Goal: Task Accomplishment & Management: Manage account settings

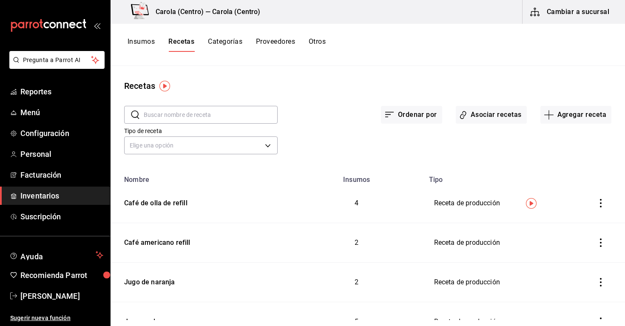
click at [190, 119] on input "text" at bounding box center [211, 114] width 134 height 17
click at [374, 105] on div "Ordenar por Asociar recetas Agregar receta" at bounding box center [444, 107] width 334 height 31
click at [178, 41] on button "Recetas" at bounding box center [181, 44] width 26 height 14
click at [576, 117] on button "Agregar receta" at bounding box center [575, 115] width 71 height 18
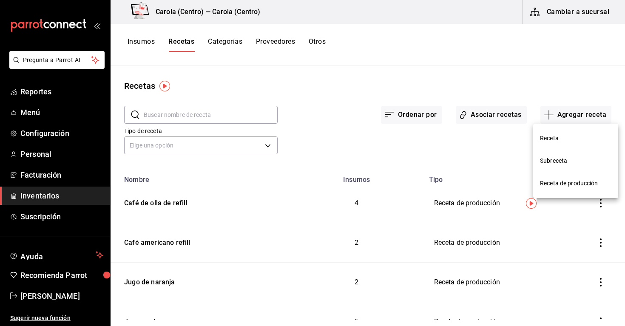
click at [541, 140] on span "Receta" at bounding box center [575, 138] width 71 height 9
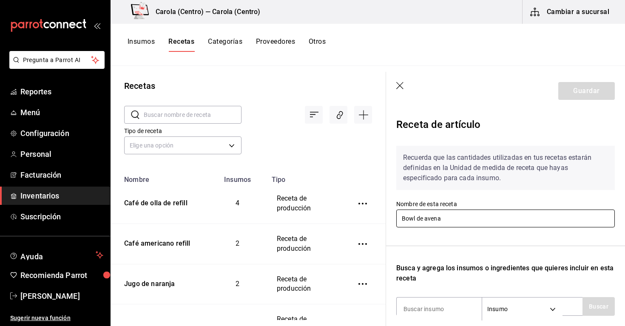
type input "Bowl de avena"
click at [465, 246] on div "Recuerda que las cantidades utilizadas en tus recetas estarán definidas en la U…" at bounding box center [505, 276] width 218 height 275
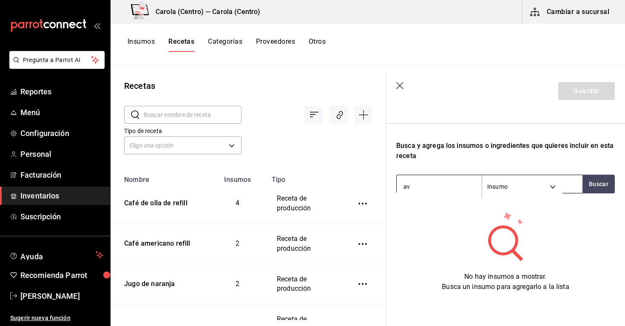
type input "a"
type input "m"
type input "avena"
click at [596, 187] on button "Buscar" at bounding box center [598, 184] width 32 height 19
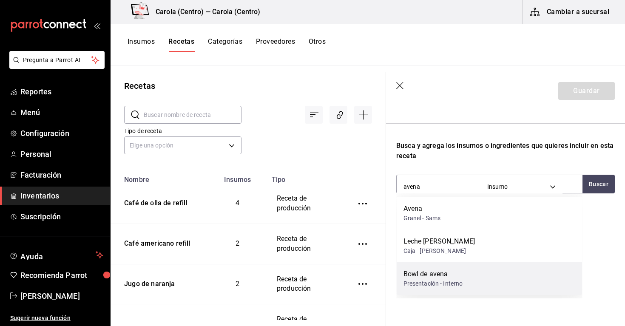
click at [504, 265] on div "Bowl de avena Presentación - Interno" at bounding box center [489, 278] width 186 height 33
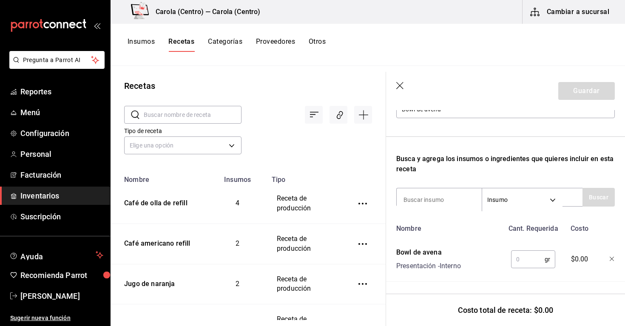
click at [525, 251] on input "text" at bounding box center [528, 259] width 34 height 17
type input "200"
click at [451, 201] on input at bounding box center [438, 200] width 85 height 18
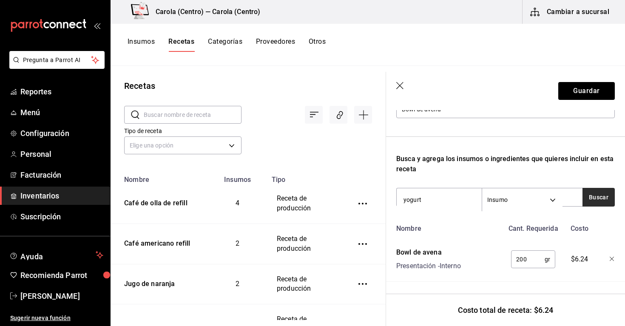
type input "yogurt"
click at [605, 198] on button "Buscar" at bounding box center [598, 197] width 32 height 19
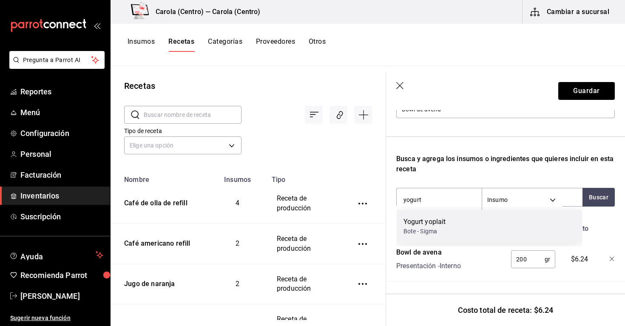
click at [438, 226] on div "Yogurt yoplait" at bounding box center [424, 222] width 42 height 10
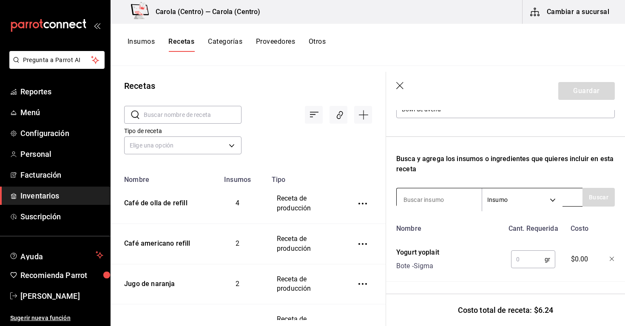
click at [440, 201] on input at bounding box center [438, 200] width 85 height 18
type input "fresas"
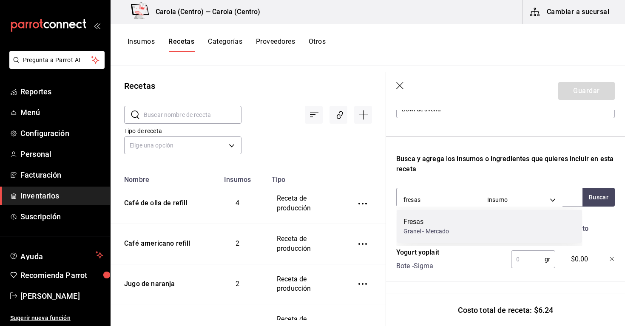
click at [442, 227] on div "Granel - Mercado" at bounding box center [426, 231] width 46 height 9
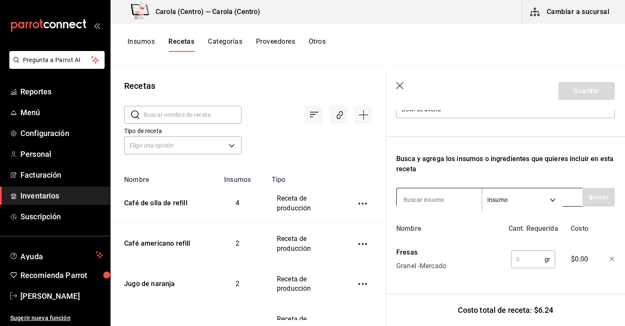
click at [433, 200] on input at bounding box center [438, 200] width 85 height 18
type input "blueberry"
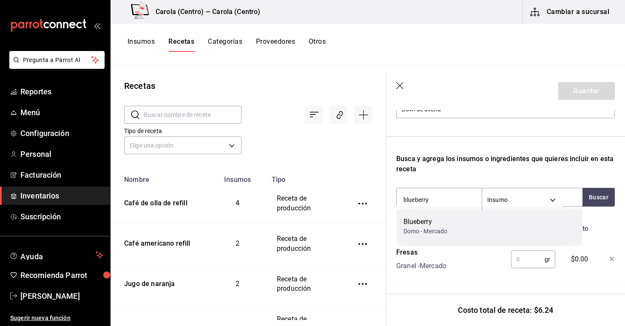
click at [435, 219] on div "Blueberry" at bounding box center [425, 222] width 44 height 10
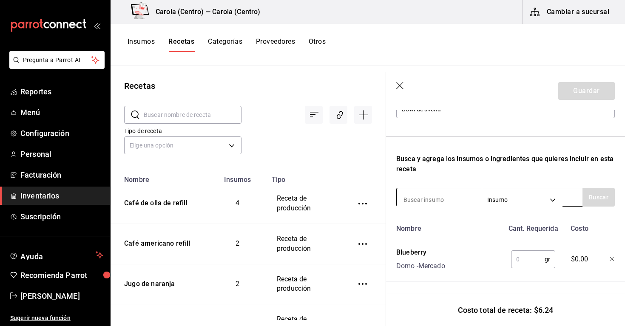
click at [438, 196] on input at bounding box center [438, 200] width 85 height 18
type input "granola"
click at [435, 205] on input "granola" at bounding box center [438, 200] width 85 height 18
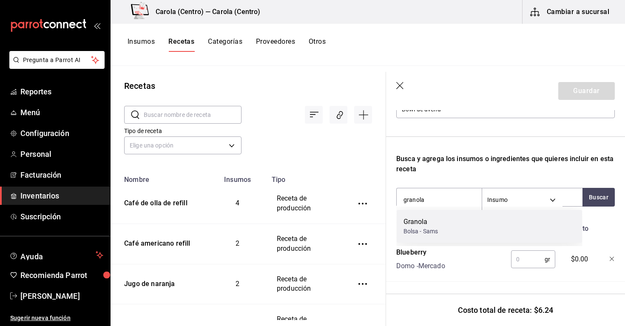
click at [444, 226] on div "Granola Bolsa - Sams" at bounding box center [489, 226] width 186 height 33
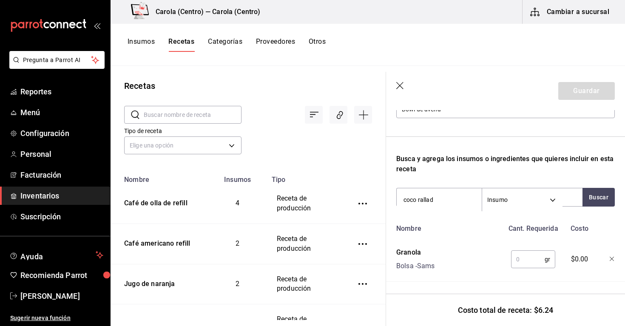
type input "coco rallado"
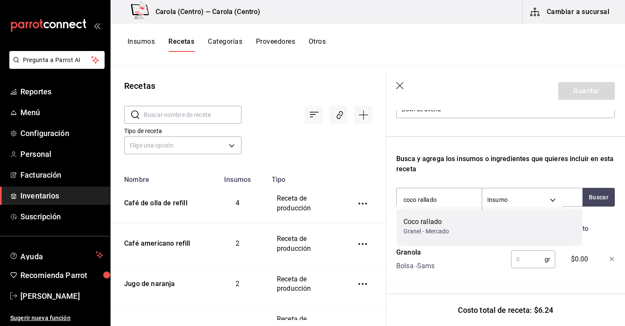
click at [443, 228] on div "Granel - Mercado" at bounding box center [426, 231] width 46 height 9
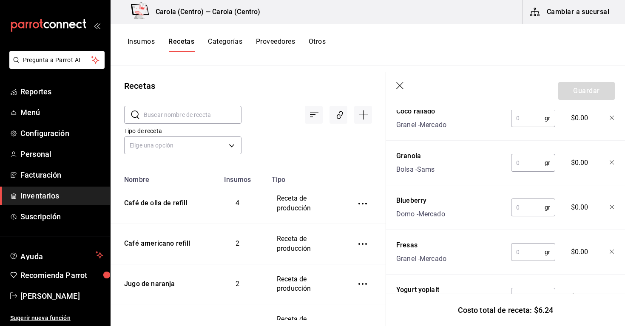
scroll to position [235, 0]
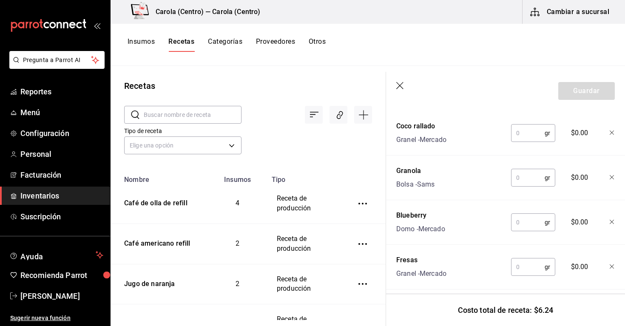
click at [526, 136] on input "text" at bounding box center [528, 132] width 34 height 17
type input "15"
click at [523, 177] on input "text" at bounding box center [528, 177] width 34 height 17
type input "30"
click at [523, 224] on input "text" at bounding box center [528, 222] width 34 height 17
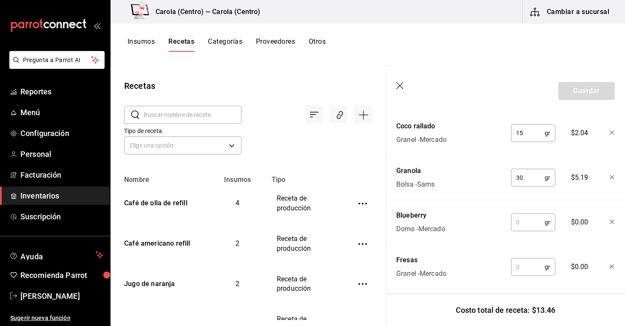
type input "4"
type input "20"
click at [522, 269] on input "text" at bounding box center [528, 266] width 34 height 17
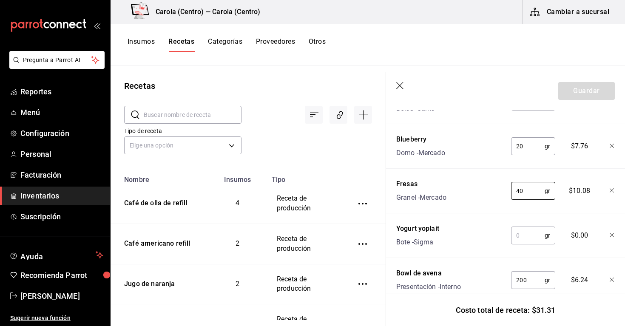
scroll to position [322, 0]
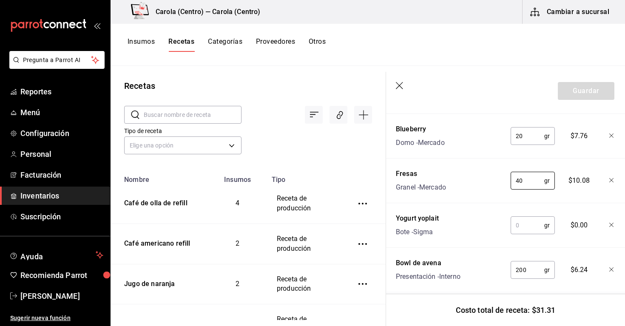
type input "40"
click at [525, 225] on input "text" at bounding box center [527, 225] width 34 height 17
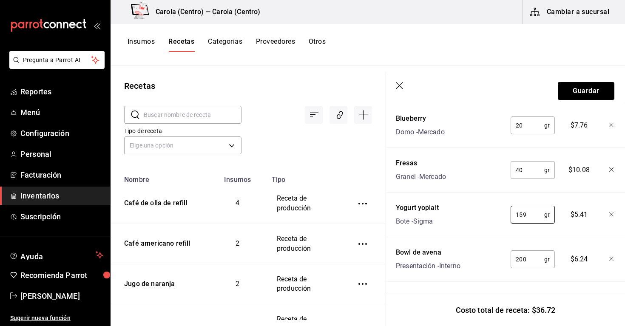
scroll to position [139, 0]
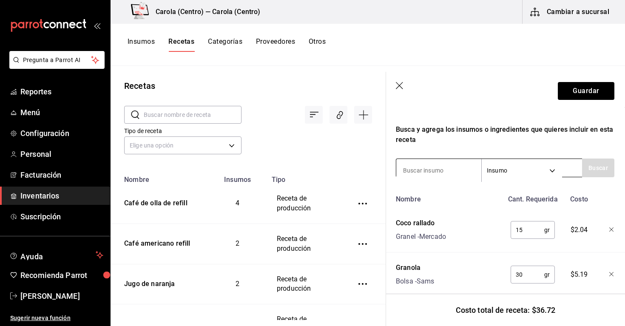
type input "159"
click at [427, 169] on input at bounding box center [438, 170] width 85 height 18
type input "b"
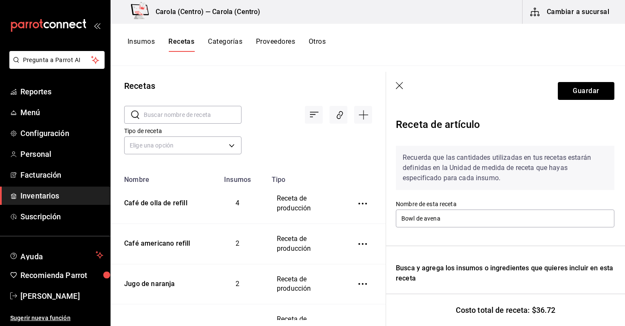
scroll to position [0, 0]
type input "flores comestibles"
click at [568, 97] on button "Guardar" at bounding box center [585, 91] width 57 height 18
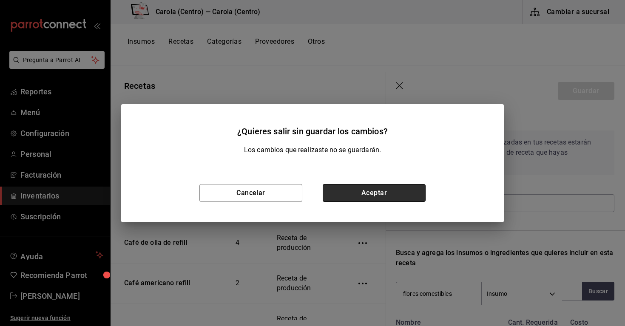
click at [374, 192] on button "Aceptar" at bounding box center [373, 193] width 103 height 18
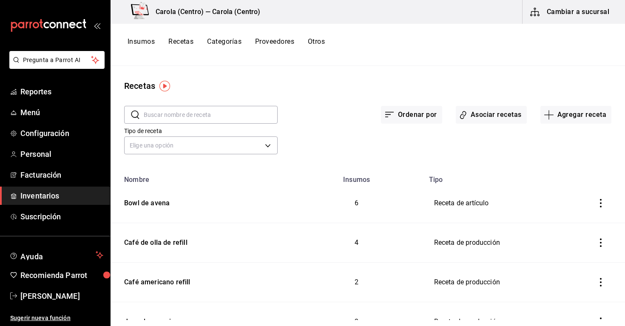
click at [603, 202] on icon "inventoriesTable" at bounding box center [600, 203] width 8 height 8
click at [162, 198] on div at bounding box center [312, 163] width 625 height 326
click at [160, 204] on div "Bowl de avena" at bounding box center [145, 201] width 49 height 13
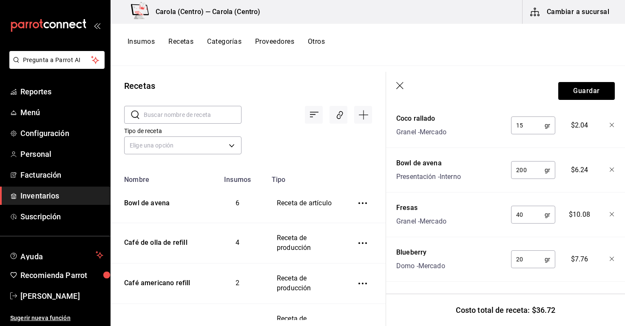
scroll to position [332, 0]
click at [403, 85] on icon "button" at bounding box center [400, 86] width 8 height 8
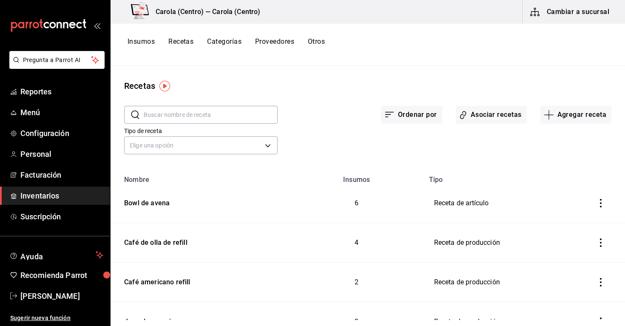
click at [192, 40] on button "Recetas" at bounding box center [180, 44] width 25 height 14
click at [146, 43] on button "Insumos" at bounding box center [140, 44] width 27 height 14
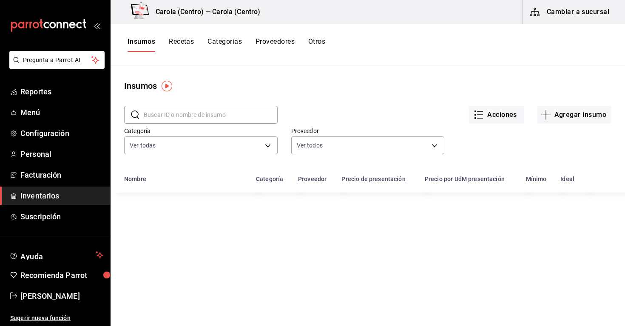
click at [174, 42] on button "Recetas" at bounding box center [181, 44] width 25 height 14
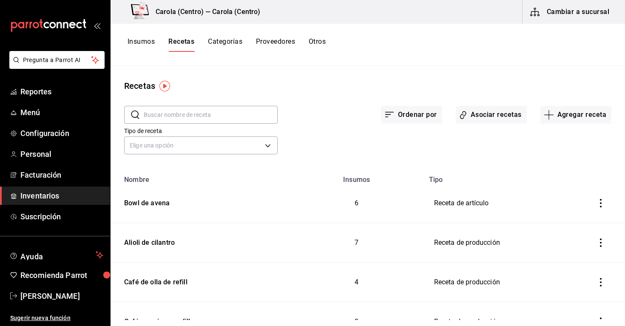
click at [133, 36] on div "Insumos Recetas Categorías Proveedores Otros" at bounding box center [367, 45] width 514 height 42
click at [133, 41] on button "Insumos" at bounding box center [140, 44] width 27 height 14
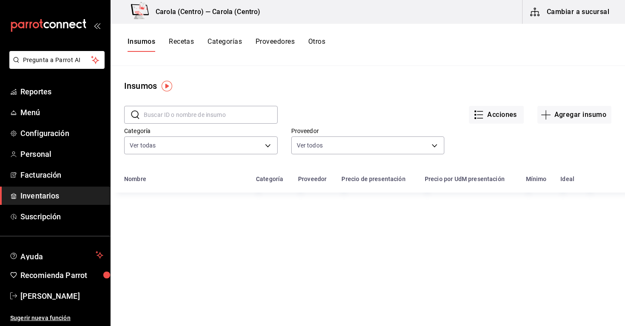
click at [178, 115] on input "text" at bounding box center [211, 114] width 134 height 17
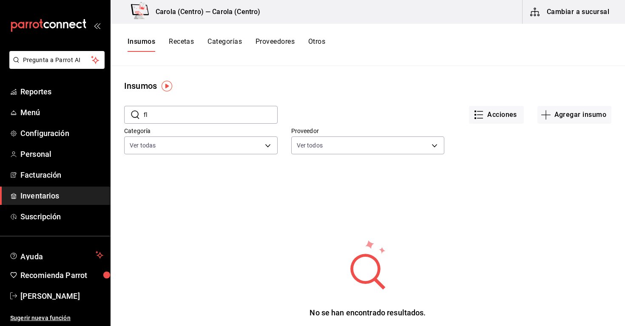
type input "f"
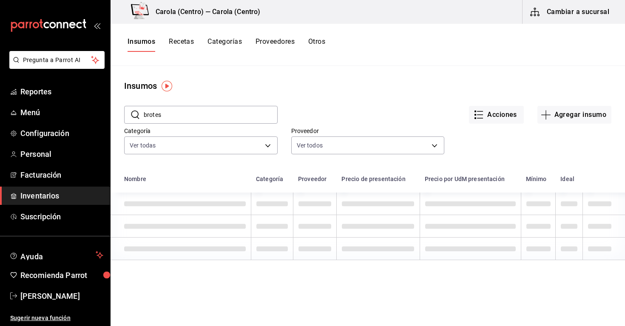
type input "brotes"
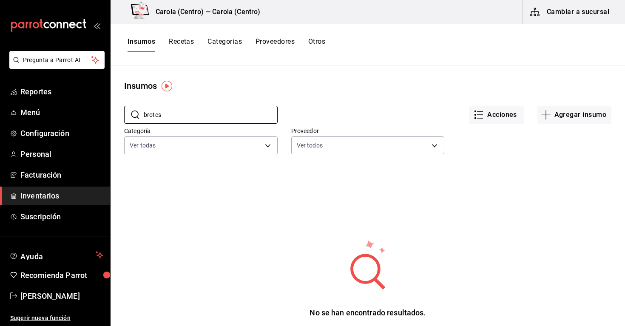
click at [181, 45] on button "Recetas" at bounding box center [181, 44] width 25 height 14
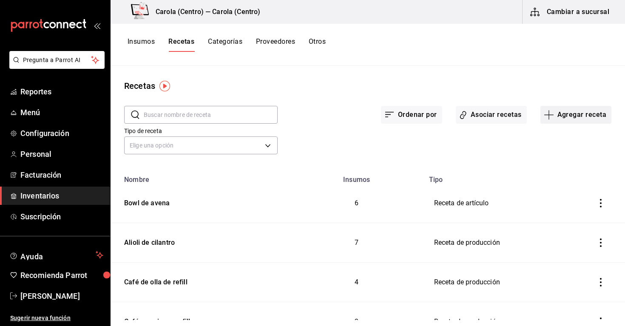
click at [571, 119] on button "Agregar receta" at bounding box center [575, 115] width 71 height 18
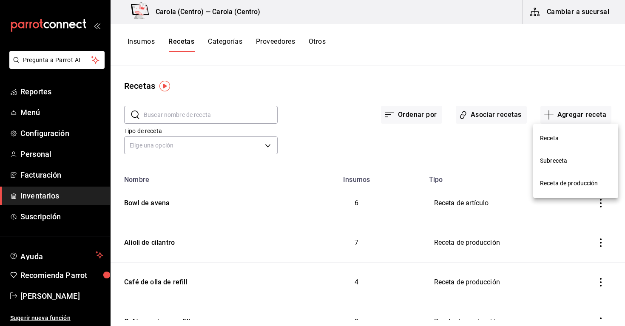
click at [572, 141] on span "Receta" at bounding box center [575, 138] width 71 height 9
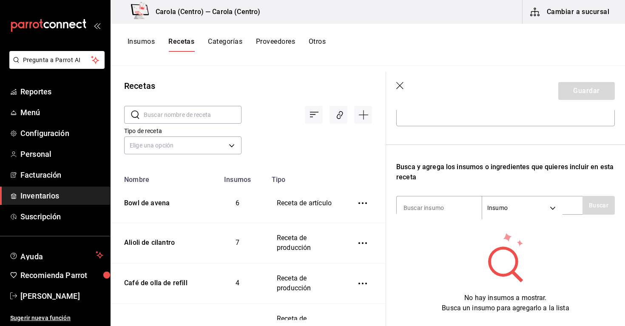
scroll to position [104, 0]
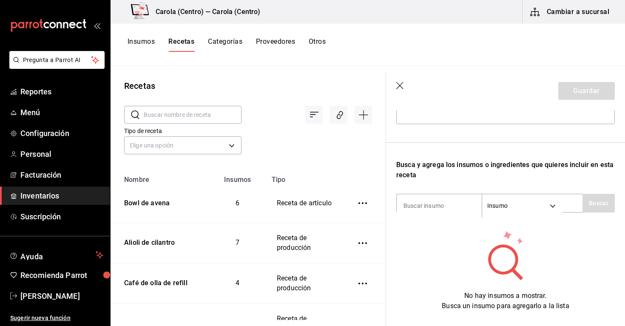
click at [442, 217] on div "Recuerda que las cantidades utilizadas en tus recetas estarán definidas en la U…" at bounding box center [505, 173] width 218 height 275
type input "c"
type input "t"
type input "c"
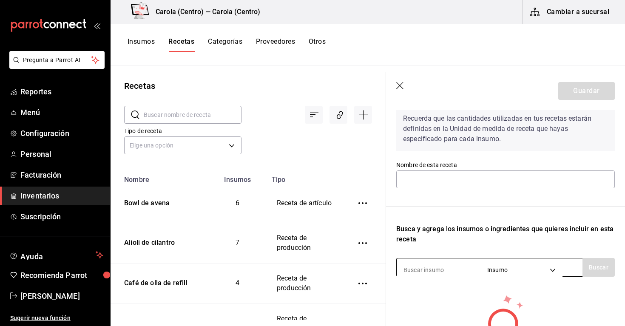
scroll to position [38, 0]
click at [430, 173] on input "text" at bounding box center [505, 180] width 218 height 18
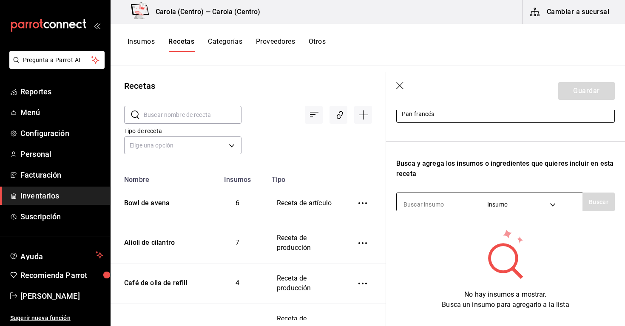
scroll to position [105, 0]
type input "Pan francés"
click at [420, 206] on input at bounding box center [438, 204] width 85 height 18
click at [586, 199] on button "Buscar" at bounding box center [598, 201] width 32 height 19
click at [439, 198] on input "vienna" at bounding box center [438, 204] width 85 height 18
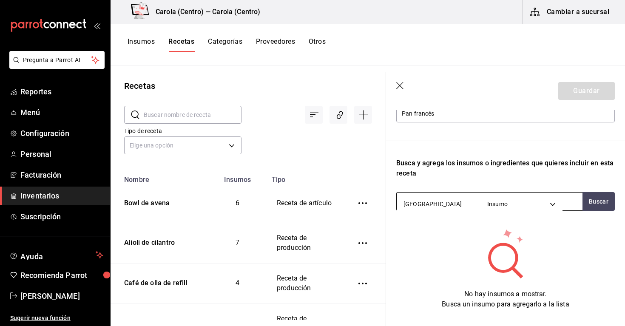
click at [437, 204] on input "vienna" at bounding box center [438, 204] width 85 height 18
click at [592, 201] on button "Buscar" at bounding box center [598, 201] width 32 height 19
click at [435, 198] on input "viena" at bounding box center [438, 204] width 85 height 18
click at [435, 204] on input "viena" at bounding box center [438, 204] width 85 height 18
type input "v"
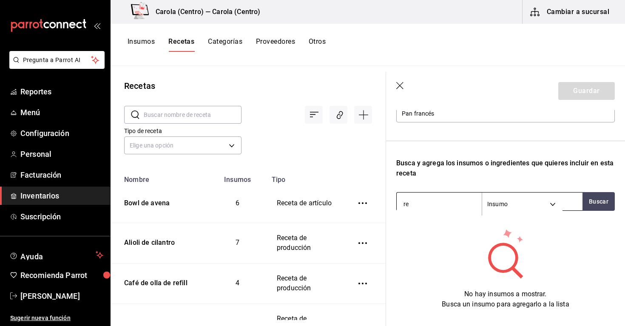
type input "r"
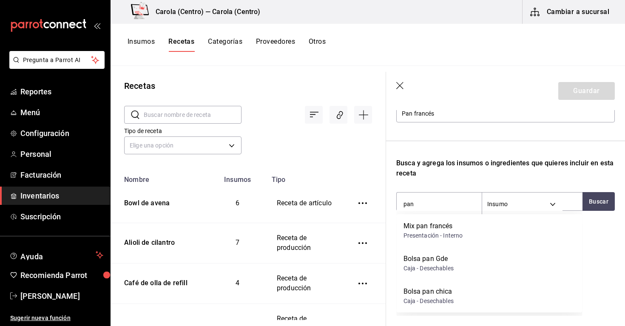
scroll to position [0, 0]
click at [432, 205] on input "pan" at bounding box center [438, 204] width 85 height 18
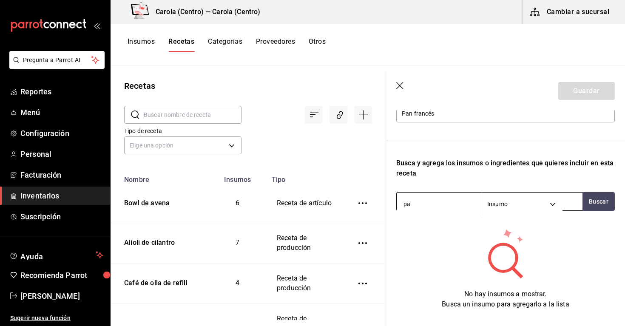
type input "p"
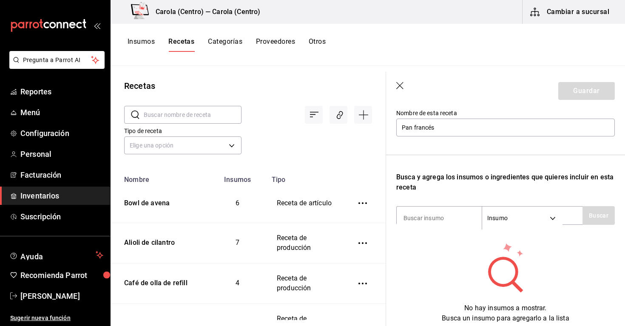
scroll to position [81, 0]
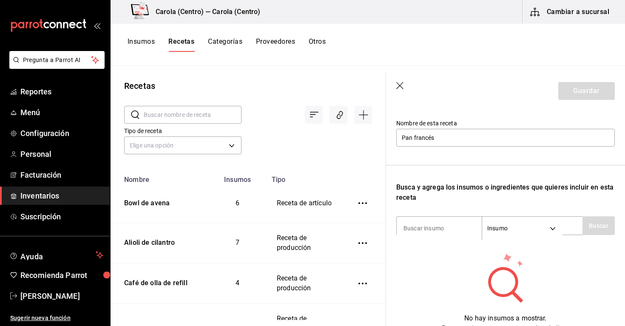
click at [399, 86] on icon "button" at bounding box center [399, 85] width 7 height 7
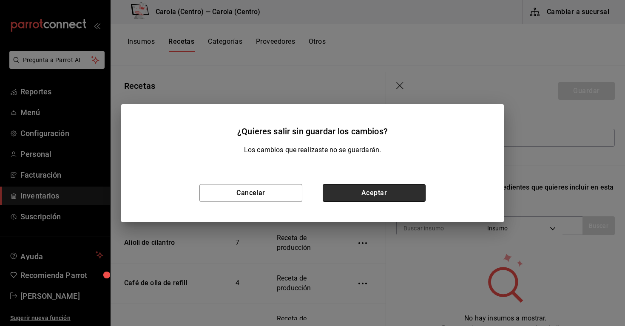
click at [352, 190] on button "Aceptar" at bounding box center [373, 193] width 103 height 18
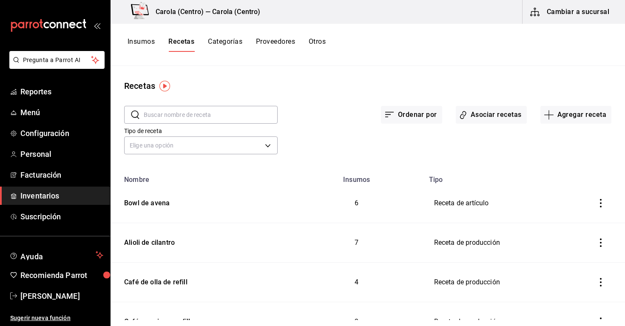
click at [147, 43] on button "Insumos" at bounding box center [140, 44] width 27 height 14
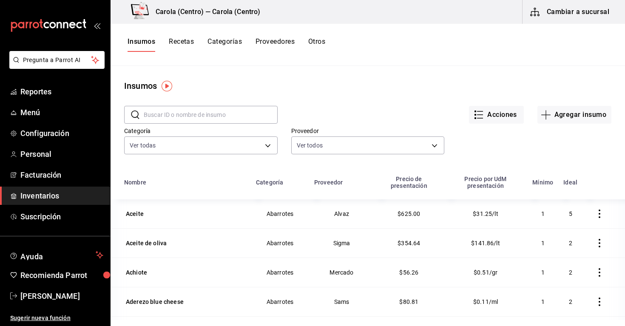
click at [188, 38] on button "Recetas" at bounding box center [181, 44] width 25 height 14
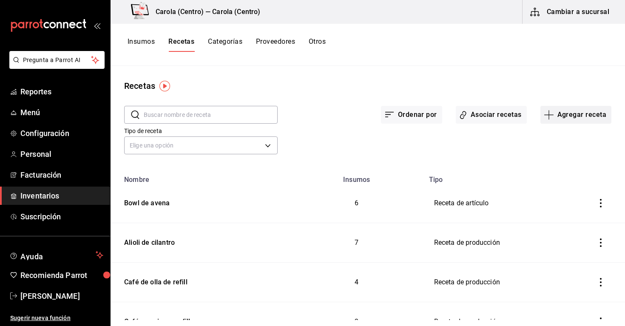
click at [580, 116] on button "Agregar receta" at bounding box center [575, 115] width 71 height 18
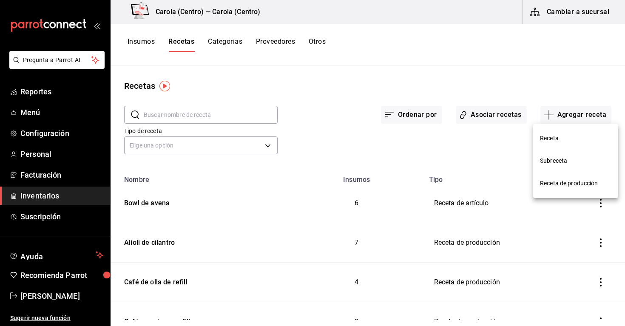
click at [540, 143] on li "Receta" at bounding box center [575, 138] width 85 height 23
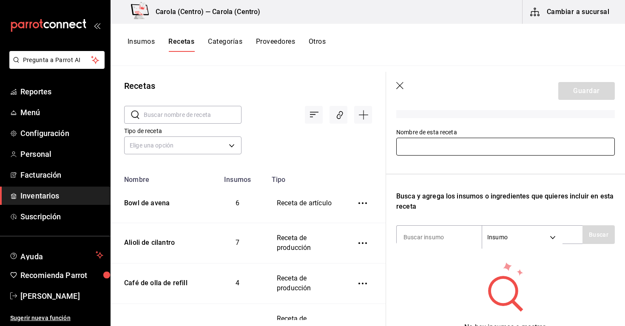
scroll to position [83, 0]
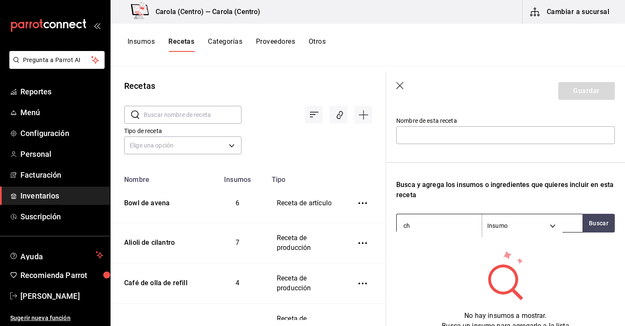
type input "c"
type input "C"
type input "b"
type input "B"
type input "H"
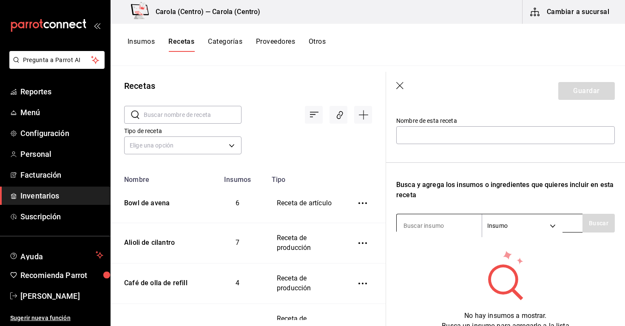
click at [540, 231] on body "Pregunta a Parrot AI Reportes Menú Configuración Personal Facturación Inventari…" at bounding box center [312, 160] width 625 height 320
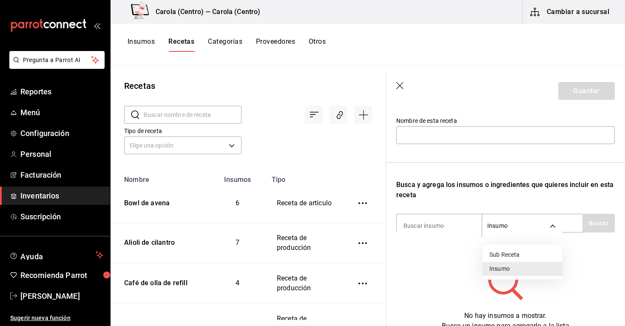
click at [517, 258] on li "Sub Receta" at bounding box center [521, 255] width 79 height 14
type input "SUBRECIPE"
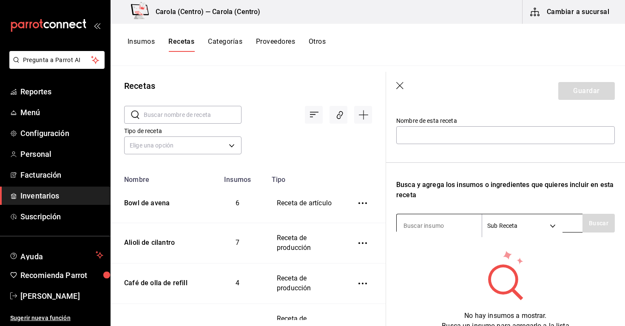
click at [461, 229] on input at bounding box center [438, 226] width 85 height 18
type input "b"
type input "c"
type input "C"
type input "B"
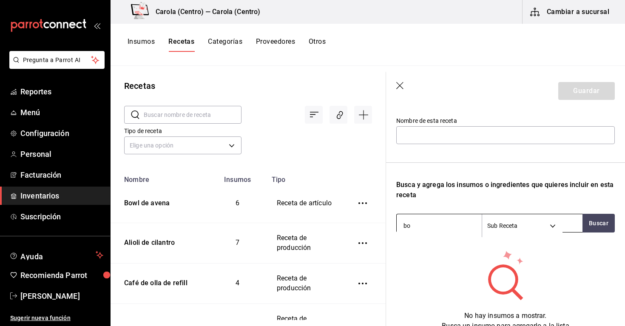
type input "b"
click at [515, 223] on body "Pregunta a Parrot AI Reportes Menú Configuración Personal Facturación Inventari…" at bounding box center [312, 160] width 625 height 320
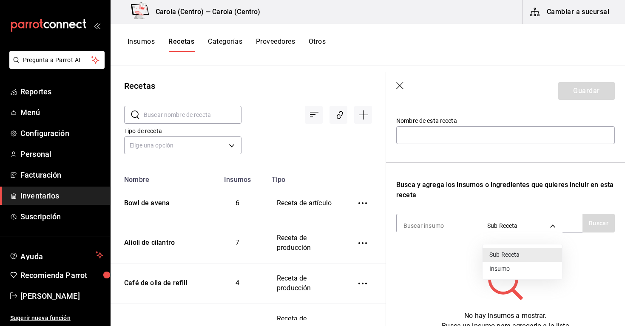
click at [513, 267] on li "Insumo" at bounding box center [521, 269] width 79 height 14
type input "SUPPLY"
click at [506, 208] on div "Recuerda que las cantidades utilizadas en tus recetas estarán definidas en la U…" at bounding box center [505, 193] width 218 height 275
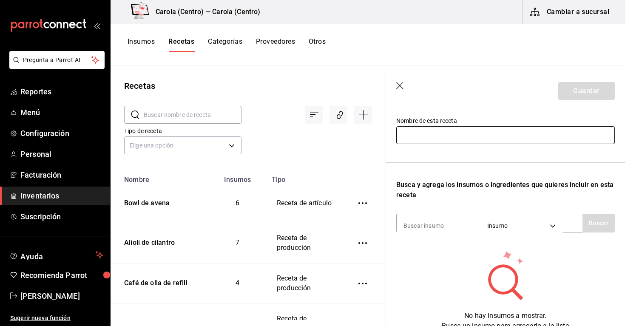
click at [493, 140] on input "text" at bounding box center [505, 135] width 218 height 18
type input "Chilaquiles"
click at [455, 221] on input at bounding box center [438, 226] width 85 height 18
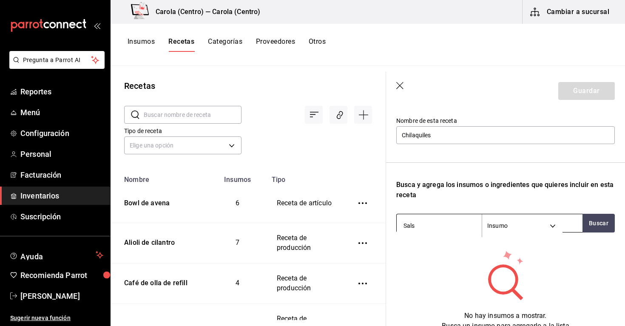
type input "Salsa"
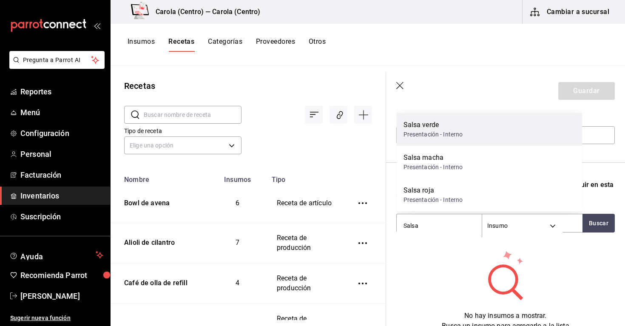
scroll to position [0, 0]
click at [436, 133] on div "Presentación - Interno" at bounding box center [432, 133] width 59 height 9
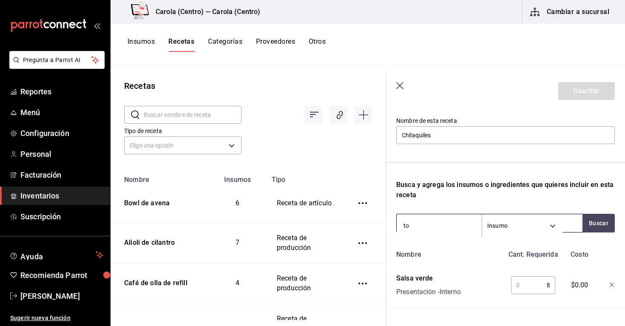
type input "t"
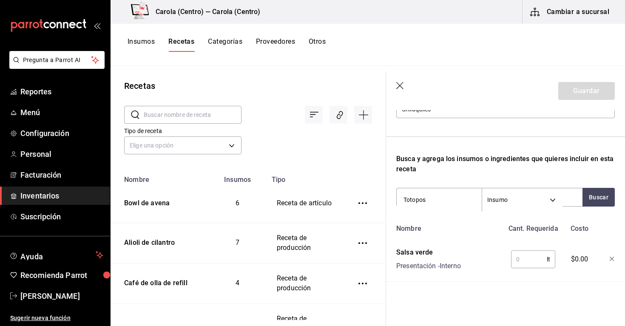
scroll to position [109, 0]
type input "T"
click at [613, 258] on icon "button" at bounding box center [611, 259] width 5 height 5
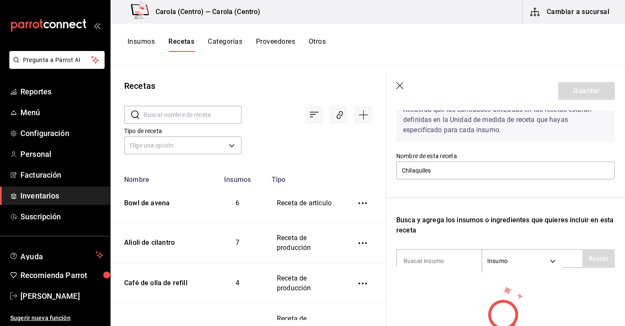
scroll to position [3, 0]
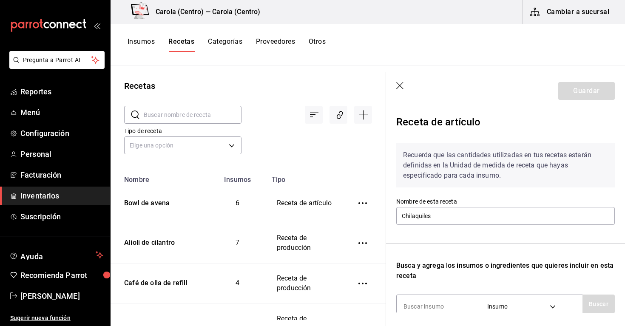
click at [401, 89] on icon "button" at bounding box center [400, 86] width 8 height 8
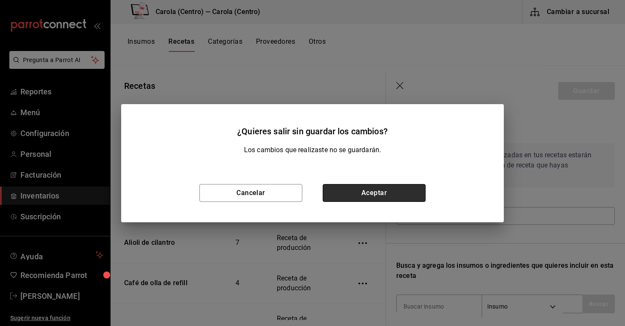
click at [361, 187] on button "Aceptar" at bounding box center [373, 193] width 103 height 18
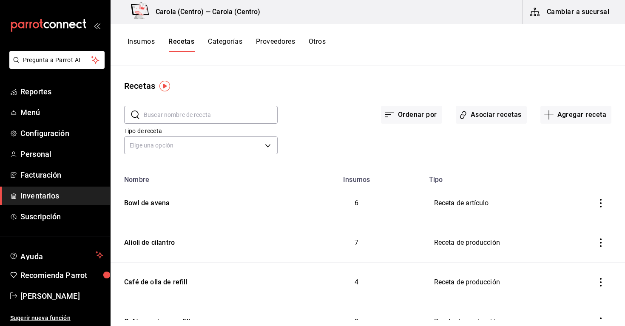
click at [126, 31] on div "Insumos Recetas Categorías Proveedores Otros" at bounding box center [367, 45] width 514 height 42
click at [134, 41] on button "Insumos" at bounding box center [140, 44] width 27 height 14
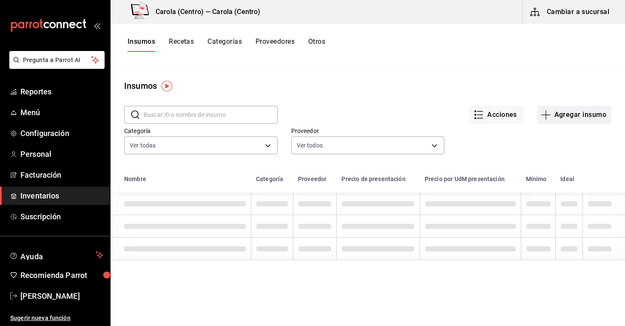
click at [565, 117] on button "Agregar insumo" at bounding box center [574, 115] width 74 height 18
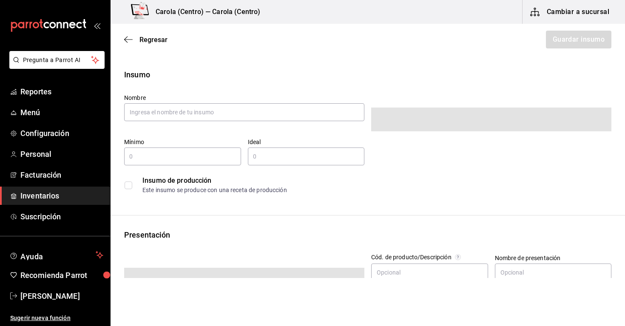
type input "$0.00"
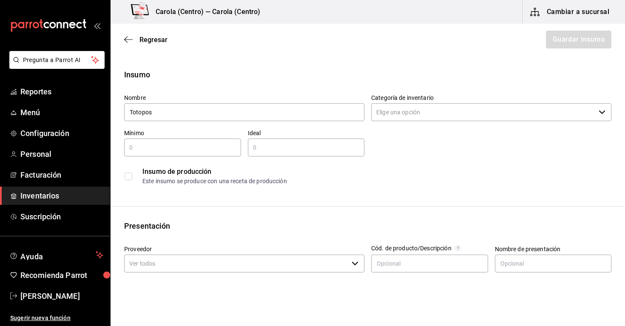
type input "Totopos"
click at [415, 113] on input "Categoría de inventario" at bounding box center [483, 112] width 224 height 18
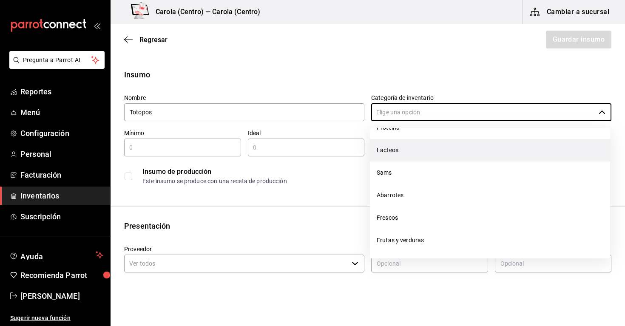
scroll to position [153, 0]
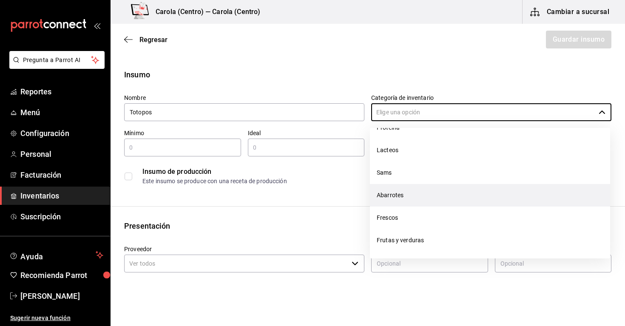
click at [408, 197] on li "Abarrotes" at bounding box center [490, 195] width 240 height 23
type input "Abarrotes"
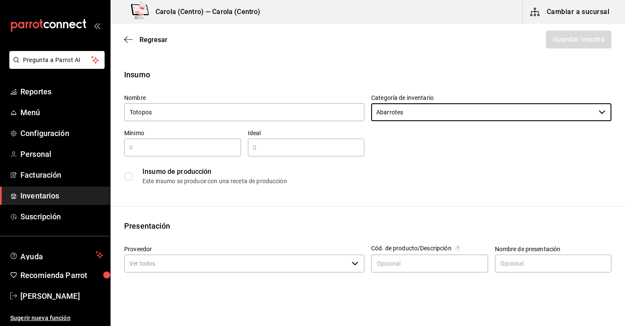
click at [209, 148] on input "text" at bounding box center [182, 147] width 117 height 10
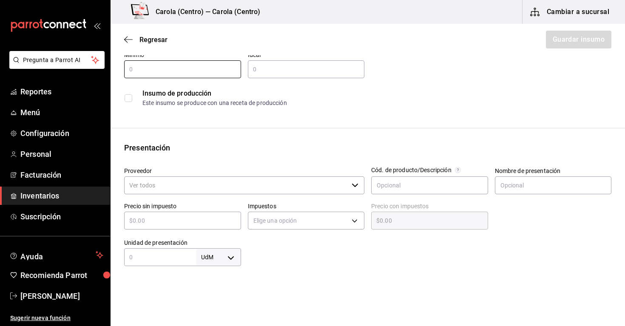
scroll to position [59, 0]
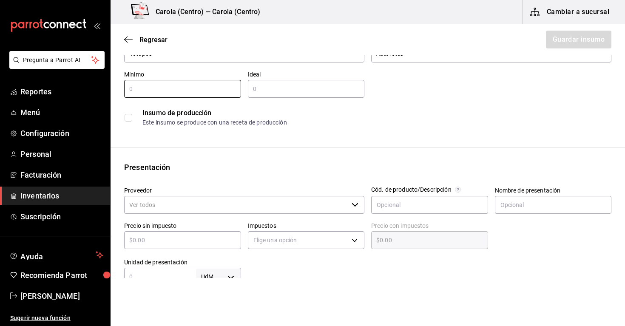
click at [221, 204] on input "Proveedor" at bounding box center [236, 205] width 224 height 18
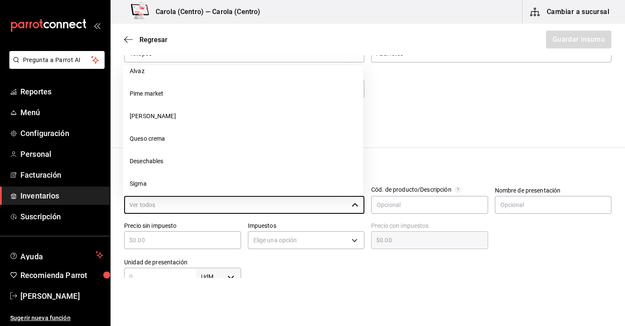
scroll to position [105, 0]
click at [438, 107] on div "Insumo de producción Este insumo se produce con una receta de producción" at bounding box center [367, 118] width 487 height 26
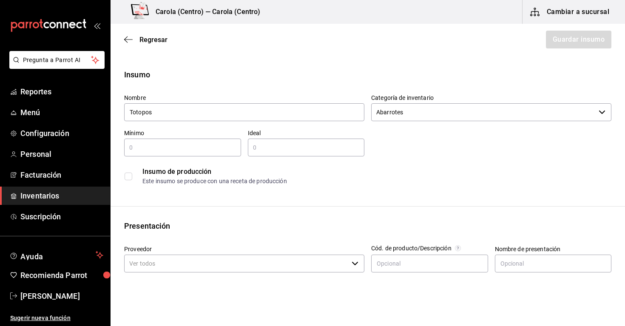
scroll to position [0, 0]
click at [163, 41] on span "Regresar" at bounding box center [153, 40] width 28 height 8
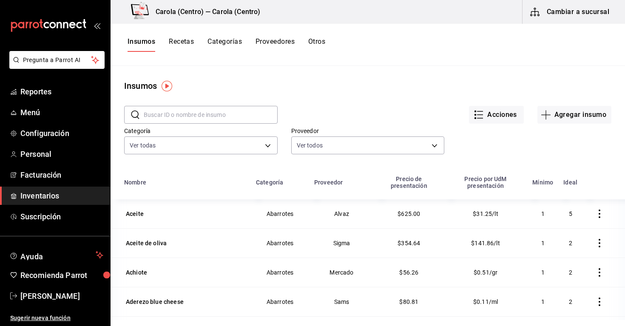
click at [280, 42] on button "Proveedores" at bounding box center [274, 44] width 39 height 14
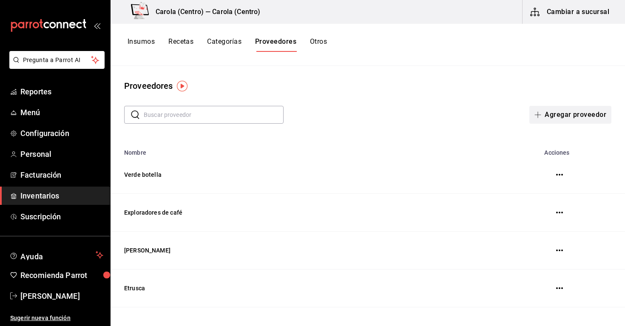
click at [551, 111] on button "Agregar proveedor" at bounding box center [570, 115] width 82 height 18
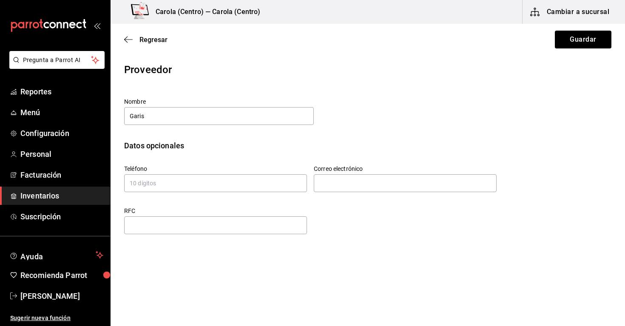
type input "Garis"
click at [323, 135] on div "Nombre Garis Datos opcionales Teléfono Correo electrónico RFC" at bounding box center [367, 167] width 487 height 138
click at [574, 39] on button "Guardar" at bounding box center [582, 40] width 57 height 18
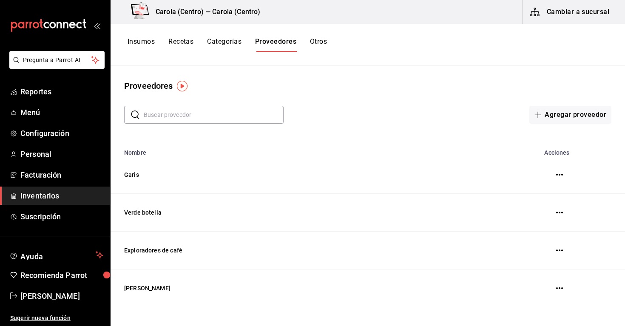
click at [188, 48] on button "Recetas" at bounding box center [180, 44] width 25 height 14
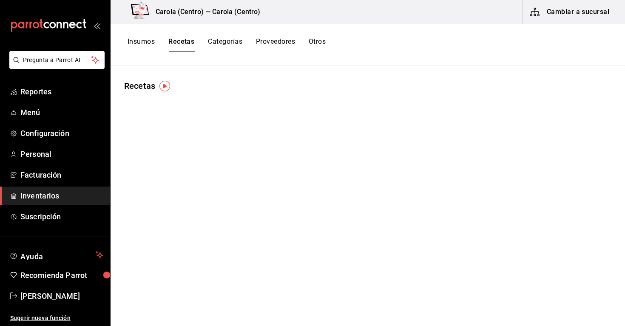
click at [143, 43] on button "Insumos" at bounding box center [140, 44] width 27 height 14
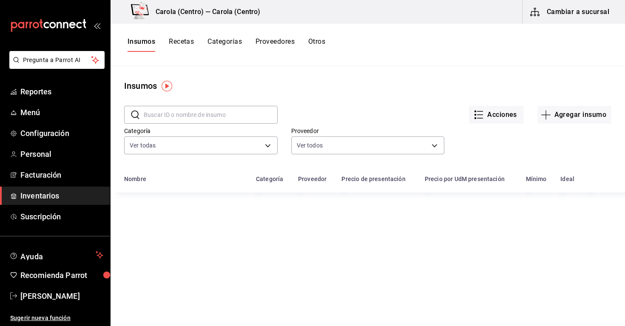
click at [228, 116] on input "text" at bounding box center [211, 114] width 134 height 17
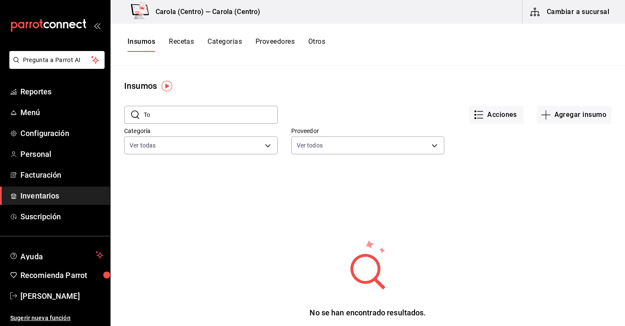
type input "T"
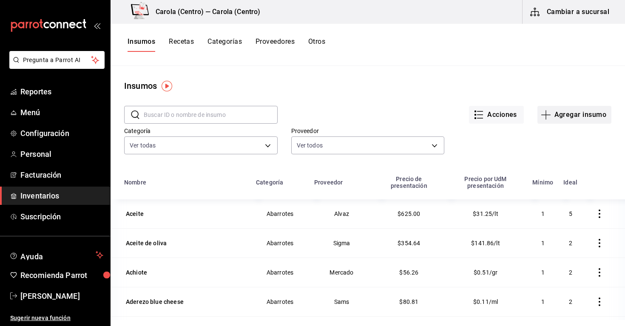
click at [552, 110] on button "Agregar insumo" at bounding box center [574, 115] width 74 height 18
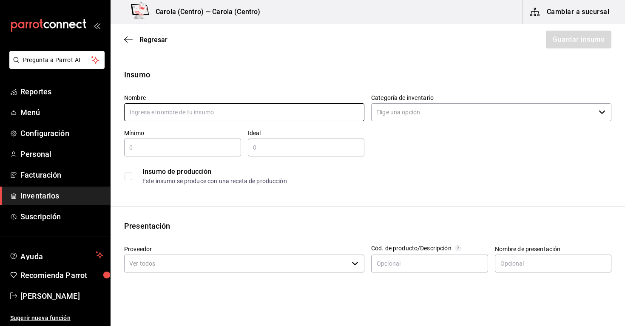
click at [312, 107] on input "text" at bounding box center [244, 112] width 240 height 18
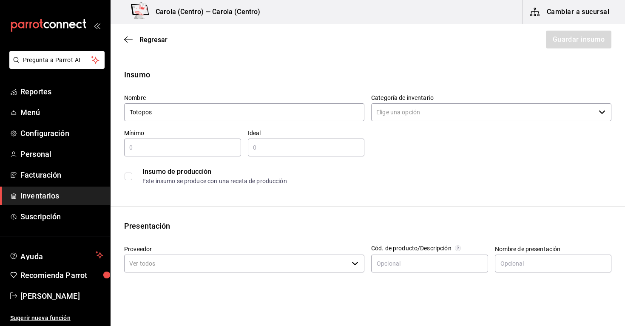
type input "Totopos"
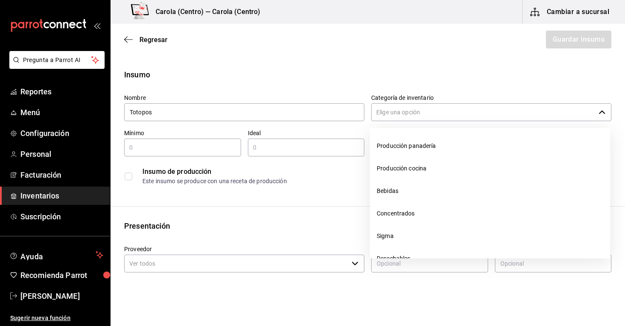
click at [410, 107] on input "Categoría de inventario" at bounding box center [483, 112] width 224 height 18
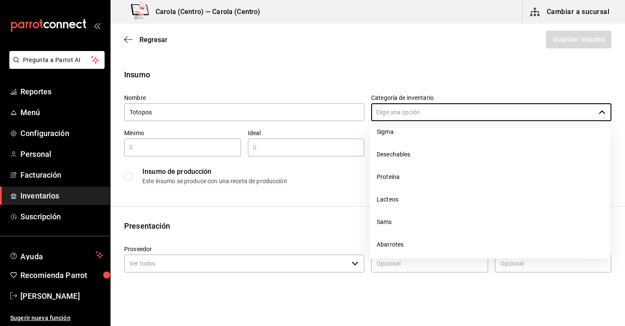
scroll to position [105, 0]
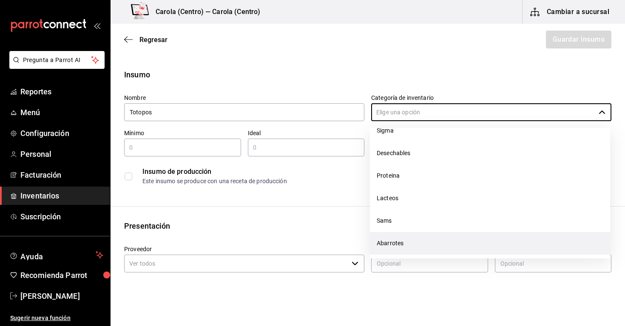
click at [397, 240] on li "Abarrotes" at bounding box center [490, 243] width 240 height 23
type input "Abarrotes"
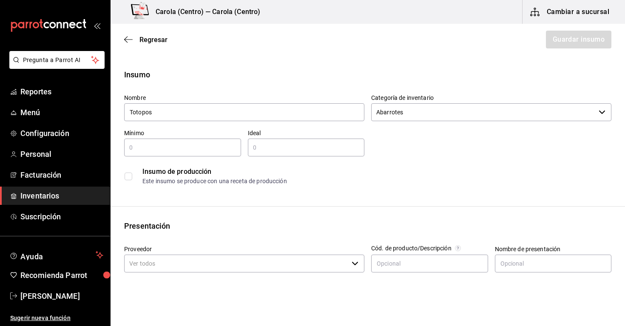
click at [169, 147] on input "text" at bounding box center [182, 147] width 117 height 10
type input "5"
click at [269, 147] on input "text" at bounding box center [306, 147] width 117 height 10
type input "0"
type input "10"
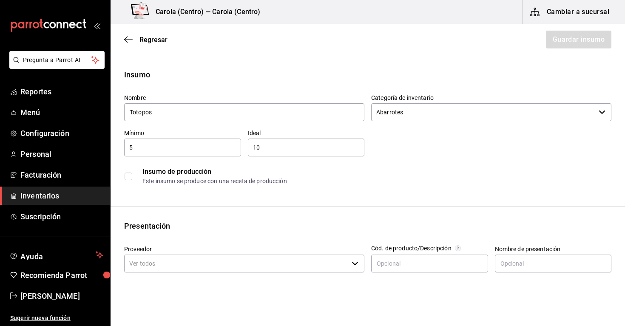
click at [313, 184] on div "Este insumo se produce con una receta de producción" at bounding box center [376, 181] width 468 height 9
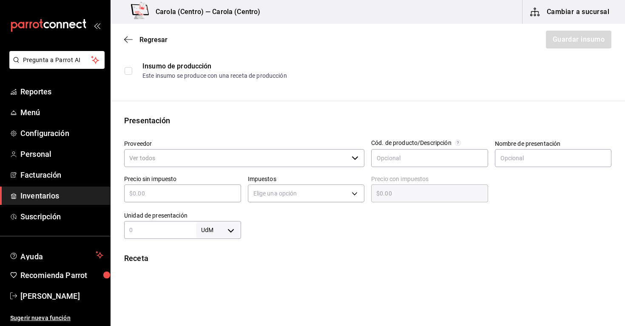
scroll to position [107, 0]
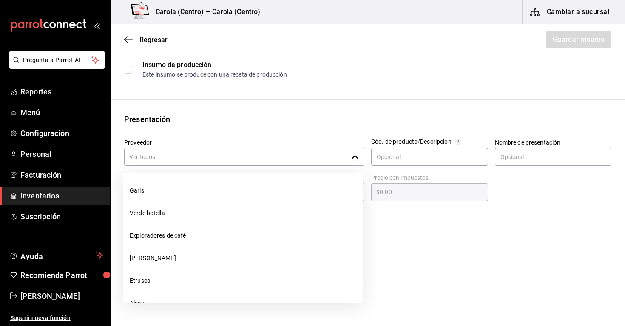
click at [325, 158] on input "Proveedor" at bounding box center [236, 157] width 224 height 18
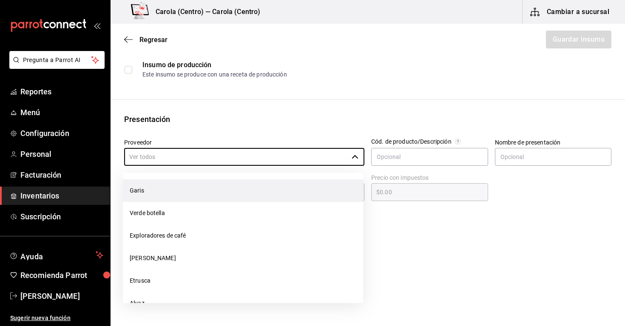
click at [252, 195] on li "Garis" at bounding box center [243, 190] width 240 height 23
type input "Garis"
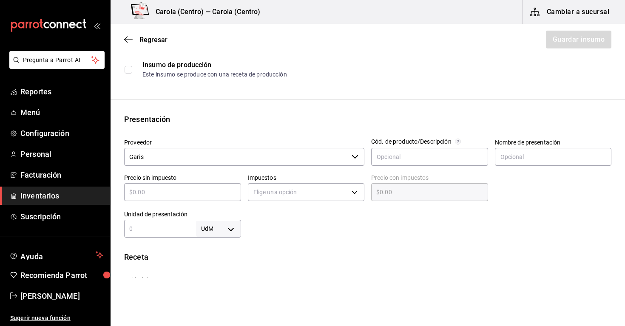
click at [206, 196] on input "text" at bounding box center [182, 192] width 117 height 10
type input "$5"
type input "$5.00"
type input "$57"
type input "$57.00"
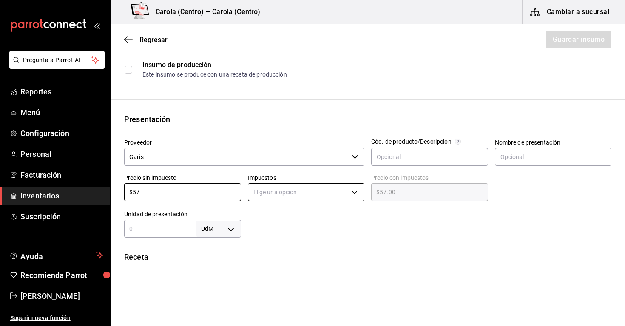
type input "$57"
click at [280, 186] on body "Pregunta a Parrot AI Reportes Menú Configuración Personal Facturación Inventari…" at bounding box center [312, 139] width 625 height 278
click at [282, 216] on li "IVA 0%" at bounding box center [306, 219] width 116 height 14
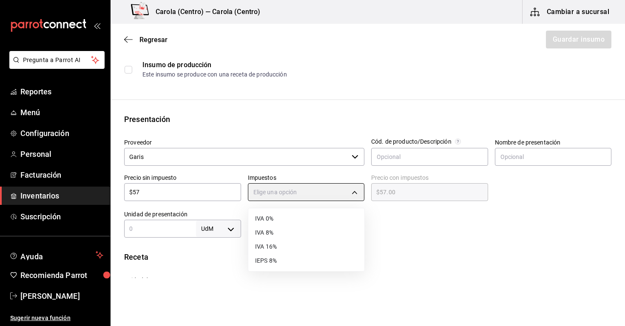
type input "IVA_0"
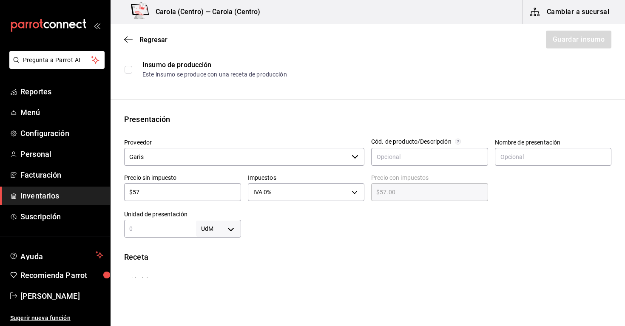
click at [369, 217] on div at bounding box center [426, 221] width 371 height 34
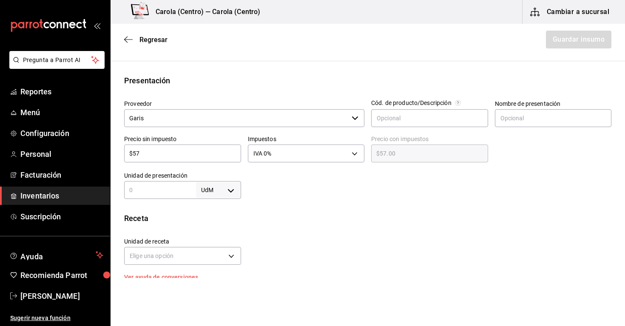
scroll to position [155, 0]
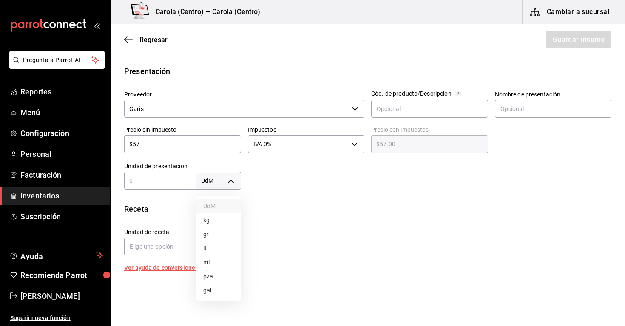
click at [231, 185] on body "Pregunta a Parrot AI Reportes Menú Configuración Personal Facturación Inventari…" at bounding box center [312, 139] width 625 height 278
click at [211, 218] on li "kg" at bounding box center [218, 220] width 44 height 14
type input "KILOGRAM"
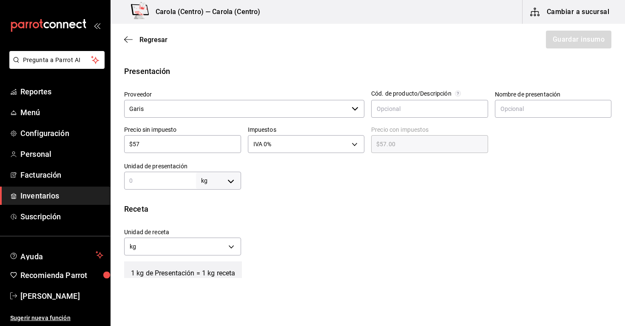
click at [162, 184] on input "text" at bounding box center [160, 180] width 72 height 10
type input "1"
click at [269, 201] on div "Insumo Nombre Totopos Categoría de inventario Abarrotes ​ Mínimo 5 ​ Ideal 10 ​…" at bounding box center [367, 177] width 514 height 526
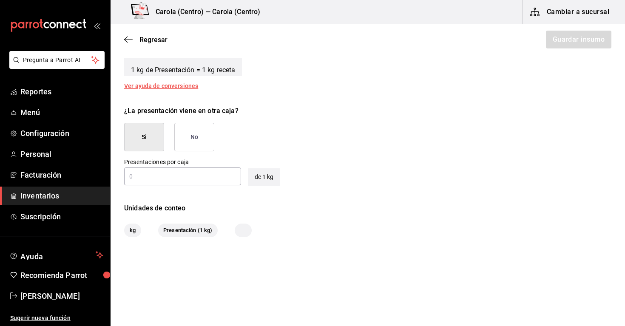
scroll to position [357, 0]
click at [196, 146] on button "No" at bounding box center [194, 137] width 40 height 28
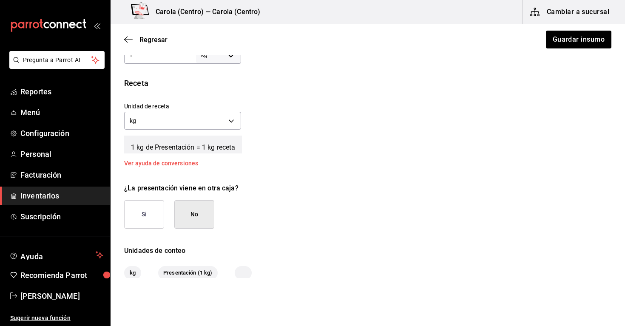
scroll to position [270, 0]
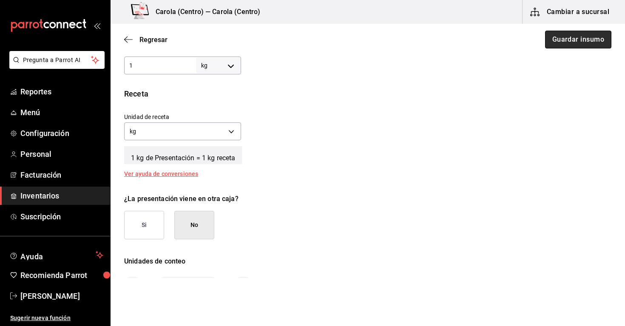
click at [560, 41] on button "Guardar insumo" at bounding box center [578, 40] width 66 height 18
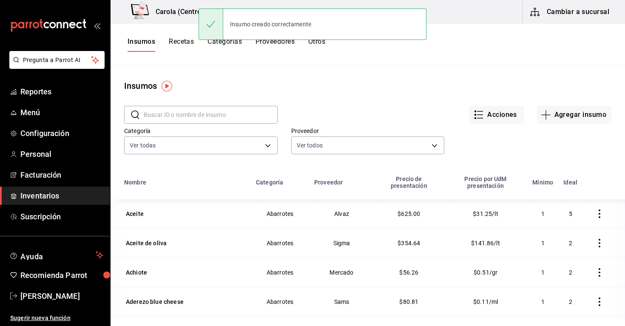
click at [228, 119] on input "text" at bounding box center [211, 114] width 134 height 17
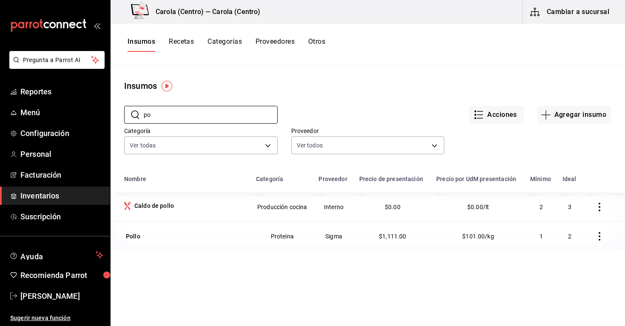
type input "p"
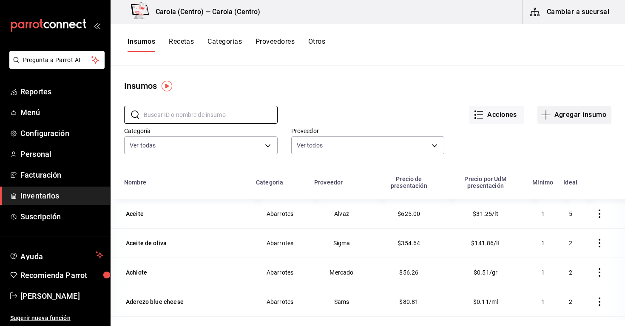
click at [553, 115] on button "Agregar insumo" at bounding box center [574, 115] width 74 height 18
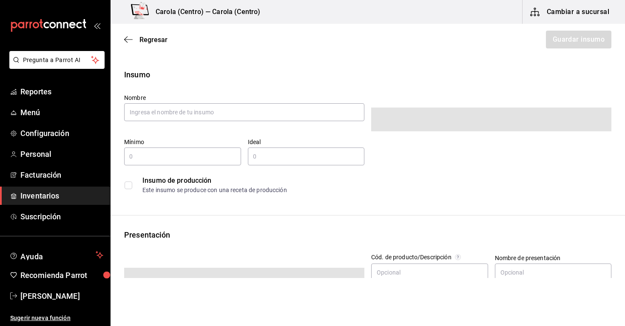
type input "$0.00"
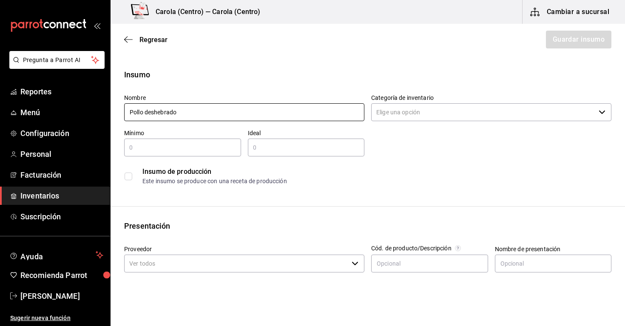
type input "Pollo desherbado"
drag, startPoint x: 312, startPoint y: 120, endPoint x: 128, endPoint y: 180, distance: 193.6
click at [128, 180] on div "Insumo de producción Este insumo se produce con una receta de producción" at bounding box center [367, 176] width 487 height 26
click at [128, 180] on input "checkbox" at bounding box center [128, 177] width 8 height 8
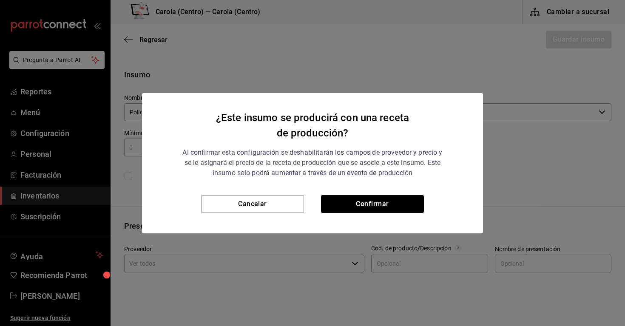
click at [352, 213] on div "Cancelar Confirmar" at bounding box center [312, 214] width 341 height 38
click at [352, 209] on button "Confirmar" at bounding box center [372, 204] width 103 height 18
checkbox input "true"
type input "$0.00"
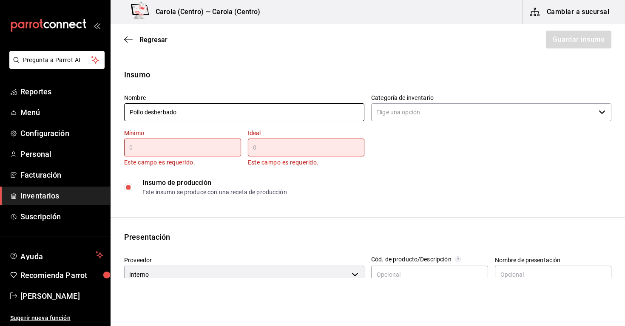
click at [197, 112] on input "Pollo desherbado" at bounding box center [244, 112] width 240 height 18
type input "Pollo deshebrado"
click at [181, 149] on input "text" at bounding box center [182, 147] width 117 height 10
type input "1"
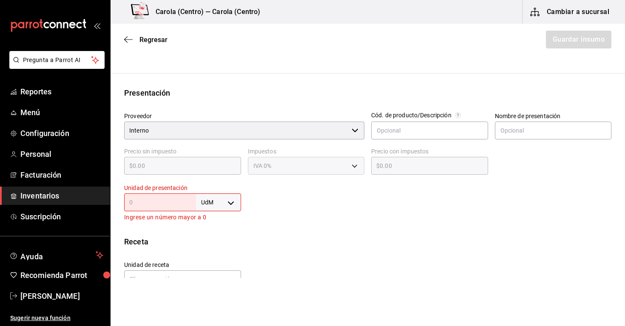
scroll to position [164, 0]
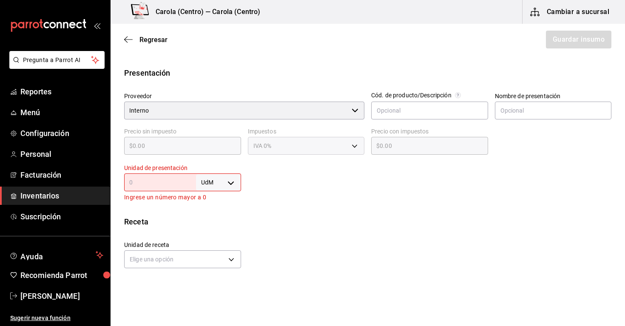
click at [215, 177] on body "Pregunta a Parrot AI Reportes Menú Configuración Personal Facturación Inventari…" at bounding box center [312, 139] width 625 height 278
click at [215, 221] on li "kg" at bounding box center [218, 222] width 44 height 14
type input "KILOGRAM"
click at [171, 186] on input "text" at bounding box center [160, 182] width 72 height 10
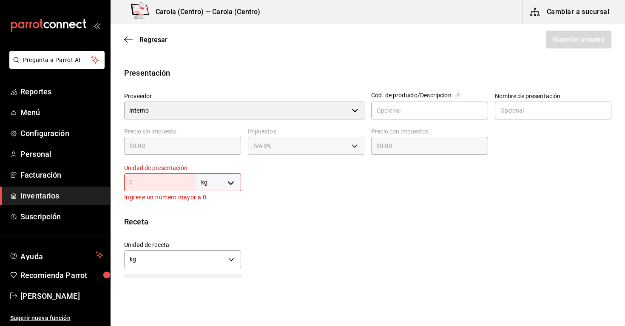
type input "1"
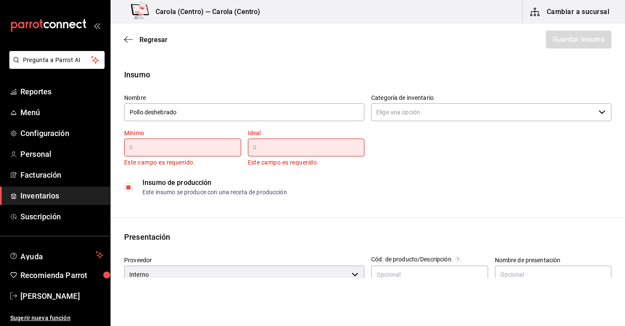
scroll to position [0, 0]
type input "1"
click at [187, 144] on input "text" at bounding box center [182, 147] width 117 height 10
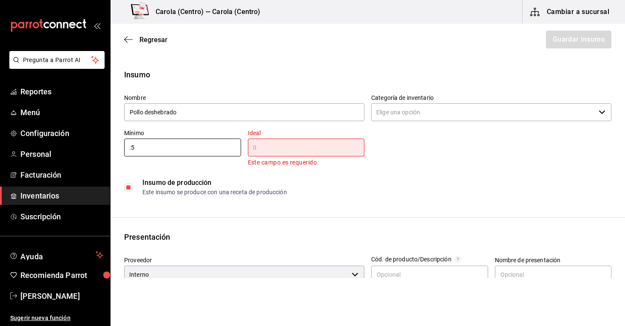
type input "0.5"
click at [290, 156] on div "​" at bounding box center [306, 148] width 117 height 18
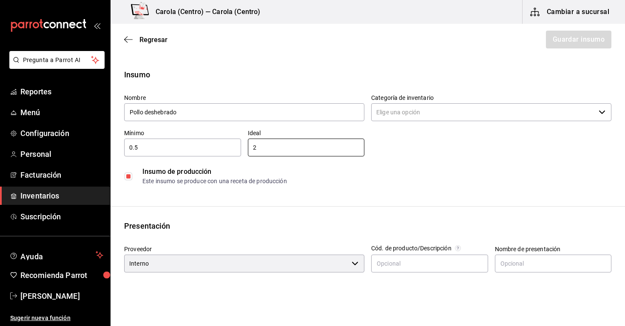
type input "2"
click at [171, 153] on div "0.5 ​" at bounding box center [182, 148] width 117 height 18
type input "0"
type input "1"
click at [297, 193] on div "Insumo Nombre Pollo deshebrado Categoría de inventario ​ Mínimo 1 ​ Ideal 2 ​ I…" at bounding box center [367, 283] width 514 height 429
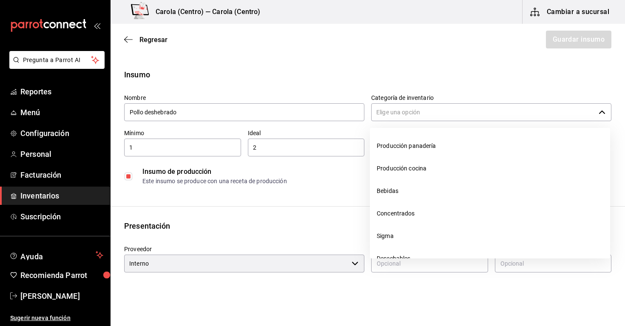
click at [445, 115] on input "Categoría de inventario" at bounding box center [483, 112] width 224 height 18
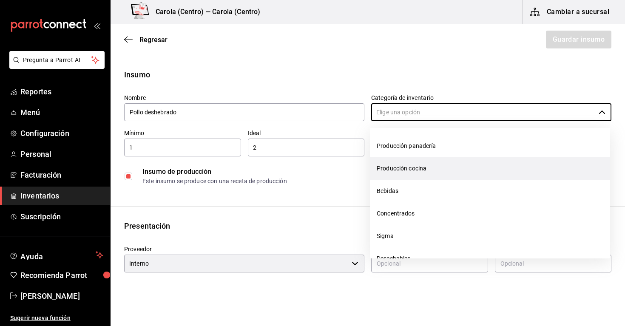
click at [436, 159] on li "Producción cocina" at bounding box center [490, 168] width 240 height 23
type input "Producción cocina"
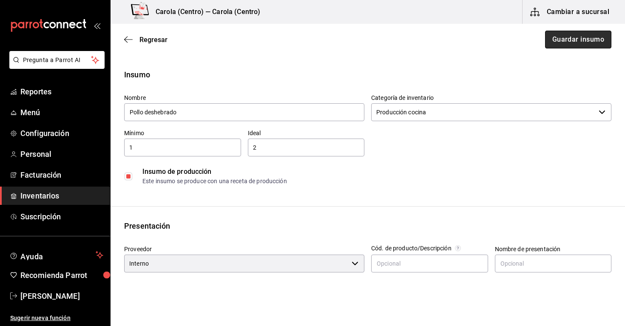
click at [560, 47] on button "Guardar insumo" at bounding box center [578, 40] width 66 height 18
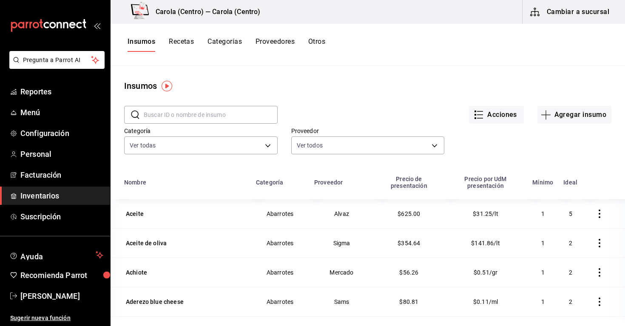
click at [186, 40] on button "Recetas" at bounding box center [181, 44] width 25 height 14
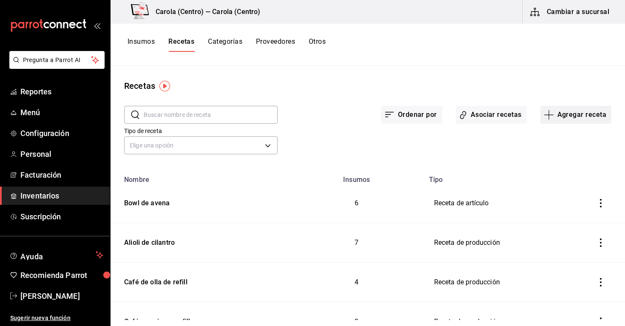
click at [569, 111] on button "Agregar receta" at bounding box center [575, 115] width 71 height 18
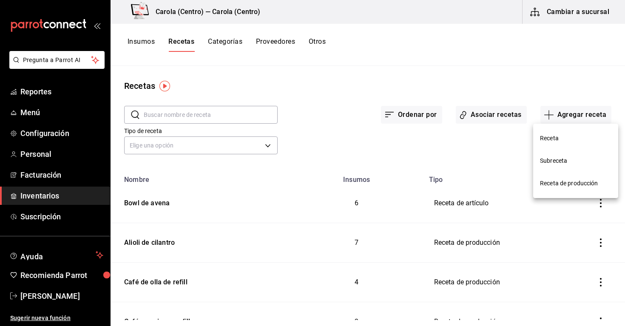
click at [577, 185] on span "Receta de producción" at bounding box center [575, 183] width 71 height 9
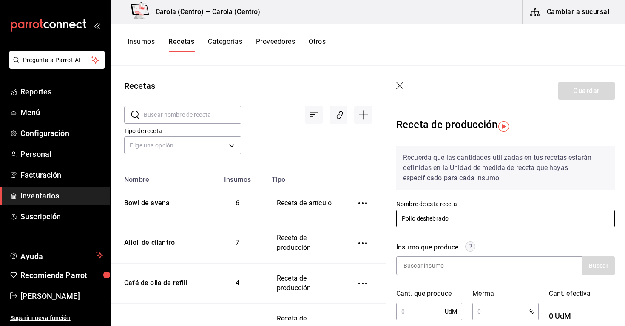
type input "Pollo deshebrado"
click at [483, 230] on div "Recuerda que las cantidades utilizadas en tus recetas estarán definidas en la U…" at bounding box center [505, 323] width 218 height 368
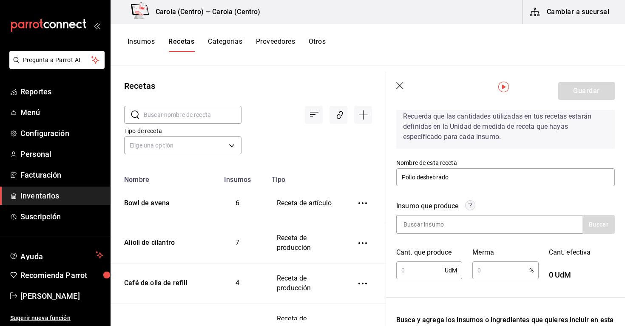
scroll to position [42, 0]
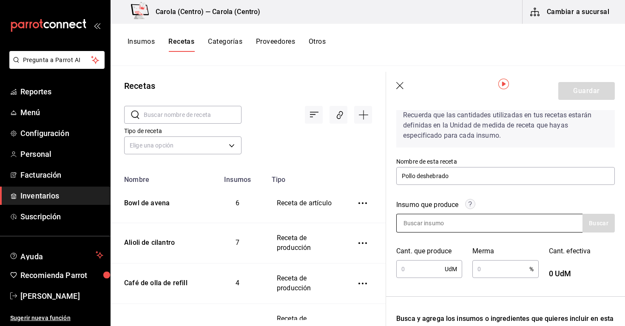
click at [461, 221] on input at bounding box center [438, 223] width 85 height 18
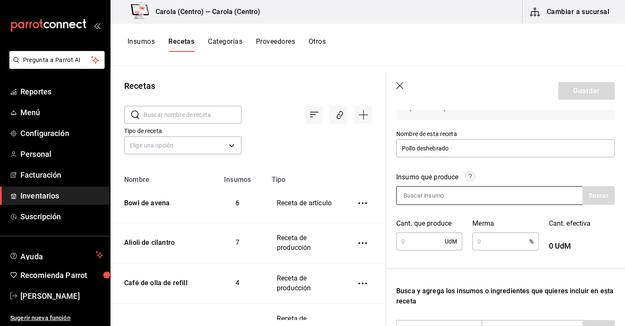
scroll to position [72, 0]
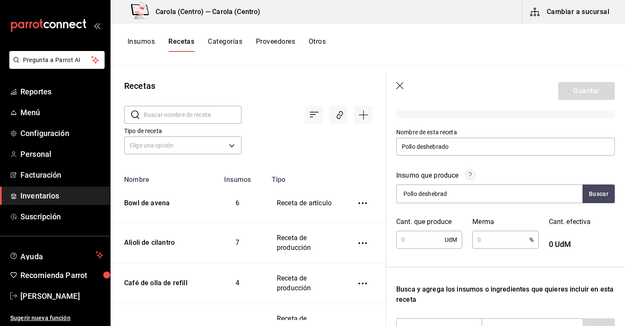
type input "Pollo deshebrado"
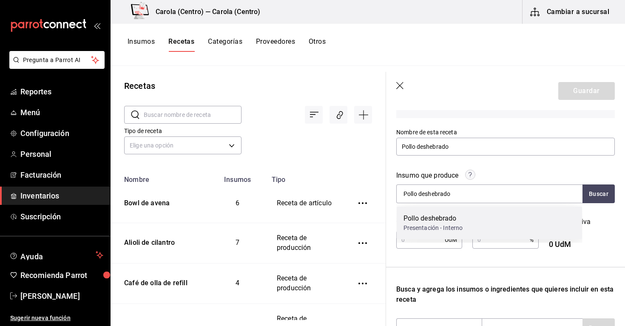
click at [448, 218] on div "Pollo deshebrado" at bounding box center [432, 218] width 59 height 10
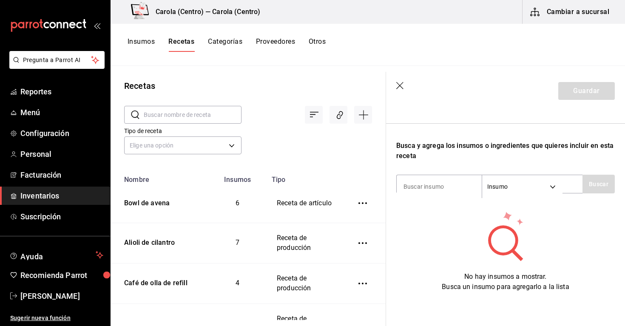
scroll to position [0, 0]
click at [139, 44] on button "Insumos" at bounding box center [140, 44] width 27 height 14
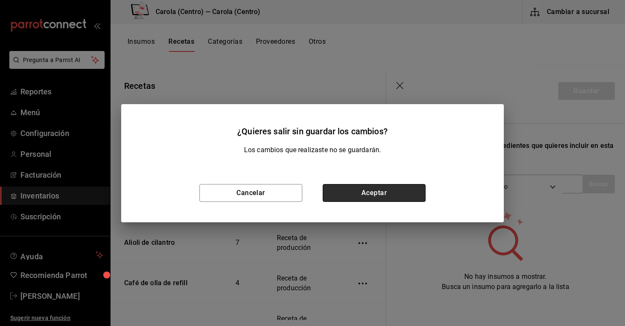
click at [377, 196] on button "Aceptar" at bounding box center [373, 193] width 103 height 18
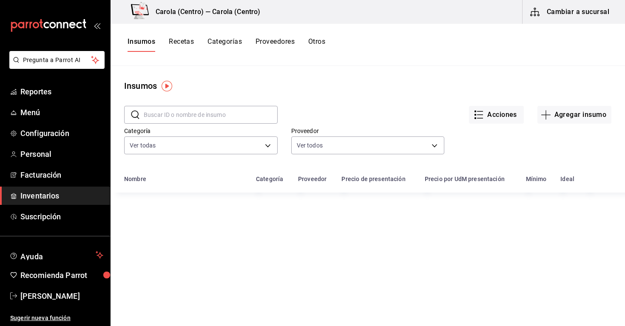
click at [214, 119] on input "text" at bounding box center [211, 114] width 134 height 17
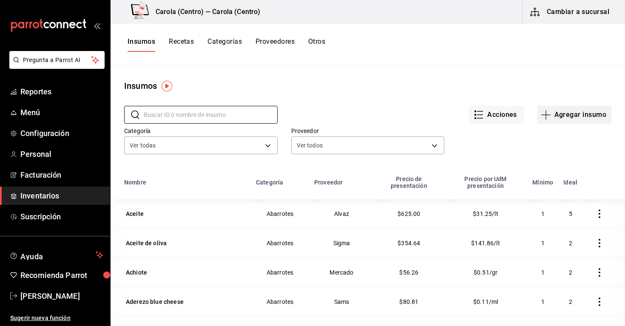
click at [575, 110] on button "Agregar insumo" at bounding box center [574, 115] width 74 height 18
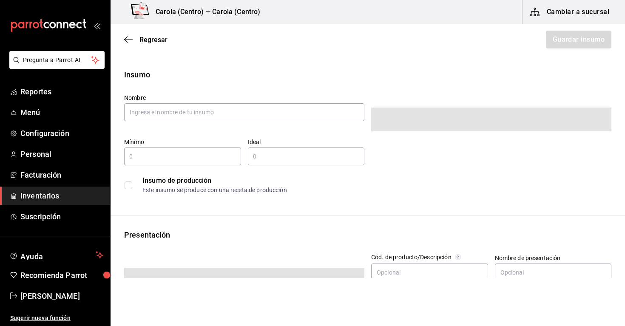
type input "$0.00"
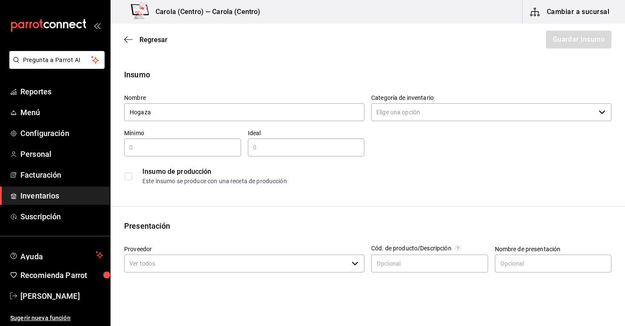
type input "Hogaza"
click at [433, 111] on input "Categoría de inventario" at bounding box center [483, 112] width 224 height 18
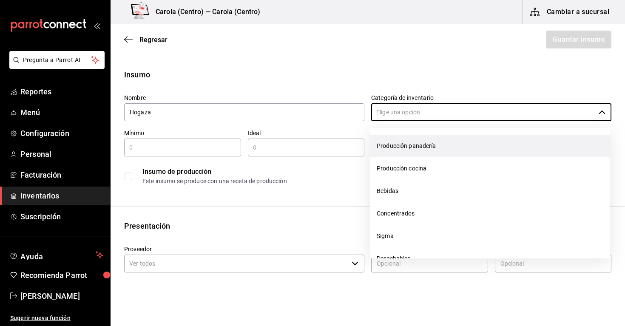
click at [417, 153] on li "Producción panadería" at bounding box center [490, 146] width 240 height 23
type input "Producción panadería"
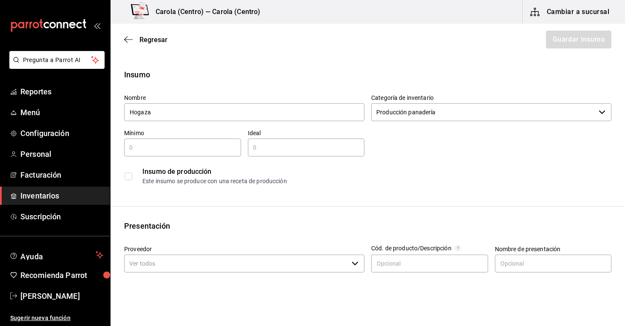
click at [194, 141] on div "​" at bounding box center [182, 148] width 117 height 18
type input "6"
type input "8"
click at [272, 148] on input "text" at bounding box center [306, 147] width 117 height 10
type input "12"
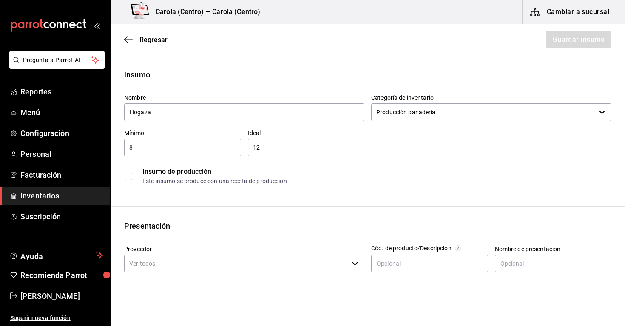
click at [128, 175] on input "checkbox" at bounding box center [128, 177] width 8 height 8
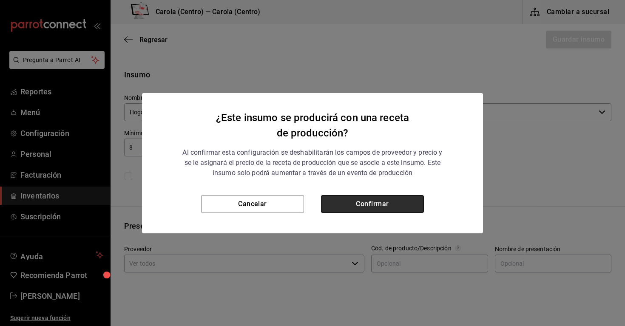
click at [360, 197] on button "Confirmar" at bounding box center [372, 204] width 103 height 18
checkbox input "true"
type input "$0.00"
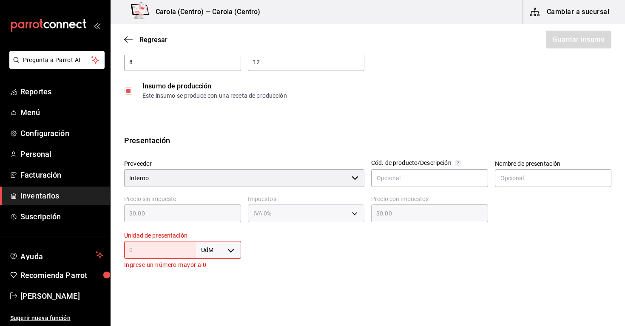
scroll to position [101, 0]
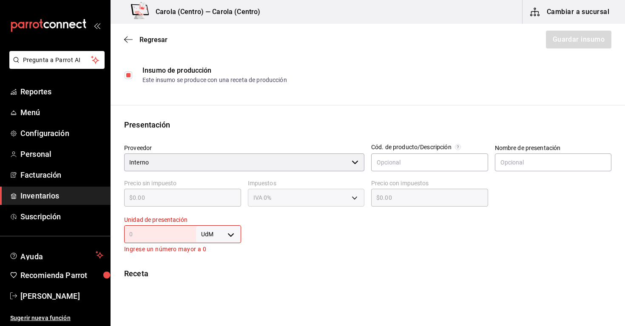
click at [224, 239] on body "Pregunta a Parrot AI Reportes Menú Configuración Personal Facturación Inventari…" at bounding box center [312, 139] width 625 height 278
click at [272, 260] on div at bounding box center [312, 163] width 625 height 326
click at [232, 235] on body "Pregunta a Parrot AI Reportes Menú Configuración Personal Facturación Inventari…" at bounding box center [312, 139] width 625 height 278
click at [220, 295] on li "pza" at bounding box center [218, 301] width 44 height 14
type input "UNIT"
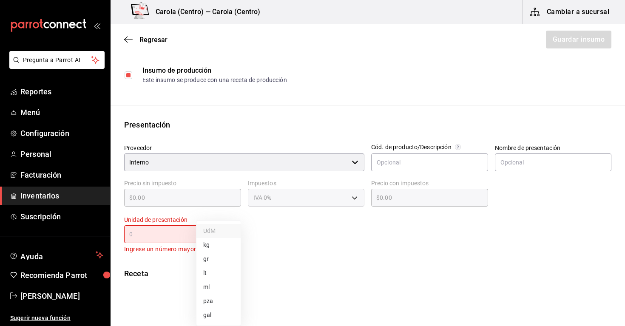
type input "UNIT"
click at [157, 234] on input "text" at bounding box center [160, 234] width 72 height 10
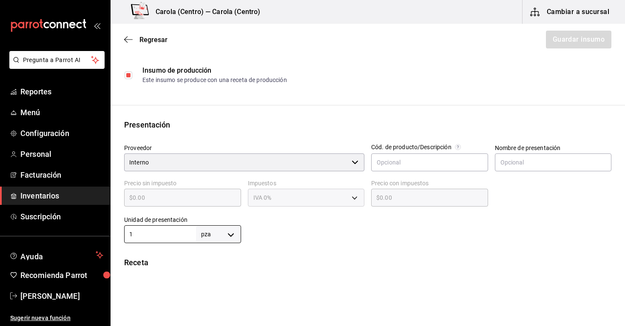
type input "1"
click at [302, 263] on div "Receta" at bounding box center [367, 262] width 487 height 11
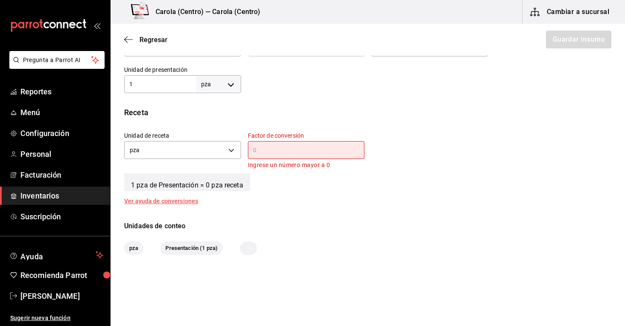
scroll to position [254, 0]
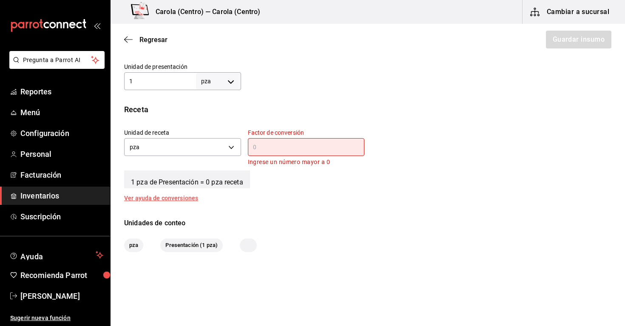
click at [280, 154] on div "​" at bounding box center [306, 147] width 117 height 18
click at [209, 147] on body "Pregunta a Parrot AI Reportes Menú Configuración Personal Facturación Inventari…" at bounding box center [312, 139] width 625 height 278
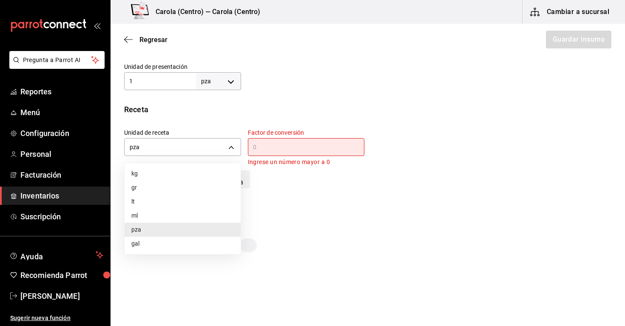
click at [190, 224] on li "pza" at bounding box center [182, 230] width 116 height 14
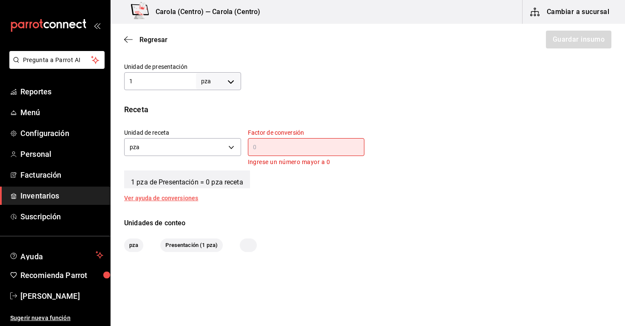
click at [182, 200] on div "Ver ayuda de conversiones" at bounding box center [166, 198] width 84 height 6
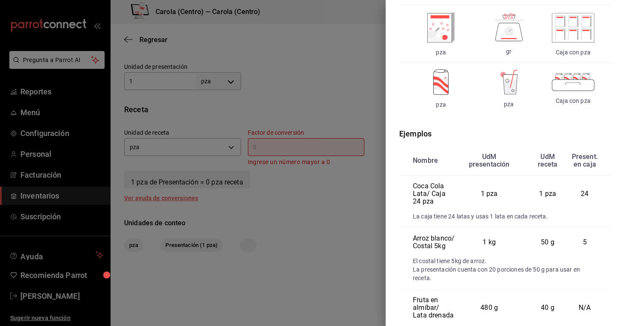
scroll to position [70, 0]
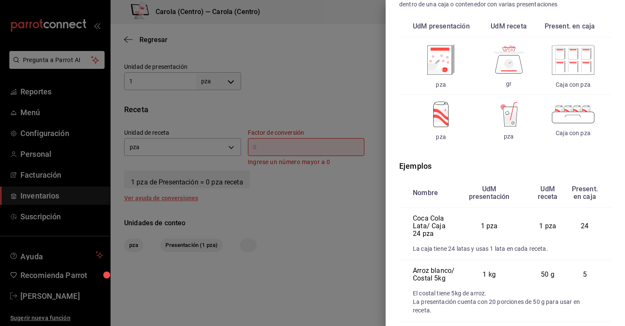
click at [322, 261] on div at bounding box center [312, 163] width 625 height 326
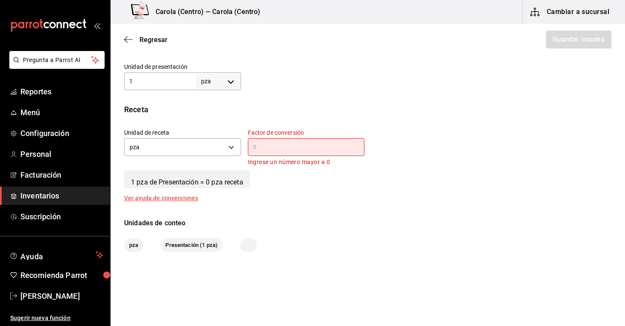
click at [288, 147] on input "text" at bounding box center [306, 147] width 117 height 10
click at [235, 147] on body "Pregunta a Parrot AI Reportes Menú Configuración Personal Facturación Inventari…" at bounding box center [312, 139] width 625 height 278
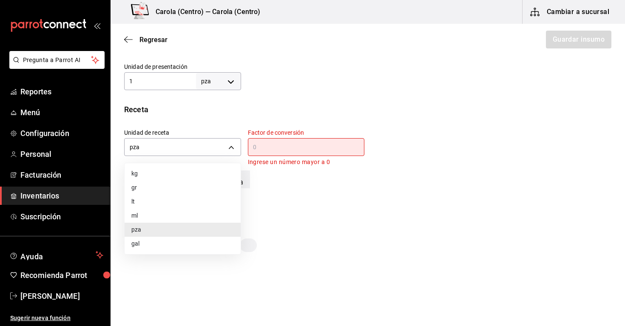
click at [183, 168] on li "kg" at bounding box center [182, 174] width 116 height 14
type input "KILOGRAM"
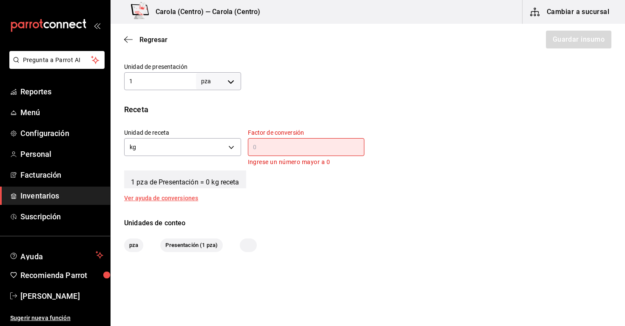
click at [263, 151] on input "text" at bounding box center [306, 147] width 117 height 10
type input "3"
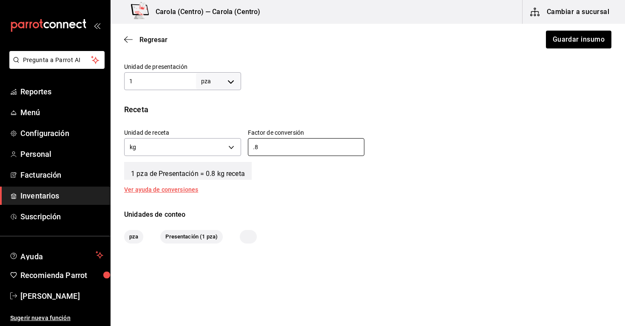
type input "0.8"
click at [303, 191] on div "Receta Unidad de receta kg KILOGRAM Factor de conversión 0.8 ​ 1 pza de Present…" at bounding box center [367, 148] width 514 height 89
click at [235, 147] on body "Pregunta a Parrot AI Reportes Menú Configuración Personal Facturación Inventari…" at bounding box center [312, 139] width 625 height 278
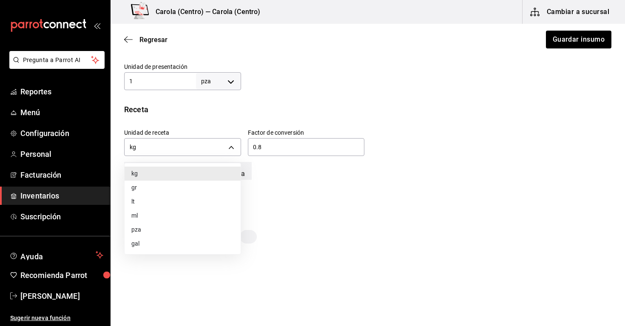
click at [187, 228] on li "pza" at bounding box center [182, 230] width 116 height 14
type input "UNIT"
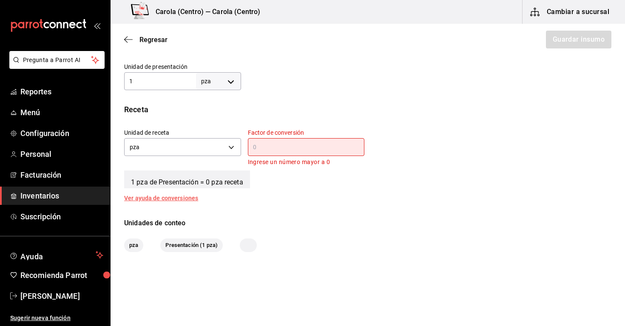
click at [288, 215] on div "Insumo Nombre Hogaza Categoría de inventario Producción panadería ​ Mínimo 8 ​ …" at bounding box center [367, 33] width 514 height 437
click at [212, 154] on body "Pregunta a Parrot AI Reportes Menú Configuración Personal Facturación Inventari…" at bounding box center [312, 139] width 625 height 278
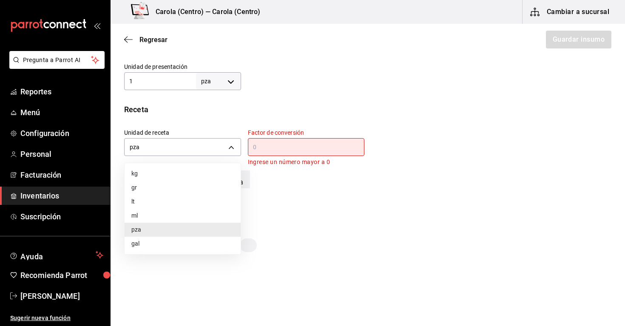
drag, startPoint x: 192, startPoint y: 182, endPoint x: 193, endPoint y: 173, distance: 9.4
click at [193, 173] on ul "kg gr lt ml pza gal" at bounding box center [182, 208] width 116 height 91
click at [193, 173] on li "kg" at bounding box center [182, 174] width 116 height 14
type input "KILOGRAM"
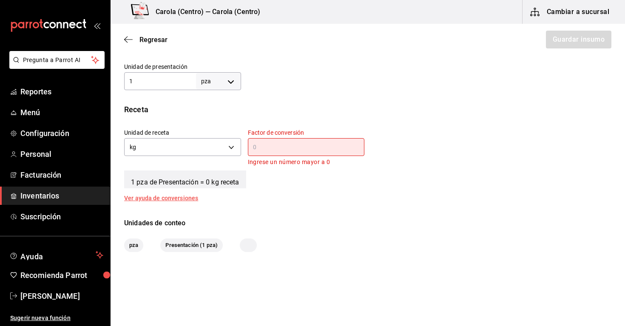
click at [302, 150] on input "text" at bounding box center [306, 147] width 117 height 10
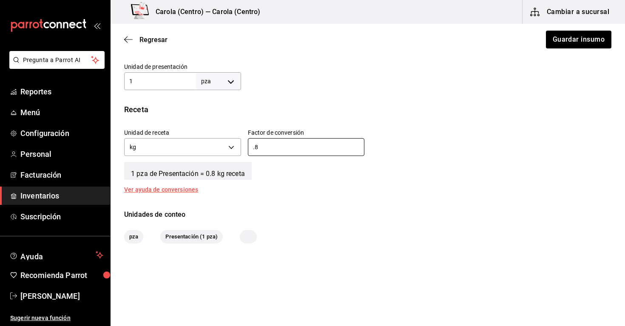
type input "0.8"
click at [324, 183] on div "Receta Unidad de receta kg KILOGRAM Factor de conversión 0.8 ​ 1 pza de Present…" at bounding box center [367, 148] width 514 height 89
click at [568, 42] on button "Guardar insumo" at bounding box center [578, 40] width 66 height 18
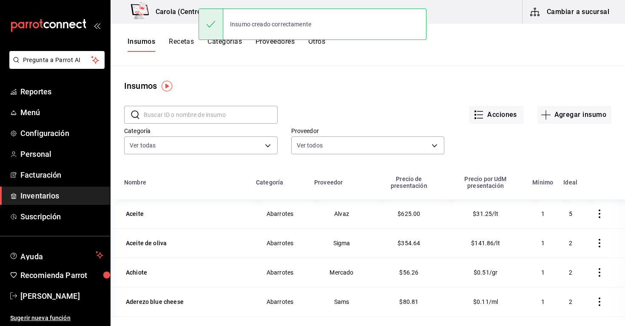
click at [184, 45] on button "Recetas" at bounding box center [181, 44] width 25 height 14
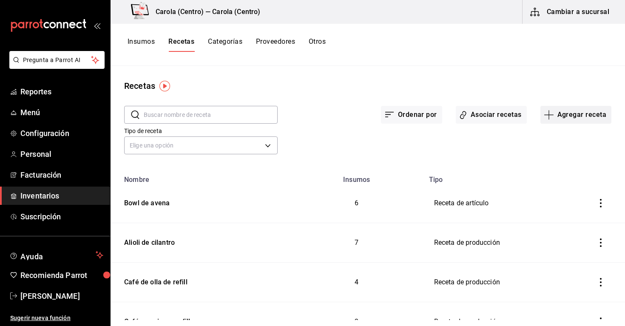
click at [554, 116] on icon "button" at bounding box center [548, 115] width 10 height 10
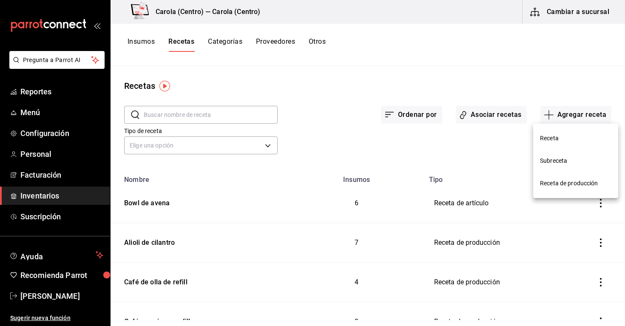
click at [575, 181] on span "Receta de producción" at bounding box center [575, 183] width 71 height 9
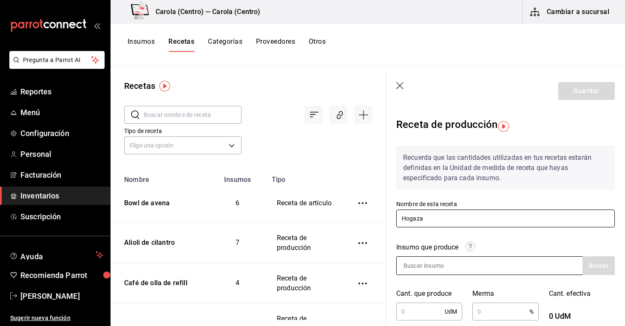
type input "Hogaza"
click at [432, 260] on input at bounding box center [438, 266] width 85 height 18
type input "z"
type input "Hogaza"
click at [588, 272] on button "Buscar" at bounding box center [598, 265] width 32 height 19
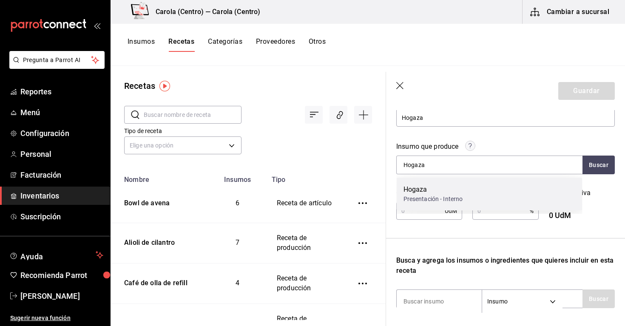
scroll to position [101, 0]
click at [438, 194] on div "Hogaza" at bounding box center [432, 189] width 59 height 10
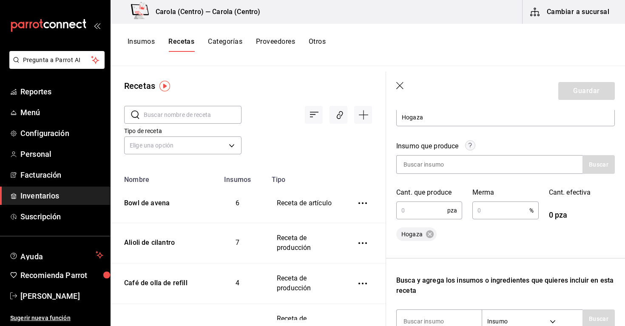
click at [423, 213] on input "text" at bounding box center [421, 210] width 51 height 17
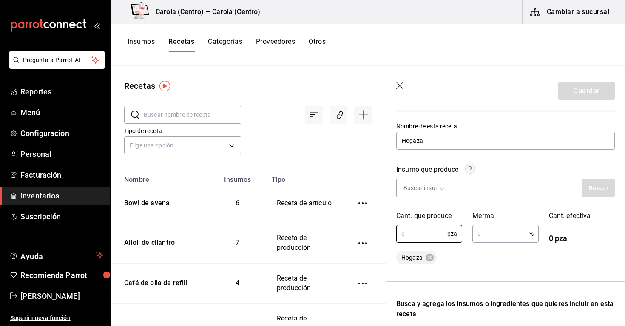
scroll to position [58, 0]
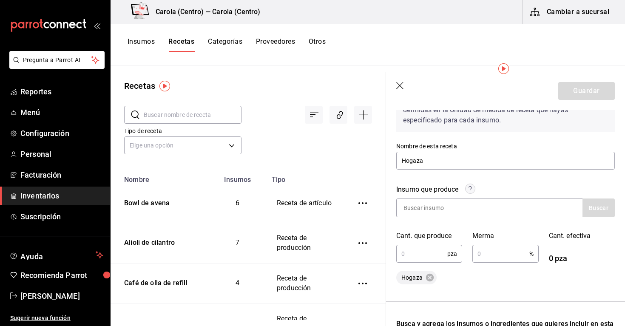
click at [400, 84] on icon "button" at bounding box center [400, 86] width 8 height 8
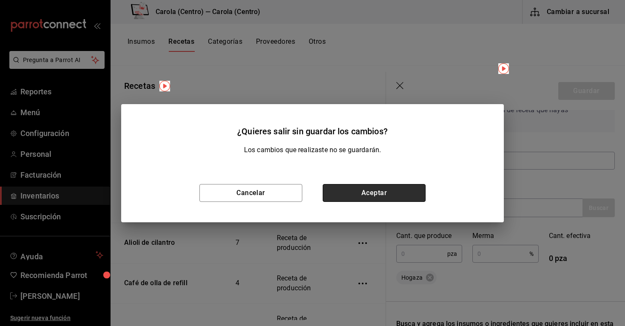
click at [365, 195] on button "Aceptar" at bounding box center [373, 193] width 103 height 18
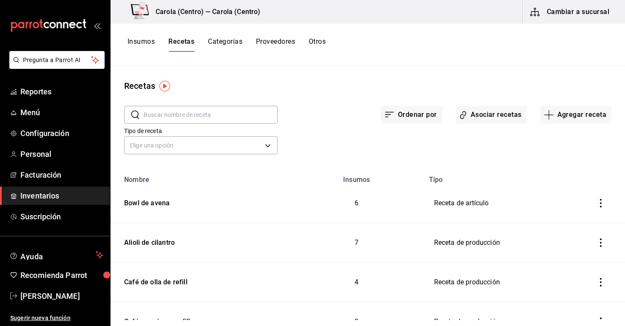
click at [144, 38] on button "Insumos" at bounding box center [140, 44] width 27 height 14
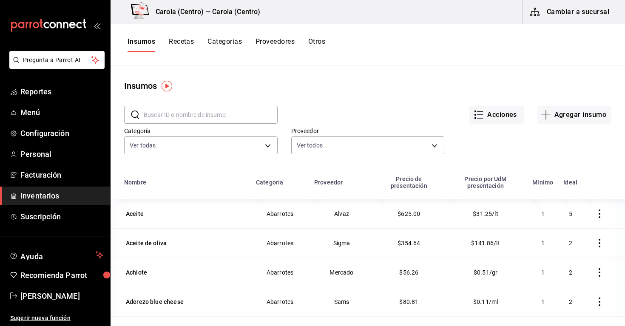
click at [196, 112] on input "text" at bounding box center [211, 114] width 134 height 17
click at [589, 113] on button "Agregar insumo" at bounding box center [574, 115] width 74 height 18
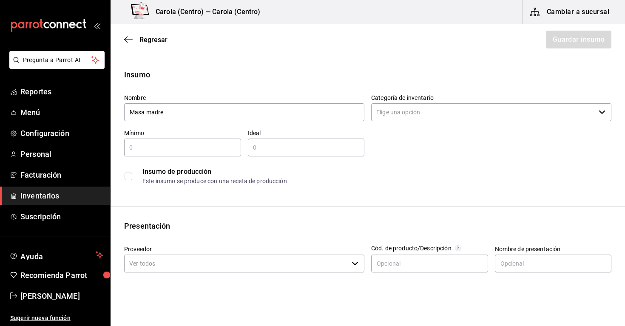
type input "Masa madre"
click at [389, 108] on input "Categoría de inventario" at bounding box center [483, 112] width 224 height 18
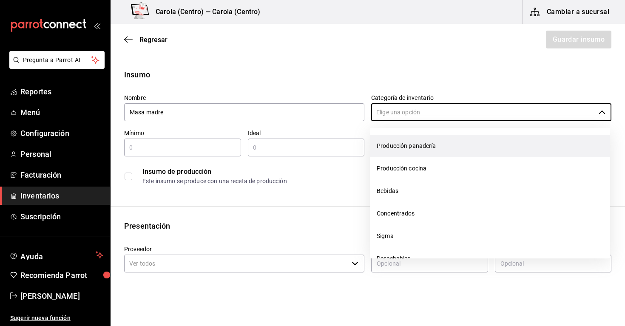
click at [407, 149] on li "Producción panadería" at bounding box center [490, 146] width 240 height 23
type input "Producción panadería"
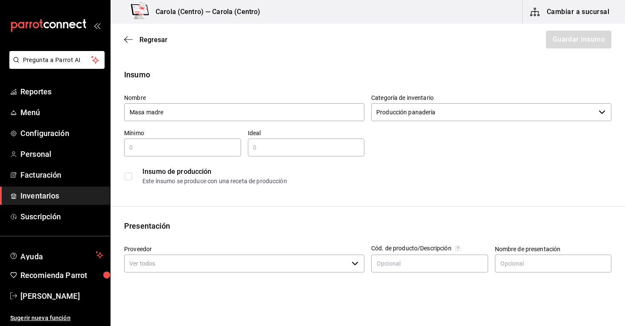
click at [215, 141] on div "​" at bounding box center [182, 148] width 117 height 18
type input "1"
click at [288, 149] on input "text" at bounding box center [306, 147] width 117 height 10
type input "2"
click at [211, 148] on input "1" at bounding box center [182, 147] width 117 height 10
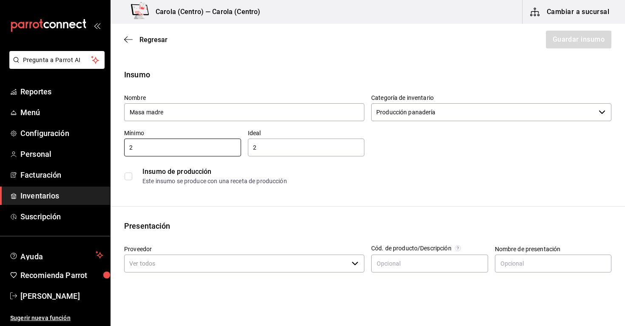
type input "2"
click at [269, 141] on div "2 ​" at bounding box center [306, 148] width 117 height 18
type input "4"
click at [300, 189] on div "Insumo Nombre Masa madre Categoría de inventario Producción panadería ​ Mínimo …" at bounding box center [367, 321] width 514 height 505
click at [131, 177] on input "checkbox" at bounding box center [128, 177] width 8 height 8
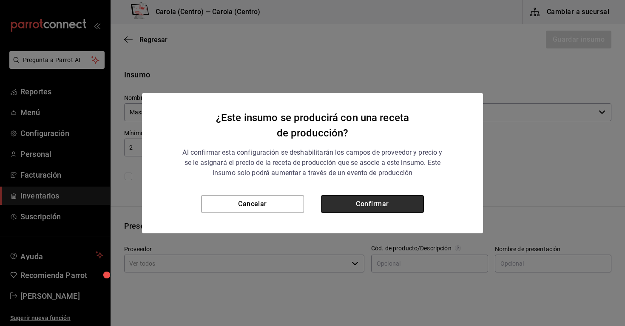
click at [362, 199] on button "Confirmar" at bounding box center [372, 204] width 103 height 18
checkbox input "true"
type input "$0.00"
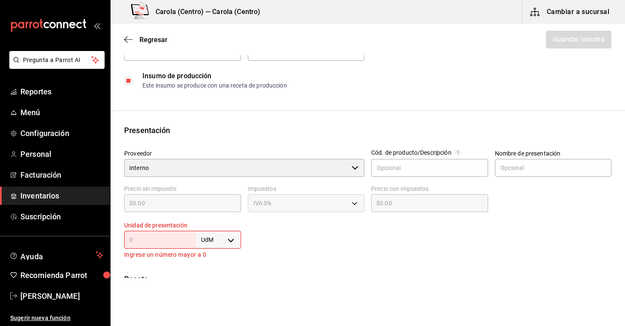
scroll to position [171, 0]
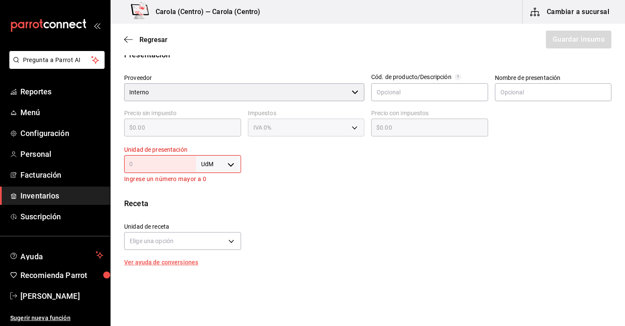
click at [178, 165] on input "text" at bounding box center [160, 164] width 72 height 10
click at [222, 162] on body "Pregunta a Parrot AI Reportes Menú Configuración Personal Facturación Inventari…" at bounding box center [312, 139] width 625 height 278
click at [219, 204] on li "kg" at bounding box center [218, 204] width 44 height 14
type input "KILOGRAM"
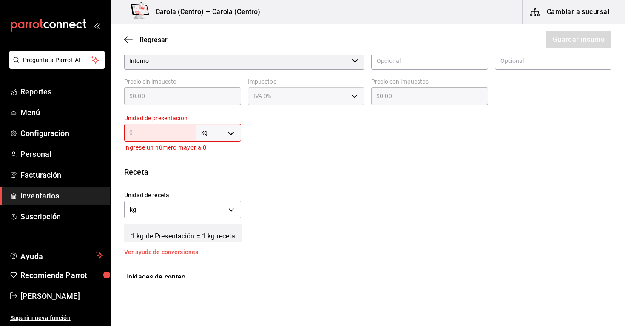
scroll to position [206, 0]
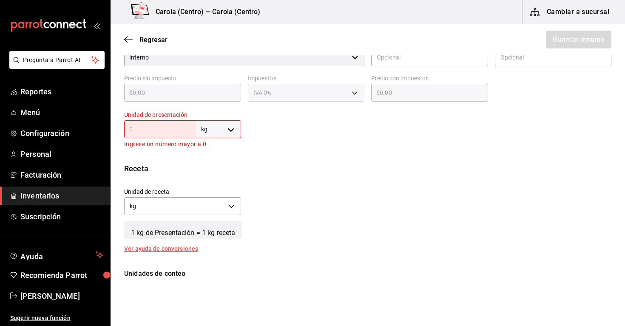
click at [173, 130] on input "text" at bounding box center [160, 129] width 72 height 10
type input "1"
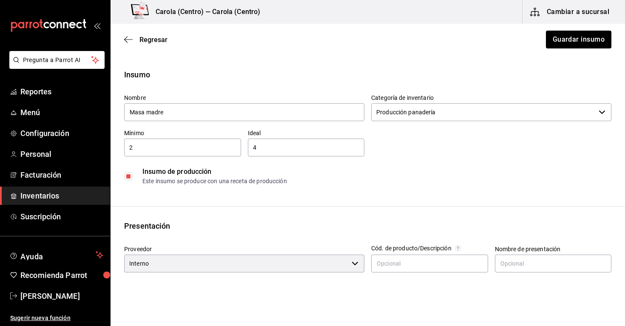
scroll to position [0, 0]
type input "1"
click at [554, 47] on button "Guardar insumo" at bounding box center [578, 40] width 66 height 18
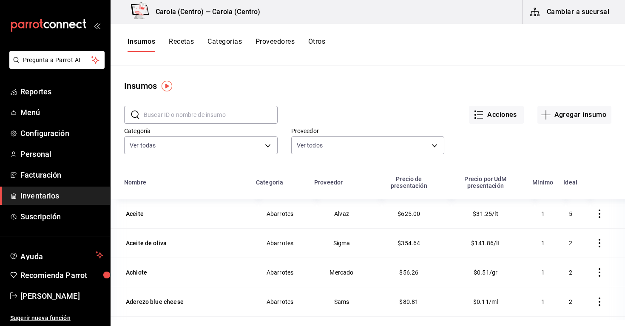
click at [182, 46] on button "Recetas" at bounding box center [181, 44] width 25 height 14
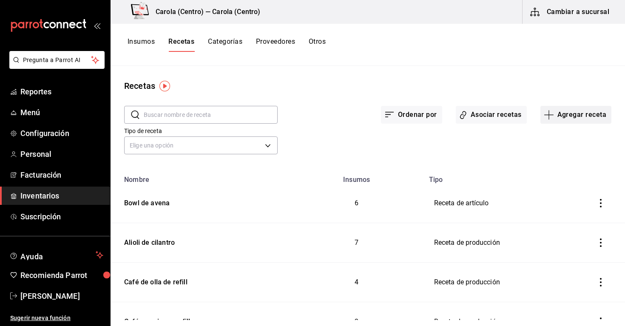
click at [586, 112] on button "Agregar receta" at bounding box center [575, 115] width 71 height 18
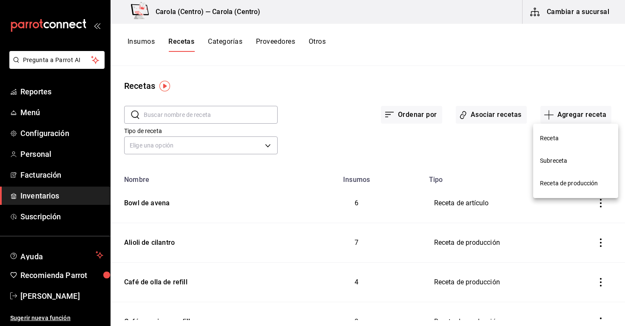
click at [548, 179] on span "Receta de producción" at bounding box center [575, 183] width 71 height 9
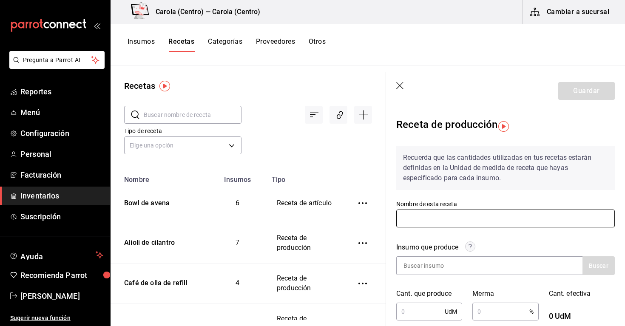
type input ";"
type input "Masa madre"
click at [455, 270] on input at bounding box center [438, 266] width 85 height 18
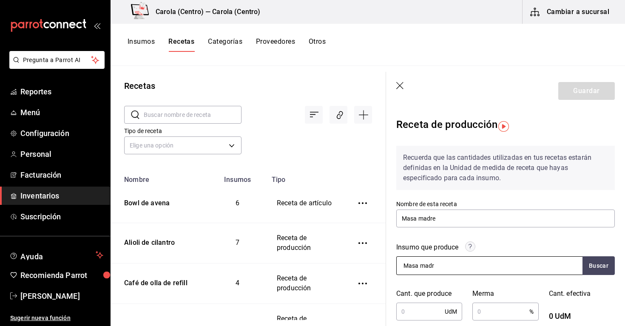
type input "Masa madre"
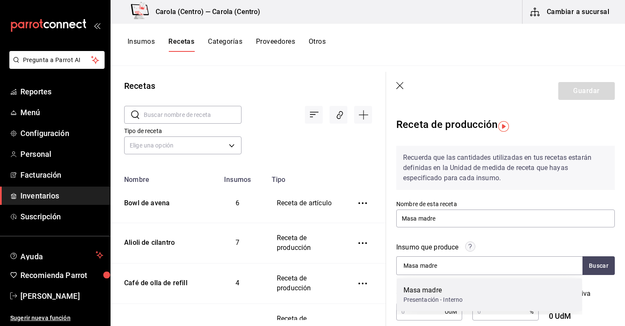
click at [455, 285] on div "Masa madre" at bounding box center [432, 290] width 59 height 10
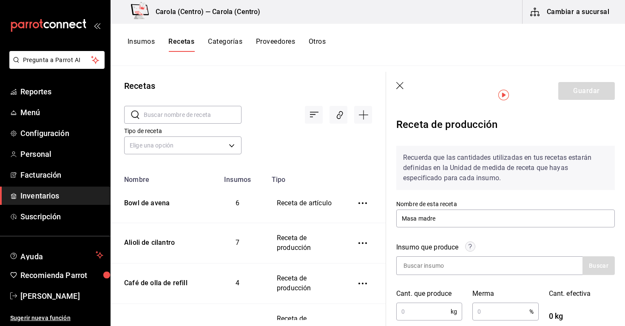
scroll to position [109, 0]
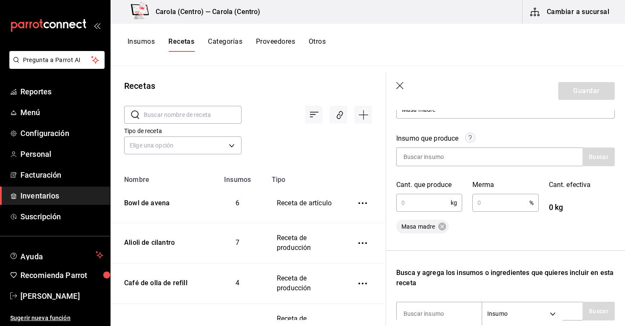
click at [419, 201] on input "text" at bounding box center [423, 202] width 54 height 17
type input "1"
click at [483, 201] on input "text" at bounding box center [500, 202] width 57 height 17
type input "5"
click at [486, 227] on div "Masa madre" at bounding box center [505, 227] width 218 height 14
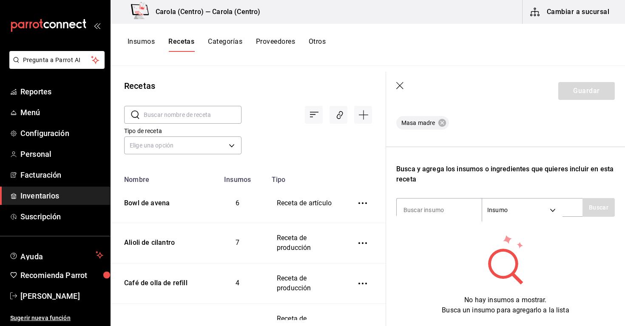
scroll to position [214, 0]
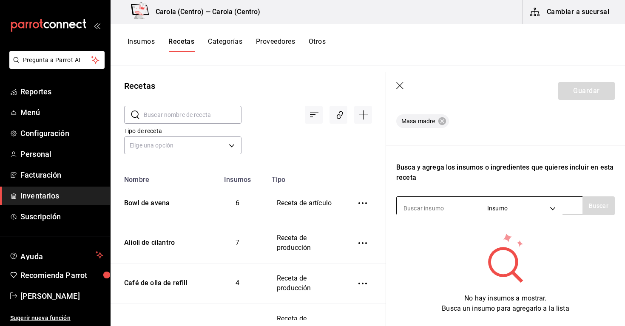
click at [442, 199] on div "Insumo SUPPLY" at bounding box center [489, 205] width 186 height 19
type input "harina"
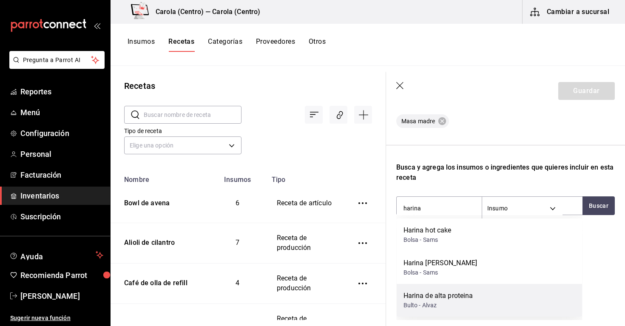
click at [464, 293] on div "Harina de alta proteina" at bounding box center [438, 296] width 70 height 10
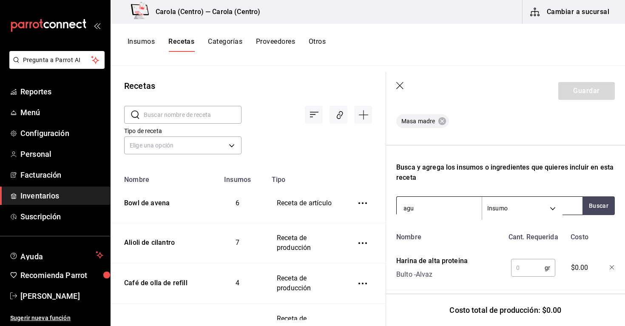
type input "agua"
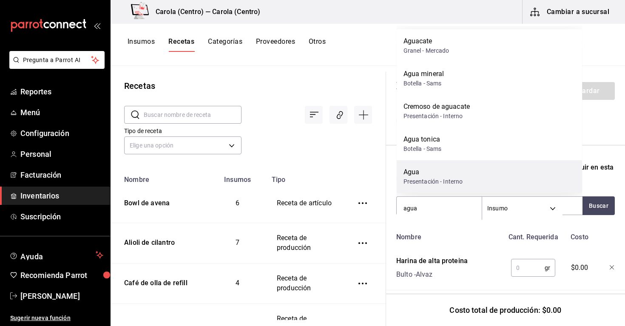
click at [436, 186] on div "Agua Presentación - Interno" at bounding box center [489, 176] width 186 height 33
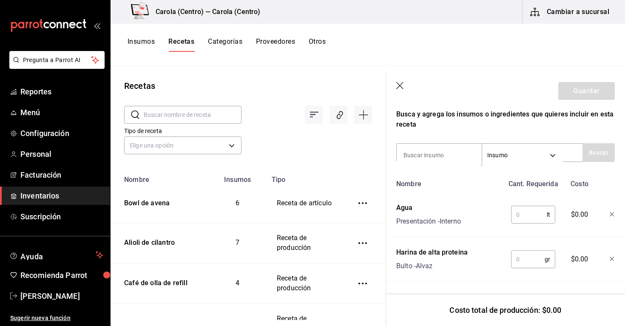
scroll to position [267, 0]
click at [522, 217] on input "text" at bounding box center [529, 214] width 36 height 17
type input "1"
click at [520, 262] on input "text" at bounding box center [528, 259] width 34 height 17
type input "1,000"
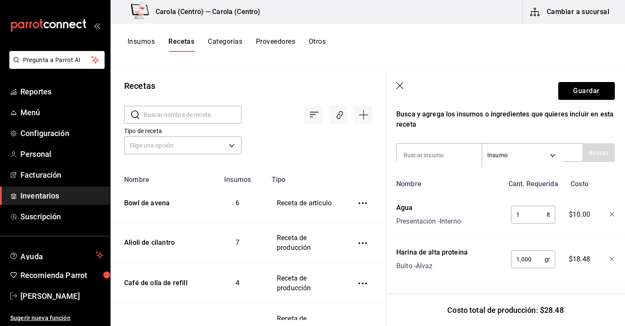
click at [576, 284] on div "Receta de producción Recuerda que las cantidades utilizadas en tus recetas esta…" at bounding box center [505, 84] width 239 height 483
click at [577, 96] on button "Guardar" at bounding box center [586, 91] width 57 height 18
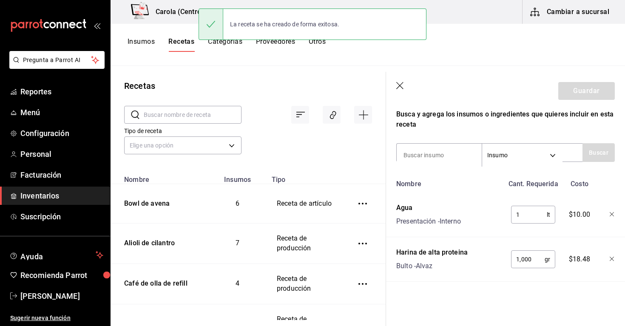
scroll to position [252, 0]
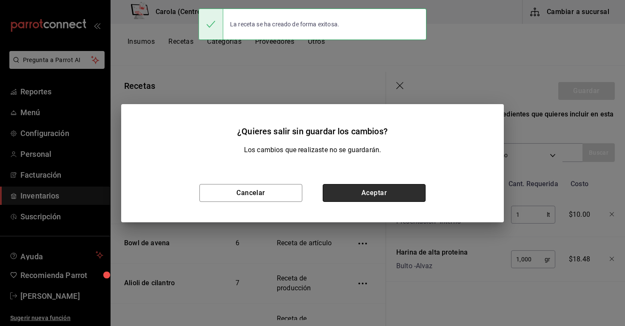
click at [391, 192] on button "Aceptar" at bounding box center [373, 193] width 103 height 18
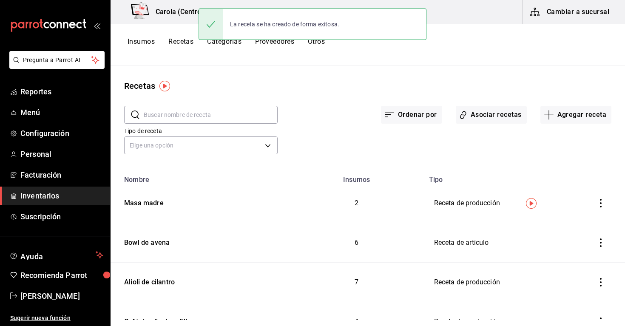
click at [184, 39] on button "Recetas" at bounding box center [180, 44] width 25 height 14
click at [183, 44] on button "Recetas" at bounding box center [180, 44] width 25 height 14
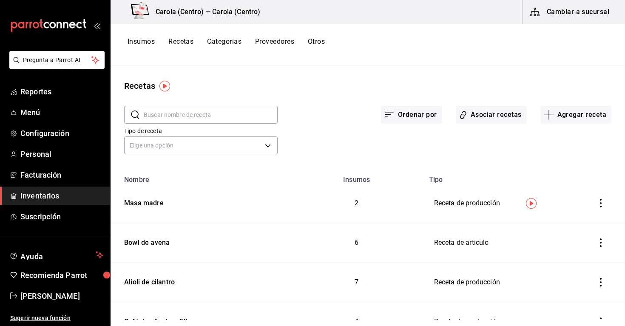
click at [185, 40] on button "Recetas" at bounding box center [180, 44] width 25 height 14
click at [188, 47] on button "Recetas" at bounding box center [180, 44] width 25 height 14
click at [580, 112] on button "Agregar receta" at bounding box center [575, 115] width 71 height 18
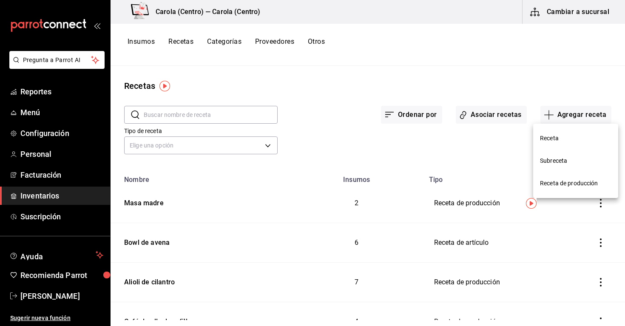
click at [558, 141] on span "Receta" at bounding box center [575, 138] width 71 height 9
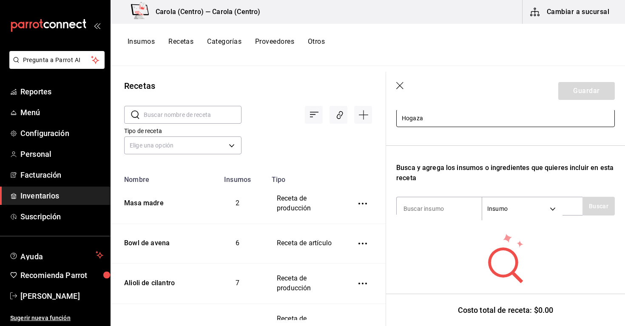
scroll to position [117, 0]
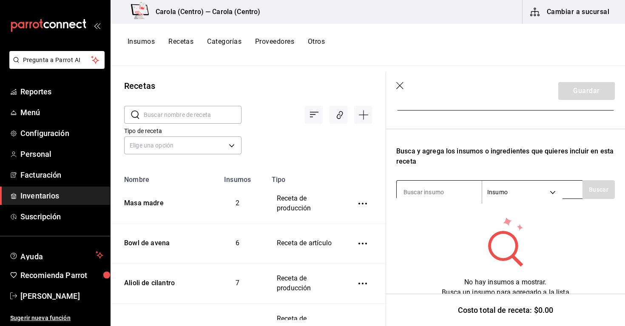
type input "Hogaza"
type input "M"
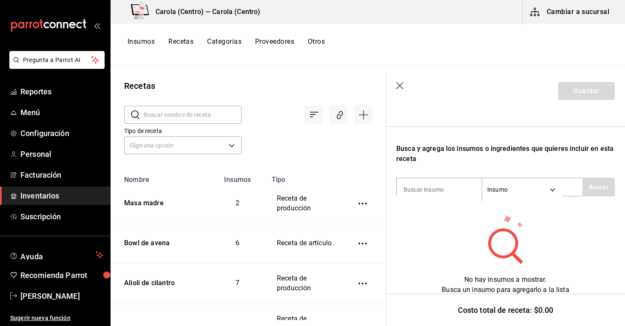
scroll to position [113, 0]
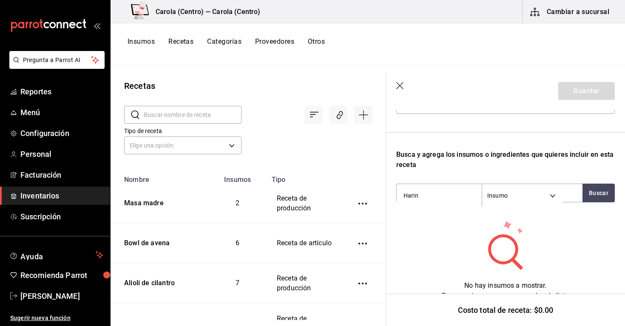
type input "Harina"
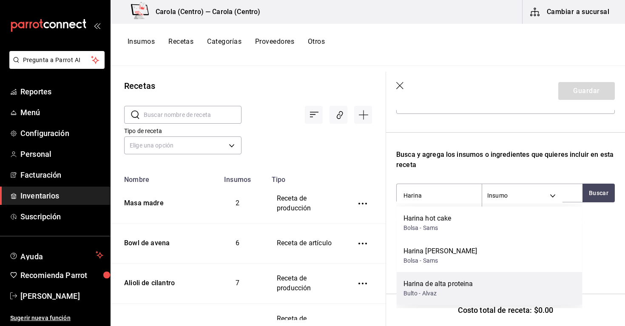
scroll to position [0, 0]
click at [434, 287] on div "Harina de alta proteina" at bounding box center [438, 283] width 70 height 10
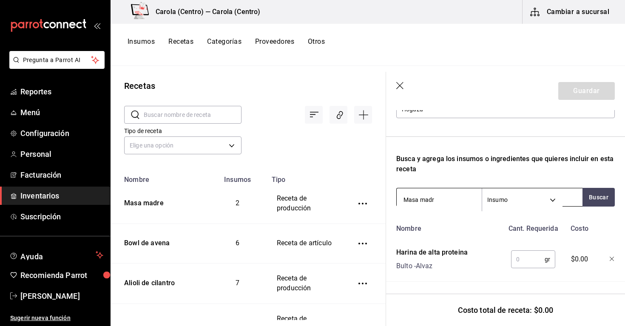
type input "Masa madre"
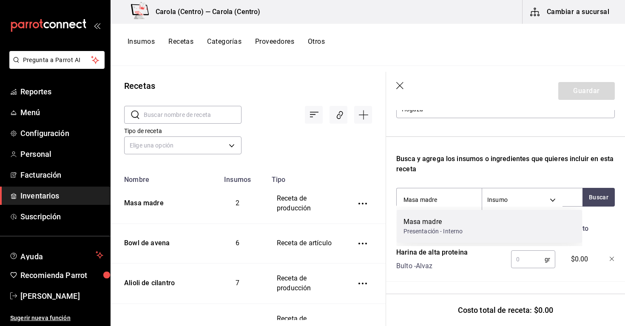
click at [430, 218] on div "Masa madre" at bounding box center [432, 222] width 59 height 10
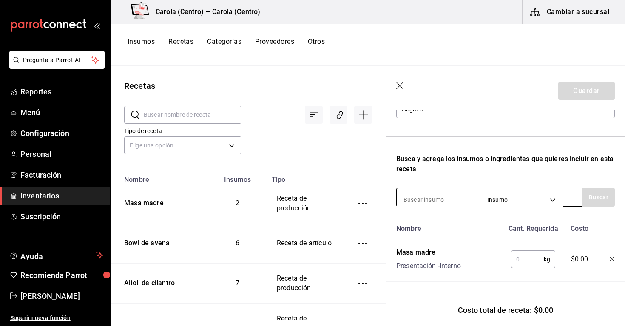
click at [427, 201] on input at bounding box center [438, 200] width 85 height 18
type input "agua"
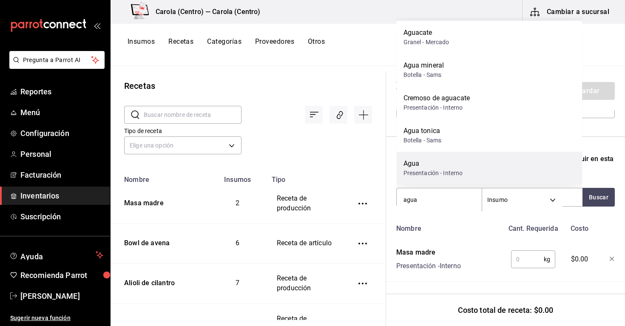
click at [434, 165] on div "Agua" at bounding box center [432, 163] width 59 height 10
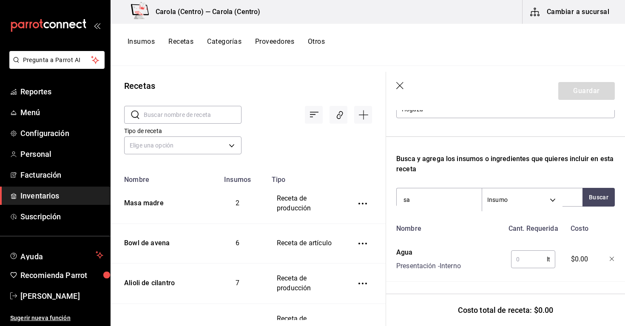
type input "sal"
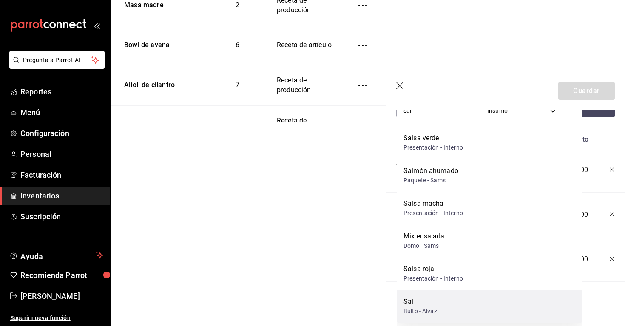
scroll to position [198, 0]
click at [470, 294] on div "[PERSON_NAME] - [PERSON_NAME]" at bounding box center [489, 306] width 186 height 33
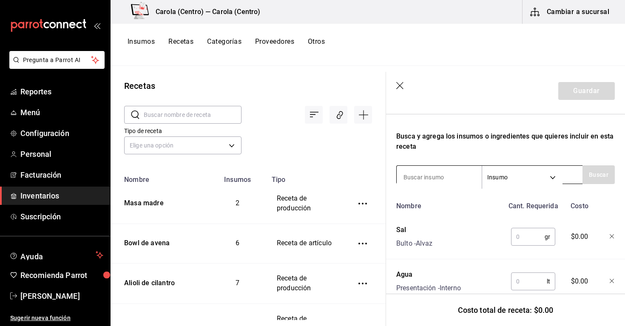
scroll to position [125, 0]
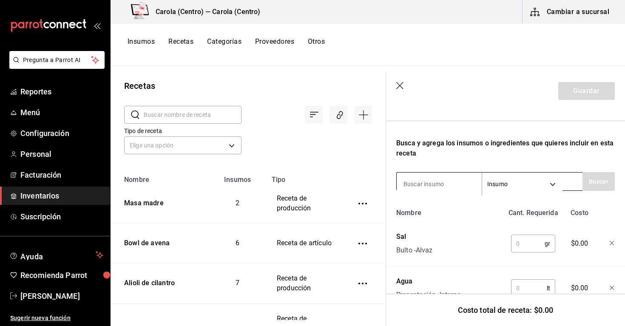
click at [431, 183] on input at bounding box center [438, 184] width 85 height 18
type input "l"
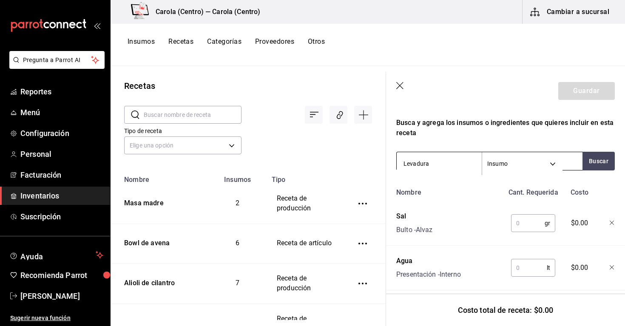
scroll to position [148, 0]
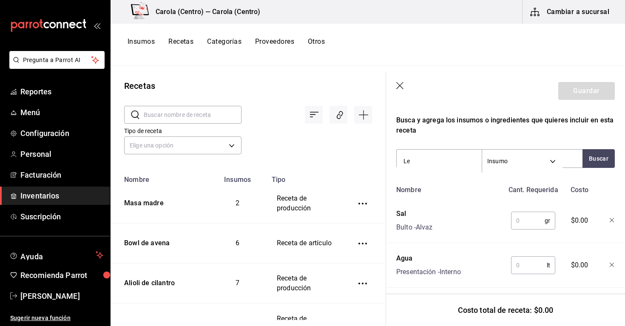
type input "L"
click at [400, 83] on icon "button" at bounding box center [400, 86] width 8 height 8
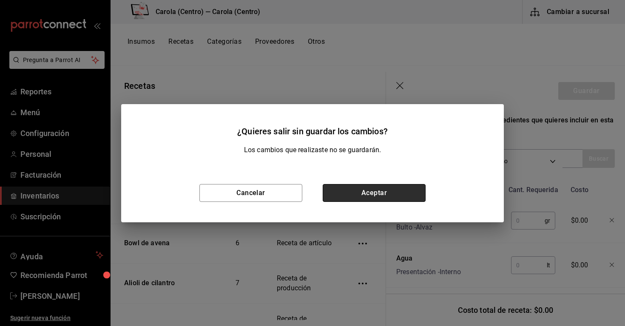
click at [361, 195] on button "Aceptar" at bounding box center [373, 193] width 103 height 18
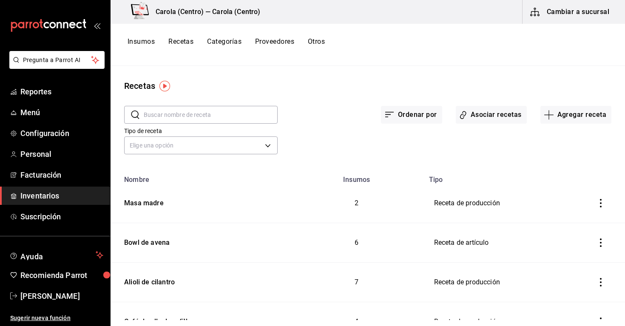
click at [153, 43] on button "Insumos" at bounding box center [140, 44] width 27 height 14
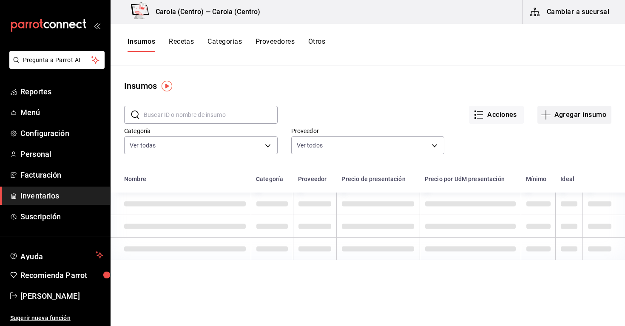
click at [557, 110] on button "Agregar insumo" at bounding box center [574, 115] width 74 height 18
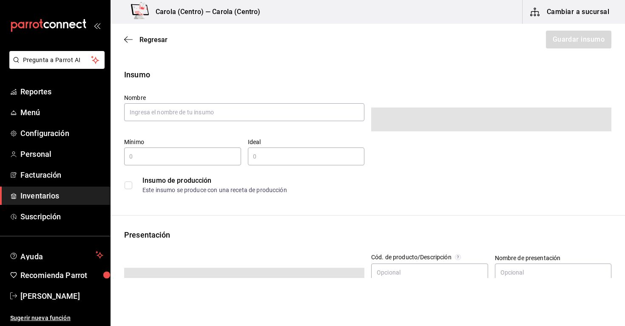
type input "$0.00"
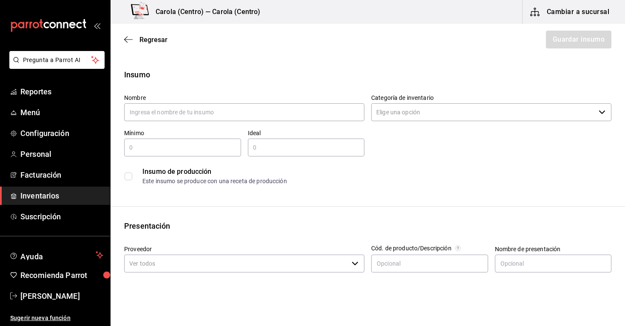
click at [134, 44] on div "Regresar Guardar insumo" at bounding box center [367, 39] width 514 height 31
click at [125, 37] on icon "button" at bounding box center [128, 40] width 8 height 8
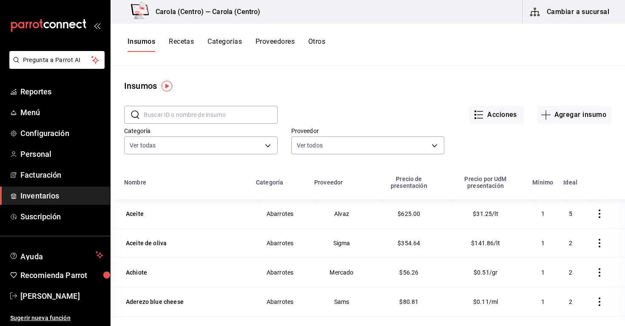
click at [174, 113] on input "text" at bounding box center [211, 114] width 134 height 17
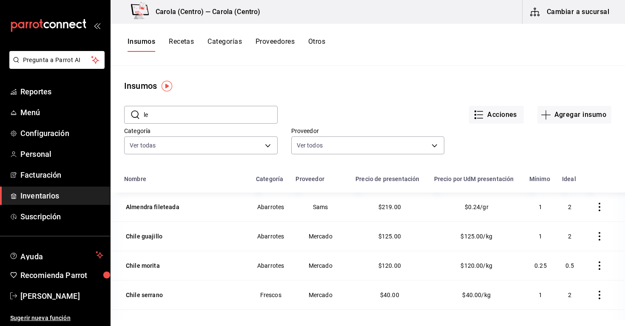
type input "l"
type input "Levadura"
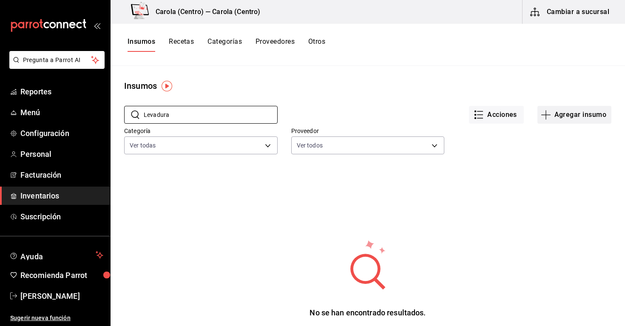
click at [552, 117] on button "Agregar insumo" at bounding box center [574, 115] width 74 height 18
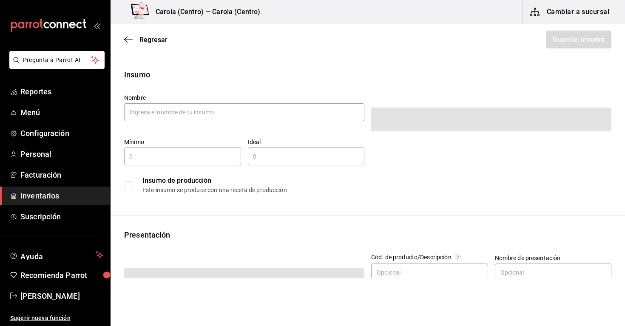
type input "$0.00"
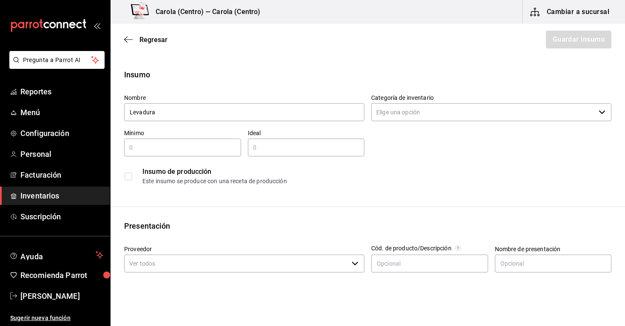
type input "Levadura"
click at [483, 93] on div "Categoría de inventario ​" at bounding box center [487, 104] width 247 height 35
click at [473, 110] on input "Categoría de inventario" at bounding box center [483, 112] width 224 height 18
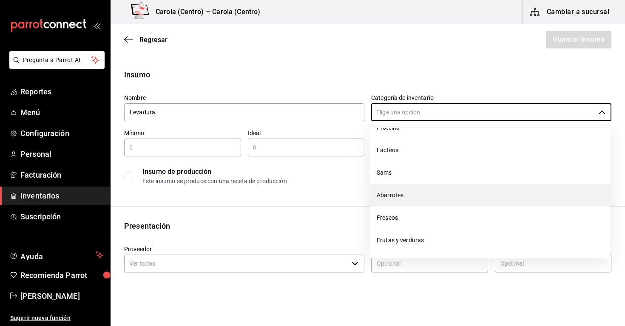
scroll to position [153, 0]
click at [399, 187] on li "Abarrotes" at bounding box center [490, 195] width 240 height 23
type input "Abarrotes"
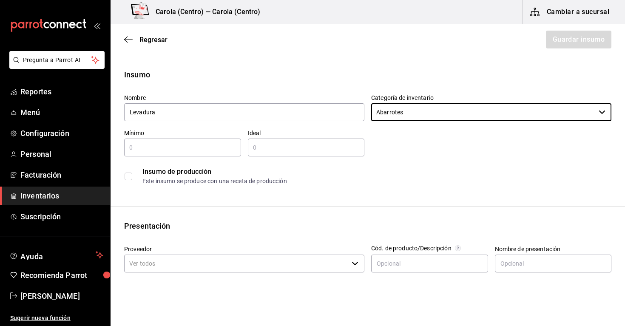
click at [177, 138] on div "Mínimo ​" at bounding box center [182, 142] width 117 height 27
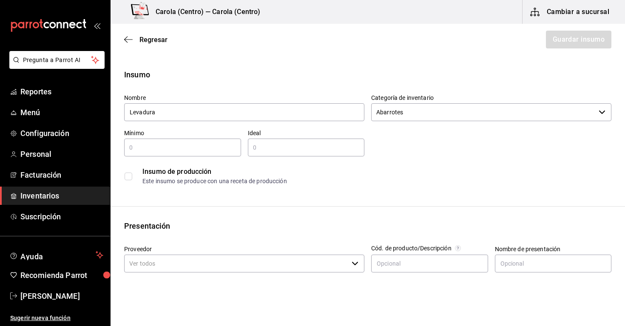
click at [177, 144] on input "text" at bounding box center [182, 147] width 117 height 10
type input "1"
click at [287, 155] on div "​" at bounding box center [306, 148] width 117 height 18
type input "3"
click at [313, 185] on div "Este insumo se produce con una receta de producción" at bounding box center [376, 181] width 468 height 9
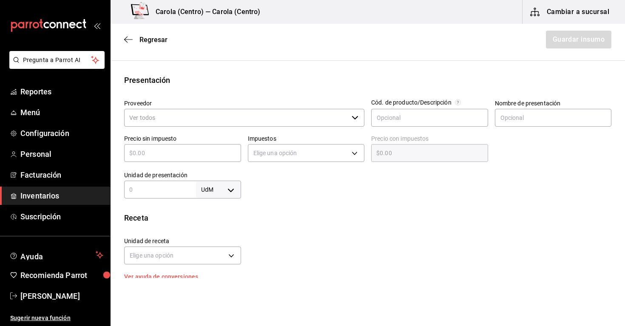
scroll to position [146, 0]
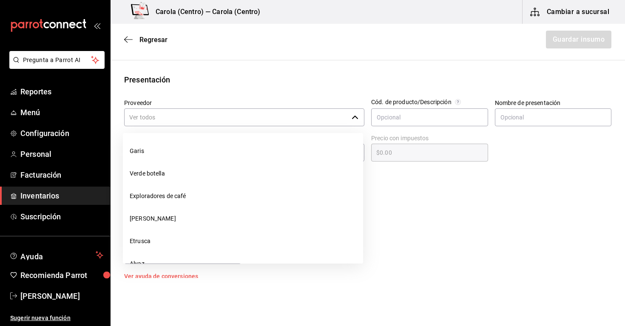
click at [166, 117] on input "Proveedor" at bounding box center [236, 117] width 224 height 18
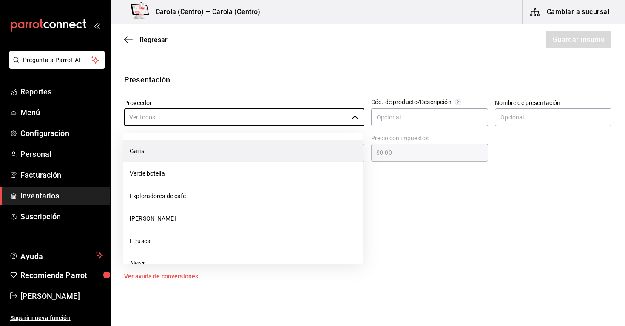
click at [166, 157] on li "Garis" at bounding box center [243, 151] width 240 height 23
type input "Garis"
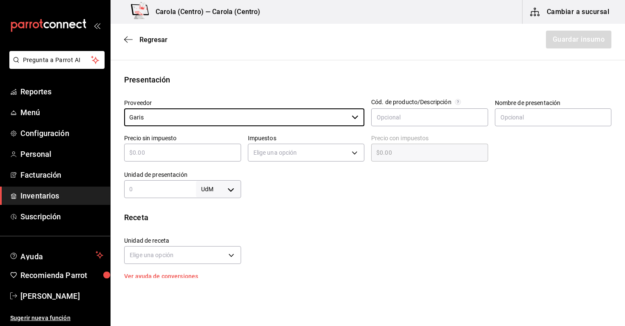
click at [218, 152] on input "text" at bounding box center [182, 152] width 117 height 10
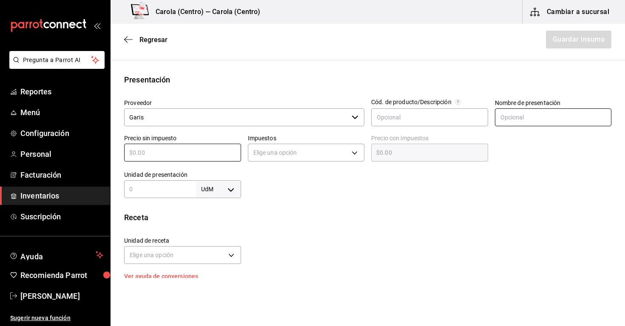
click at [533, 117] on input "text" at bounding box center [553, 117] width 117 height 18
click at [509, 160] on div at bounding box center [550, 145] width 124 height 37
drag, startPoint x: 526, startPoint y: 115, endPoint x: 475, endPoint y: 119, distance: 51.6
click at [475, 119] on div "Proveedor Garis ​ Cód. de producto/Descripción Nombre de presentación paquete P…" at bounding box center [364, 145] width 494 height 106
type input "Paquete"
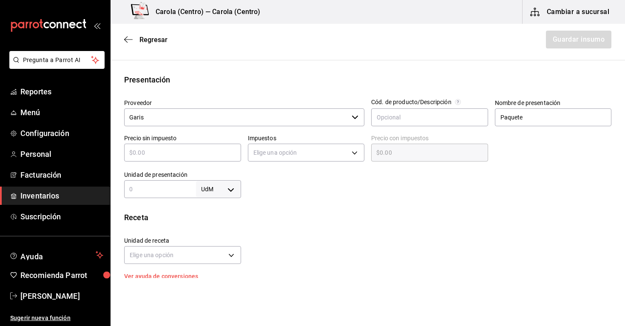
click at [535, 193] on div at bounding box center [426, 181] width 371 height 34
click at [203, 157] on input "text" at bounding box center [182, 152] width 117 height 10
type input "$0"
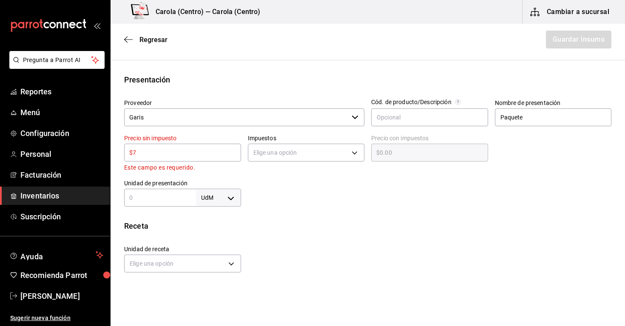
type input "$70"
type input "$70.00"
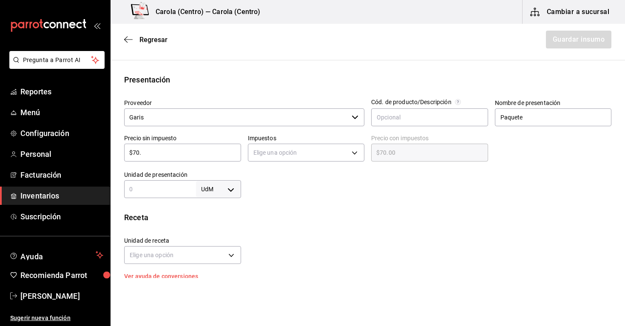
type input "$70.3"
type input "$70.30"
type input "$70.3"
click at [293, 156] on body "Pregunta a Parrot AI Reportes Menú Configuración Personal Facturación Inventari…" at bounding box center [312, 139] width 625 height 278
click at [283, 176] on li "IVA 0%" at bounding box center [306, 179] width 116 height 14
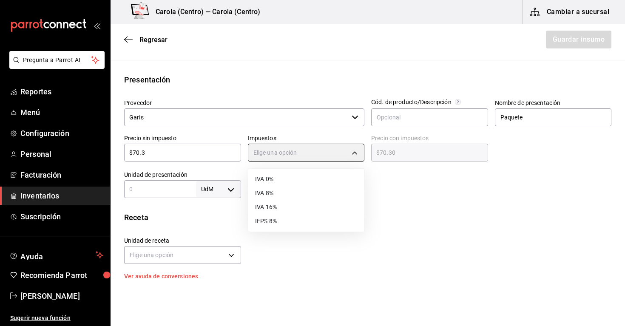
type input "IVA_0"
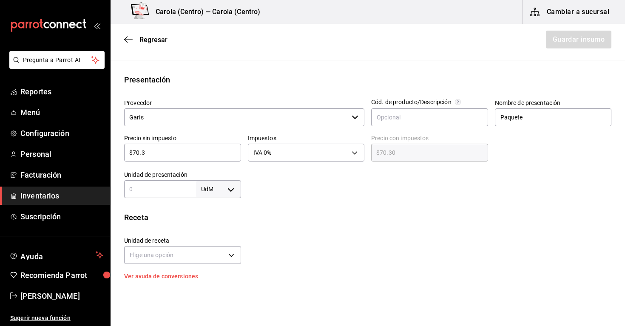
click at [280, 184] on div at bounding box center [426, 181] width 371 height 34
click at [229, 189] on body "Pregunta a Parrot AI Reportes Menú Configuración Personal Facturación Inventari…" at bounding box center [312, 139] width 625 height 278
click at [217, 229] on li "kg" at bounding box center [218, 229] width 44 height 14
type input "KILOGRAM"
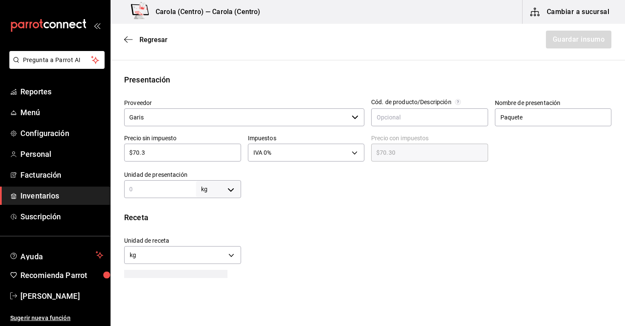
click at [170, 187] on input "text" at bounding box center [160, 189] width 72 height 10
click at [221, 183] on body "Pregunta a Parrot AI Reportes Menú Configuración Personal Facturación Inventari…" at bounding box center [312, 139] width 625 height 278
click at [215, 242] on li "gr" at bounding box center [218, 243] width 44 height 14
type input "GRAM"
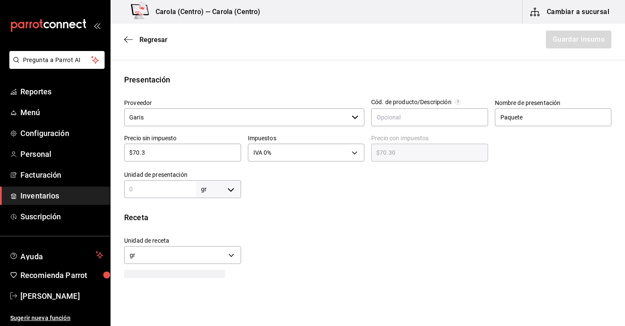
click at [162, 184] on div "gr GRAM ​" at bounding box center [182, 189] width 117 height 18
type input "4"
type input "45"
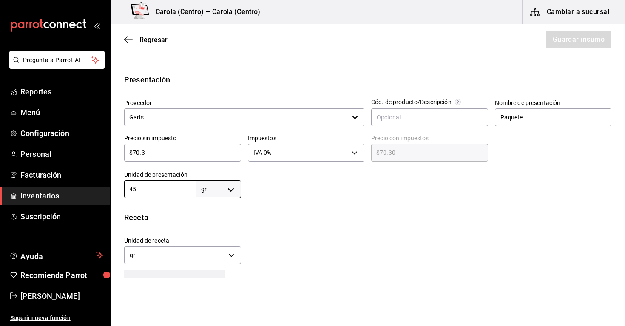
type input "450"
click at [368, 269] on div "1 gr de Paquete = 1 gr receta" at bounding box center [367, 276] width 487 height 21
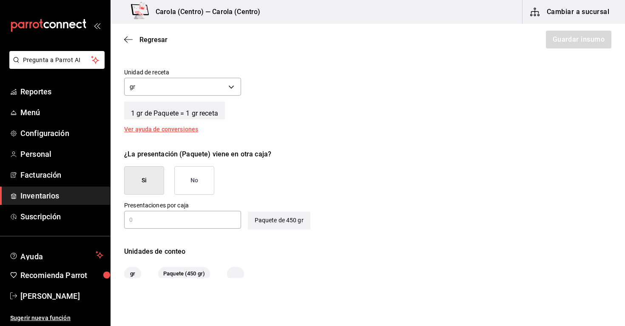
scroll to position [316, 0]
click at [208, 179] on button "No" at bounding box center [194, 179] width 40 height 28
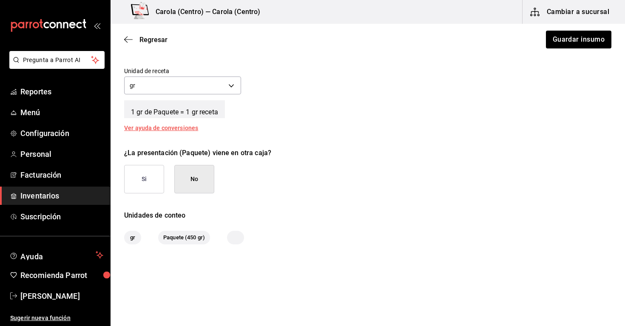
click at [153, 182] on button "Si" at bounding box center [144, 179] width 40 height 28
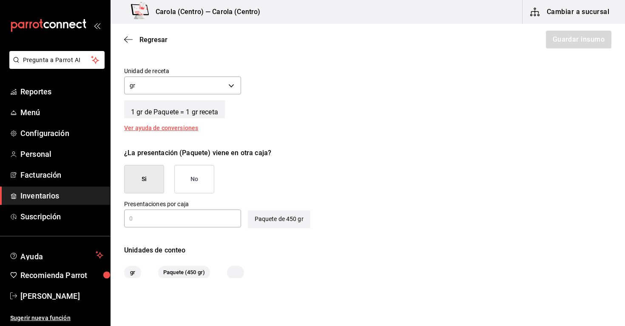
click at [187, 183] on button "No" at bounding box center [194, 179] width 40 height 28
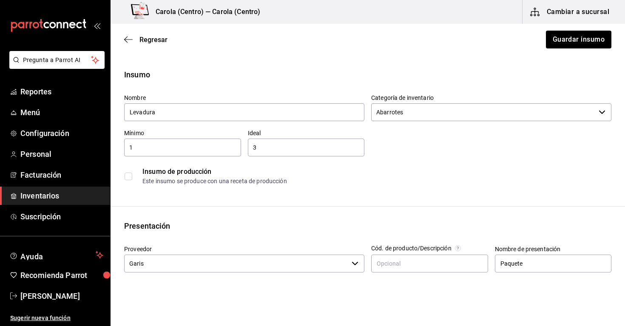
scroll to position [0, 0]
click at [555, 42] on button "Guardar insumo" at bounding box center [578, 40] width 66 height 18
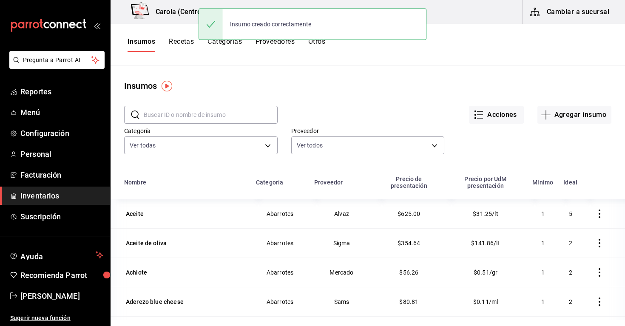
click at [184, 40] on button "Recetas" at bounding box center [181, 44] width 25 height 14
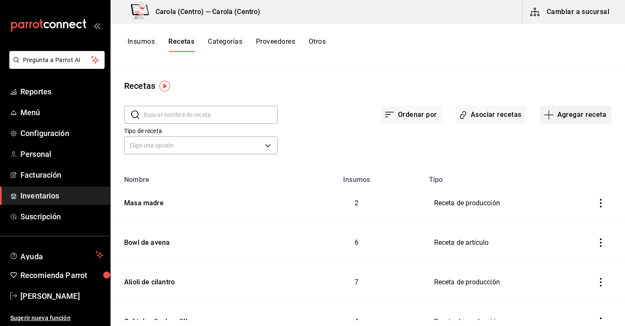
click at [581, 113] on button "Agregar receta" at bounding box center [575, 115] width 71 height 18
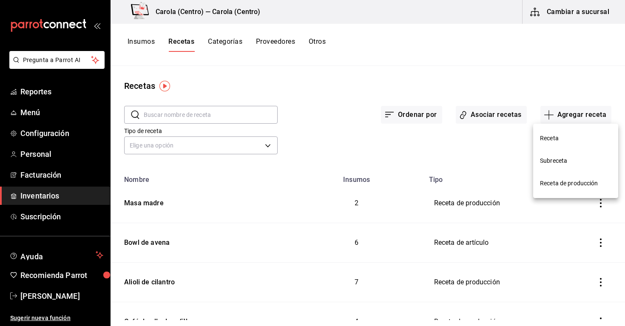
click at [556, 137] on span "Receta" at bounding box center [575, 138] width 71 height 9
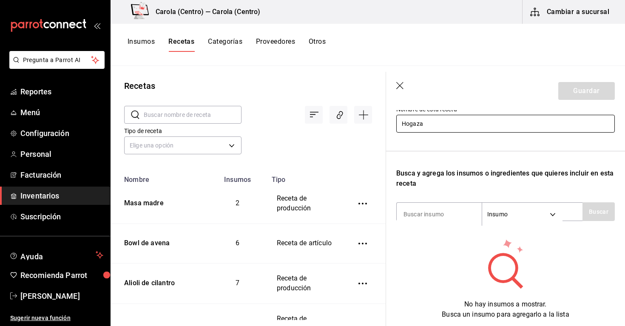
scroll to position [95, 0]
type input "Hogaza"
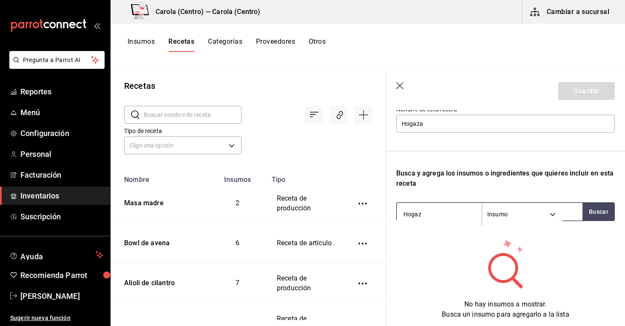
type input "Hogaza"
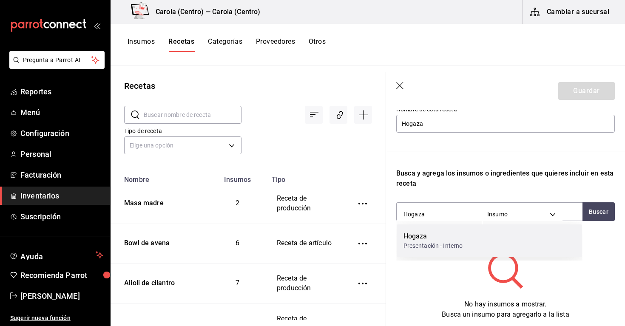
click at [438, 237] on div "Hogaza" at bounding box center [432, 236] width 59 height 10
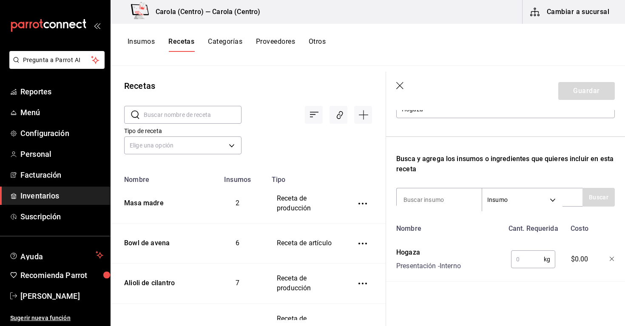
scroll to position [109, 0]
click at [611, 258] on icon "button" at bounding box center [611, 259] width 4 height 4
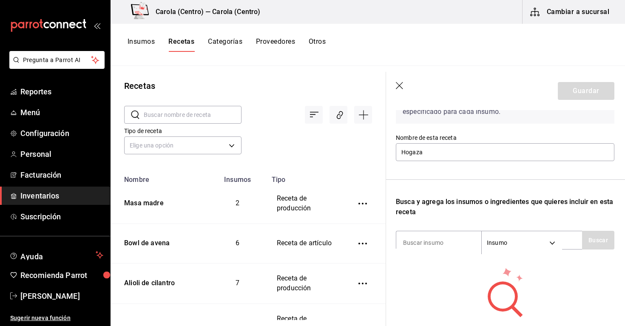
scroll to position [68, 0]
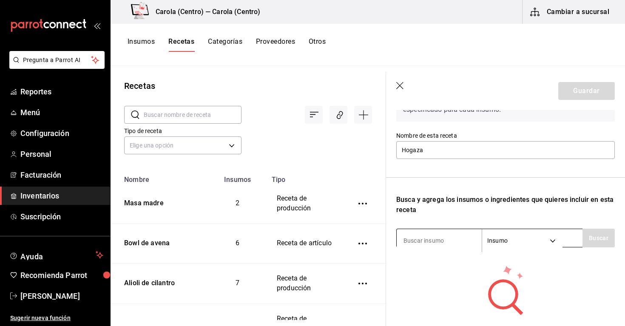
click at [422, 245] on input at bounding box center [438, 241] width 85 height 18
type input "harina"
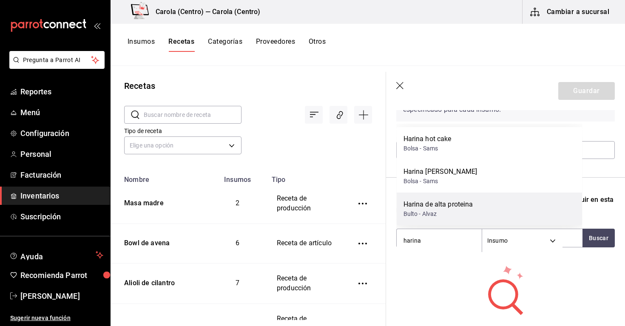
click at [421, 213] on div "Bulto - Alvaz" at bounding box center [438, 213] width 70 height 9
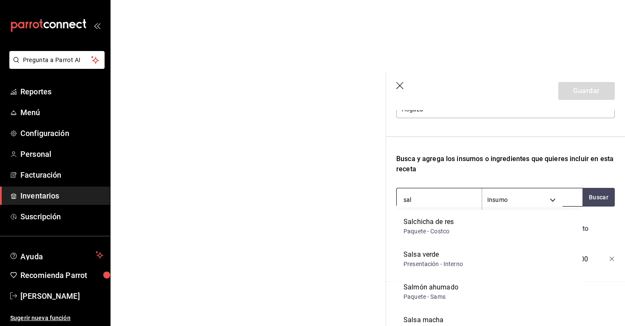
scroll to position [0, 0]
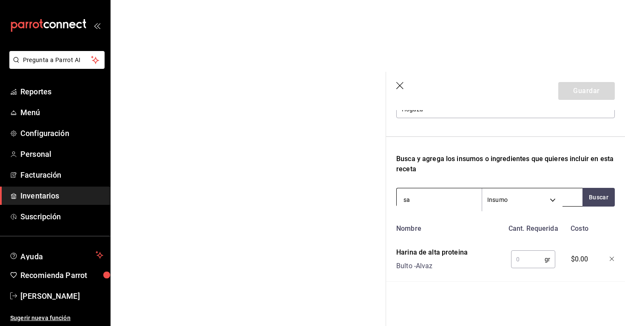
type input "s"
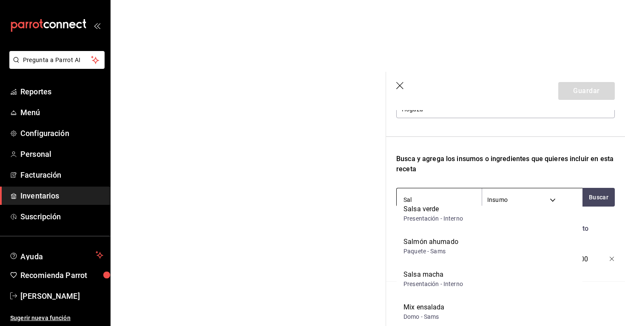
scroll to position [1002, 0]
type input "Sal"
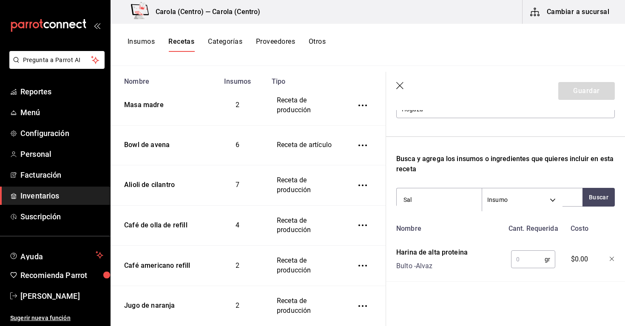
scroll to position [0, 0]
click at [448, 179] on div "Recuerda que las cantidades utilizadas en tus recetas estarán definidas en la U…" at bounding box center [505, 156] width 218 height 252
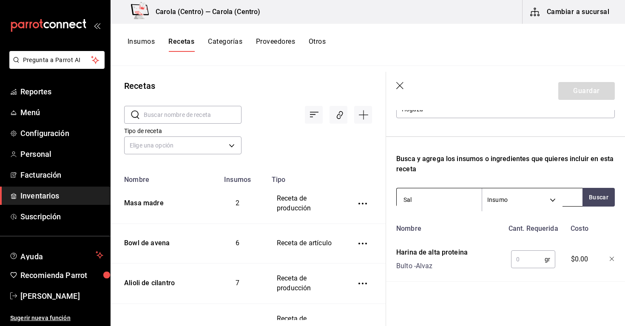
click at [447, 200] on input "Sal" at bounding box center [438, 200] width 85 height 18
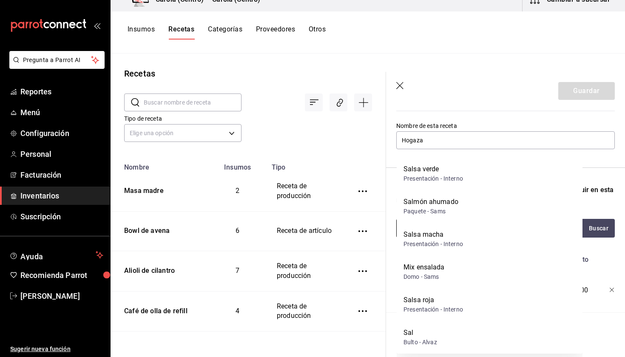
click at [443, 238] on input "Sal" at bounding box center [438, 231] width 85 height 18
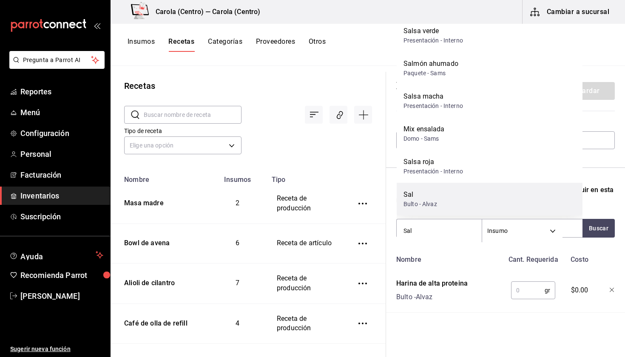
click at [424, 195] on div "Sal" at bounding box center [420, 195] width 34 height 10
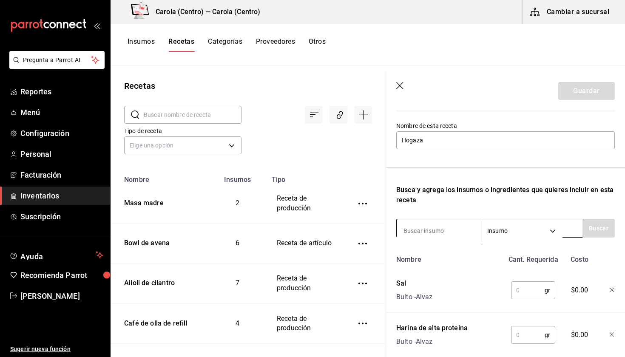
click at [423, 235] on input at bounding box center [438, 231] width 85 height 18
type input "Masa madre"
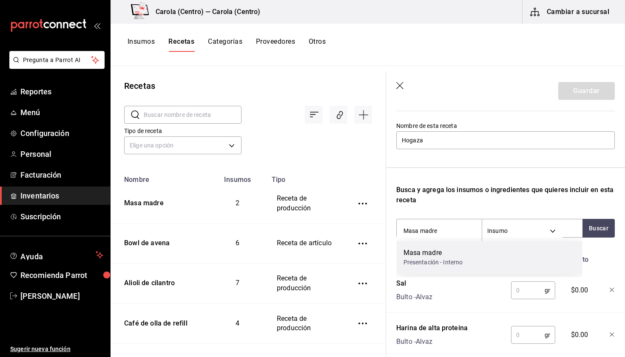
click at [424, 256] on div "Masa madre" at bounding box center [432, 253] width 59 height 10
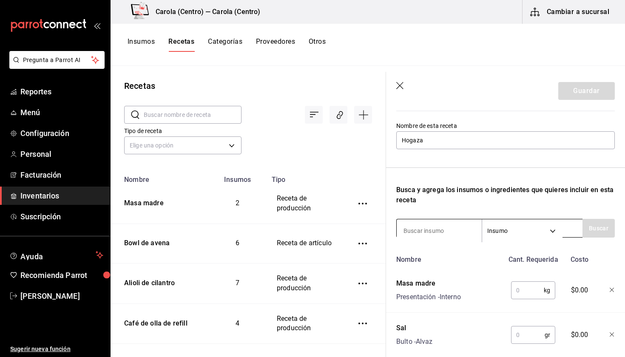
click at [430, 230] on input at bounding box center [438, 231] width 85 height 18
type input "Levadura"
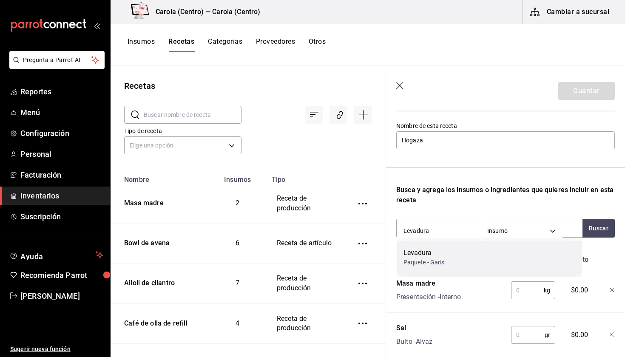
click at [427, 259] on div "Paquete - Garis" at bounding box center [423, 262] width 41 height 9
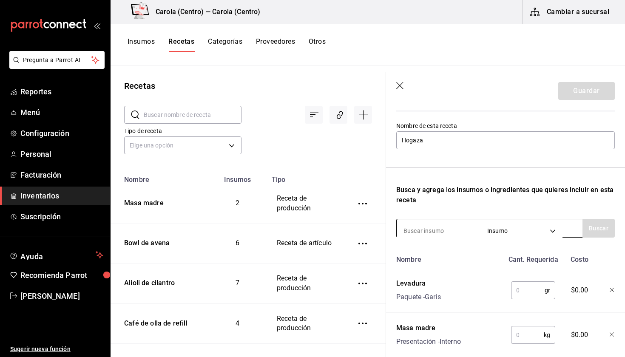
click at [423, 229] on input at bounding box center [438, 231] width 85 height 18
type input "Agua"
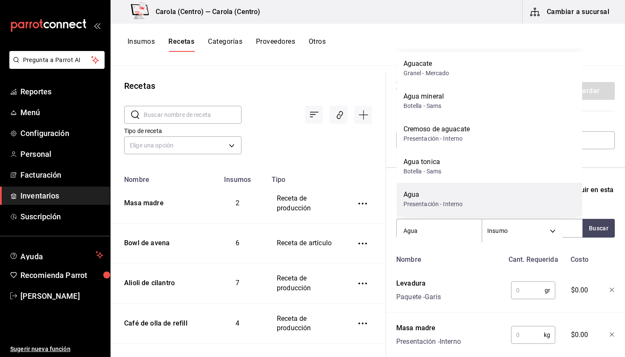
click at [428, 189] on div "Agua Presentación - Interno" at bounding box center [489, 199] width 186 height 33
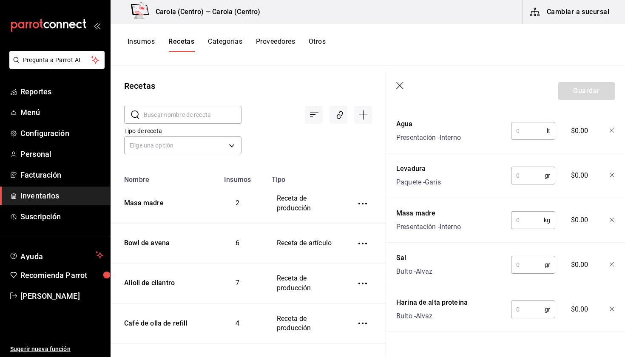
scroll to position [239, 0]
click at [524, 134] on input "text" at bounding box center [529, 129] width 36 height 17
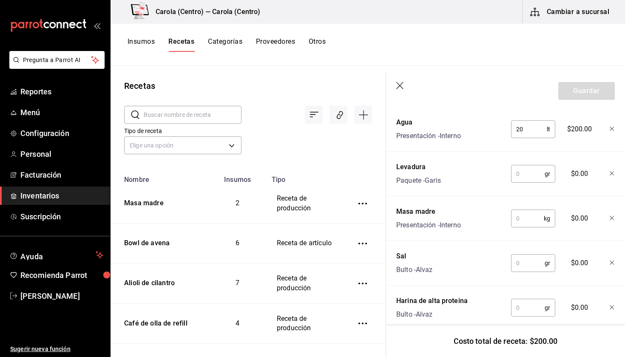
type input "2"
click at [522, 185] on div "gr ​" at bounding box center [531, 171] width 56 height 27
click at [523, 178] on input "text" at bounding box center [528, 173] width 34 height 17
type input "12"
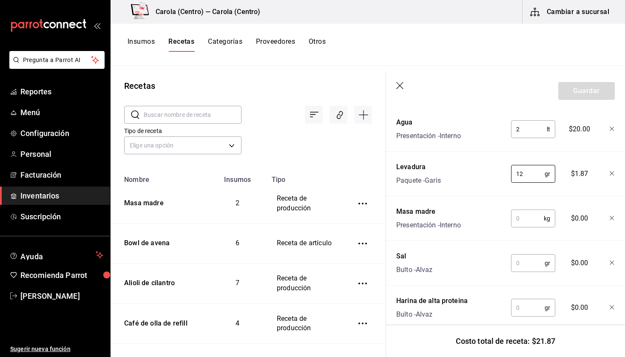
click at [522, 223] on input "text" at bounding box center [527, 218] width 33 height 17
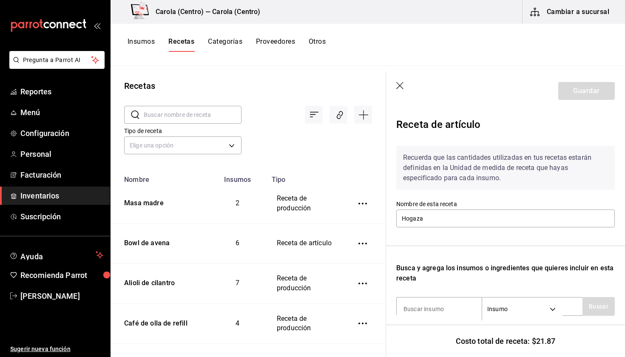
scroll to position [239, 0]
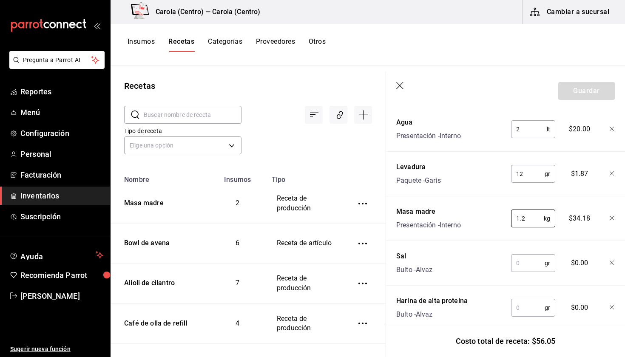
type input "1.2"
click at [520, 238] on div "Nombre Cant. Requerida Costo Agua Presentación - Interno 2 lt ​ $20.00 Levadura…" at bounding box center [505, 210] width 218 height 240
click at [520, 265] on input "text" at bounding box center [528, 263] width 34 height 17
type input "90"
click at [520, 308] on input "text" at bounding box center [528, 307] width 34 height 17
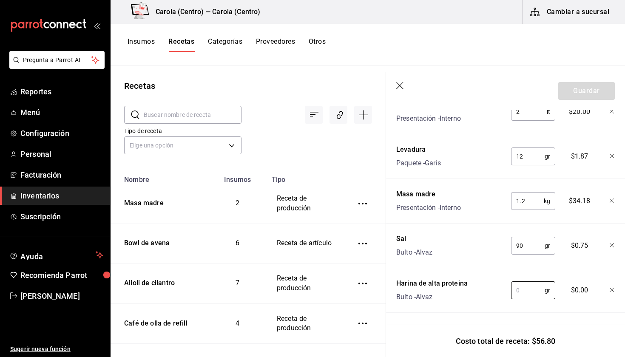
scroll to position [257, 0]
type input "2,800"
click at [574, 96] on button "Guardar" at bounding box center [586, 91] width 57 height 18
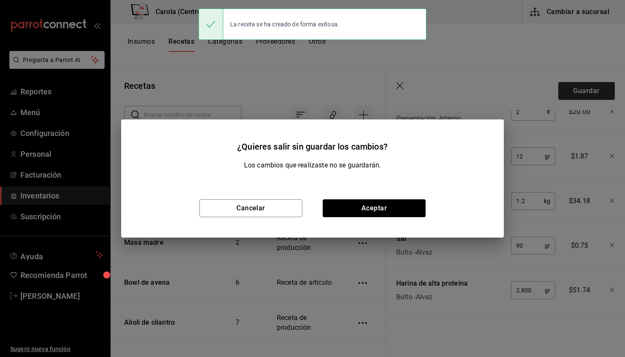
scroll to position [241, 0]
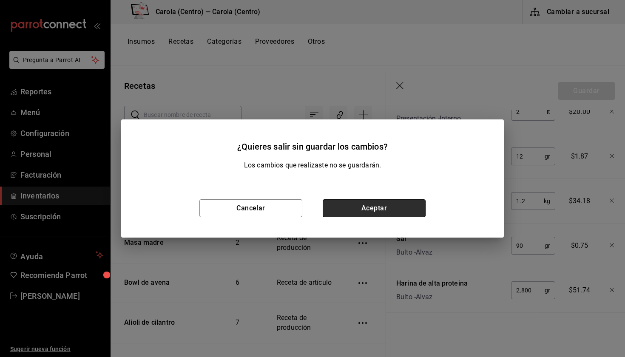
click at [407, 212] on button "Aceptar" at bounding box center [373, 208] width 103 height 18
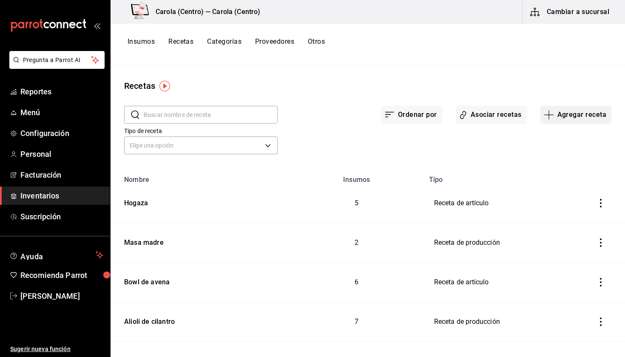
click at [566, 116] on button "Agregar receta" at bounding box center [575, 115] width 71 height 18
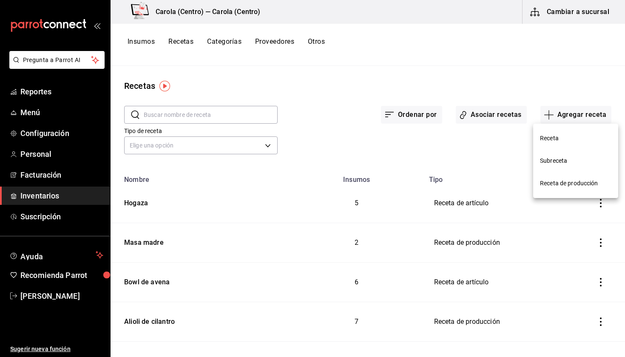
click at [552, 144] on li "Receta" at bounding box center [575, 138] width 85 height 23
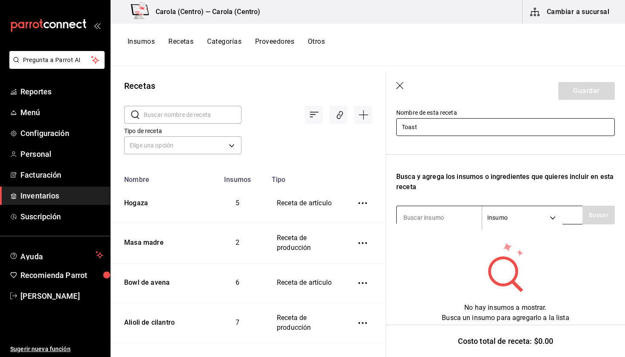
scroll to position [91, 0]
type input "Toast"
type input "hogaza"
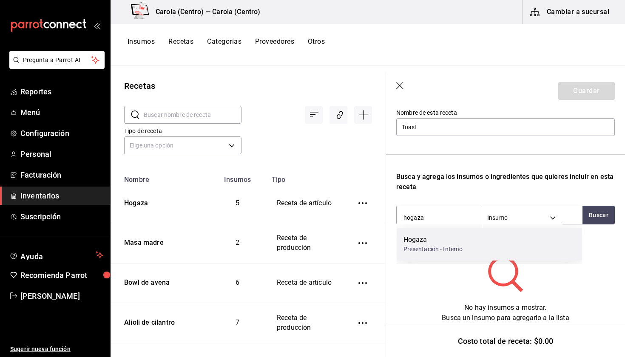
click at [422, 247] on div "Presentación - Interno" at bounding box center [432, 249] width 59 height 9
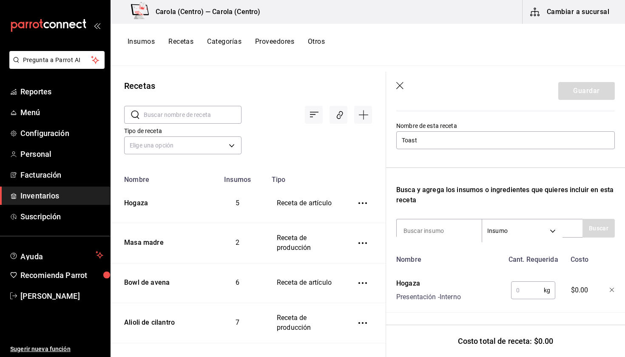
scroll to position [0, 0]
click at [523, 289] on input "text" at bounding box center [527, 290] width 33 height 17
click at [401, 91] on header "Guardar" at bounding box center [505, 91] width 239 height 38
click at [397, 84] on icon "button" at bounding box center [400, 86] width 8 height 8
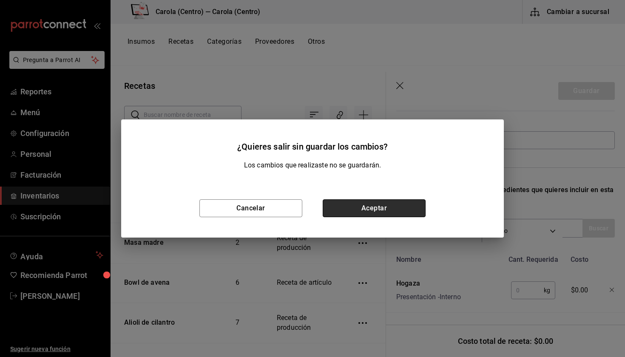
click at [355, 203] on button "Aceptar" at bounding box center [373, 208] width 103 height 18
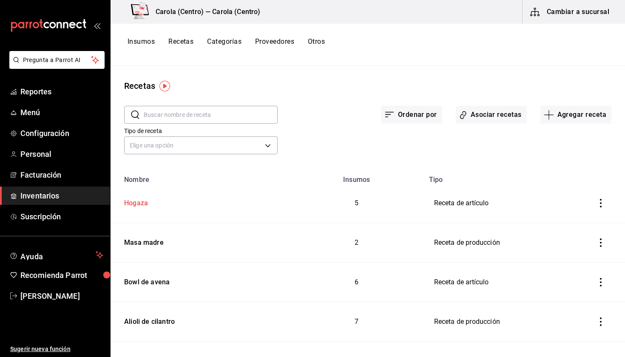
click at [144, 199] on div "Hogaza" at bounding box center [134, 201] width 27 height 13
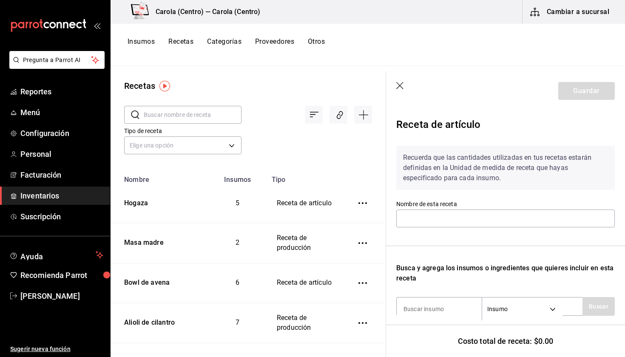
type input "Hogaza"
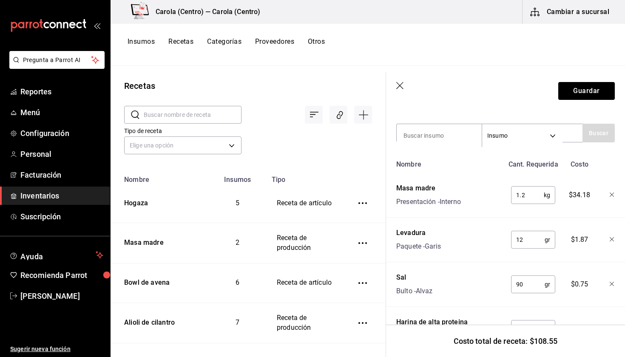
scroll to position [174, 0]
click at [528, 199] on input "1.2" at bounding box center [527, 194] width 33 height 17
click at [548, 197] on div "1.2 kg ​" at bounding box center [533, 194] width 44 height 18
type input "1"
type input "0.150"
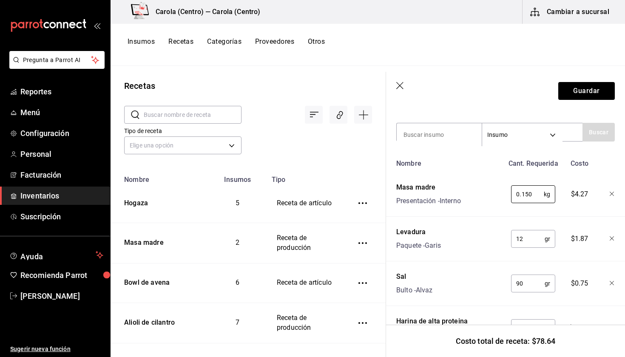
click at [535, 239] on input "12" at bounding box center [528, 238] width 34 height 17
type input "1"
type input "1.5"
click at [532, 283] on input "90" at bounding box center [528, 283] width 34 height 17
type input "9"
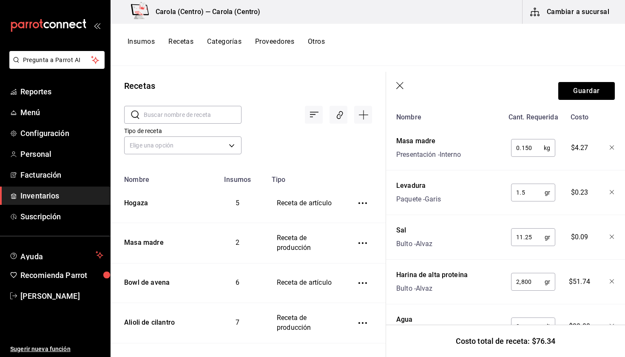
scroll to position [222, 0]
type input "11.25"
click at [532, 283] on input "2,800" at bounding box center [528, 280] width 34 height 17
type input "2"
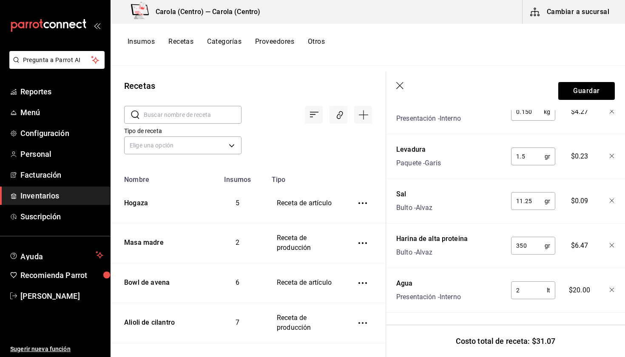
scroll to position [257, 0]
type input "350"
click at [528, 285] on input "2" at bounding box center [529, 290] width 36 height 17
click at [521, 307] on div "Nombre Cant. Requerida Costo Masa madre Presentación - Interno 0.150 kg ​ $4.27…" at bounding box center [505, 193] width 218 height 240
click at [530, 288] on input "2" at bounding box center [529, 290] width 36 height 17
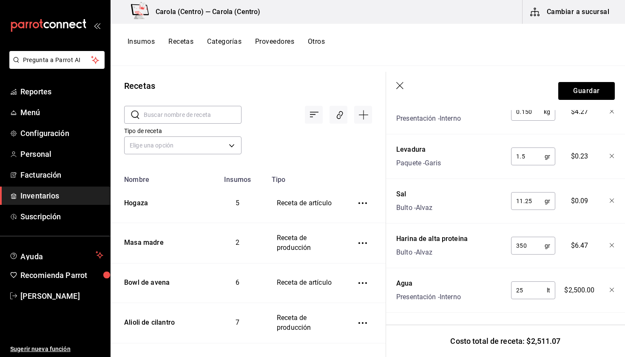
type input "2"
type input "0.250"
click at [533, 310] on div "Nombre Cant. Requerida Costo Masa madre Presentación - Interno 0.150 kg ​ $4.27…" at bounding box center [505, 193] width 218 height 240
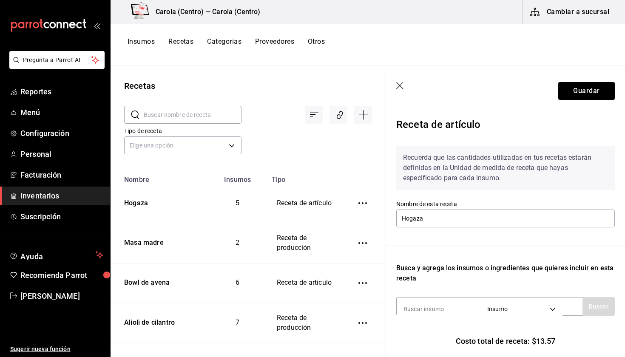
scroll to position [0, 0]
click at [576, 94] on button "Guardar" at bounding box center [586, 91] width 57 height 18
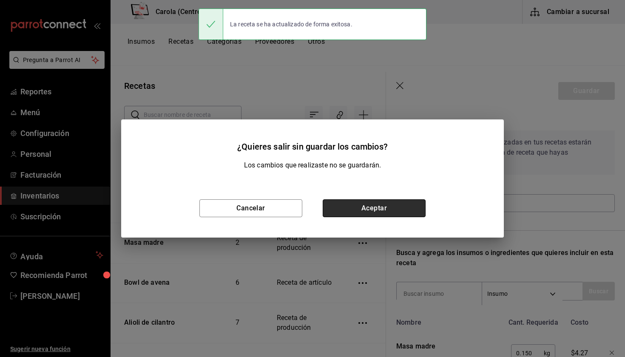
click at [391, 206] on button "Aceptar" at bounding box center [373, 208] width 103 height 18
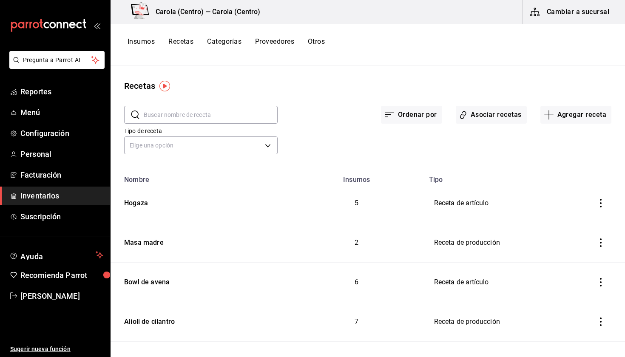
click at [146, 41] on button "Insumos" at bounding box center [140, 44] width 27 height 14
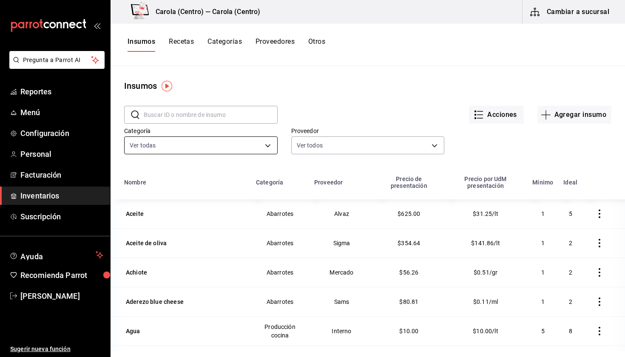
click at [155, 141] on body "Pregunta a Parrot AI Reportes Menú Configuración Personal Facturación Inventari…" at bounding box center [312, 175] width 625 height 351
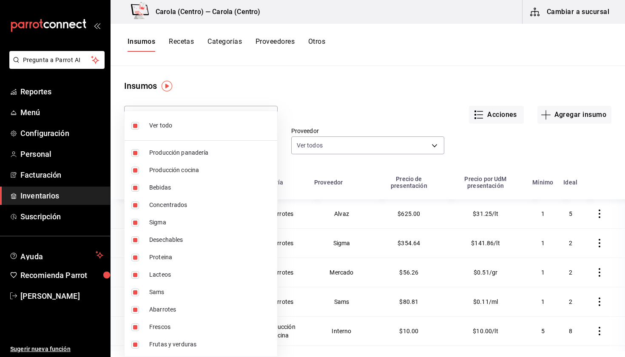
click at [160, 95] on div at bounding box center [312, 178] width 625 height 357
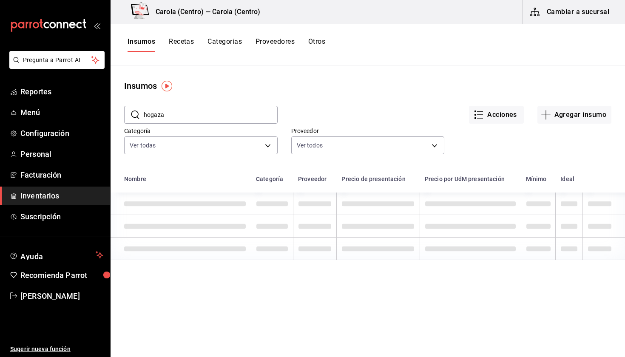
type input "hogaza"
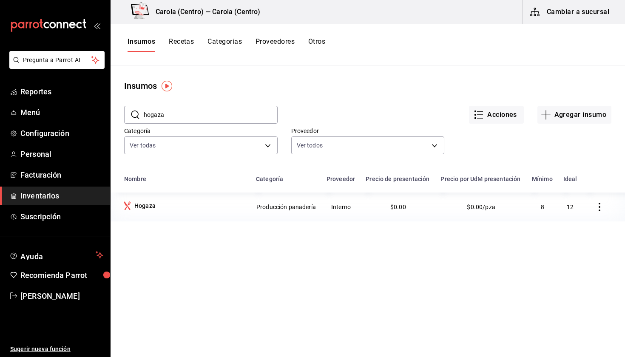
click at [601, 208] on icon "button" at bounding box center [599, 207] width 8 height 8
click at [570, 209] on span "Eliminar" at bounding box center [574, 207] width 22 height 7
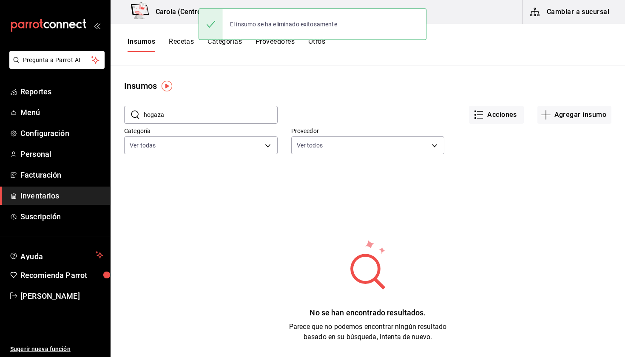
click at [147, 43] on button "Insumos" at bounding box center [141, 44] width 28 height 14
click at [597, 116] on button "Agregar insumo" at bounding box center [574, 115] width 74 height 18
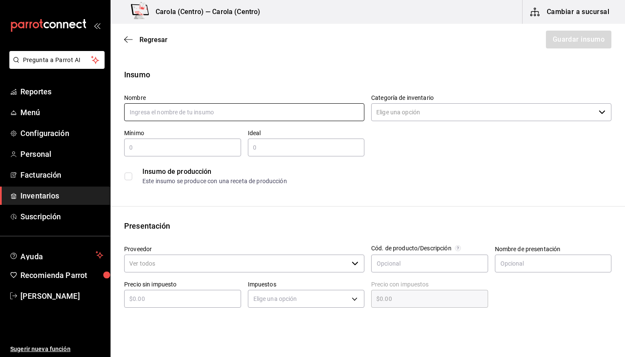
type input "I"
type input "Hogaza"
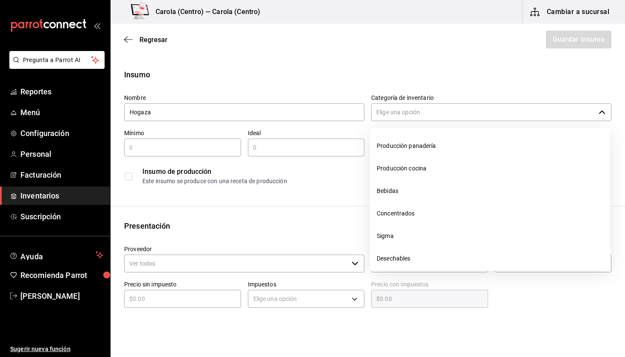
click at [399, 111] on input "Categoría de inventario" at bounding box center [483, 112] width 224 height 18
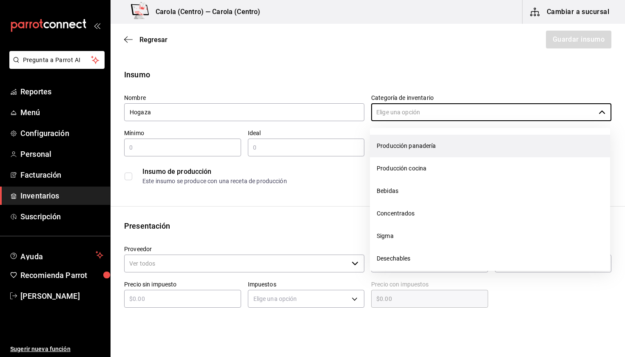
click at [410, 154] on li "Producción panadería" at bounding box center [490, 146] width 240 height 23
type input "Producción panadería"
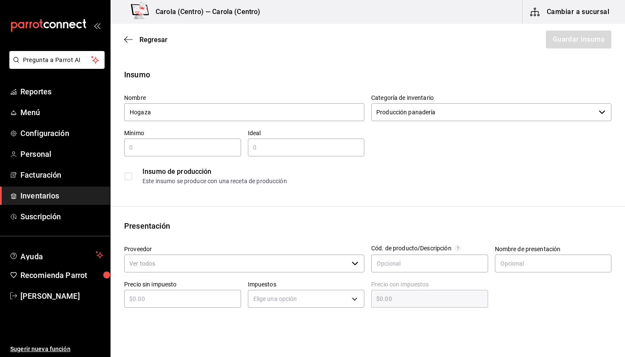
click at [235, 139] on div "​" at bounding box center [182, 148] width 117 height 18
type input "5"
click at [272, 140] on div "​" at bounding box center [306, 148] width 117 height 18
click at [209, 144] on input "5" at bounding box center [182, 147] width 117 height 10
type input "8"
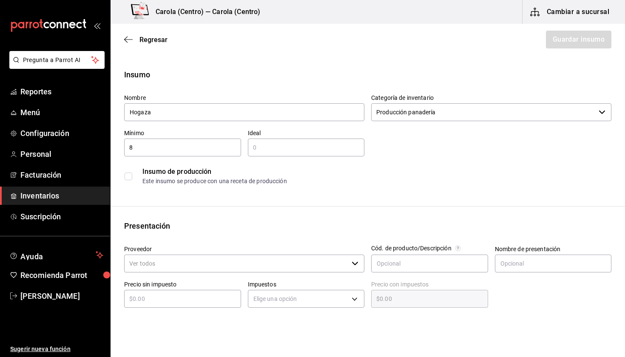
click at [265, 145] on input "text" at bounding box center [306, 147] width 117 height 10
type input "12"
click at [277, 198] on div "Insumo Nombre Hogaza Categoría de inventario Producción panadería ​ Mínimo 8 ​ …" at bounding box center [367, 321] width 514 height 505
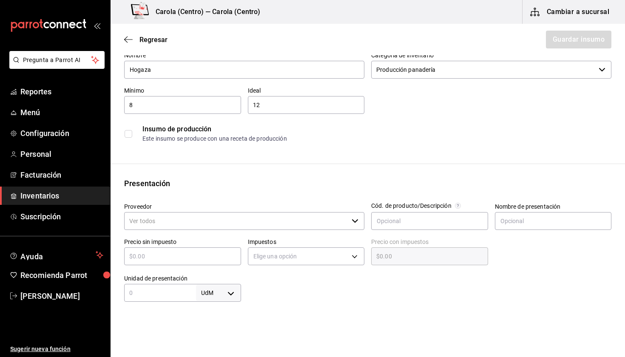
scroll to position [55, 0]
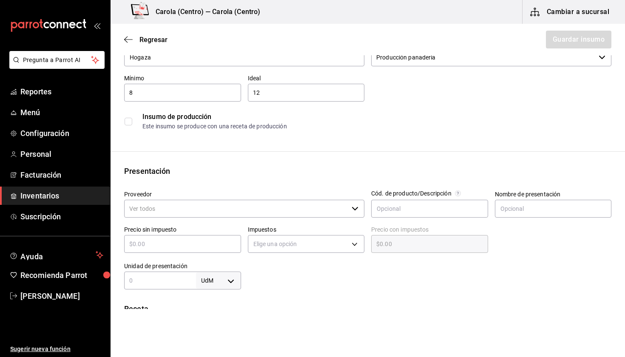
click at [128, 122] on input "checkbox" at bounding box center [128, 122] width 8 height 8
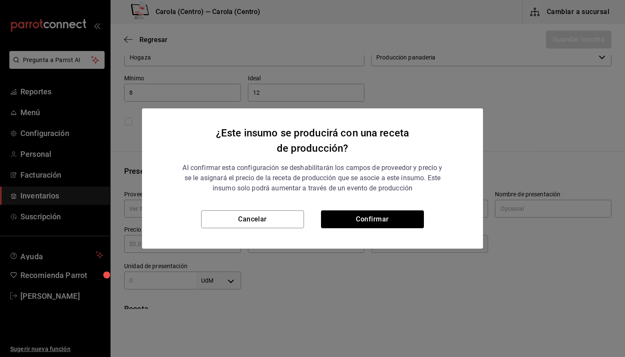
click at [358, 206] on div "¿Este insumo se producirá con una receta de producción? Al confirmar esta confi…" at bounding box center [312, 159] width 341 height 102
click at [356, 215] on button "Confirmar" at bounding box center [372, 219] width 103 height 18
checkbox input "true"
type input "$0.00"
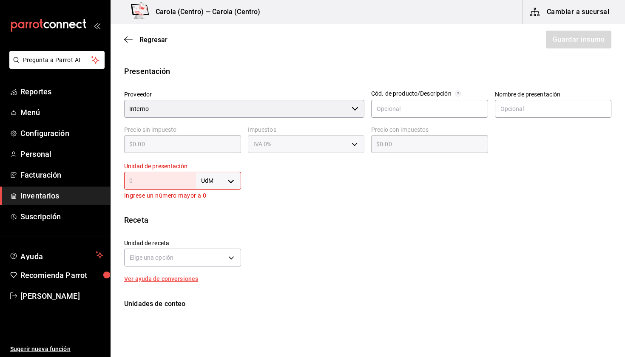
scroll to position [153, 0]
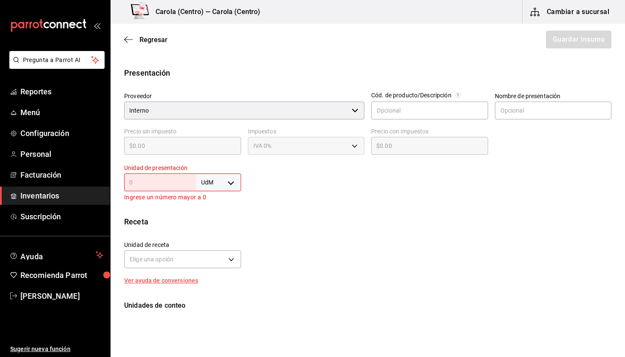
click at [208, 181] on body "Pregunta a Parrot AI Reportes Menú Configuración Personal Facturación Inventari…" at bounding box center [312, 154] width 625 height 309
click at [217, 281] on li "pza" at bounding box center [218, 278] width 44 height 14
type input "UNIT"
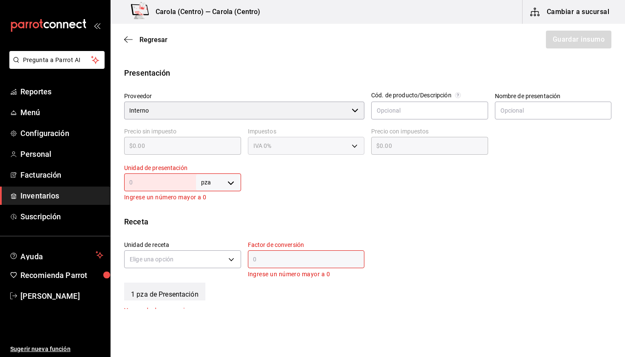
type input "UNIT"
click at [164, 183] on input "text" at bounding box center [160, 182] width 72 height 10
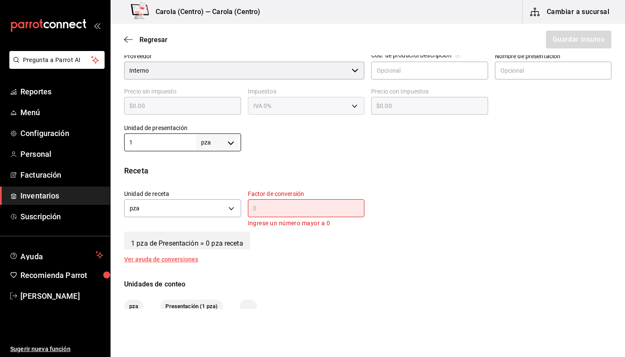
scroll to position [194, 0]
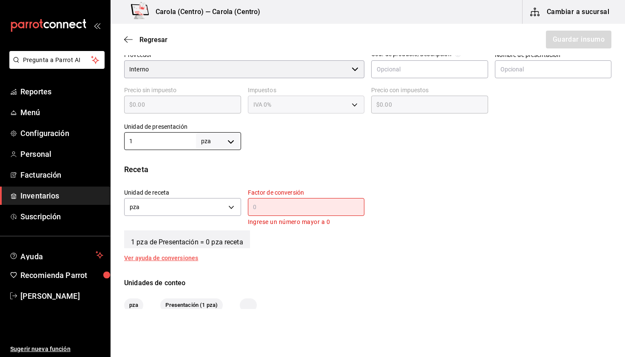
type input "1"
click at [279, 207] on input "text" at bounding box center [306, 207] width 117 height 10
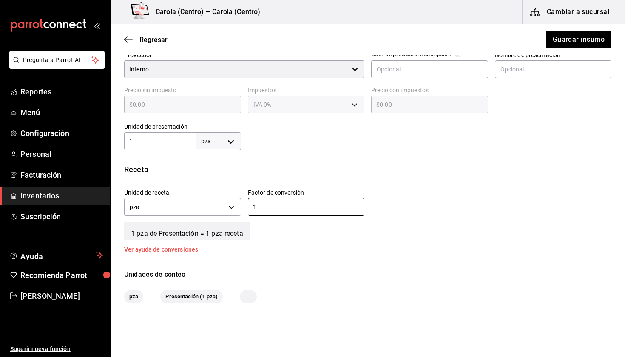
type input "1"
click at [344, 259] on div "Insumo Nombre Hogaza Categoría de inventario Producción panadería ​ Mínimo 8 ​ …" at bounding box center [367, 89] width 514 height 429
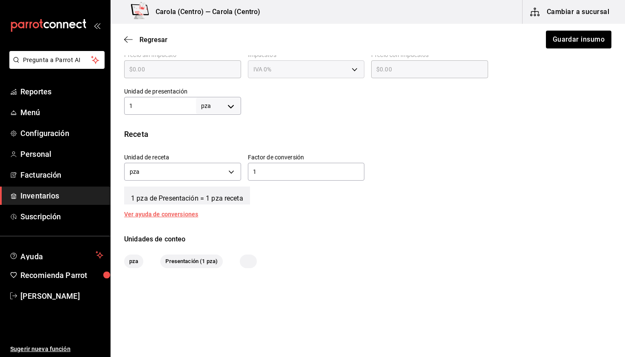
scroll to position [229, 0]
click at [191, 109] on input "1" at bounding box center [160, 106] width 72 height 10
type input "8"
click at [262, 175] on input "1" at bounding box center [306, 172] width 117 height 10
click at [277, 220] on div "Insumo Nombre Hogaza Categoría de inventario Producción panadería ​ Mínimo 8 ​ …" at bounding box center [367, 53] width 514 height 429
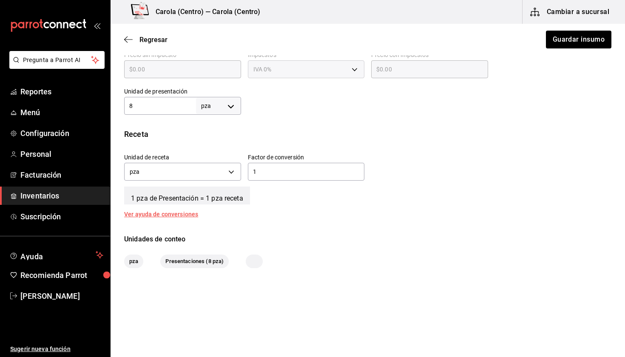
click at [167, 110] on input "8" at bounding box center [160, 106] width 72 height 10
type input "1"
click at [195, 135] on div "Receta" at bounding box center [367, 133] width 487 height 11
click at [556, 45] on button "Guardar insumo" at bounding box center [578, 40] width 66 height 18
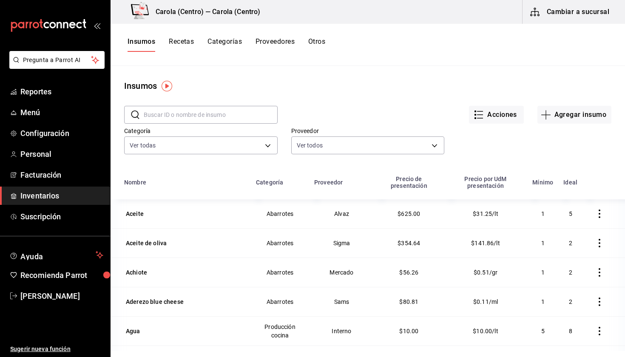
click at [187, 112] on input "text" at bounding box center [211, 114] width 134 height 17
click at [549, 110] on icon "button" at bounding box center [545, 115] width 10 height 10
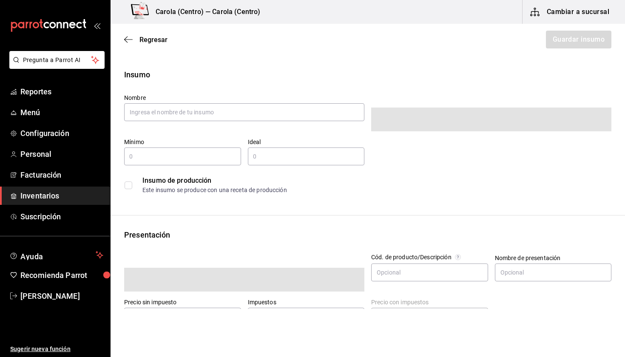
type input "$0.00"
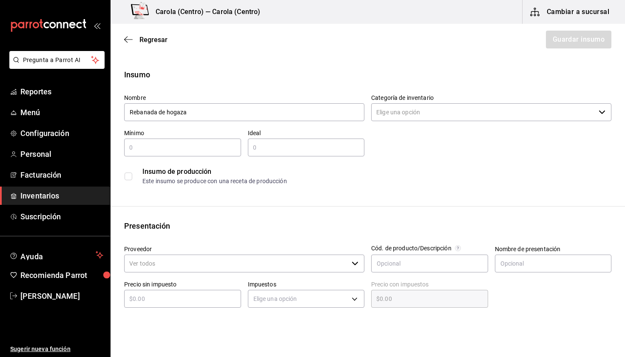
type input "Rebanada de hogaza"
click at [449, 116] on input "Categoría de inventario" at bounding box center [483, 112] width 224 height 18
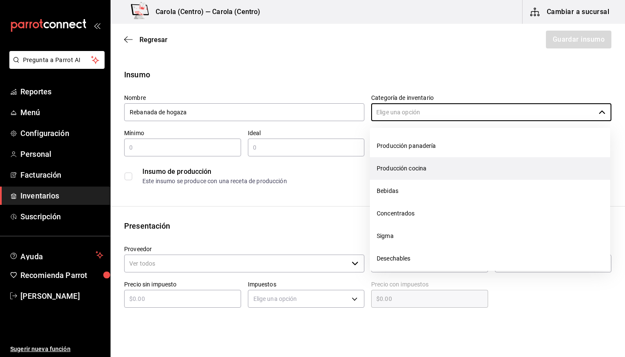
click at [407, 166] on li "Producción cocina" at bounding box center [490, 168] width 240 height 23
type input "Producción cocina"
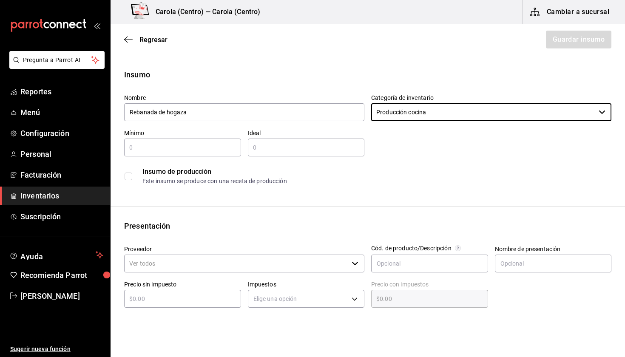
click at [201, 146] on input "text" at bounding box center [182, 147] width 117 height 10
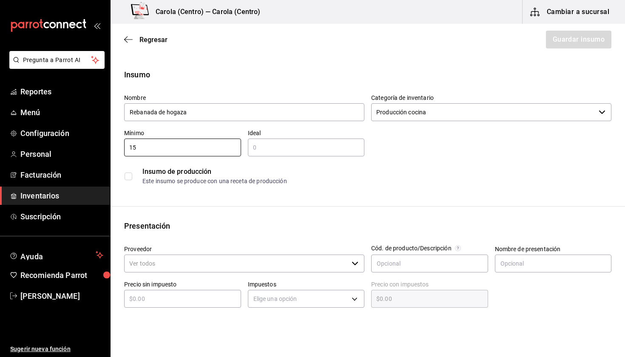
type input "15"
click at [291, 149] on input "text" at bounding box center [306, 147] width 117 height 10
type input "20"
click at [318, 187] on div "Insumo de producción Este insumo se produce con una receta de producción" at bounding box center [367, 176] width 487 height 26
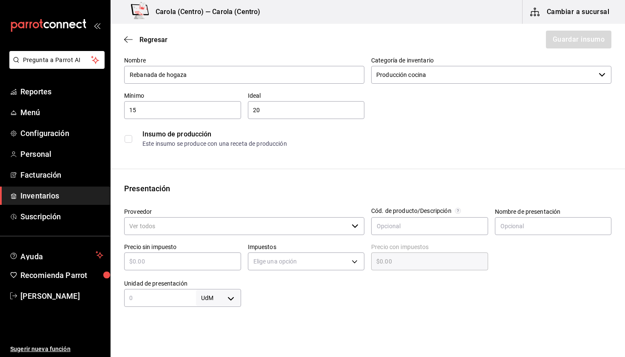
scroll to position [128, 0]
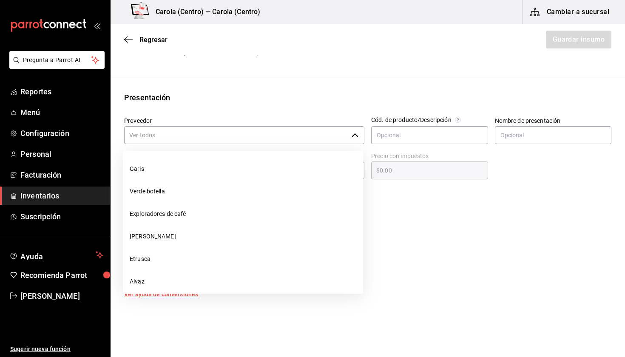
click at [175, 138] on input "Proveedor" at bounding box center [236, 135] width 224 height 18
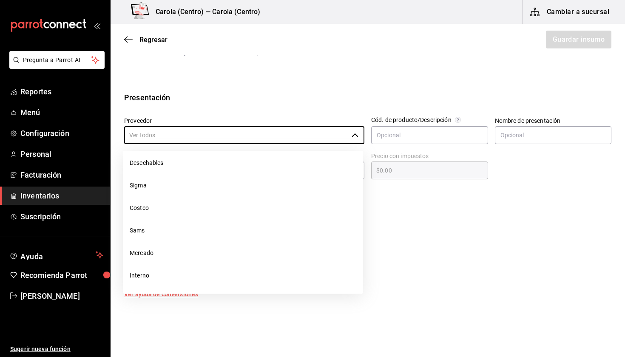
scroll to position [209, 0]
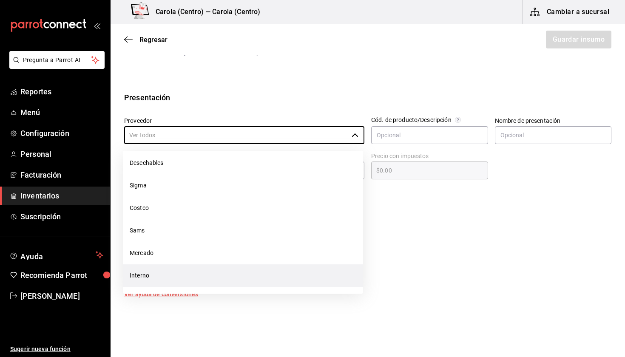
click at [151, 278] on li "Interno" at bounding box center [243, 275] width 240 height 23
type input "Interno"
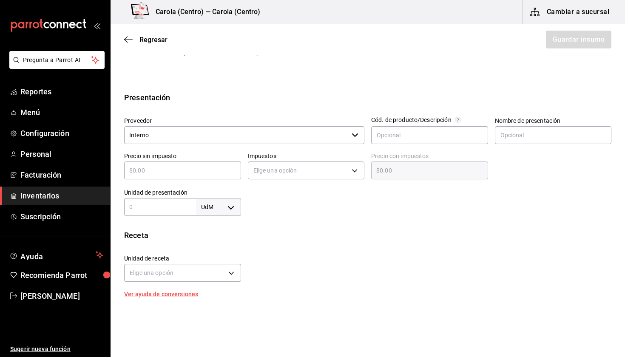
click at [200, 173] on input "text" at bounding box center [182, 170] width 117 height 10
click at [143, 42] on span "Regresar" at bounding box center [153, 40] width 28 height 8
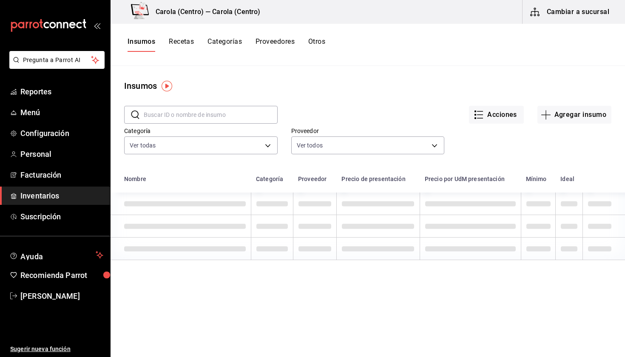
click at [191, 42] on button "Recetas" at bounding box center [181, 44] width 25 height 14
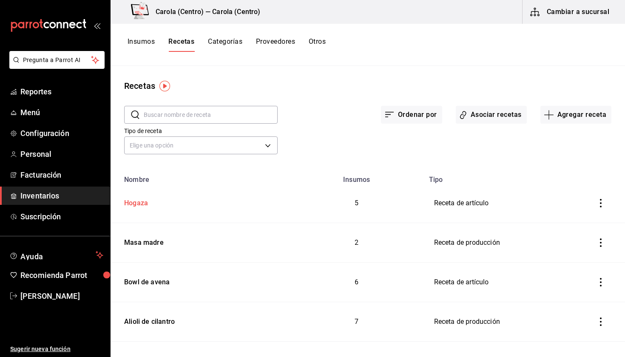
click at [143, 209] on td "Hogaza" at bounding box center [199, 204] width 179 height 40
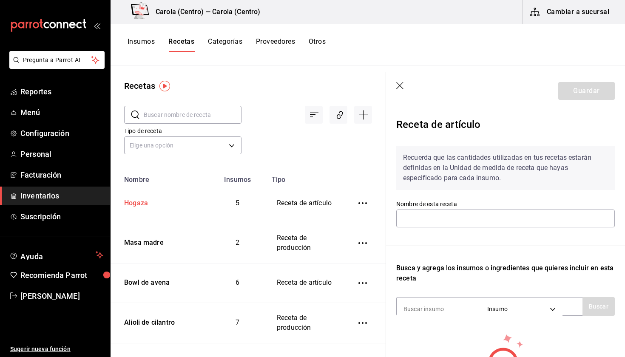
type input "Hogaza"
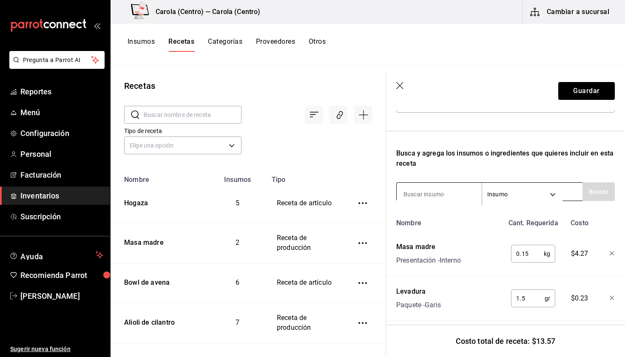
scroll to position [173, 0]
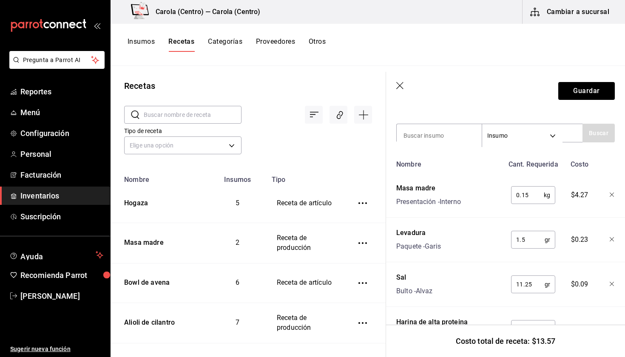
click at [146, 42] on button "Insumos" at bounding box center [140, 44] width 27 height 14
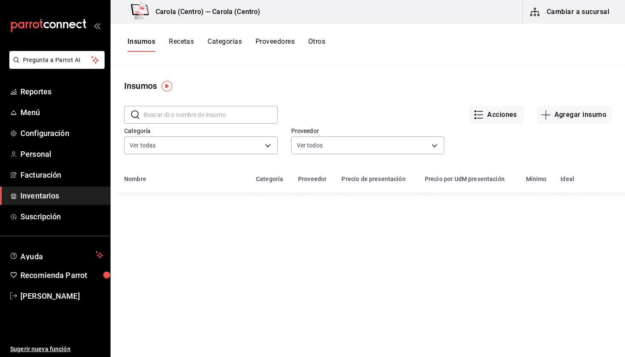
click at [197, 115] on input "text" at bounding box center [211, 114] width 134 height 17
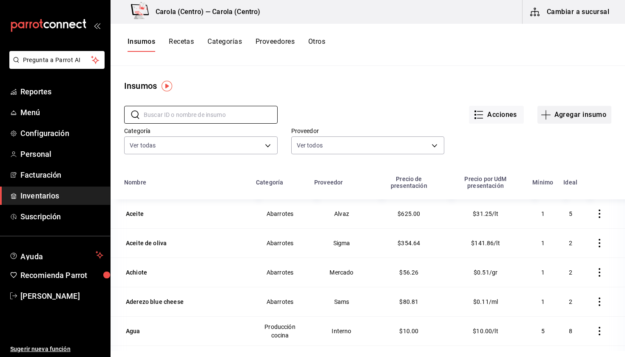
click at [548, 116] on icon "button" at bounding box center [545, 115] width 10 height 10
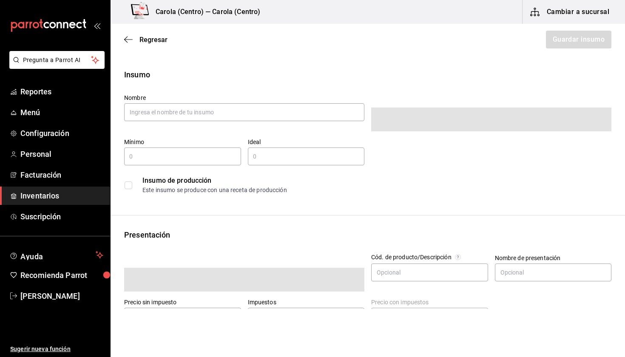
type input "$0.00"
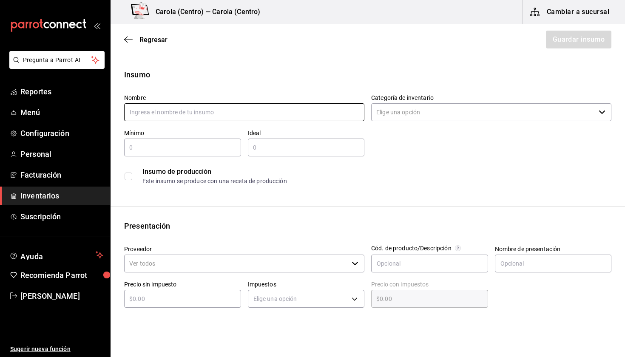
click at [310, 115] on input "text" at bounding box center [244, 112] width 240 height 18
click at [158, 116] on input "text" at bounding box center [244, 112] width 240 height 18
type input "Rebanada de hogaza"
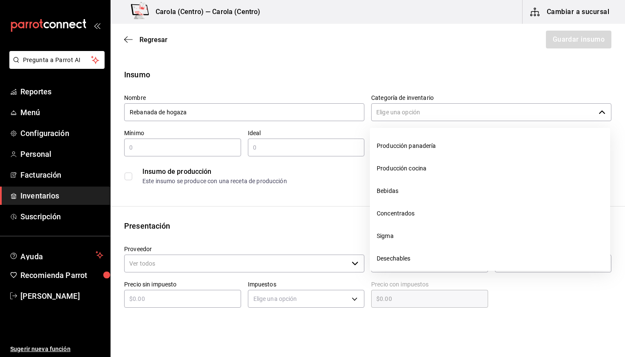
click at [420, 114] on input "Categoría de inventario" at bounding box center [483, 112] width 224 height 18
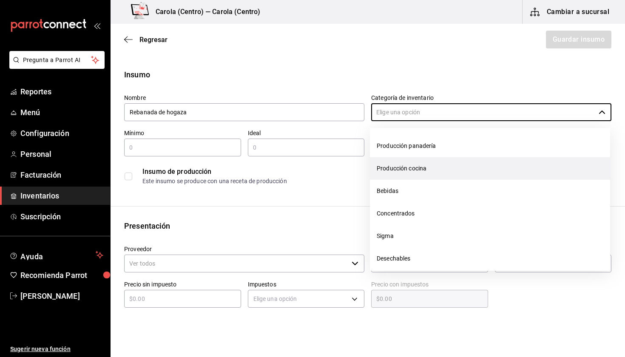
click at [408, 169] on li "Producción cocina" at bounding box center [490, 168] width 240 height 23
type input "Producción cocina"
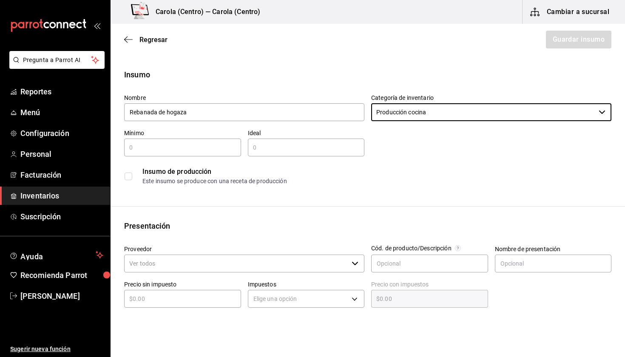
click at [203, 142] on div "​" at bounding box center [182, 148] width 117 height 18
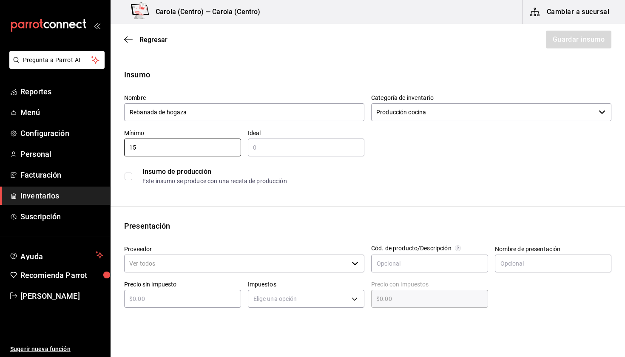
type input "15"
click at [267, 147] on input "text" at bounding box center [306, 147] width 117 height 10
type input "20"
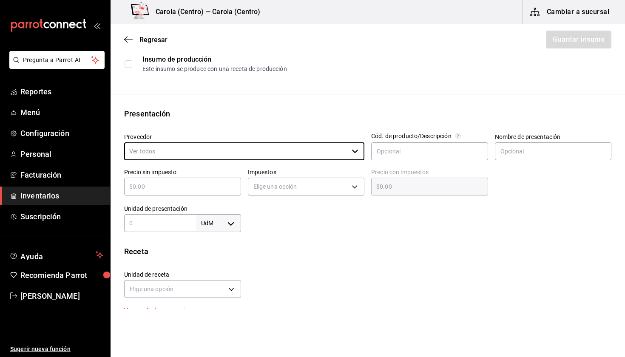
scroll to position [112, 0]
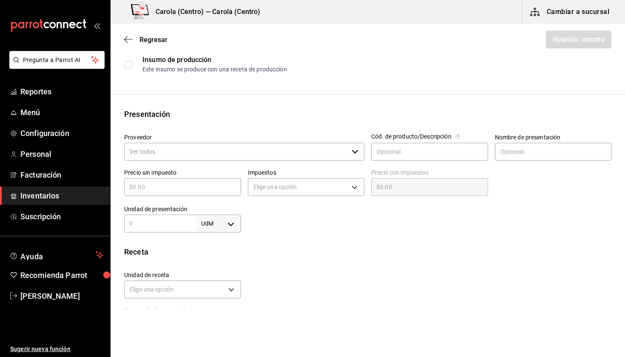
click at [198, 154] on input "Proveedor" at bounding box center [236, 152] width 224 height 18
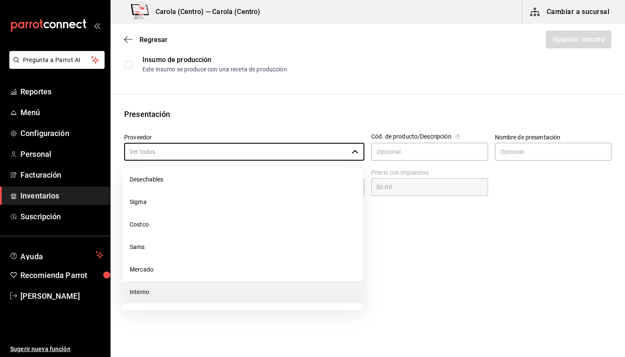
scroll to position [209, 0]
click at [168, 296] on li "Interno" at bounding box center [243, 292] width 240 height 23
type input "Interno"
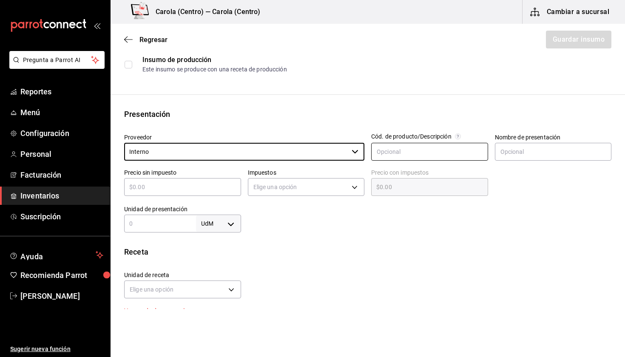
click at [431, 155] on input "text" at bounding box center [429, 152] width 117 height 18
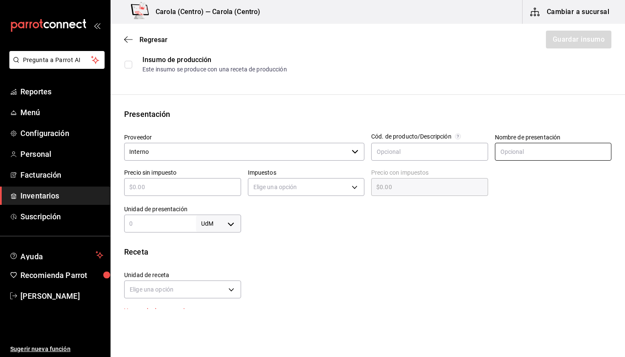
click at [521, 151] on input "text" at bounding box center [553, 152] width 117 height 18
type input "Rebanad de Hogaza"
click at [218, 182] on input "text" at bounding box center [182, 187] width 117 height 10
type input "$1"
type input "$1.00"
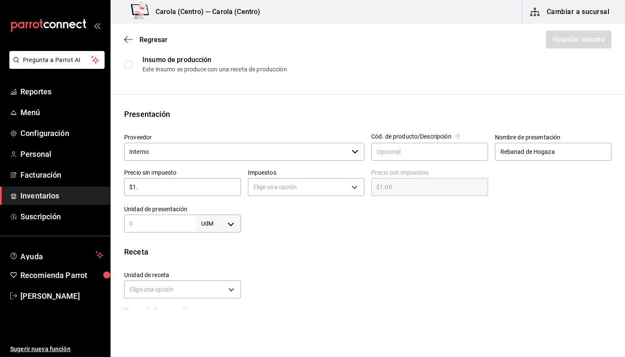
type input "$1.6"
type input "$1.60"
type input "$1.69"
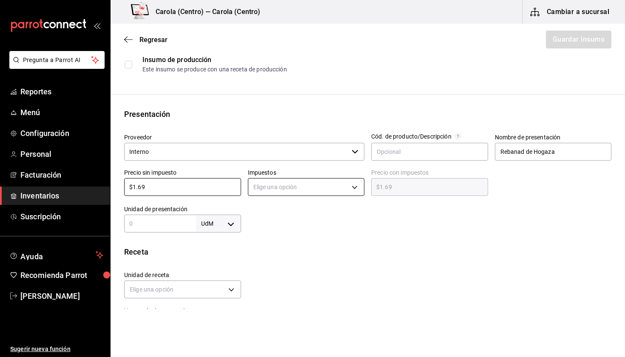
click at [251, 195] on body "Pregunta a Parrot AI Reportes Menú Configuración Personal Facturación Inventari…" at bounding box center [312, 154] width 625 height 309
click at [255, 208] on li "IVA 0%" at bounding box center [306, 213] width 116 height 14
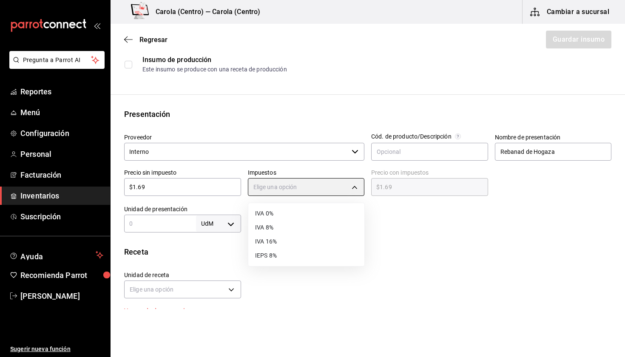
type input "IVA_0"
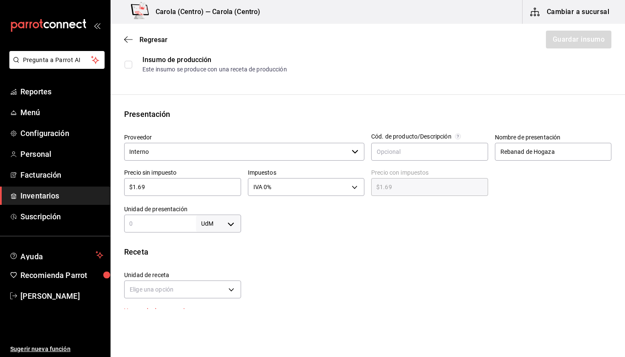
click at [279, 220] on div at bounding box center [426, 215] width 371 height 34
click at [171, 226] on input "text" at bounding box center [160, 223] width 72 height 10
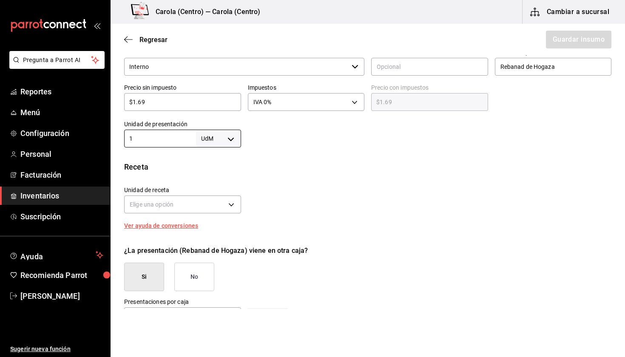
scroll to position [198, 0]
type input "1"
click at [206, 205] on body "Pregunta a Parrot AI Reportes Menú Configuración Personal Facturación Inventari…" at bounding box center [312, 154] width 625 height 309
click at [231, 206] on div at bounding box center [312, 178] width 625 height 357
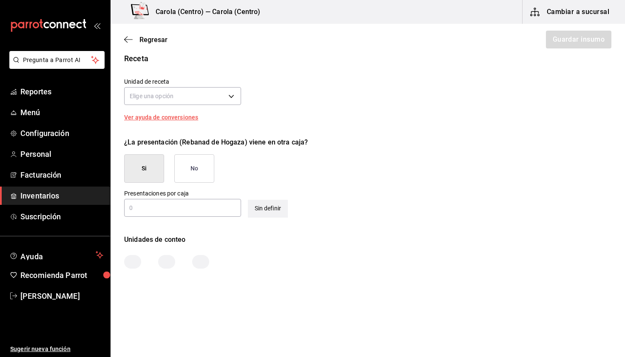
click at [188, 163] on button "No" at bounding box center [194, 168] width 40 height 28
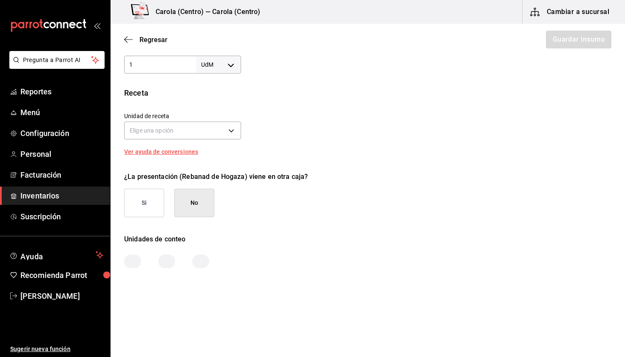
scroll to position [270, 0]
click at [175, 117] on label "Unidad de receta" at bounding box center [182, 116] width 117 height 6
click at [178, 126] on body "Pregunta a Parrot AI Reportes Menú Configuración Personal Facturación Inventari…" at bounding box center [312, 154] width 625 height 309
click at [232, 126] on div at bounding box center [312, 178] width 625 height 357
click at [192, 131] on body "Pregunta a Parrot AI Reportes Menú Configuración Personal Facturación Inventari…" at bounding box center [312, 154] width 625 height 309
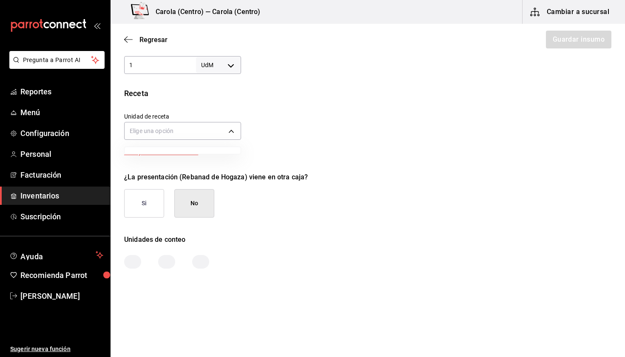
drag, startPoint x: 264, startPoint y: 139, endPoint x: 228, endPoint y: 141, distance: 36.2
click at [263, 139] on div at bounding box center [312, 178] width 625 height 357
click at [215, 107] on div "Unidad de receta Elige una opción" at bounding box center [179, 124] width 124 height 37
click at [215, 134] on body "Pregunta a Parrot AI Reportes Menú Configuración Personal Facturación Inventari…" at bounding box center [312, 154] width 625 height 309
click at [210, 151] on ul at bounding box center [182, 150] width 116 height 7
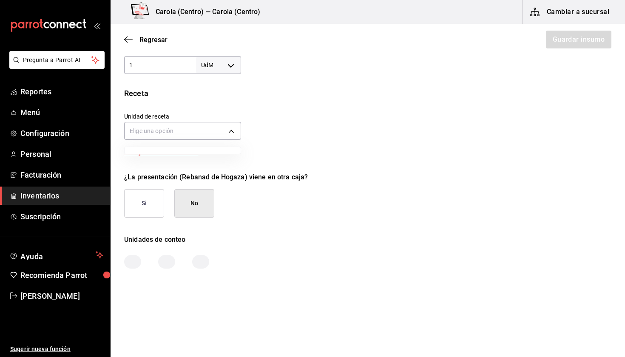
click at [205, 162] on div at bounding box center [312, 178] width 625 height 357
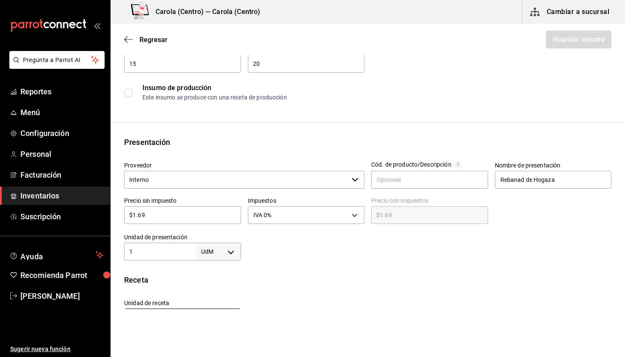
scroll to position [81, 0]
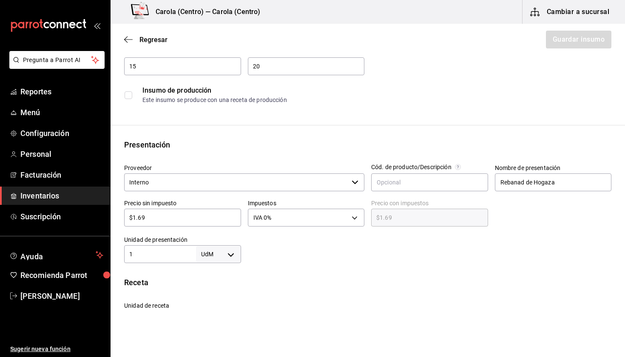
click at [261, 186] on input "Interno" at bounding box center [236, 182] width 224 height 18
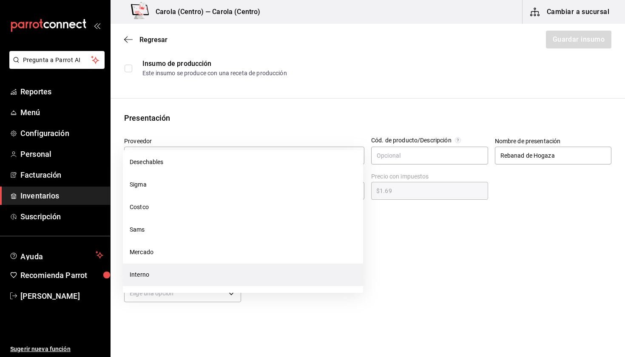
scroll to position [130, 0]
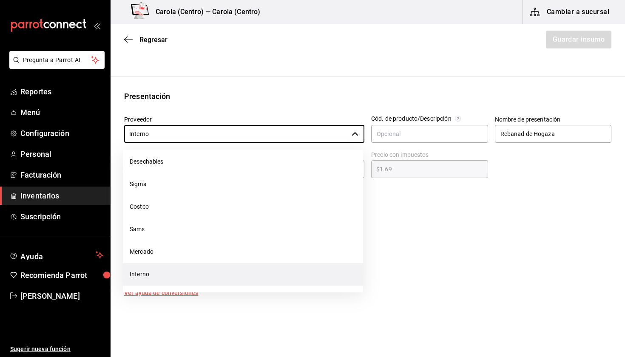
click at [193, 269] on li "Interno" at bounding box center [243, 274] width 240 height 23
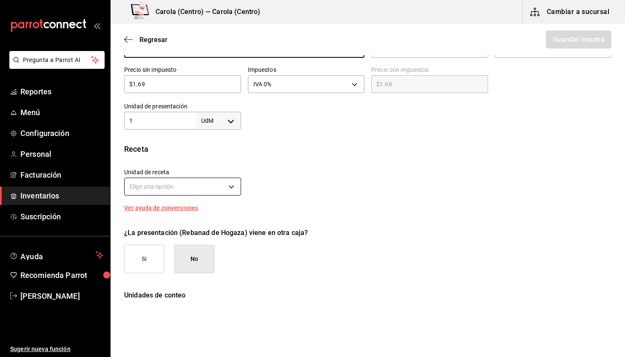
scroll to position [215, 0]
click at [158, 188] on body "Pregunta a Parrot AI Reportes Menú Configuración Personal Facturación Inventari…" at bounding box center [312, 154] width 625 height 309
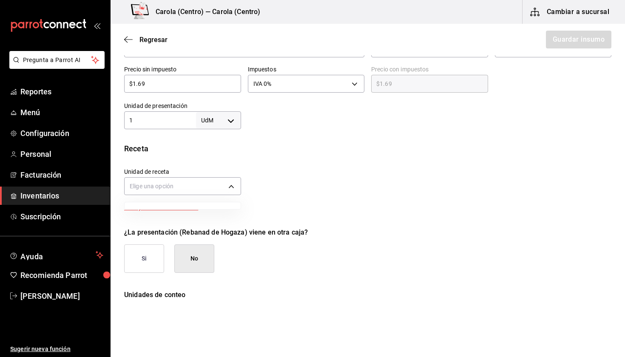
click at [156, 204] on ul at bounding box center [182, 205] width 116 height 7
click at [167, 190] on div at bounding box center [312, 178] width 625 height 357
click at [161, 184] on body "Pregunta a Parrot AI Reportes Menú Configuración Personal Facturación Inventari…" at bounding box center [312, 154] width 625 height 309
click at [305, 192] on div at bounding box center [312, 178] width 625 height 357
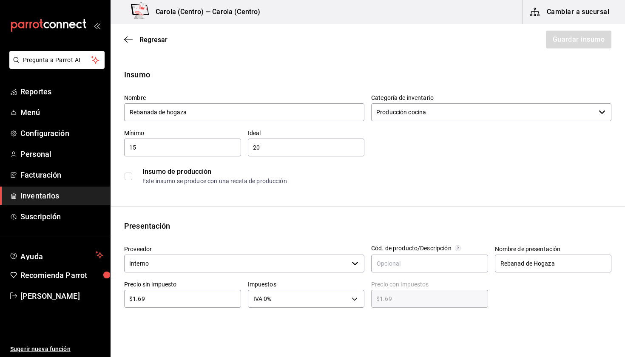
scroll to position [0, 0]
click at [607, 28] on div "Regresar Guardar insumo" at bounding box center [367, 39] width 514 height 31
click at [131, 39] on icon "button" at bounding box center [128, 40] width 8 height 8
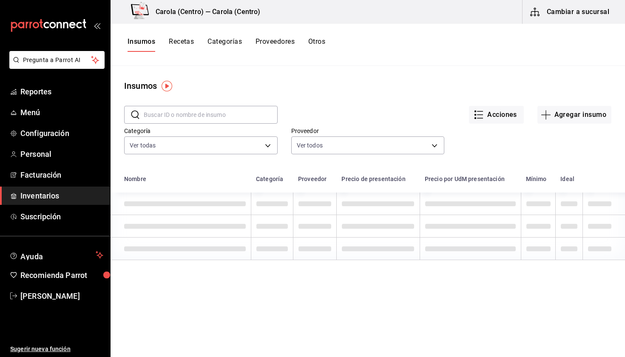
click at [576, 127] on div "Categoría Ver todas db0c3e76-e97c-4324-986d-6718a95b3bb4,b292555a-2f44-45c6-bbe…" at bounding box center [360, 133] width 501 height 47
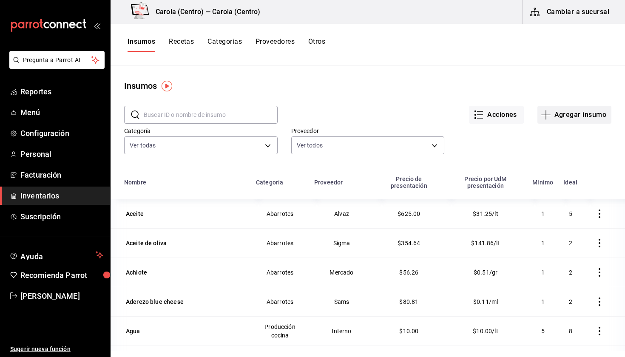
click at [566, 118] on button "Agregar insumo" at bounding box center [574, 115] width 74 height 18
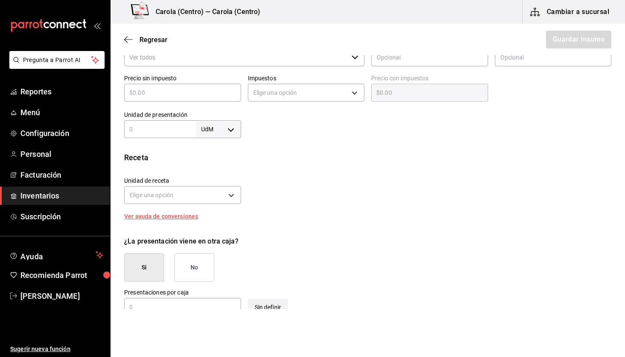
scroll to position [222, 0]
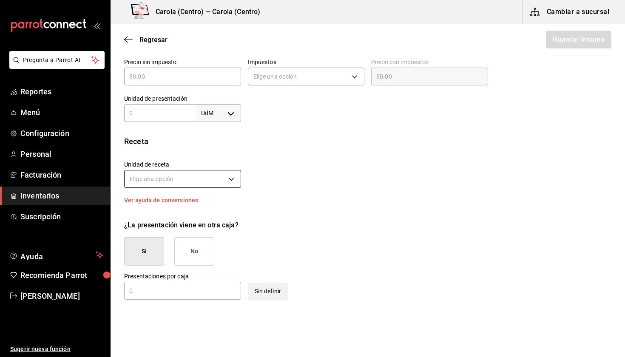
click at [204, 181] on body "Pregunta a Parrot AI Reportes Menú Configuración Personal Facturación Inventari…" at bounding box center [312, 154] width 625 height 309
click at [231, 204] on div at bounding box center [312, 178] width 625 height 357
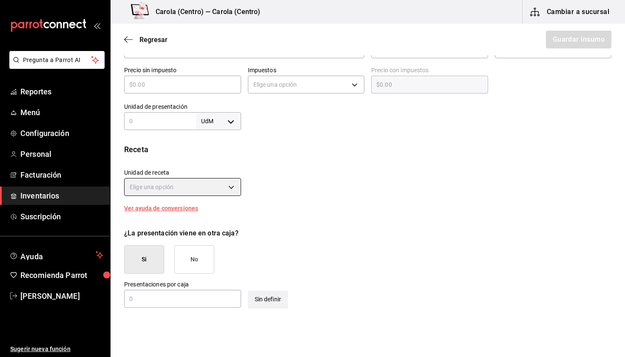
scroll to position [212, 0]
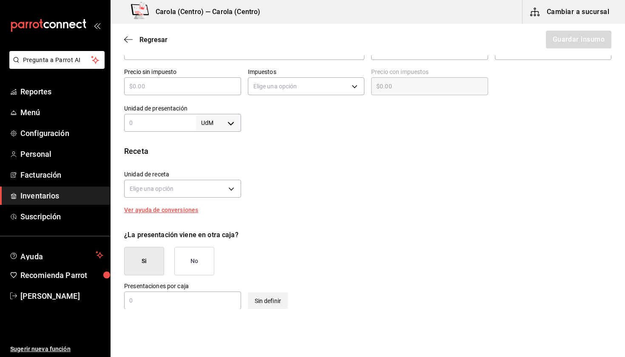
click at [300, 200] on div "Unidad de receta Elige una opción Factor de conversión ​" at bounding box center [364, 182] width 494 height 37
click at [181, 122] on input "text" at bounding box center [160, 123] width 72 height 10
type input "1"
click at [229, 131] on div "1 UdM ​" at bounding box center [182, 123] width 117 height 18
click at [229, 128] on body "Pregunta a Parrot AI Reportes Menú Configuración Personal Facturación Inventari…" at bounding box center [312, 154] width 625 height 309
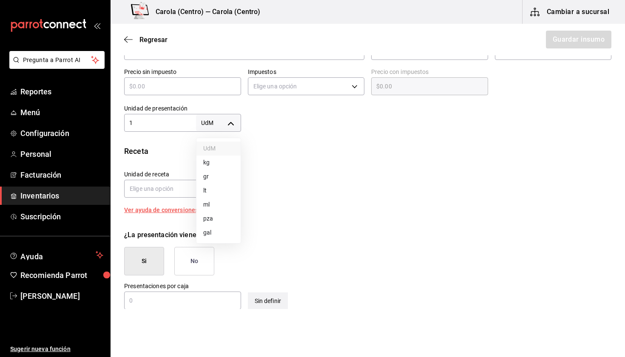
click at [213, 218] on li "pza" at bounding box center [218, 219] width 44 height 14
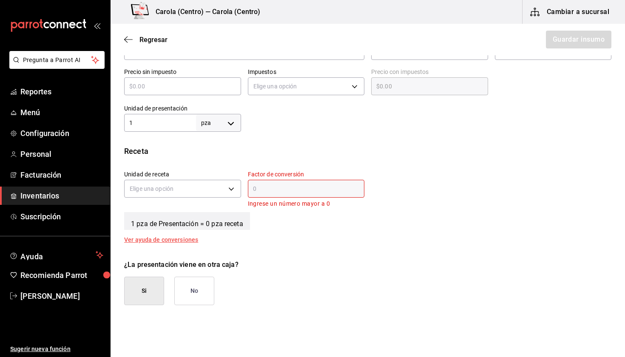
type input "UNIT"
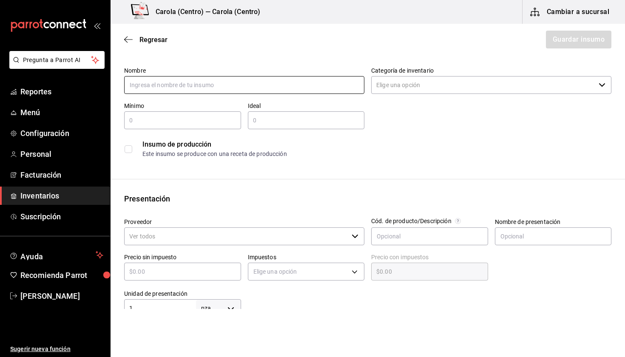
click at [188, 87] on input "text" at bounding box center [244, 85] width 240 height 18
type input "Rebanada de hogaza"
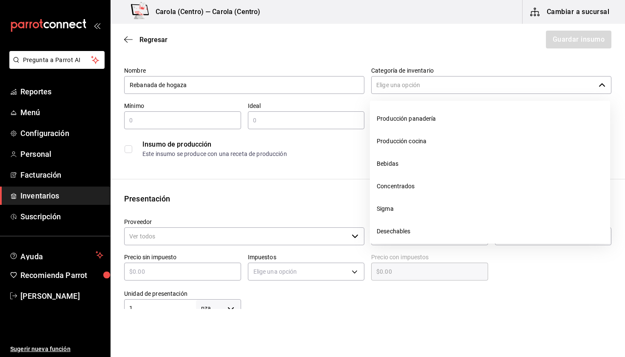
click at [411, 86] on input "Categoría de inventario" at bounding box center [483, 85] width 224 height 18
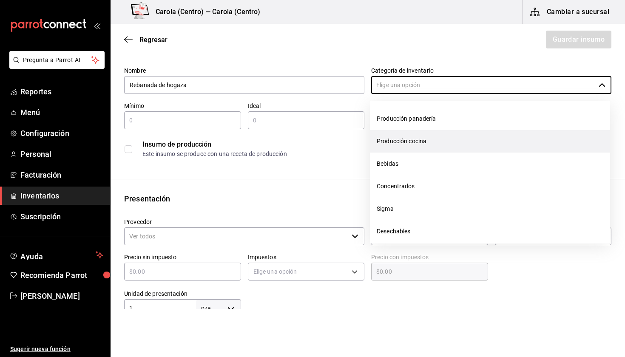
click at [402, 138] on li "Producción cocina" at bounding box center [490, 141] width 240 height 23
type input "Producción cocina"
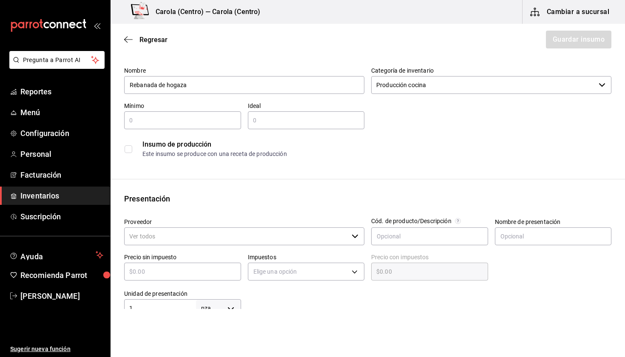
click at [194, 112] on div "​" at bounding box center [182, 120] width 117 height 18
type input "15"
click at [273, 116] on input "text" at bounding box center [306, 120] width 117 height 10
type input "20"
click at [267, 161] on div "Insumo de producción Este insumo se produce con una receta de producción" at bounding box center [367, 149] width 487 height 26
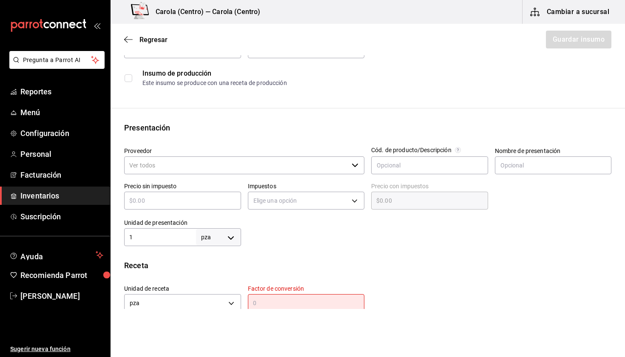
scroll to position [99, 0]
click at [219, 164] on input "Proveedor" at bounding box center [236, 165] width 224 height 18
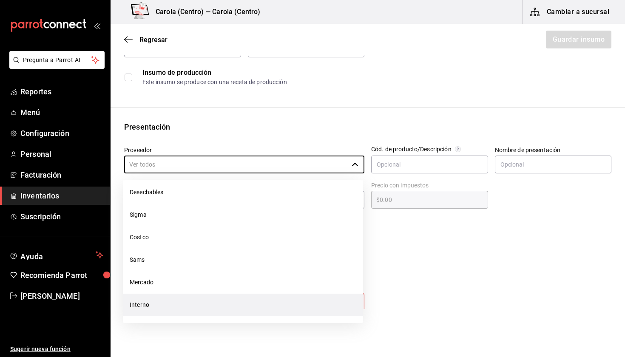
scroll to position [209, 0]
click at [134, 305] on li "Interno" at bounding box center [243, 305] width 240 height 23
type input "Interno"
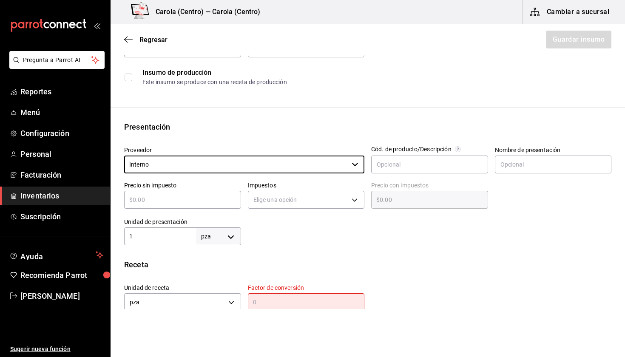
click at [558, 147] on label "Nombre de presentación" at bounding box center [553, 150] width 117 height 6
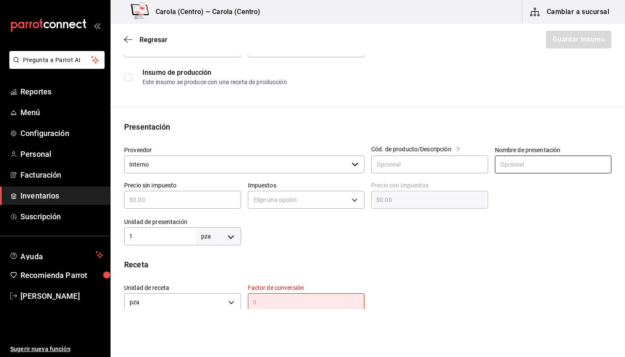
click at [547, 167] on input "text" at bounding box center [553, 165] width 117 height 18
type input "Rebanada de hogaza"
click at [557, 223] on div at bounding box center [426, 228] width 371 height 34
click at [198, 197] on input "text" at bounding box center [182, 200] width 117 height 10
type input "$1"
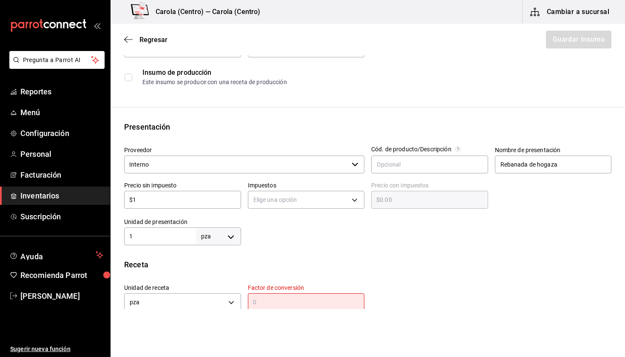
type input "$1.00"
type input "$1.7"
type input "$1.70"
type input "$1.7"
click at [257, 204] on body "Pregunta a Parrot AI Reportes Menú Configuración Personal Facturación Inventari…" at bounding box center [312, 154] width 625 height 309
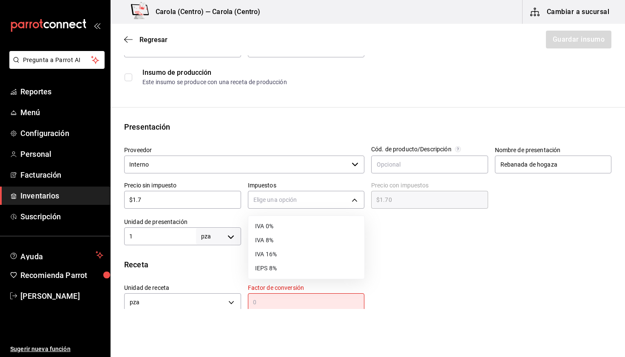
click at [276, 226] on li "IVA 0%" at bounding box center [306, 226] width 116 height 14
type input "IVA_0"
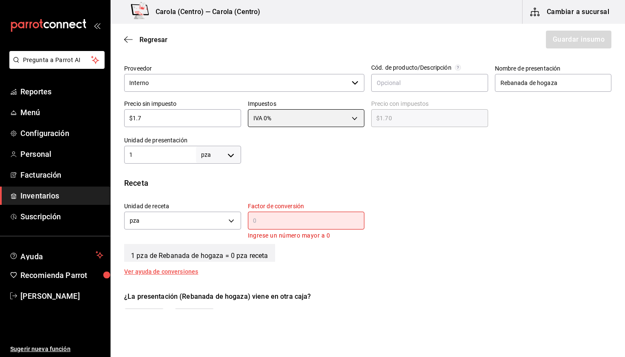
scroll to position [182, 0]
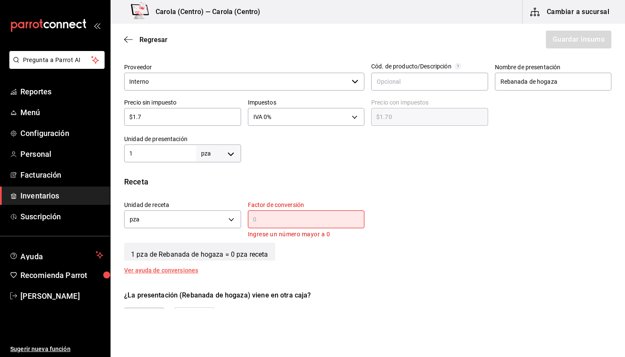
click at [270, 221] on input "text" at bounding box center [306, 219] width 117 height 10
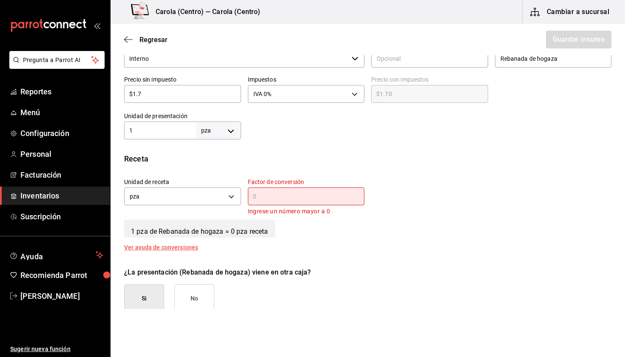
scroll to position [209, 0]
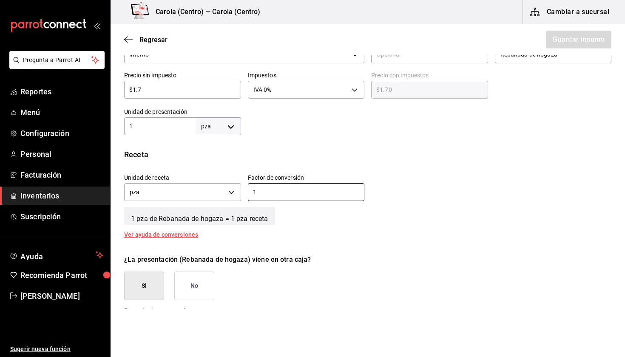
type input "1"
click at [408, 237] on div "Receta Unidad de receta pza UNIT Factor de conversión 1 ​ 1 pza de Rebanada de …" at bounding box center [367, 193] width 514 height 89
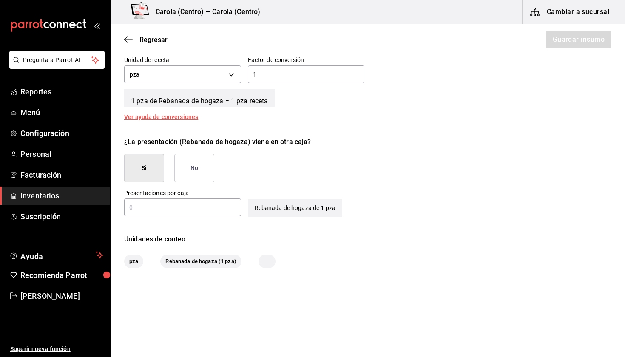
scroll to position [326, 0]
click at [182, 163] on button "No" at bounding box center [194, 168] width 40 height 28
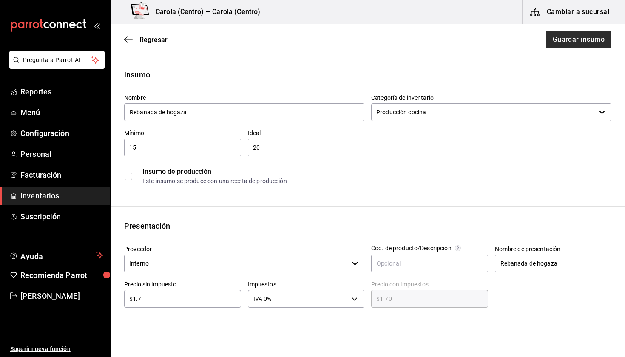
scroll to position [0, 0]
click at [573, 39] on button "Guardar insumo" at bounding box center [578, 40] width 66 height 18
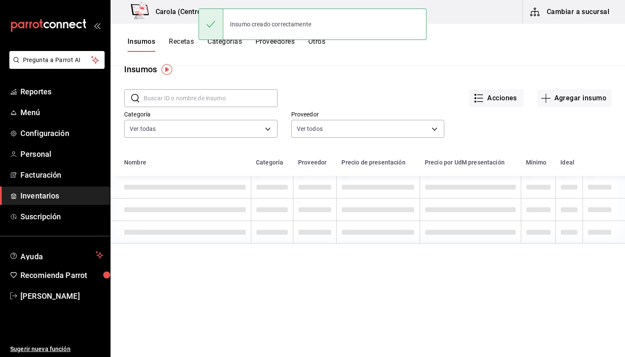
scroll to position [21, 0]
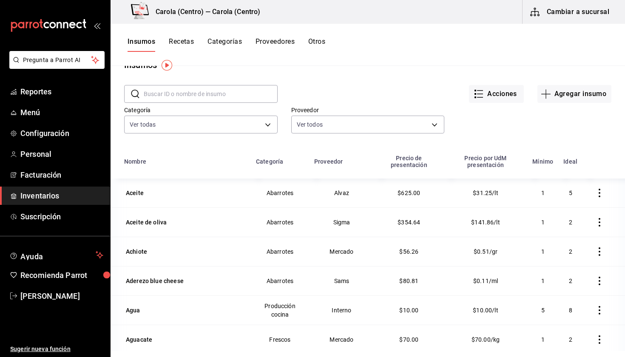
click at [182, 37] on button "Recetas" at bounding box center [181, 44] width 25 height 14
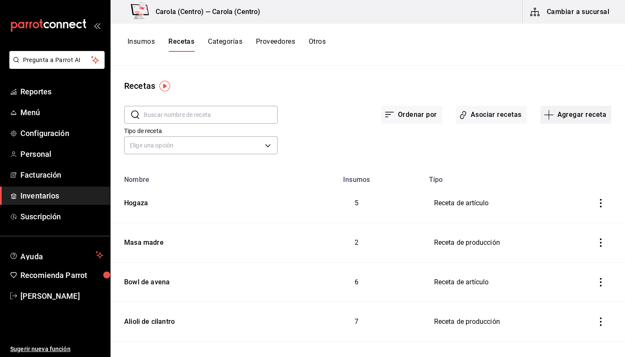
click at [564, 113] on button "Agregar receta" at bounding box center [575, 115] width 71 height 18
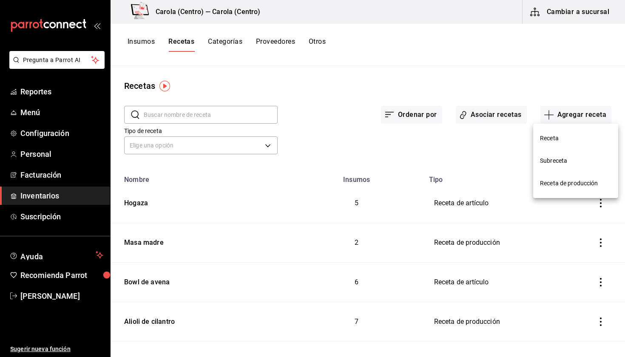
click at [540, 137] on span "Receta" at bounding box center [575, 138] width 71 height 9
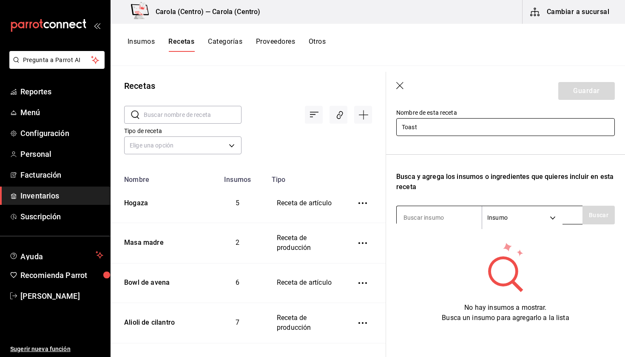
type input "Toast"
type input "Rebanada de hogaza"
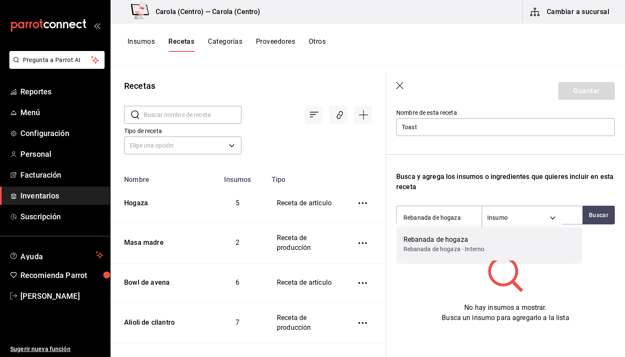
click at [421, 240] on div "Rebanada de hogaza" at bounding box center [443, 240] width 81 height 10
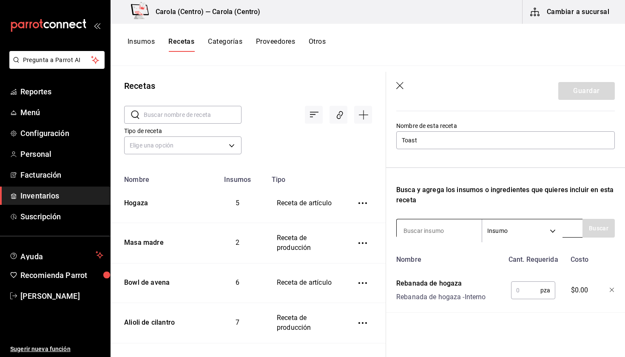
scroll to position [0, 0]
click at [443, 229] on input at bounding box center [438, 231] width 85 height 18
drag, startPoint x: 425, startPoint y: 137, endPoint x: 377, endPoint y: 137, distance: 47.6
click at [377, 137] on div "Recetas ​ ​ Tipo de receta Elige una opción default Nombre Insumos Tipo Hogaza …" at bounding box center [367, 208] width 514 height 285
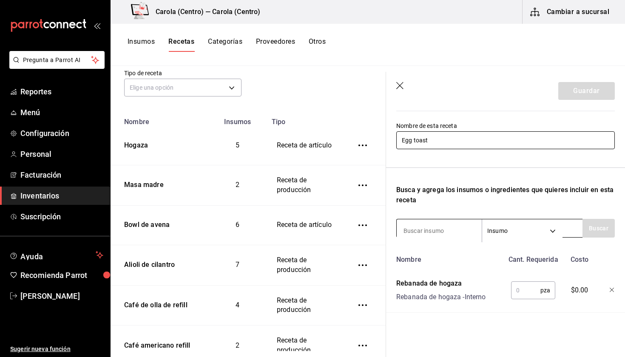
type input "Egg toast"
click at [450, 230] on input at bounding box center [438, 231] width 85 height 18
type input "hummus"
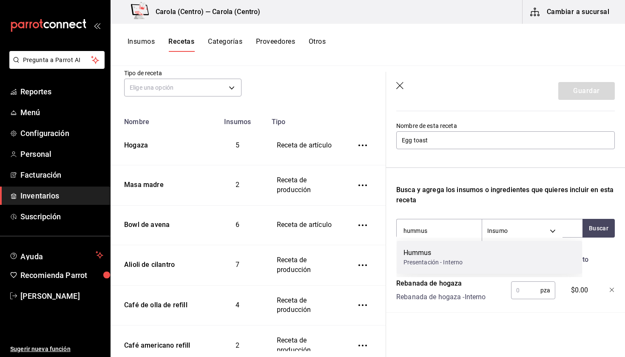
click at [447, 252] on div "Hummus" at bounding box center [432, 253] width 59 height 10
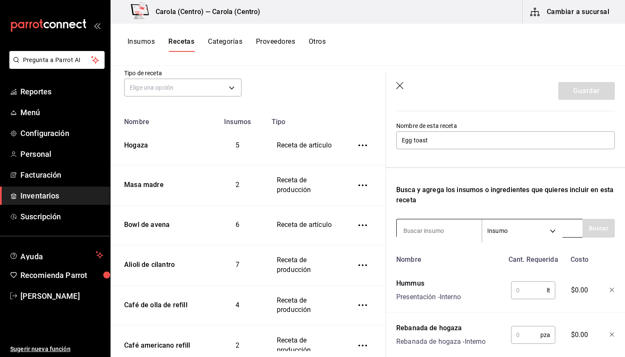
click at [424, 232] on input at bounding box center [438, 231] width 85 height 18
type input "cremoso"
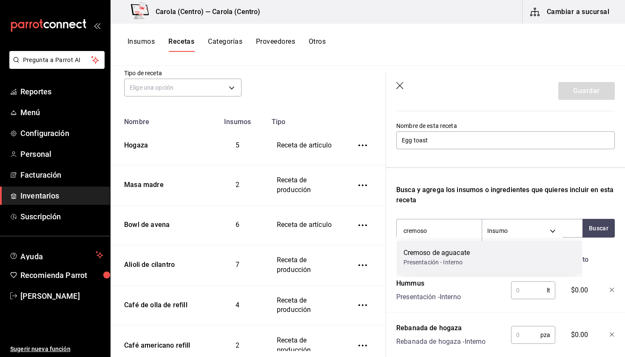
click at [418, 264] on div "Presentación - Interno" at bounding box center [436, 262] width 67 height 9
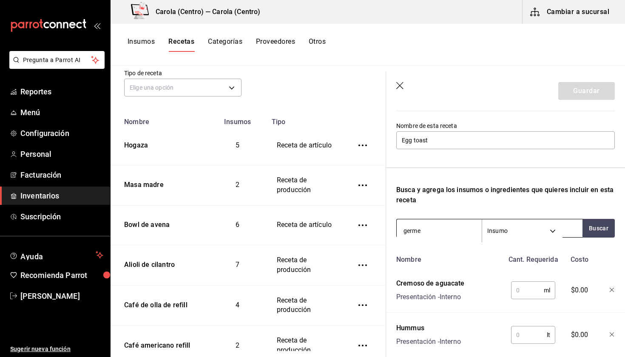
type input "germen"
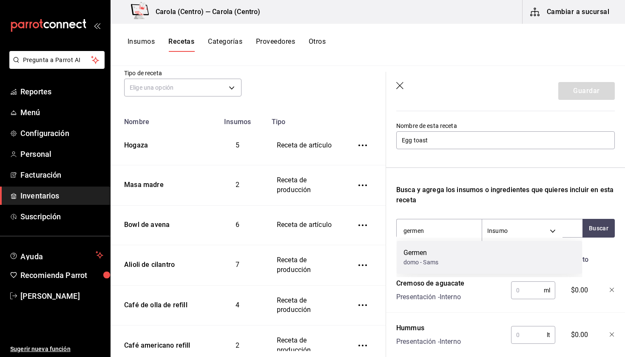
click at [416, 255] on div "Germen" at bounding box center [420, 253] width 35 height 10
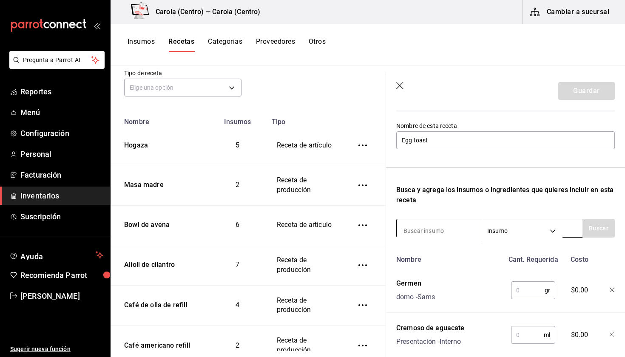
click at [426, 232] on input at bounding box center [438, 231] width 85 height 18
type input "cherry"
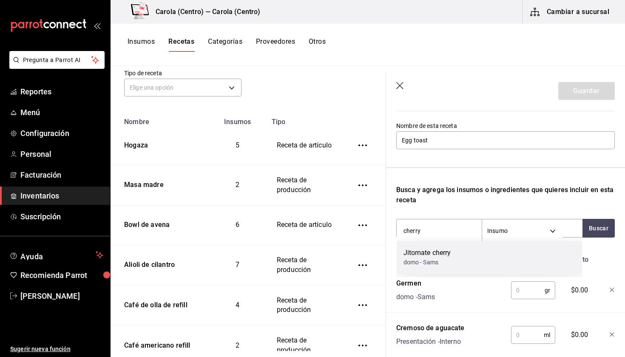
click at [424, 249] on div "Jitomate cherry" at bounding box center [427, 253] width 48 height 10
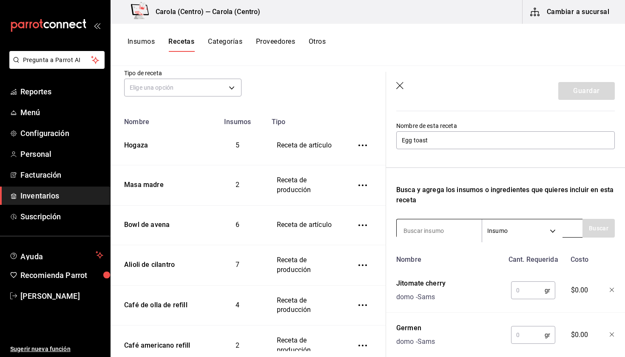
click at [417, 226] on input at bounding box center [438, 231] width 85 height 18
type input "vinagreta"
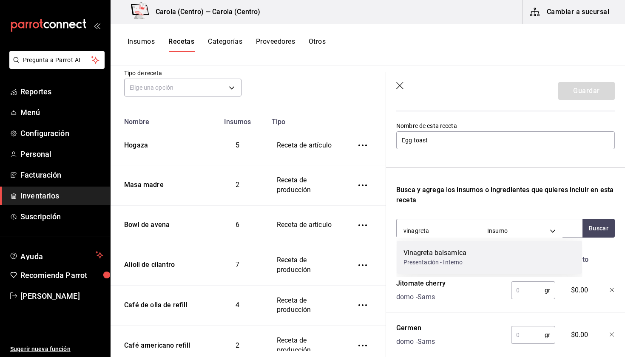
click at [413, 250] on div "Vinagreta balsamica" at bounding box center [434, 253] width 63 height 10
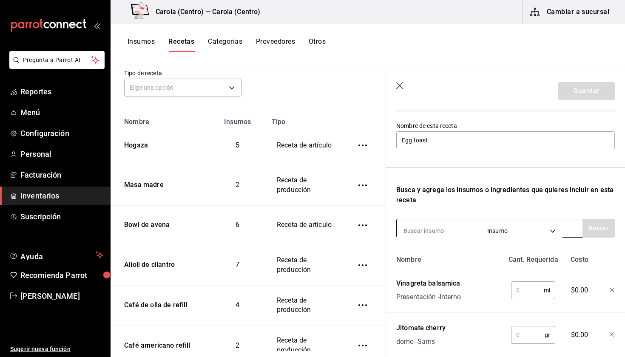
click at [416, 226] on input at bounding box center [438, 231] width 85 height 18
type input "huevo"
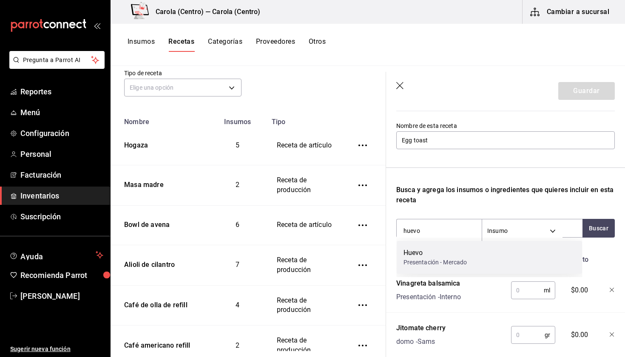
click at [414, 252] on div "Huevo" at bounding box center [435, 253] width 64 height 10
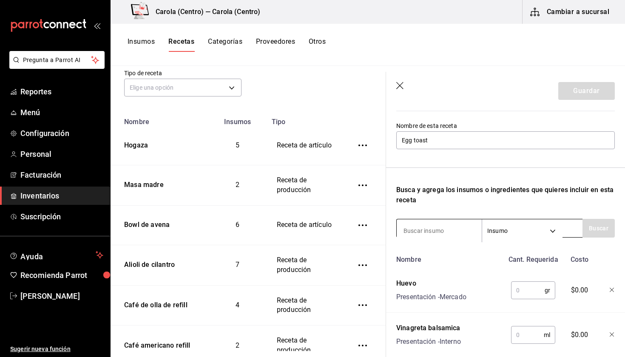
click at [425, 226] on input at bounding box center [438, 231] width 85 height 18
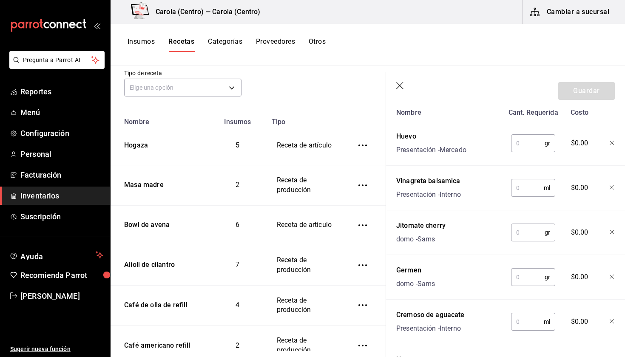
scroll to position [225, 0]
click at [532, 146] on input "text" at bounding box center [528, 143] width 34 height 17
type input "100"
click at [529, 189] on input "text" at bounding box center [527, 188] width 33 height 17
type input "10"
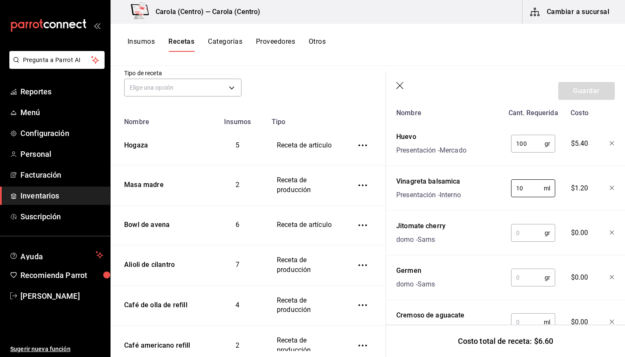
click at [523, 234] on input "text" at bounding box center [528, 232] width 34 height 17
type input "20"
click at [520, 279] on input "text" at bounding box center [528, 277] width 34 height 17
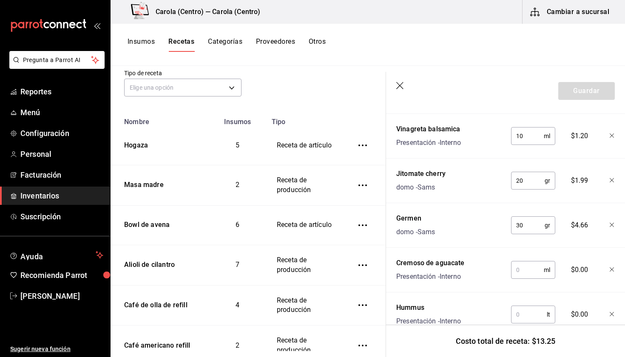
scroll to position [284, 0]
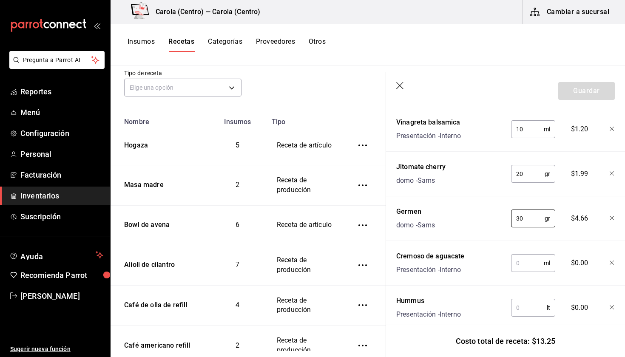
type input "30"
click at [520, 265] on input "text" at bounding box center [527, 263] width 33 height 17
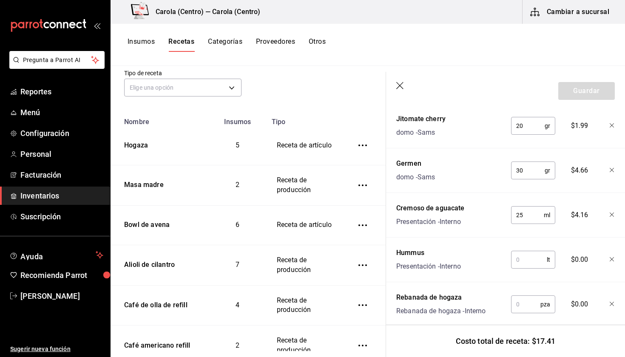
scroll to position [334, 0]
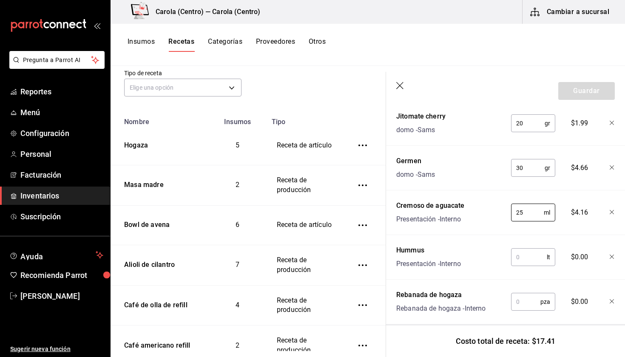
type input "25"
click at [526, 261] on input "text" at bounding box center [529, 257] width 36 height 17
type input "4"
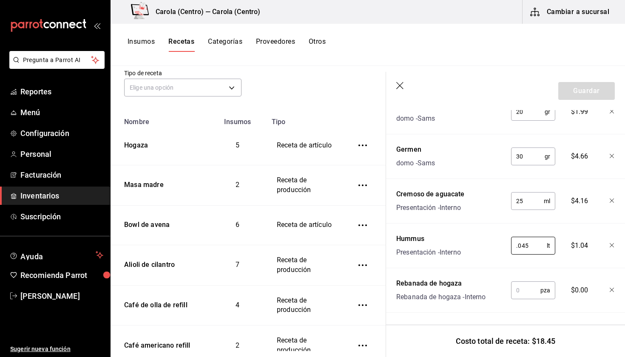
scroll to position [346, 0]
type input "0.045"
click at [523, 288] on input "text" at bounding box center [525, 290] width 29 height 17
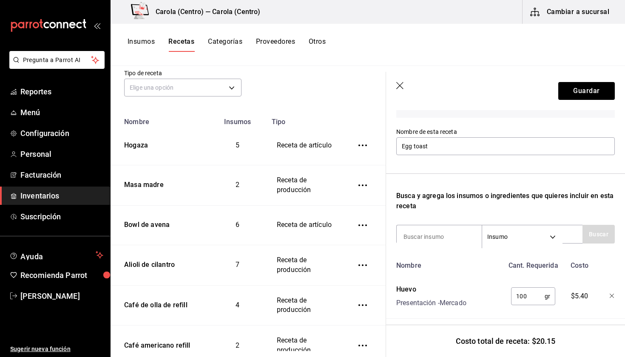
scroll to position [74, 0]
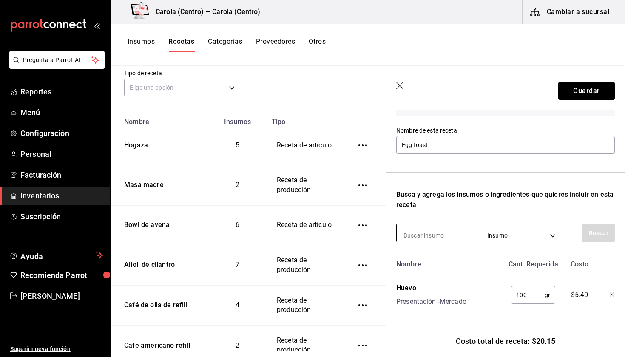
type input "1"
click at [443, 229] on input at bounding box center [438, 235] width 85 height 18
type input "papas"
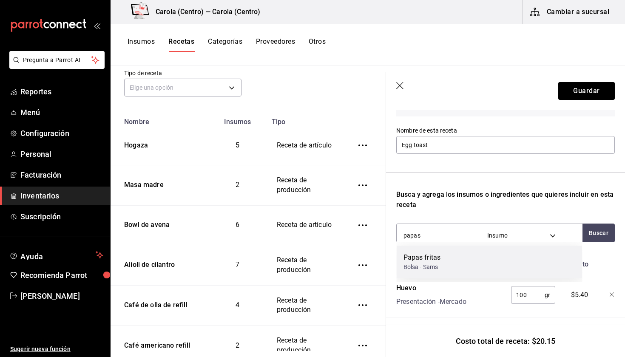
click at [444, 253] on div "Papas fritas Bolsa - Sams" at bounding box center [489, 262] width 186 height 33
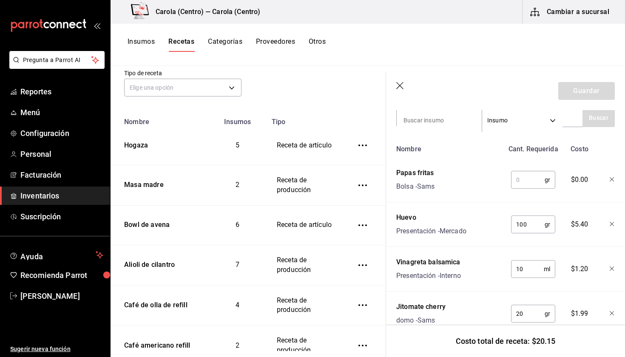
scroll to position [173, 0]
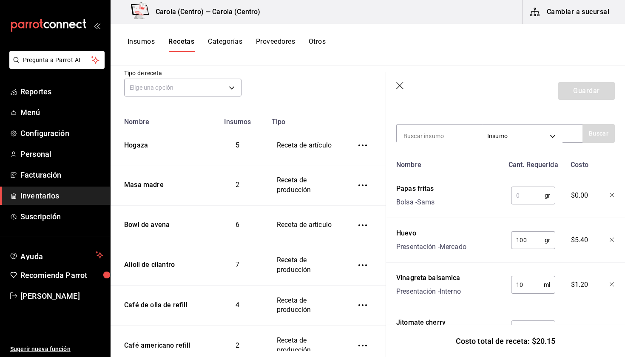
click at [525, 191] on input "text" at bounding box center [528, 195] width 34 height 17
type input "5"
click at [612, 196] on icon "button" at bounding box center [611, 195] width 4 height 4
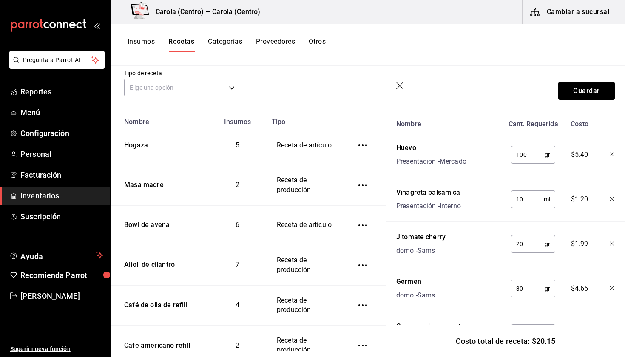
scroll to position [0, 0]
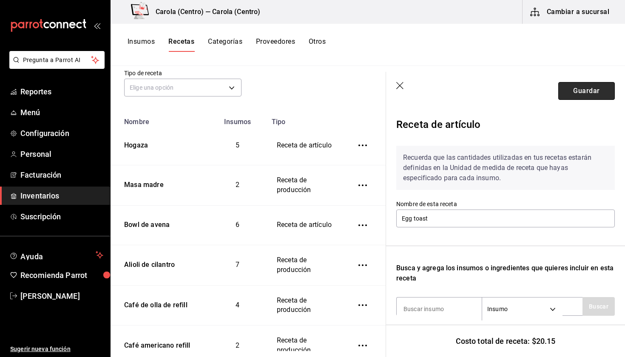
click at [581, 84] on button "Guardar" at bounding box center [586, 91] width 57 height 18
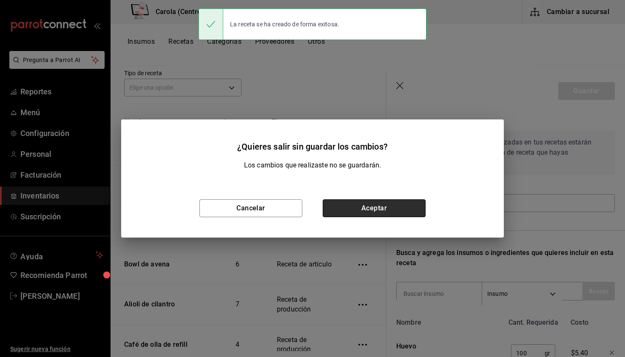
click at [390, 216] on button "Aceptar" at bounding box center [373, 208] width 103 height 18
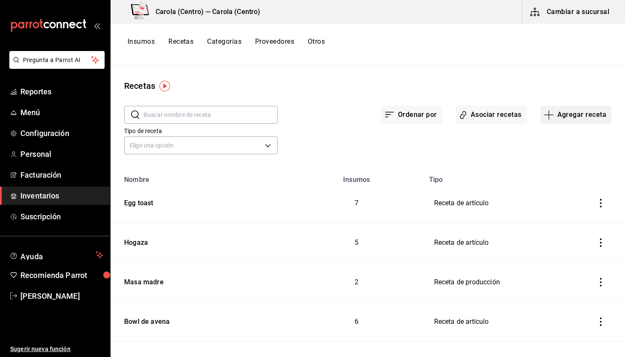
click at [554, 115] on icon "button" at bounding box center [548, 115] width 10 height 10
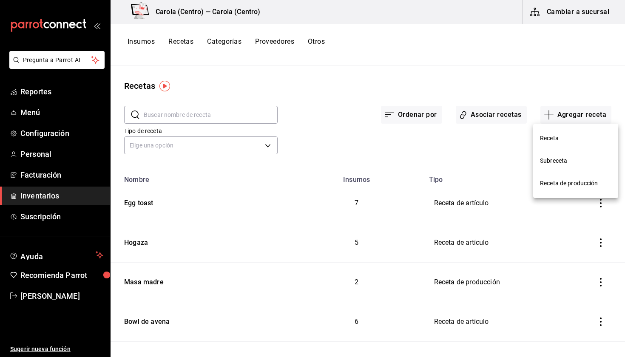
click at [562, 134] on span "Receta" at bounding box center [575, 138] width 71 height 9
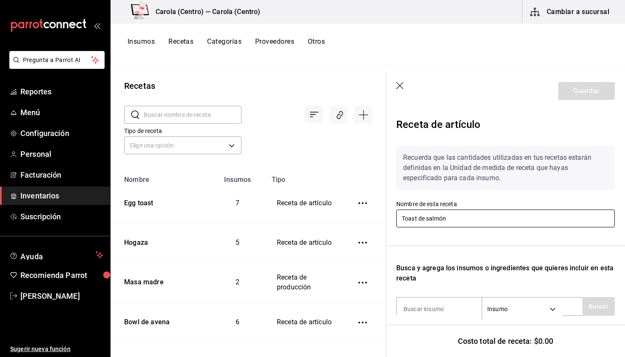
type input "Toast de salmón"
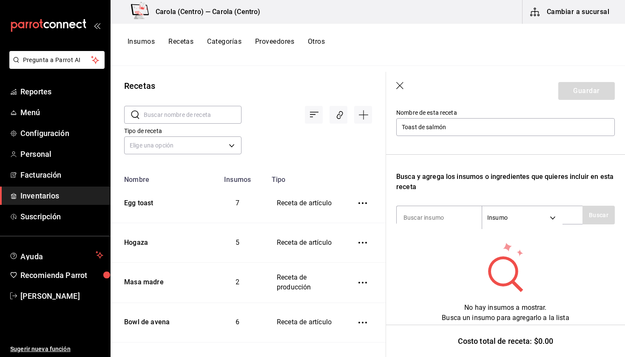
scroll to position [91, 0]
click at [430, 216] on input at bounding box center [438, 218] width 85 height 18
type input "Rebanada"
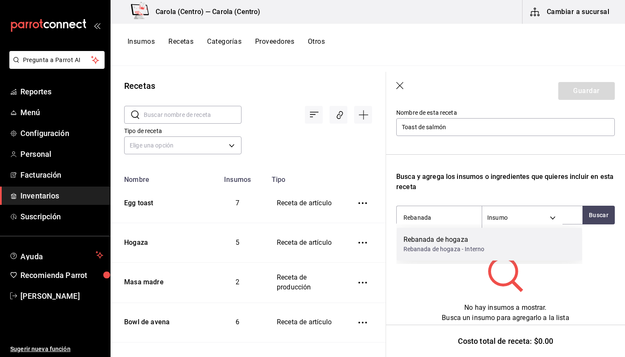
click at [426, 241] on div "Rebanada de hogaza" at bounding box center [443, 240] width 81 height 10
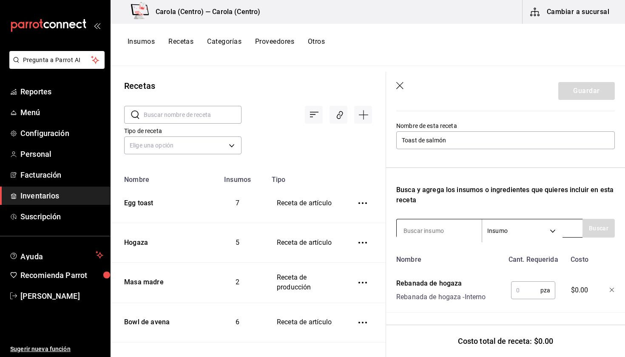
click at [425, 228] on input at bounding box center [438, 231] width 85 height 18
type input "s"
type input "Salmón"
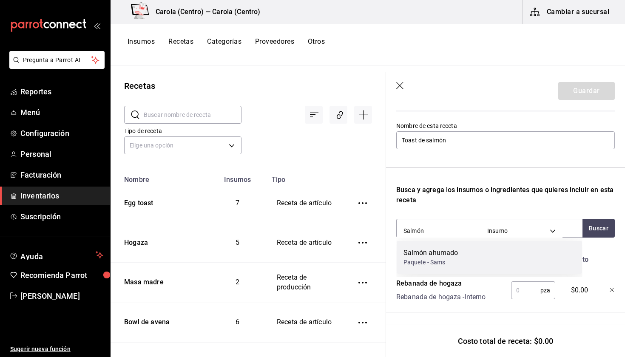
click at [419, 265] on div "Paquete - Sams" at bounding box center [430, 262] width 55 height 9
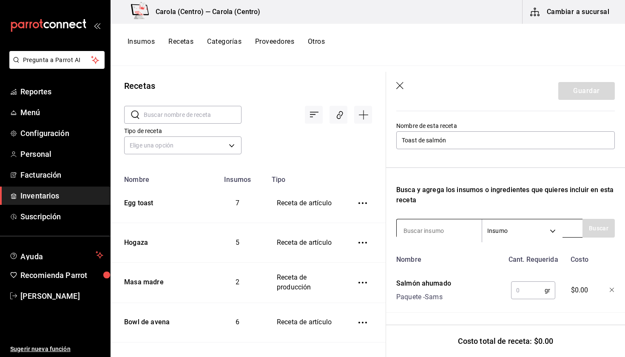
click at [433, 231] on input at bounding box center [438, 231] width 85 height 18
type input "Jocoque"
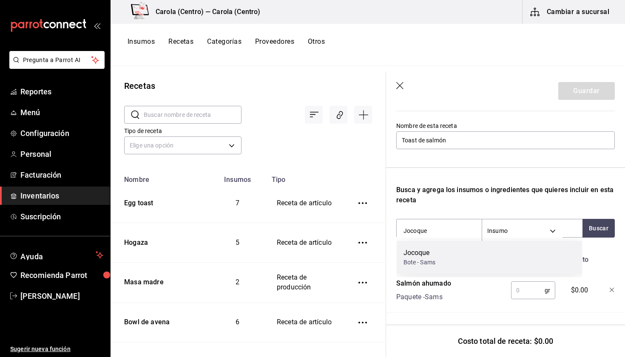
click at [436, 256] on div "Jocoque Bote - Sams" at bounding box center [489, 257] width 186 height 33
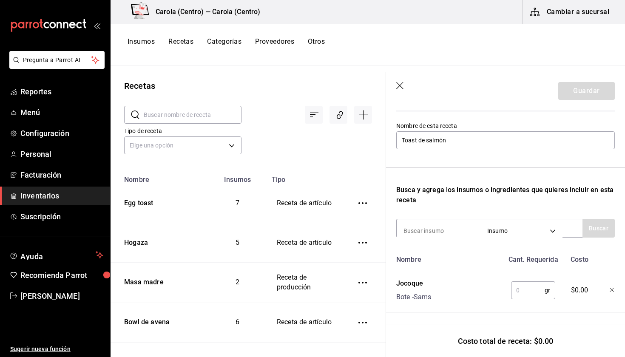
click at [433, 242] on div "Recuerda que las cantidades utilizadas en tus recetas estarán definidas en la U…" at bounding box center [505, 231] width 218 height 341
click at [430, 235] on input at bounding box center [438, 231] width 85 height 18
type input "Pepino"
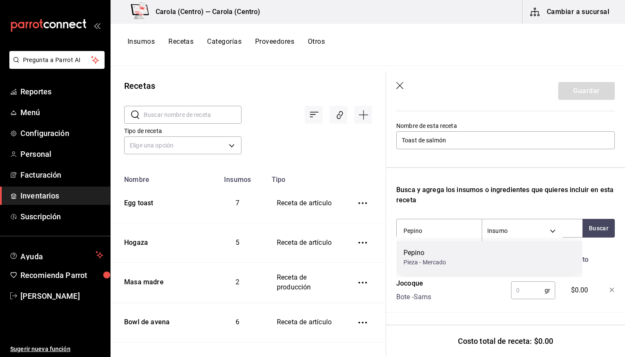
click at [421, 246] on div "Pepino Pieza - Mercado" at bounding box center [489, 257] width 186 height 33
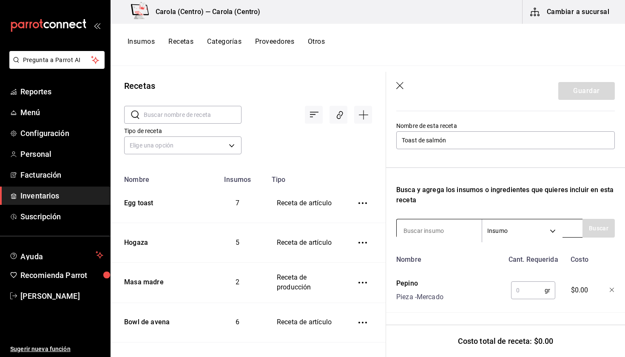
click at [420, 232] on input at bounding box center [438, 231] width 85 height 18
type input "Alcaparras"
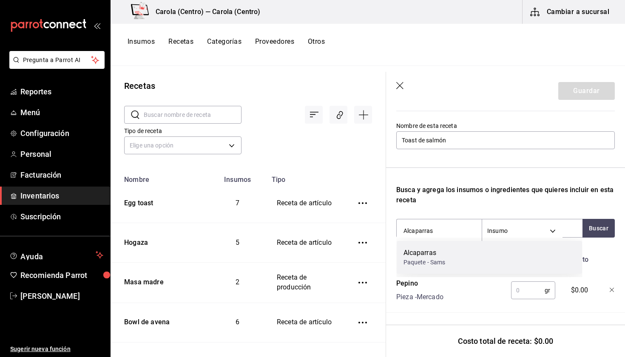
click at [418, 253] on div "Alcaparras" at bounding box center [424, 253] width 42 height 10
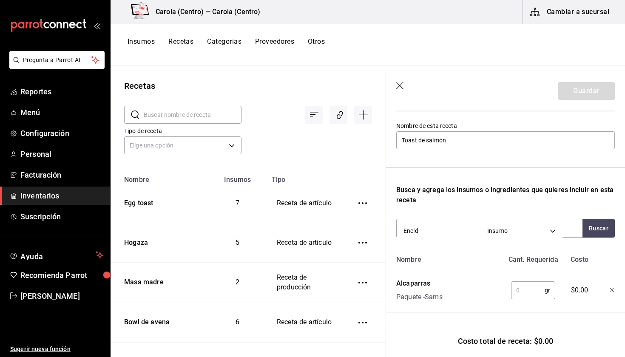
type input "Eneldo"
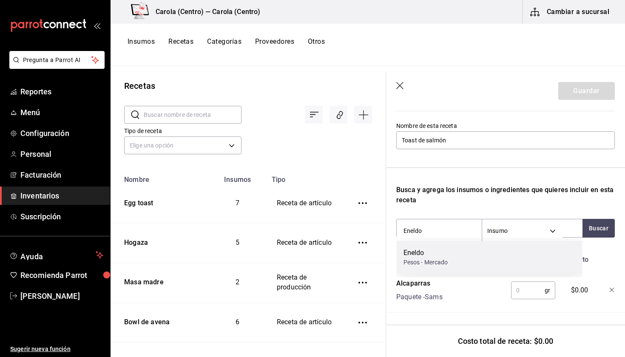
click at [418, 271] on div "Eneldo Pesos - Mercado" at bounding box center [489, 257] width 186 height 33
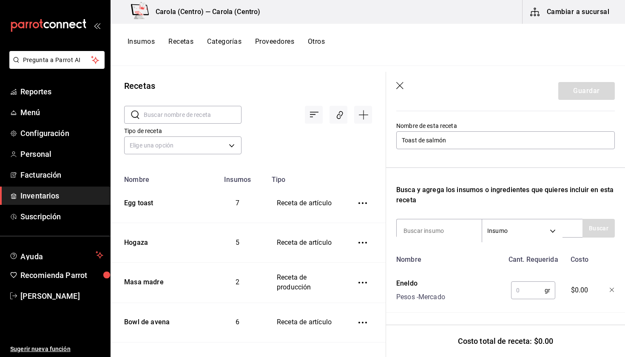
type input "C"
type input "Aceite"
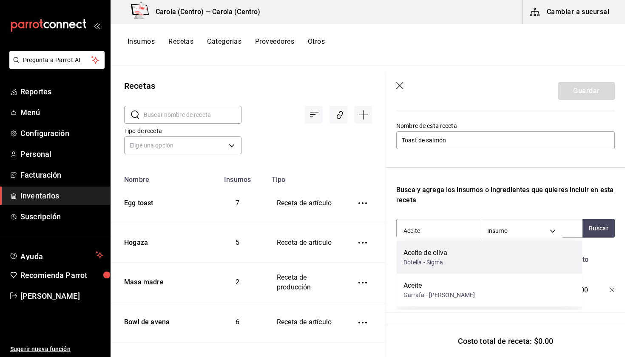
click at [455, 256] on div "Aceite de oliva Botella - Sigma" at bounding box center [489, 257] width 186 height 33
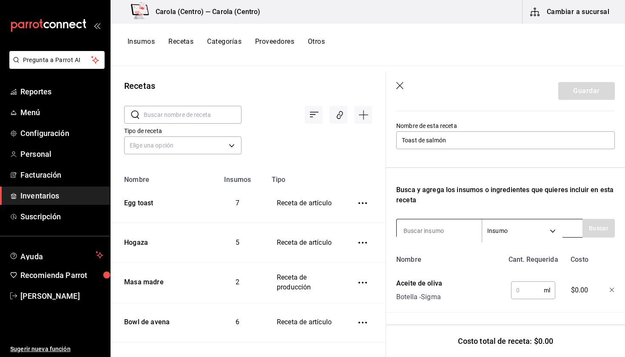
click at [424, 232] on input at bounding box center [438, 231] width 85 height 18
type input "Pimienta"
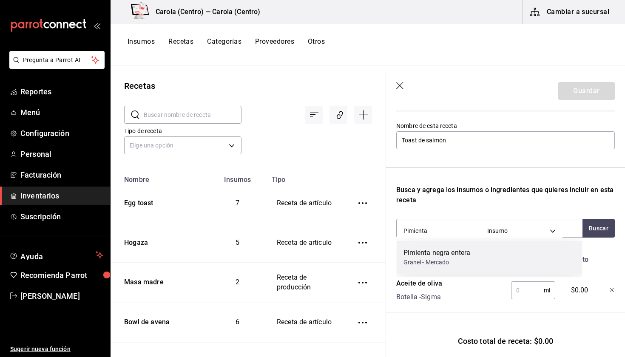
click at [422, 253] on div "Pimienta negra entera" at bounding box center [436, 253] width 67 height 10
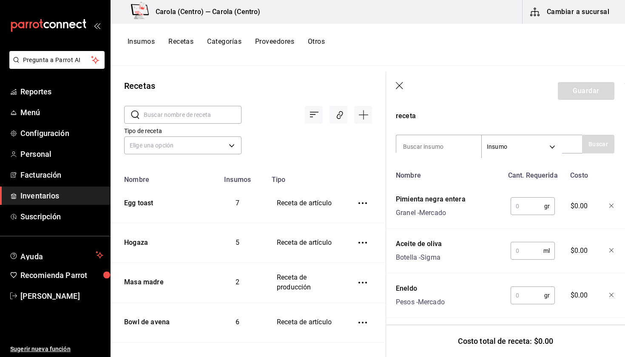
scroll to position [162, 0]
click at [611, 204] on icon "button" at bounding box center [611, 206] width 5 height 5
click at [447, 150] on input at bounding box center [438, 147] width 85 height 18
click at [531, 206] on input "text" at bounding box center [526, 206] width 33 height 17
type input "3"
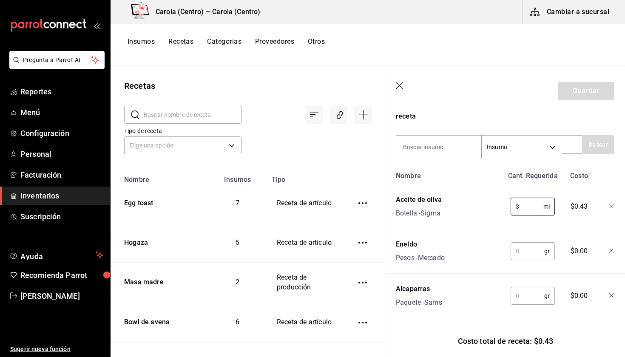
click at [534, 253] on input "text" at bounding box center [527, 251] width 34 height 17
type input "."
type input "5"
click at [525, 297] on input "text" at bounding box center [527, 295] width 34 height 17
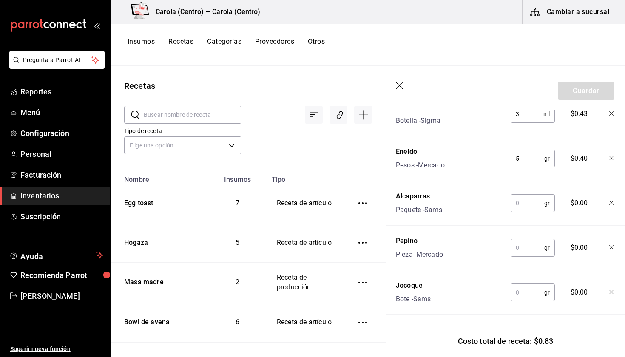
scroll to position [254, 0]
type input "3"
click at [522, 249] on input "text" at bounding box center [527, 248] width 34 height 17
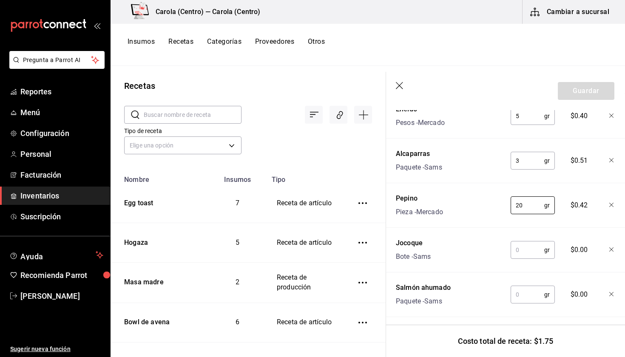
type input "20"
click at [527, 250] on input "text" at bounding box center [527, 249] width 34 height 17
type input "35"
click at [528, 295] on input "text" at bounding box center [527, 294] width 34 height 17
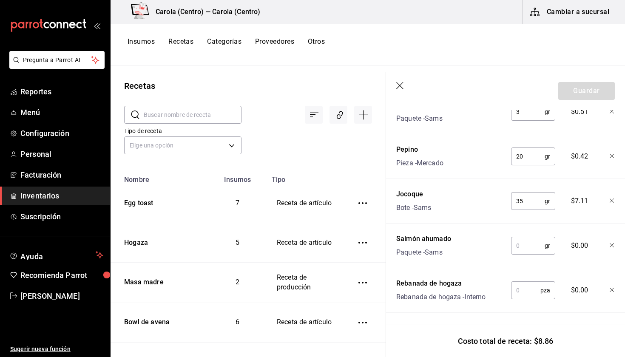
scroll to position [346, 0]
type input "60"
click at [522, 291] on input "text" at bounding box center [525, 290] width 29 height 17
type input "1"
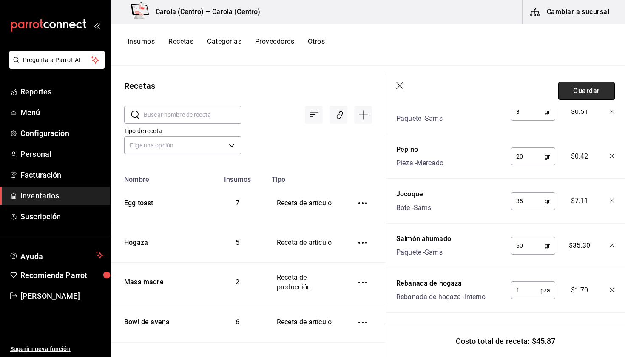
click at [585, 92] on button "Guardar" at bounding box center [586, 91] width 57 height 18
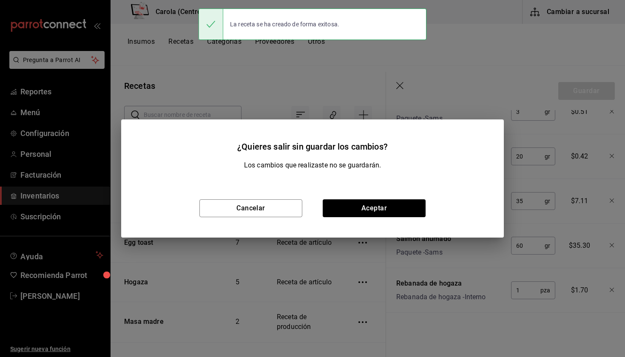
scroll to position [331, 0]
click at [407, 209] on button "Aceptar" at bounding box center [373, 208] width 103 height 18
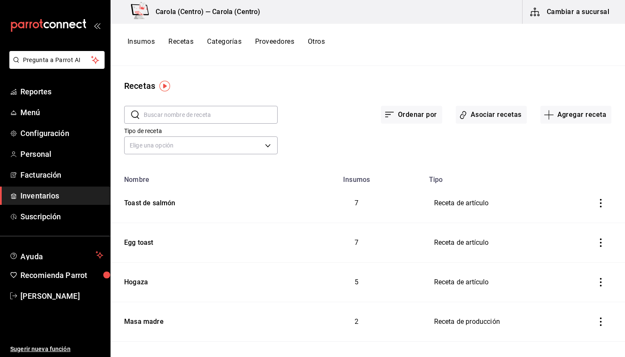
click at [150, 45] on button "Insumos" at bounding box center [140, 44] width 27 height 14
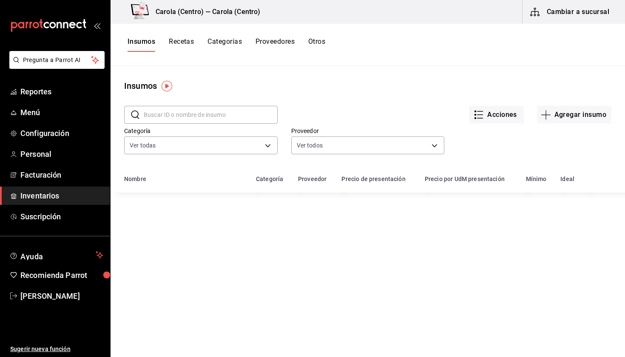
click at [196, 109] on input "text" at bounding box center [211, 114] width 134 height 17
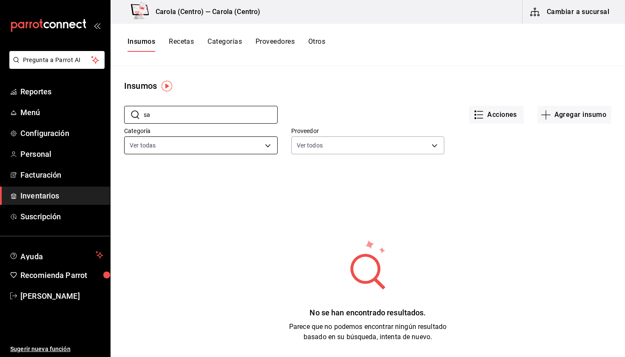
type input "s"
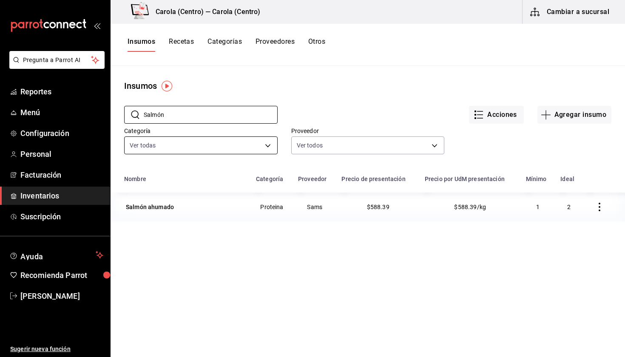
type input "Salmón"
click at [170, 230] on div "Nombre Categoría Proveedor Precio de presentación Precio por UdM presentación M…" at bounding box center [367, 312] width 514 height 285
click at [177, 37] on div "Insumos Recetas Categorías Proveedores Otros" at bounding box center [367, 45] width 514 height 42
drag, startPoint x: 477, startPoint y: 1, endPoint x: 184, endPoint y: 52, distance: 297.2
click at [184, 52] on div "Insumos Recetas Categorías Proveedores Otros" at bounding box center [367, 45] width 514 height 42
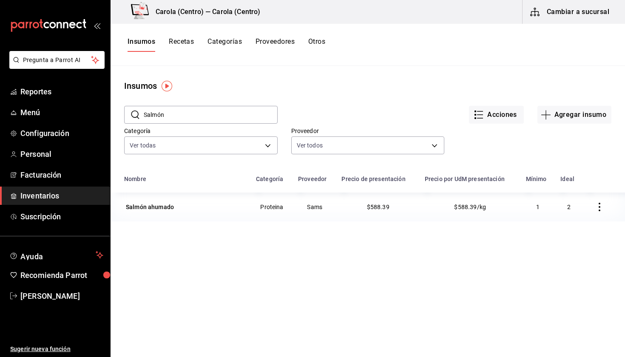
click at [184, 45] on button "Recetas" at bounding box center [181, 44] width 25 height 14
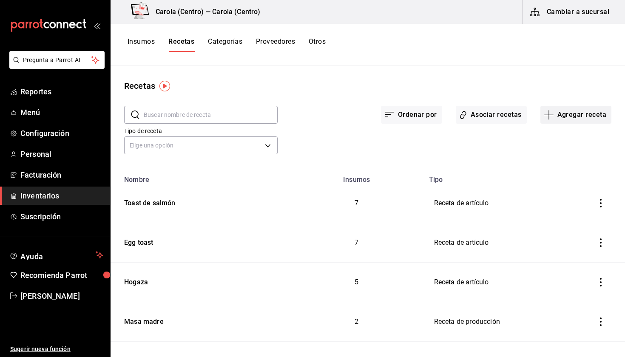
click at [578, 120] on button "Agregar receta" at bounding box center [575, 115] width 71 height 18
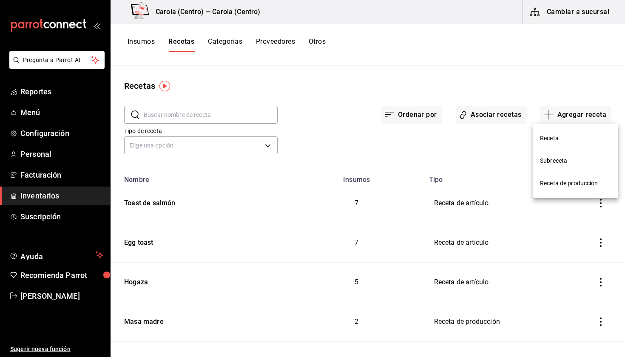
click at [564, 145] on li "Receta" at bounding box center [575, 138] width 85 height 23
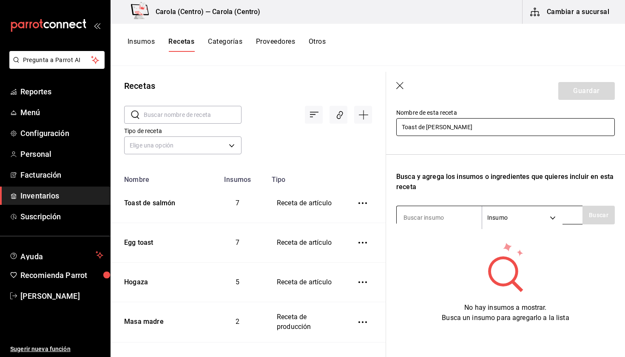
scroll to position [91, 0]
type input "Toast de [PERSON_NAME]"
type input "Rebanada"
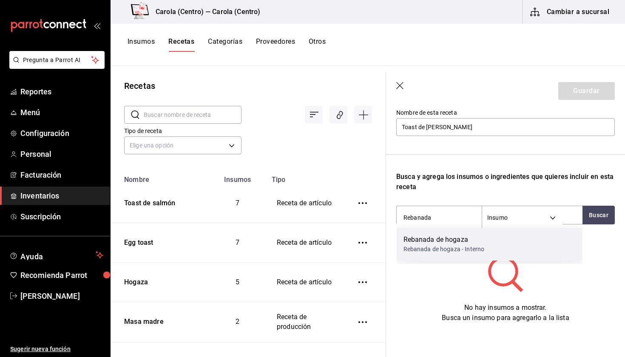
click at [427, 243] on div "Rebanada de hogaza" at bounding box center [443, 240] width 81 height 10
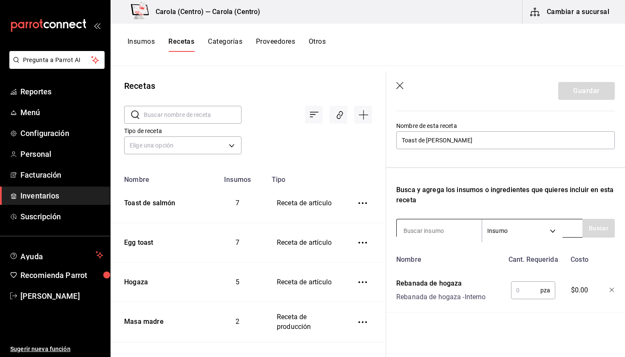
scroll to position [78, 0]
click at [422, 234] on input at bounding box center [438, 231] width 85 height 18
type input "Jamón"
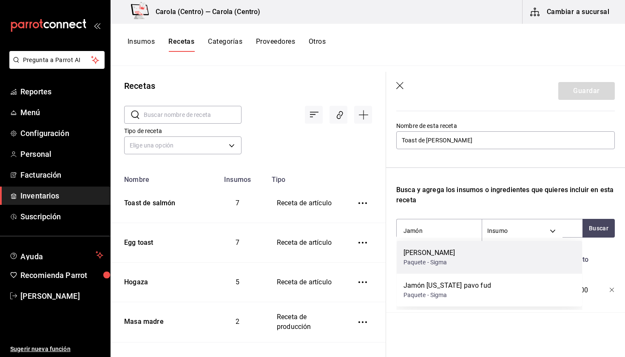
click at [438, 264] on div "Paquete - Sigma" at bounding box center [429, 262] width 52 height 9
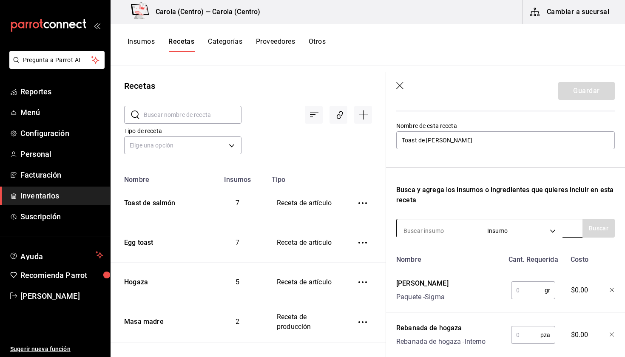
click at [427, 235] on input at bounding box center [438, 231] width 85 height 18
type input "Burrata"
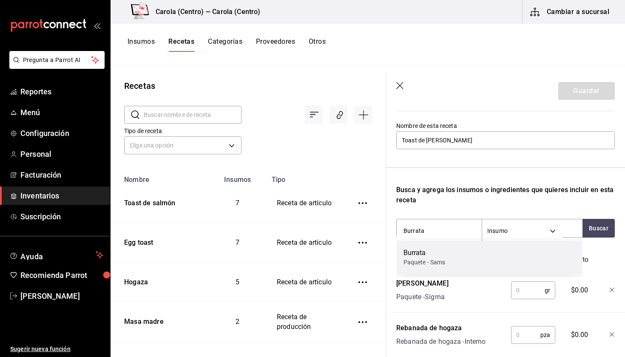
click at [430, 262] on div "Paquete - Sams" at bounding box center [424, 262] width 42 height 9
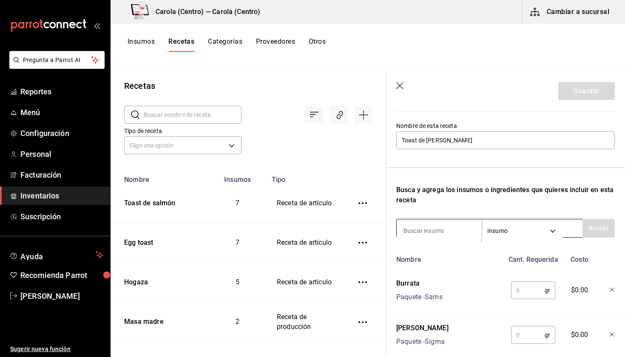
click at [422, 236] on input at bounding box center [438, 231] width 85 height 18
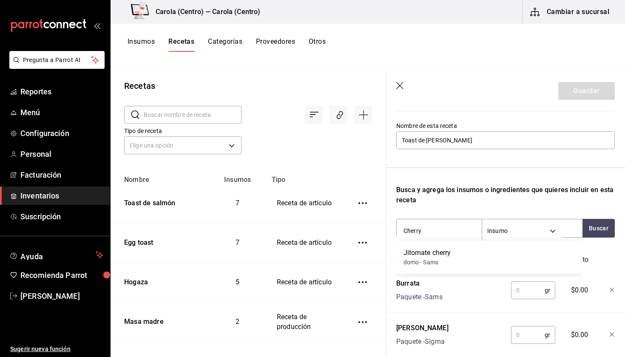
type input "Cherry"
click at [404, 83] on header "Guardar" at bounding box center [505, 91] width 239 height 38
click at [400, 85] on icon "button" at bounding box center [399, 85] width 7 height 7
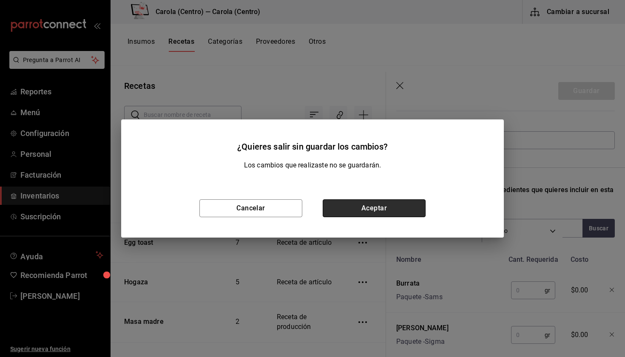
click at [398, 209] on button "Aceptar" at bounding box center [373, 208] width 103 height 18
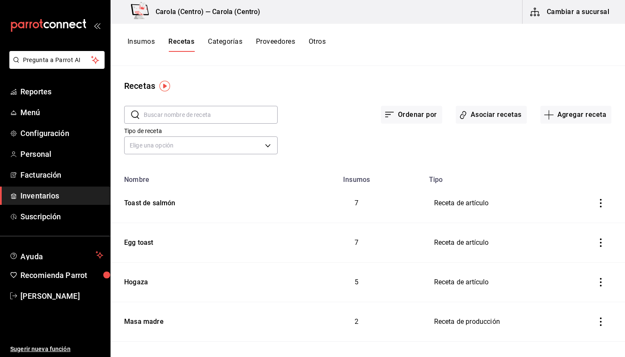
click at [141, 43] on button "Insumos" at bounding box center [140, 44] width 27 height 14
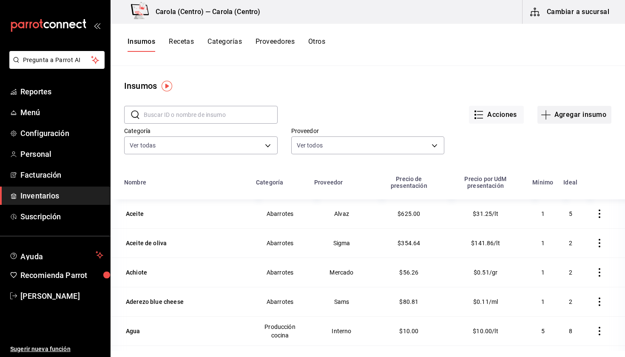
click at [545, 119] on icon "button" at bounding box center [545, 115] width 10 height 10
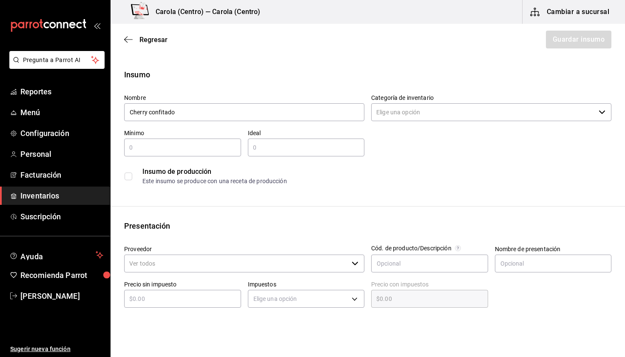
type input "Cherry confitado"
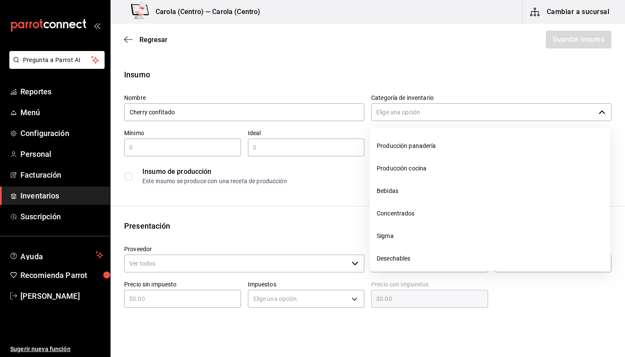
click at [433, 114] on input "Categoría de inventario" at bounding box center [483, 112] width 224 height 18
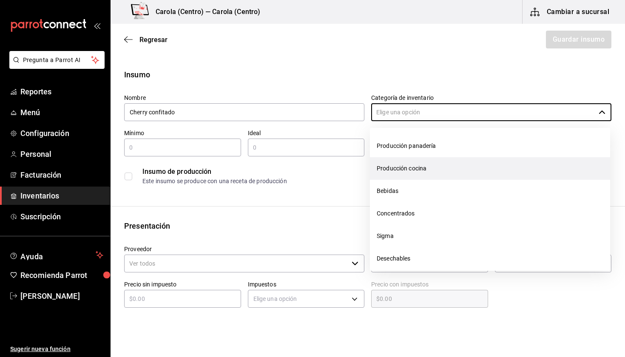
click at [420, 167] on li "Producción cocina" at bounding box center [490, 168] width 240 height 23
type input "Producción cocina"
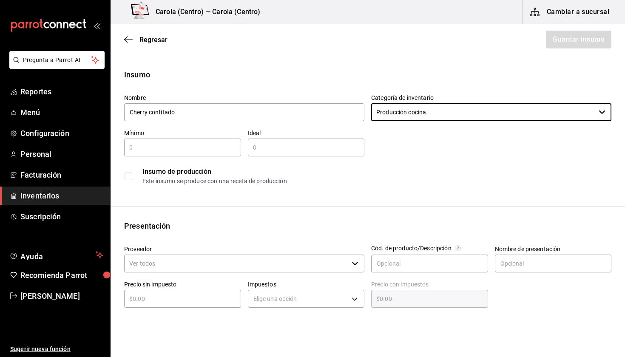
click at [227, 143] on input "text" at bounding box center [182, 147] width 117 height 10
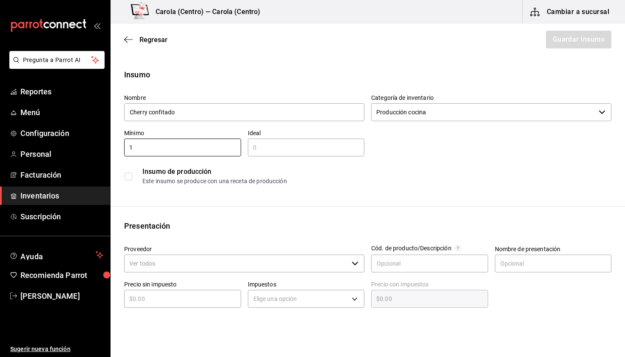
type input "1"
click at [279, 141] on div "​" at bounding box center [306, 148] width 117 height 18
type input "2"
click at [275, 173] on div "Insumo de producción" at bounding box center [376, 172] width 468 height 10
click at [121, 173] on div "Insumo de producción Este insumo se produce con una receta de producción" at bounding box center [364, 172] width 494 height 33
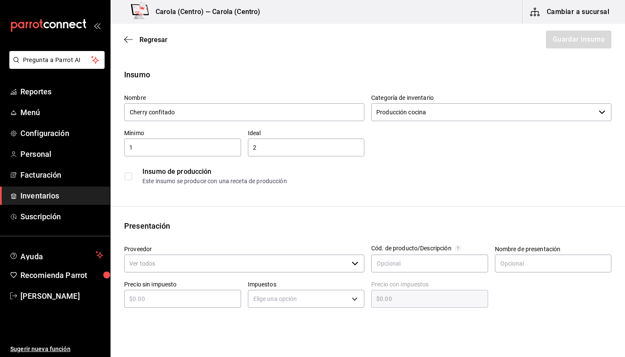
click at [133, 178] on label at bounding box center [129, 177] width 11 height 8
click at [132, 178] on input "checkbox" at bounding box center [128, 177] width 8 height 8
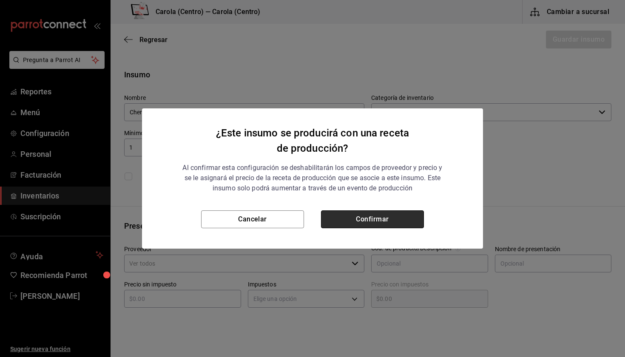
click at [357, 216] on button "Confirmar" at bounding box center [372, 219] width 103 height 18
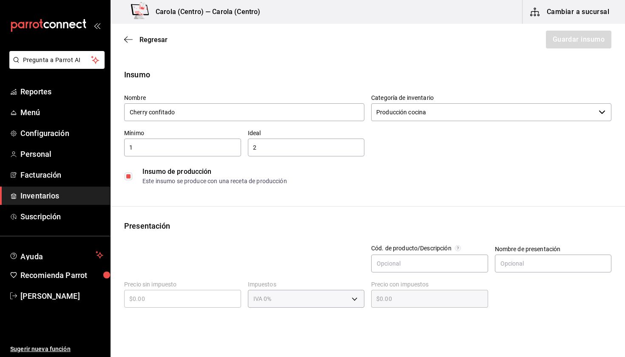
checkbox input "true"
type input "$0.00"
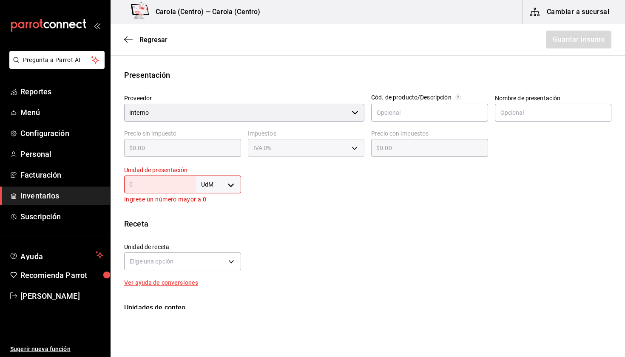
scroll to position [150, 0]
click at [164, 178] on div "UdM ​" at bounding box center [182, 186] width 117 height 18
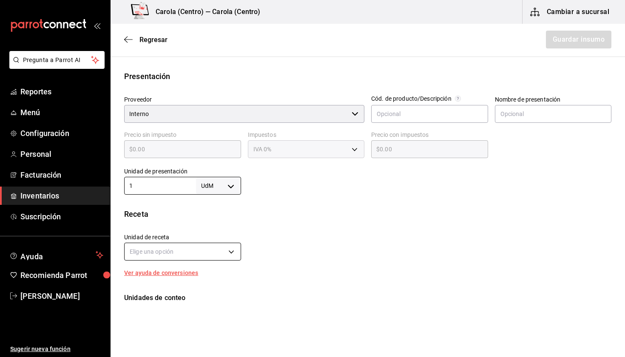
type input "1"
click at [192, 256] on body "Pregunta a Parrot AI Reportes Menú Configuración Personal Facturación Inventari…" at bounding box center [312, 154] width 625 height 309
click at [230, 186] on div at bounding box center [312, 178] width 625 height 357
click at [226, 180] on body "Pregunta a Parrot AI Reportes Menú Configuración Personal Facturación Inventari…" at bounding box center [312, 154] width 625 height 309
click at [216, 235] on li "gr" at bounding box center [218, 239] width 44 height 14
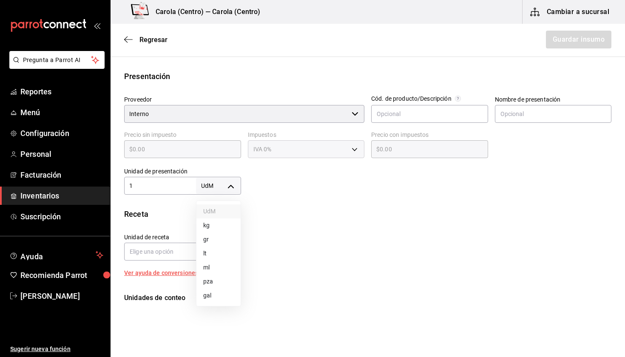
type input "GRAM"
type input "1"
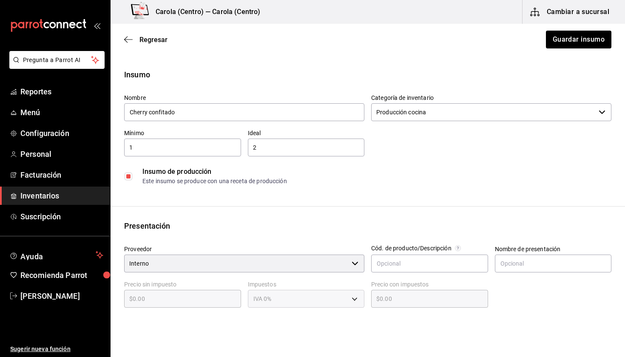
scroll to position [0, 0]
click at [565, 34] on button "Guardar insumo" at bounding box center [578, 40] width 66 height 18
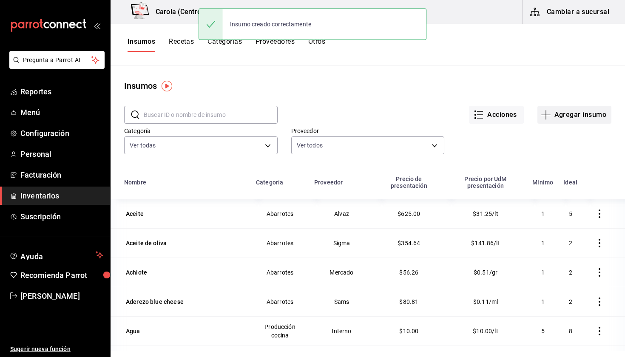
click at [580, 115] on button "Agregar insumo" at bounding box center [574, 115] width 74 height 18
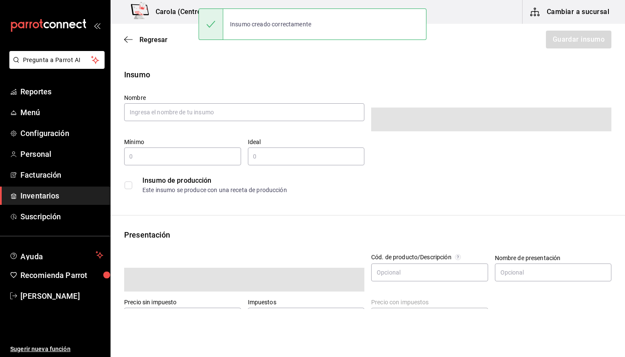
type input "$0.00"
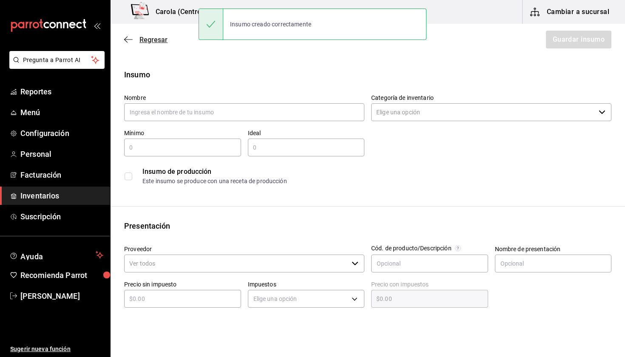
click at [137, 38] on span "Regresar" at bounding box center [145, 40] width 43 height 8
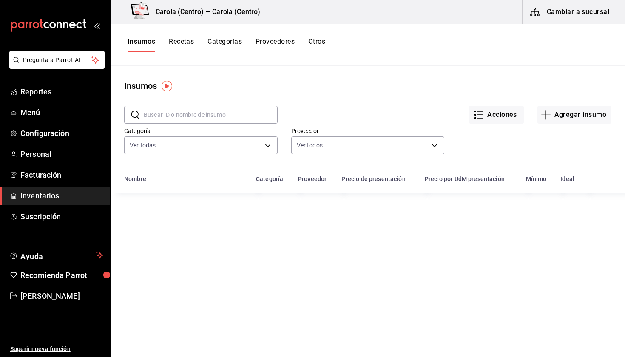
click at [189, 37] on div "Insumos Recetas Categorías Proveedores Otros" at bounding box center [367, 45] width 514 height 42
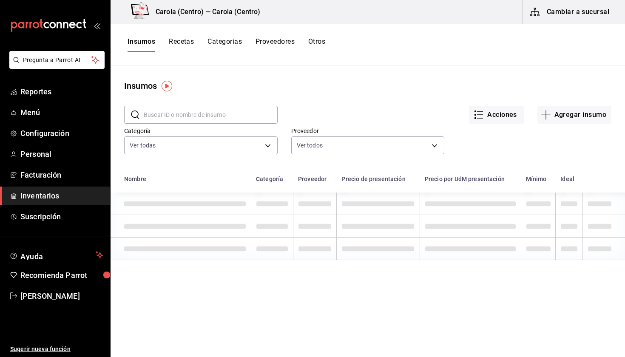
click at [187, 43] on button "Recetas" at bounding box center [181, 44] width 25 height 14
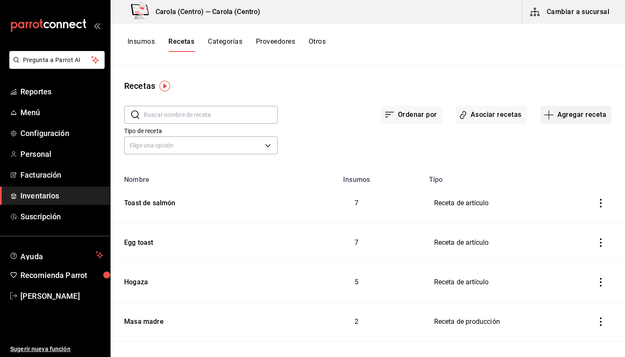
click at [568, 116] on button "Agregar receta" at bounding box center [575, 115] width 71 height 18
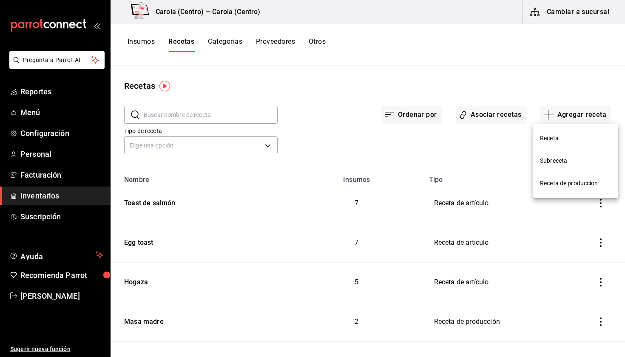
click at [567, 175] on li "Receta de producción" at bounding box center [575, 183] width 85 height 23
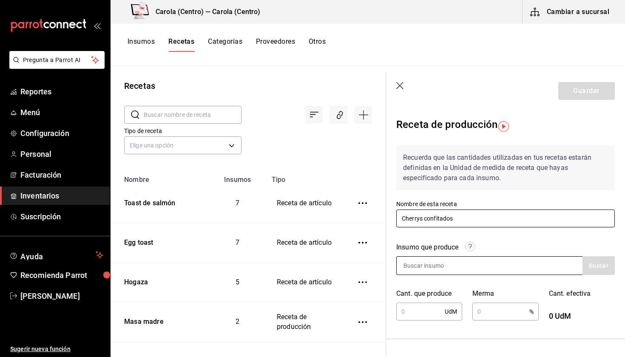
type input "Cherrys confitados"
click at [430, 267] on input at bounding box center [438, 266] width 85 height 18
type input "Cherry"
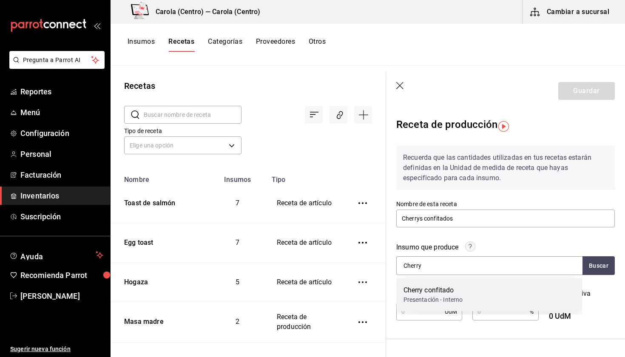
click at [419, 292] on div "Cherry confitado" at bounding box center [432, 290] width 59 height 10
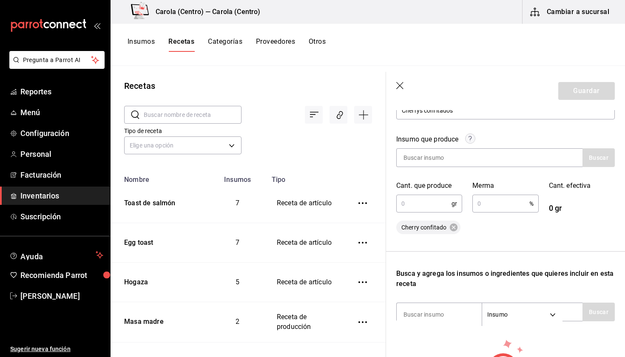
scroll to position [108, 0]
click at [421, 200] on input "text" at bounding box center [423, 203] width 55 height 17
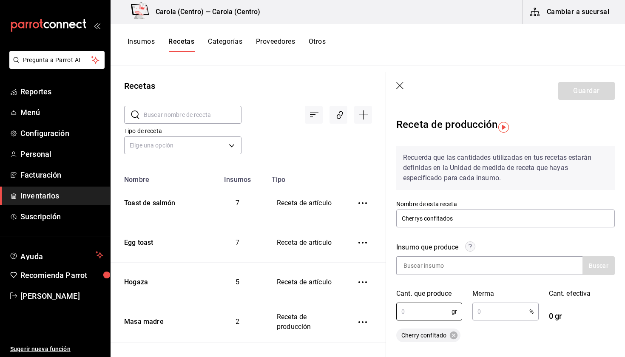
scroll to position [0, 0]
click at [399, 84] on icon "button" at bounding box center [400, 86] width 8 height 8
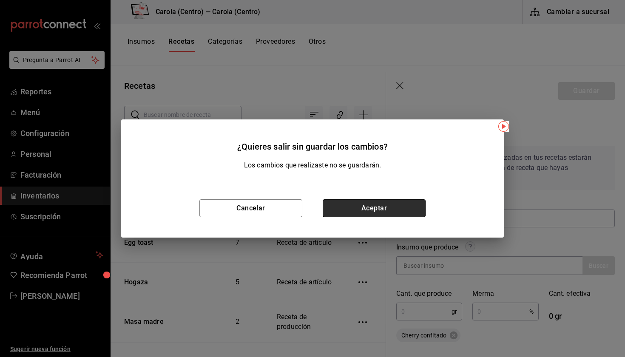
click at [371, 210] on button "Aceptar" at bounding box center [373, 208] width 103 height 18
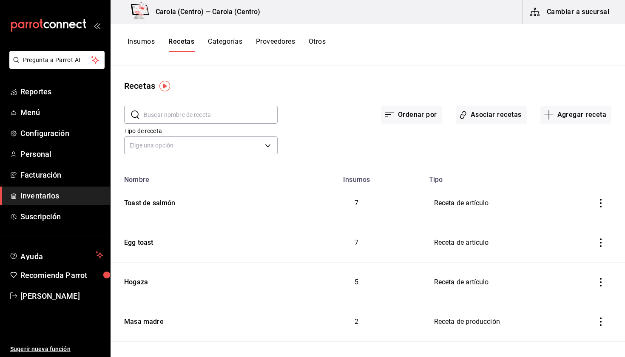
click at [136, 43] on button "Insumos" at bounding box center [140, 44] width 27 height 14
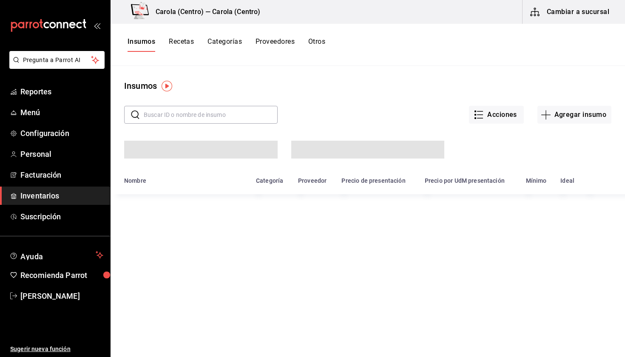
click at [163, 109] on input "text" at bounding box center [211, 114] width 134 height 17
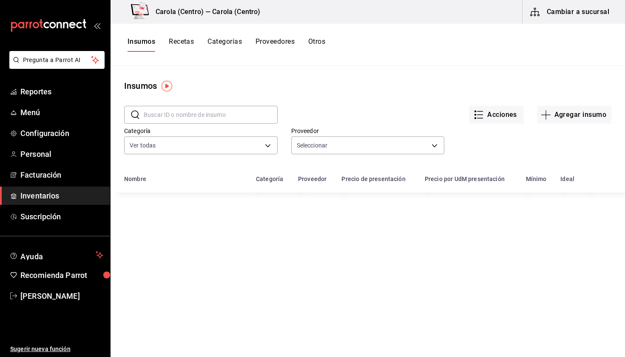
type input "fa0384b2-fd3e-4c64-a4f1-c50aa06bedbc,e12de6f6-5bed-4663-bf8e-1e9ec6ca6a7c,437f0…"
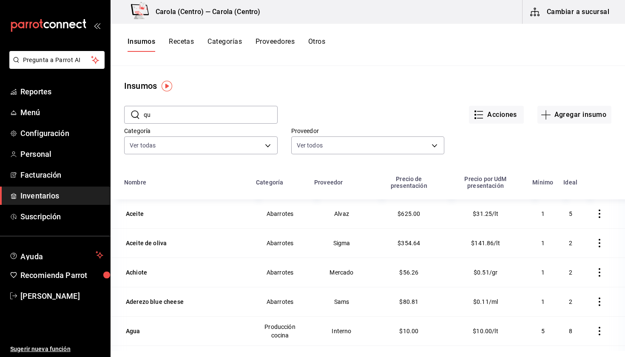
type input "q"
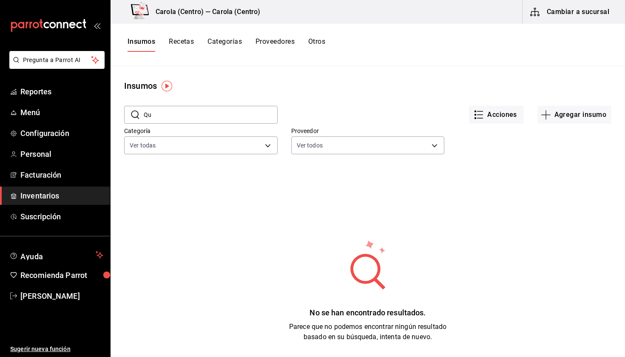
type input "Q"
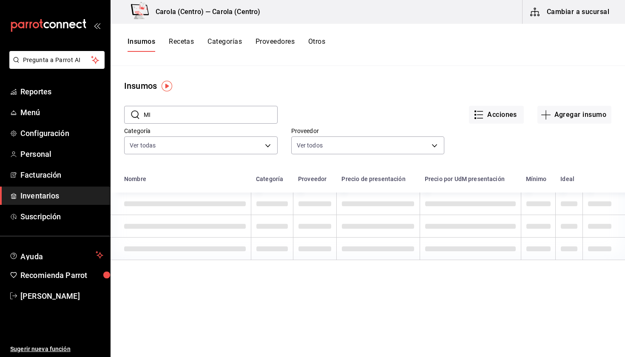
type input "M"
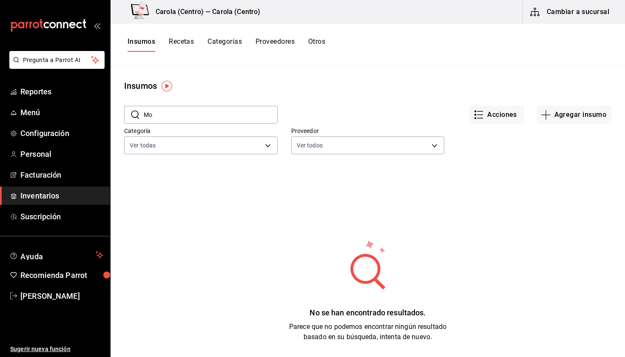
type input "M"
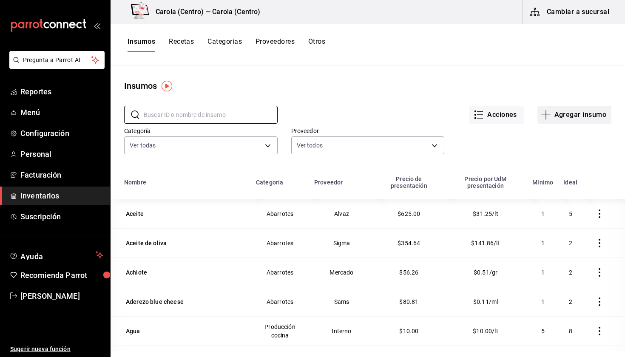
click at [561, 114] on button "Agregar insumo" at bounding box center [574, 115] width 74 height 18
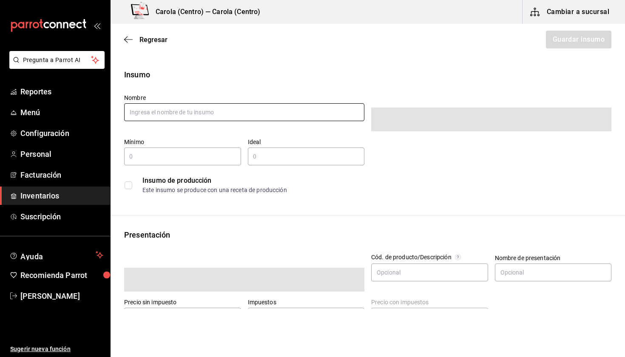
type input "$0.00"
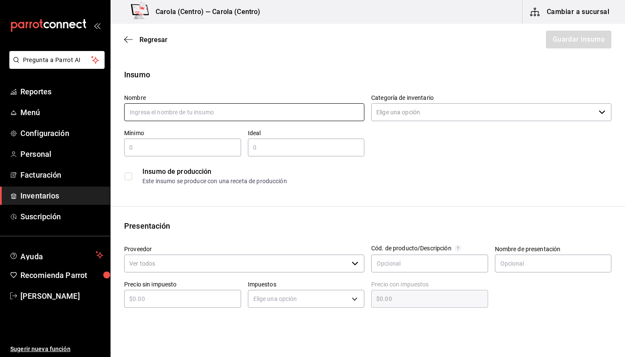
click at [296, 113] on input "text" at bounding box center [244, 112] width 240 height 18
click at [152, 113] on input "Mix de cheddar Monterrey jack" at bounding box center [244, 112] width 240 height 18
click at [348, 90] on div "Nombre Mix de Cheddar Monterrey jack" at bounding box center [240, 104] width 247 height 35
click at [209, 113] on input "Mix de Cheddar Monterrey jack" at bounding box center [244, 112] width 240 height 18
type input "Mix de Cheddar Monterrey Jack"
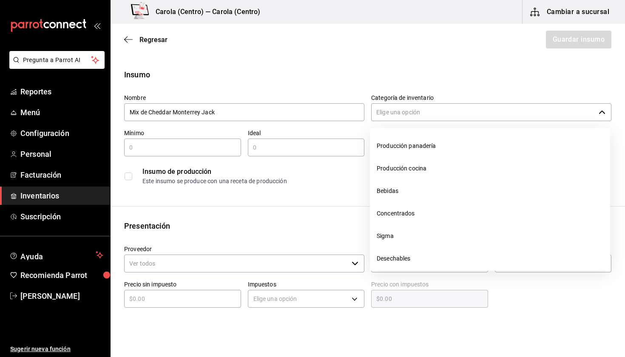
click at [446, 105] on input "Categoría de inventario" at bounding box center [483, 112] width 224 height 18
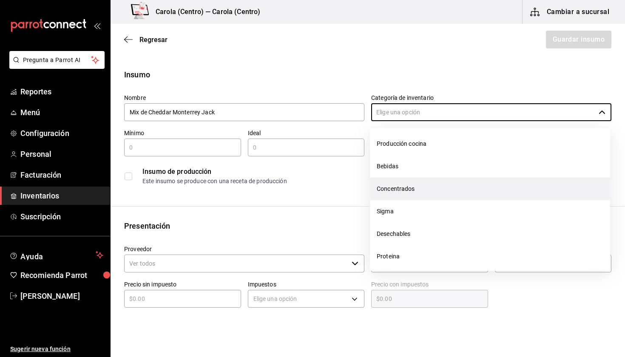
scroll to position [25, 0]
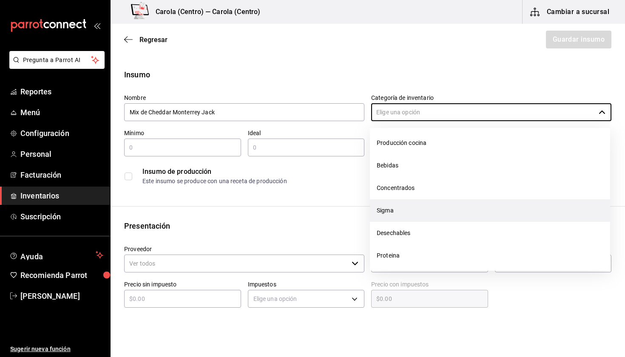
click at [433, 209] on li "Sigma" at bounding box center [490, 210] width 240 height 23
type input "Sigma"
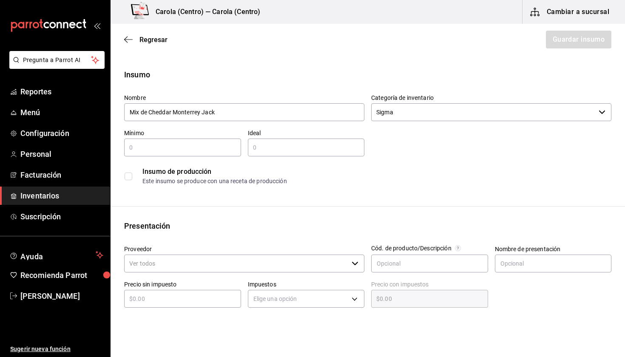
click at [175, 145] on input "text" at bounding box center [182, 147] width 117 height 10
type input "1"
click at [274, 154] on div "​" at bounding box center [306, 148] width 117 height 18
type input "2"
click at [199, 146] on input "1" at bounding box center [182, 147] width 117 height 10
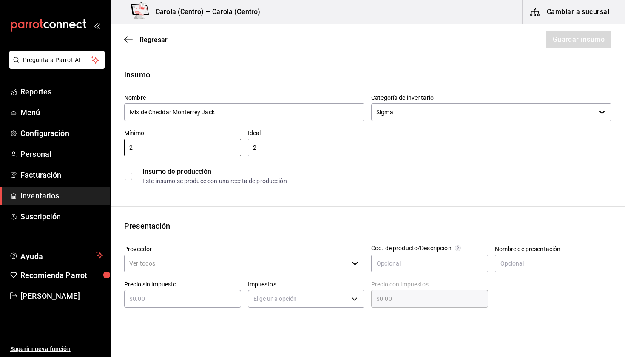
type input "2"
click at [277, 142] on div "2 ​" at bounding box center [306, 148] width 117 height 18
type input "2"
type input "3"
click at [294, 179] on div "Este insumo se produce con una receta de producción" at bounding box center [376, 181] width 468 height 9
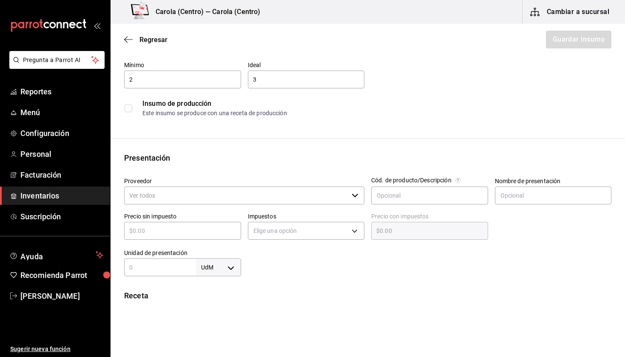
scroll to position [99, 0]
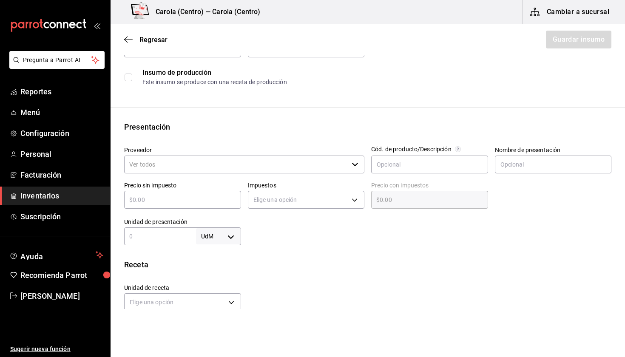
click at [189, 167] on input "Proveedor" at bounding box center [236, 165] width 224 height 18
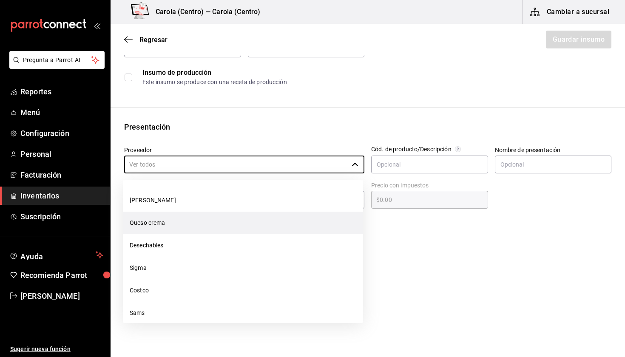
scroll to position [159, 0]
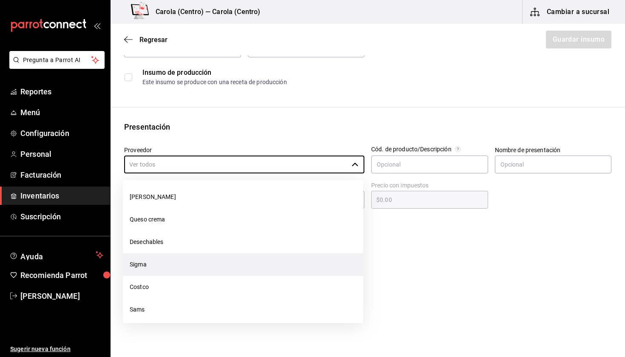
click at [147, 263] on li "Sigma" at bounding box center [243, 264] width 240 height 23
type input "Sigma"
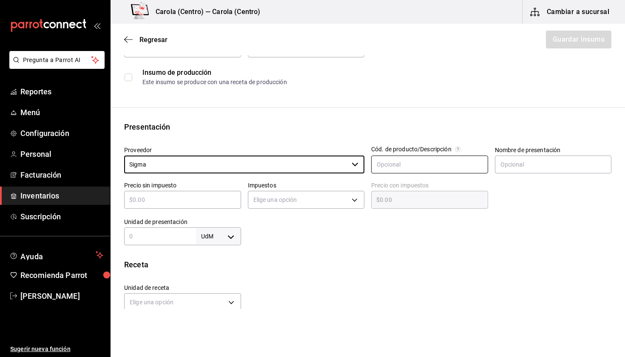
click at [443, 166] on input "text" at bounding box center [429, 165] width 117 height 18
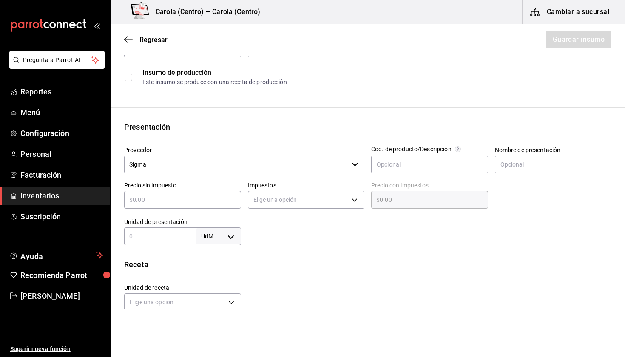
click at [532, 238] on div at bounding box center [426, 228] width 371 height 34
click at [547, 164] on input "text" at bounding box center [553, 165] width 117 height 18
type input "Bolsa"
click at [166, 204] on input "text" at bounding box center [182, 200] width 117 height 10
type input "$3"
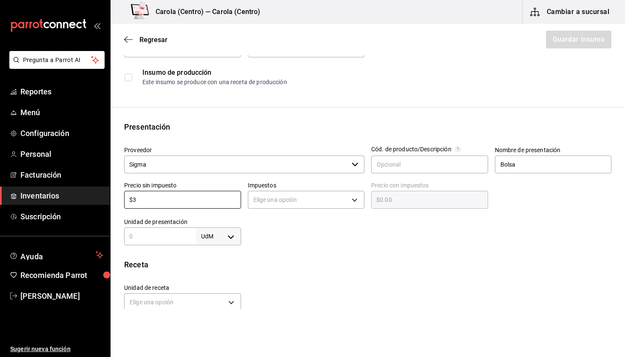
type input "$3.00"
type input "$36"
type input "$36.00"
type input "$363"
type input "$363.00"
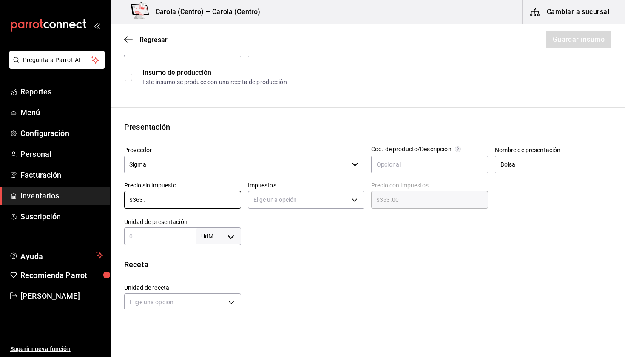
type input "$363.2"
type input "$363.20"
type input "$363.2"
click at [317, 196] on body "Pregunta a Parrot AI Reportes Menú Configuración Personal Facturación Inventari…" at bounding box center [312, 154] width 625 height 309
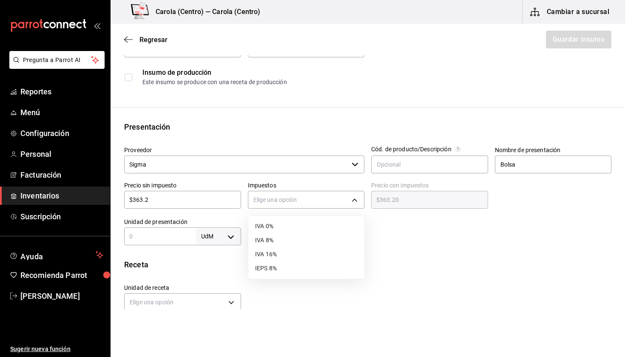
click at [305, 222] on li "IVA 0%" at bounding box center [306, 226] width 116 height 14
type input "IVA_0"
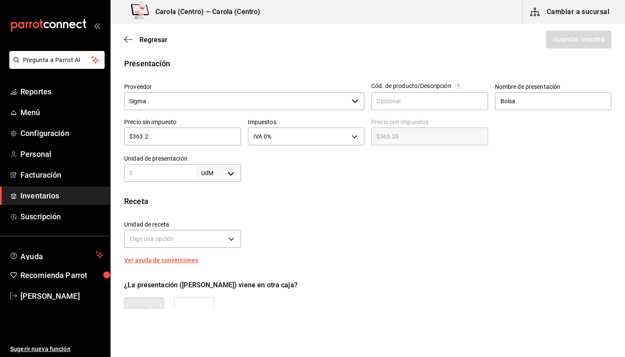
scroll to position [171, 0]
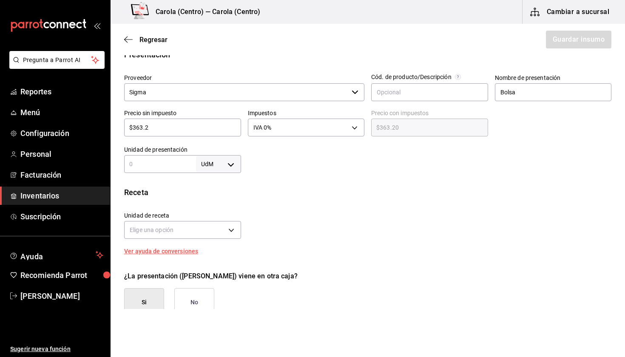
click at [228, 168] on body "Pregunta a Parrot AI Reportes Menú Configuración Personal Facturación Inventari…" at bounding box center [312, 154] width 625 height 309
click at [226, 213] on li "gr" at bounding box center [218, 218] width 44 height 14
type input "GRAM"
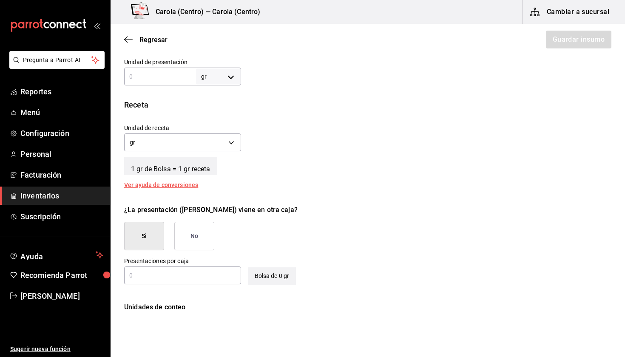
scroll to position [267, 0]
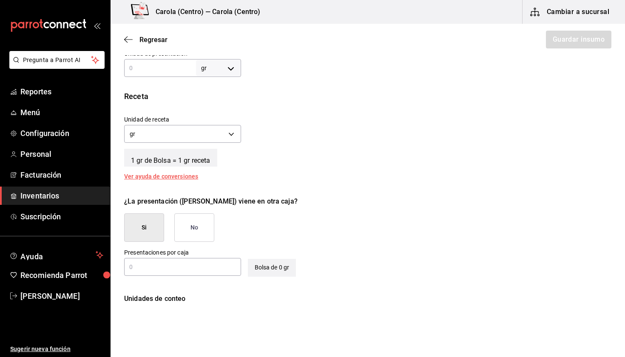
click at [204, 226] on button "No" at bounding box center [194, 227] width 40 height 28
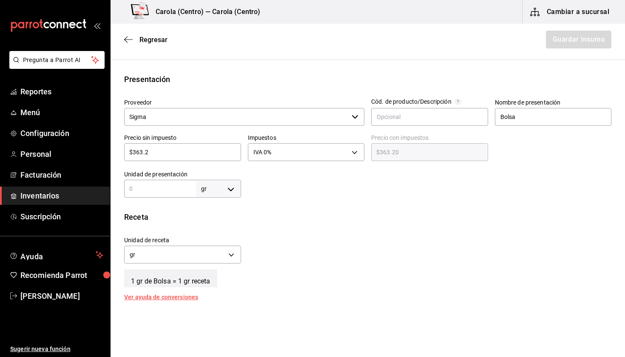
scroll to position [147, 0]
click at [171, 193] on div "gr GRAM ​" at bounding box center [182, 188] width 117 height 18
type input "1"
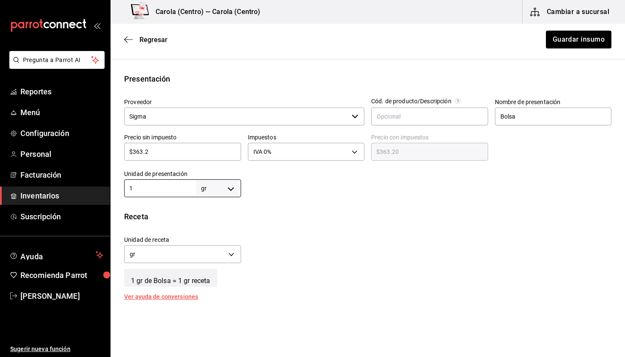
click at [304, 238] on div "Unidad de receta gr GRAM Factor de conversión 1 ​" at bounding box center [364, 247] width 494 height 37
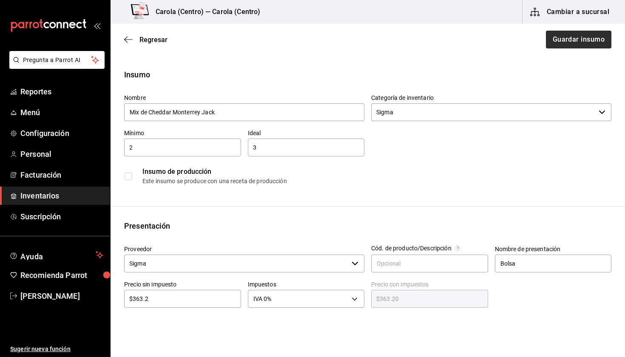
scroll to position [0, 0]
click at [568, 39] on button "Guardar insumo" at bounding box center [578, 40] width 66 height 18
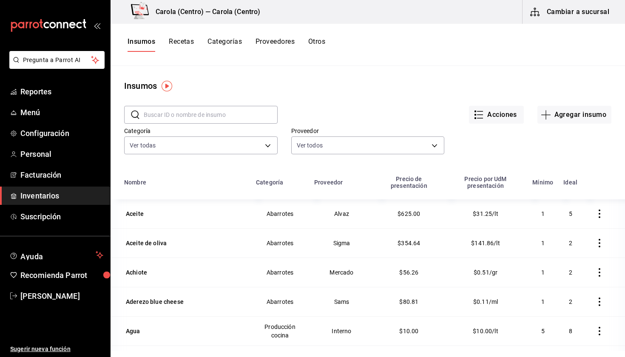
click at [192, 41] on button "Recetas" at bounding box center [181, 44] width 25 height 14
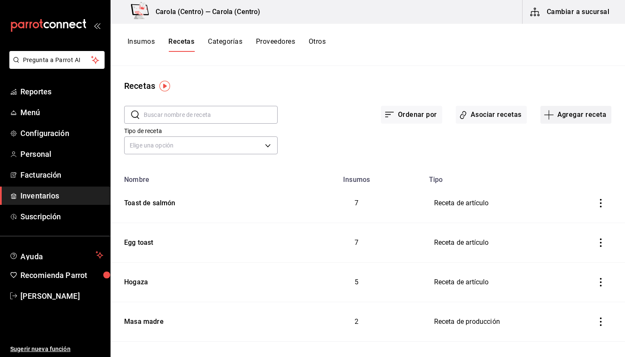
click at [567, 108] on button "Agregar receta" at bounding box center [575, 115] width 71 height 18
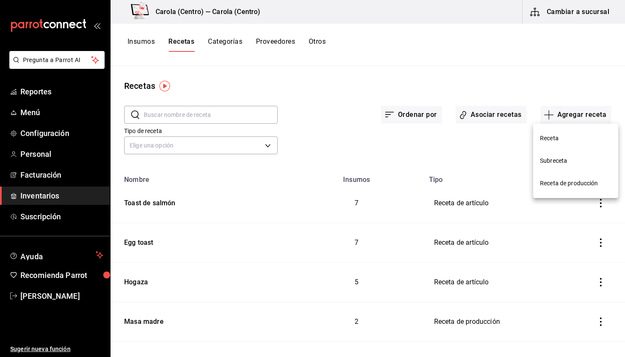
click at [539, 136] on li "Receta" at bounding box center [575, 138] width 85 height 23
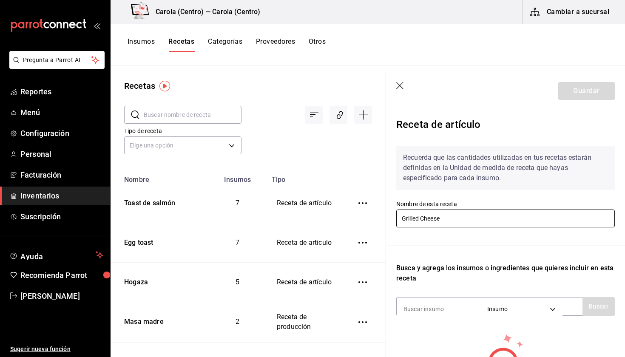
type input "Grilled Cheese"
click at [489, 203] on label "Nombre de esta receta" at bounding box center [505, 204] width 218 height 6
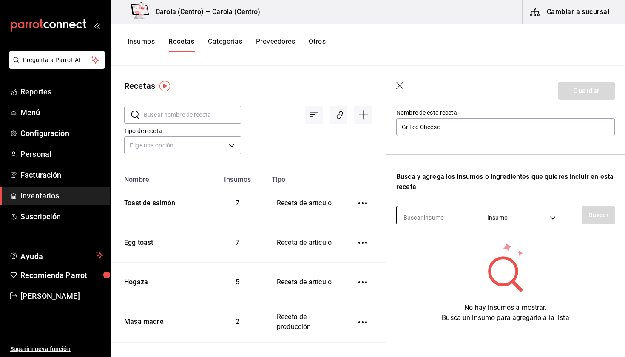
scroll to position [91, 0]
type input "mix"
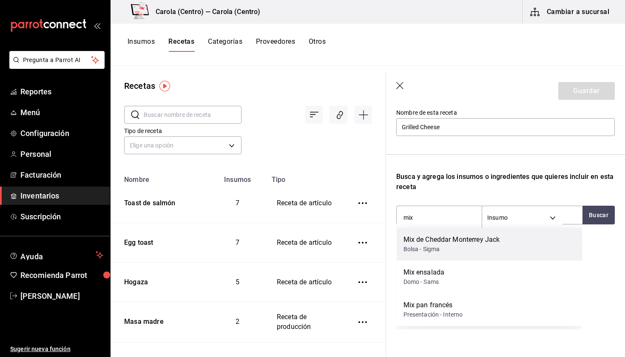
click at [434, 247] on div "Bolsa - Sigma" at bounding box center [451, 249] width 96 height 9
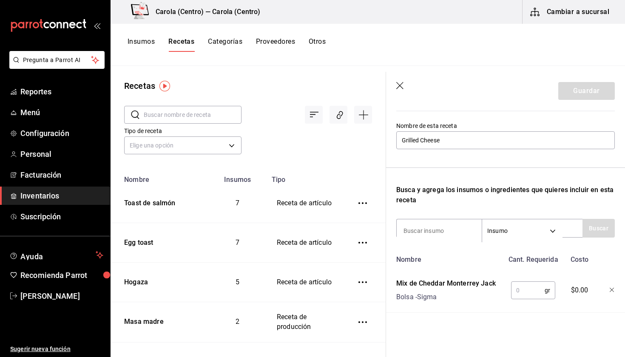
scroll to position [78, 0]
click at [418, 226] on input at bounding box center [438, 231] width 85 height 18
type input "Crema"
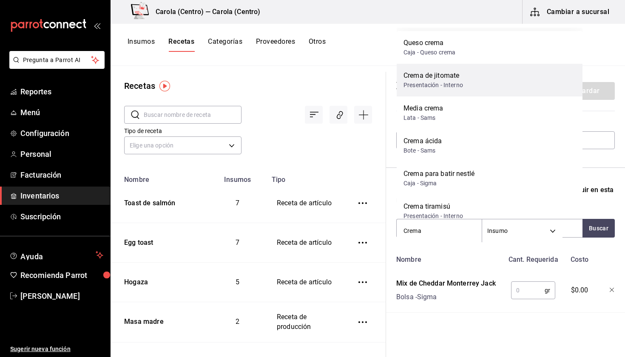
click at [445, 88] on div "Presentación - Interno" at bounding box center [432, 85] width 59 height 9
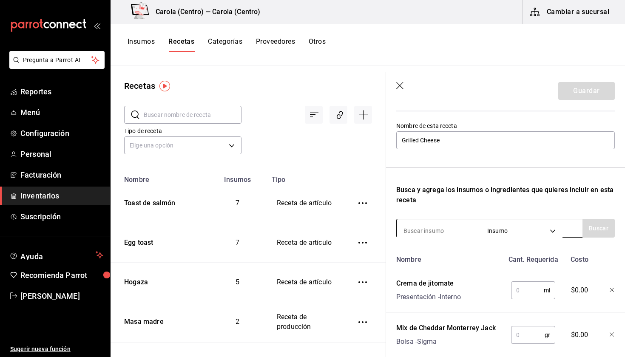
click at [421, 235] on input at bounding box center [438, 231] width 85 height 18
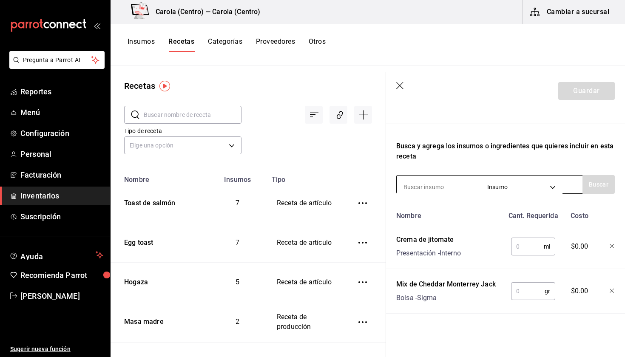
scroll to position [120, 0]
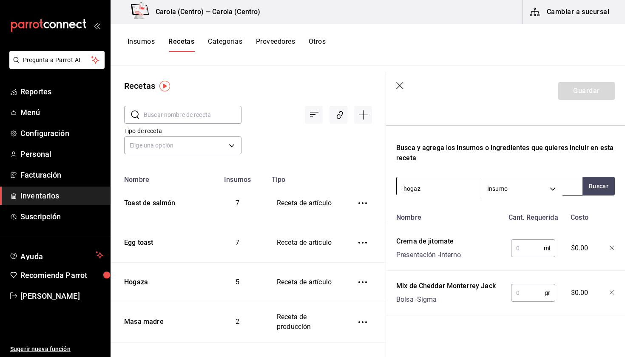
type input "hogaza"
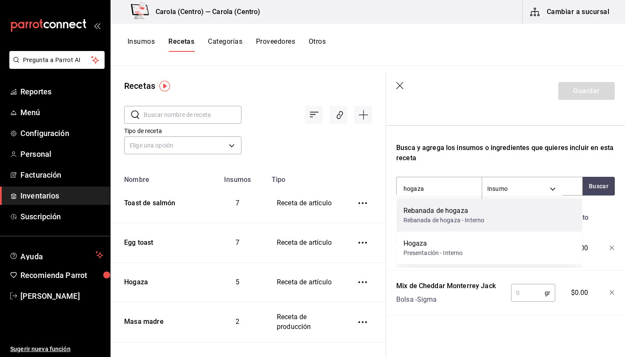
click at [428, 216] on div "Rebanada de hogaza - Interno" at bounding box center [443, 220] width 81 height 9
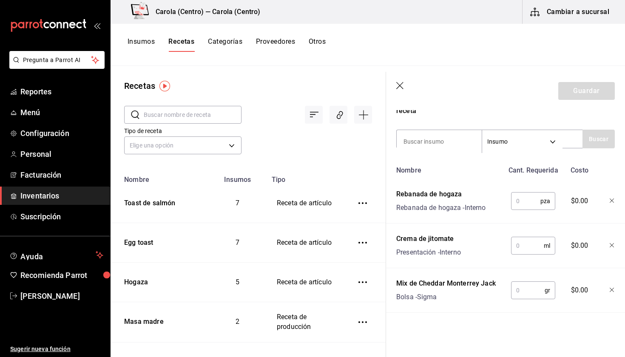
scroll to position [167, 0]
click at [516, 201] on input "text" at bounding box center [525, 200] width 29 height 17
type input "2"
click at [523, 243] on input "text" at bounding box center [527, 245] width 33 height 17
type input "40"
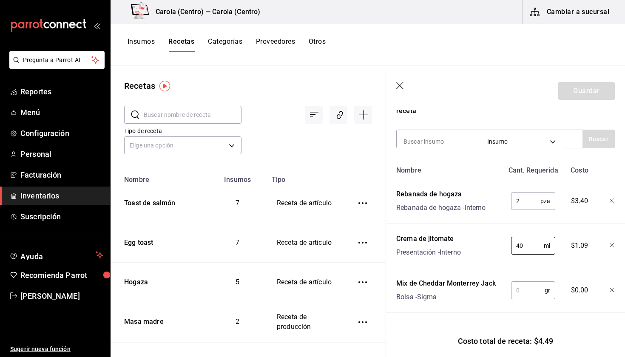
click at [529, 294] on input "text" at bounding box center [528, 290] width 34 height 17
type input "6"
click at [532, 249] on input "40" at bounding box center [527, 245] width 33 height 17
type input "4"
type input "6"
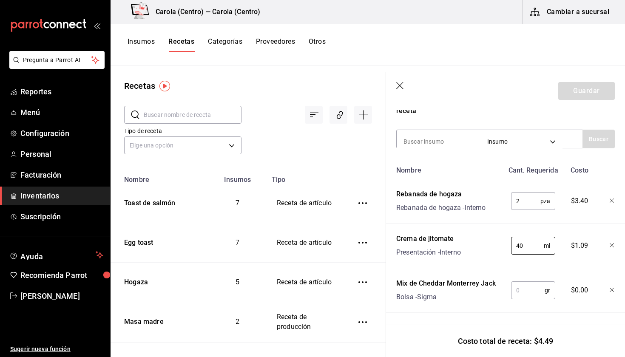
type input "40"
click at [529, 295] on input "text" at bounding box center [528, 290] width 34 height 17
type input "8"
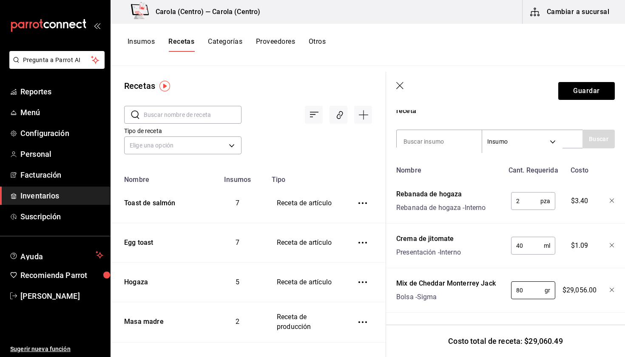
type input "8"
type input "."
click at [400, 88] on icon "button" at bounding box center [400, 86] width 8 height 8
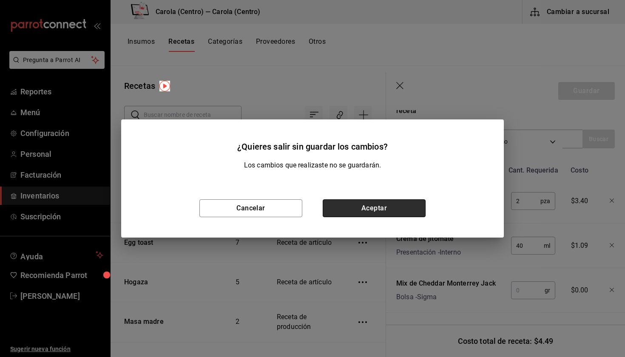
click at [354, 208] on button "Aceptar" at bounding box center [373, 208] width 103 height 18
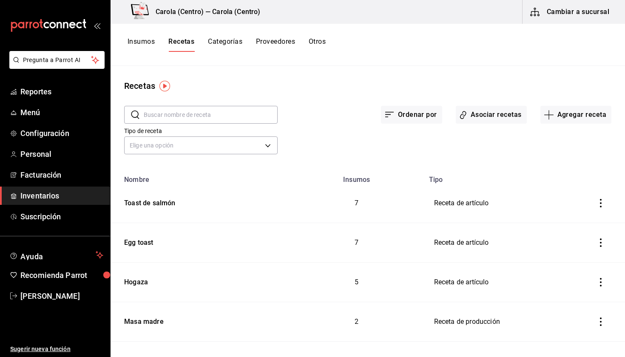
click at [134, 40] on button "Insumos" at bounding box center [140, 44] width 27 height 14
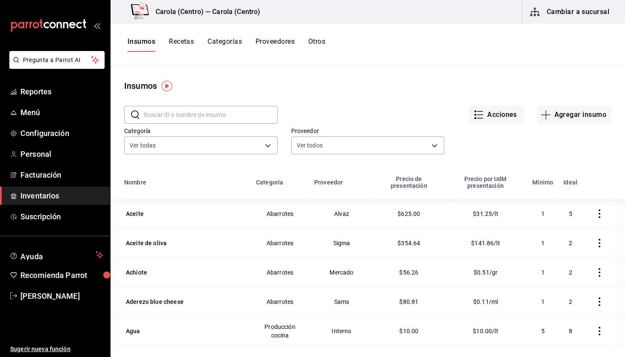
click at [187, 116] on input "text" at bounding box center [211, 114] width 134 height 17
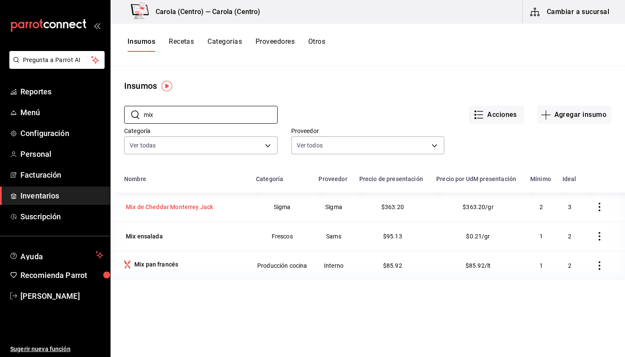
type input "mix"
click at [170, 212] on div "Mix de Cheddar Monterrey Jack" at bounding box center [169, 207] width 91 height 12
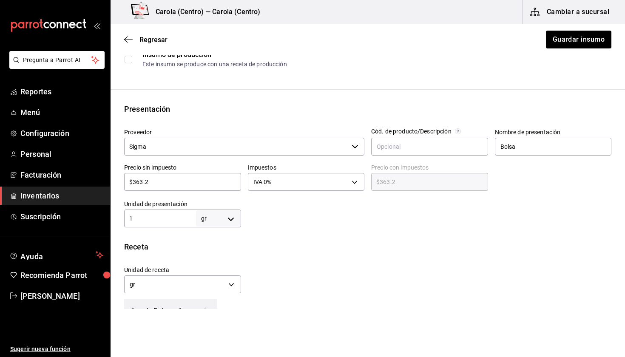
scroll to position [125, 0]
click at [222, 222] on body "Pregunta a Parrot AI Reportes Menú Configuración Personal Facturación Inventari…" at bounding box center [312, 154] width 625 height 309
click at [221, 262] on li "kg" at bounding box center [218, 259] width 44 height 14
type input "KILOGRAM"
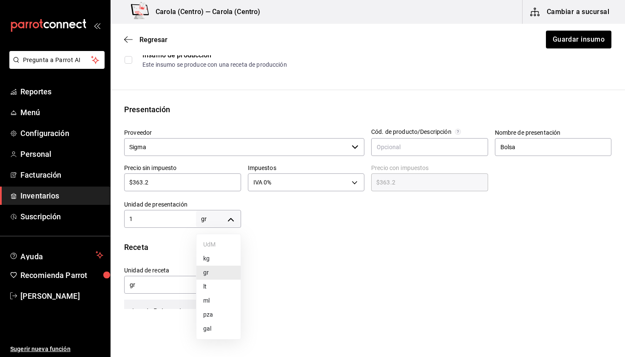
type input "1"
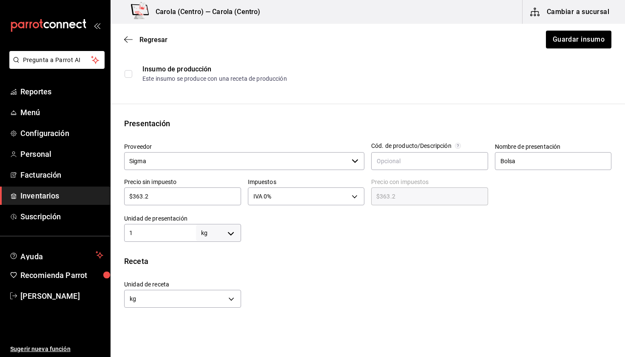
scroll to position [109, 0]
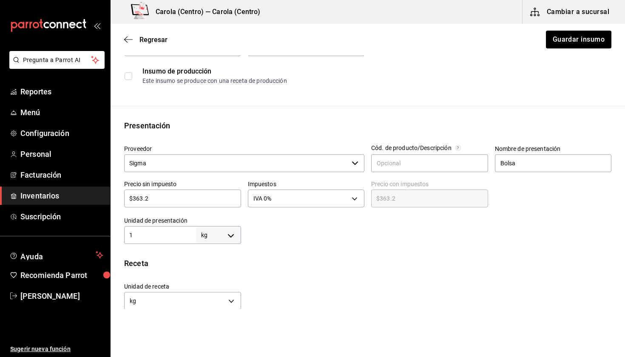
click at [164, 232] on input "1" at bounding box center [160, 235] width 72 height 10
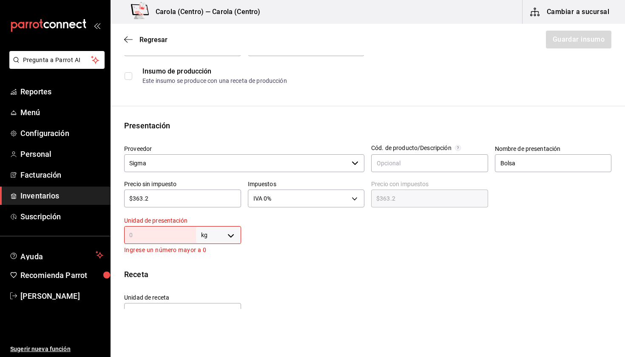
type input "2"
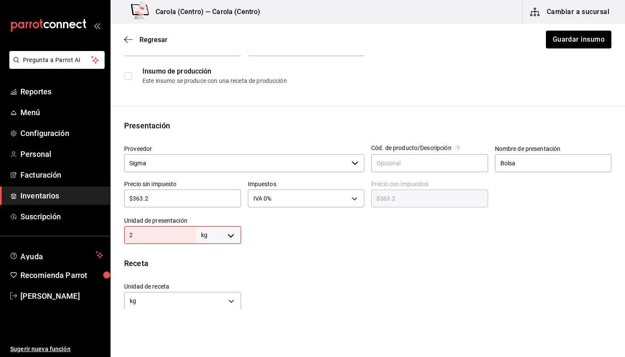
type input "2"
type input "2.2"
type input "2.27"
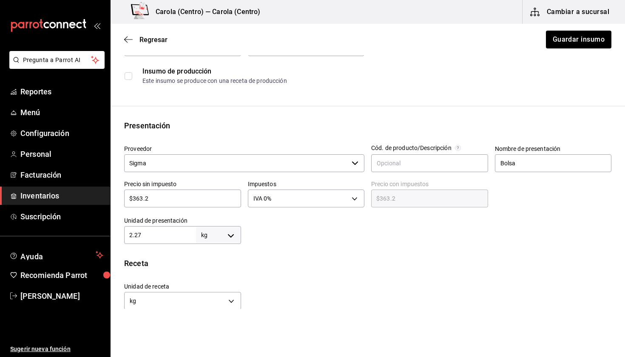
type input "2.27"
click at [368, 269] on div "Receta" at bounding box center [367, 262] width 487 height 11
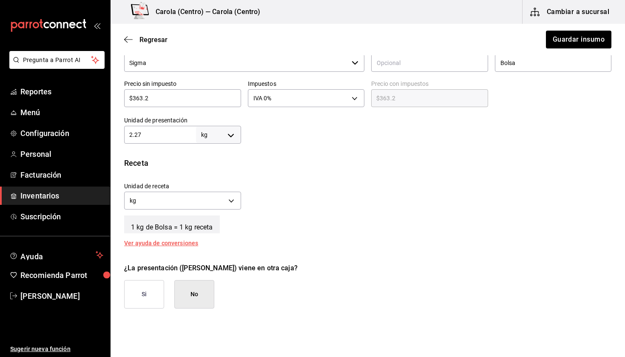
scroll to position [210, 0]
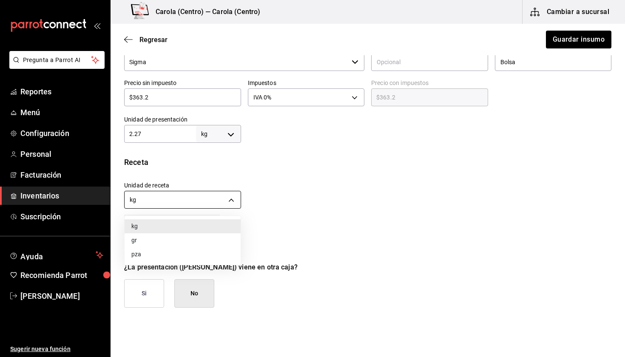
click at [201, 197] on body "Pregunta a Parrot AI Reportes Menú Configuración Personal Facturación Inventari…" at bounding box center [312, 154] width 625 height 309
click at [184, 238] on li "gr" at bounding box center [182, 240] width 116 height 14
type input "GRAM"
type input "2,270"
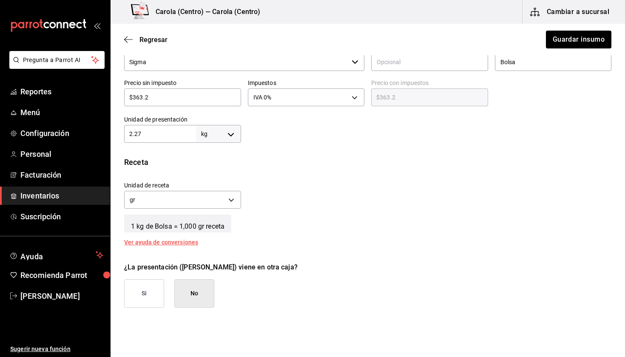
click at [295, 233] on div "Receta Unidad de receta gr GRAM Factor de conversión 2,270 ​ 1 kg de Bolsa = 1,…" at bounding box center [367, 200] width 514 height 89
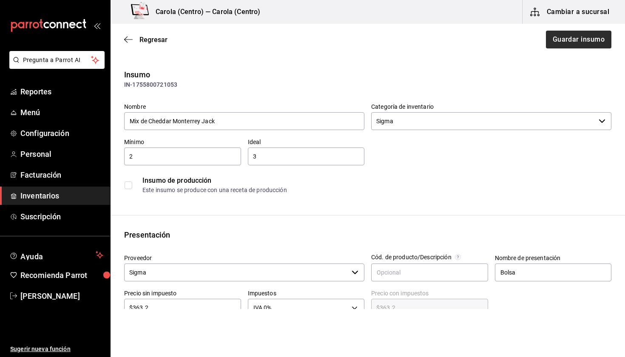
scroll to position [0, 0]
click at [563, 37] on button "Guardar insumo" at bounding box center [578, 40] width 66 height 18
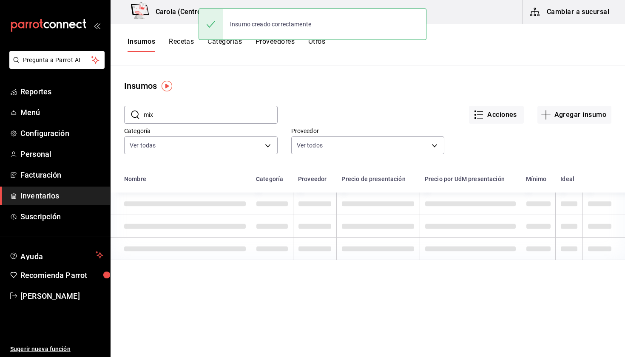
click at [180, 44] on button "Recetas" at bounding box center [181, 44] width 25 height 14
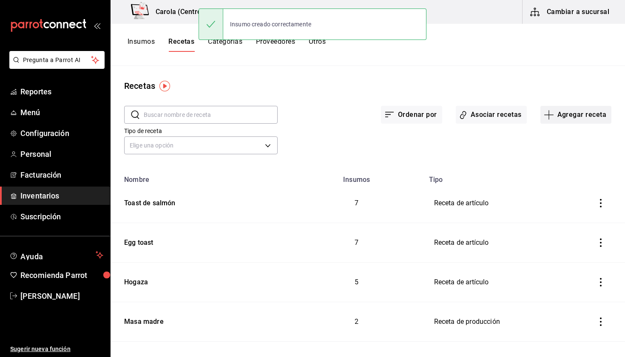
click at [563, 119] on button "Agregar receta" at bounding box center [575, 115] width 71 height 18
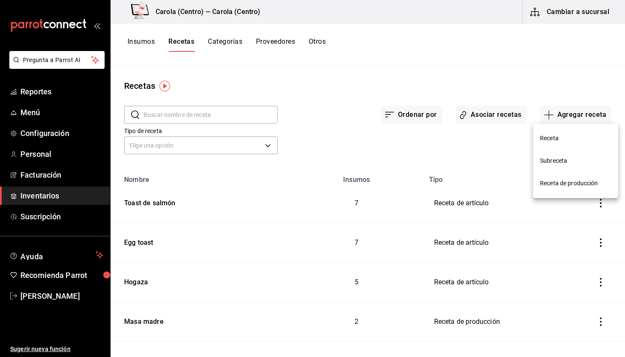
click at [554, 141] on span "Receta" at bounding box center [575, 138] width 71 height 9
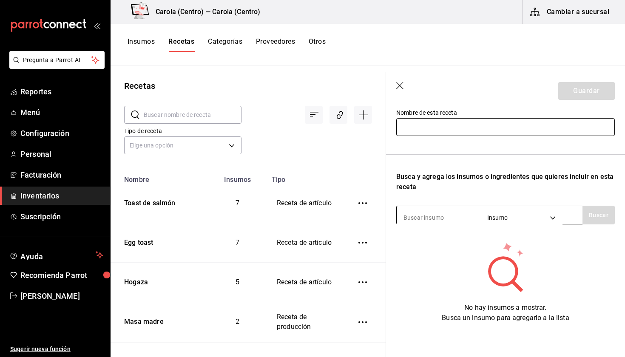
scroll to position [91, 0]
type input "mix"
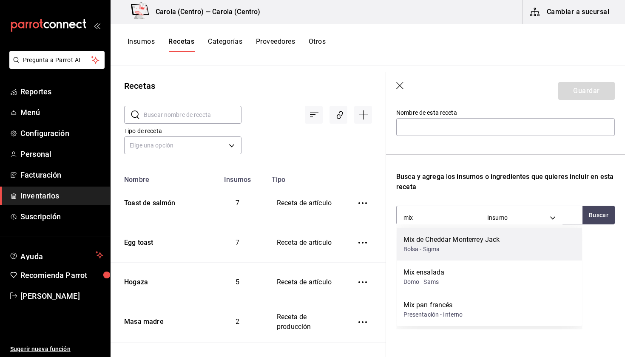
click at [441, 239] on div "Mix de Cheddar Monterrey Jack" at bounding box center [451, 240] width 96 height 10
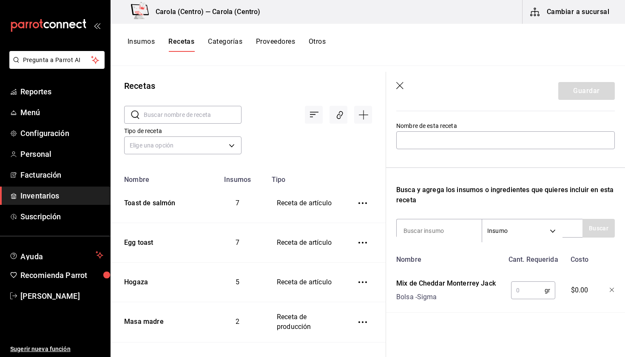
scroll to position [0, 0]
click at [526, 294] on input "text" at bounding box center [528, 290] width 34 height 17
type input "8"
click at [150, 44] on button "Insumos" at bounding box center [140, 44] width 27 height 14
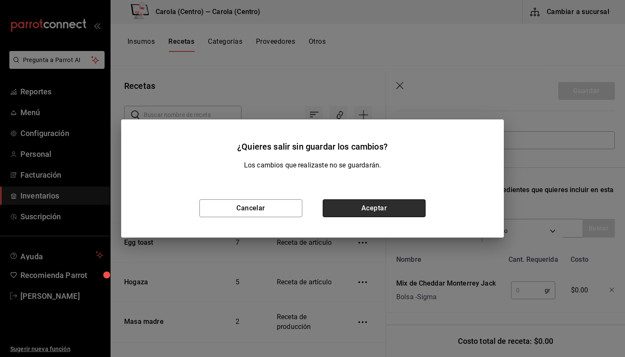
click at [358, 201] on button "Aceptar" at bounding box center [373, 208] width 103 height 18
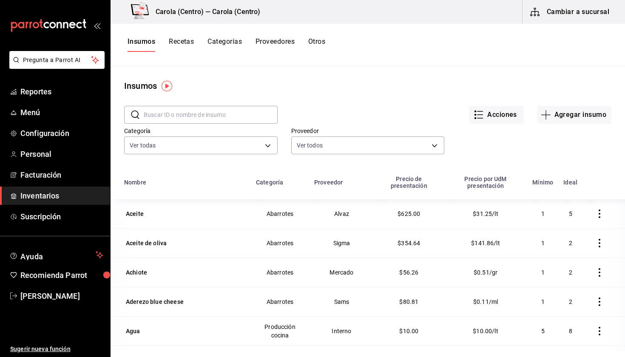
click at [179, 120] on input "text" at bounding box center [211, 114] width 134 height 17
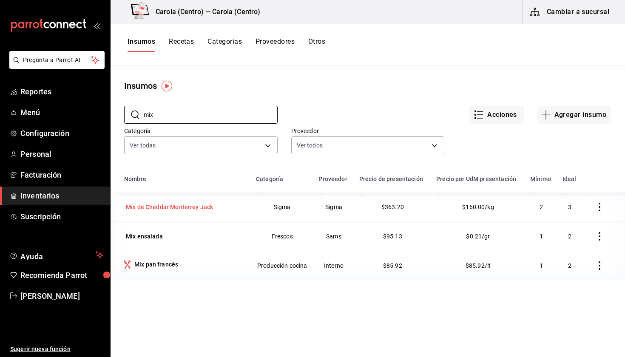
type input "mix"
click at [144, 206] on div "Mix de Cheddar Monterrey Jack" at bounding box center [169, 207] width 87 height 8
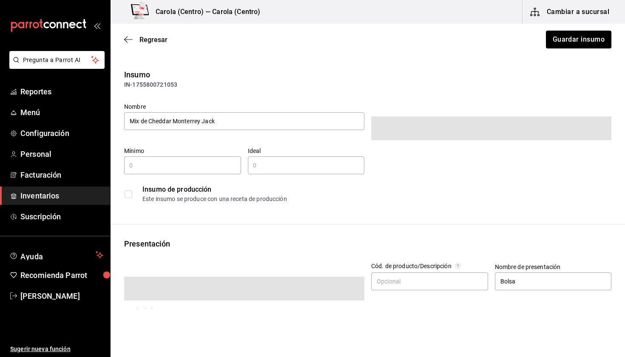
type input "2"
type input "3"
type input "2.27"
type input "KILOGRAM"
type input "GRAM"
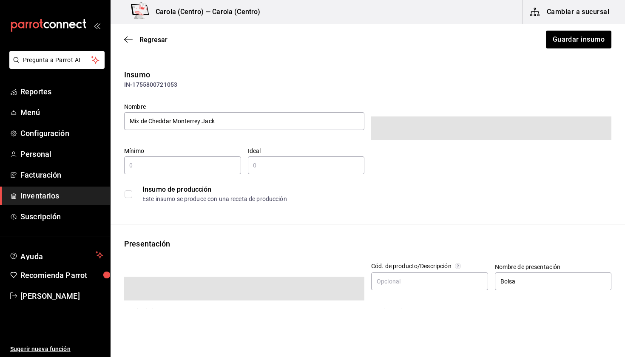
type input "2,270"
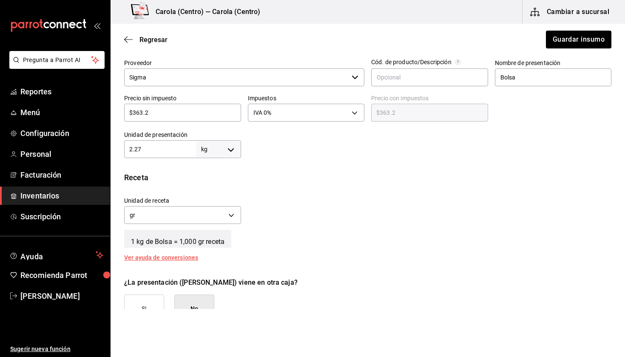
scroll to position [196, 0]
click at [216, 145] on body "Pregunta a Parrot AI Reportes Menú Configuración Personal Facturación Inventari…" at bounding box center [312, 154] width 625 height 309
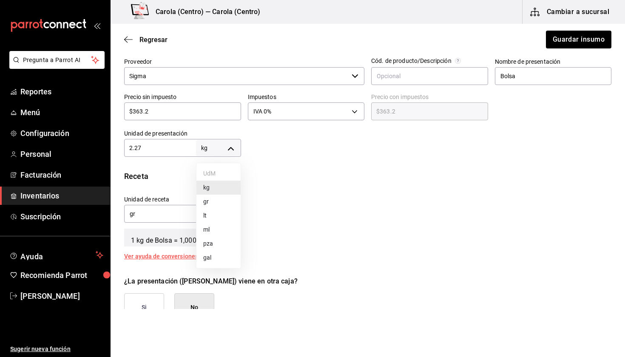
click at [216, 204] on li "gr" at bounding box center [218, 202] width 44 height 14
type input "GRAM"
type input "2.27"
click at [162, 152] on input "2.27" at bounding box center [160, 148] width 72 height 10
type input "2.2"
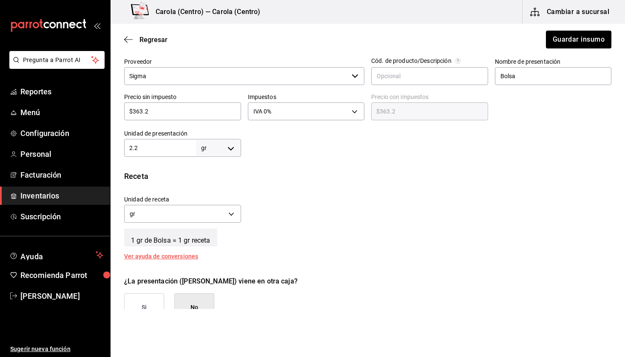
type input "2.2"
type input "2."
type input "2"
type input "22"
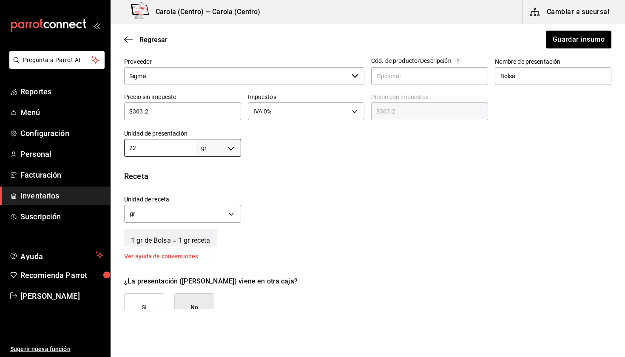
type input "22"
type input "2,270"
click at [259, 218] on div "Unidad de receta gr GRAM Factor de conversión 2,270 ​" at bounding box center [364, 207] width 494 height 37
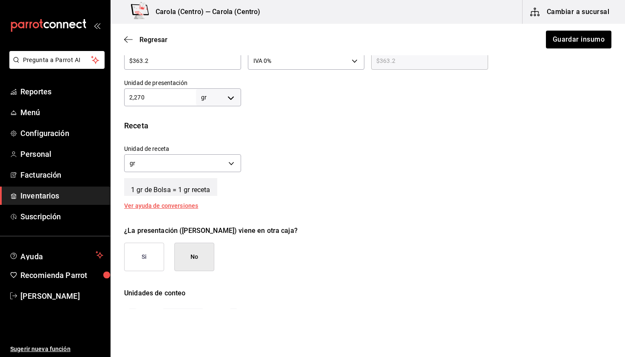
scroll to position [253, 0]
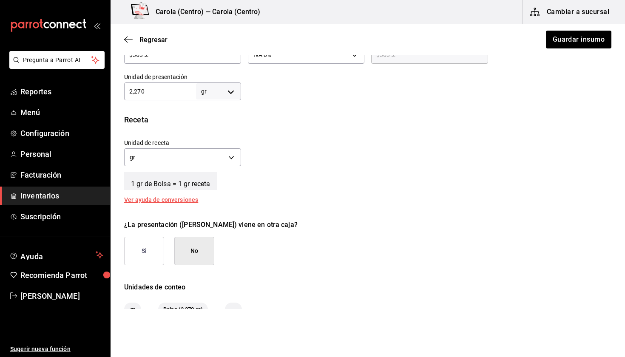
click at [294, 207] on div "Insumo IN-1755800721053 Nombre Mix de Cheddar Monterrey Jack Categoría de inven…" at bounding box center [367, 66] width 514 height 500
click at [589, 43] on button "Guardar insumo" at bounding box center [578, 40] width 66 height 18
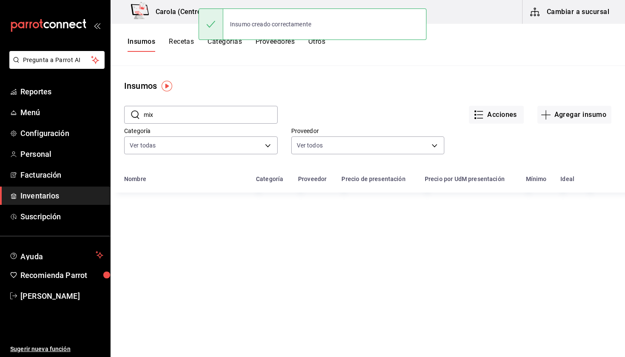
click at [175, 49] on button "Recetas" at bounding box center [181, 44] width 25 height 14
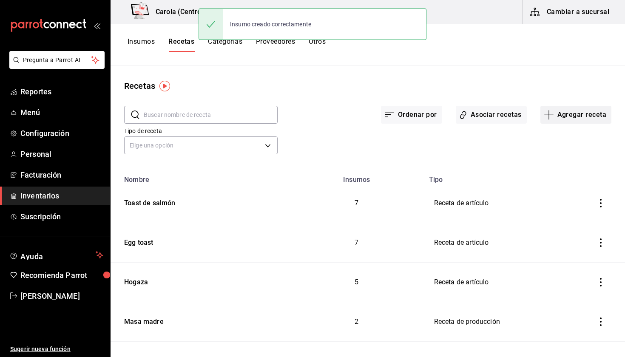
click at [572, 121] on button "Agregar receta" at bounding box center [575, 115] width 71 height 18
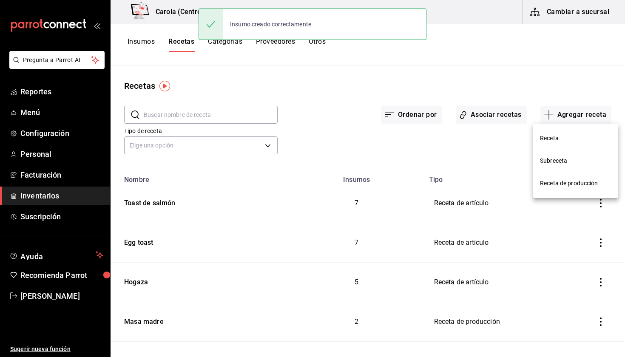
click at [553, 141] on span "Receta" at bounding box center [575, 138] width 71 height 9
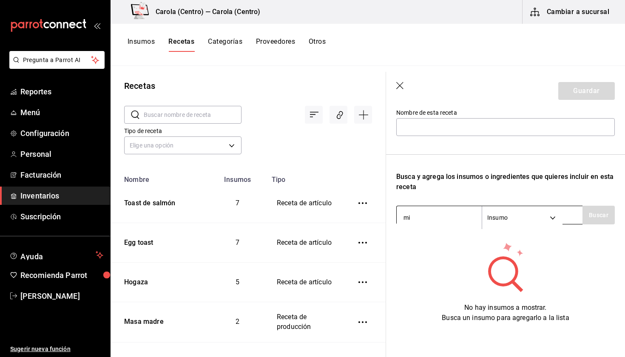
type input "mix"
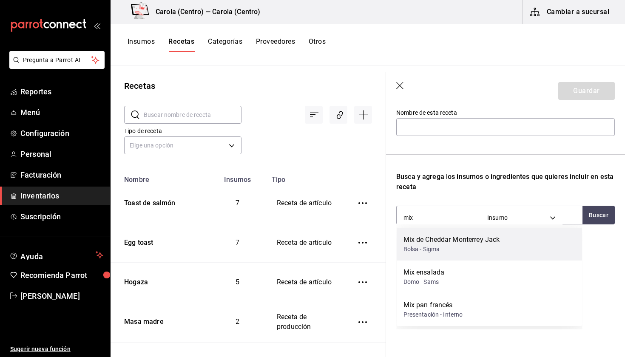
click at [446, 242] on div "Mix de Cheddar Monterrey Jack" at bounding box center [451, 240] width 96 height 10
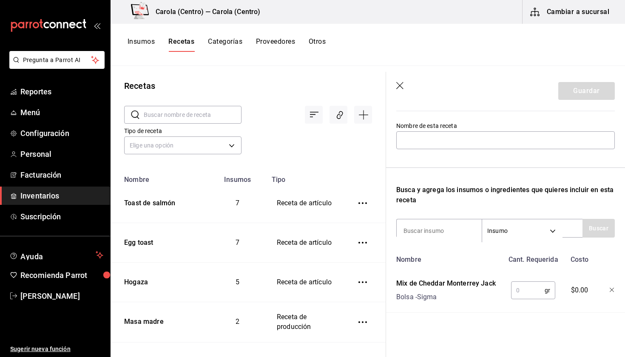
click at [537, 282] on input "text" at bounding box center [528, 290] width 34 height 17
type input "1"
click at [161, 31] on div "Insumos Recetas Categorías Proveedores Otros" at bounding box center [367, 45] width 514 height 42
click at [143, 44] on button "Insumos" at bounding box center [140, 44] width 27 height 14
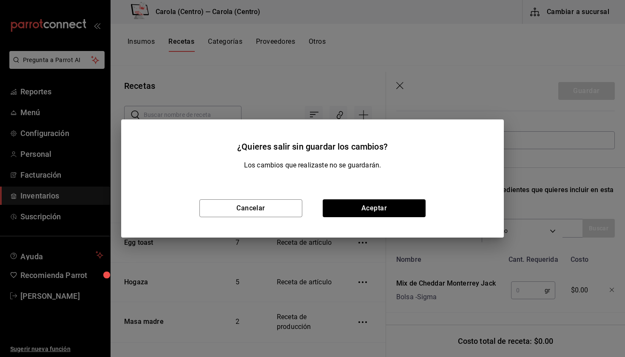
click at [362, 218] on div "Cancelar Aceptar" at bounding box center [312, 208] width 382 height 59
click at [357, 217] on button "Aceptar" at bounding box center [373, 208] width 103 height 18
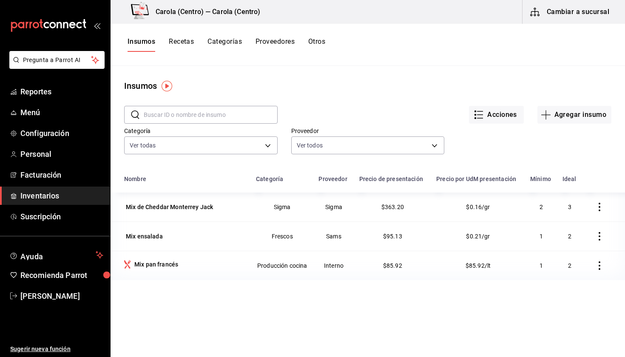
click at [182, 114] on input "text" at bounding box center [211, 114] width 134 height 17
type input "mix"
click at [159, 208] on div "Mix de Cheddar Monterrey Jack" at bounding box center [169, 207] width 87 height 8
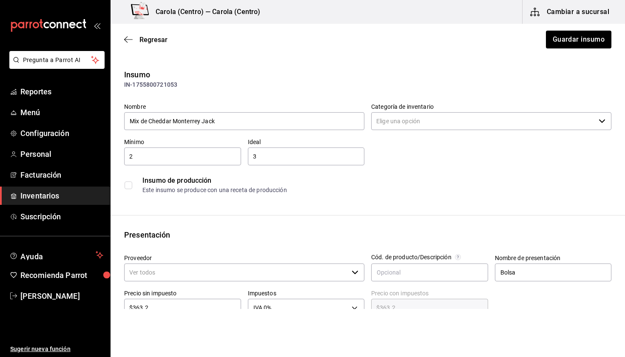
type input "Sigma"
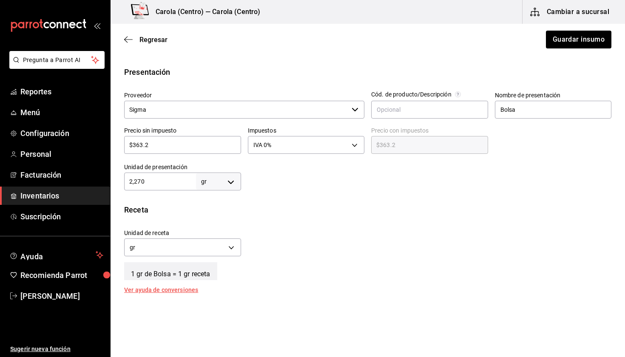
scroll to position [167, 0]
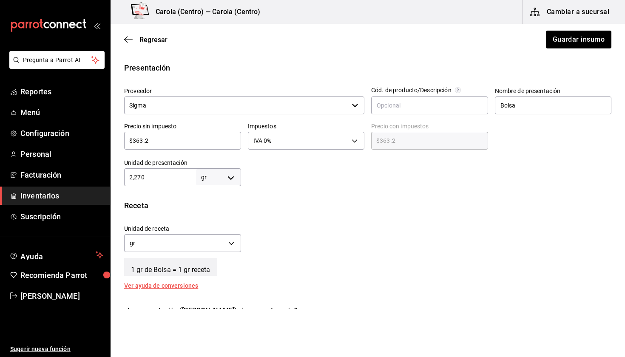
click at [169, 169] on div "2,270 gr GRAM ​" at bounding box center [182, 177] width 117 height 18
click at [240, 176] on body "Pregunta a Parrot AI Reportes Menú Configuración Personal Facturación Inventari…" at bounding box center [312, 154] width 625 height 309
click at [216, 221] on li "kg" at bounding box center [218, 217] width 44 height 14
type input "KILOGRAM"
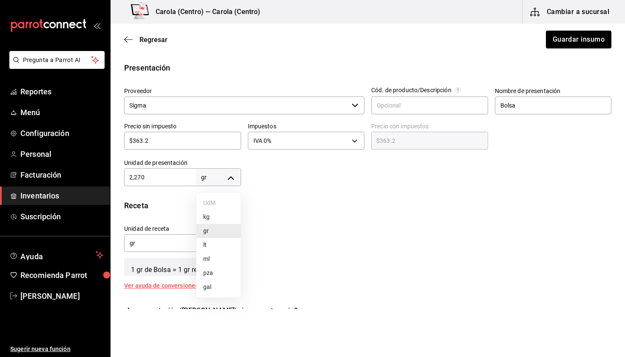
type input "2,270"
click at [160, 176] on input "2,270" at bounding box center [160, 177] width 72 height 10
type input "227"
type input "22"
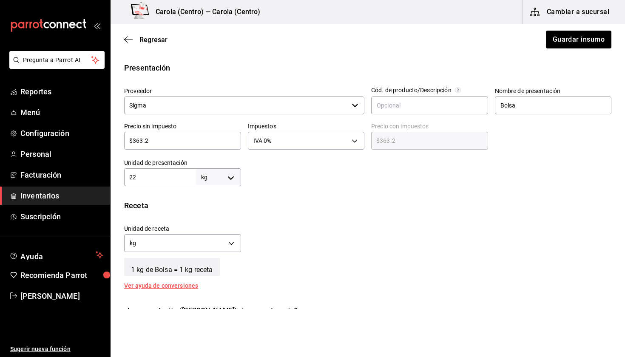
type input "22"
type input "2"
type input "2.2"
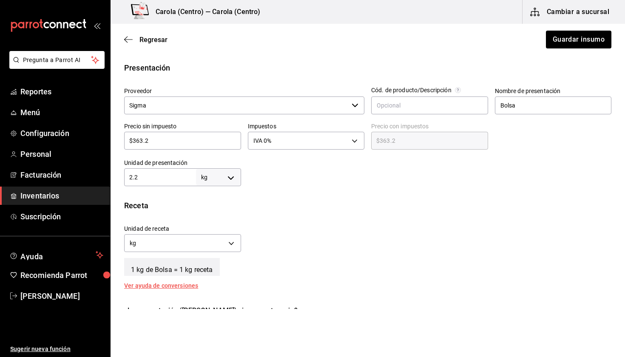
type input "2.27"
click at [254, 226] on div "Unidad de receta kg KILOGRAM Factor de conversión 2.27 ​" at bounding box center [364, 236] width 494 height 37
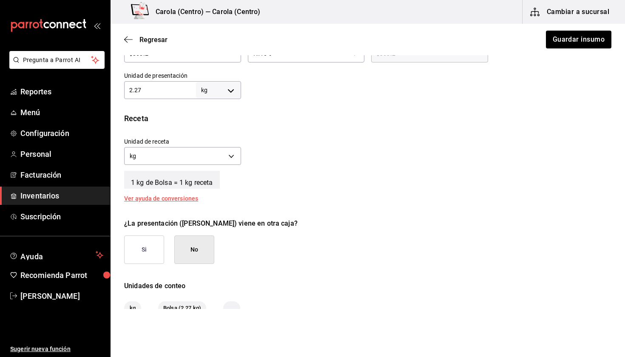
scroll to position [288, 0]
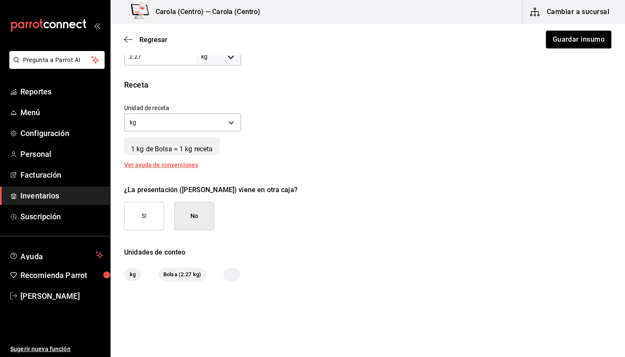
click at [202, 210] on button "No" at bounding box center [194, 216] width 40 height 28
click at [203, 220] on button "No" at bounding box center [194, 216] width 40 height 28
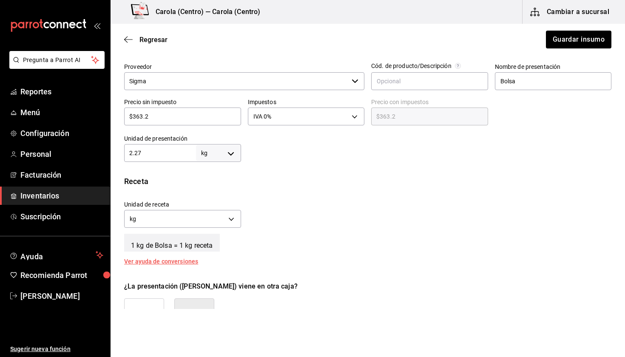
scroll to position [11, 0]
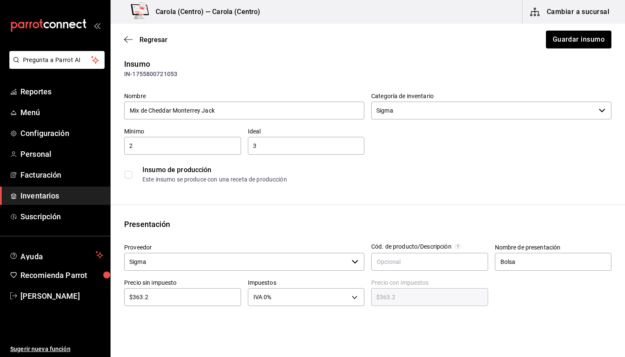
click at [591, 30] on div "Regresar Guardar insumo" at bounding box center [367, 39] width 514 height 31
click at [585, 38] on button "Guardar insumo" at bounding box center [578, 40] width 66 height 18
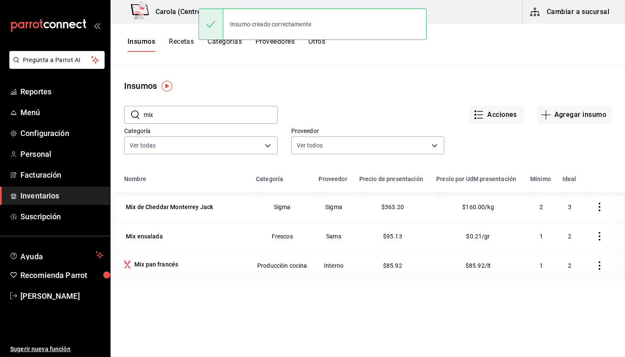
click at [179, 45] on button "Recetas" at bounding box center [181, 44] width 25 height 14
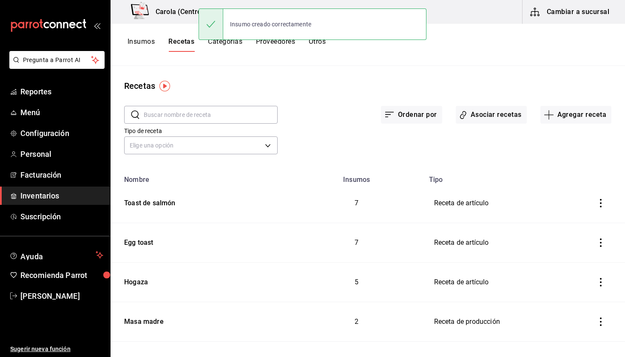
click at [200, 114] on input "text" at bounding box center [211, 114] width 134 height 17
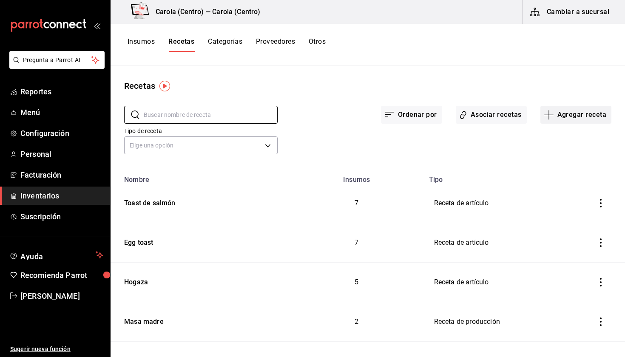
click at [573, 115] on button "Agregar receta" at bounding box center [575, 115] width 71 height 18
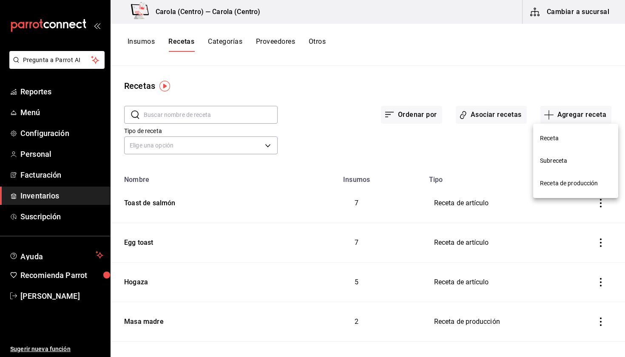
click at [546, 137] on span "Receta" at bounding box center [575, 138] width 71 height 9
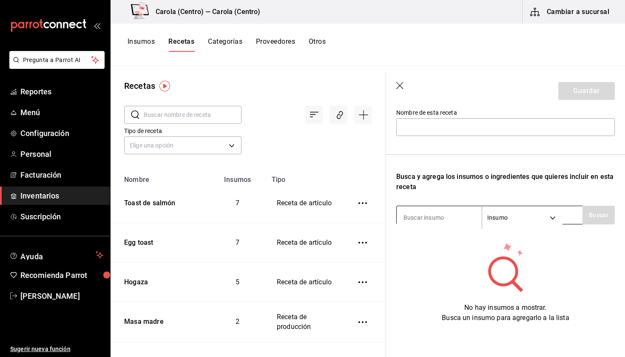
scroll to position [91, 0]
type input "mix"
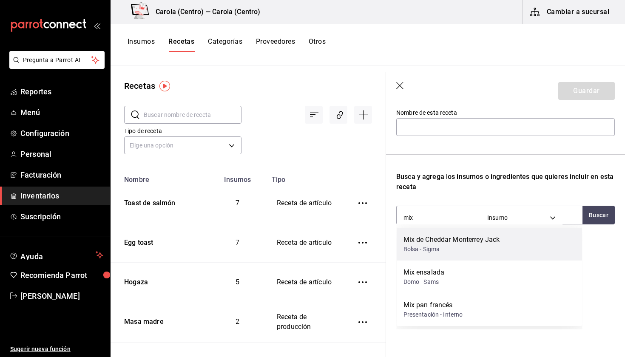
click at [422, 250] on div "Bolsa - Sigma" at bounding box center [451, 249] width 96 height 9
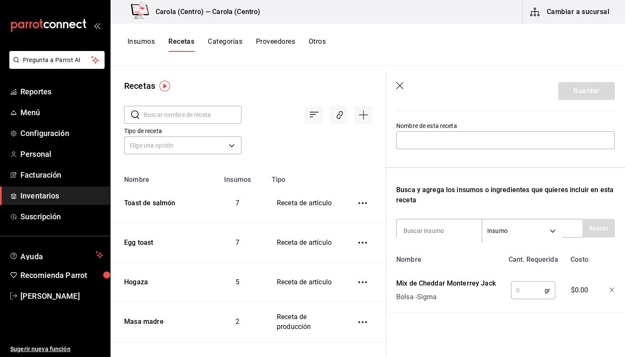
scroll to position [78, 0]
click at [520, 291] on input "text" at bounding box center [528, 290] width 34 height 17
type input "1"
click at [398, 84] on icon "button" at bounding box center [399, 85] width 7 height 7
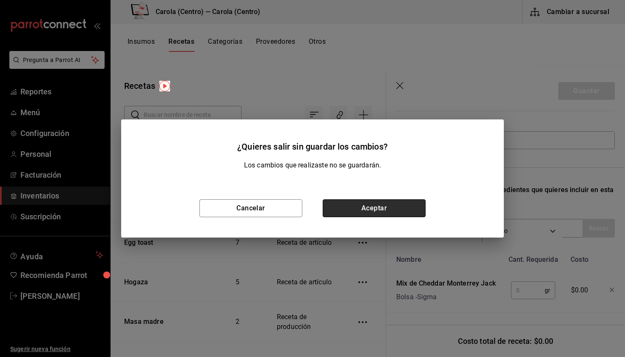
click at [379, 204] on button "Aceptar" at bounding box center [373, 208] width 103 height 18
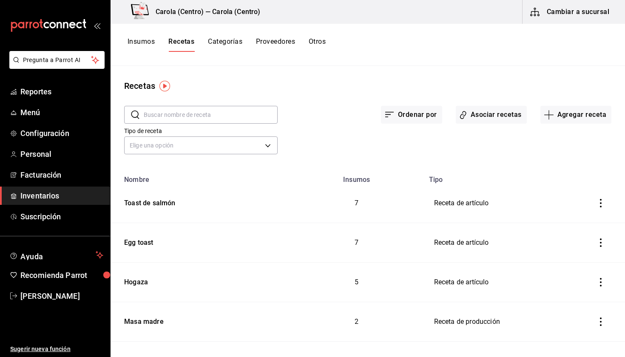
click at [150, 31] on div "Insumos Recetas Categorías Proveedores Otros" at bounding box center [367, 45] width 514 height 42
click at [144, 42] on button "Insumos" at bounding box center [140, 44] width 27 height 14
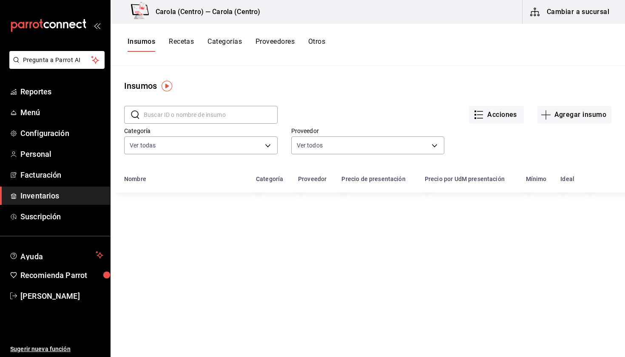
click at [213, 115] on input "text" at bounding box center [211, 114] width 134 height 17
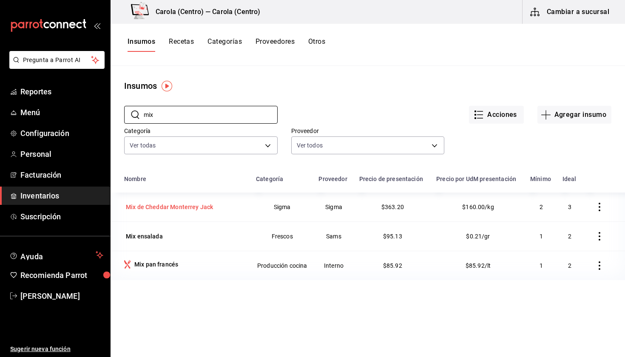
type input "mix"
click at [214, 203] on div "Mix de Cheddar Monterrey Jack" at bounding box center [169, 207] width 91 height 12
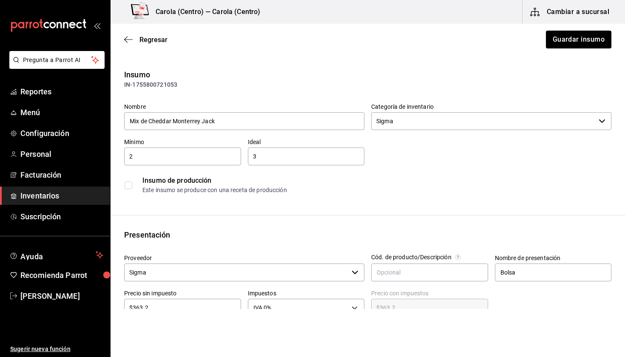
scroll to position [49, 0]
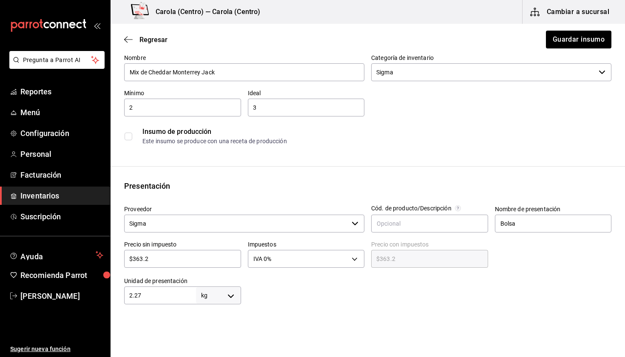
click at [410, 192] on div "Presentación Proveedor Sigma ​ Cód. de producto/Descripción Nombre de presentac…" at bounding box center [367, 242] width 514 height 124
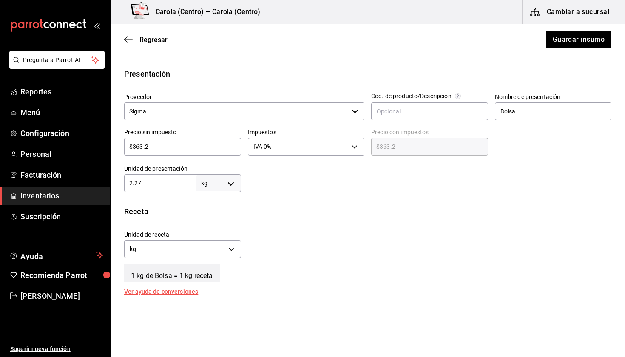
scroll to position [164, 0]
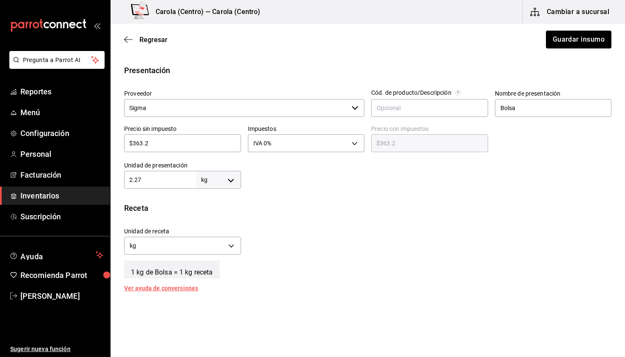
click at [180, 181] on input "2.27" at bounding box center [160, 180] width 72 height 10
type input "2.2"
type input "2."
type input "2"
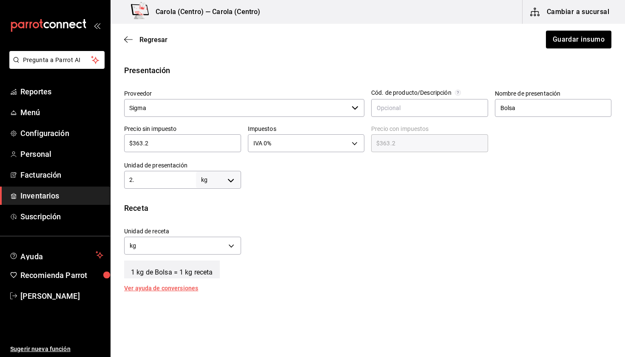
type input "2"
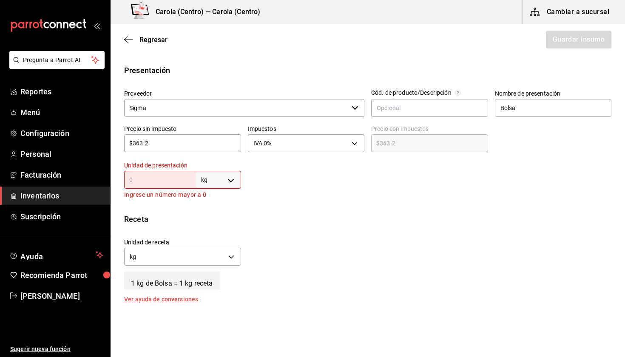
type input "1"
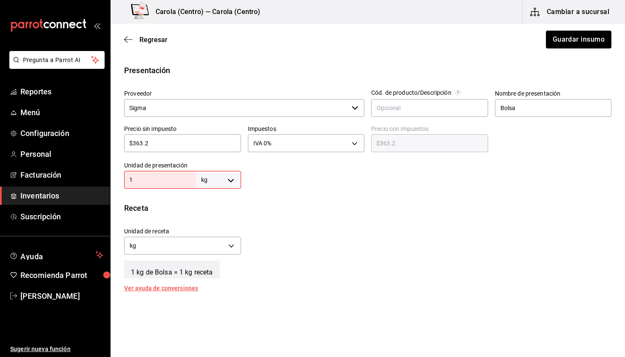
type input "1"
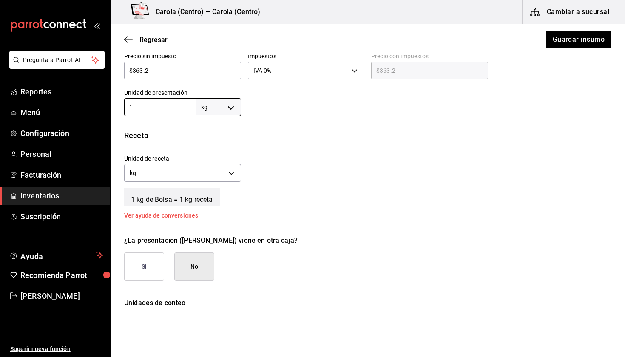
scroll to position [242, 0]
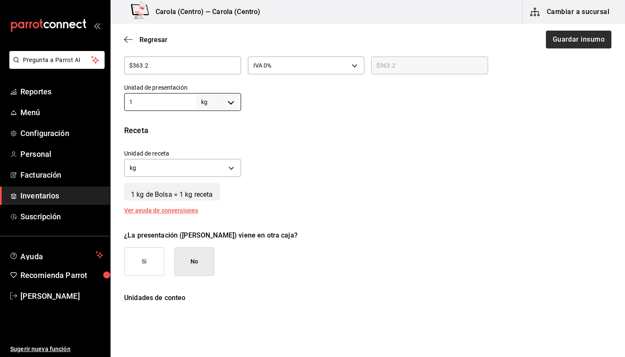
type input "1"
click at [569, 34] on button "Guardar insumo" at bounding box center [578, 40] width 66 height 18
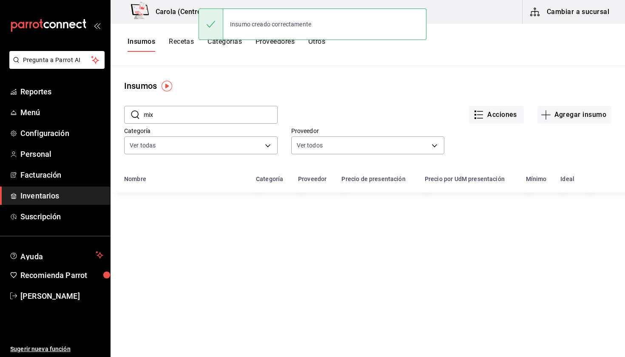
click at [192, 45] on button "Recetas" at bounding box center [181, 44] width 25 height 14
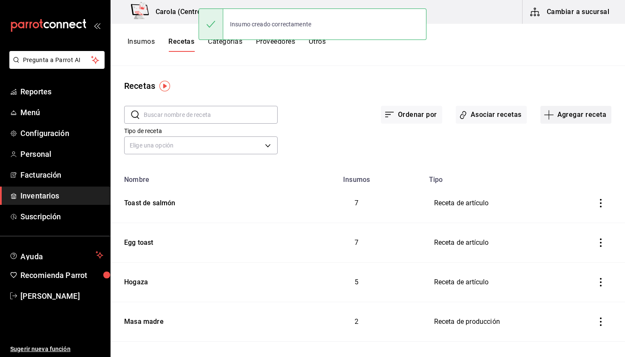
click at [585, 117] on button "Agregar receta" at bounding box center [575, 115] width 71 height 18
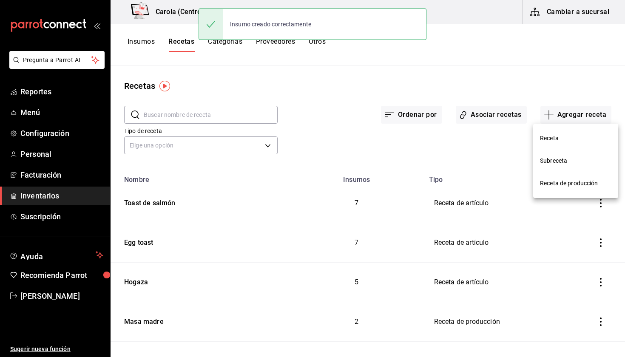
click at [566, 141] on span "Receta" at bounding box center [575, 138] width 71 height 9
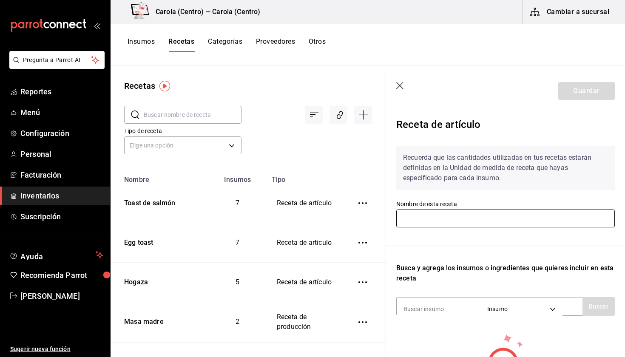
scroll to position [71, 0]
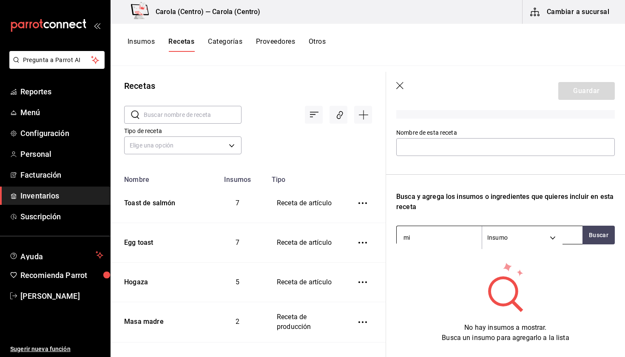
type input "mix"
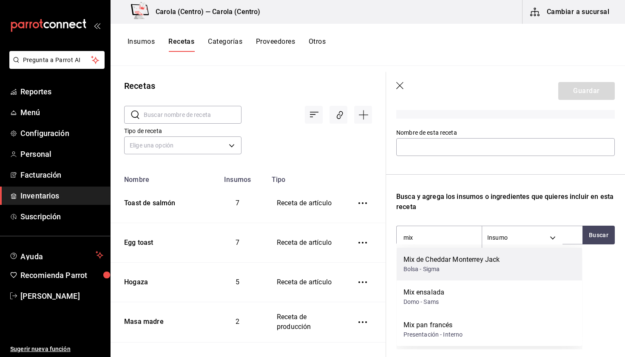
click at [455, 266] on div "Bolsa - Sigma" at bounding box center [451, 269] width 96 height 9
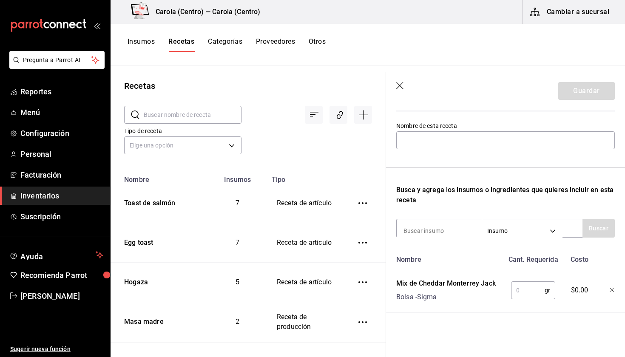
scroll to position [78, 0]
click at [523, 294] on input "text" at bounding box center [528, 290] width 34 height 17
type input "2"
click at [393, 77] on header "Guardar" at bounding box center [505, 91] width 239 height 38
click at [406, 95] on header "Guardar" at bounding box center [505, 91] width 239 height 38
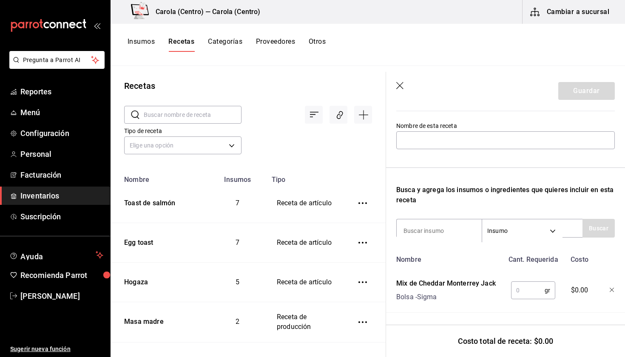
click at [406, 95] on header "Guardar" at bounding box center [505, 91] width 239 height 38
click at [401, 85] on icon "button" at bounding box center [400, 86] width 8 height 8
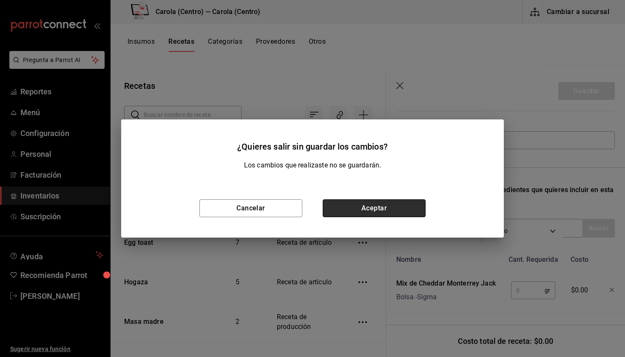
click at [364, 205] on button "Aceptar" at bounding box center [373, 208] width 103 height 18
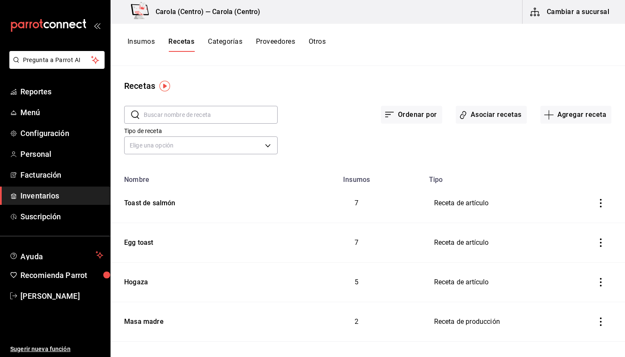
click at [132, 42] on button "Insumos" at bounding box center [140, 44] width 27 height 14
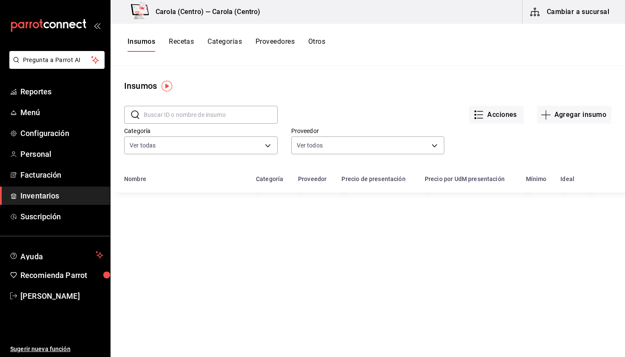
click at [188, 119] on input "text" at bounding box center [211, 114] width 134 height 17
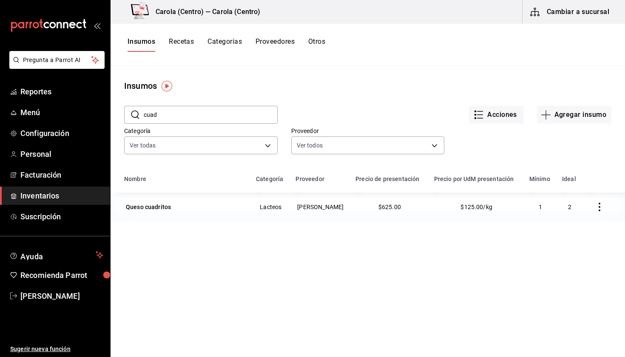
type input "cual"
drag, startPoint x: 188, startPoint y: 119, endPoint x: 189, endPoint y: 215, distance: 95.2
click at [189, 215] on td "Queso cuadritos" at bounding box center [180, 206] width 140 height 29
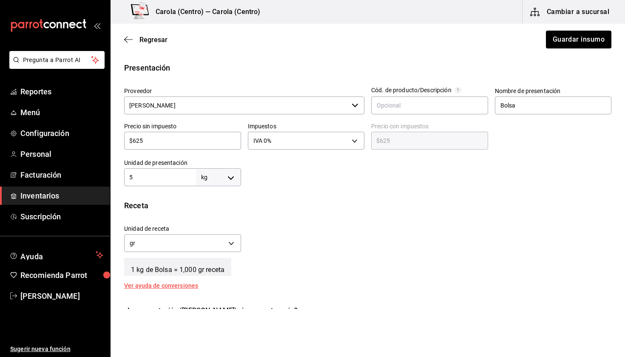
scroll to position [165, 0]
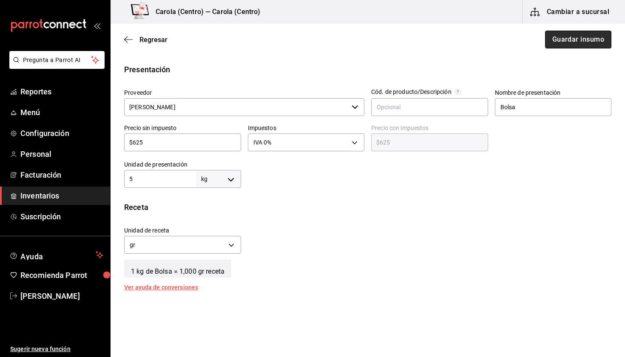
click at [561, 47] on button "Guardar insumo" at bounding box center [578, 40] width 66 height 18
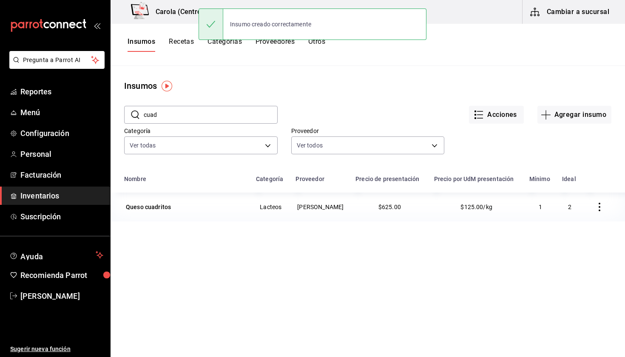
click at [184, 42] on button "Recetas" at bounding box center [181, 44] width 25 height 14
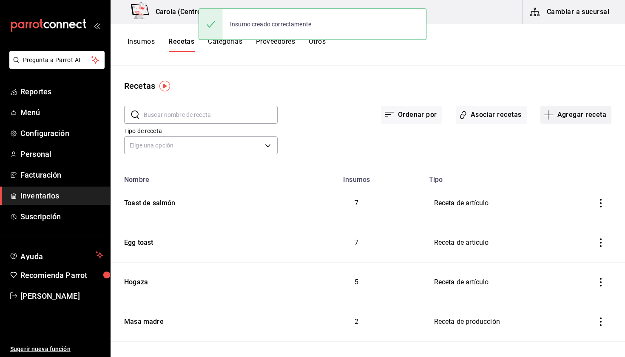
click at [569, 118] on button "Agregar receta" at bounding box center [575, 115] width 71 height 18
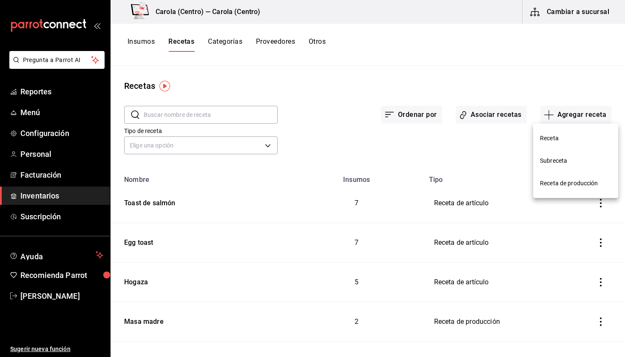
click at [551, 139] on span "Receta" at bounding box center [575, 138] width 71 height 9
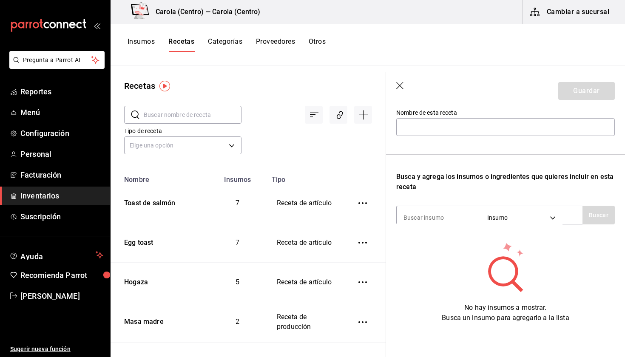
scroll to position [91, 0]
type input "cuadritos"
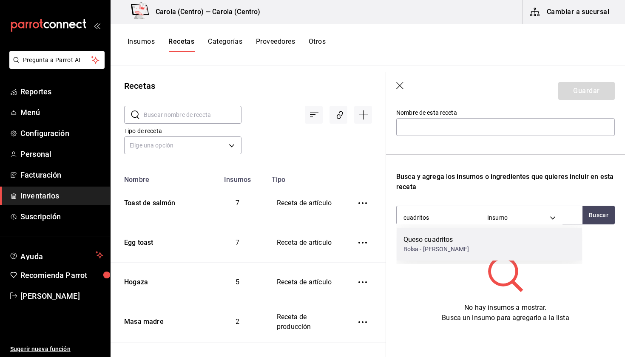
click at [428, 237] on div "Queso cuadritos" at bounding box center [436, 240] width 66 height 10
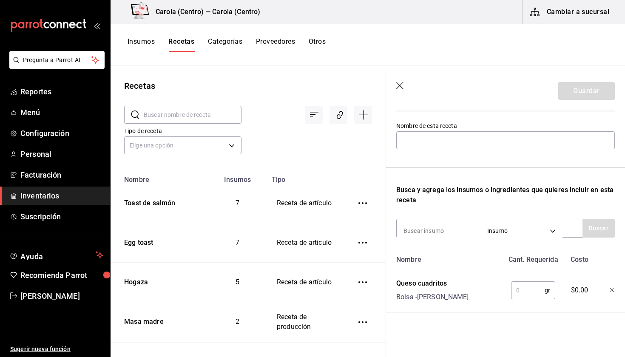
scroll to position [0, 0]
click at [523, 288] on input "text" at bounding box center [528, 290] width 34 height 17
type input "1"
click at [395, 81] on header "Guardar" at bounding box center [505, 91] width 239 height 38
click at [401, 85] on icon "button" at bounding box center [400, 86] width 8 height 8
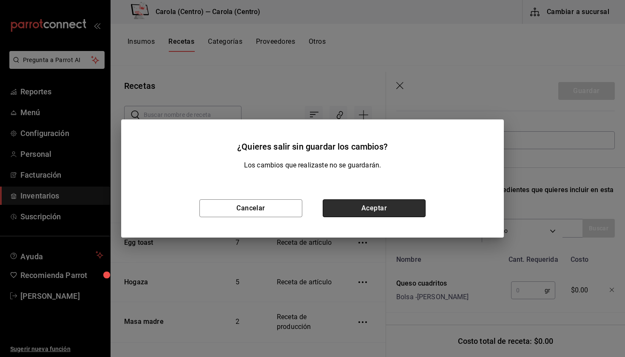
click at [353, 213] on button "Aceptar" at bounding box center [373, 208] width 103 height 18
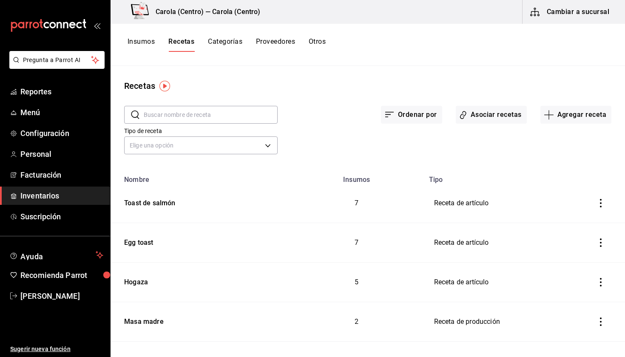
click at [149, 36] on div "Insumos Recetas Categorías Proveedores Otros" at bounding box center [367, 45] width 514 height 42
click at [144, 44] on button "Insumos" at bounding box center [140, 44] width 27 height 14
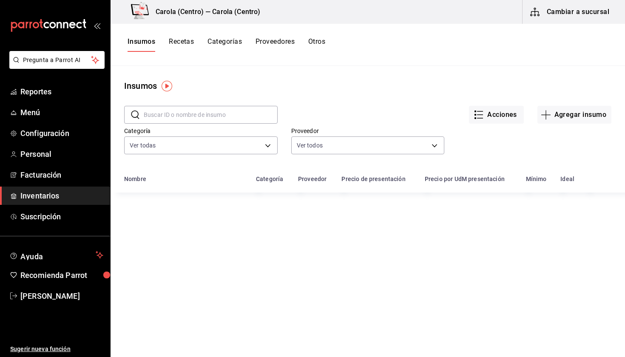
click at [183, 110] on input "text" at bounding box center [211, 114] width 134 height 17
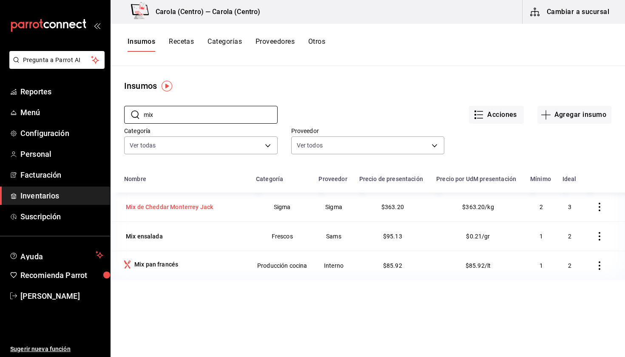
type input "mix"
click at [220, 203] on div "Mix de Cheddar Monterrey Jack" at bounding box center [185, 207] width 122 height 12
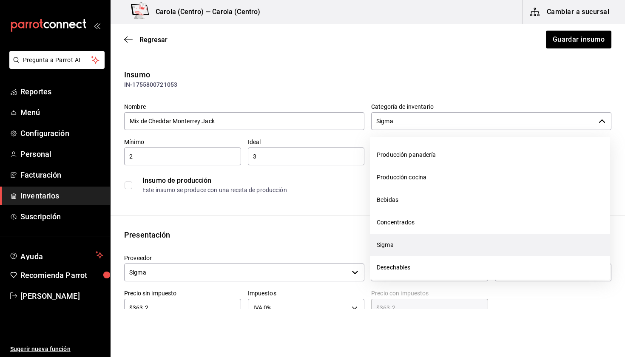
click at [440, 120] on input "Sigma" at bounding box center [483, 121] width 224 height 18
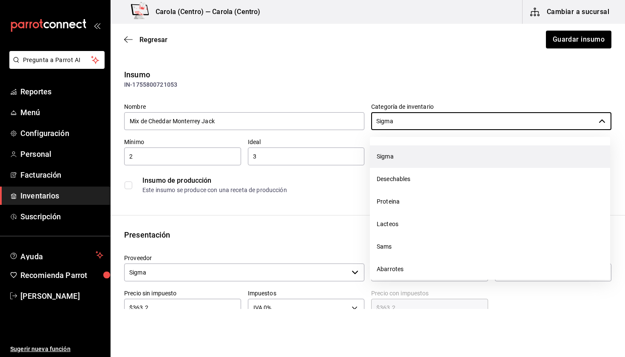
scroll to position [97, 0]
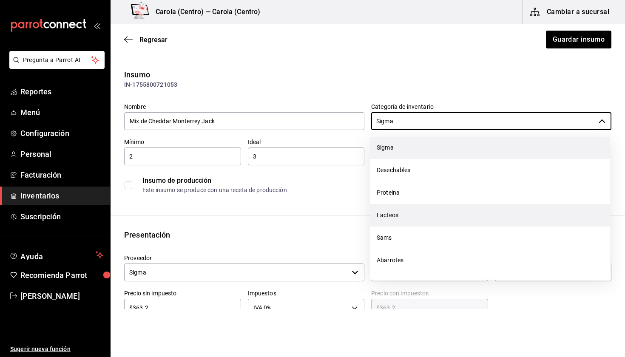
click at [402, 212] on li "Lacteos" at bounding box center [490, 215] width 240 height 23
type input "Lacteos"
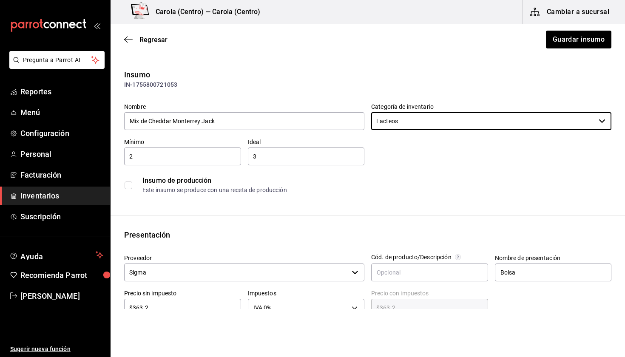
click at [370, 208] on div "Insumo IN-1755800721053 Nombre Mix de Cheddar Monterrey Jack Categoría de inven…" at bounding box center [367, 319] width 514 height 500
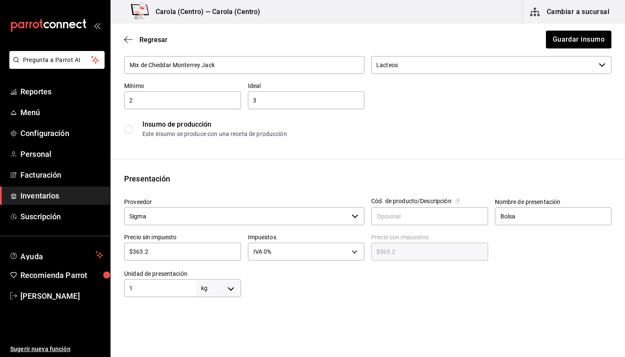
scroll to position [82, 0]
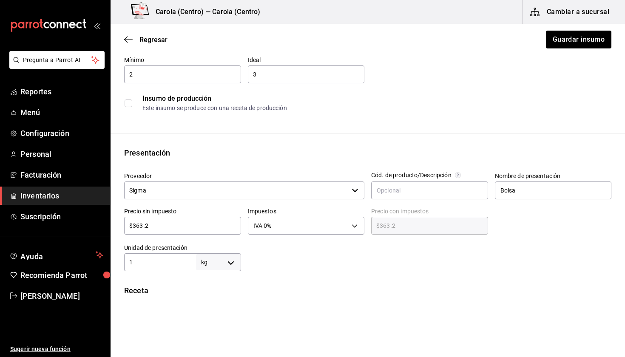
click at [217, 76] on input "2" at bounding box center [182, 74] width 117 height 10
type input "1"
click at [272, 74] on input "3" at bounding box center [306, 74] width 117 height 10
click at [283, 116] on div "Insumo IN-1755800721053 Nombre Mix de Cheddar Monterrey Jack Categoría de inven…" at bounding box center [367, 237] width 514 height 500
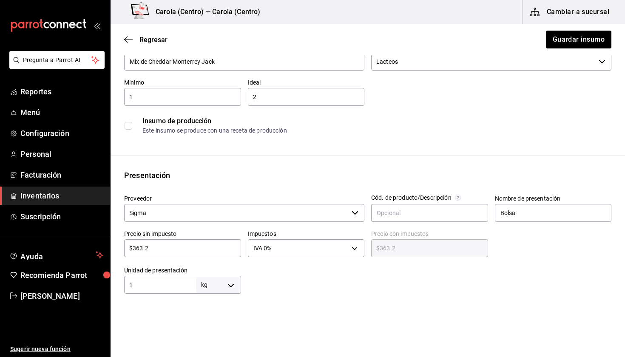
scroll to position [59, 0]
click at [276, 93] on input "2" at bounding box center [306, 97] width 117 height 10
click at [276, 95] on input "2" at bounding box center [306, 97] width 117 height 10
type input "2"
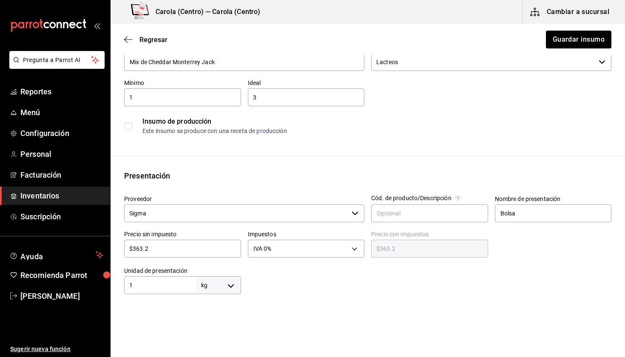
click at [276, 95] on input "3" at bounding box center [306, 97] width 117 height 10
type input "3"
click at [310, 168] on div "Insumo IN-1755800721053 Nombre Mix de Cheddar Monterrey Jack Categoría de inven…" at bounding box center [367, 260] width 514 height 500
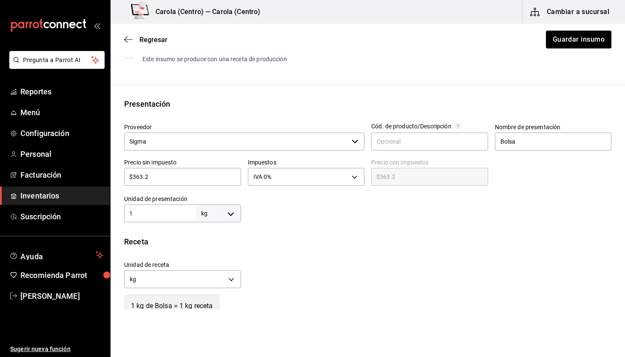
click at [172, 214] on input "1" at bounding box center [160, 213] width 72 height 10
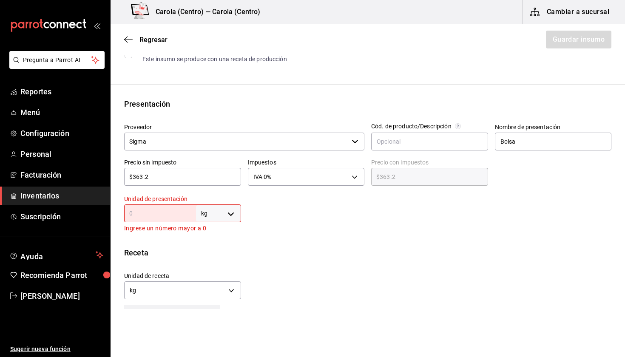
type input "2"
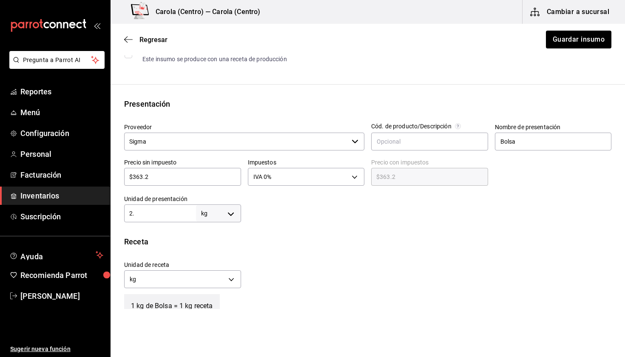
type input "2.2"
type input "2.27"
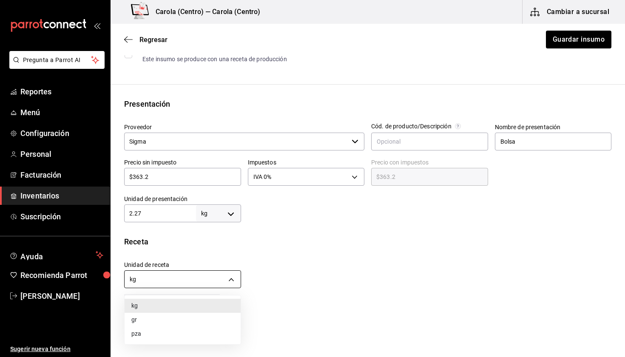
click at [226, 276] on body "Pregunta a Parrot AI Reportes Menú Configuración Personal Facturación Inventari…" at bounding box center [312, 154] width 625 height 309
click at [199, 324] on li "gr" at bounding box center [182, 320] width 116 height 14
type input "GRAM"
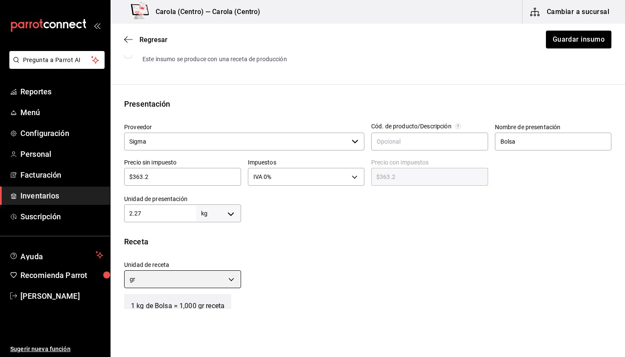
type input "2,270"
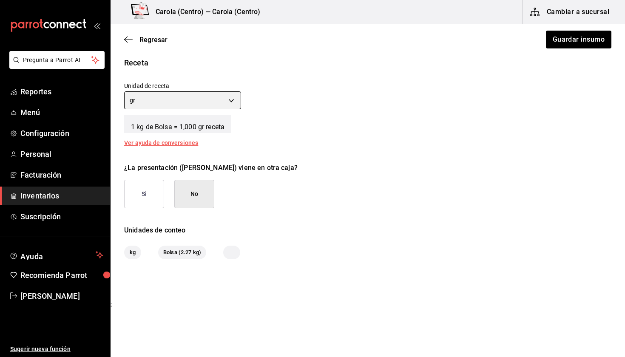
scroll to position [309, 0]
click at [184, 255] on span "Bolsa (2.27 kg)" at bounding box center [182, 253] width 48 height 8
click at [233, 252] on div at bounding box center [231, 253] width 17 height 14
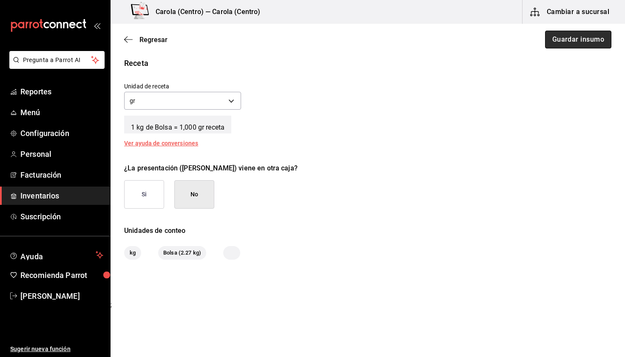
click at [576, 33] on button "Guardar insumo" at bounding box center [578, 40] width 66 height 18
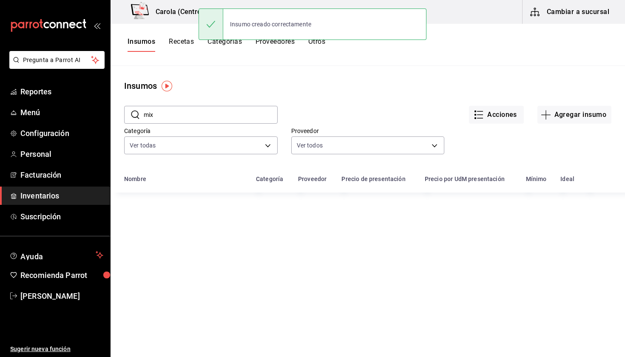
click at [178, 38] on button "Recetas" at bounding box center [181, 44] width 25 height 14
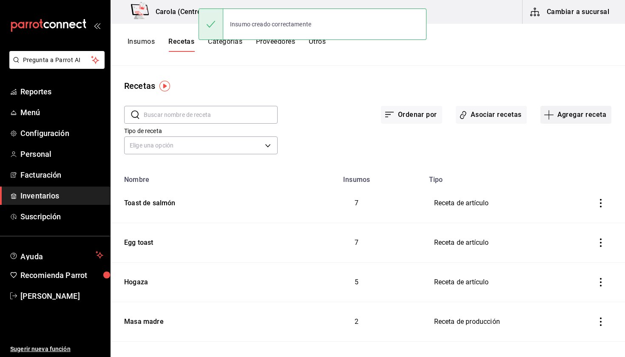
click at [583, 115] on button "Agregar receta" at bounding box center [575, 115] width 71 height 18
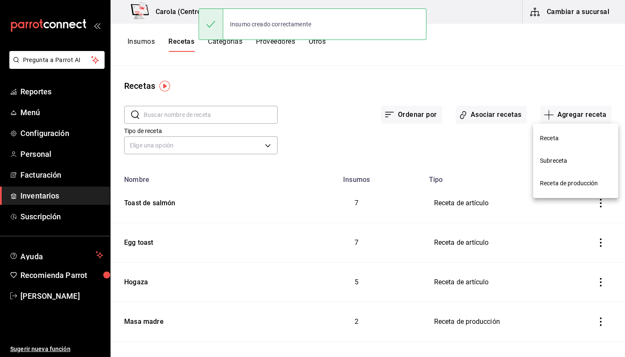
click at [551, 138] on span "Receta" at bounding box center [575, 138] width 71 height 9
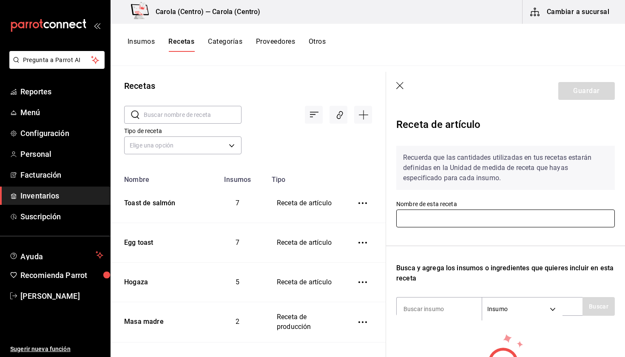
scroll to position [69, 0]
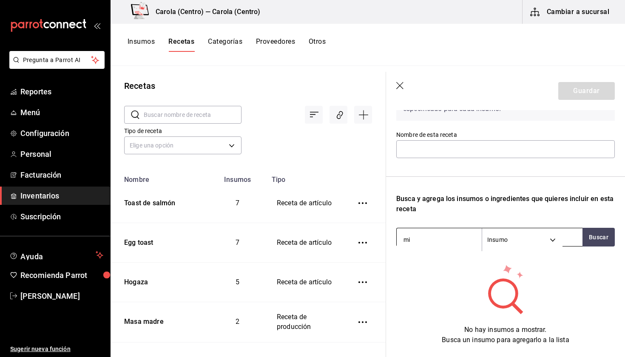
type input "mix"
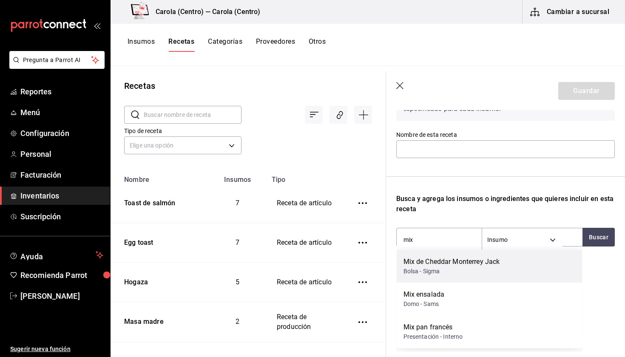
click at [433, 262] on div "Mix de Cheddar Monterrey Jack" at bounding box center [451, 262] width 96 height 10
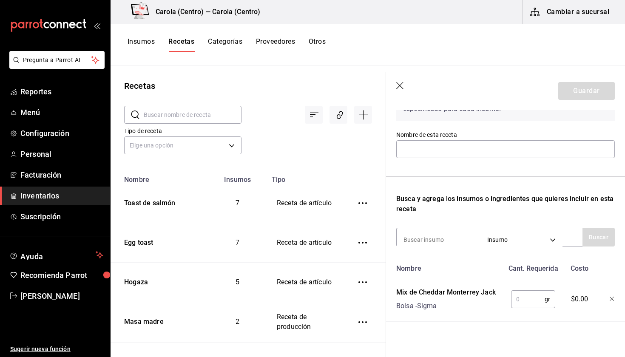
click at [518, 300] on input "text" at bounding box center [528, 299] width 34 height 17
type input "1"
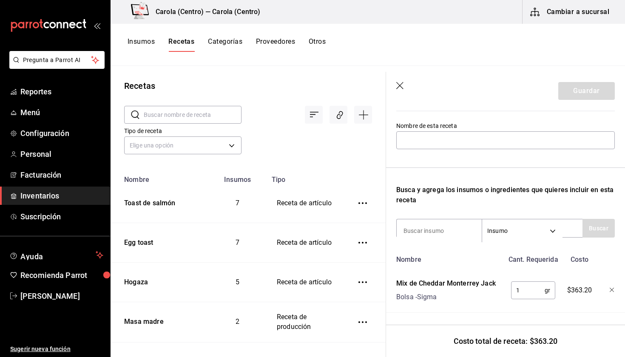
scroll to position [78, 0]
click at [131, 35] on div "Insumos Recetas Categorías Proveedores Otros" at bounding box center [367, 45] width 514 height 42
click at [131, 38] on button "Insumos" at bounding box center [140, 44] width 27 height 14
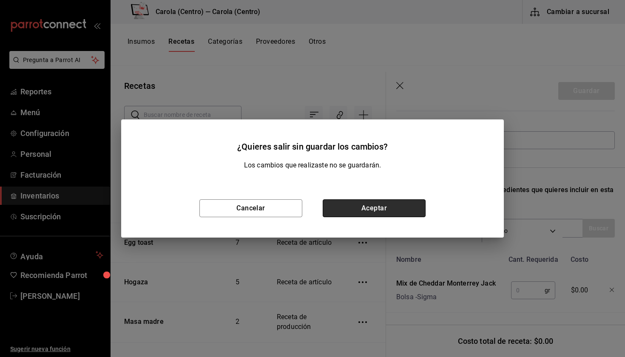
click at [362, 209] on button "Aceptar" at bounding box center [373, 208] width 103 height 18
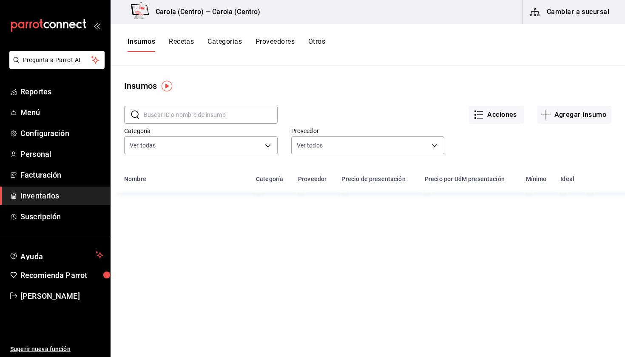
click at [194, 118] on input "text" at bounding box center [211, 114] width 134 height 17
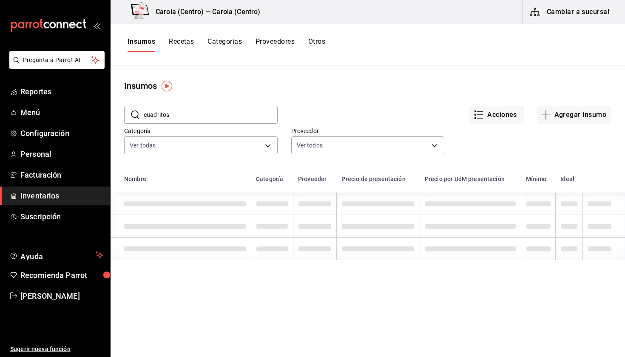
type input "cuadritos"
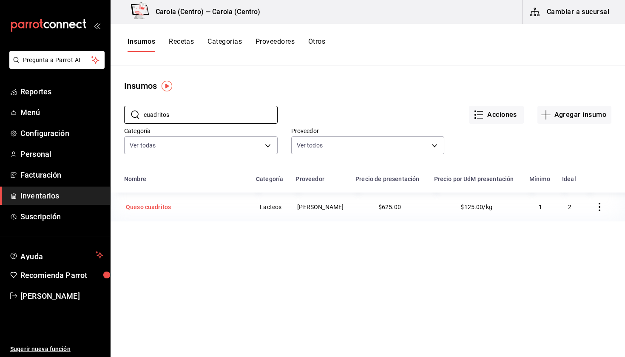
click at [194, 195] on td "Queso cuadritos" at bounding box center [180, 206] width 140 height 29
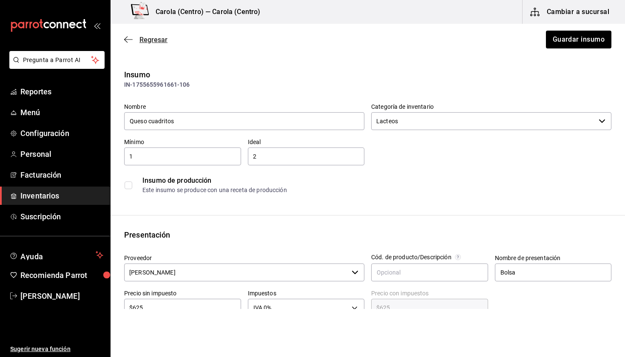
scroll to position [0, 0]
click at [148, 39] on span "Regresar" at bounding box center [153, 40] width 28 height 8
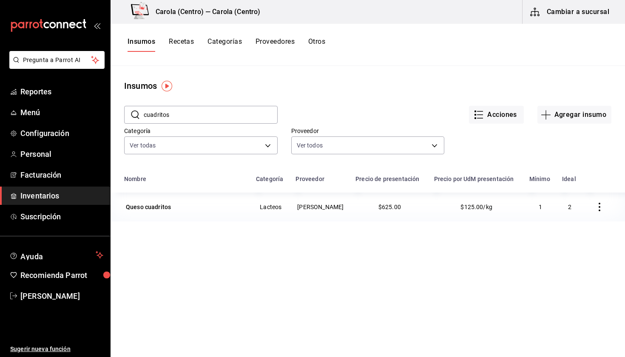
click at [187, 119] on input "cuadritos" at bounding box center [211, 114] width 134 height 17
type input "c"
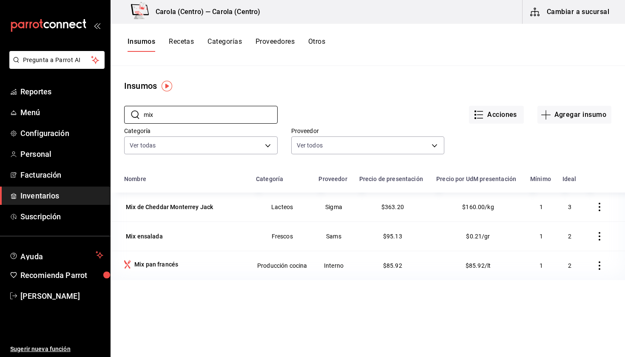
type input "mix"
click at [595, 209] on icon "button" at bounding box center [599, 207] width 8 height 8
click at [582, 212] on span "Eliminar" at bounding box center [565, 207] width 37 height 10
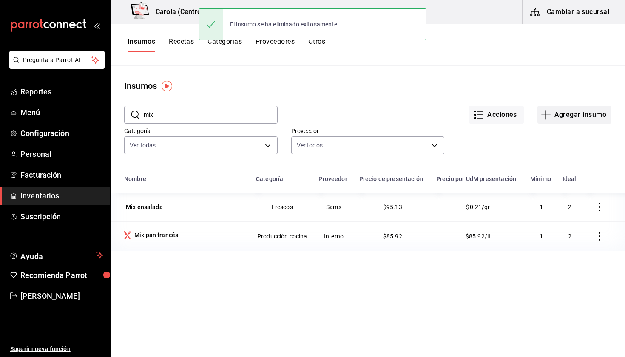
click at [563, 116] on button "Agregar insumo" at bounding box center [574, 115] width 74 height 18
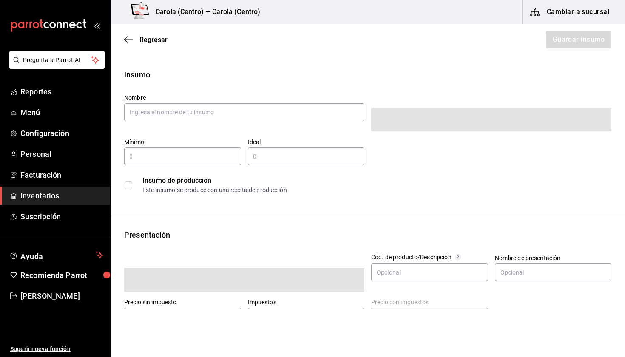
type input "$0.00"
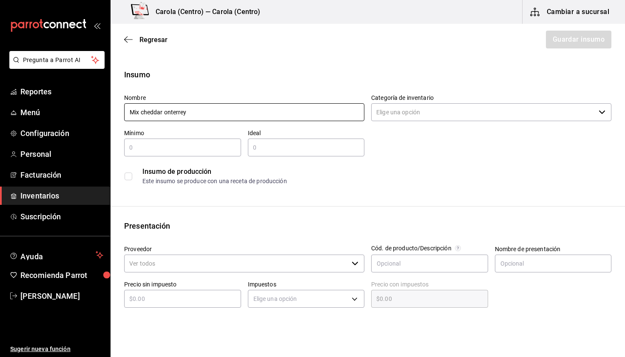
type input "Mix cheddar monterrey"
click at [255, 110] on input "Mix cheddar monterrey" at bounding box center [244, 112] width 240 height 18
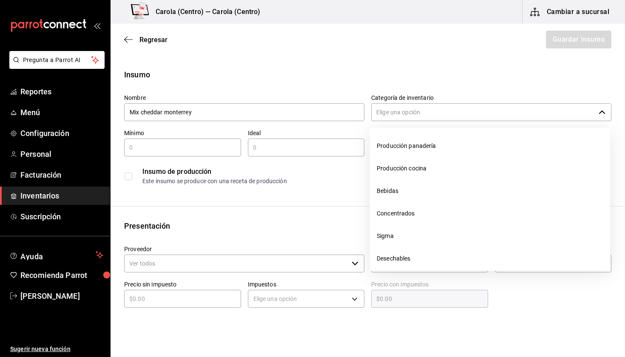
drag, startPoint x: 371, startPoint y: 111, endPoint x: 414, endPoint y: 116, distance: 42.7
click at [414, 116] on input "Categoría de inventario" at bounding box center [483, 112] width 224 height 18
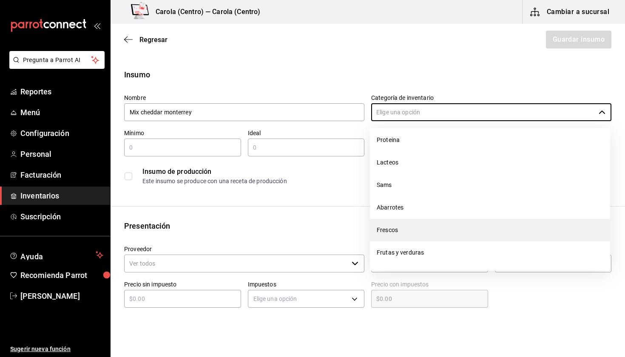
scroll to position [141, 0]
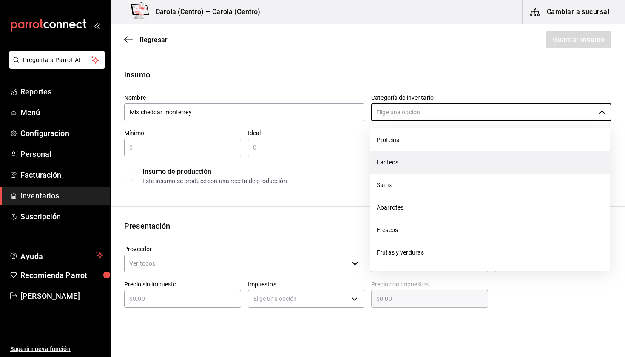
click at [388, 164] on li "Lacteos" at bounding box center [490, 162] width 240 height 23
type input "Lacteos"
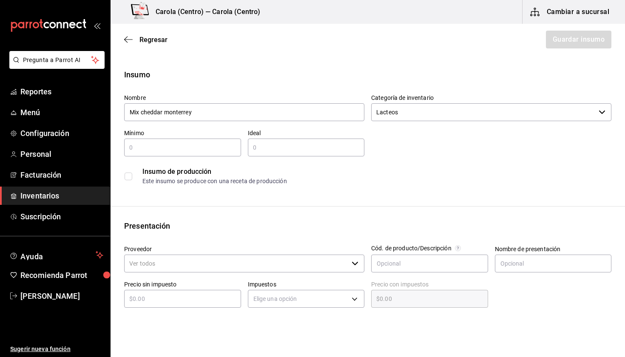
click at [174, 147] on input "text" at bounding box center [182, 147] width 117 height 10
type input "1"
click at [276, 147] on input "text" at bounding box center [306, 147] width 117 height 10
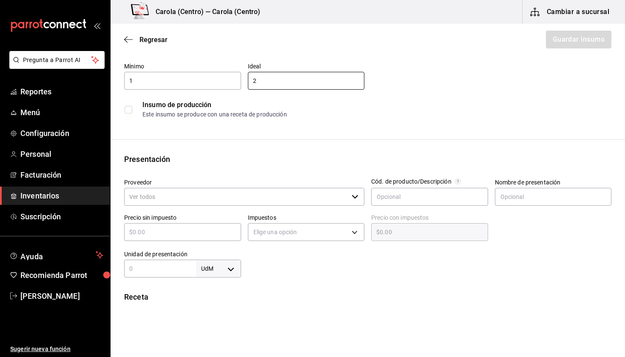
scroll to position [67, 0]
type input "2"
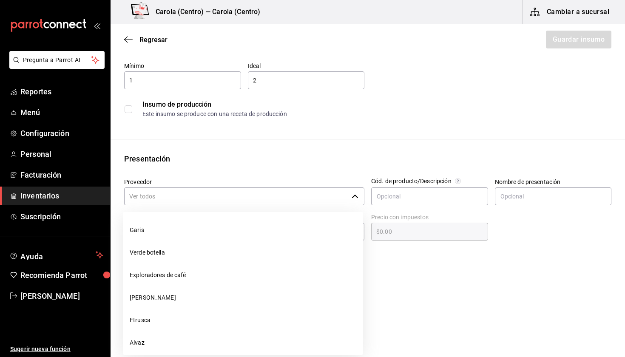
click at [146, 203] on input "Proveedor" at bounding box center [236, 196] width 224 height 18
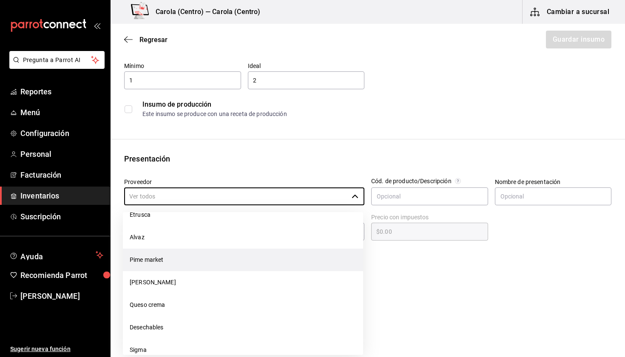
scroll to position [106, 0]
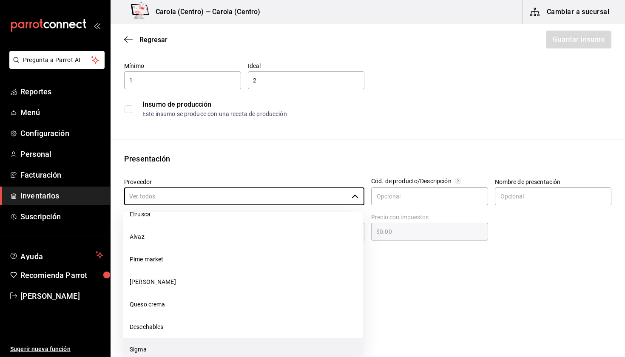
click at [160, 345] on li "Sigma" at bounding box center [243, 349] width 240 height 23
type input "Sigma"
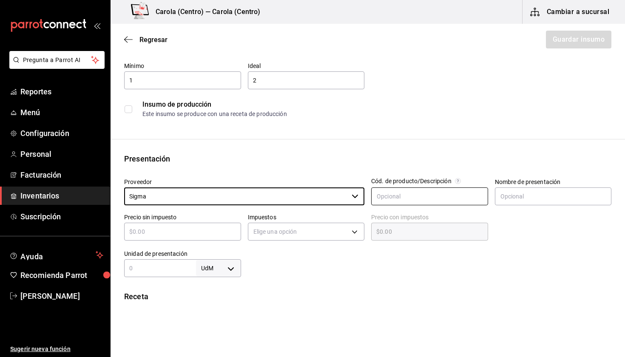
scroll to position [109, 0]
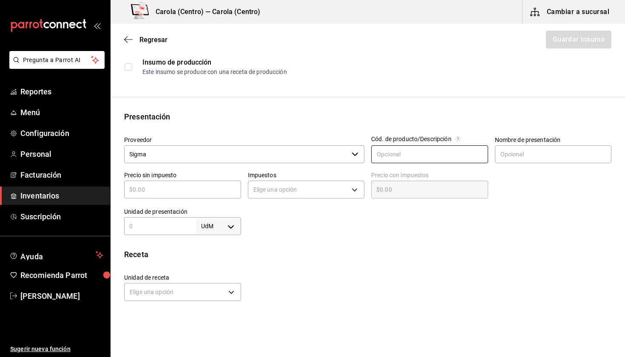
click at [417, 149] on input "text" at bounding box center [429, 154] width 117 height 18
click at [528, 147] on input "text" at bounding box center [553, 154] width 117 height 18
type input "Bolsa"
click at [489, 250] on div "Receta" at bounding box center [367, 254] width 487 height 11
click at [211, 195] on div "​" at bounding box center [182, 190] width 117 height 18
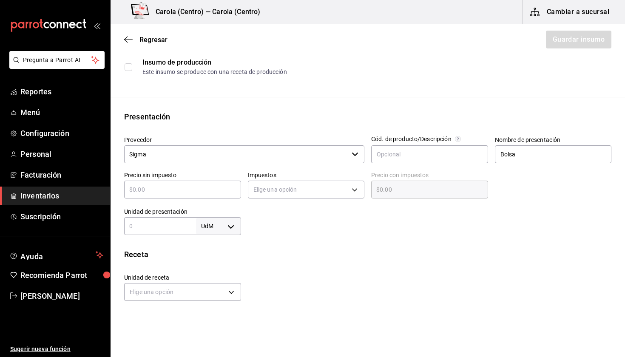
type input "$3"
type input "$3.00"
type input "$36"
type input "$36.00"
type input "$363"
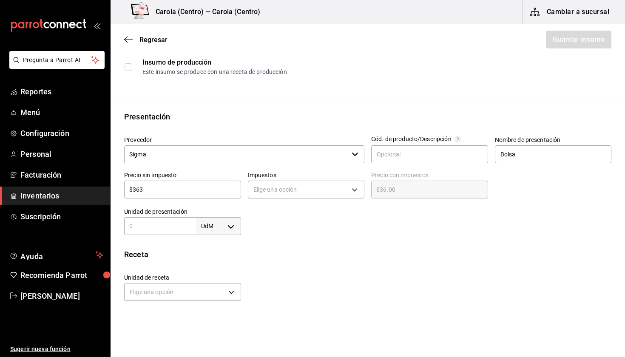
type input "$363.00"
type input "$363.2"
type input "$363.20"
type input "$363.2"
click at [389, 239] on div "Insumo Nombre Mix cheddar monterrey Categoría de inventario Lacteos ​ Mínimo 1 …" at bounding box center [367, 212] width 514 height 505
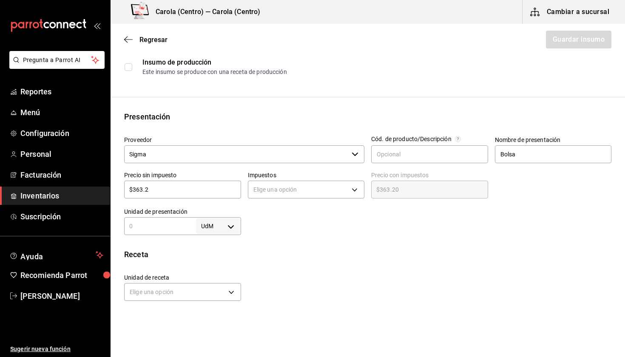
click at [301, 180] on div "Elige una opción" at bounding box center [306, 188] width 117 height 23
click at [301, 192] on body "Pregunta a Parrot AI Reportes Menú Configuración Personal Facturación Inventari…" at bounding box center [312, 154] width 625 height 309
click at [293, 219] on li "IVA 0%" at bounding box center [306, 216] width 116 height 14
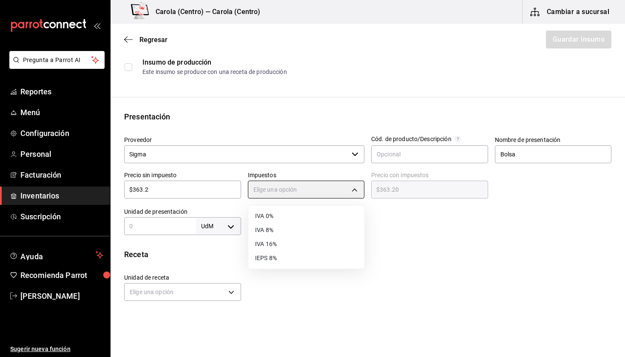
type input "IVA_0"
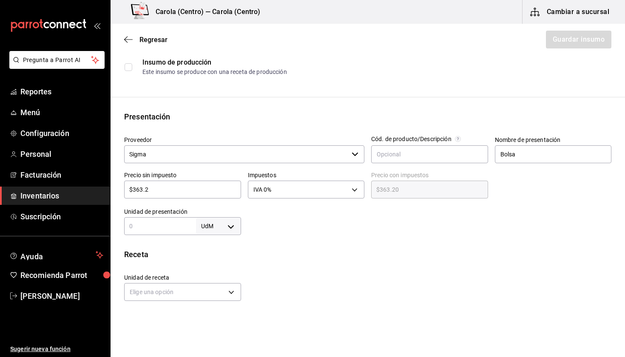
click at [345, 238] on div "Insumo Nombre Mix cheddar monterrey Categoría de inventario Lacteos ​ Mínimo 1 …" at bounding box center [367, 212] width 514 height 505
click at [137, 228] on input "text" at bounding box center [160, 226] width 72 height 10
click at [225, 233] on body "Pregunta a Parrot AI Reportes Menú Configuración Personal Facturación Inventari…" at bounding box center [312, 154] width 625 height 309
click at [219, 269] on li "kg" at bounding box center [218, 266] width 44 height 14
type input "KILOGRAM"
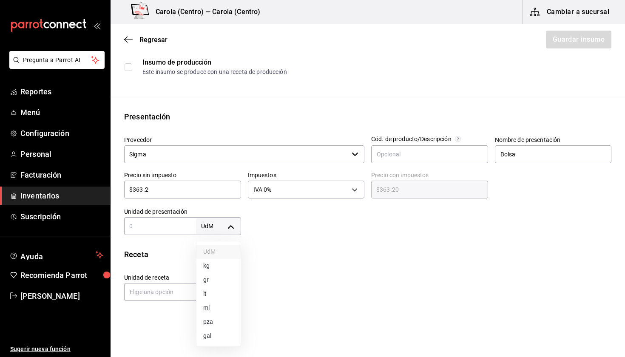
type input "KILOGRAM"
click at [164, 226] on input "text" at bounding box center [160, 226] width 72 height 10
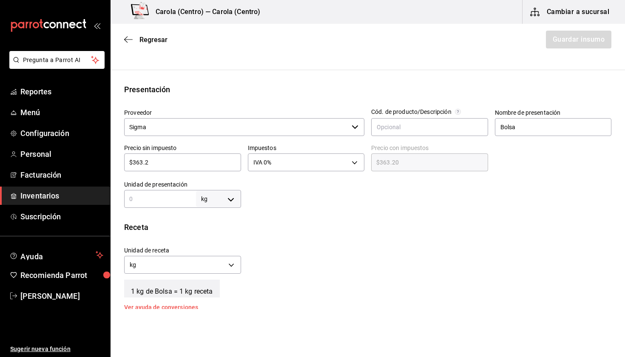
scroll to position [141, 0]
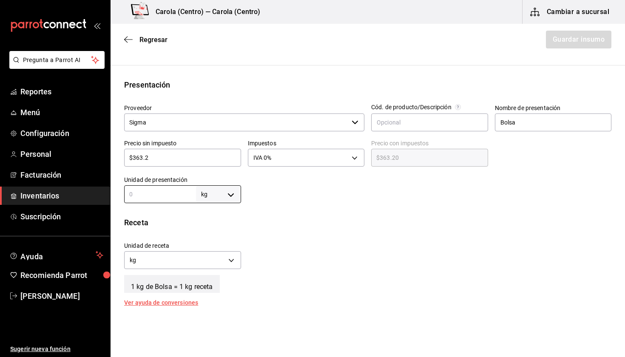
type input "2"
type input "2.2"
type input "2.27"
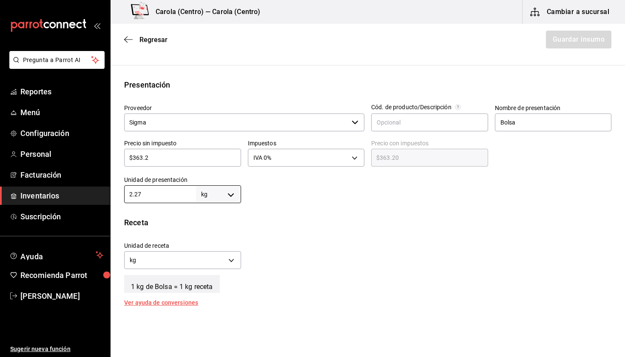
type input "2.27"
click at [213, 248] on div "kg KILOGRAM" at bounding box center [182, 259] width 117 height 23
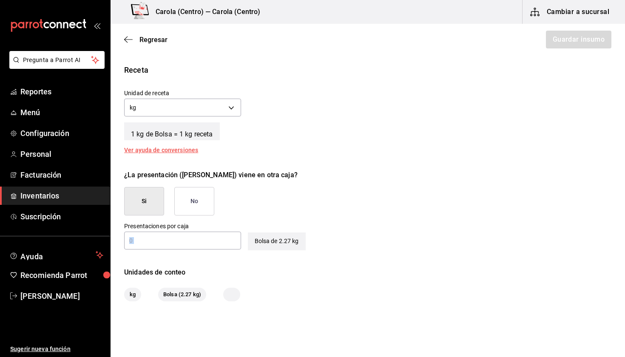
click at [200, 236] on div "​" at bounding box center [182, 241] width 117 height 18
click at [194, 211] on button "No" at bounding box center [194, 201] width 40 height 28
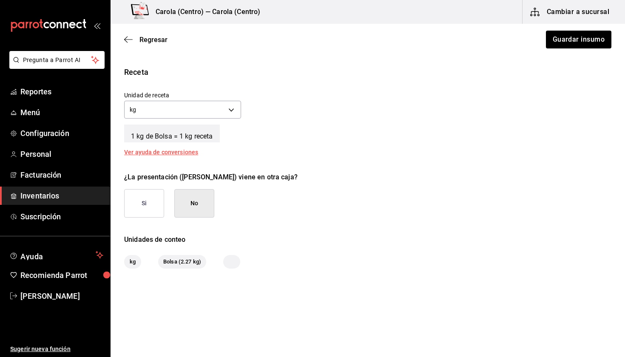
scroll to position [0, 0]
click at [577, 42] on button "Guardar insumo" at bounding box center [578, 40] width 66 height 18
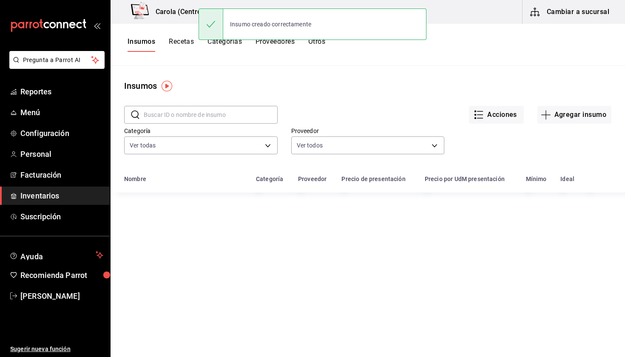
click at [183, 43] on button "Recetas" at bounding box center [181, 44] width 25 height 14
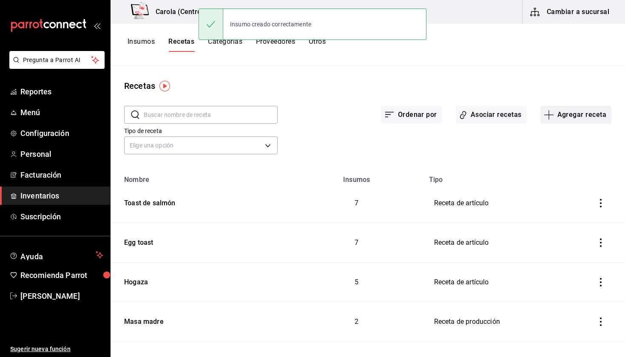
click at [580, 117] on button "Agregar receta" at bounding box center [575, 115] width 71 height 18
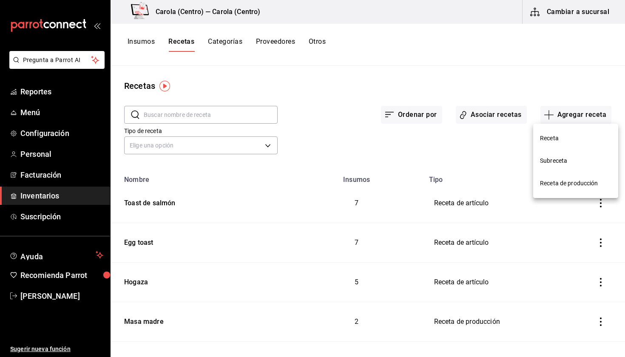
click at [564, 138] on span "Receta" at bounding box center [575, 138] width 71 height 9
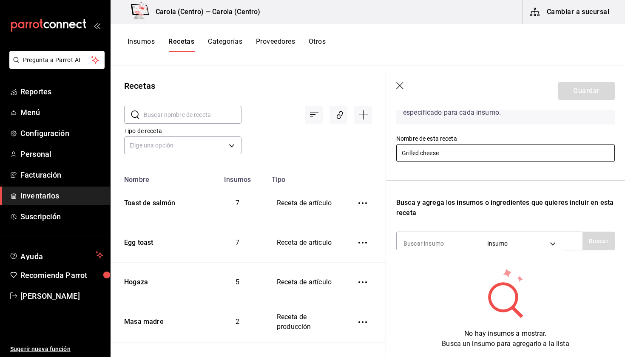
scroll to position [67, 0]
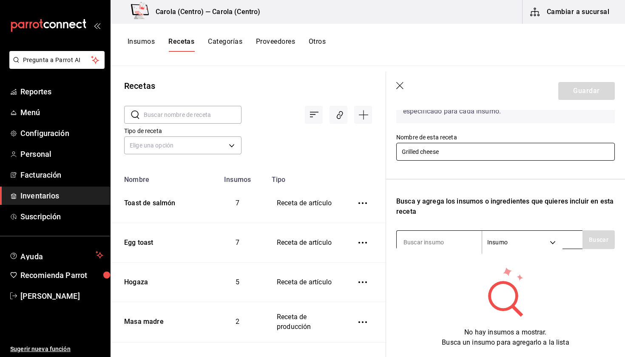
type input "Grilled cheese"
type input "mix"
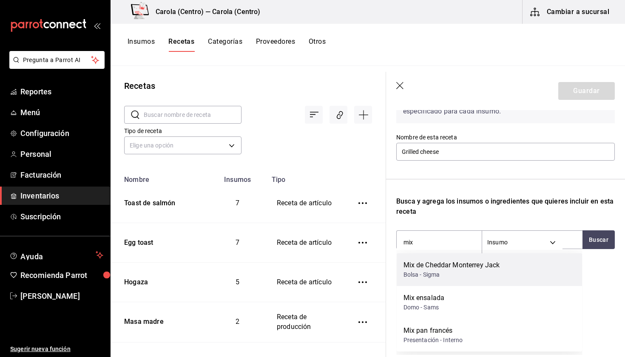
scroll to position [0, 0]
click at [433, 264] on div "Mix de Cheddar Monterrey Jack" at bounding box center [451, 265] width 96 height 10
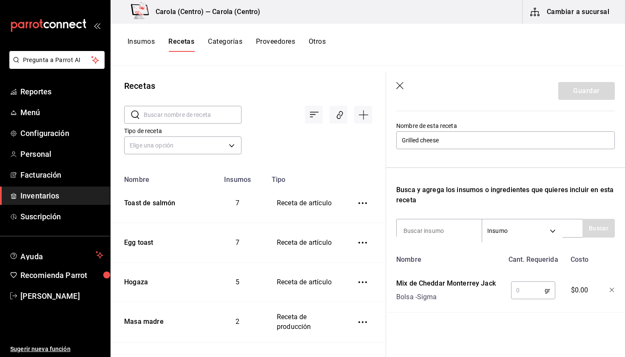
scroll to position [78, 0]
click at [612, 293] on div at bounding box center [605, 288] width 19 height 27
click at [436, 238] on input at bounding box center [438, 231] width 85 height 18
type input "m"
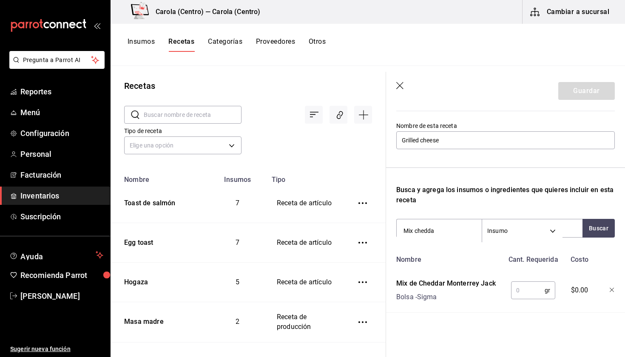
type input "Mix cheddar"
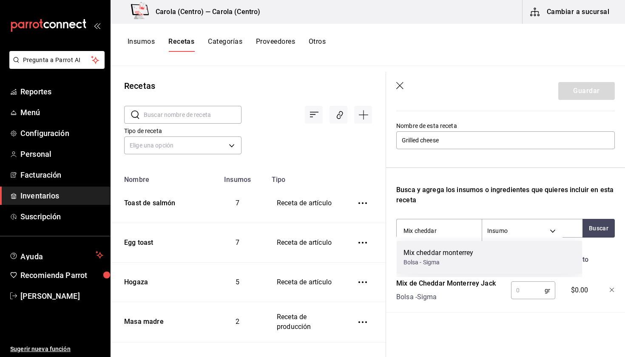
click at [441, 252] on div "Mix cheddar monterrey" at bounding box center [438, 253] width 70 height 10
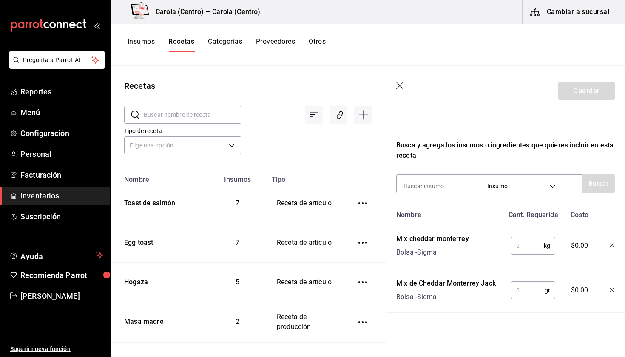
scroll to position [123, 0]
click at [521, 256] on div "kg ​" at bounding box center [531, 243] width 56 height 27
click at [521, 250] on input "text" at bounding box center [527, 245] width 33 height 17
type input "1"
type input "0.08"
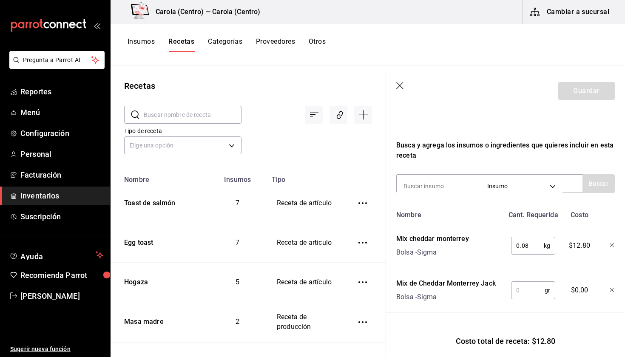
click at [526, 289] on input "text" at bounding box center [528, 290] width 34 height 17
type input "8"
type input "."
click at [613, 290] on icon "button" at bounding box center [611, 290] width 5 height 5
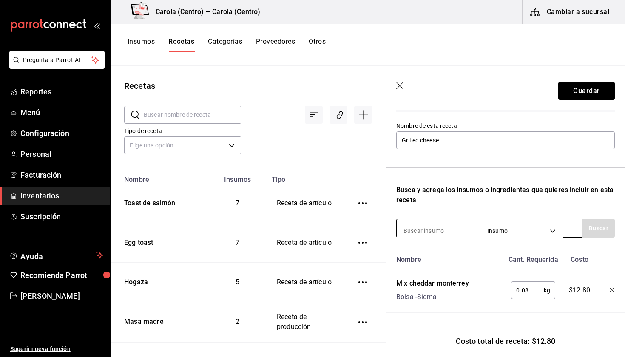
click at [430, 228] on input at bounding box center [438, 231] width 85 height 18
type input "crema"
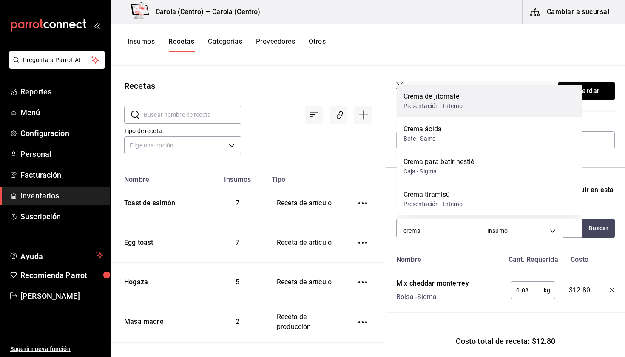
click at [467, 107] on div "Crema de jitomate Presentación - Interno" at bounding box center [489, 101] width 186 height 33
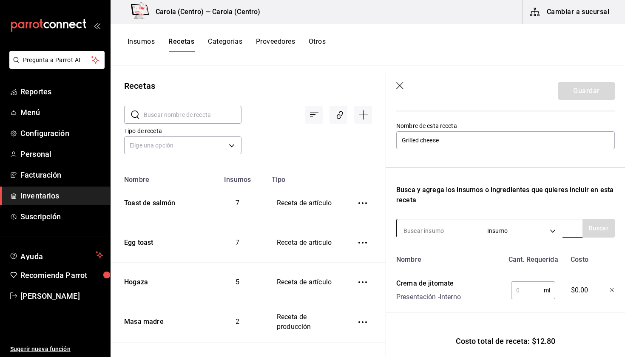
click at [443, 232] on input at bounding box center [438, 231] width 85 height 18
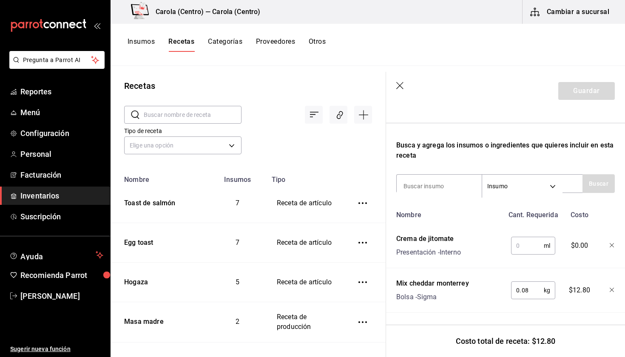
scroll to position [123, 0]
type input "rebanada"
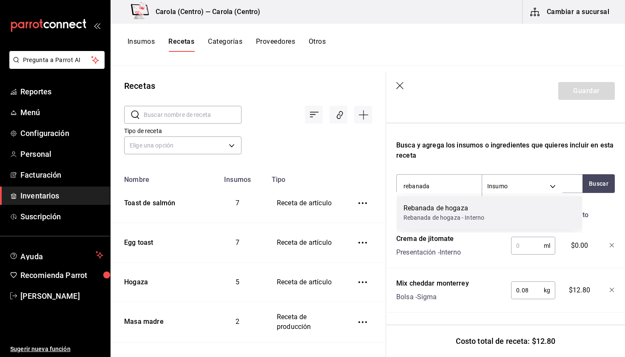
click at [422, 207] on div "Rebanada de hogaza" at bounding box center [443, 208] width 81 height 10
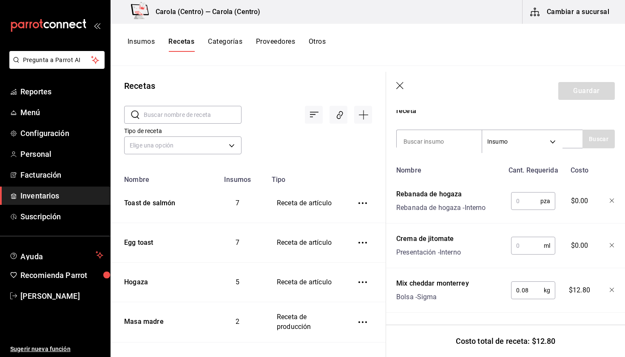
scroll to position [167, 0]
click at [518, 206] on input "text" at bounding box center [525, 200] width 29 height 17
type input "2"
click at [525, 256] on div "ml ​" at bounding box center [531, 243] width 56 height 27
click at [524, 252] on input "text" at bounding box center [527, 245] width 33 height 17
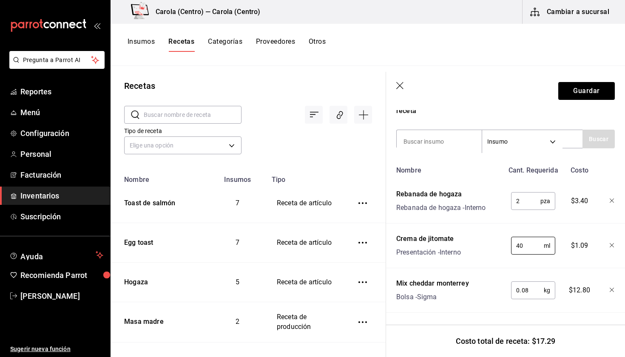
scroll to position [0, 0]
type input "40"
click at [577, 93] on button "Guardar" at bounding box center [586, 91] width 57 height 18
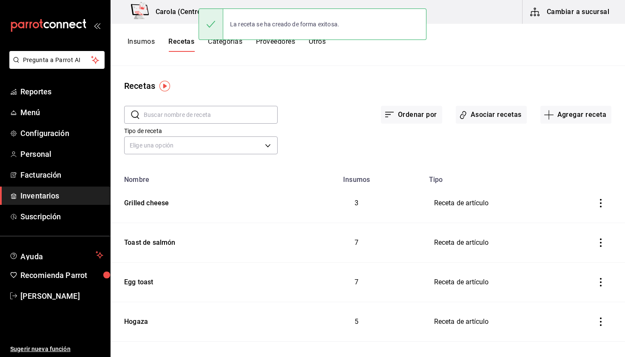
click at [134, 42] on button "Insumos" at bounding box center [140, 44] width 27 height 14
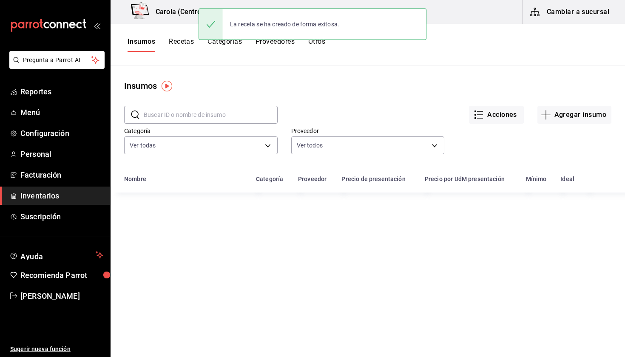
click at [164, 119] on input "text" at bounding box center [211, 114] width 134 height 17
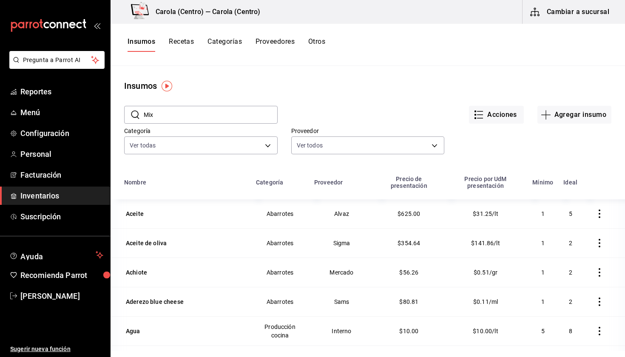
type input "Mix"
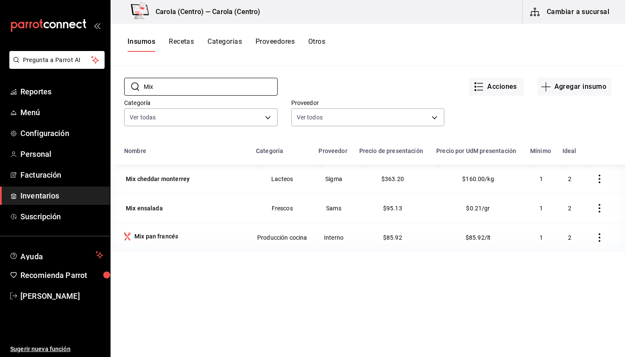
scroll to position [23, 0]
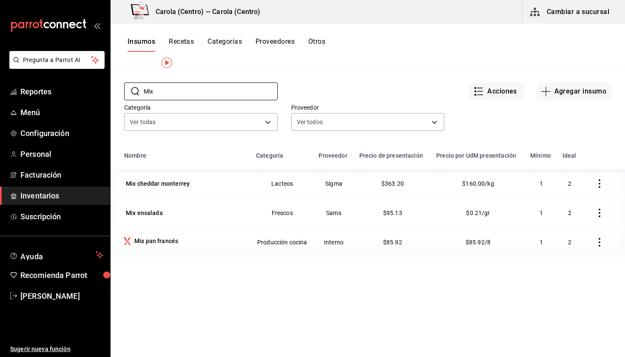
click at [197, 46] on div "Insumos Recetas Categorías Proveedores Otros" at bounding box center [226, 44] width 198 height 14
click at [186, 42] on button "Recetas" at bounding box center [181, 44] width 25 height 14
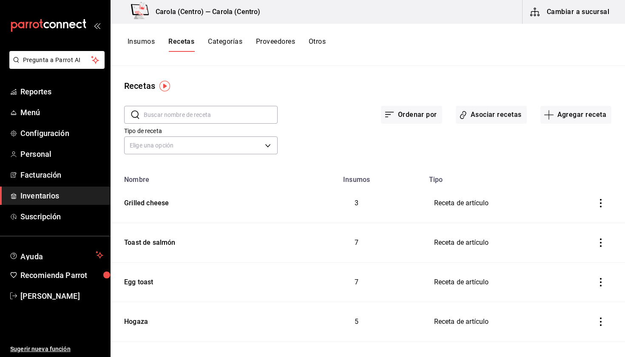
click at [180, 113] on input "text" at bounding box center [211, 114] width 134 height 17
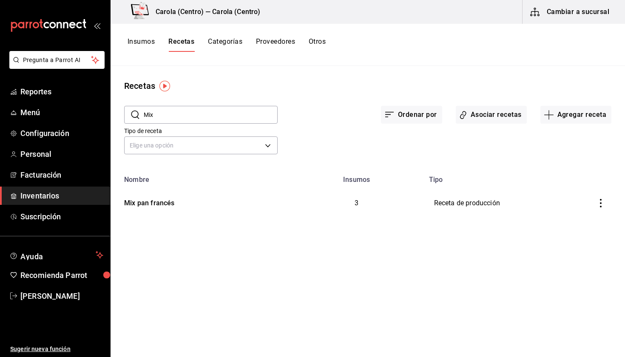
type input "Mix"
click at [233, 40] on button "Categorías" at bounding box center [225, 44] width 34 height 14
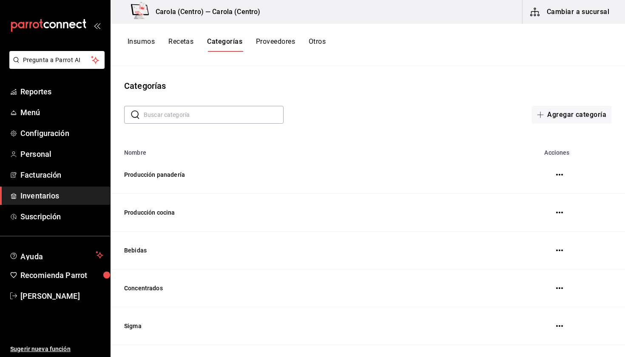
click at [197, 117] on input "text" at bounding box center [214, 114] width 140 height 17
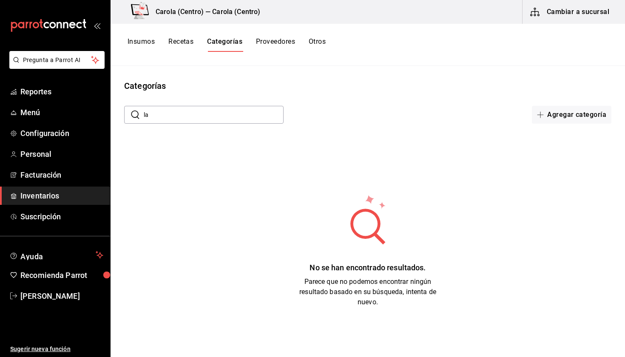
type input "l"
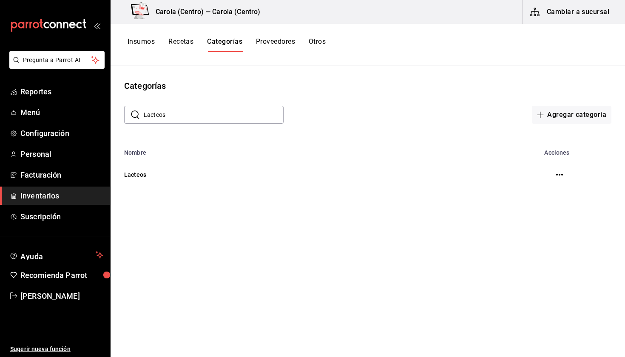
type input "Lacteos"
click at [182, 181] on td "Lacteos" at bounding box center [303, 174] width 387 height 37
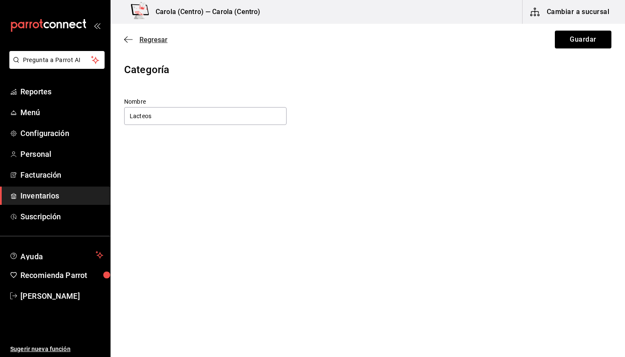
click at [128, 36] on icon "button" at bounding box center [128, 40] width 8 height 8
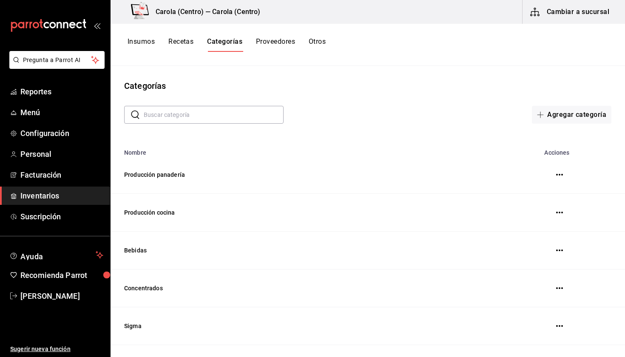
click at [137, 43] on button "Insumos" at bounding box center [140, 44] width 27 height 14
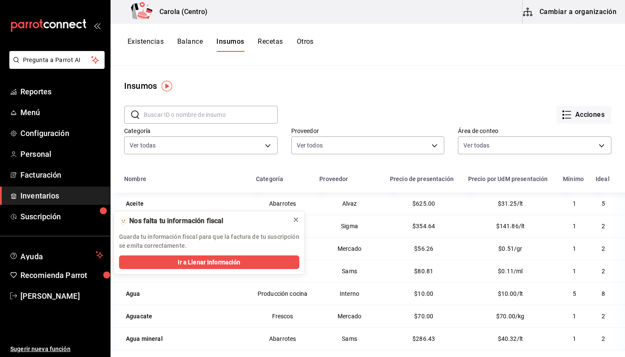
click at [296, 219] on icon at bounding box center [295, 219] width 7 height 7
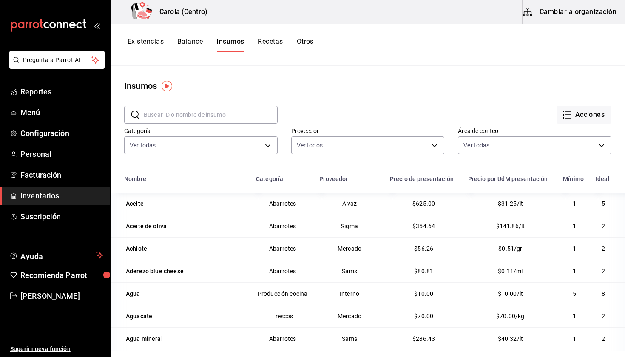
click at [191, 115] on input "text" at bounding box center [211, 114] width 134 height 17
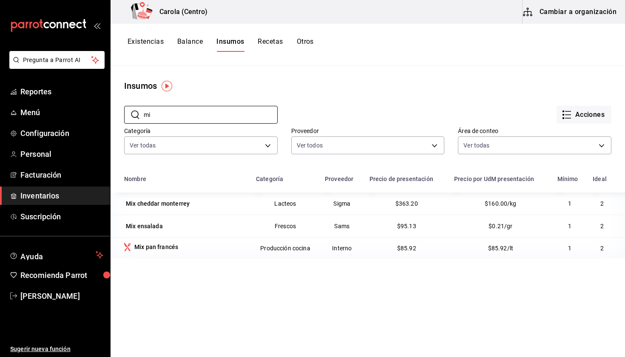
type input "m"
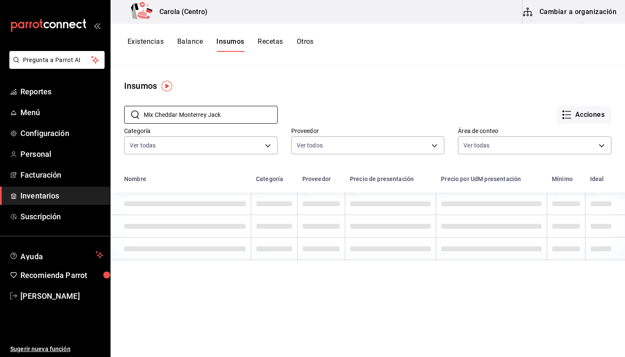
type input "Mix Cheddar Monterrey Jack"
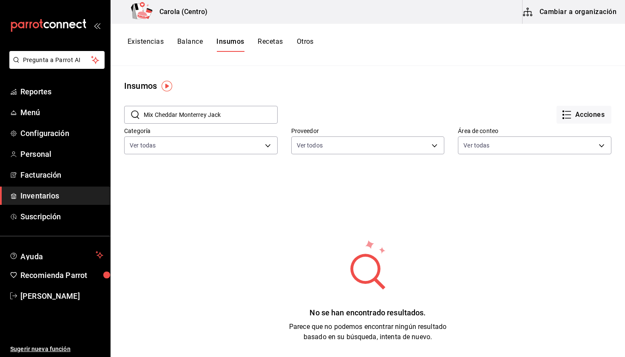
drag, startPoint x: 241, startPoint y: 111, endPoint x: 128, endPoint y: 111, distance: 113.0
click at [128, 111] on div "​ Mix Cheddar Monterrey Jack ​" at bounding box center [200, 115] width 153 height 18
click at [142, 48] on button "Existencias" at bounding box center [145, 44] width 36 height 14
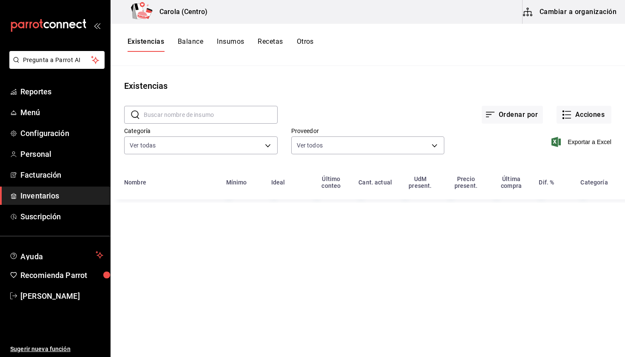
click at [187, 44] on button "Balance" at bounding box center [190, 44] width 25 height 14
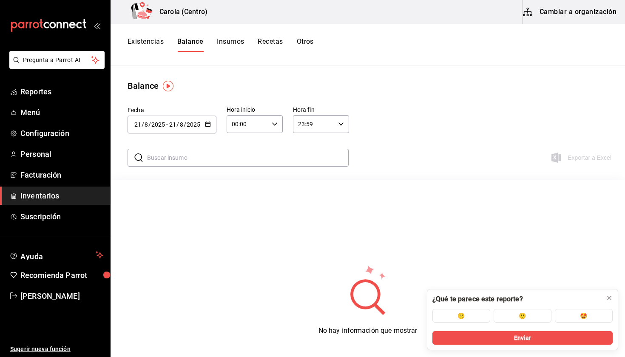
click at [272, 45] on button "Recetas" at bounding box center [269, 44] width 25 height 14
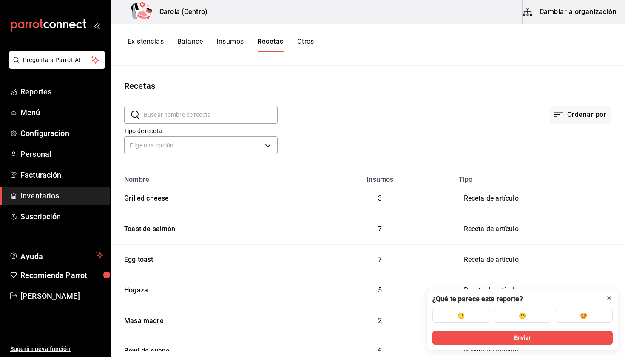
click at [612, 300] on button at bounding box center [609, 298] width 14 height 14
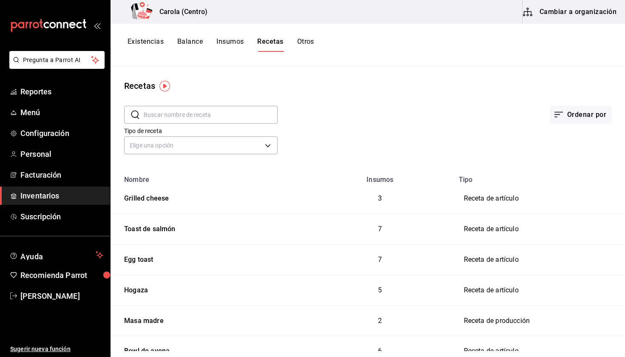
click at [192, 14] on h3 "Carola (Centro)" at bounding box center [180, 12] width 55 height 10
click at [544, 10] on button "Cambiar a organización" at bounding box center [570, 12] width 96 height 24
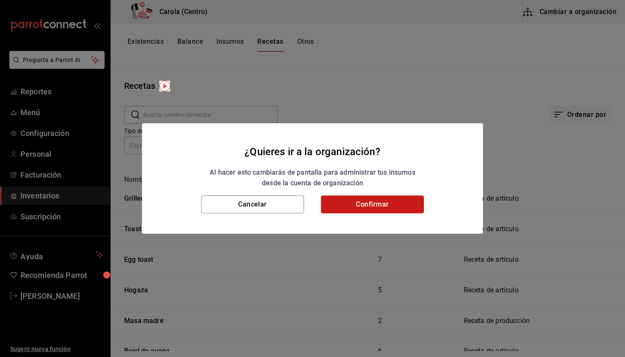
click at [369, 201] on button "Confirmar" at bounding box center [372, 204] width 103 height 18
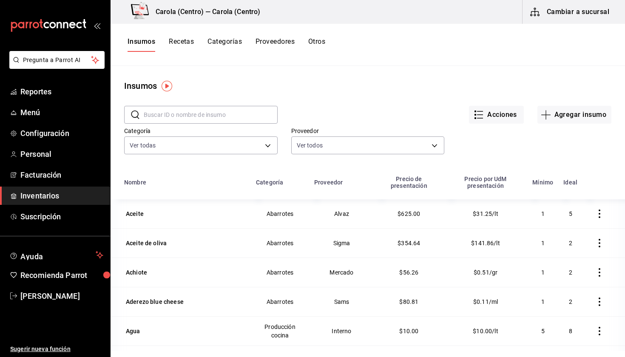
click at [202, 121] on input "text" at bounding box center [211, 114] width 134 height 17
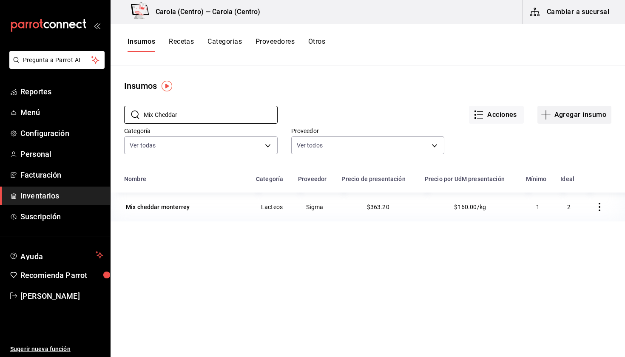
type input "Mix Cheddar"
click at [575, 119] on button "Agregar insumo" at bounding box center [574, 115] width 74 height 18
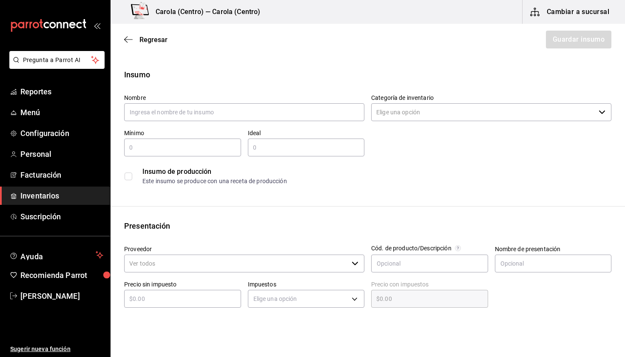
click at [127, 34] on div "Regresar Guardar insumo" at bounding box center [367, 39] width 514 height 31
click at [127, 39] on icon "button" at bounding box center [128, 40] width 8 height 8
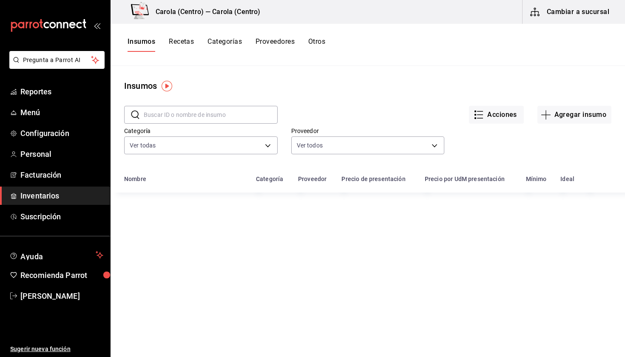
click at [183, 37] on div "Insumos Recetas Categorías Proveedores Otros" at bounding box center [367, 45] width 514 height 42
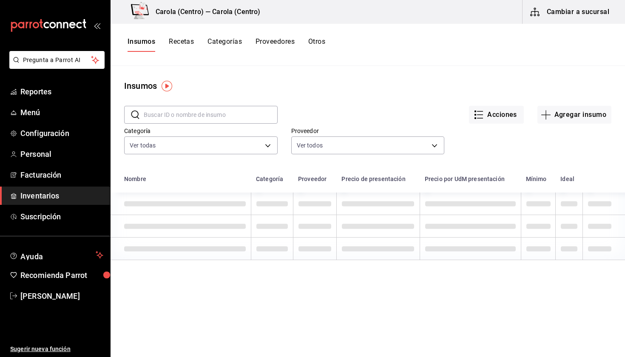
click at [182, 43] on button "Recetas" at bounding box center [181, 44] width 25 height 14
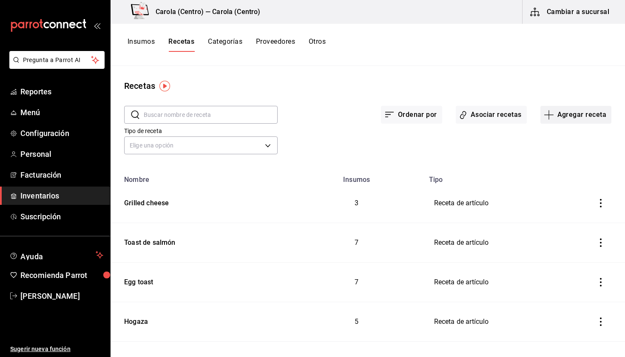
click at [574, 110] on button "Agregar receta" at bounding box center [575, 115] width 71 height 18
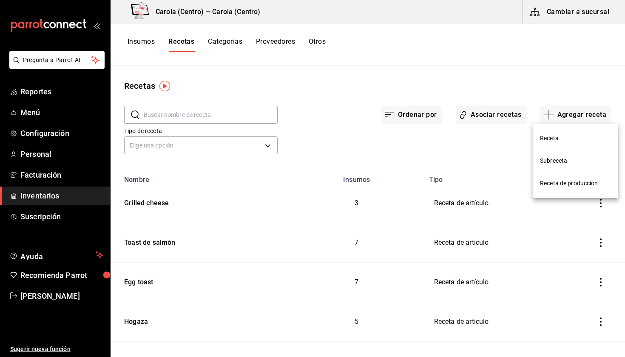
click at [552, 134] on span "Receta" at bounding box center [575, 138] width 71 height 9
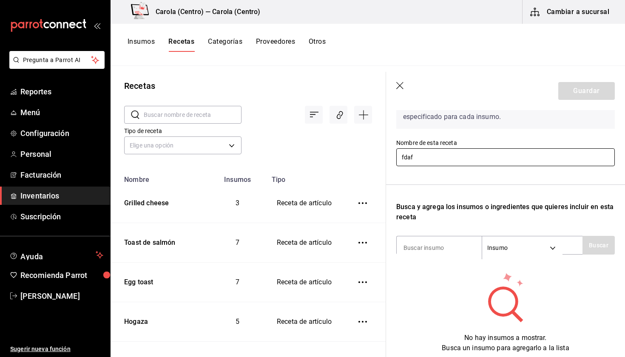
scroll to position [81, 0]
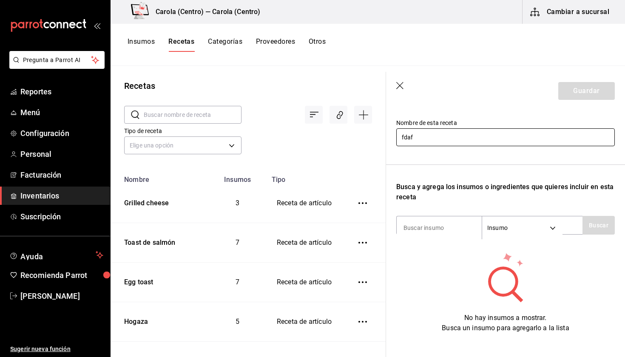
type input "fdaf"
click at [436, 247] on div "Recuerda que las cantidades utilizadas en tus recetas estarán definidas en la U…" at bounding box center [505, 195] width 218 height 275
type input "mix"
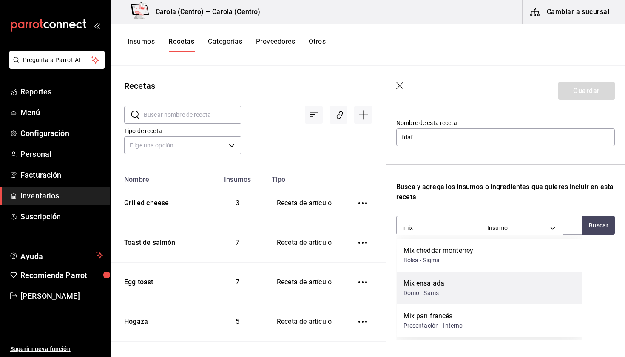
scroll to position [0, 0]
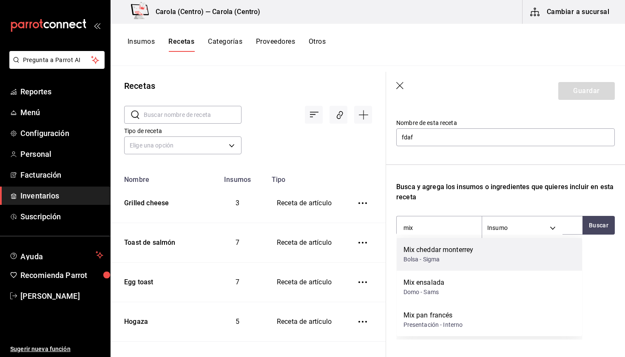
click at [453, 262] on div "Bolsa - Sigma" at bounding box center [438, 259] width 70 height 9
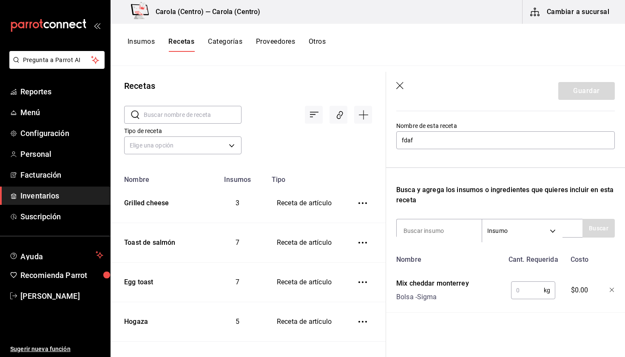
scroll to position [78, 0]
click at [528, 292] on input "text" at bounding box center [527, 290] width 33 height 17
type input "1"
click at [432, 229] on input at bounding box center [438, 231] width 85 height 18
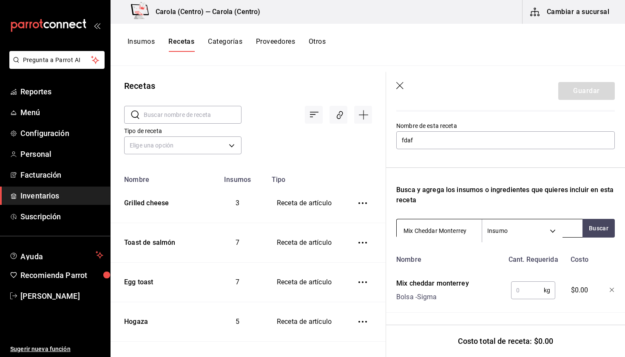
scroll to position [0, 0]
type input "Mix Cheddar Monterrey"
click at [608, 292] on div at bounding box center [605, 288] width 19 height 27
click at [612, 291] on icon "button" at bounding box center [611, 290] width 4 height 4
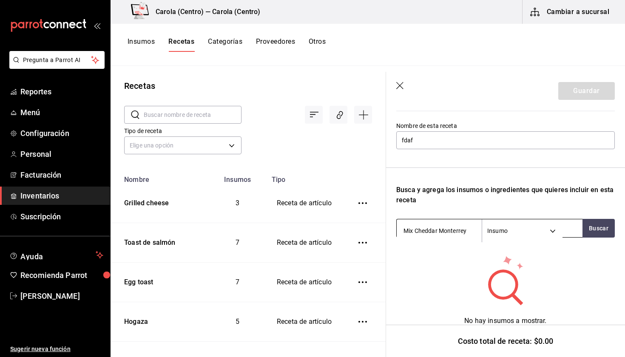
click at [470, 235] on input "Mix Cheddar Monterrey" at bounding box center [438, 231] width 85 height 18
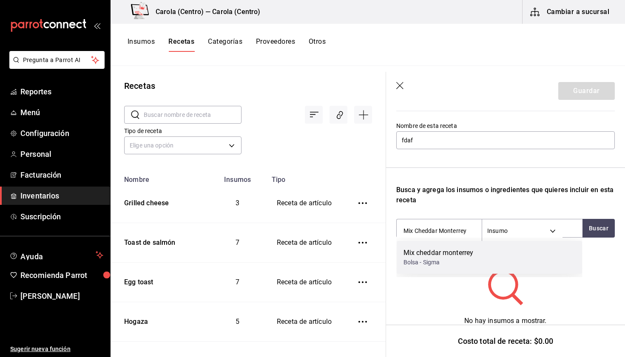
click at [465, 249] on div "Mix cheddar monterrey" at bounding box center [438, 253] width 70 height 10
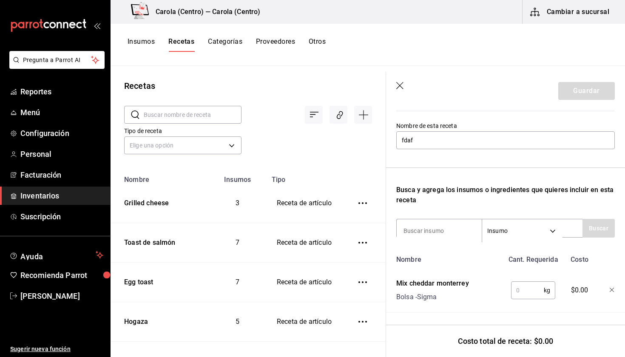
click at [526, 294] on input "text" at bounding box center [527, 290] width 33 height 17
type input "1"
click at [610, 293] on div at bounding box center [605, 288] width 19 height 27
click at [616, 284] on div "Receta de artículo Recuerda que las cantidades utilizadas en tus recetas estará…" at bounding box center [505, 194] width 239 height 325
click at [611, 289] on icon "button" at bounding box center [611, 290] width 5 height 5
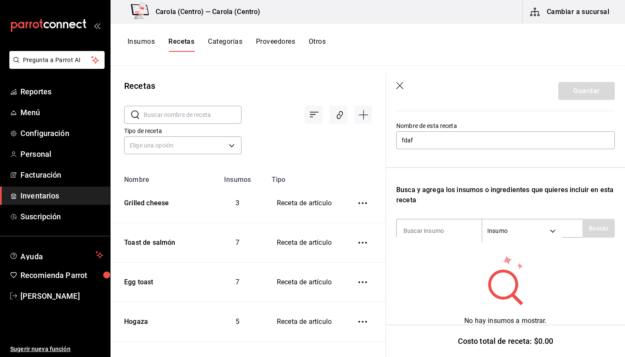
click at [404, 90] on icon "button" at bounding box center [400, 86] width 8 height 8
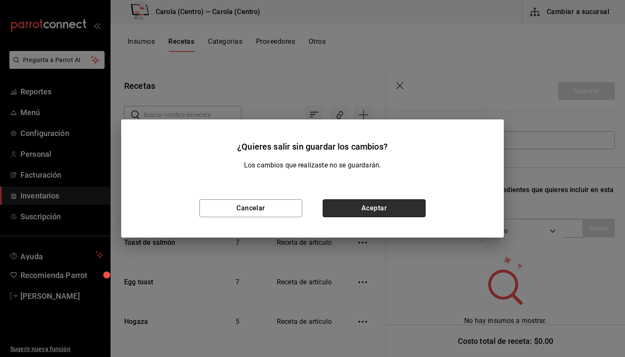
click at [403, 210] on button "Aceptar" at bounding box center [373, 208] width 103 height 18
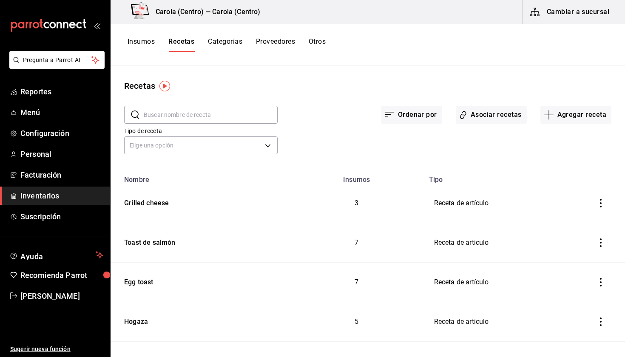
click at [367, 72] on div "Recetas ​ ​ Ordenar por Asociar recetas Agregar receta Tipo de receta Elige una…" at bounding box center [367, 208] width 514 height 285
click at [152, 42] on button "Insumos" at bounding box center [140, 44] width 27 height 14
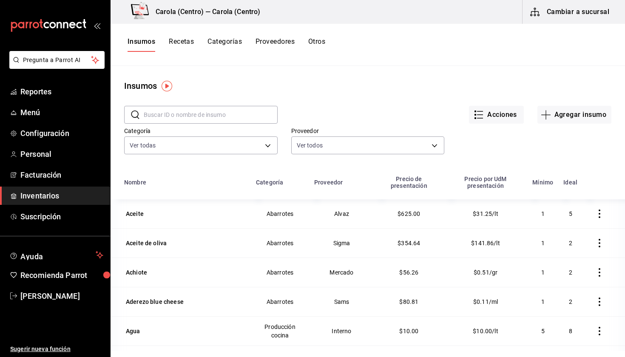
click at [189, 45] on button "Recetas" at bounding box center [181, 44] width 25 height 14
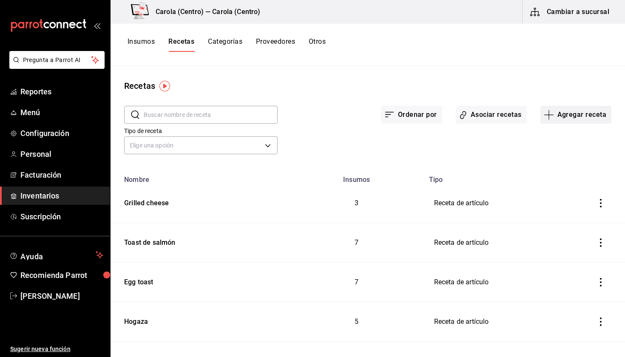
click at [558, 110] on button "Agregar receta" at bounding box center [575, 115] width 71 height 18
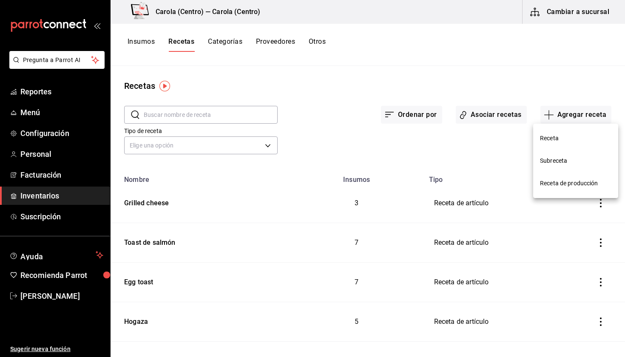
click at [546, 135] on span "Receta" at bounding box center [575, 138] width 71 height 9
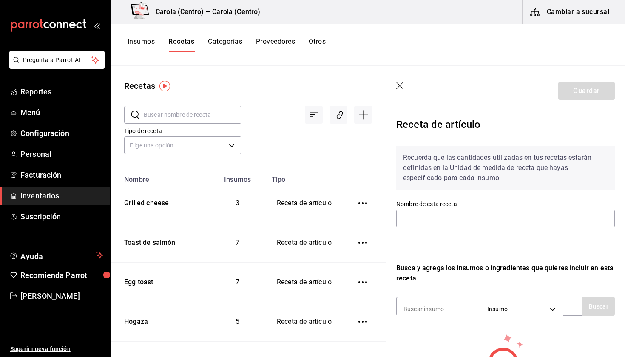
scroll to position [51, 0]
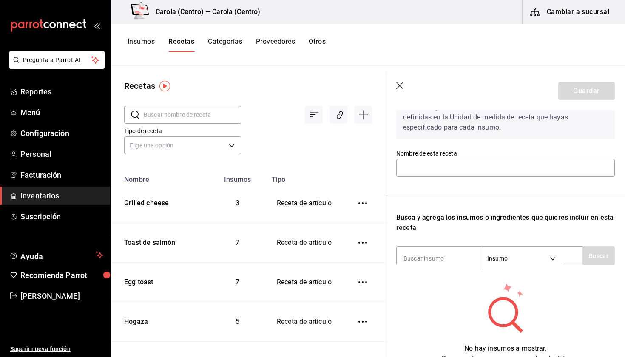
click at [425, 154] on label "Nombre de esta receta" at bounding box center [505, 153] width 218 height 6
type input "Roast beef"
click at [449, 193] on div "Recuerda que las cantidades utilizadas en tus recetas estarán definidas en la U…" at bounding box center [505, 225] width 218 height 275
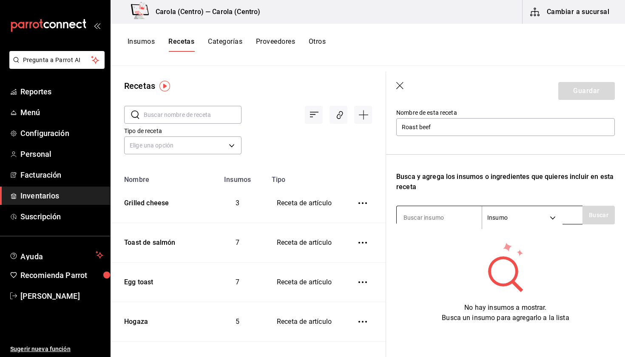
scroll to position [91, 0]
type input "hogaza"
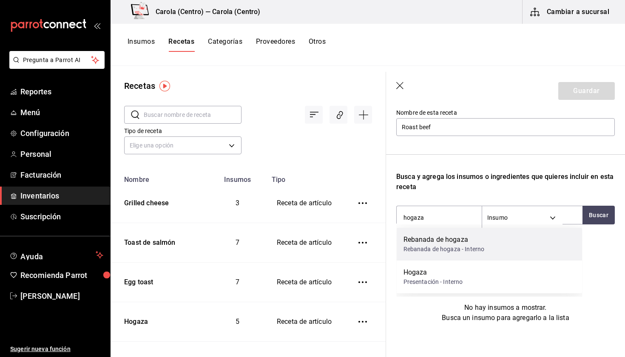
click at [456, 252] on div "Rebanada de hogaza - Interno" at bounding box center [443, 249] width 81 height 9
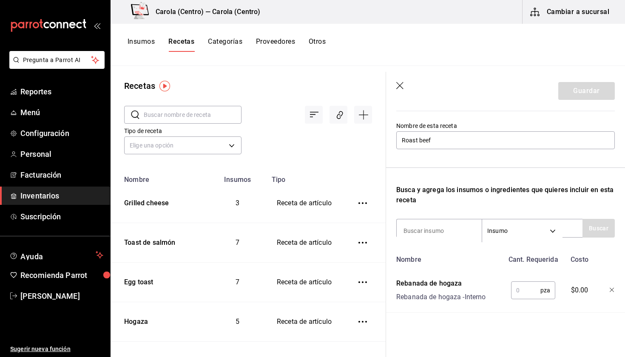
scroll to position [78, 0]
click at [529, 285] on input "text" at bounding box center [525, 290] width 29 height 17
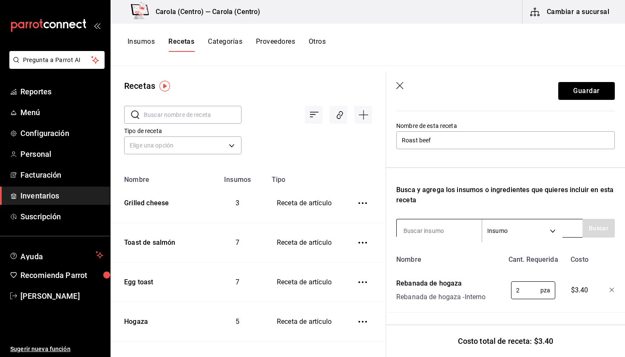
type input "2"
click at [433, 233] on input at bounding box center [438, 231] width 85 height 18
type input "t"
type input "roast"
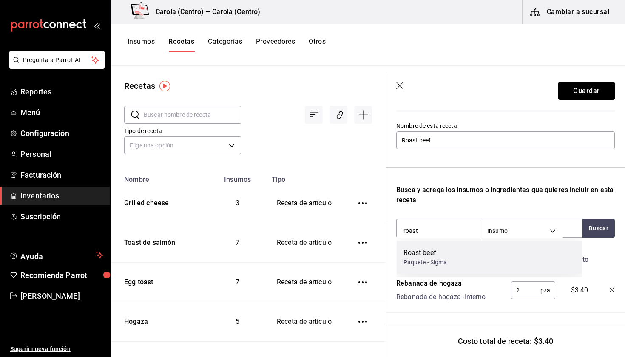
click at [434, 249] on div "Roast beef" at bounding box center [425, 253] width 44 height 10
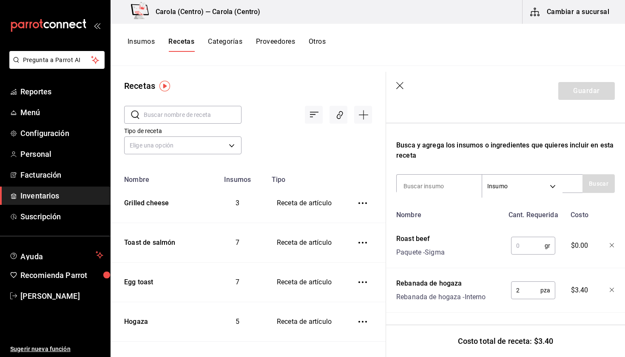
scroll to position [123, 0]
click at [521, 244] on input "text" at bounding box center [528, 245] width 34 height 17
type input "80"
click at [428, 183] on input at bounding box center [438, 186] width 85 height 18
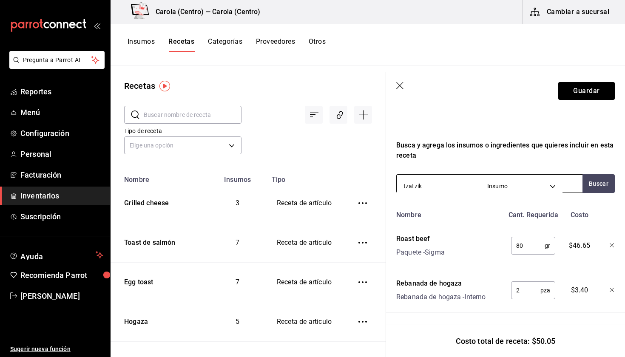
type input "tzatziki"
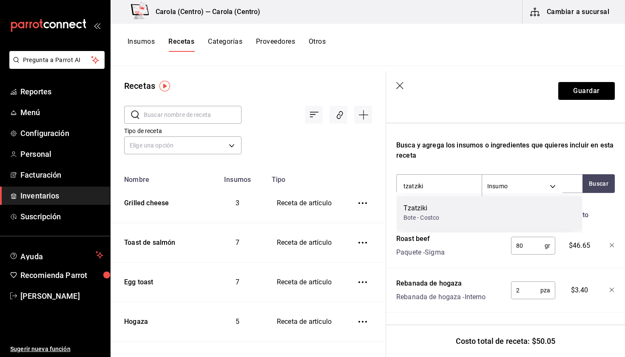
click at [427, 201] on div "Tzatziki Bote - Costco" at bounding box center [489, 212] width 186 height 33
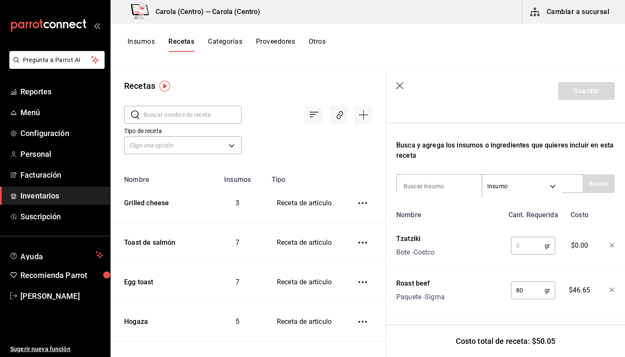
click at [526, 247] on input "text" at bounding box center [528, 245] width 34 height 17
type input "40"
click at [456, 187] on input at bounding box center [438, 186] width 85 height 18
type input "jitomate"
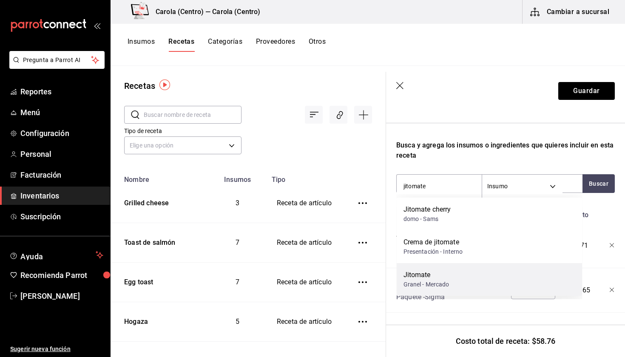
scroll to position [0, 0]
click at [456, 272] on div "Jitomate Granel - Mercado" at bounding box center [489, 278] width 186 height 33
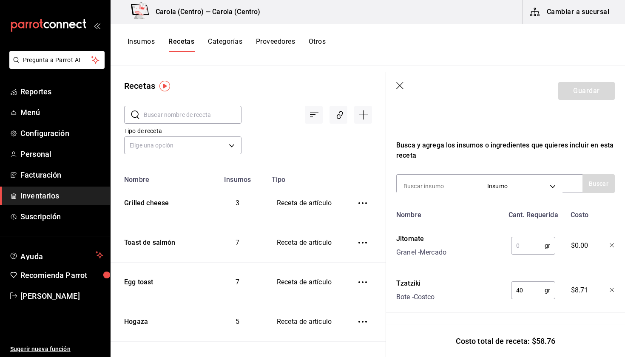
click at [526, 246] on input "text" at bounding box center [528, 245] width 34 height 17
type input "0"
type input "30"
click at [460, 186] on input at bounding box center [438, 186] width 85 height 18
type input "arugula"
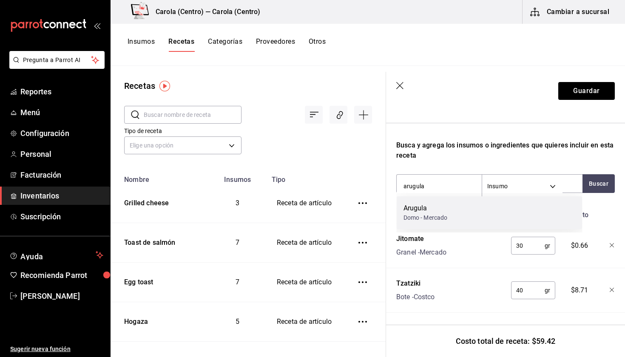
click at [447, 209] on div "Arugula" at bounding box center [425, 208] width 44 height 10
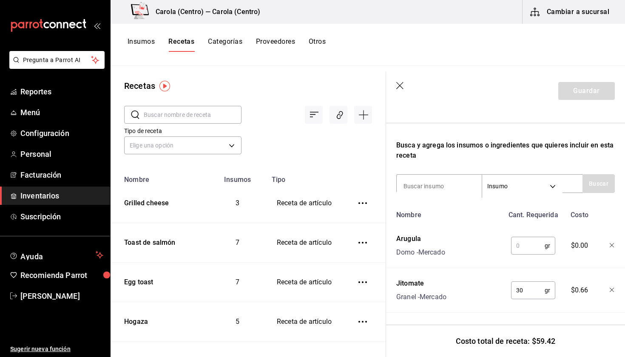
click at [522, 248] on input "text" at bounding box center [528, 245] width 34 height 17
type input "20"
click at [442, 187] on input at bounding box center [438, 186] width 85 height 18
type input "cuadritos"
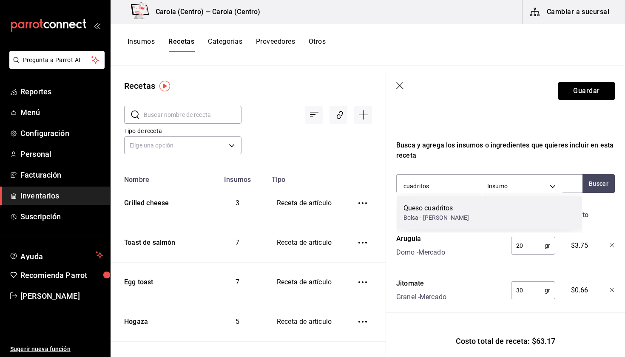
click at [437, 212] on div "Queso cuadritos" at bounding box center [436, 208] width 66 height 10
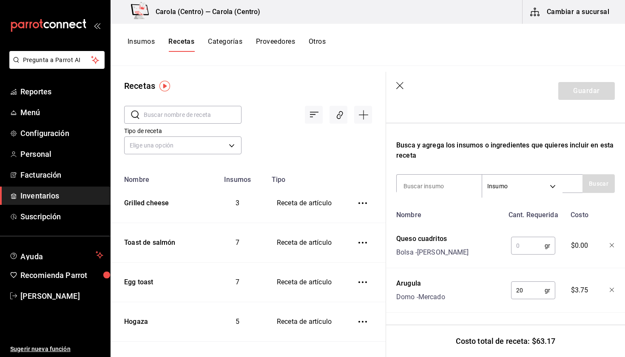
click at [527, 250] on input "text" at bounding box center [528, 245] width 34 height 17
type input "30"
click at [603, 94] on button "Guardar" at bounding box center [586, 91] width 57 height 18
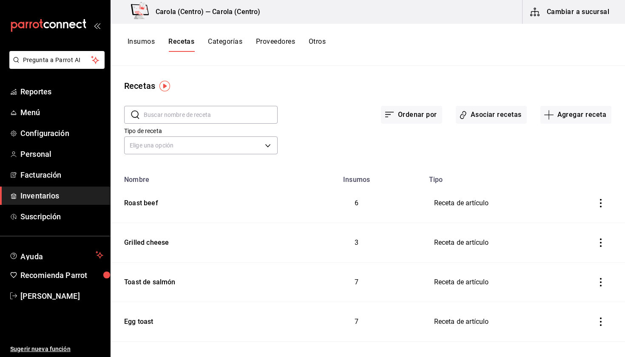
click at [134, 43] on button "Insumos" at bounding box center [140, 44] width 27 height 14
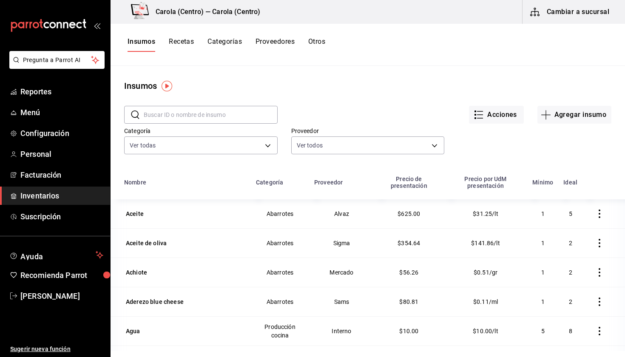
click at [198, 116] on input "text" at bounding box center [211, 114] width 134 height 17
click at [556, 113] on button "Agregar insumo" at bounding box center [574, 115] width 74 height 18
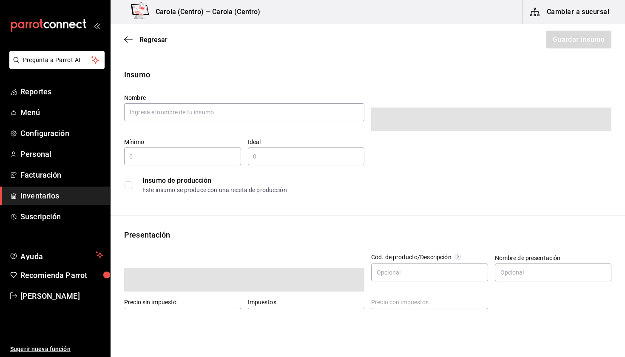
type input "$0.00"
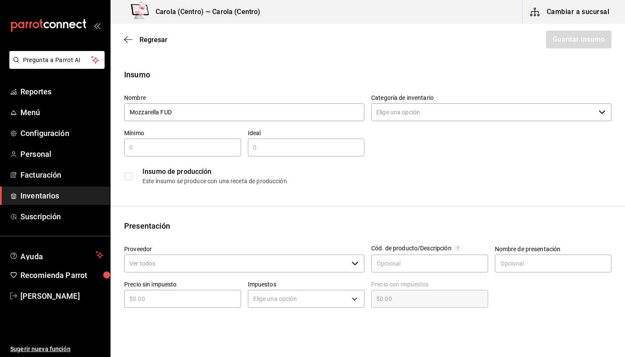
type input "Mozzarella FUD"
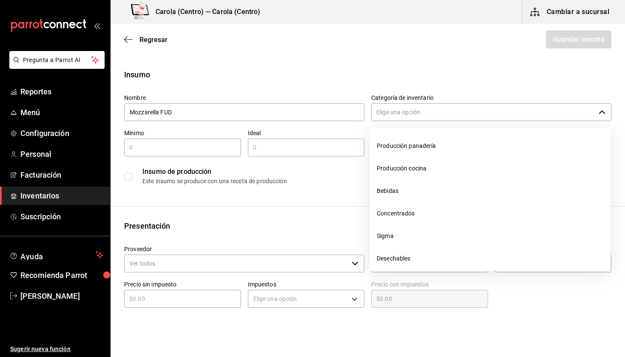
click at [381, 115] on input "Categoría de inventario" at bounding box center [483, 112] width 224 height 18
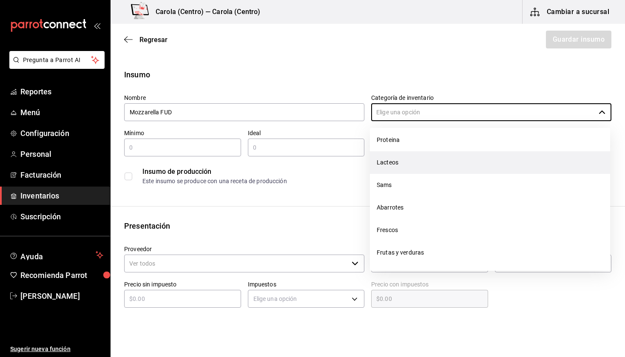
click at [389, 170] on li "Lacteos" at bounding box center [490, 162] width 240 height 23
type input "Lacteos"
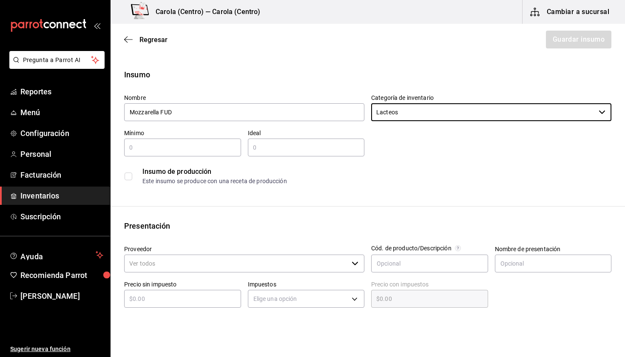
click at [198, 153] on div "​" at bounding box center [182, 148] width 117 height 18
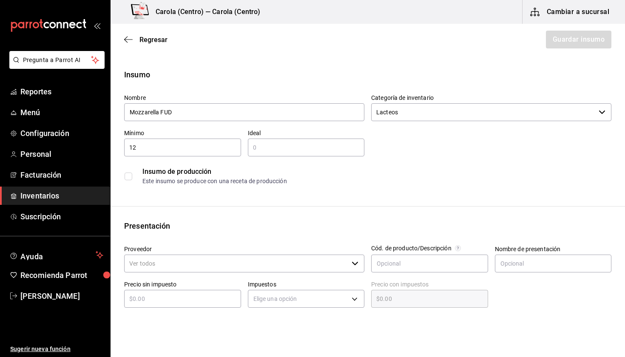
click at [275, 149] on input "text" at bounding box center [306, 147] width 117 height 10
click at [225, 150] on input "12" at bounding box center [182, 147] width 117 height 10
type input "1"
click at [274, 147] on input "text" at bounding box center [306, 147] width 117 height 10
type input "2"
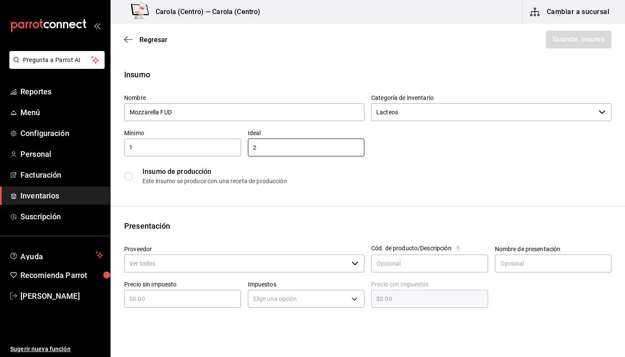
type input "2"
click at [303, 166] on div "Insumo de producción Este insumo se produce con una receta de producción" at bounding box center [367, 176] width 487 height 26
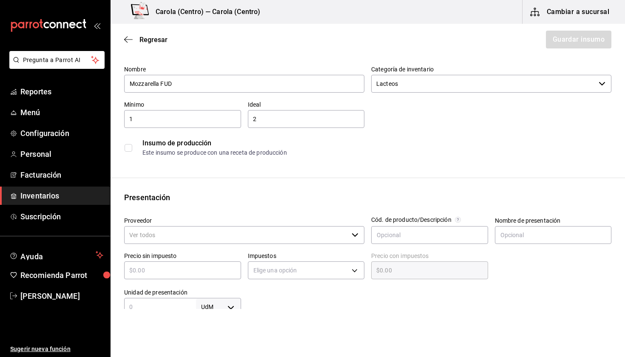
scroll to position [82, 0]
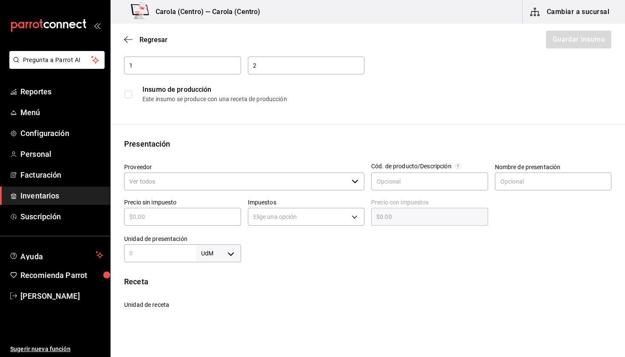
click at [168, 182] on input "Proveedor" at bounding box center [236, 182] width 224 height 18
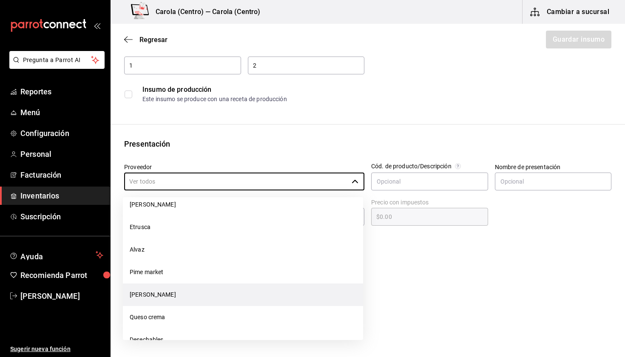
scroll to position [114, 0]
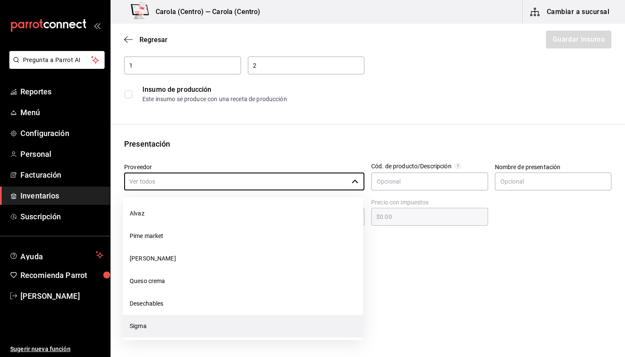
click at [156, 326] on li "Sigma" at bounding box center [243, 326] width 240 height 23
type input "Sigma"
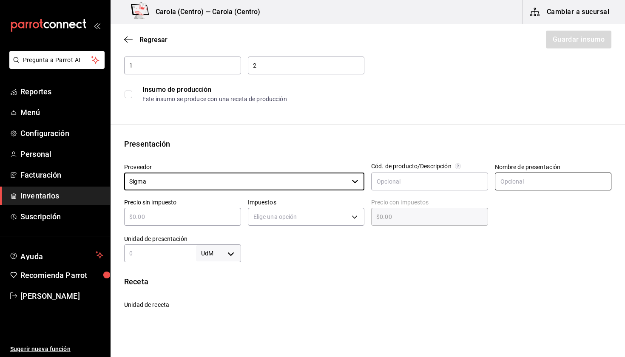
click at [524, 178] on input "text" at bounding box center [553, 182] width 117 height 18
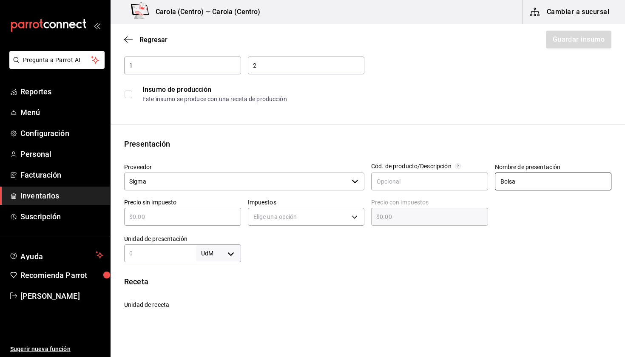
type input "Bolsa"
click at [206, 215] on input "text" at bounding box center [182, 217] width 117 height 10
type input "$3"
type input "$3.00"
type input "$39"
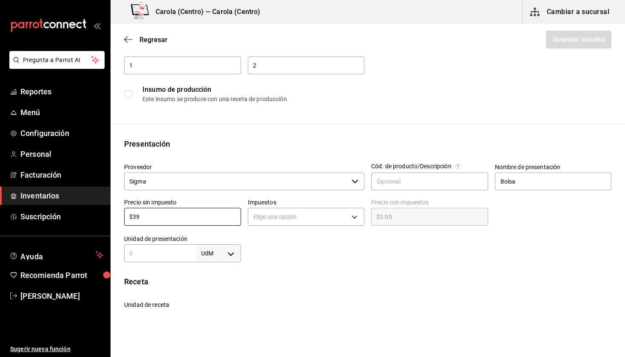
type input "$39.00"
type input "$397"
type input "$397.00"
type input "$397.2"
type input "$397.20"
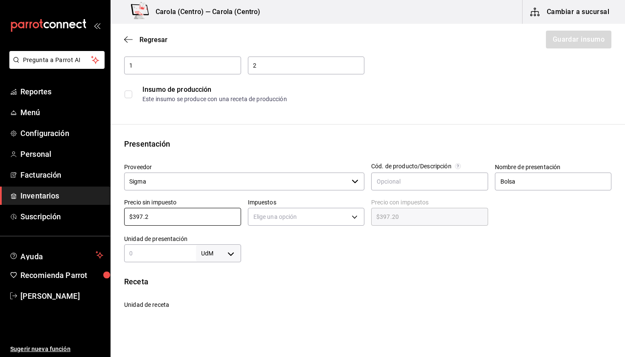
type input "$397.25"
click at [273, 221] on body "Pregunta a Parrot AI Reportes Menú Configuración Personal Facturación Inventari…" at bounding box center [312, 154] width 625 height 309
click at [266, 237] on li "IVA 0%" at bounding box center [306, 243] width 116 height 14
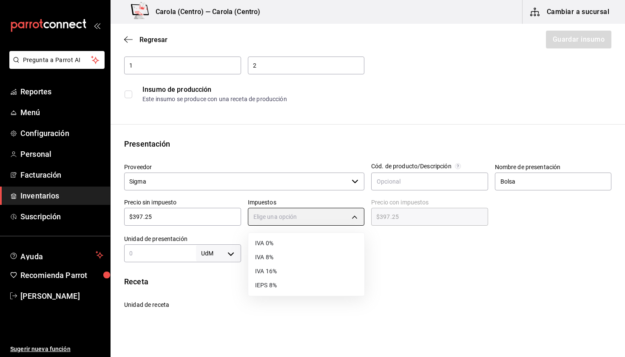
type input "IVA_0"
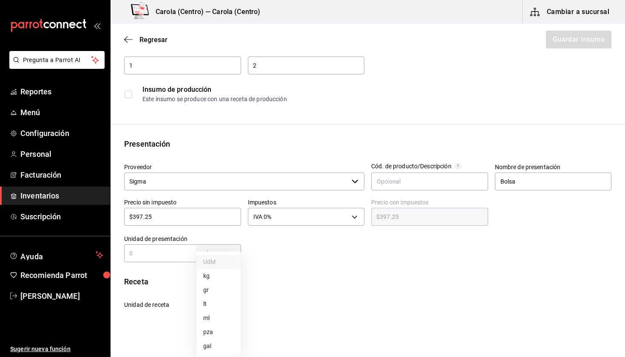
click at [218, 246] on body "Pregunta a Parrot AI Reportes Menú Configuración Personal Facturación Inventari…" at bounding box center [312, 154] width 625 height 309
click at [229, 274] on li "kg" at bounding box center [218, 276] width 44 height 14
type input "KILOGRAM"
click at [164, 254] on input "text" at bounding box center [160, 253] width 72 height 10
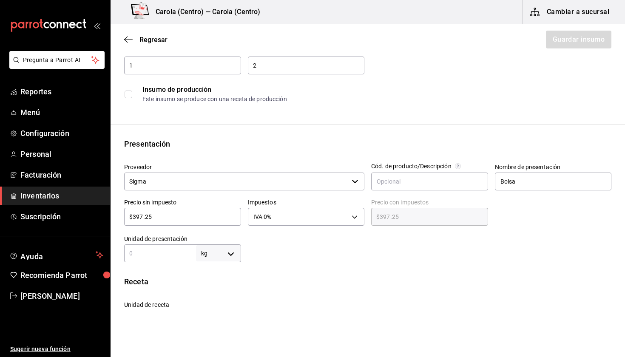
type input "2"
type input "2.2"
type input "2.27"
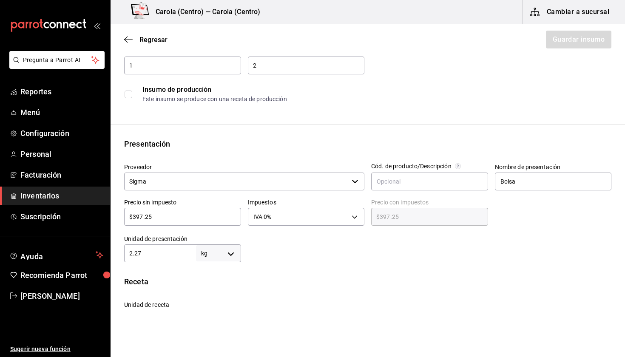
type input "2.27"
click at [340, 247] on div at bounding box center [426, 245] width 371 height 34
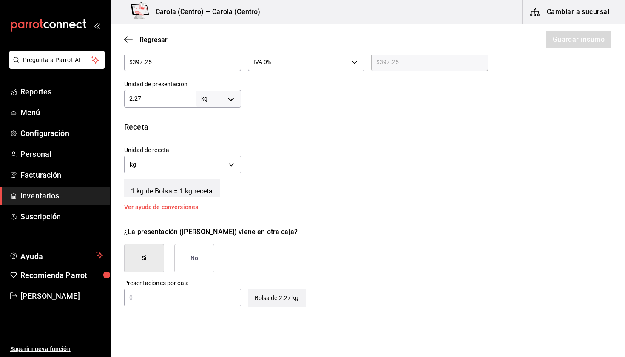
scroll to position [235, 0]
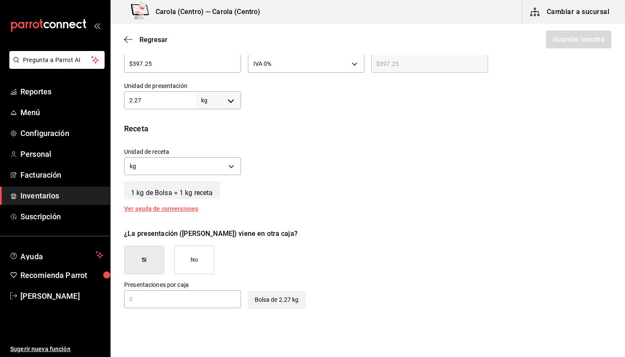
click at [571, 3] on button "Cambiar a sucursal" at bounding box center [570, 12] width 96 height 24
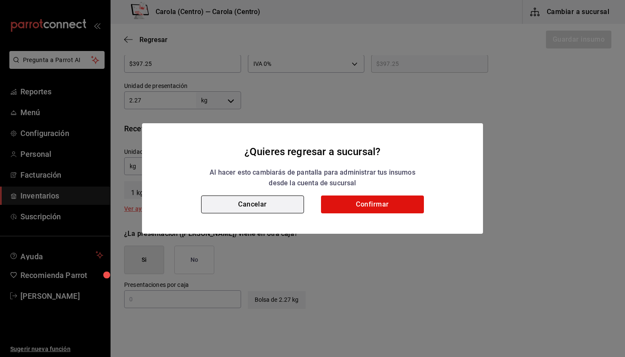
click at [271, 204] on button "Cancelar" at bounding box center [252, 204] width 103 height 18
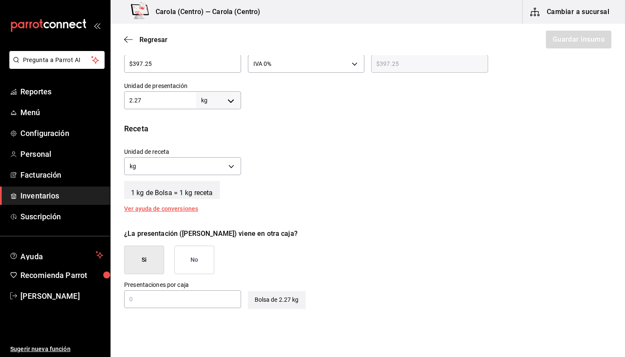
click at [189, 260] on button "No" at bounding box center [194, 260] width 40 height 28
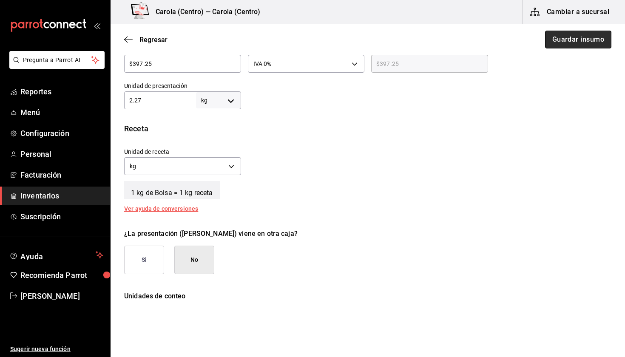
click at [558, 42] on button "Guardar insumo" at bounding box center [578, 40] width 66 height 18
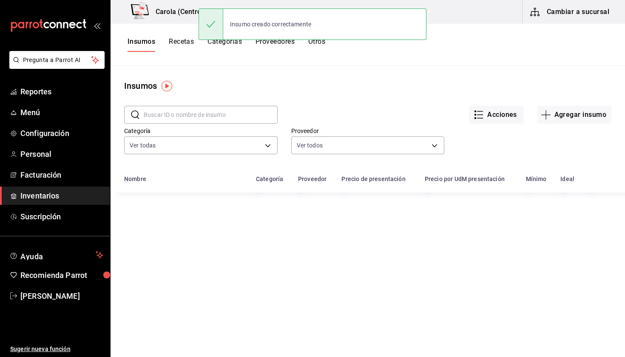
click at [180, 44] on button "Recetas" at bounding box center [181, 44] width 25 height 14
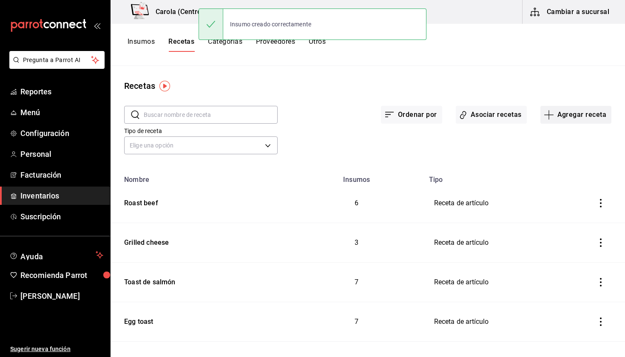
click at [577, 110] on button "Agregar receta" at bounding box center [575, 115] width 71 height 18
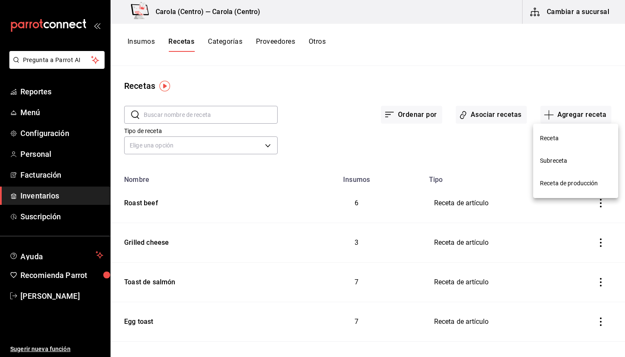
click at [543, 138] on span "Receta" at bounding box center [575, 138] width 71 height 9
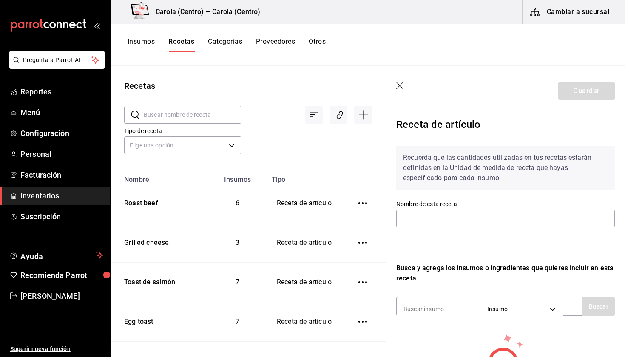
click at [397, 84] on icon "button" at bounding box center [400, 86] width 8 height 8
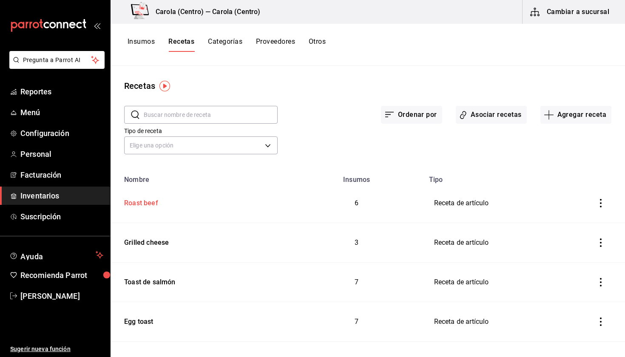
click at [151, 204] on div "Roast beef" at bounding box center [139, 201] width 37 height 13
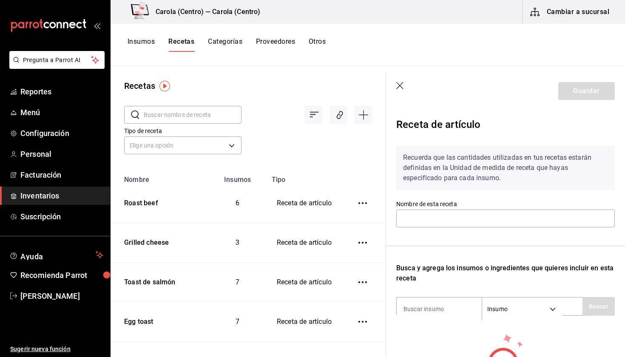
type input "Roast beef"
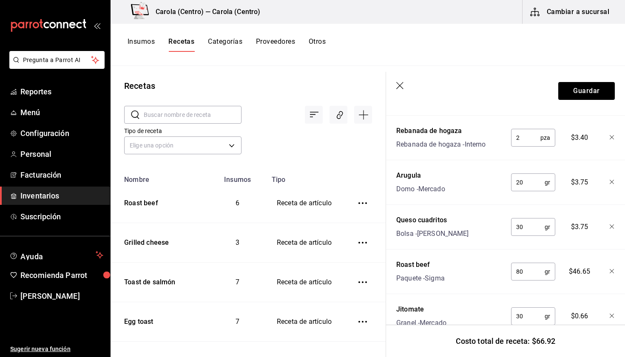
click at [609, 226] on icon "button" at bounding box center [611, 226] width 5 height 5
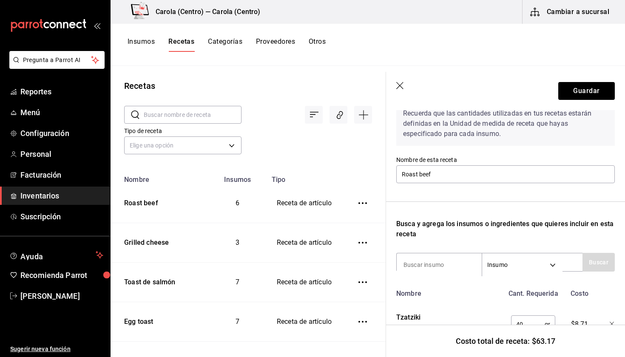
scroll to position [47, 0]
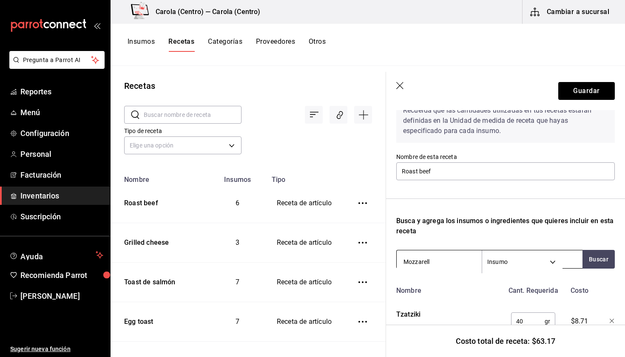
type input "Mozzarella"
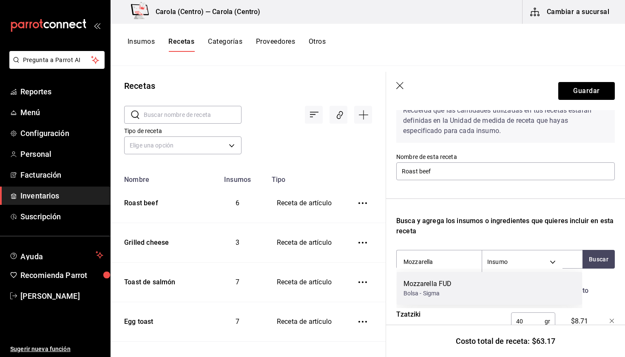
click at [450, 285] on div "Mozzarella FUD" at bounding box center [427, 284] width 48 height 10
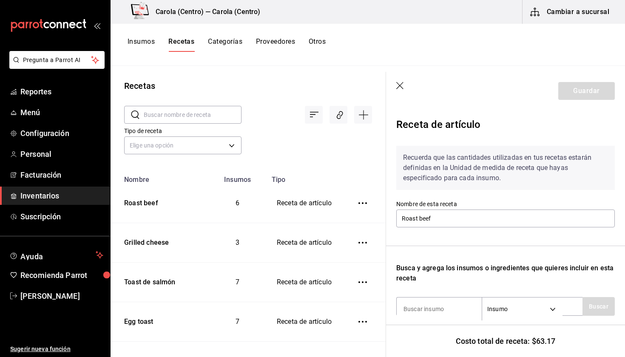
scroll to position [106, 0]
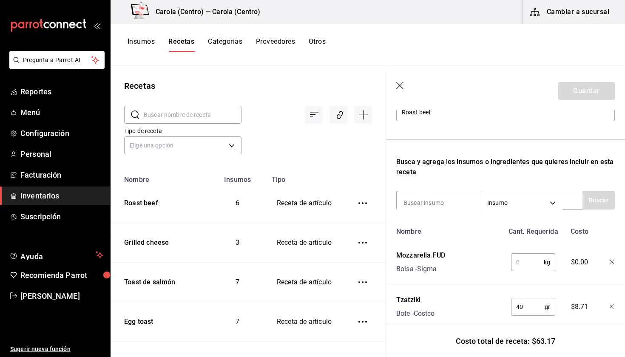
click at [520, 267] on input "text" at bounding box center [527, 262] width 33 height 17
type input "4"
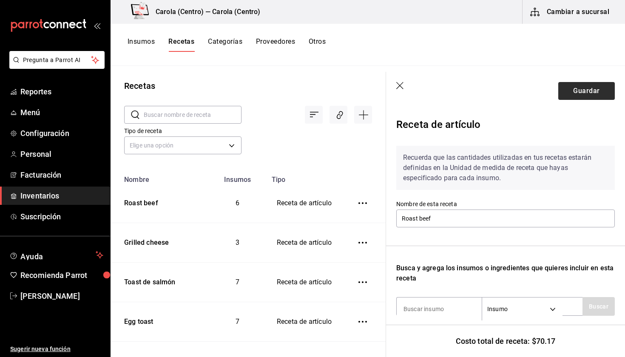
scroll to position [0, 0]
type input "0.04"
click at [572, 92] on button "Guardar" at bounding box center [586, 91] width 57 height 18
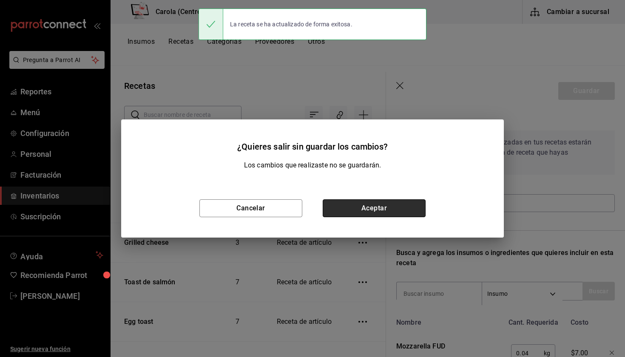
click at [373, 212] on button "Aceptar" at bounding box center [373, 208] width 103 height 18
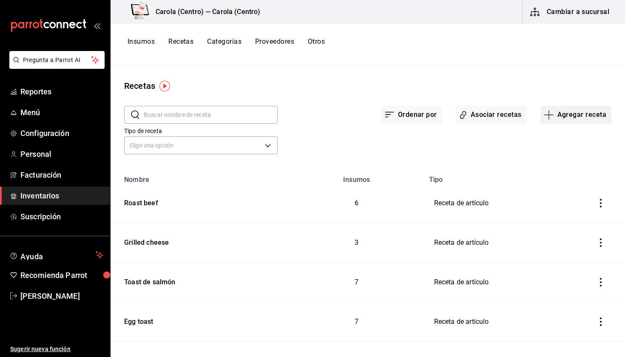
click at [588, 119] on button "Agregar receta" at bounding box center [575, 115] width 71 height 18
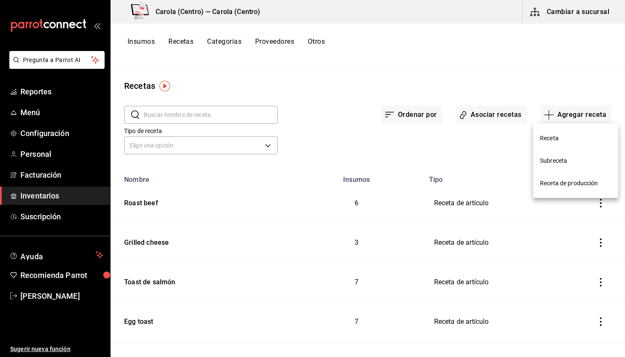
click at [548, 136] on span "Receta" at bounding box center [575, 138] width 71 height 9
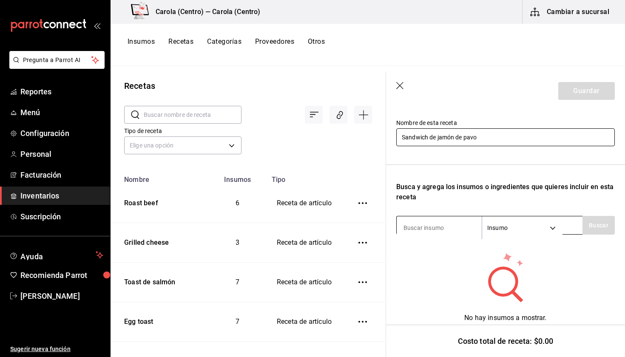
scroll to position [82, 0]
type input "Sandwich de jamón de pavo"
type input "g"
type input "hogaza"
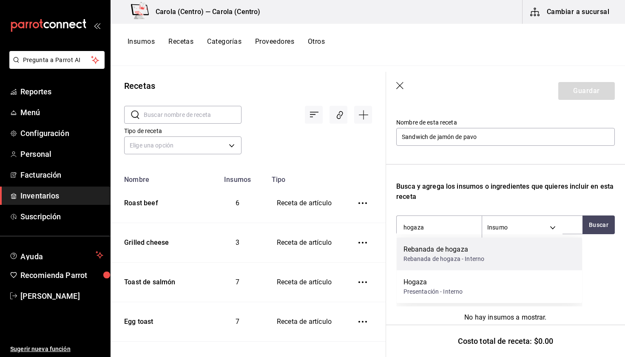
click at [440, 246] on div "Rebanada de hogaza" at bounding box center [443, 249] width 81 height 10
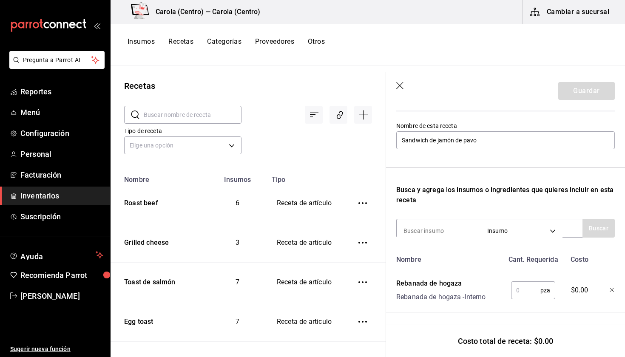
click at [532, 293] on input "text" at bounding box center [525, 290] width 29 height 17
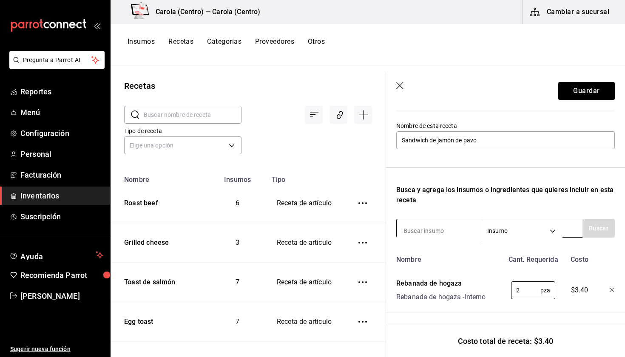
type input "2"
click at [450, 235] on input at bounding box center [438, 231] width 85 height 18
type input "jamón"
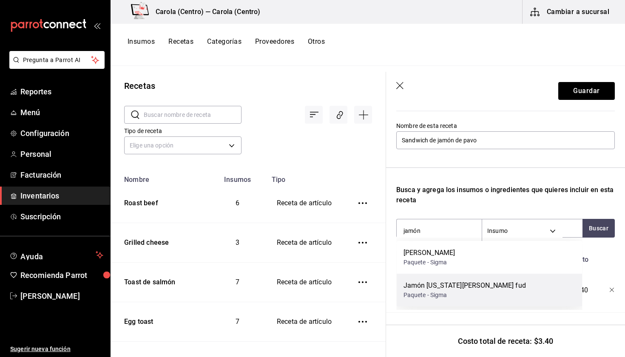
click at [442, 283] on div "Jamón virginia pavo fud" at bounding box center [464, 285] width 122 height 10
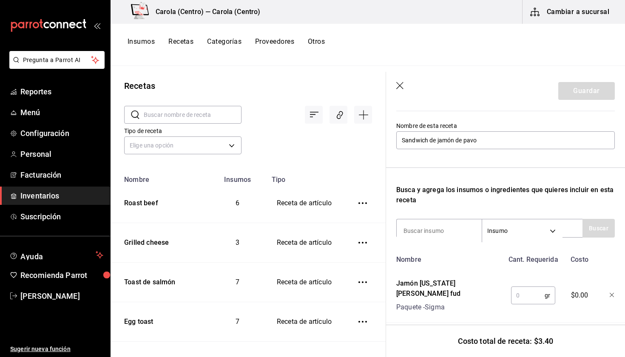
scroll to position [111, 0]
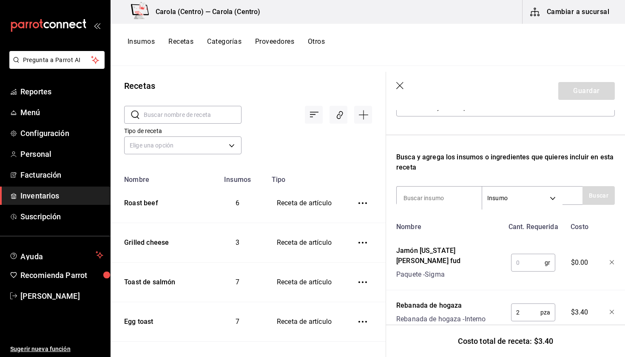
click at [522, 257] on input "text" at bounding box center [528, 262] width 34 height 17
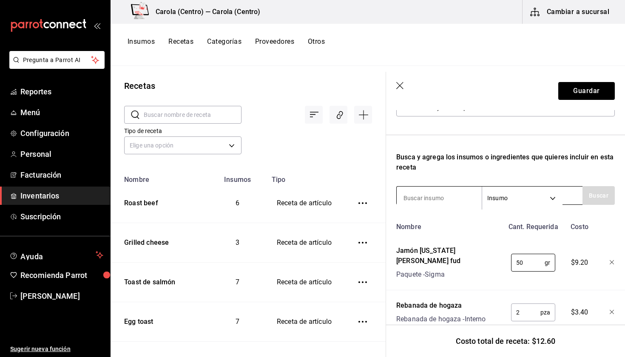
type input "50"
click at [424, 199] on input at bounding box center [438, 198] width 85 height 18
type input "Tzatziki"
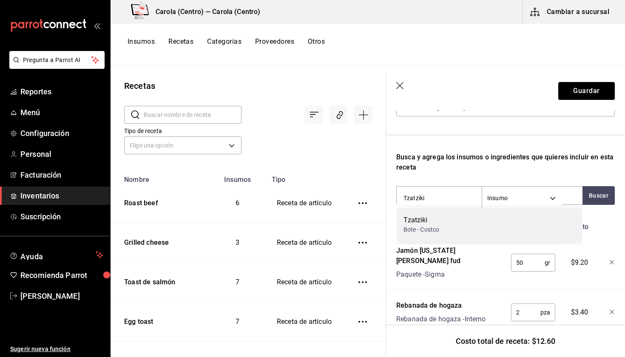
click at [407, 214] on div "Tzatziki Bote - Costco" at bounding box center [489, 224] width 186 height 33
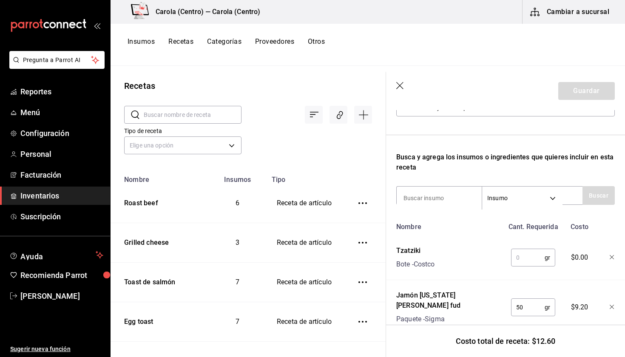
click at [523, 259] on input "text" at bounding box center [528, 257] width 34 height 17
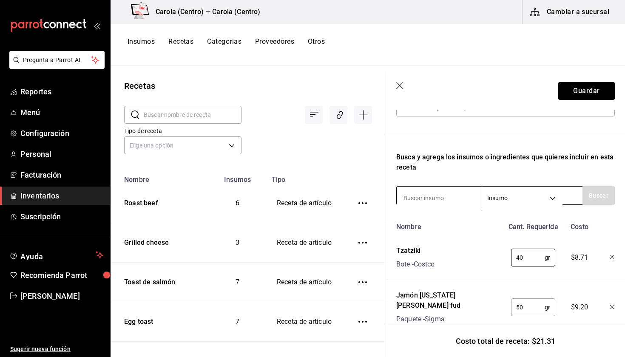
type input "40"
click at [427, 198] on input at bounding box center [438, 198] width 85 height 18
type input "jitomate"
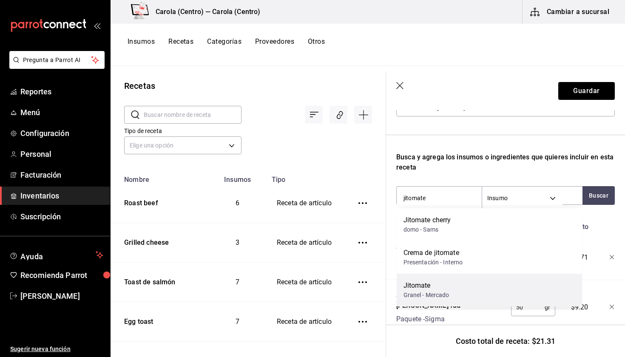
click at [430, 285] on div "Jitomate" at bounding box center [426, 285] width 46 height 10
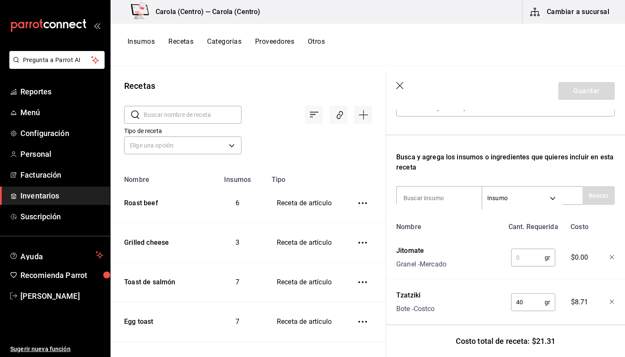
click at [527, 258] on input "text" at bounding box center [528, 257] width 34 height 17
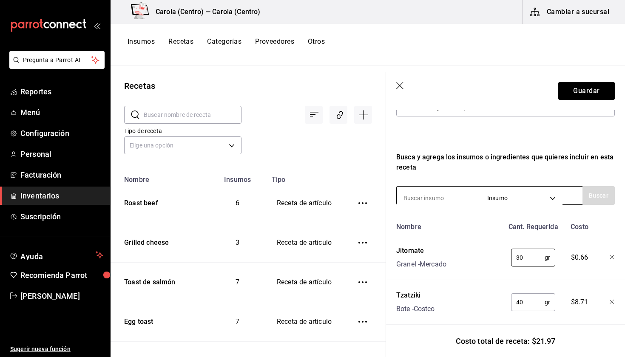
type input "30"
click at [447, 201] on input at bounding box center [438, 198] width 85 height 18
type input "arugula"
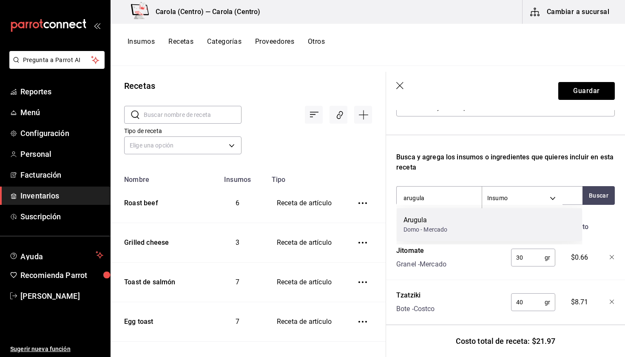
click at [434, 221] on div "Arugula" at bounding box center [425, 220] width 44 height 10
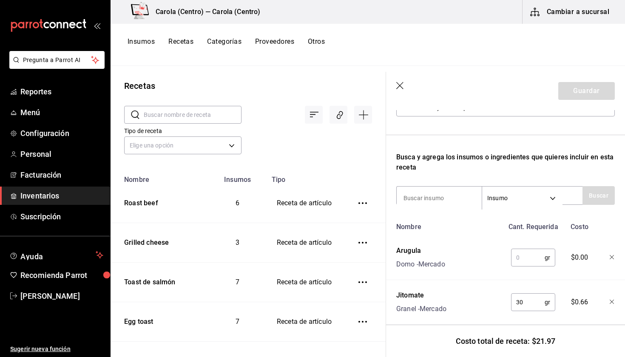
click at [527, 265] on input "text" at bounding box center [528, 257] width 34 height 17
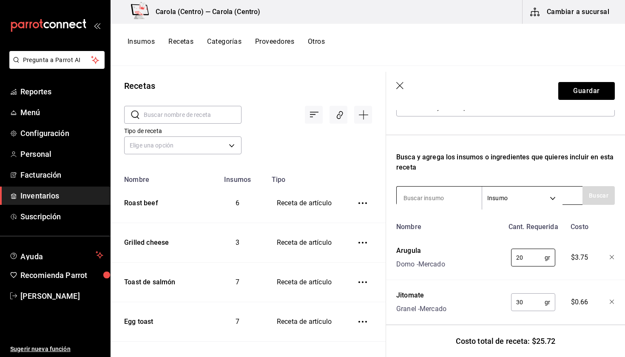
type input "20"
click at [433, 198] on input at bounding box center [438, 198] width 85 height 18
type input "M"
type input "m"
type input "Mozzarella"
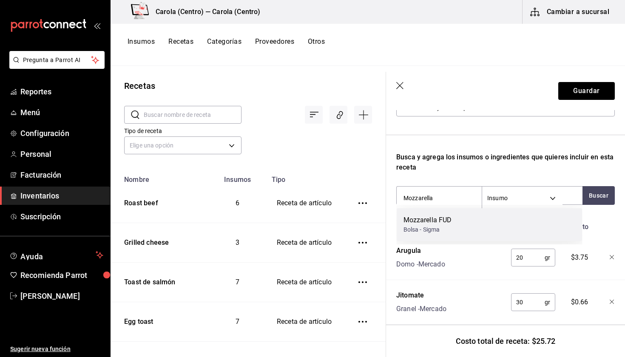
click at [435, 226] on div "Bolsa - Sigma" at bounding box center [427, 229] width 48 height 9
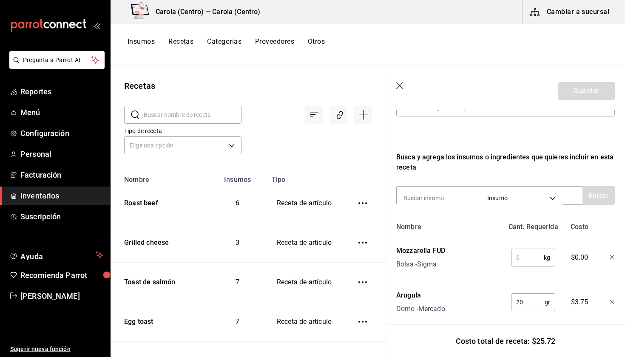
click at [528, 260] on input "text" at bounding box center [527, 257] width 33 height 17
type input "4"
type input "0.04"
click at [577, 91] on button "Guardar" at bounding box center [586, 91] width 57 height 18
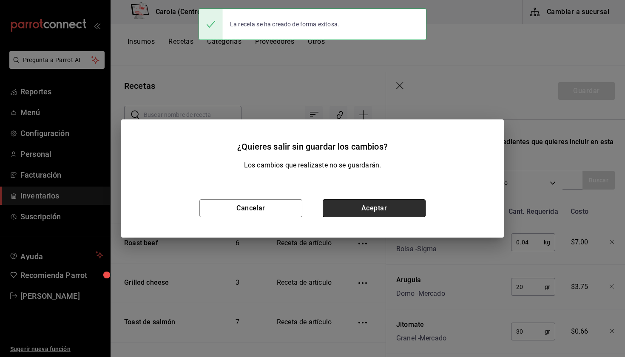
click at [386, 214] on button "Aceptar" at bounding box center [373, 208] width 103 height 18
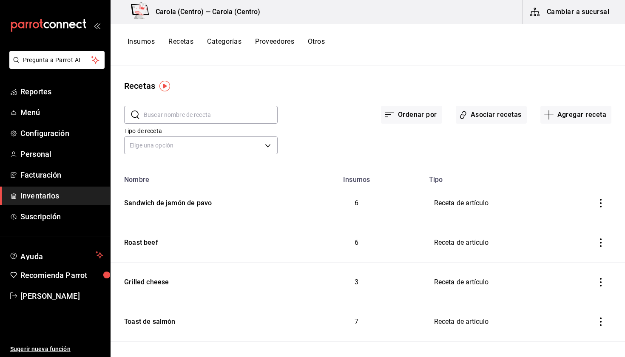
click at [177, 40] on button "Recetas" at bounding box center [180, 44] width 25 height 14
click at [560, 116] on button "Agregar receta" at bounding box center [575, 115] width 71 height 18
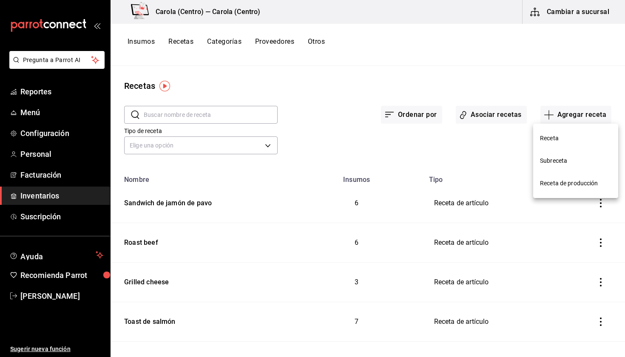
click at [564, 177] on li "Receta de producción" at bounding box center [575, 183] width 85 height 23
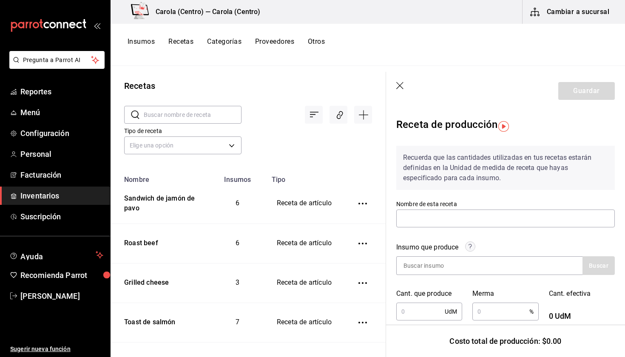
click at [140, 45] on button "Insumos" at bounding box center [140, 44] width 27 height 14
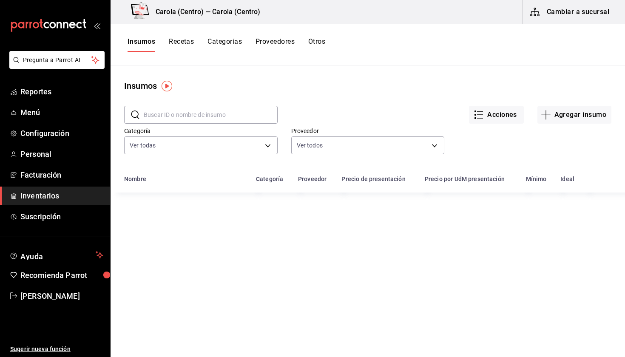
click at [229, 119] on input "text" at bounding box center [211, 114] width 134 height 17
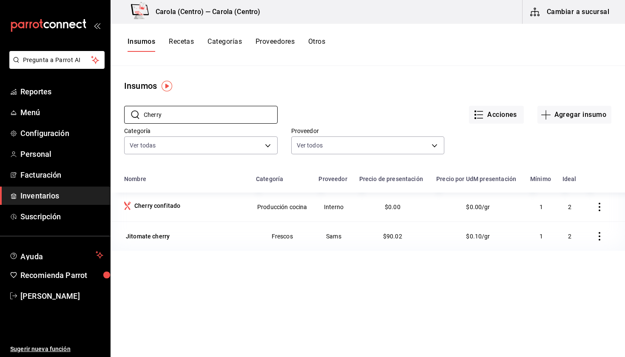
type input "Cherry"
click at [180, 43] on button "Recetas" at bounding box center [181, 44] width 25 height 14
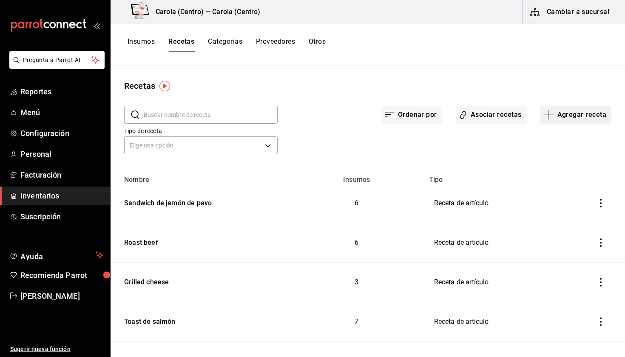
click at [596, 110] on button "Agregar receta" at bounding box center [575, 115] width 71 height 18
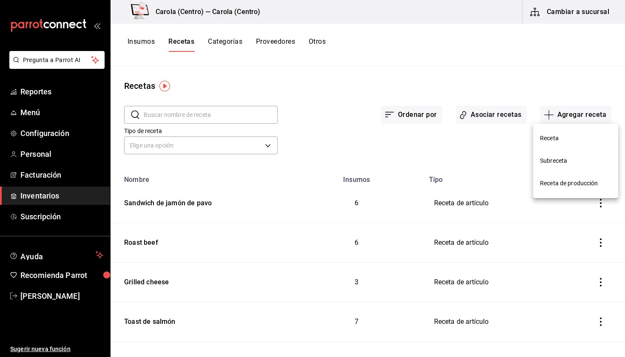
click at [565, 180] on span "Receta de producción" at bounding box center [575, 183] width 71 height 9
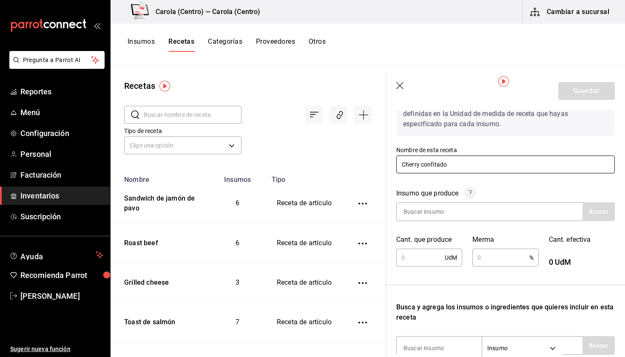
scroll to position [57, 0]
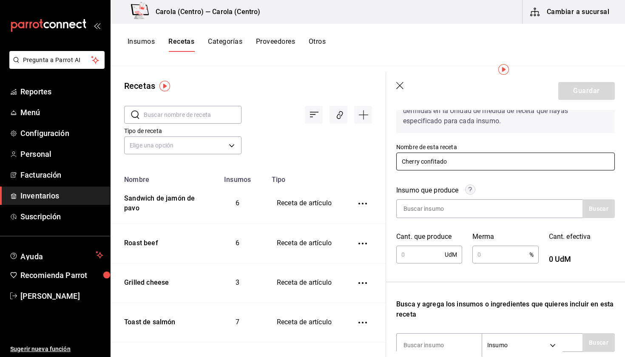
click at [418, 164] on input "Cherry confitado" at bounding box center [505, 162] width 218 height 18
click at [449, 157] on input "Cherrys confitado" at bounding box center [505, 162] width 218 height 18
click at [458, 157] on input "Cherrys confitado" at bounding box center [505, 162] width 218 height 18
click at [456, 164] on input "Cherrys confitado" at bounding box center [505, 162] width 218 height 18
type input "Cherrys confitados"
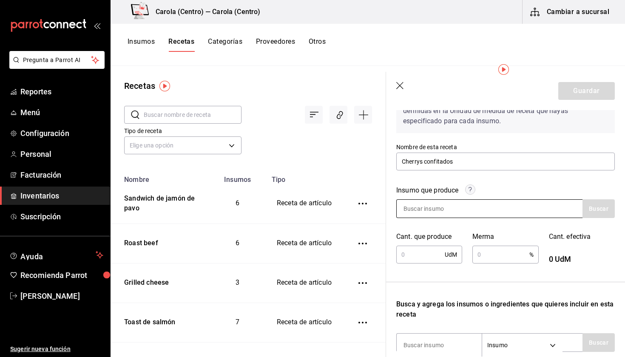
click at [449, 207] on input at bounding box center [438, 209] width 85 height 18
type input "Cherry"
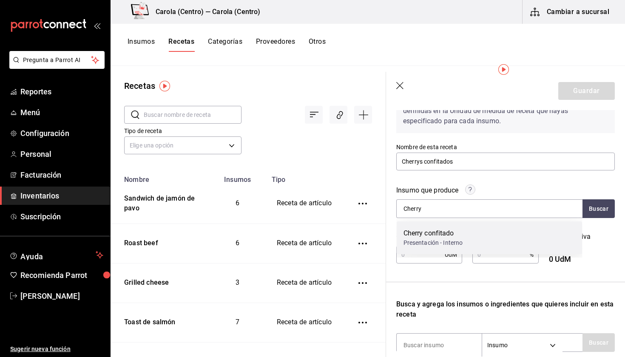
click at [444, 233] on div "Cherry confitado" at bounding box center [432, 233] width 59 height 10
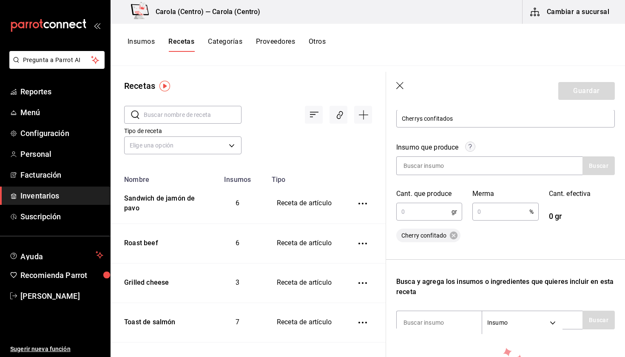
scroll to position [118, 0]
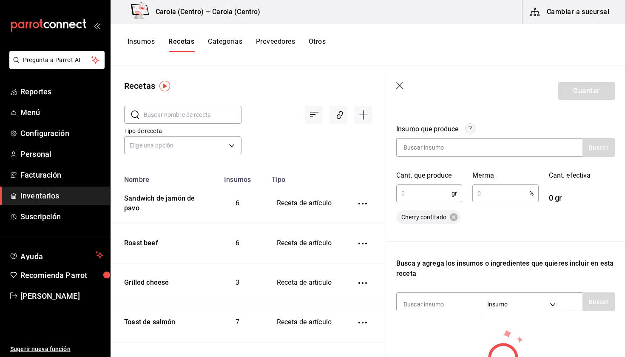
click at [416, 194] on input "text" at bounding box center [423, 193] width 55 height 17
type input "765"
click at [506, 191] on input "text" at bounding box center [500, 193] width 57 height 17
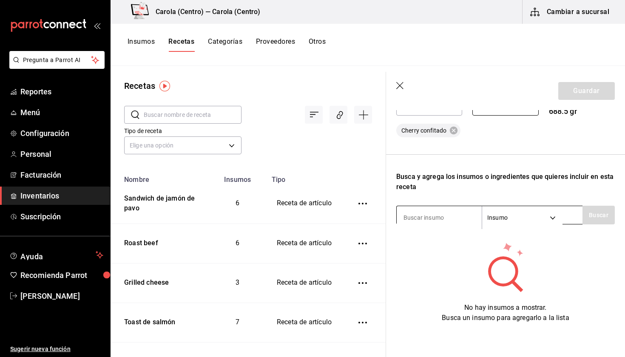
scroll to position [205, 0]
type input "10"
type input "CHerry"
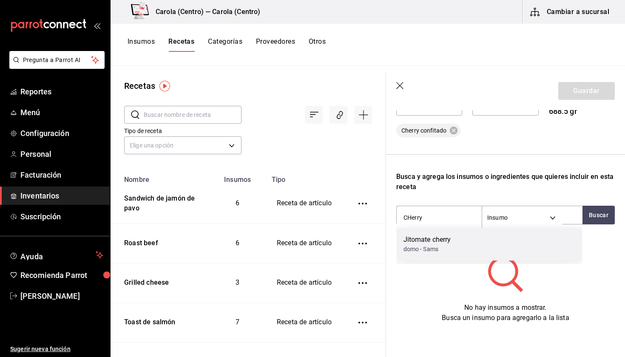
click at [419, 240] on div "Jitomate cherry" at bounding box center [427, 240] width 48 height 10
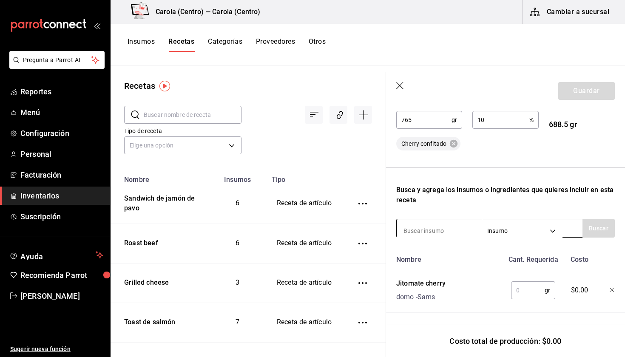
scroll to position [192, 0]
click at [425, 231] on input at bounding box center [438, 231] width 85 height 18
type input "Vinagre"
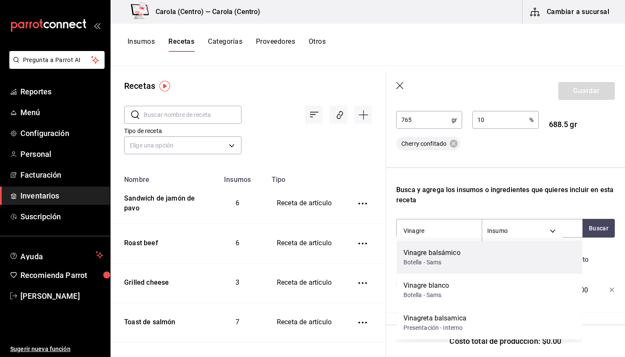
click at [432, 263] on div "Botella - Sams" at bounding box center [431, 262] width 57 height 9
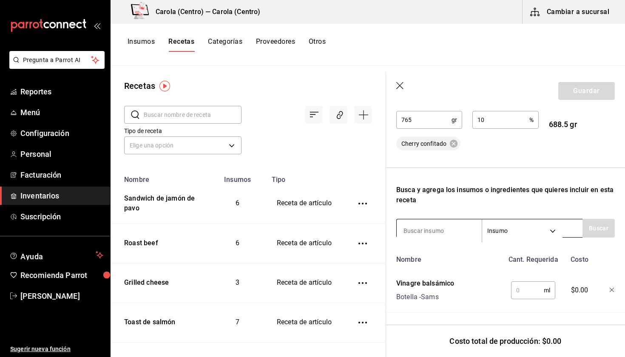
click at [433, 226] on input at bounding box center [438, 231] width 85 height 18
type input "Azúcar"
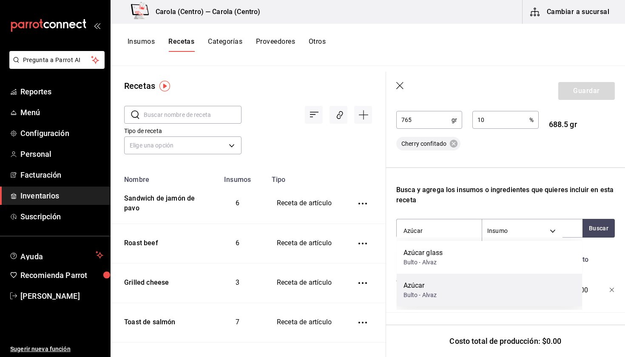
click at [425, 279] on div "Azúcar Bulto - Alvaz" at bounding box center [489, 290] width 186 height 33
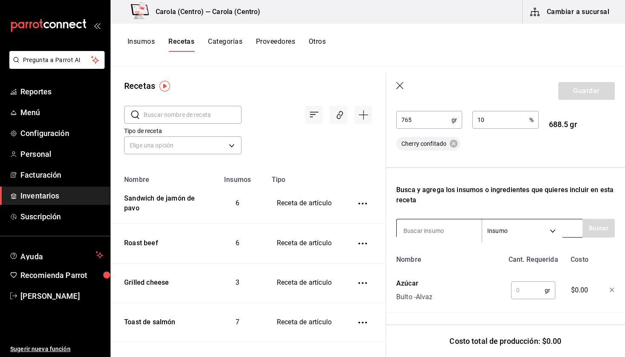
drag, startPoint x: 472, startPoint y: 42, endPoint x: 439, endPoint y: 226, distance: 187.7
click at [439, 226] on input at bounding box center [438, 231] width 85 height 18
type input "Albahaca"
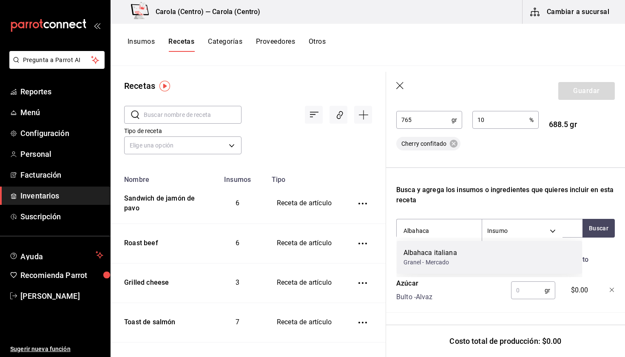
click at [436, 255] on div "Albahaca italiana" at bounding box center [430, 253] width 54 height 10
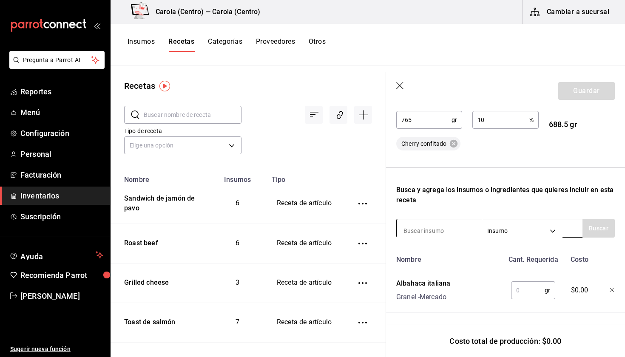
click at [428, 234] on input at bounding box center [438, 231] width 85 height 18
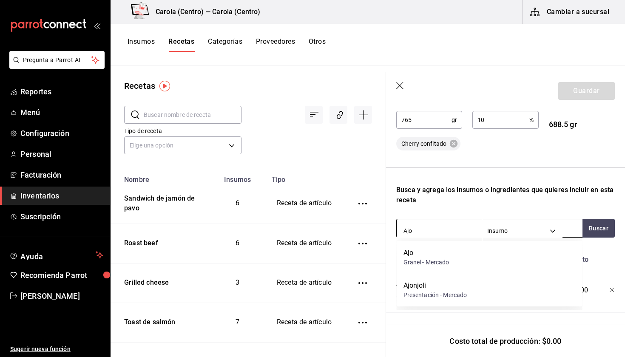
scroll to position [0, 0]
click at [435, 224] on input "Ajo" at bounding box center [438, 231] width 85 height 18
click at [434, 232] on input "Ajo" at bounding box center [438, 231] width 85 height 18
type input "A"
type input "Finas"
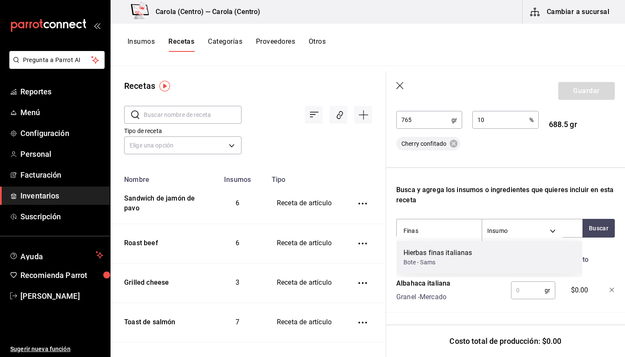
click at [433, 251] on div "Hierbas finas italianas" at bounding box center [437, 253] width 69 height 10
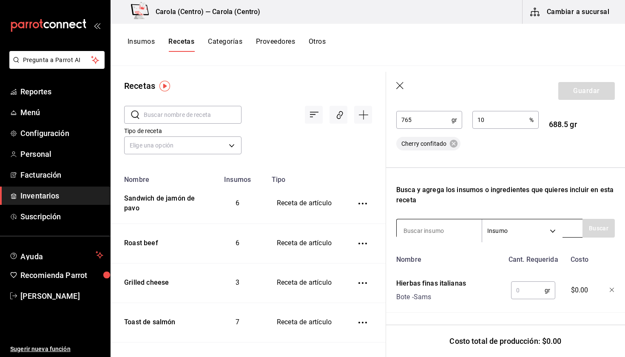
click at [436, 230] on input at bounding box center [438, 231] width 85 height 18
type input "Aceite"
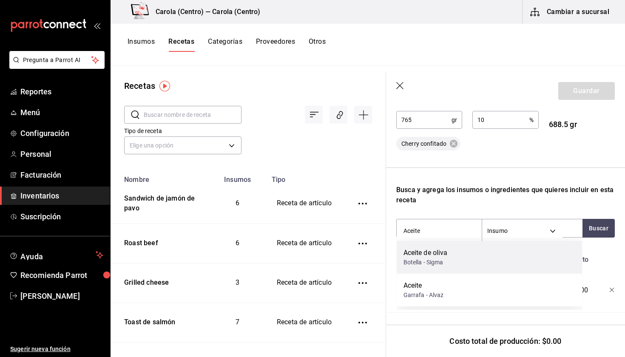
click at [427, 261] on div "Botella - Sigma" at bounding box center [425, 262] width 44 height 9
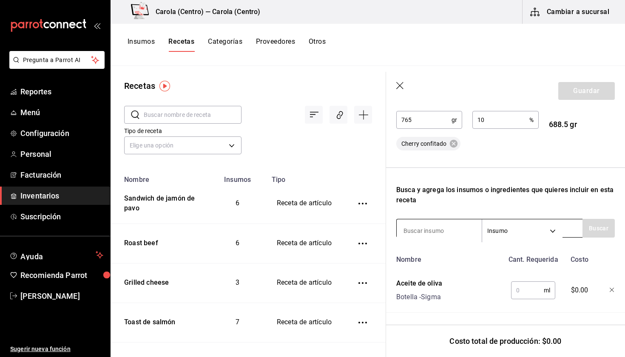
click at [429, 231] on input at bounding box center [438, 231] width 85 height 18
type input "Pimienta"
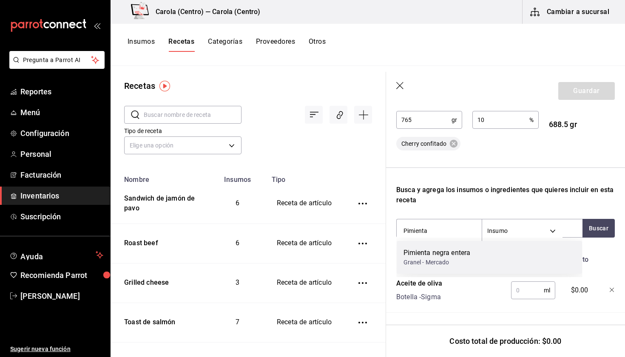
click at [426, 253] on div "Pimienta negra entera" at bounding box center [436, 253] width 67 height 10
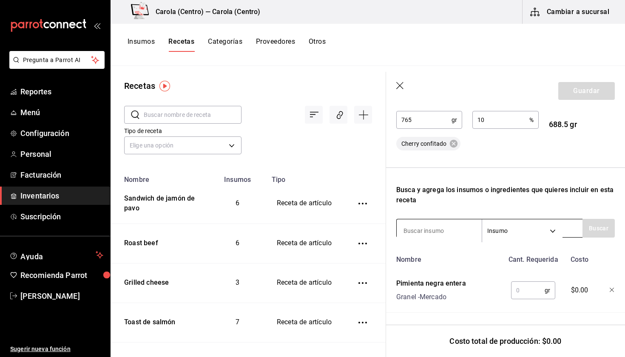
click at [428, 227] on input at bounding box center [438, 231] width 85 height 18
type input "Sal"
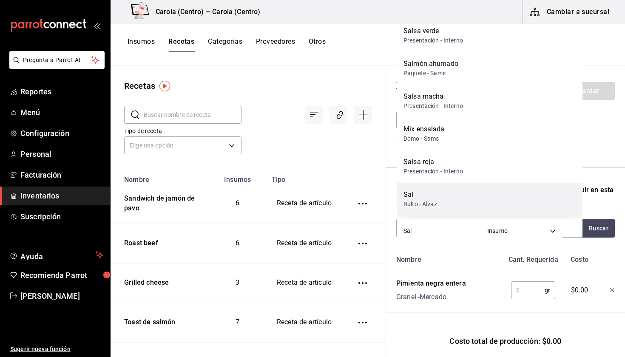
scroll to position [45, 0]
click at [414, 192] on div "Sal" at bounding box center [420, 195] width 34 height 10
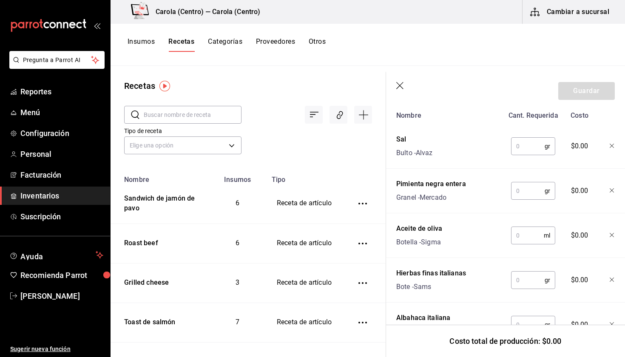
scroll to position [327, 0]
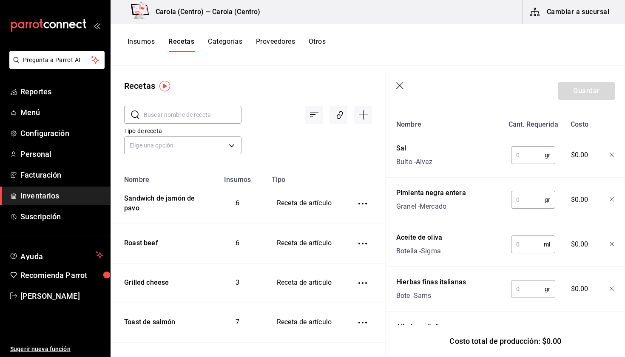
click at [527, 156] on input "text" at bounding box center [528, 155] width 34 height 17
type input "5"
click at [524, 199] on input "text" at bounding box center [528, 199] width 34 height 17
type input "2"
click at [522, 243] on input "text" at bounding box center [527, 244] width 33 height 17
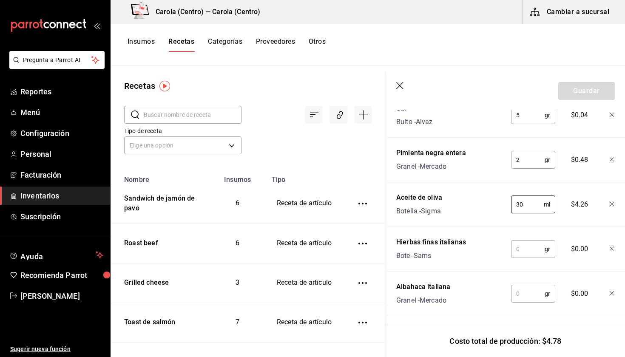
scroll to position [367, 0]
type input "30"
click at [520, 246] on input "text" at bounding box center [528, 248] width 34 height 17
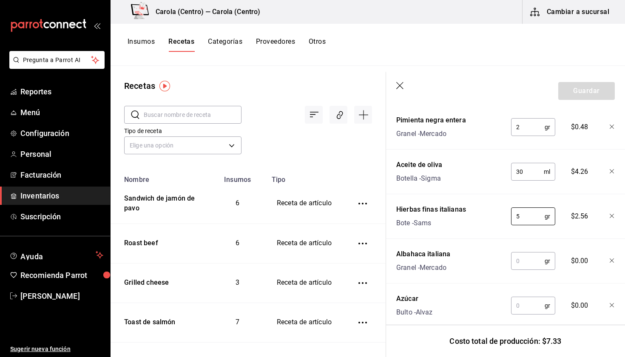
scroll to position [405, 0]
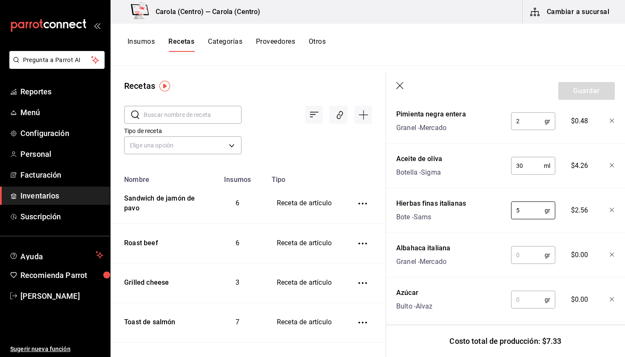
type input "5"
click at [529, 256] on input "text" at bounding box center [528, 254] width 34 height 17
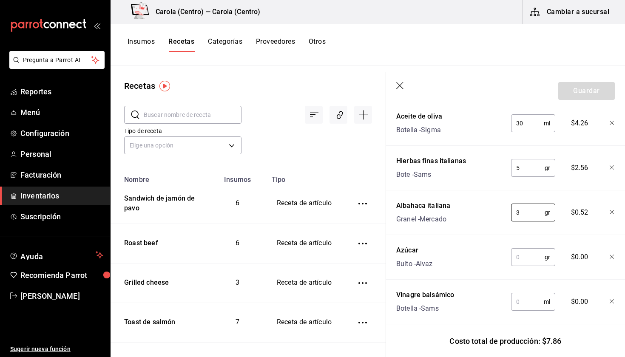
scroll to position [458, 0]
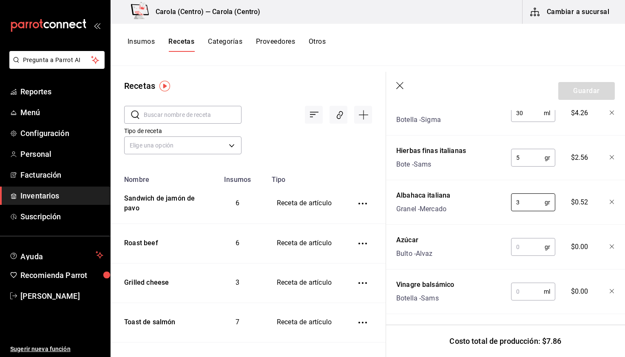
type input "3"
click at [527, 244] on input "text" at bounding box center [528, 246] width 34 height 17
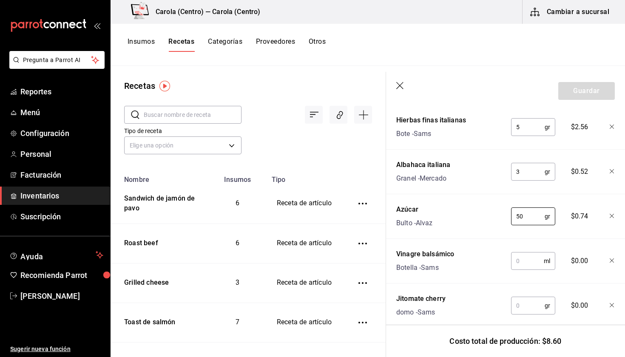
scroll to position [489, 0]
type input "50"
click at [520, 261] on input "text" at bounding box center [527, 260] width 33 height 17
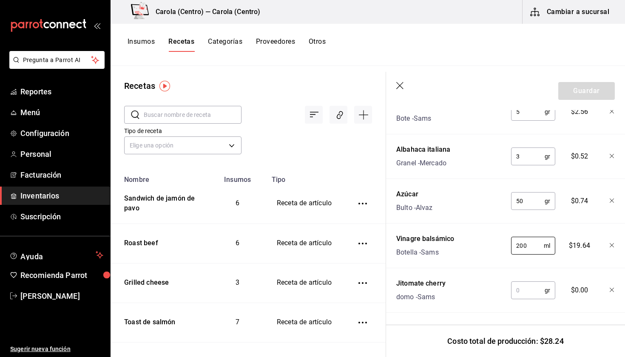
scroll to position [504, 0]
type input "200"
click at [516, 289] on input "text" at bounding box center [528, 290] width 34 height 17
type input "450"
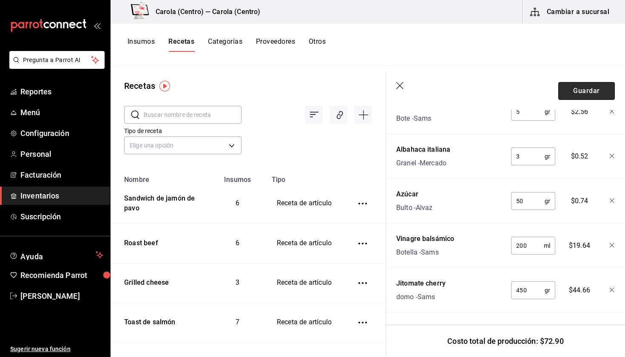
click at [577, 95] on button "Guardar" at bounding box center [586, 91] width 57 height 18
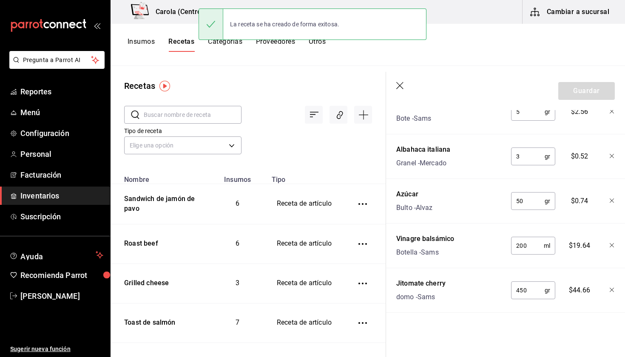
scroll to position [489, 0]
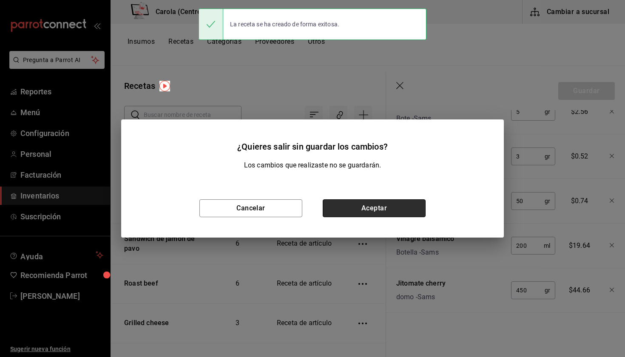
click at [409, 209] on button "Aceptar" at bounding box center [373, 208] width 103 height 18
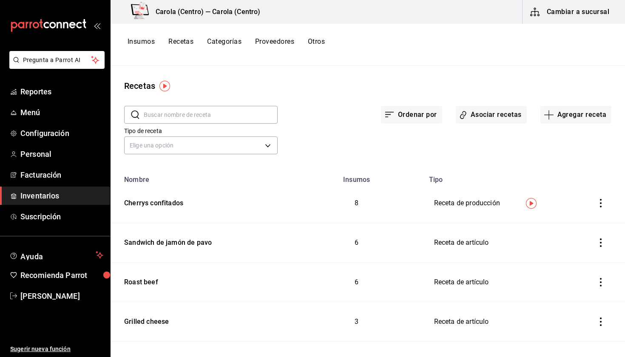
click at [175, 42] on button "Recetas" at bounding box center [180, 44] width 25 height 14
click at [550, 110] on icon "button" at bounding box center [548, 115] width 10 height 10
click at [557, 142] on span "Receta" at bounding box center [575, 138] width 71 height 9
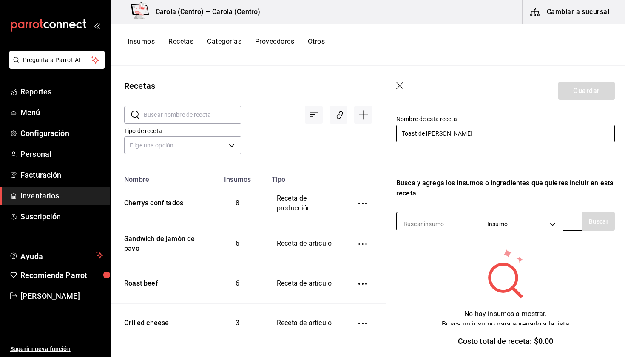
scroll to position [85, 0]
type input "Toast de [PERSON_NAME]"
type input "hogaza"
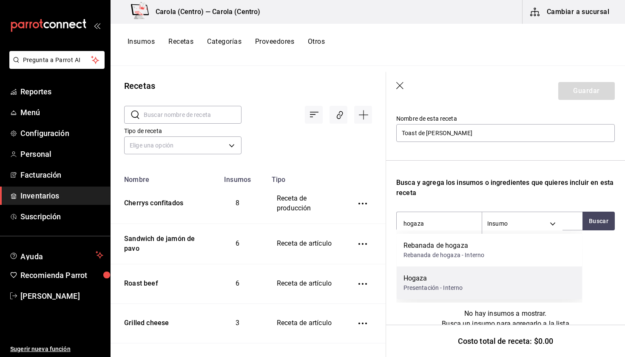
click at [435, 284] on div "Presentación - Interno" at bounding box center [432, 287] width 59 height 9
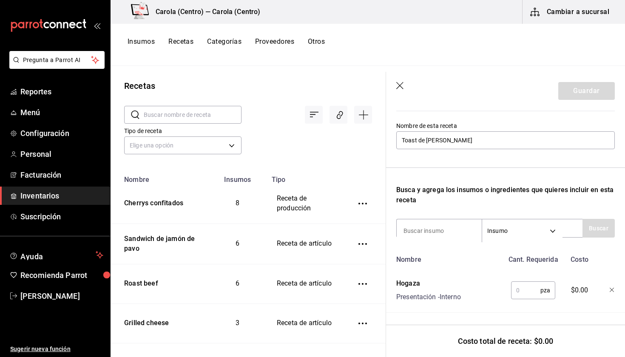
scroll to position [78, 0]
click at [611, 290] on icon "button" at bounding box center [611, 290] width 5 height 5
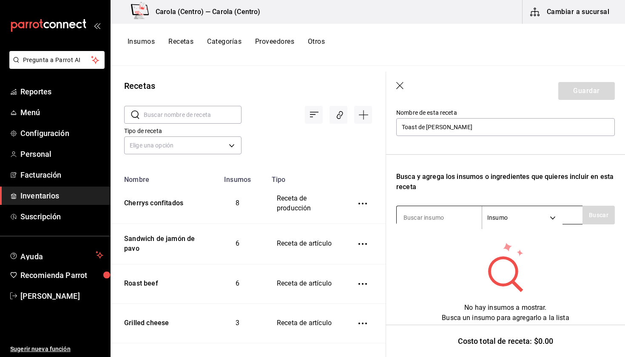
scroll to position [91, 0]
click at [453, 221] on input at bounding box center [438, 218] width 85 height 18
type input "Hogaza"
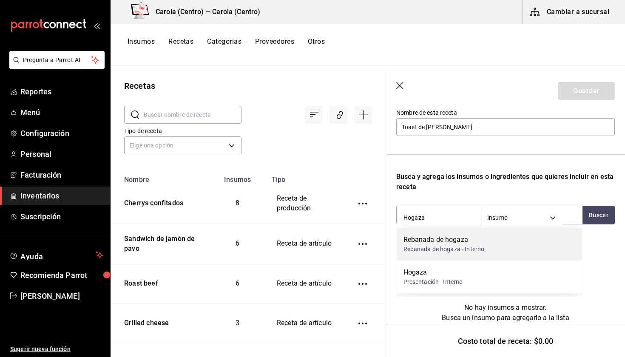
click at [448, 255] on div "Rebanada de hogaza Rebanada de hogaza - Interno" at bounding box center [489, 244] width 186 height 33
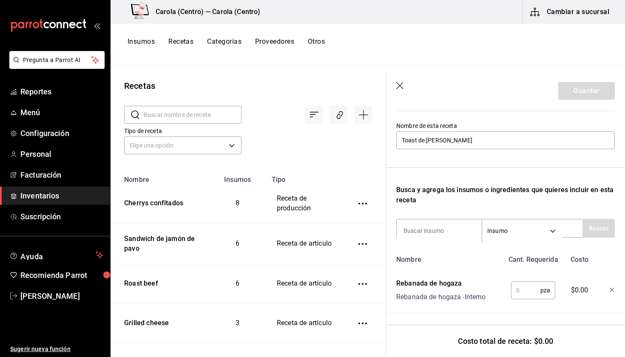
click at [523, 290] on input "text" at bounding box center [525, 290] width 29 height 17
type input "1"
click at [441, 227] on input at bounding box center [438, 231] width 85 height 18
type input "hogaza"
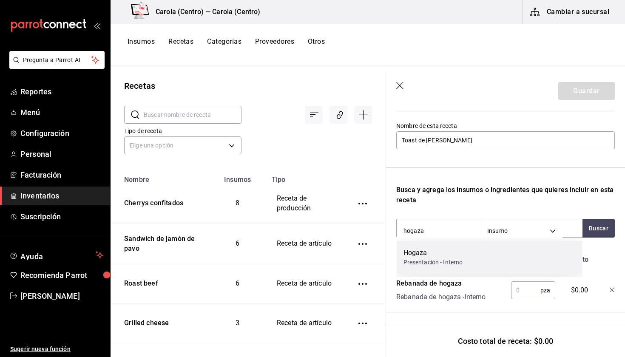
click at [436, 243] on div "Hogaza Presentación - Interno" at bounding box center [489, 257] width 186 height 33
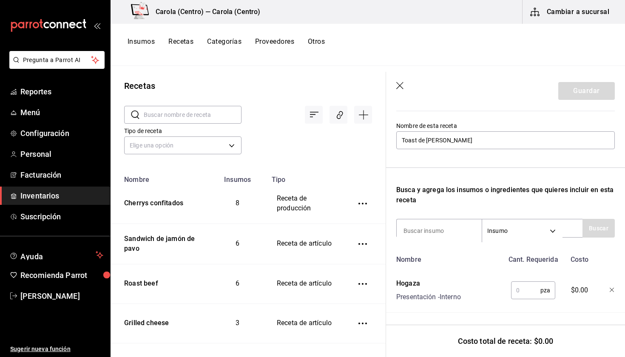
scroll to position [82, 0]
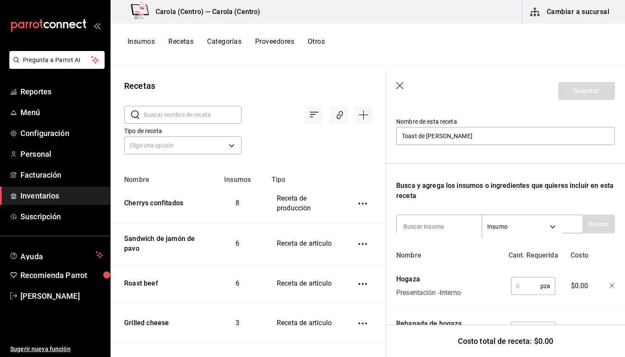
click at [526, 288] on input "text" at bounding box center [525, 285] width 29 height 17
type input "1"
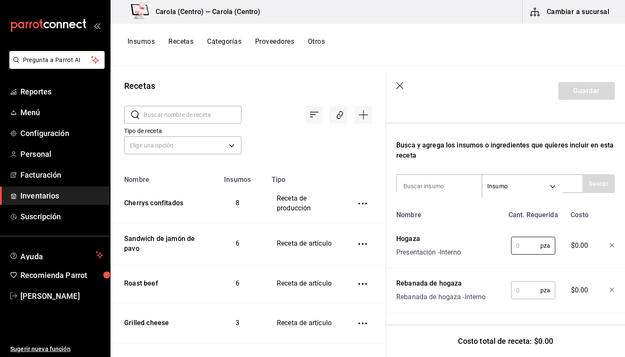
scroll to position [123, 0]
click at [613, 246] on icon "button" at bounding box center [611, 245] width 5 height 5
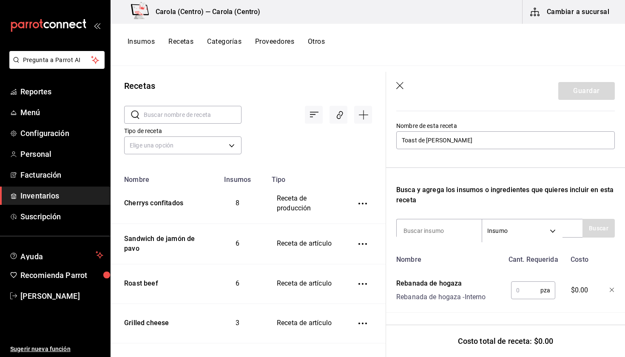
scroll to position [0, 0]
click at [430, 229] on input at bounding box center [438, 231] width 85 height 18
click at [526, 288] on input "text" at bounding box center [525, 290] width 29 height 17
type input "3"
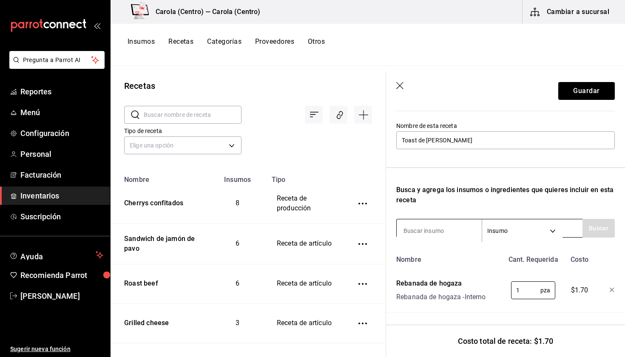
type input "1"
click at [438, 229] on input at bounding box center [438, 231] width 85 height 18
type input "Burrata"
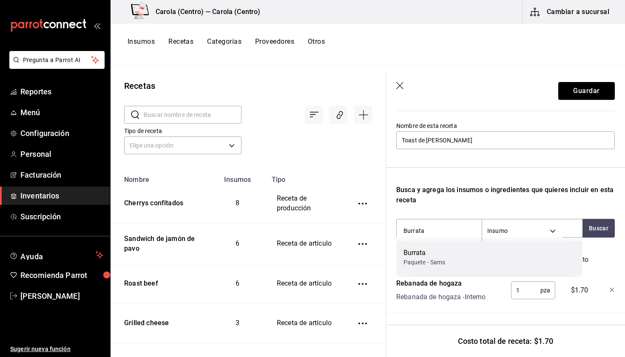
click at [429, 260] on div "Paquete - Sams" at bounding box center [424, 262] width 42 height 9
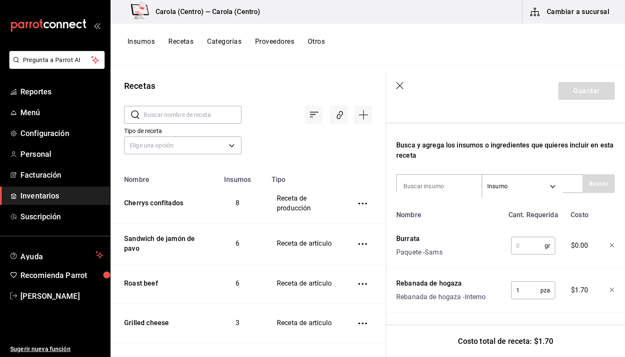
click at [526, 251] on input "text" at bounding box center [528, 245] width 34 height 17
type input "100"
click at [435, 185] on input at bounding box center [438, 186] width 85 height 18
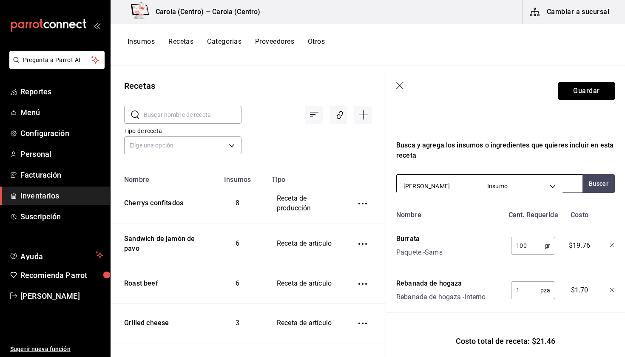
type input "jamón serrano"
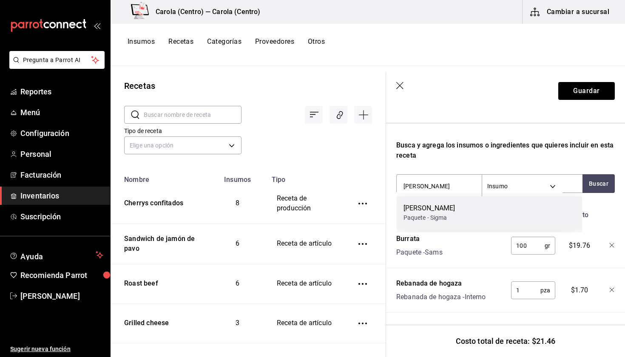
click at [425, 206] on div "Jamón serrano" at bounding box center [429, 208] width 52 height 10
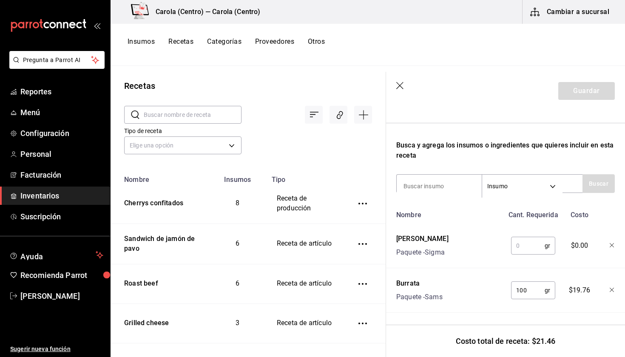
click at [542, 249] on input "text" at bounding box center [528, 245] width 34 height 17
type input "35"
click at [446, 185] on input at bounding box center [438, 186] width 85 height 18
type input "cherry"
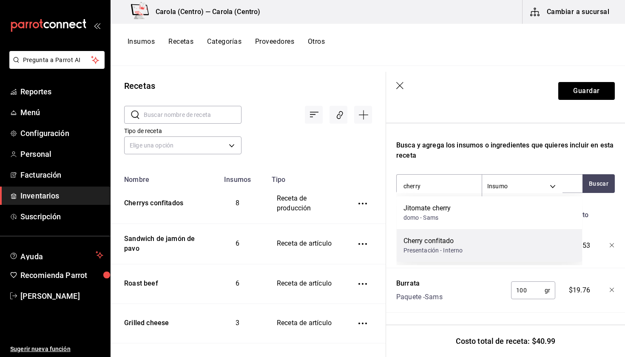
click at [464, 256] on div "Cherry confitado Presentación - Interno" at bounding box center [489, 245] width 186 height 33
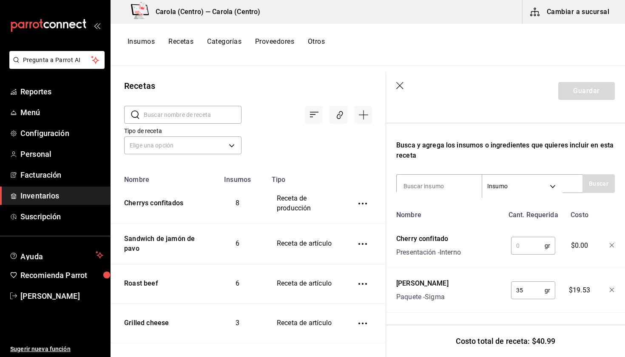
click at [520, 247] on input "text" at bounding box center [528, 245] width 34 height 17
type input "15"
click at [436, 184] on input at bounding box center [438, 186] width 85 height 18
type input "d"
type input "Dátil"
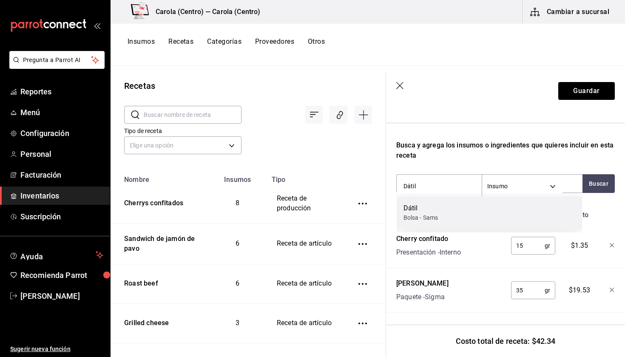
click at [420, 209] on div "Dátil" at bounding box center [420, 208] width 35 height 10
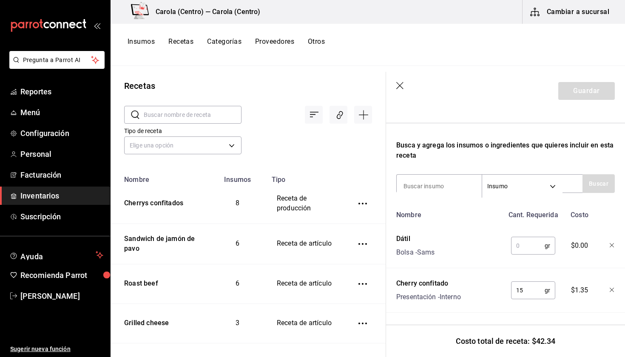
click at [526, 246] on input "text" at bounding box center [528, 245] width 34 height 17
type input "10"
click at [421, 179] on input at bounding box center [438, 186] width 85 height 18
type input "Albahaca"
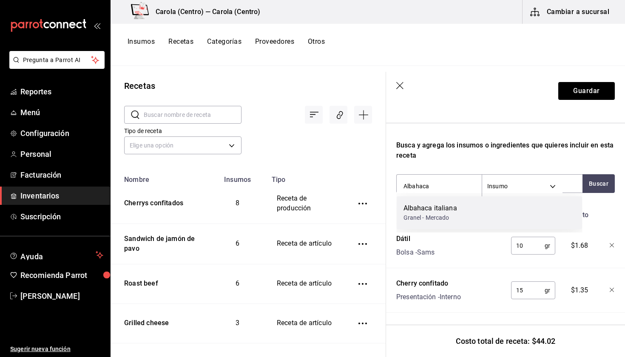
click at [419, 197] on div "Albahaca italiana Granel - Mercado" at bounding box center [489, 212] width 186 height 33
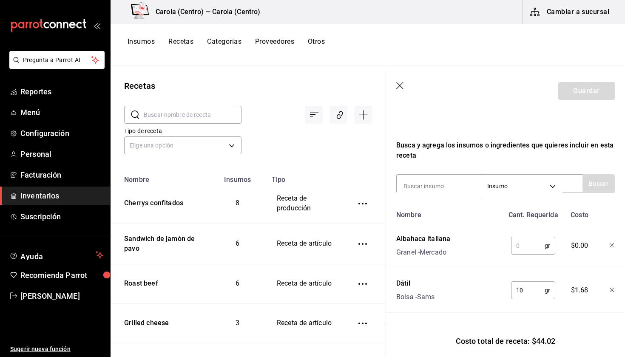
click at [528, 252] on input "text" at bounding box center [528, 245] width 34 height 17
type input "3"
click at [421, 179] on input at bounding box center [438, 186] width 85 height 18
click at [574, 87] on button "Guardar" at bounding box center [586, 91] width 57 height 18
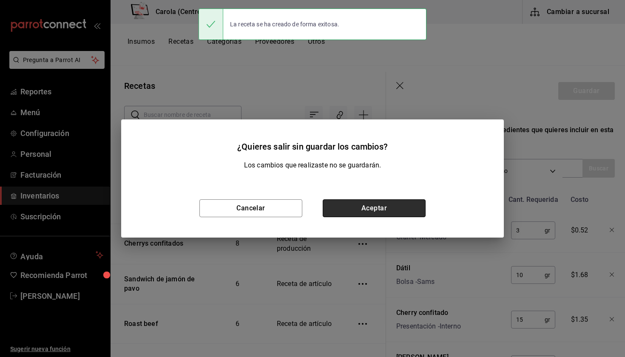
click at [395, 204] on button "Aceptar" at bounding box center [373, 208] width 103 height 18
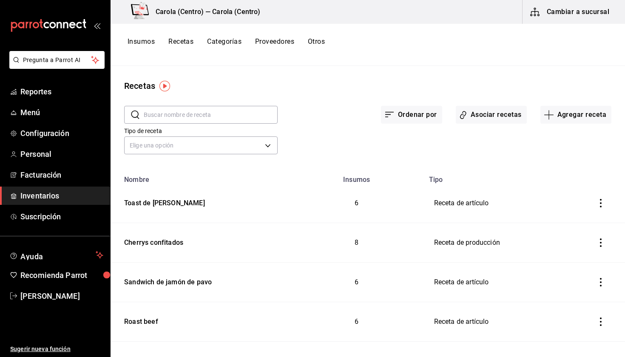
click at [151, 36] on div "Insumos Recetas Categorías Proveedores Otros" at bounding box center [367, 45] width 514 height 42
click at [148, 43] on button "Insumos" at bounding box center [140, 44] width 27 height 14
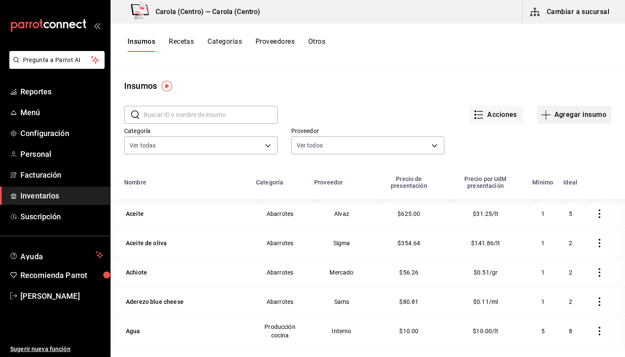
click at [546, 116] on icon "button" at bounding box center [545, 114] width 0 height 9
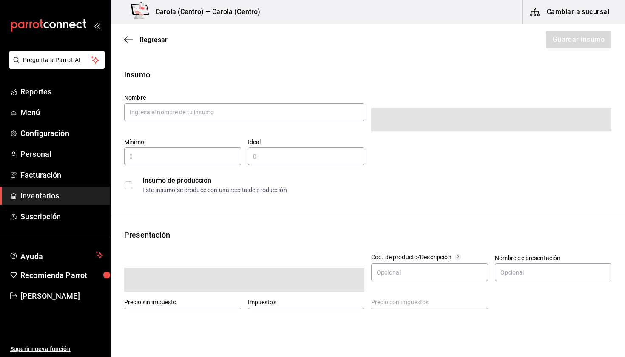
type input "$0.00"
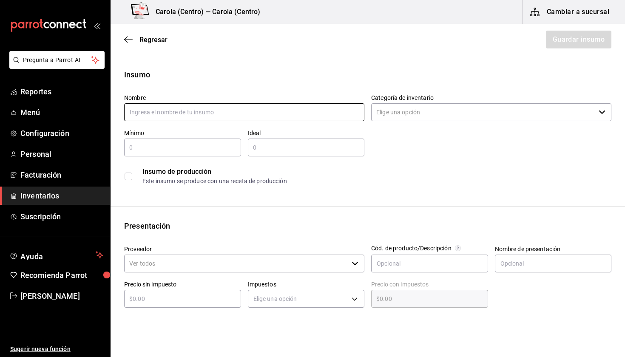
click at [254, 116] on input "text" at bounding box center [244, 112] width 240 height 18
click at [138, 31] on div "Regresar Guardar insumo" at bounding box center [367, 39] width 514 height 31
click at [133, 36] on span "Regresar" at bounding box center [145, 40] width 43 height 8
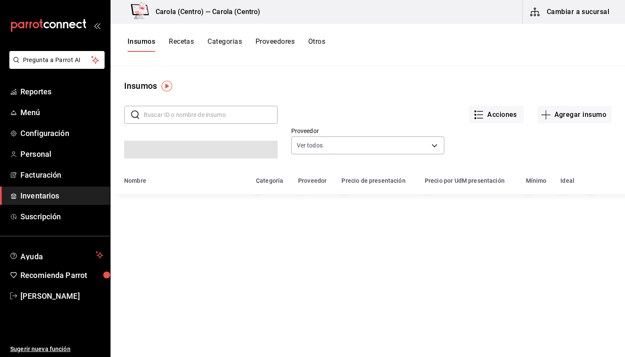
click at [166, 110] on input "text" at bounding box center [211, 114] width 134 height 17
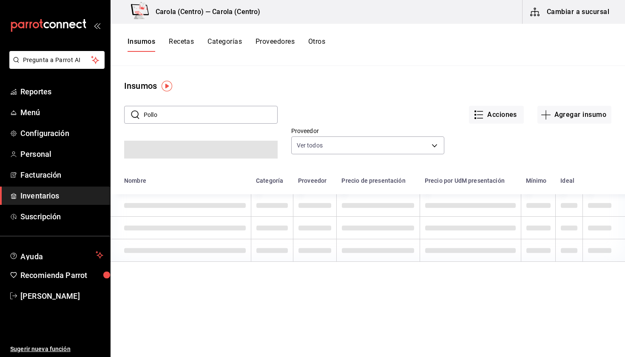
type input "Pollo"
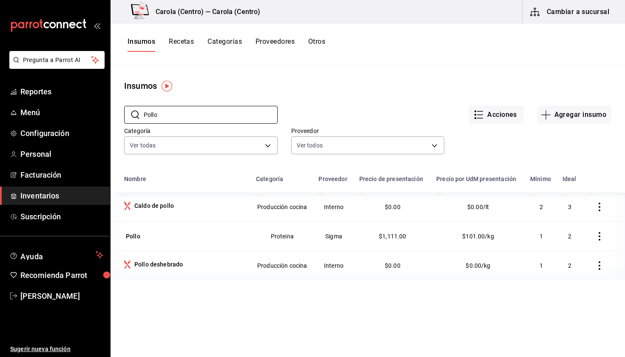
click at [179, 34] on div "Insumos Recetas Categorías Proveedores Otros" at bounding box center [367, 45] width 514 height 42
click at [179, 41] on button "Recetas" at bounding box center [181, 44] width 25 height 14
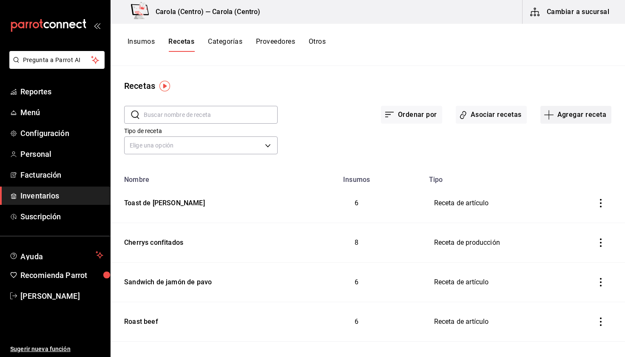
click at [567, 109] on button "Agregar receta" at bounding box center [575, 115] width 71 height 18
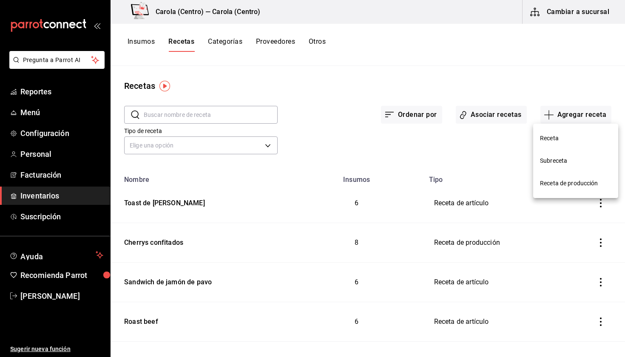
click at [564, 189] on li "Receta de producción" at bounding box center [575, 183] width 85 height 23
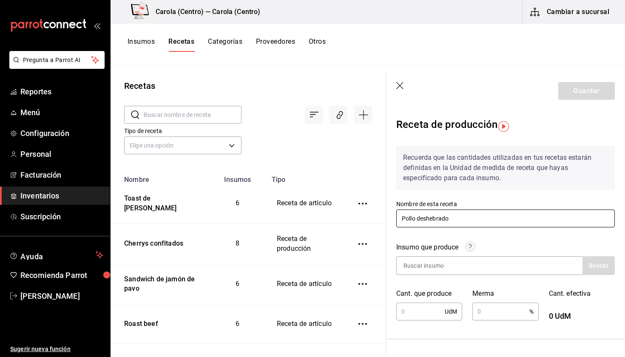
type input "Pollo deshebrado"
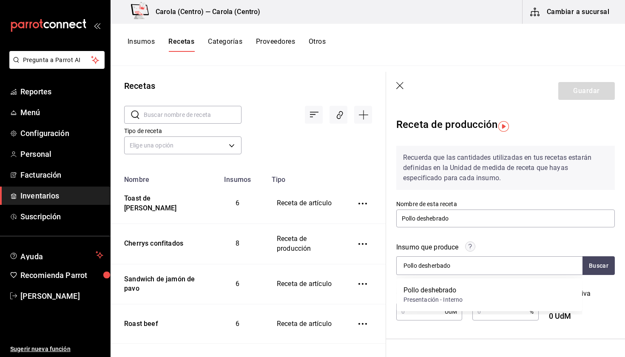
click at [424, 308] on input "text" at bounding box center [420, 311] width 48 height 17
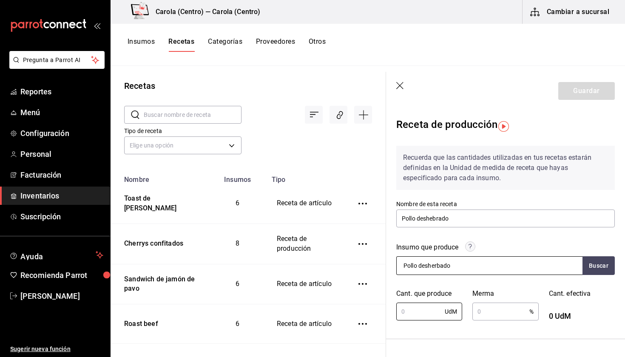
click at [452, 268] on input "Pollo desherbado" at bounding box center [438, 266] width 85 height 18
type input "Pollo desh"
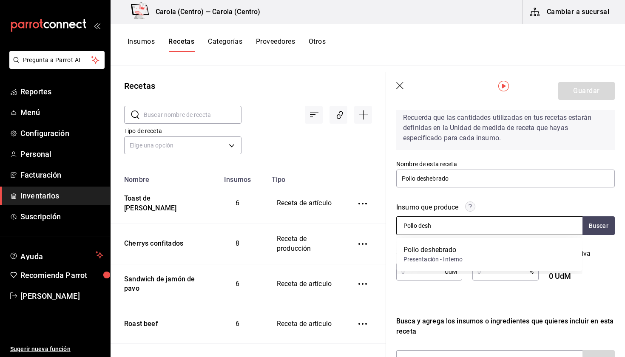
scroll to position [41, 0]
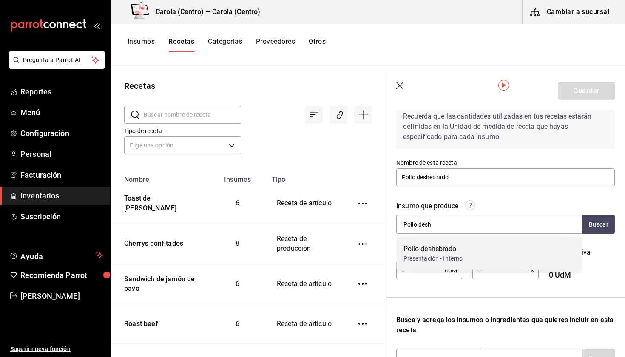
click at [434, 255] on div "Presentación - Interno" at bounding box center [432, 258] width 59 height 9
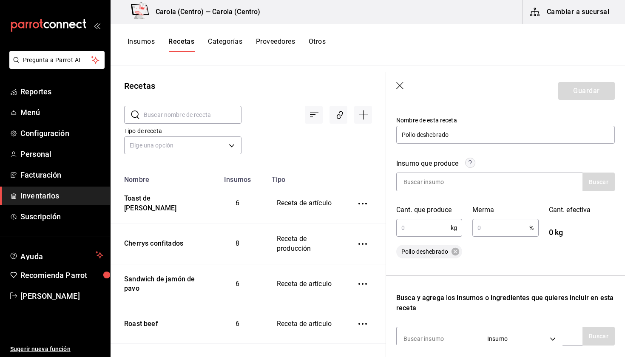
scroll to position [84, 0]
click at [417, 223] on input "text" at bounding box center [423, 227] width 54 height 17
type input "2,720"
click at [489, 232] on input "text" at bounding box center [500, 227] width 57 height 17
type input "2"
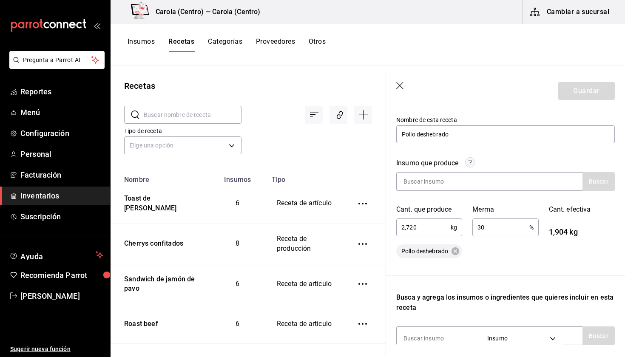
type input "3"
type input "4"
type input "39"
click at [495, 258] on div "Recuerda que las cantidades utilizadas en tus recetas estarán definidas en la U…" at bounding box center [505, 249] width 218 height 389
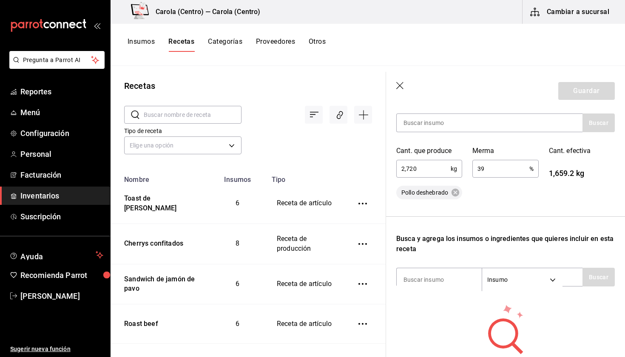
scroll to position [144, 0]
type input "pollo"
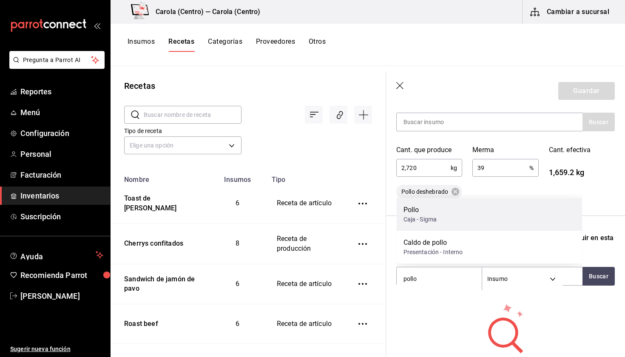
click at [423, 216] on div "Caja - Sigma" at bounding box center [420, 219] width 34 height 9
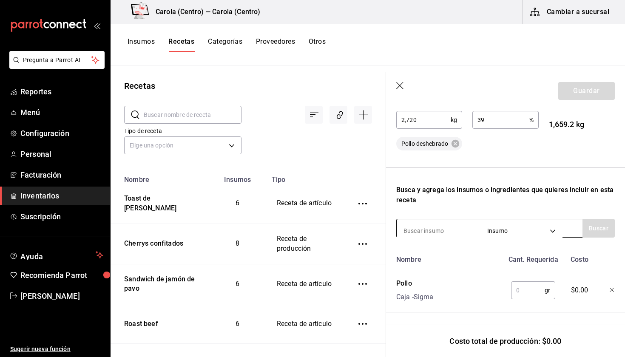
scroll to position [0, 0]
click at [417, 224] on input at bounding box center [438, 231] width 85 height 18
type input "agua"
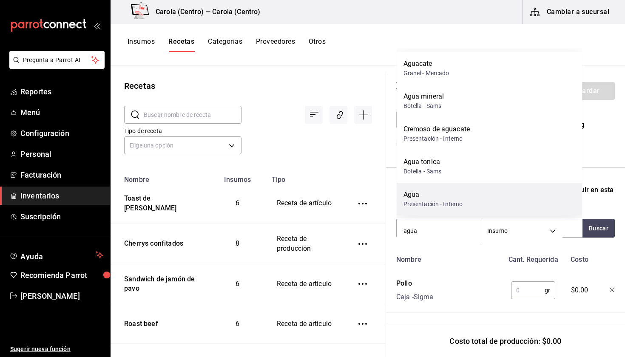
click at [428, 198] on div "Agua" at bounding box center [432, 195] width 59 height 10
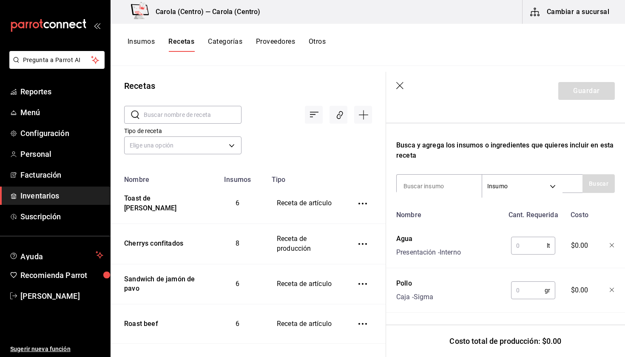
scroll to position [236, 0]
click at [529, 294] on input "text" at bounding box center [528, 290] width 34 height 17
type input "7"
type input "1"
type input "2,720"
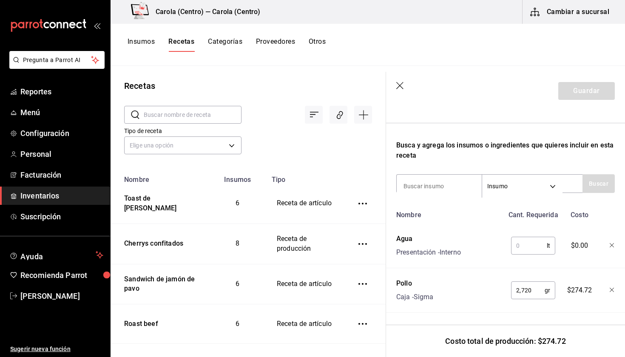
click at [529, 243] on input "text" at bounding box center [529, 245] width 36 height 17
type input "4"
click at [447, 187] on input at bounding box center [438, 186] width 85 height 18
type input "cebolla"
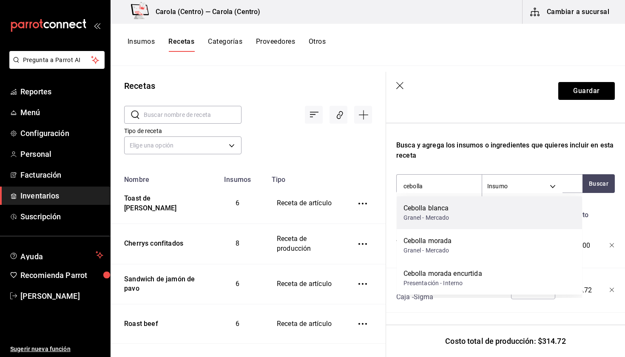
click at [477, 219] on div "Cebolla blanca Granel - Mercado" at bounding box center [489, 212] width 186 height 33
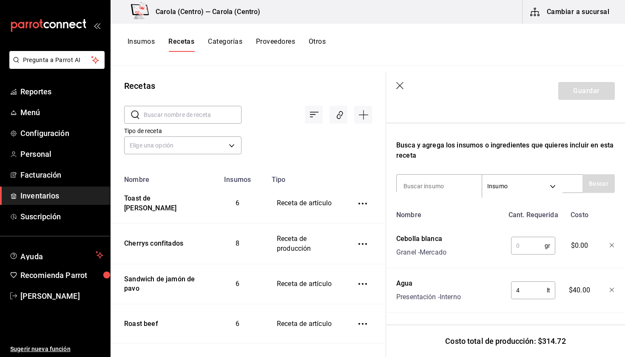
click at [523, 247] on input "text" at bounding box center [528, 245] width 34 height 17
type input "140"
click at [450, 180] on input at bounding box center [438, 186] width 85 height 18
type input "sal"
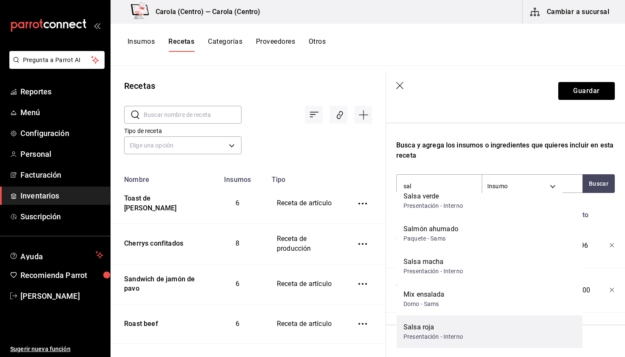
scroll to position [45, 0]
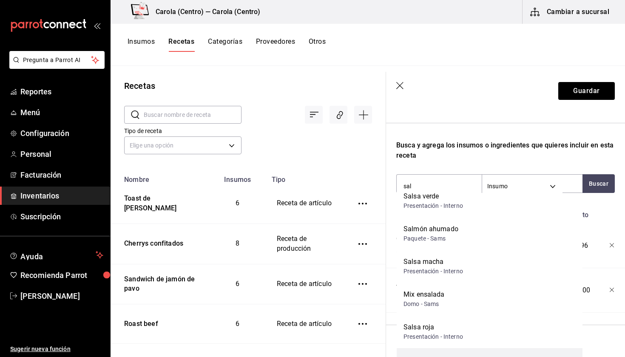
click at [418, 355] on div "Sal" at bounding box center [420, 360] width 34 height 10
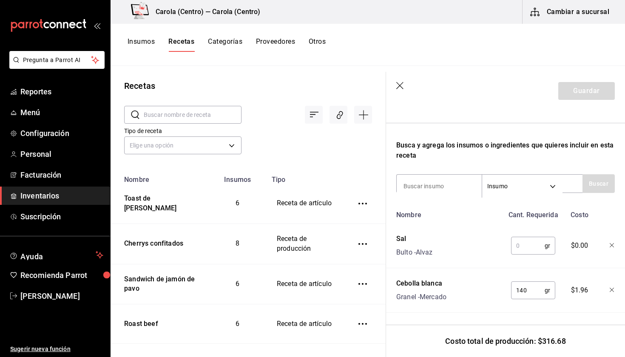
click at [523, 245] on input "text" at bounding box center [528, 245] width 34 height 17
type input "30"
click at [451, 185] on input at bounding box center [438, 186] width 85 height 18
type input "pimienta"
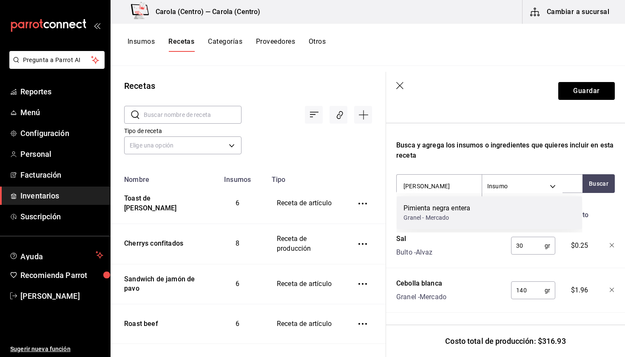
click at [445, 214] on div "Granel - Mercado" at bounding box center [436, 217] width 67 height 9
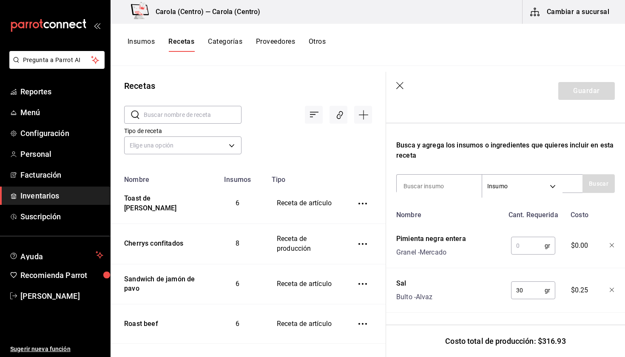
click at [518, 243] on input "text" at bounding box center [528, 245] width 34 height 17
type input "15"
click at [447, 188] on input at bounding box center [438, 186] width 85 height 18
type input "ajo"
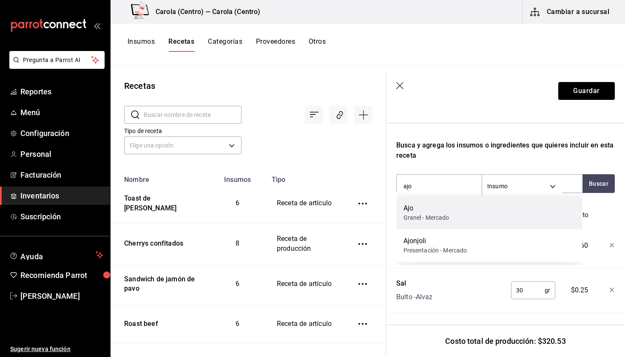
click at [461, 215] on div "Ajo Granel - Mercado" at bounding box center [489, 212] width 186 height 33
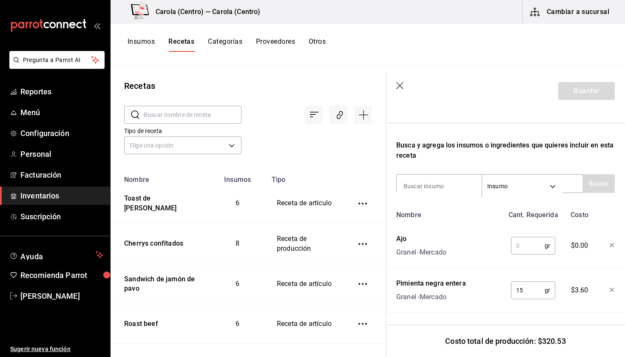
click at [530, 248] on input "text" at bounding box center [528, 245] width 34 height 17
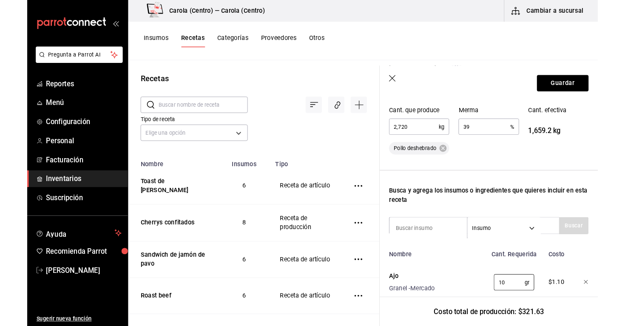
scroll to position [172, 0]
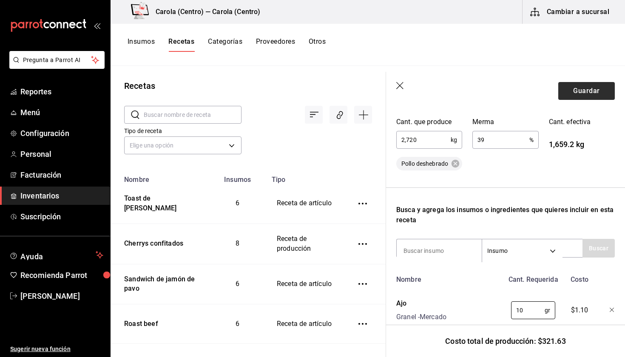
type input "10"
click at [570, 91] on button "Guardar" at bounding box center [586, 91] width 57 height 18
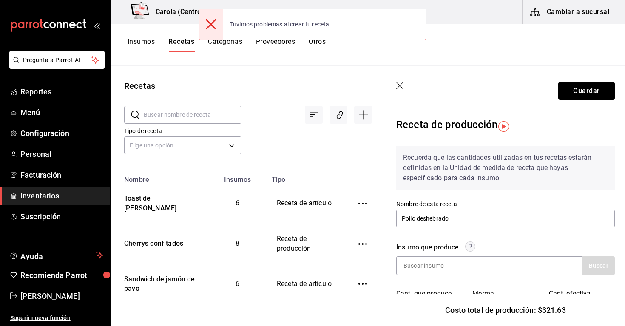
scroll to position [0, 0]
click at [583, 88] on button "Guardar" at bounding box center [586, 91] width 57 height 18
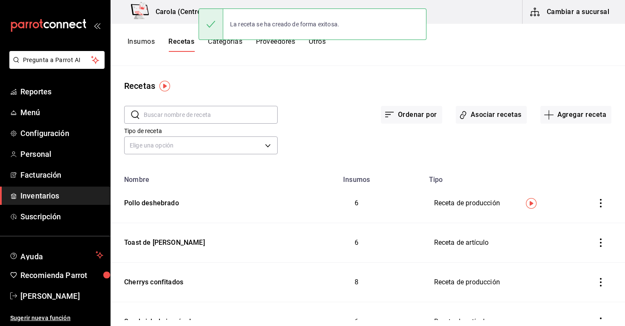
click at [179, 44] on button "Recetas" at bounding box center [181, 44] width 26 height 14
click at [565, 115] on button "Agregar receta" at bounding box center [575, 115] width 71 height 18
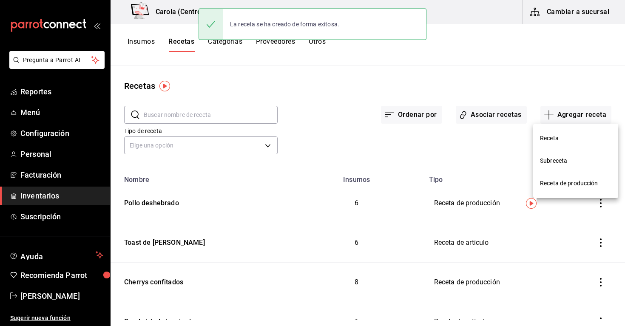
click at [547, 136] on span "Receta" at bounding box center [575, 138] width 71 height 9
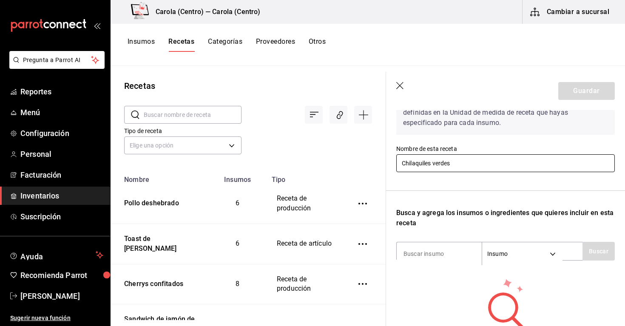
scroll to position [88, 0]
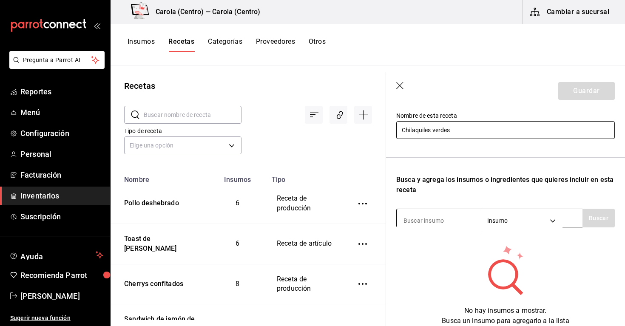
type input "Chilaquiles verdes"
type input "Totopos"
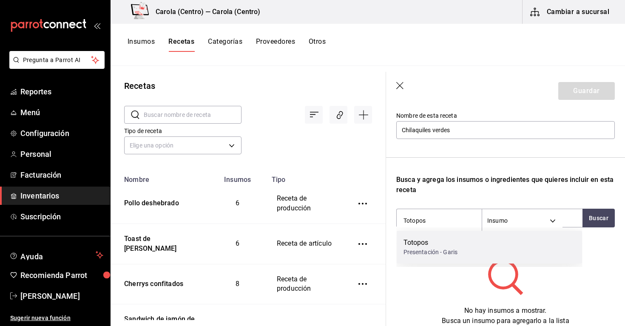
click at [425, 239] on div "Totopos" at bounding box center [430, 243] width 54 height 10
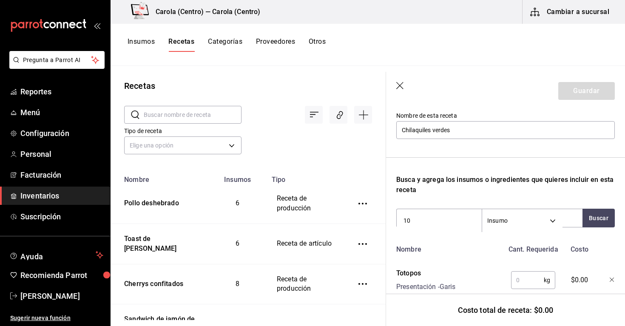
type input "1"
click at [520, 280] on input "text" at bounding box center [527, 280] width 33 height 17
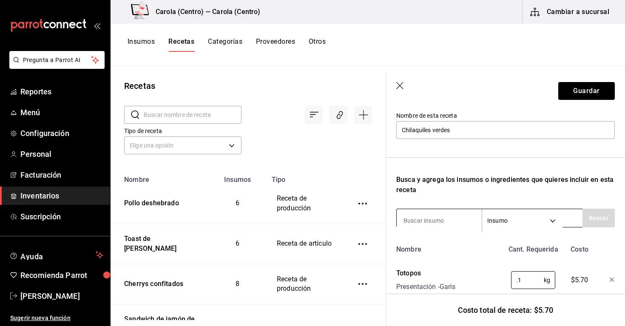
type input "0.1"
click at [446, 219] on input at bounding box center [438, 221] width 85 height 18
type input "salsa"
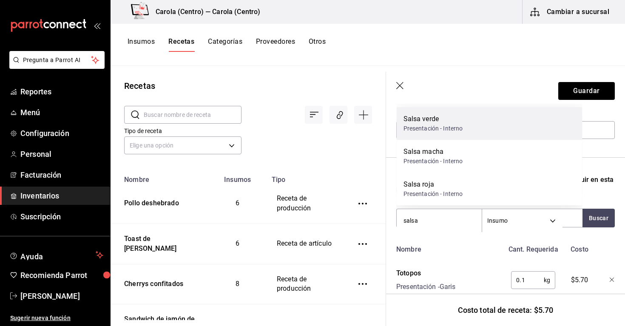
click at [431, 135] on div "Salsa verde Presentación - Interno" at bounding box center [489, 123] width 186 height 33
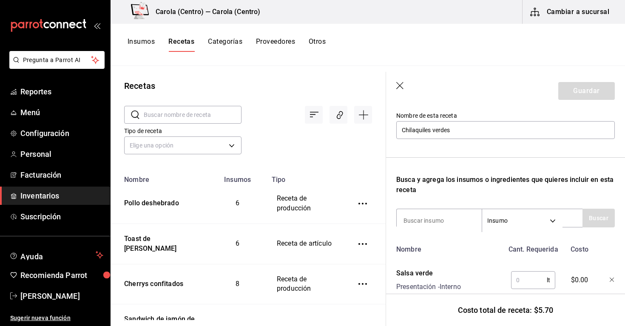
click at [526, 284] on input "text" at bounding box center [529, 280] width 36 height 17
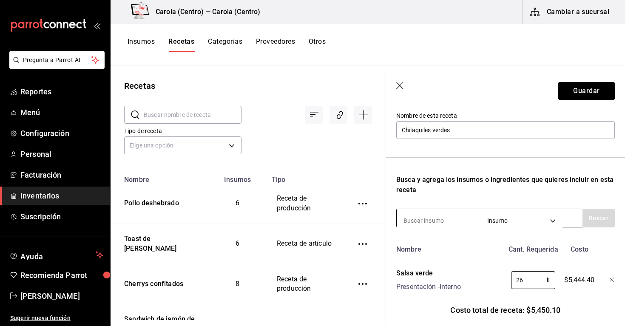
type input "2"
type input "0.260"
click at [426, 223] on input at bounding box center [438, 221] width 85 height 18
type input "crema"
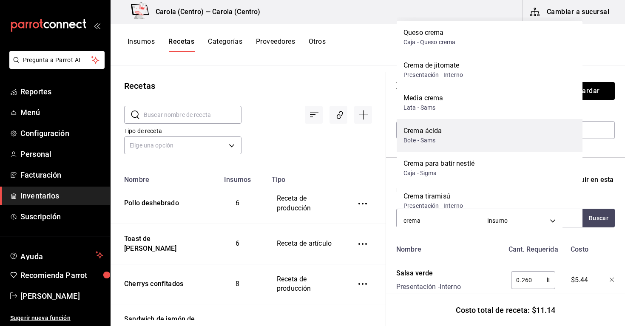
click at [457, 140] on div "Crema ácida Bote - Sams" at bounding box center [489, 135] width 186 height 33
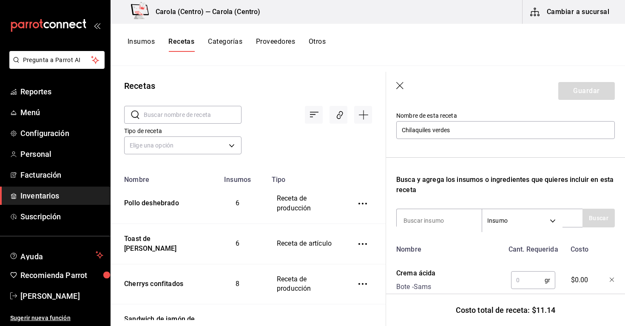
click at [524, 283] on input "text" at bounding box center [528, 280] width 34 height 17
type input "1"
type input "15"
click at [447, 219] on input at bounding box center [438, 221] width 85 height 18
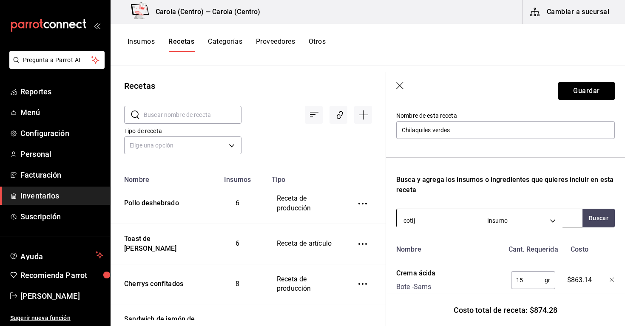
type input "cotija"
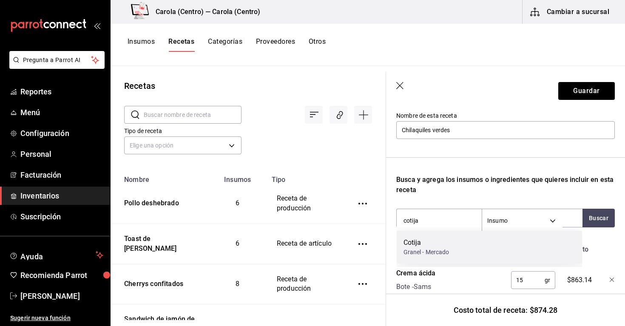
click at [433, 250] on div "Granel - Mercado" at bounding box center [426, 252] width 46 height 9
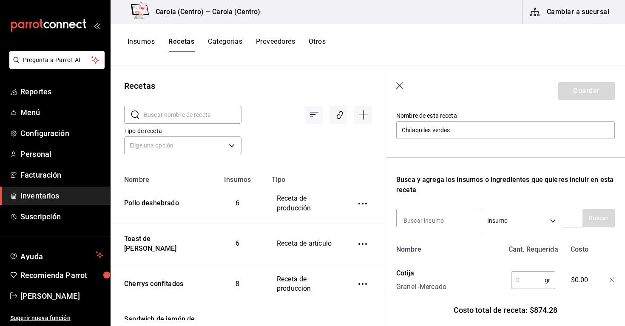
click at [517, 274] on input "text" at bounding box center [528, 280] width 34 height 17
type input "15"
click at [432, 222] on input at bounding box center [438, 221] width 85 height 18
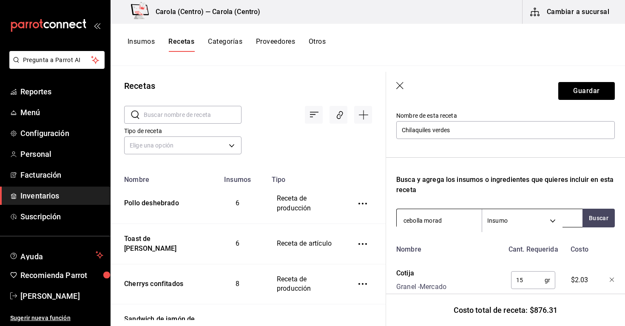
type input "cebolla morada"
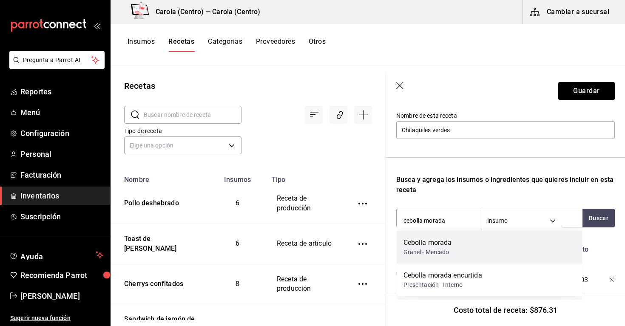
click at [474, 241] on div "Cebolla morada Granel - Mercado" at bounding box center [489, 247] width 186 height 33
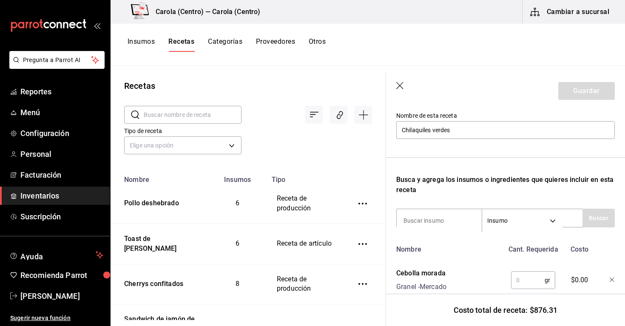
click at [519, 280] on input "text" at bounding box center [528, 280] width 34 height 17
type input "3"
click at [450, 218] on input at bounding box center [438, 221] width 85 height 18
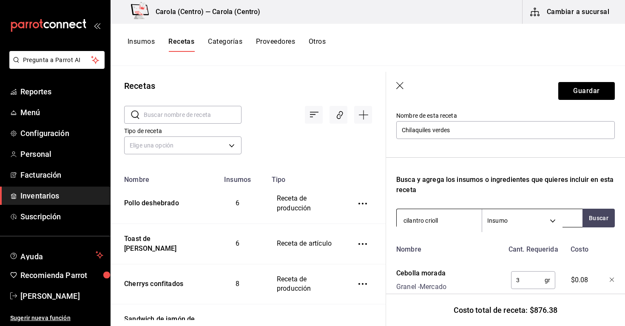
type input "cilantro criollo"
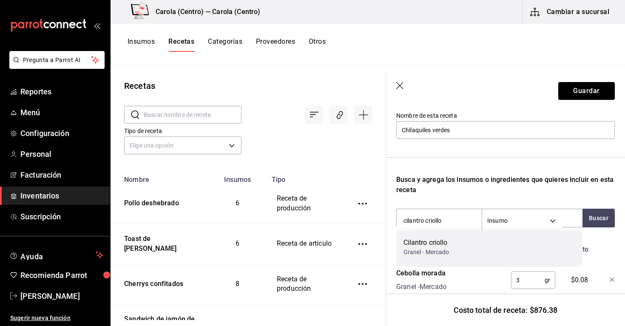
click at [447, 252] on div "Granel - Mercado" at bounding box center [426, 252] width 46 height 9
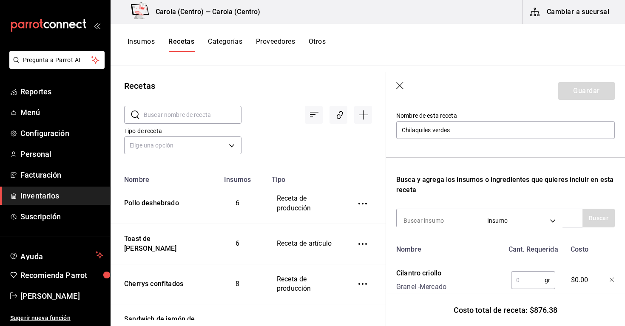
click at [517, 279] on input "text" at bounding box center [528, 280] width 34 height 17
type input "1"
click at [454, 226] on input at bounding box center [438, 221] width 85 height 18
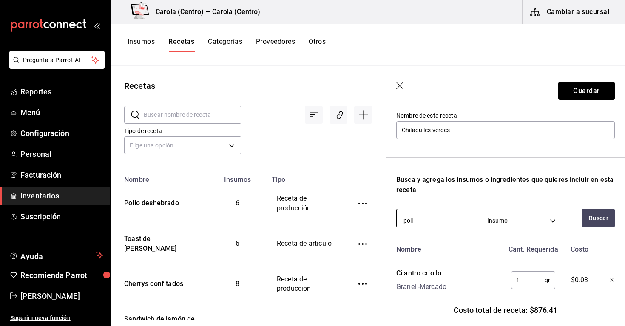
type input "pollo"
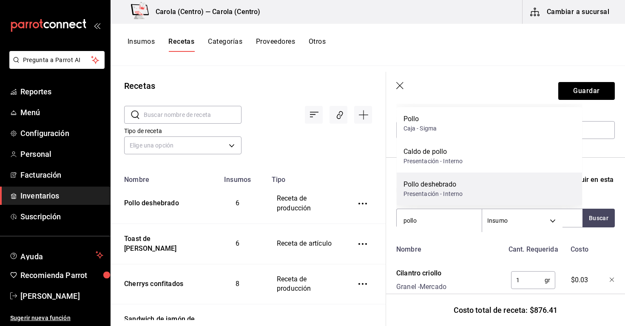
click at [453, 188] on div "Pollo deshebrado" at bounding box center [432, 184] width 59 height 10
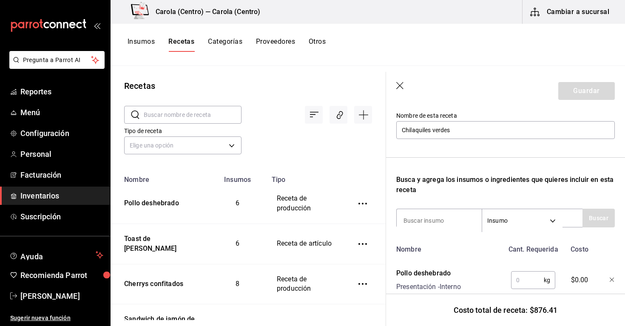
click at [524, 279] on input "text" at bounding box center [527, 280] width 33 height 17
type input "8"
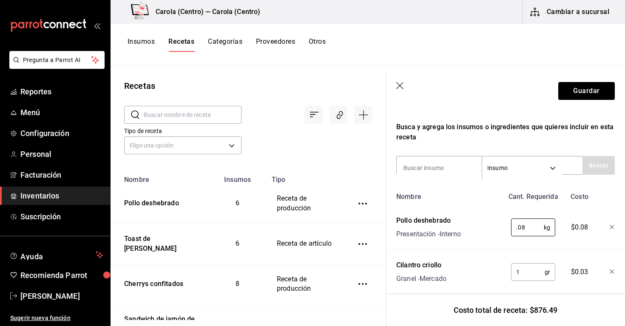
scroll to position [141, 0]
type input "."
type input "1"
click at [609, 223] on div at bounding box center [605, 225] width 19 height 27
click at [612, 226] on icon "button" at bounding box center [611, 226] width 5 height 5
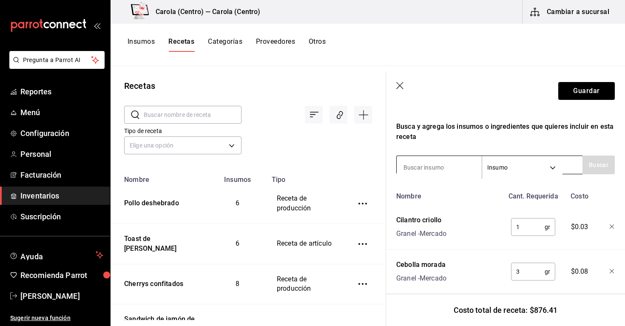
click at [456, 169] on input at bounding box center [438, 167] width 85 height 18
type input "P"
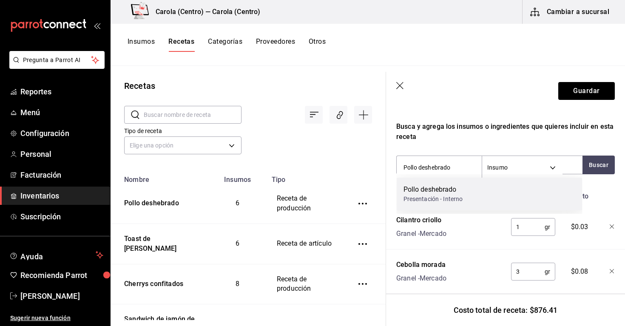
click at [448, 194] on div "Pollo deshebrado" at bounding box center [432, 189] width 59 height 10
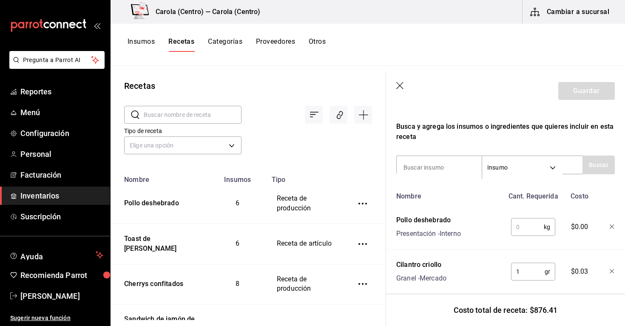
click at [529, 228] on input "text" at bounding box center [527, 226] width 33 height 17
click at [585, 100] on header "Guardar" at bounding box center [505, 91] width 239 height 38
click at [580, 96] on button "Guardar" at bounding box center [586, 91] width 57 height 18
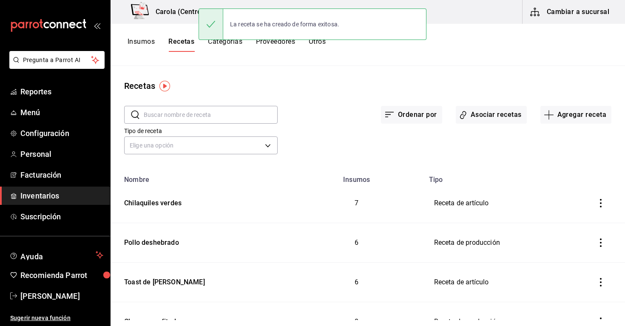
click at [148, 41] on button "Insumos" at bounding box center [140, 44] width 27 height 14
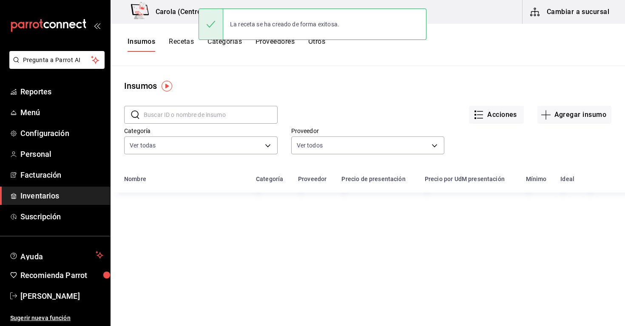
click at [190, 113] on input "text" at bounding box center [211, 114] width 134 height 17
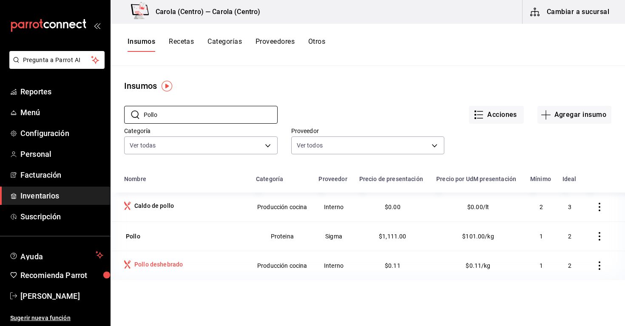
click at [195, 260] on div "Pollo deshebrado" at bounding box center [185, 265] width 122 height 11
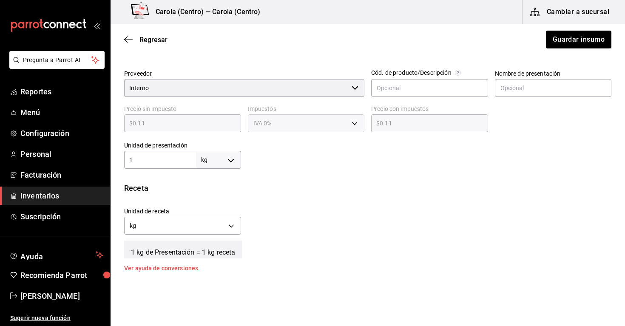
scroll to position [191, 0]
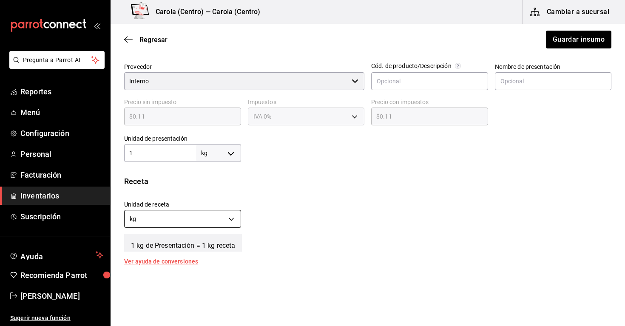
click at [225, 216] on body "Pregunta a Parrot AI Reportes Menú Configuración Personal Facturación Inventari…" at bounding box center [312, 139] width 625 height 278
click at [211, 262] on li "gr" at bounding box center [182, 259] width 116 height 14
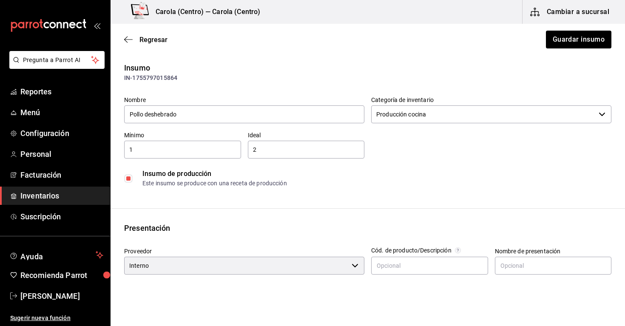
scroll to position [0, 0]
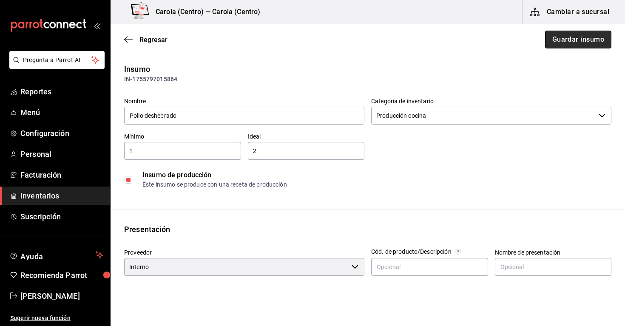
click at [553, 39] on button "Guardar insumo" at bounding box center [578, 40] width 66 height 18
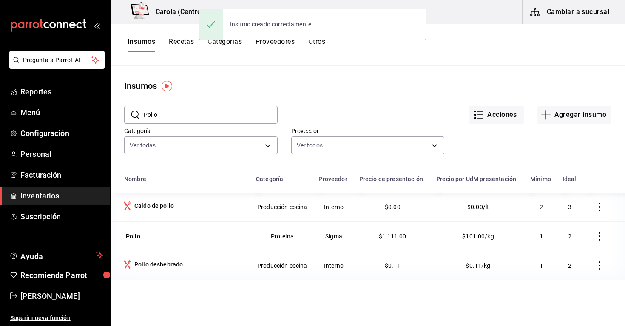
click at [189, 42] on button "Recetas" at bounding box center [181, 44] width 25 height 14
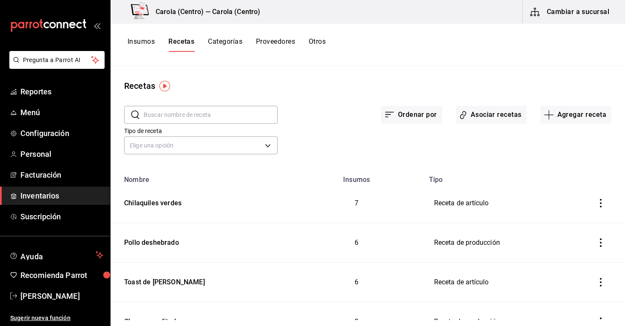
click at [231, 120] on input "text" at bounding box center [211, 114] width 134 height 17
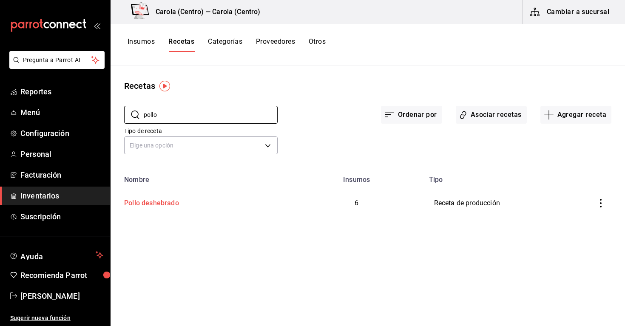
click at [212, 208] on td "Pollo deshebrado" at bounding box center [199, 203] width 179 height 39
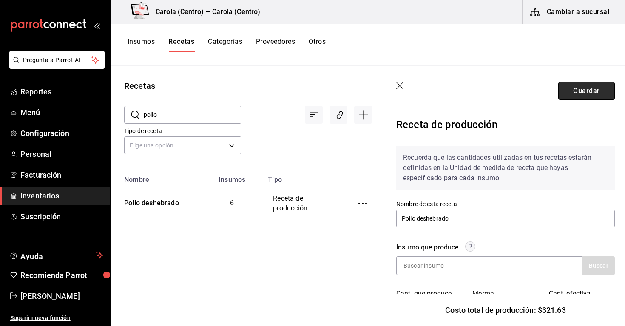
click at [580, 95] on button "Guardar" at bounding box center [586, 91] width 57 height 18
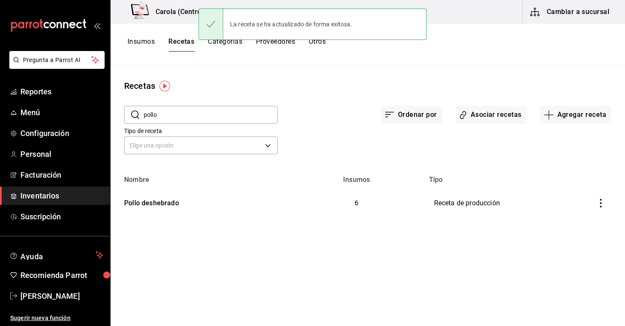
click at [145, 45] on button "Insumos" at bounding box center [140, 44] width 27 height 14
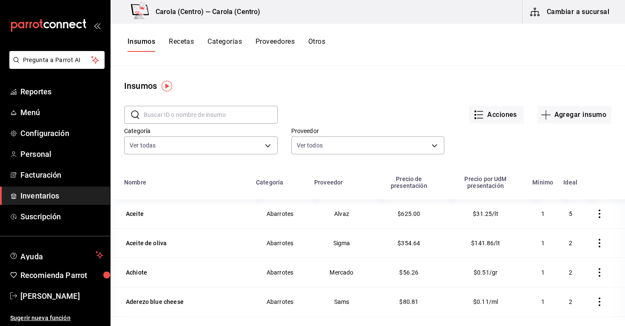
click at [234, 117] on input "text" at bounding box center [211, 114] width 134 height 17
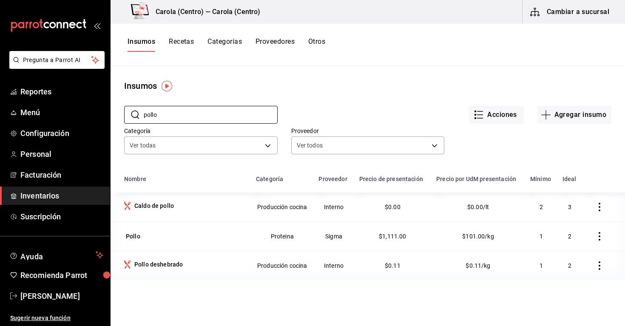
click at [594, 268] on button "button" at bounding box center [599, 265] width 19 height 19
click at [577, 268] on span "Eliminar" at bounding box center [574, 265] width 22 height 7
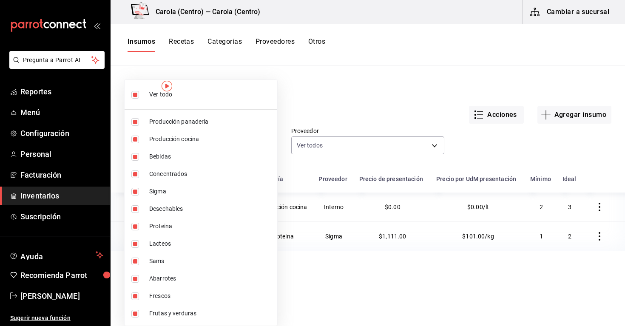
click at [221, 147] on body "Pregunta a Parrot AI Reportes Menú Configuración Personal Facturación Inventari…" at bounding box center [312, 160] width 625 height 320
click at [338, 104] on div at bounding box center [312, 163] width 625 height 326
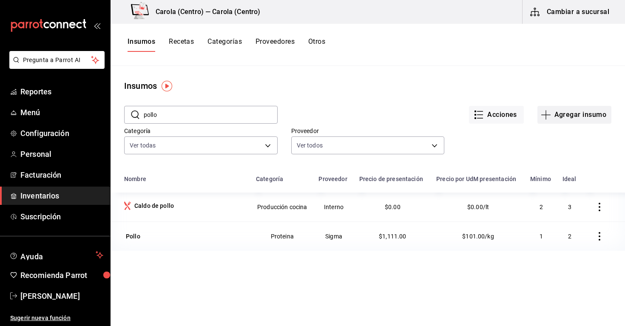
click at [563, 112] on button "Agregar insumo" at bounding box center [574, 115] width 74 height 18
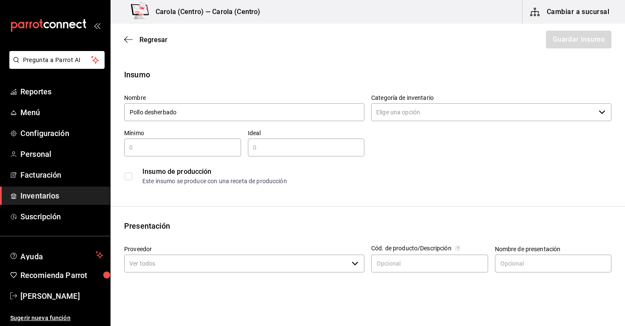
drag, startPoint x: 334, startPoint y: 124, endPoint x: 324, endPoint y: 126, distance: 10.4
click at [324, 126] on div "Ideal ​" at bounding box center [303, 139] width 124 height 34
click at [269, 119] on input "Pollo desherbado" at bounding box center [244, 112] width 240 height 18
click at [269, 119] on input "Pollo deshebrado" at bounding box center [244, 112] width 240 height 18
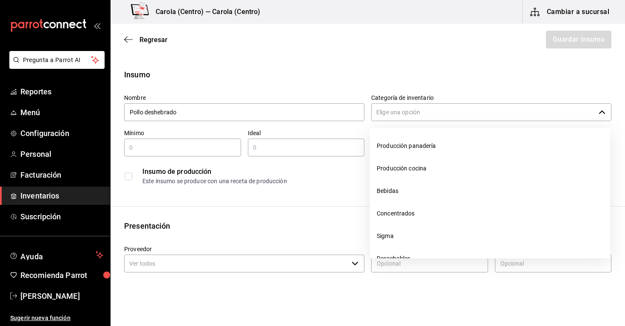
click at [409, 106] on input "Categoría de inventario" at bounding box center [483, 112] width 224 height 18
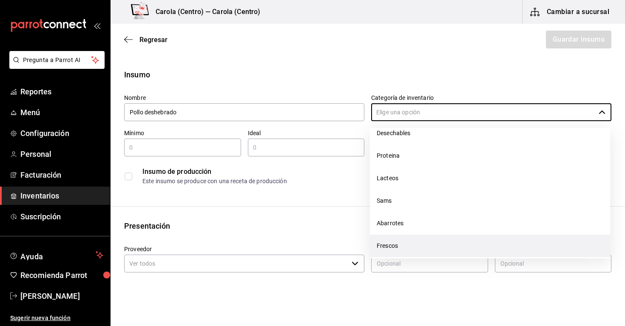
scroll to position [124, 0]
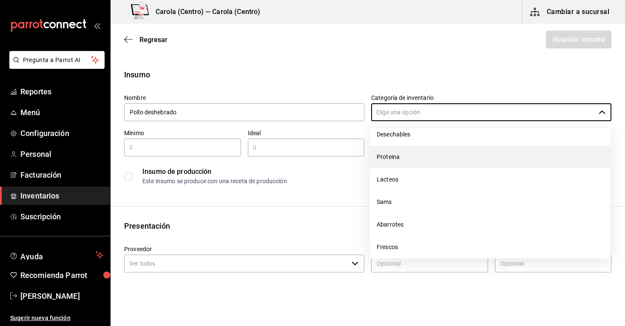
click at [394, 159] on li "Proteina" at bounding box center [490, 157] width 240 height 23
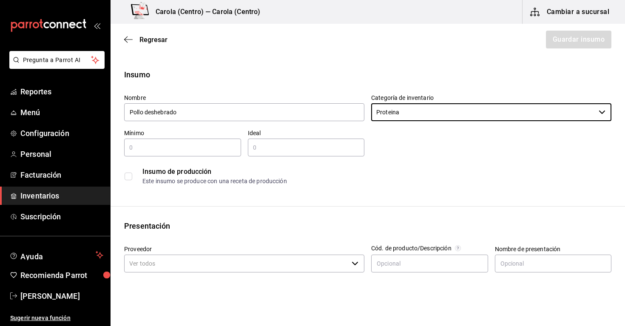
click at [193, 146] on input "text" at bounding box center [182, 147] width 117 height 10
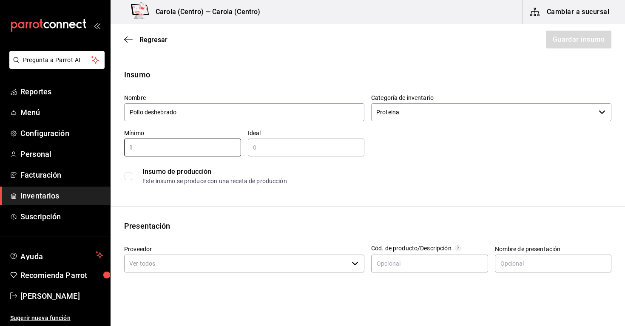
click at [270, 146] on input "text" at bounding box center [306, 147] width 117 height 10
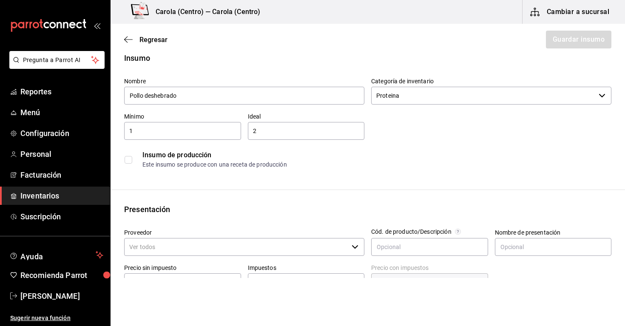
click at [128, 163] on input "checkbox" at bounding box center [128, 160] width 8 height 8
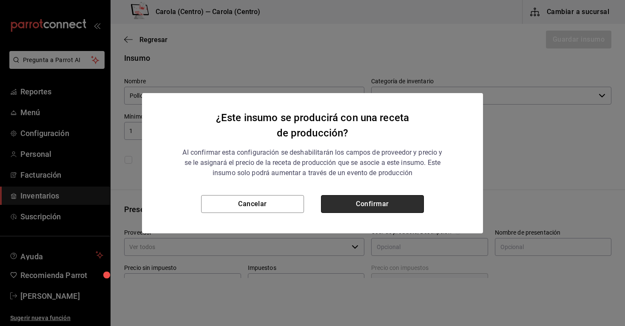
click at [360, 212] on button "Confirmar" at bounding box center [372, 204] width 103 height 18
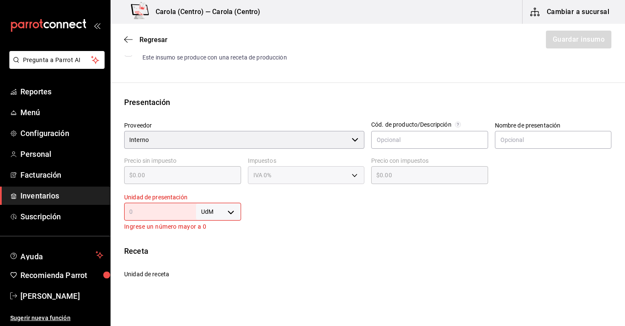
scroll to position [130, 0]
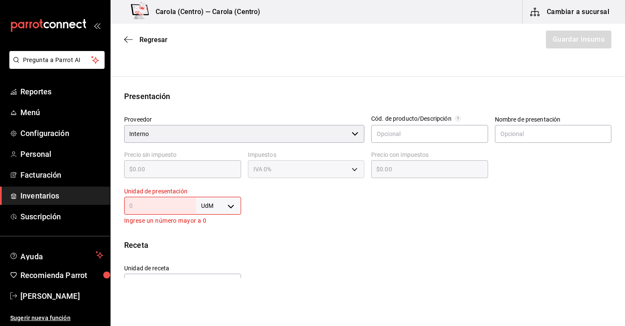
click at [170, 209] on input "text" at bounding box center [160, 206] width 72 height 10
click at [227, 211] on body "Pregunta a Parrot AI Reportes Menú Configuración Personal Facturación Inventari…" at bounding box center [312, 139] width 625 height 278
click at [221, 248] on li "kg" at bounding box center [218, 245] width 44 height 14
click at [167, 213] on div "kg KILOGRAM ​" at bounding box center [182, 206] width 117 height 18
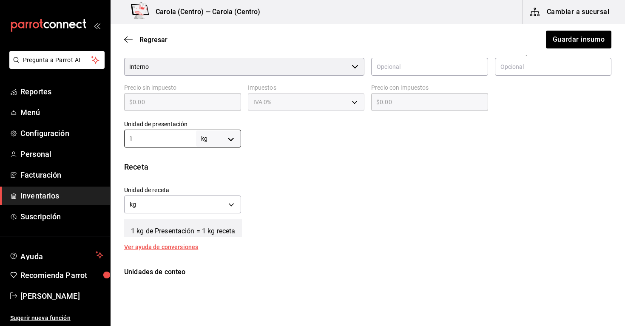
scroll to position [212, 0]
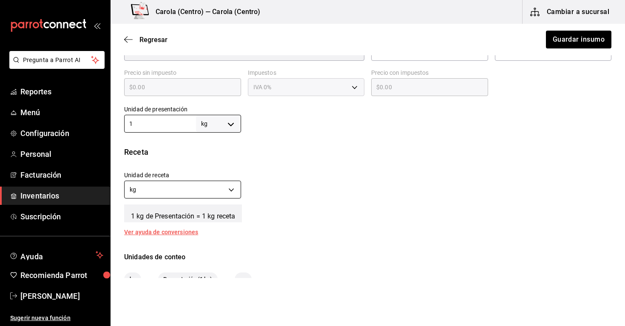
click at [215, 189] on body "Pregunta a Parrot AI Reportes Menú Configuración Personal Facturación Inventari…" at bounding box center [312, 139] width 625 height 278
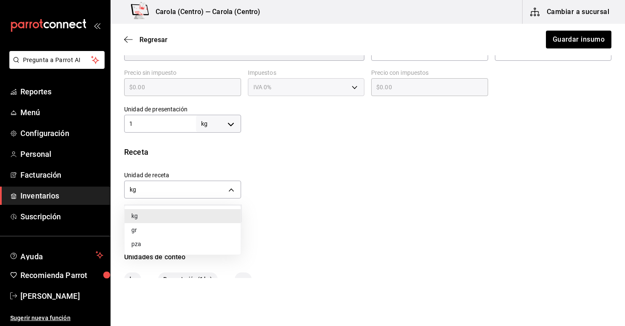
click at [211, 226] on li "gr" at bounding box center [182, 230] width 116 height 14
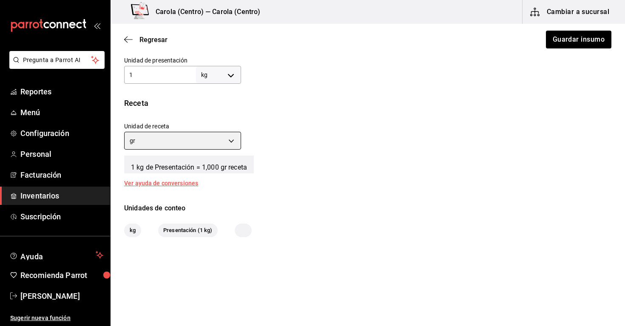
scroll to position [260, 0]
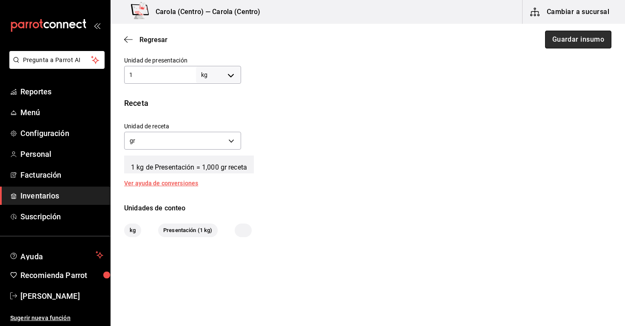
click at [563, 42] on button "Guardar insumo" at bounding box center [578, 40] width 66 height 18
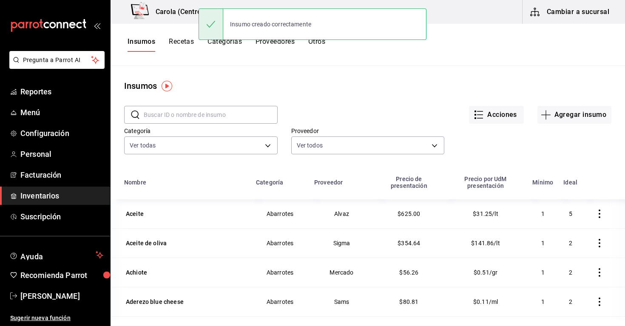
click at [221, 121] on input "text" at bounding box center [211, 114] width 134 height 17
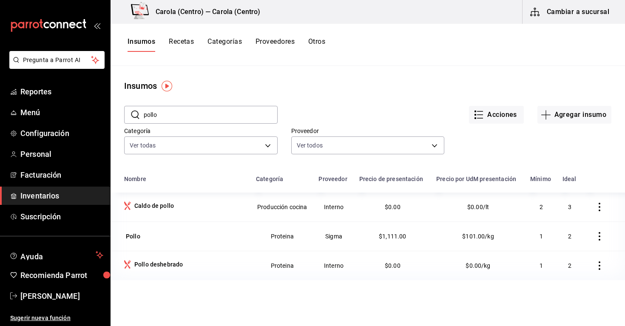
click at [185, 40] on button "Recetas" at bounding box center [181, 44] width 25 height 14
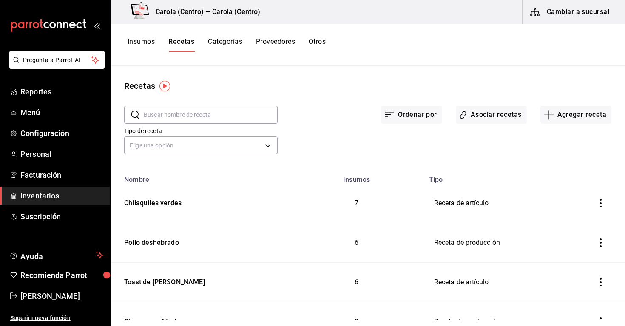
click at [179, 108] on input "text" at bounding box center [211, 114] width 134 height 17
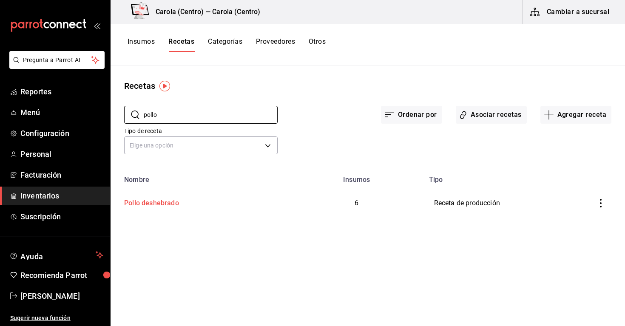
click at [194, 199] on div "Pollo deshebrado" at bounding box center [200, 201] width 158 height 13
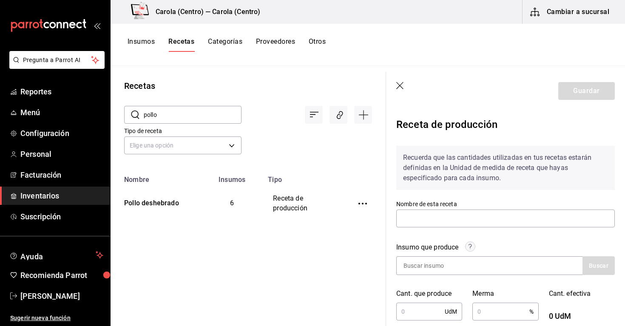
click at [400, 86] on icon "button" at bounding box center [399, 85] width 7 height 7
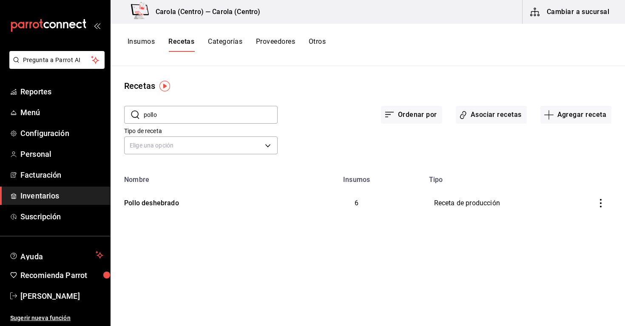
click at [602, 211] on button "inventoriesTable" at bounding box center [600, 203] width 19 height 19
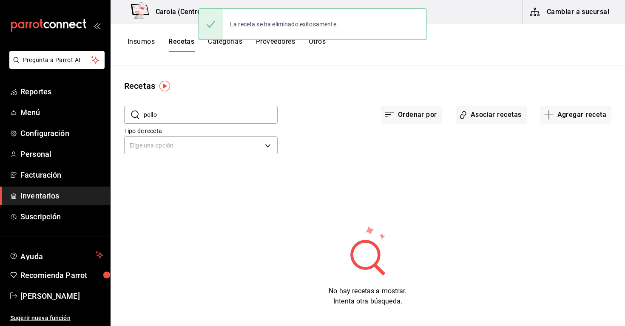
click at [232, 113] on input "pollo" at bounding box center [211, 114] width 134 height 17
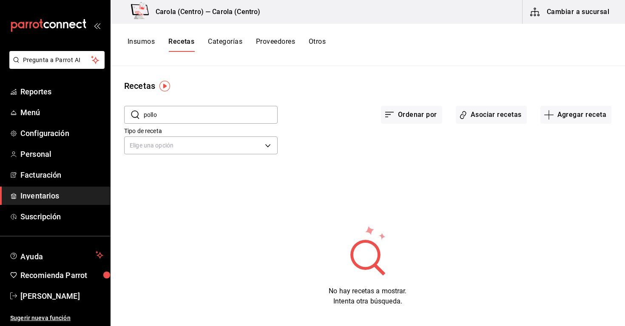
click at [612, 100] on div "​ pollo ​ Ordenar por Asociar recetas Agregar receta Tipo de receta Elige una o…" at bounding box center [367, 131] width 514 height 78
click at [593, 111] on button "Agregar receta" at bounding box center [575, 115] width 71 height 18
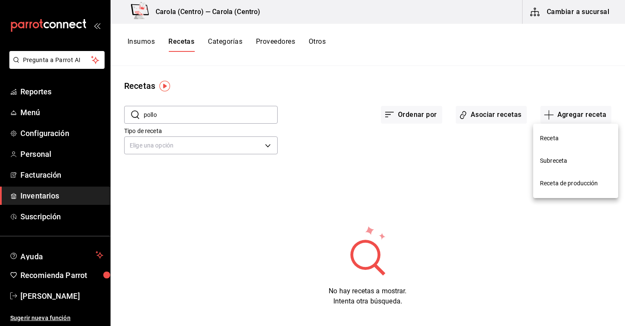
click at [552, 184] on span "Receta de producción" at bounding box center [575, 183] width 71 height 9
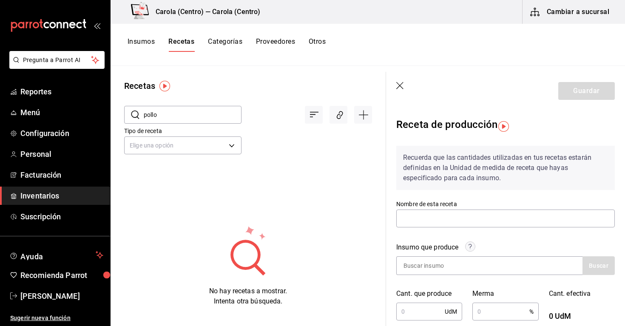
click at [455, 227] on div "Nombre de esta receta" at bounding box center [505, 214] width 218 height 28
type input "Pollo deshebrado"
click at [443, 267] on input at bounding box center [438, 266] width 85 height 18
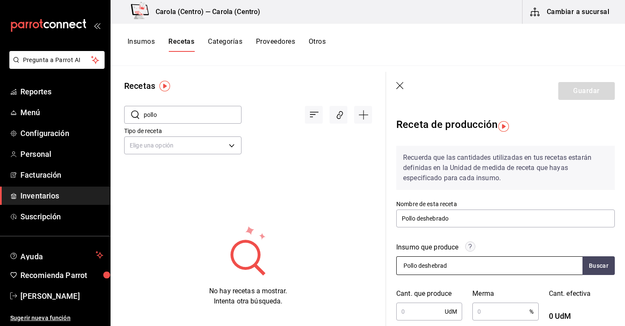
type input "Pollo deshebrado"
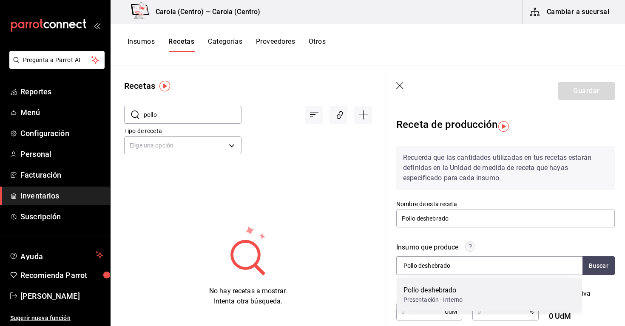
click at [440, 306] on div "Pollo deshebrado Presentación - Interno" at bounding box center [489, 294] width 186 height 33
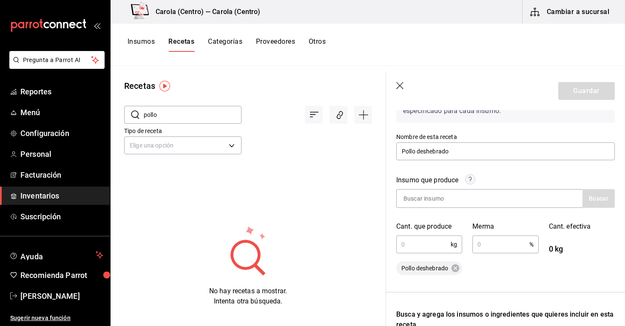
scroll to position [67, 0]
click at [421, 258] on div "Insumo que produce Buscar Cant. que produce kg ​ Merma % ​ Cant. efectiva 0 kg …" at bounding box center [505, 220] width 218 height 110
click at [421, 238] on input "text" at bounding box center [423, 244] width 54 height 17
click at [491, 246] on input "text" at bounding box center [500, 244] width 57 height 17
type input "2.72"
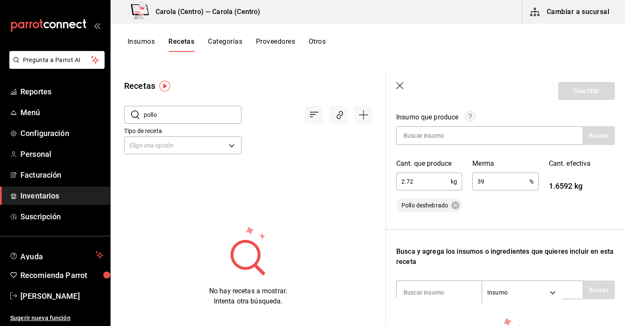
scroll to position [165, 0]
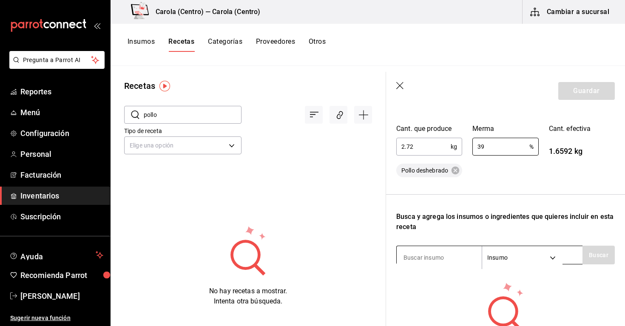
type input "39"
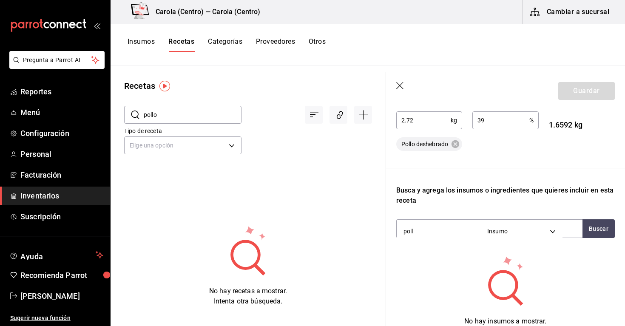
type input "pollo"
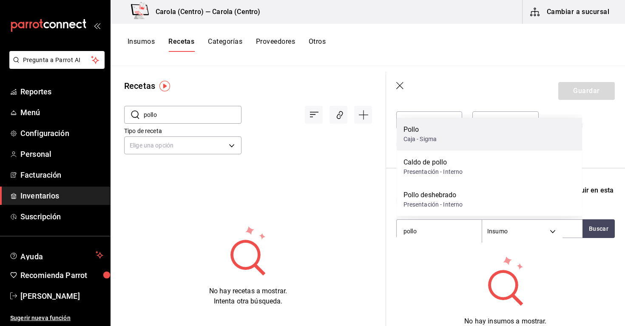
click at [426, 145] on div "Pollo Caja - Sigma" at bounding box center [489, 134] width 186 height 33
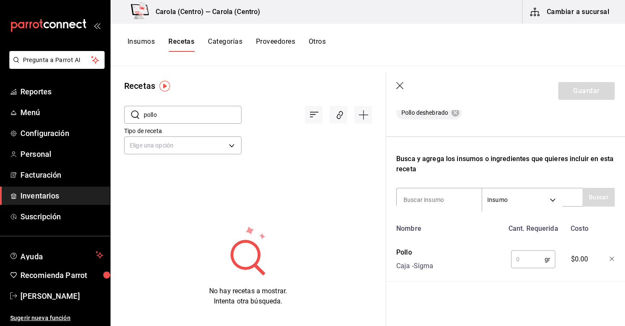
scroll to position [223, 0]
click at [520, 257] on input "text" at bounding box center [528, 259] width 34 height 17
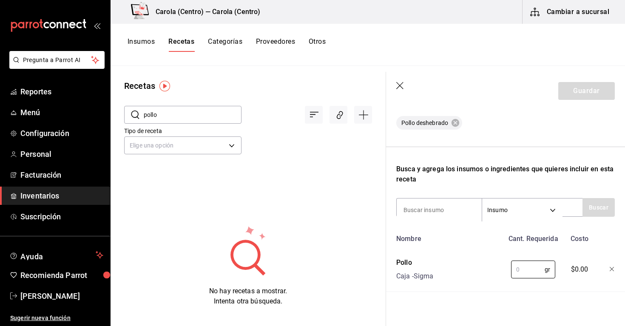
scroll to position [221, 0]
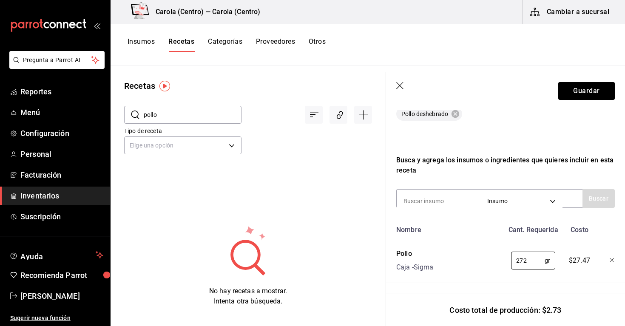
type input "2,720"
click at [448, 203] on input at bounding box center [438, 200] width 85 height 18
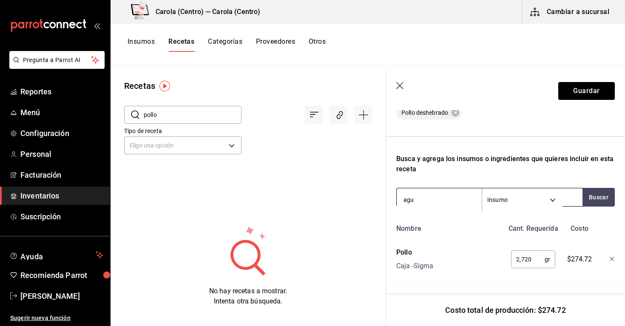
type input "agua"
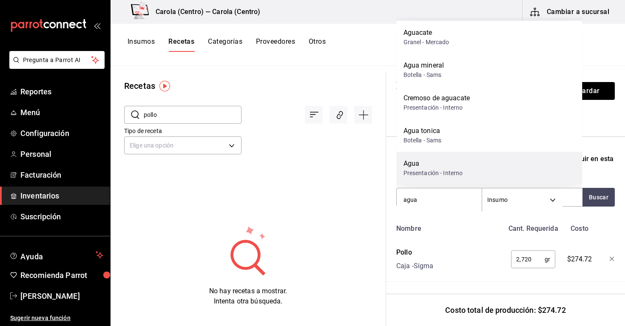
click at [431, 170] on div "Presentación - Interno" at bounding box center [432, 173] width 59 height 9
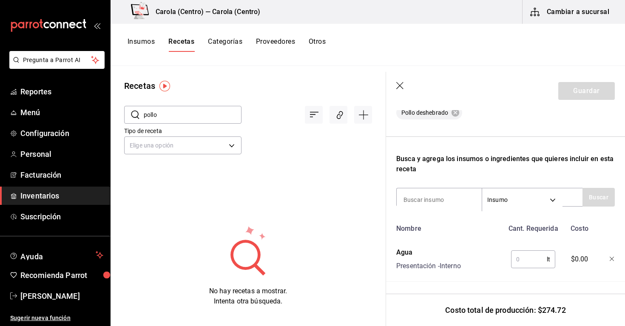
click at [527, 256] on input "text" at bounding box center [529, 259] width 36 height 17
type input "4"
click at [446, 195] on input at bounding box center [438, 200] width 85 height 18
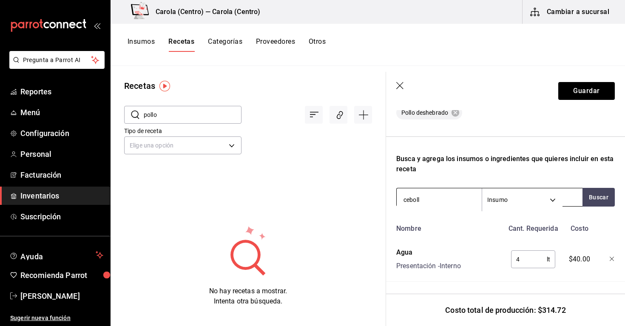
type input "cebolla"
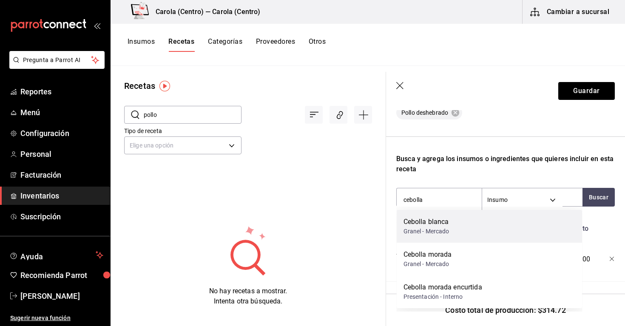
click at [436, 216] on div "Cebolla blanca Granel - Mercado" at bounding box center [489, 226] width 186 height 33
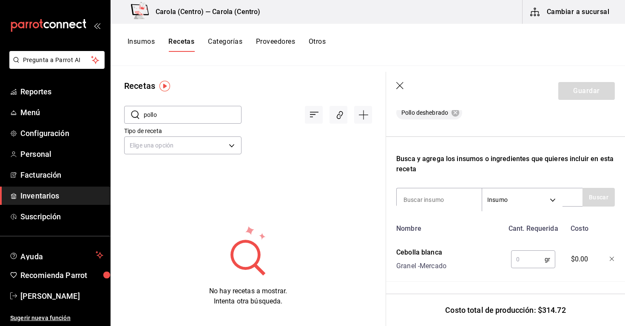
click at [533, 261] on input "text" at bounding box center [528, 259] width 34 height 17
type input "140"
click at [449, 204] on input at bounding box center [438, 200] width 85 height 18
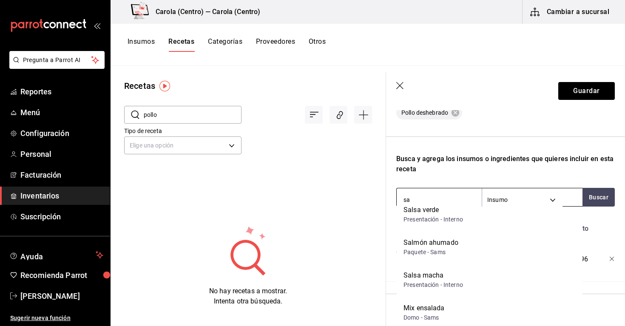
scroll to position [0, 0]
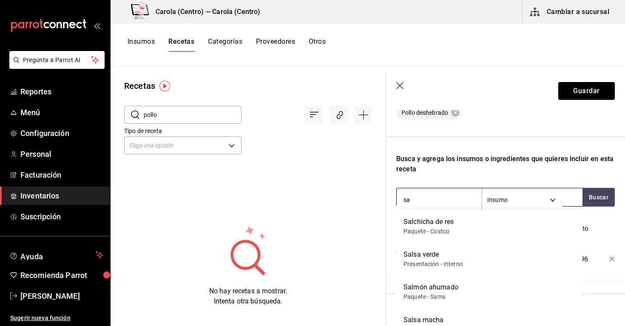
type input "s"
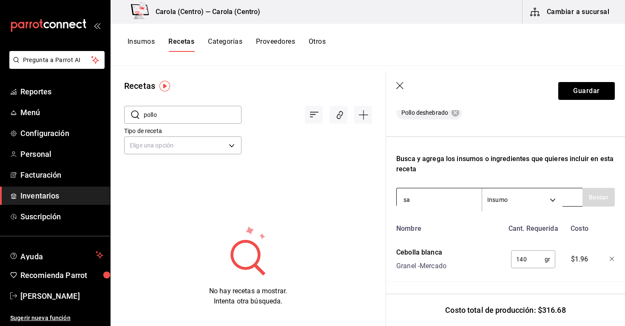
type input "sal"
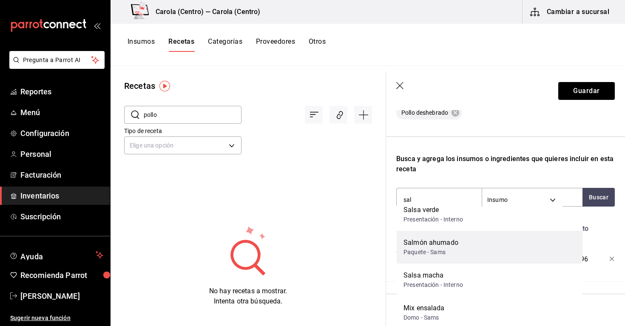
scroll to position [45, 0]
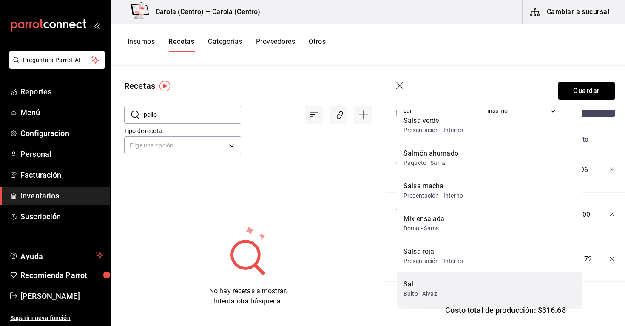
click at [451, 282] on div "[PERSON_NAME] - [PERSON_NAME]" at bounding box center [489, 288] width 186 height 33
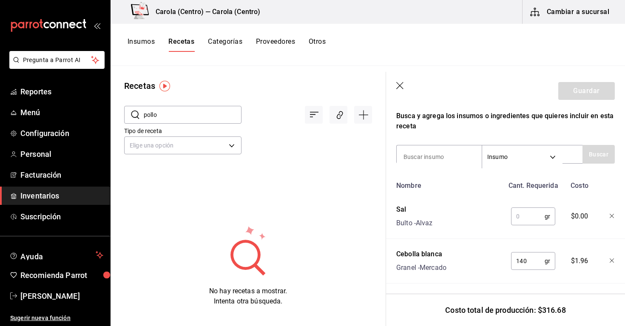
scroll to position [267, 0]
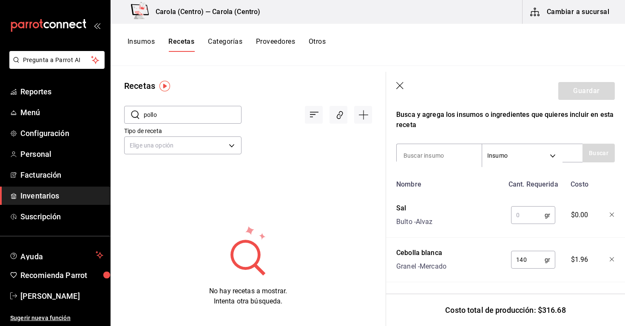
click at [528, 217] on input "text" at bounding box center [528, 214] width 34 height 17
type input "30"
click at [448, 153] on input at bounding box center [438, 156] width 85 height 18
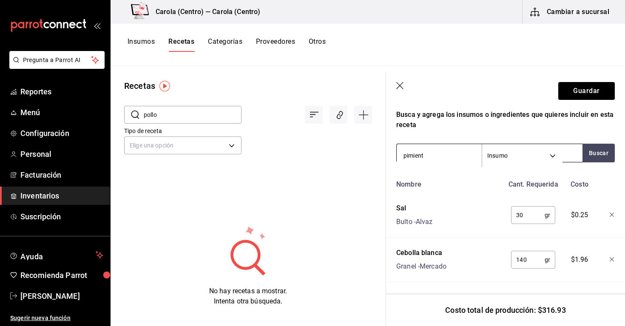
type input "pimienta"
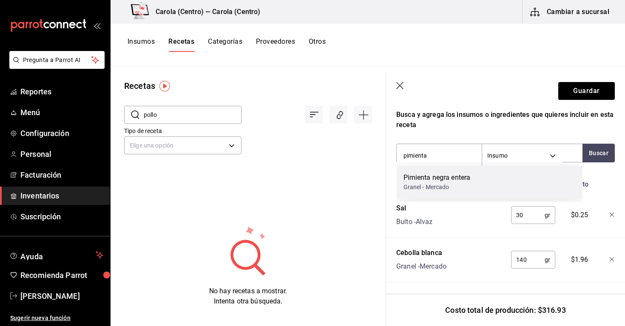
click at [435, 179] on div "Pimienta negra entera" at bounding box center [436, 178] width 67 height 10
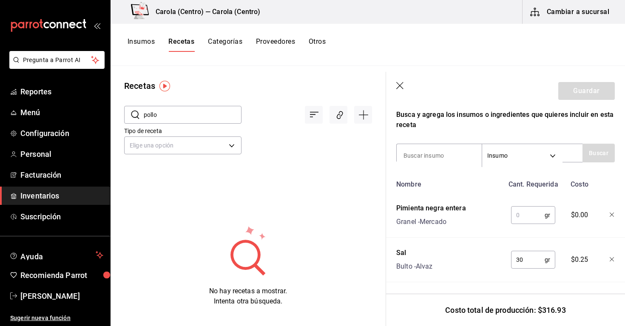
click at [526, 218] on input "text" at bounding box center [528, 214] width 34 height 17
type input "15"
click at [434, 150] on input at bounding box center [438, 156] width 85 height 18
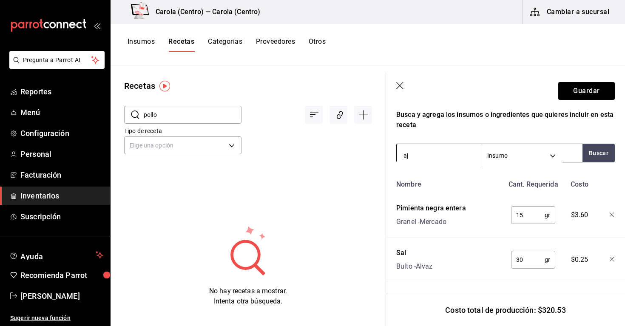
type input "ajo"
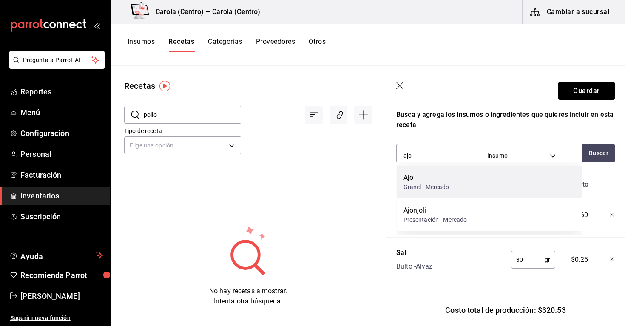
click at [419, 179] on div "Ajo" at bounding box center [426, 178] width 46 height 10
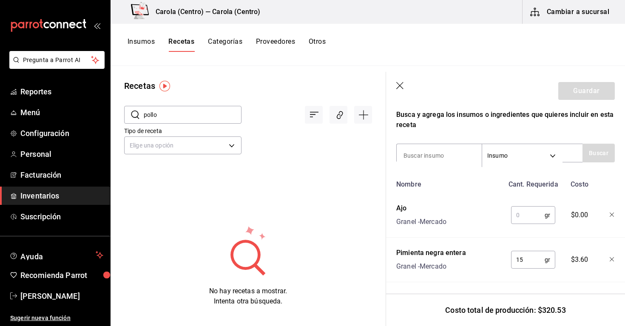
click at [524, 217] on input "text" at bounding box center [528, 214] width 34 height 17
type input "10"
click at [580, 91] on button "Guardar" at bounding box center [586, 91] width 57 height 18
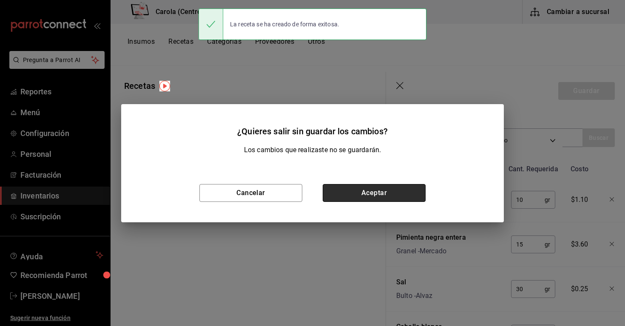
click at [368, 191] on button "Aceptar" at bounding box center [373, 193] width 103 height 18
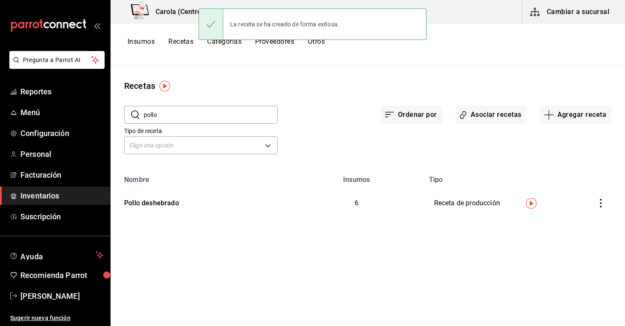
click at [147, 43] on button "Insumos" at bounding box center [140, 44] width 27 height 14
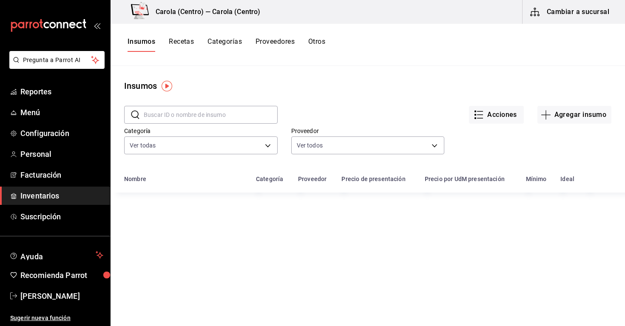
click at [202, 113] on input "text" at bounding box center [211, 114] width 134 height 17
type input "pollo"
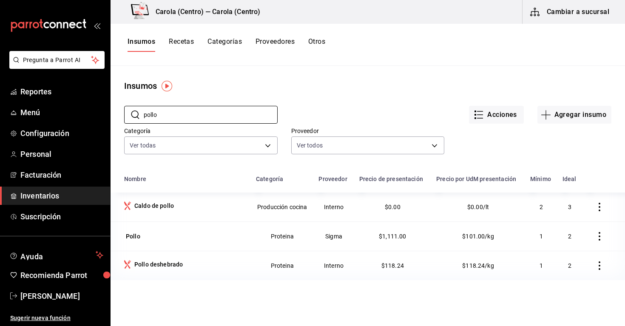
click at [185, 45] on button "Recetas" at bounding box center [181, 44] width 25 height 14
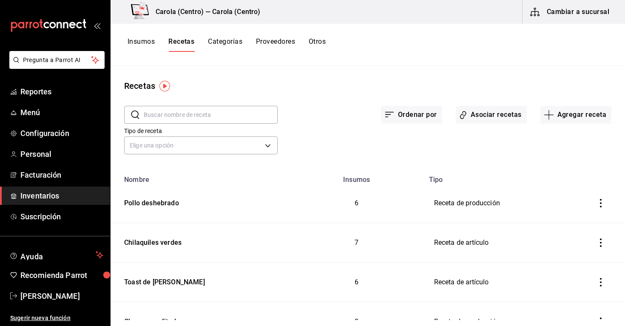
click at [143, 44] on button "Insumos" at bounding box center [140, 44] width 27 height 14
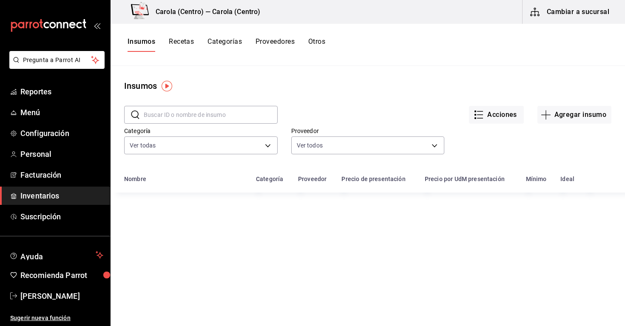
click at [175, 107] on input "text" at bounding box center [211, 114] width 134 height 17
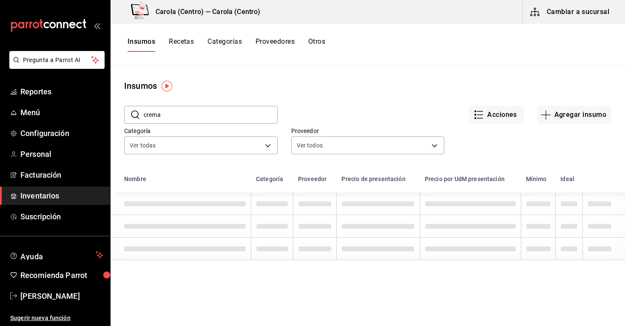
type input "crema"
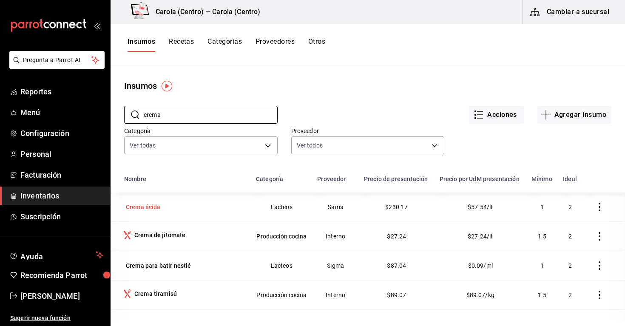
click at [154, 206] on div "Crema ácida" at bounding box center [143, 207] width 35 height 8
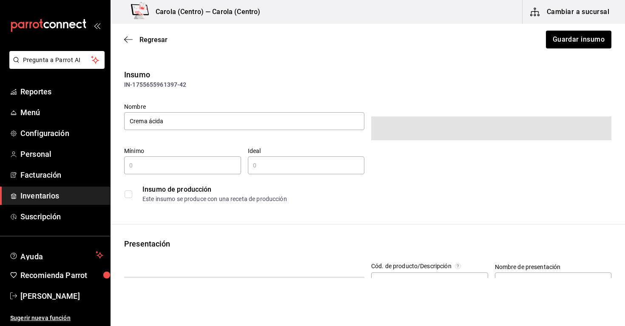
type input "1"
type input "2"
type input "4"
type input "LITER"
type input "GRAM"
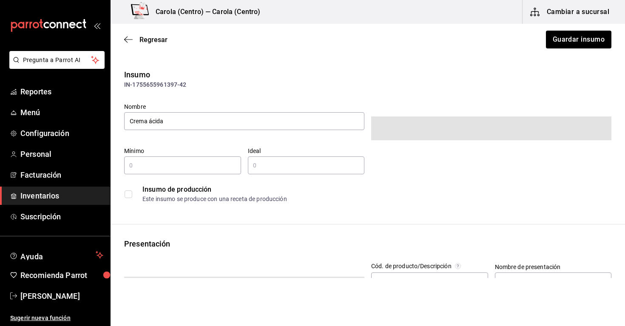
type input "4"
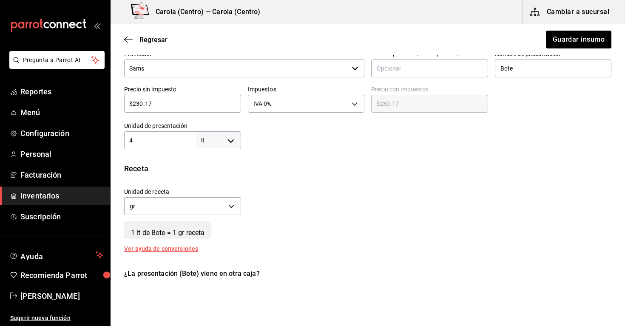
scroll to position [206, 0]
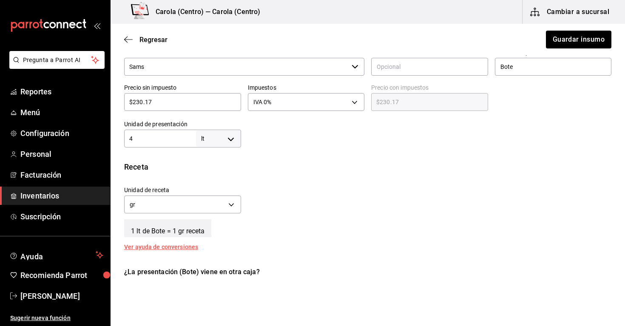
click at [228, 147] on div "4 lt LITER ​" at bounding box center [182, 139] width 117 height 18
click at [226, 142] on body "Pregunta a Parrot AI Reportes Menú Configuración Personal Facturación Inventari…" at bounding box center [312, 139] width 625 height 278
click at [221, 179] on li "kg" at bounding box center [218, 178] width 44 height 14
type input "KILOGRAM"
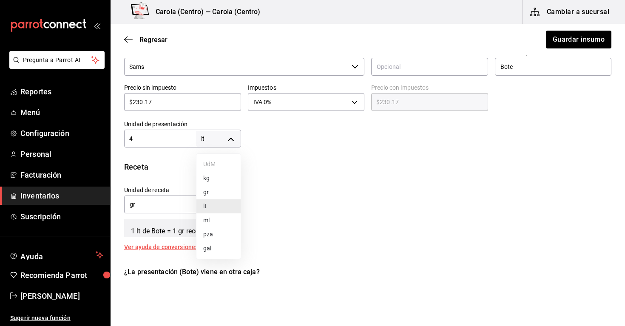
type input "4"
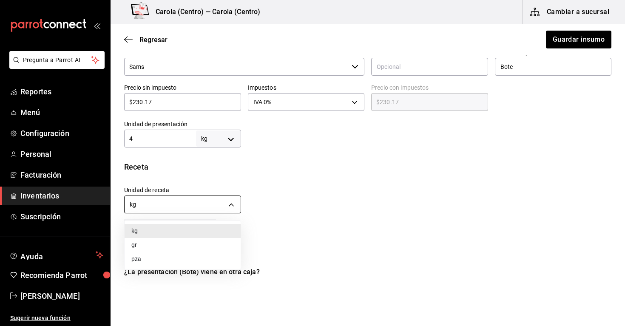
click at [233, 207] on body "Pregunta a Parrot AI Reportes Menú Configuración Personal Facturación Inventari…" at bounding box center [312, 139] width 625 height 278
click at [205, 243] on li "gr" at bounding box center [182, 245] width 116 height 14
type input "GRAM"
type input "4,000"
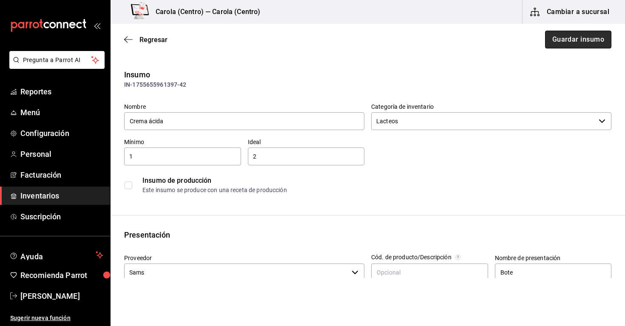
scroll to position [0, 0]
click at [571, 40] on button "Guardar insumo" at bounding box center [578, 40] width 66 height 18
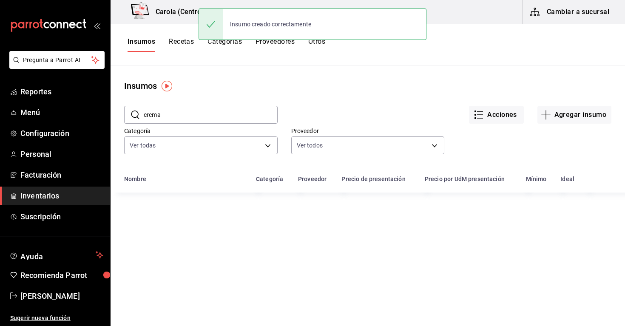
click at [185, 48] on button "Recetas" at bounding box center [181, 44] width 25 height 14
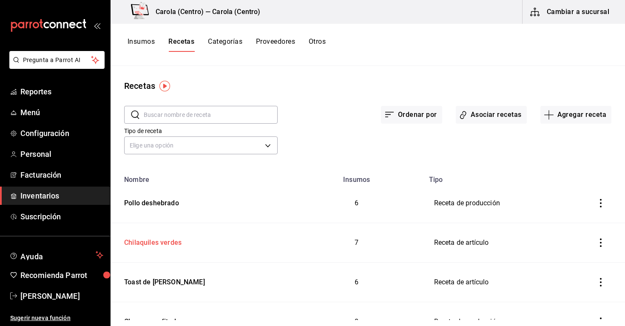
click at [161, 247] on td "Chilaquiles verdes" at bounding box center [199, 243] width 179 height 40
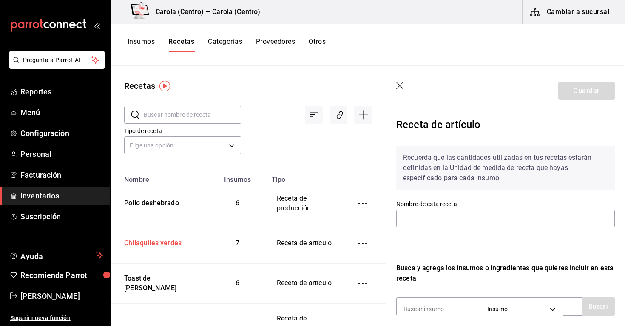
type input "Chilaquiles verdes"
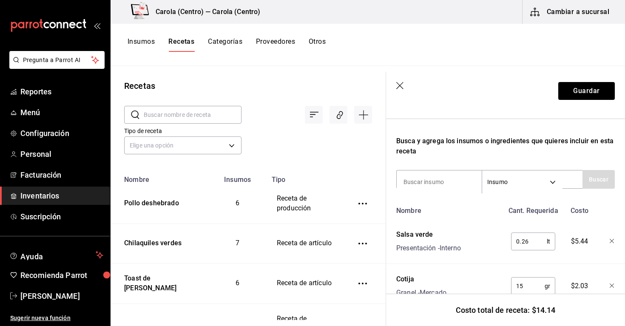
scroll to position [121, 0]
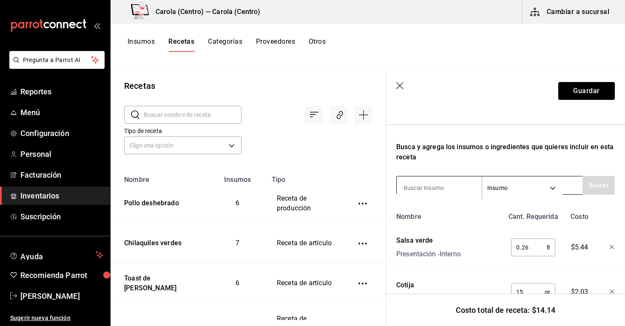
type input "´"
type input "pollo"
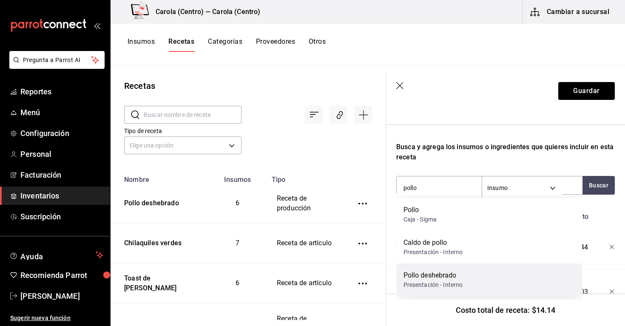
click at [439, 277] on div "Pollo deshebrado" at bounding box center [432, 275] width 59 height 10
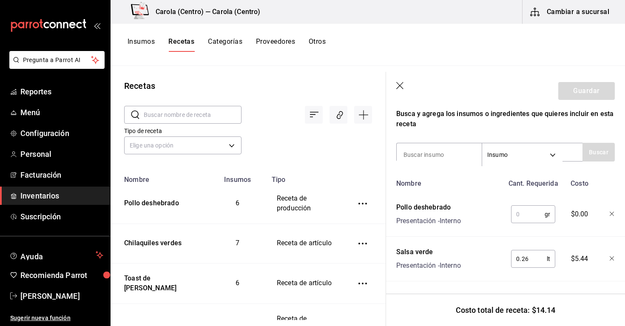
scroll to position [155, 0]
click at [523, 215] on input "text" at bounding box center [528, 213] width 34 height 17
type input "80"
click at [511, 131] on div "Recuerda que las cantidades utilizadas en tus recetas estarán definidas en la U…" at bounding box center [505, 244] width 218 height 520
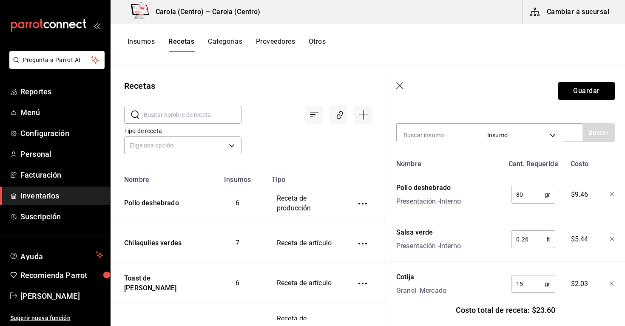
scroll to position [187, 0]
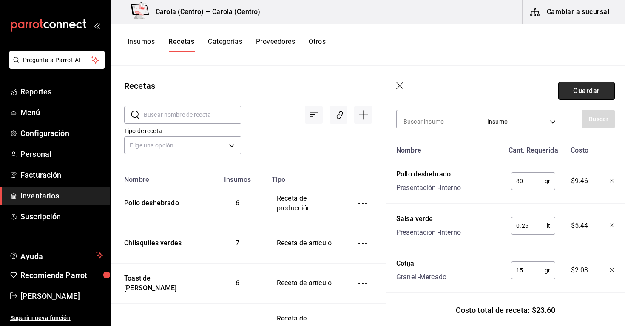
click at [577, 90] on button "Guardar" at bounding box center [586, 91] width 57 height 18
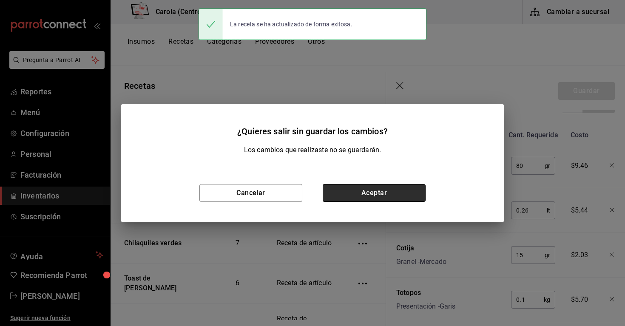
click at [392, 190] on button "Aceptar" at bounding box center [373, 193] width 103 height 18
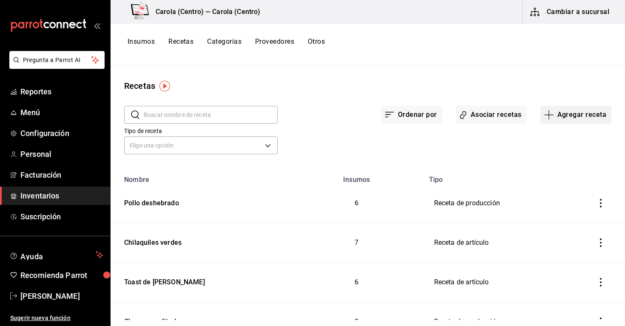
click at [588, 117] on button "Agregar receta" at bounding box center [575, 115] width 71 height 18
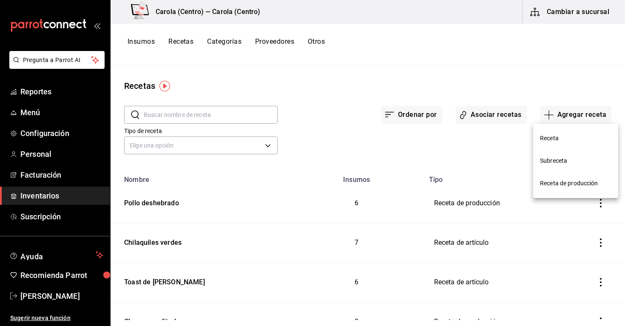
click at [577, 147] on li "Receta" at bounding box center [575, 138] width 85 height 23
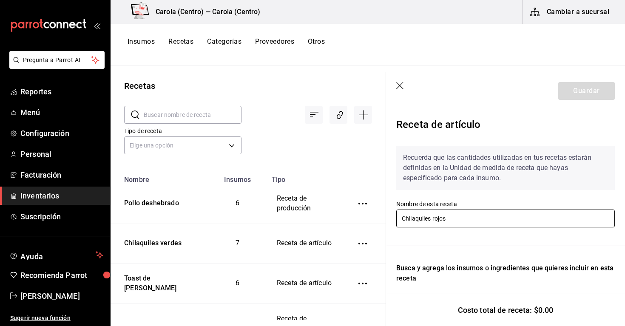
type input "Chilaquiles rojos"
click at [464, 236] on div "Recuerda que las cantidades utilizadas en tus recetas estarán definidas en la U…" at bounding box center [505, 276] width 218 height 275
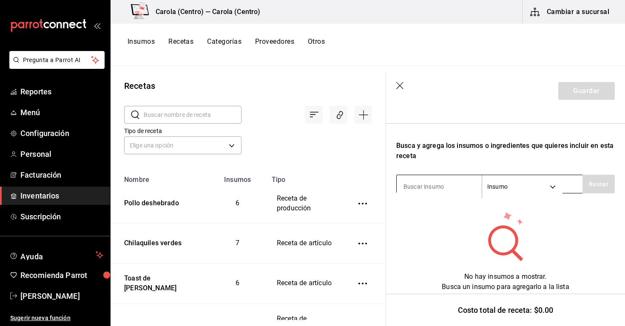
scroll to position [122, 0]
type input "Totopos"
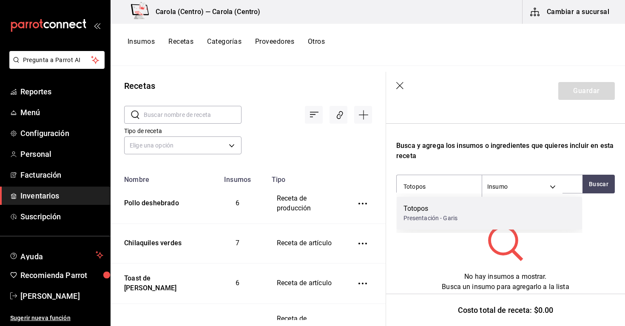
click at [427, 215] on div "Presentación - Garis" at bounding box center [430, 218] width 54 height 9
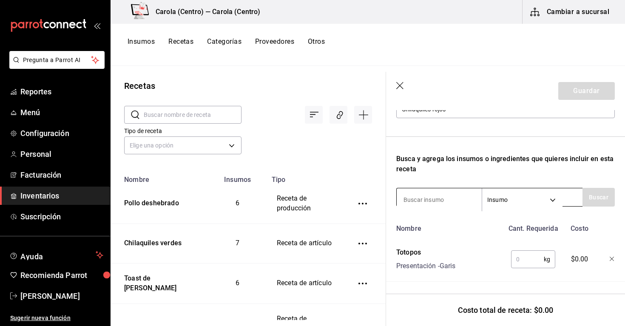
click at [422, 201] on input at bounding box center [438, 200] width 85 height 18
click at [529, 262] on input "text" at bounding box center [527, 259] width 33 height 17
type input "1"
type input "0.1"
click at [447, 204] on input at bounding box center [438, 200] width 85 height 18
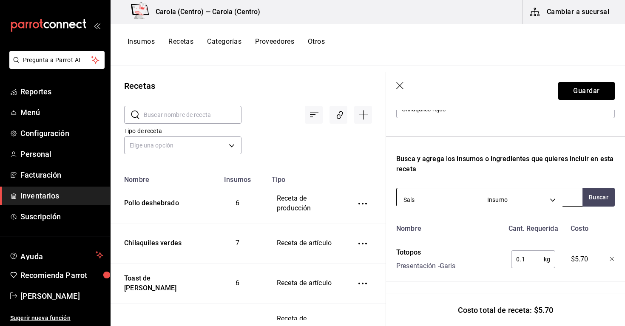
type input "Salsa"
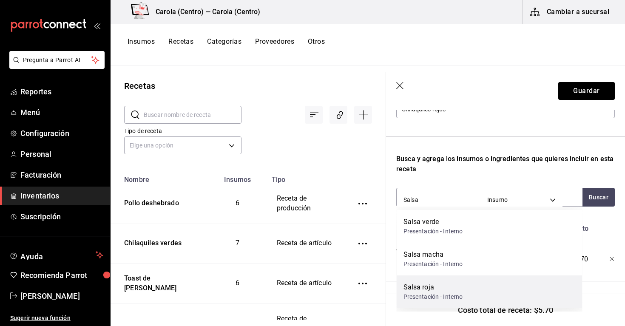
click at [451, 289] on div "Salsa roja" at bounding box center [432, 287] width 59 height 10
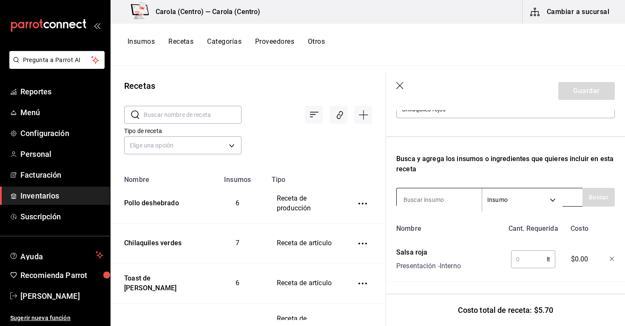
click at [420, 199] on input at bounding box center [438, 200] width 85 height 18
type input "2"
click at [520, 260] on input "text" at bounding box center [529, 259] width 36 height 17
type input "2"
type input "0.260"
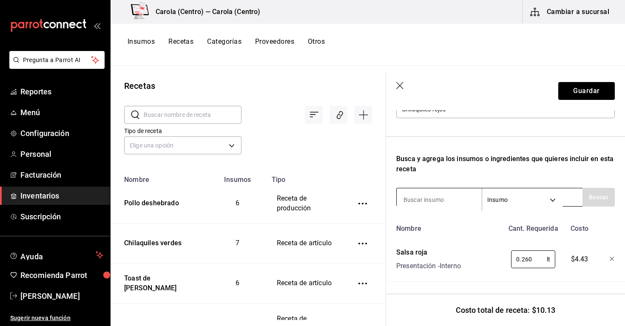
click at [438, 201] on input at bounding box center [438, 200] width 85 height 18
type input "crema"
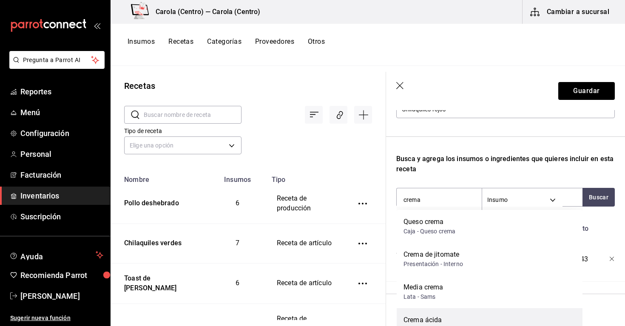
click at [446, 320] on div "Crema ácida Bote - Sams" at bounding box center [489, 324] width 186 height 33
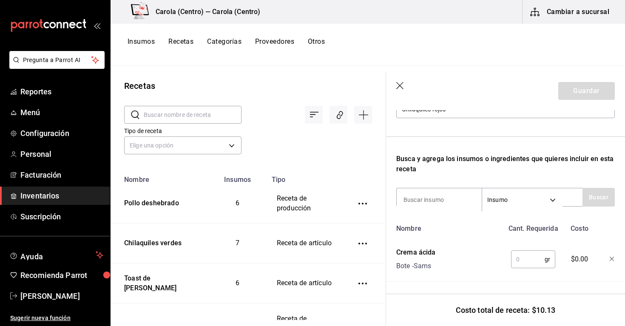
click at [512, 258] on input "text" at bounding box center [528, 259] width 34 height 17
type input "15"
click at [443, 199] on input at bounding box center [438, 200] width 85 height 18
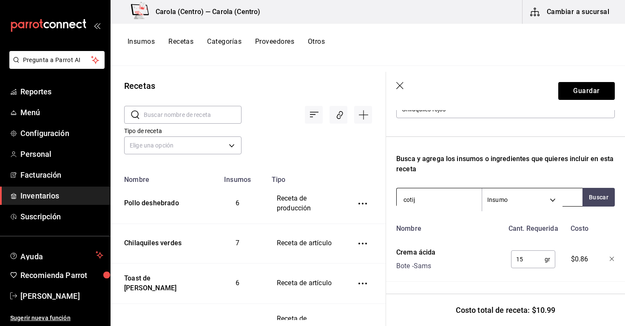
type input "cotija"
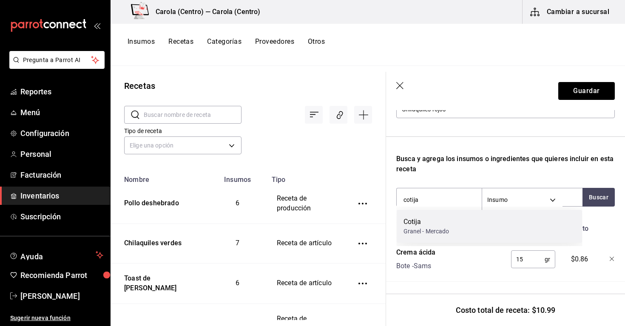
click at [461, 225] on div "Cotija Granel - Mercado" at bounding box center [489, 226] width 186 height 33
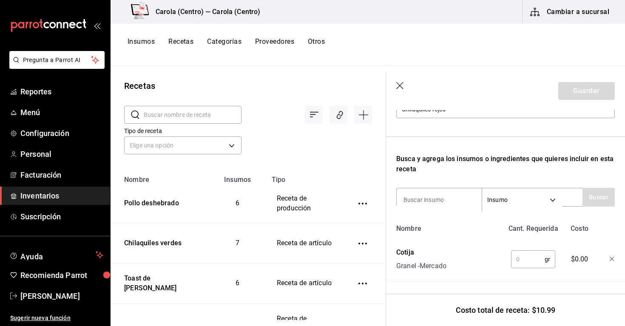
click at [531, 263] on input "text" at bounding box center [528, 259] width 34 height 17
type input "15"
click at [448, 199] on input at bounding box center [438, 200] width 85 height 18
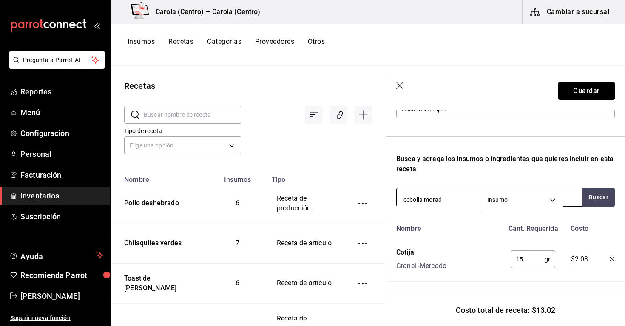
type input "cebolla morada"
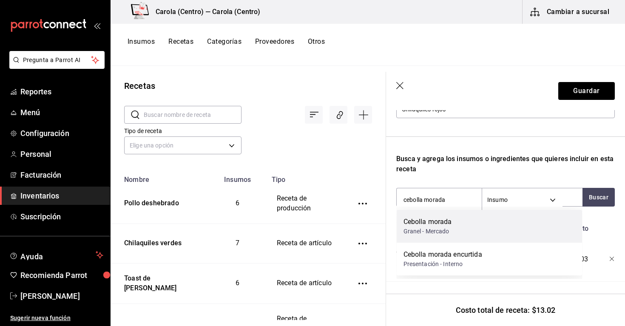
click at [427, 228] on div "Granel - Mercado" at bounding box center [427, 231] width 48 height 9
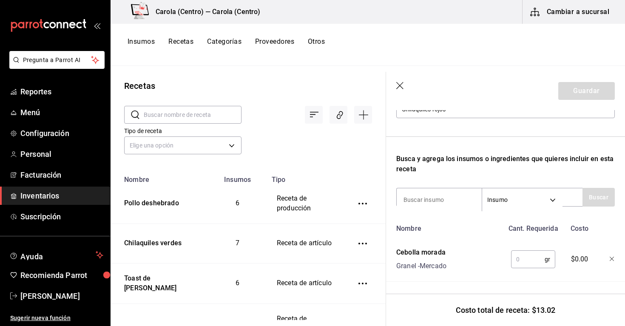
click at [526, 263] on input "text" at bounding box center [528, 259] width 34 height 17
type input "3"
click at [439, 193] on input at bounding box center [438, 200] width 85 height 18
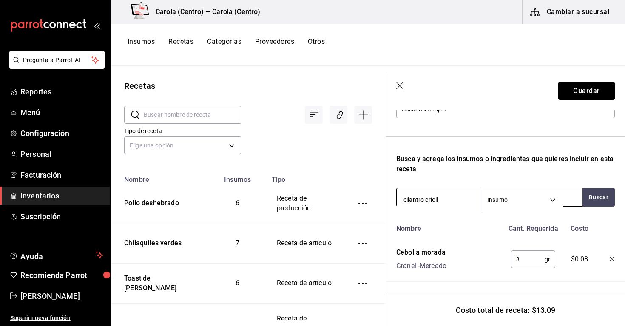
type input "cilantro criollo"
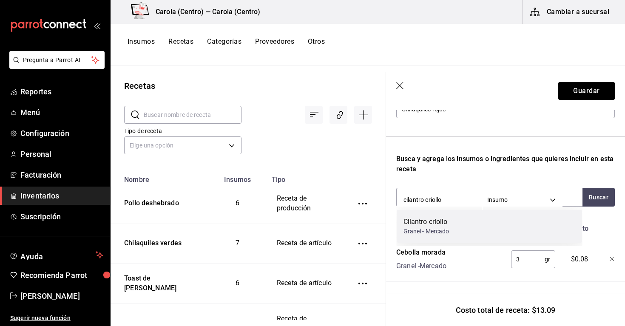
click at [416, 228] on div "Granel - Mercado" at bounding box center [426, 231] width 46 height 9
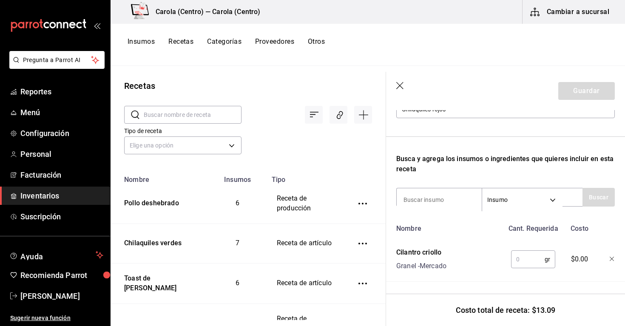
click at [520, 254] on input "text" at bounding box center [528, 259] width 34 height 17
type input "1"
click at [449, 201] on input at bounding box center [438, 200] width 85 height 18
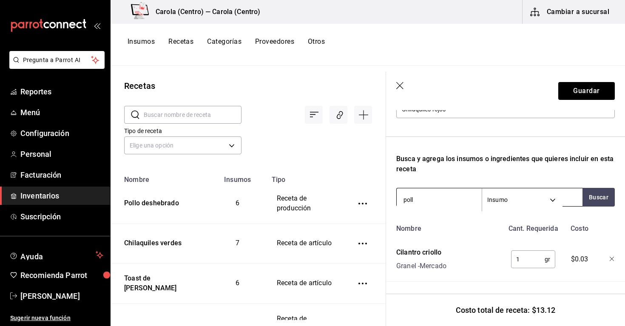
type input "pollo"
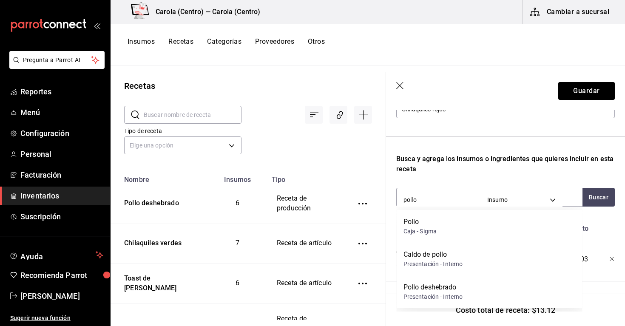
click at [437, 289] on div "Pollo deshebrado" at bounding box center [432, 287] width 59 height 10
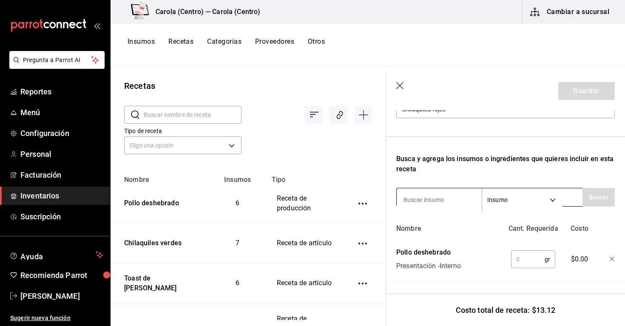
click at [416, 201] on input at bounding box center [438, 200] width 85 height 18
click at [526, 257] on input "text" at bounding box center [528, 259] width 34 height 17
type input "80"
click at [588, 92] on button "Guardar" at bounding box center [586, 91] width 57 height 18
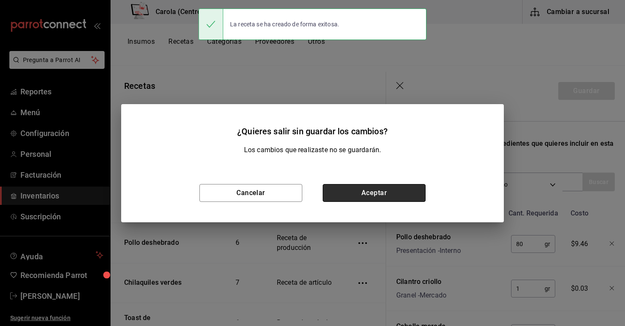
click at [362, 191] on button "Aceptar" at bounding box center [373, 193] width 103 height 18
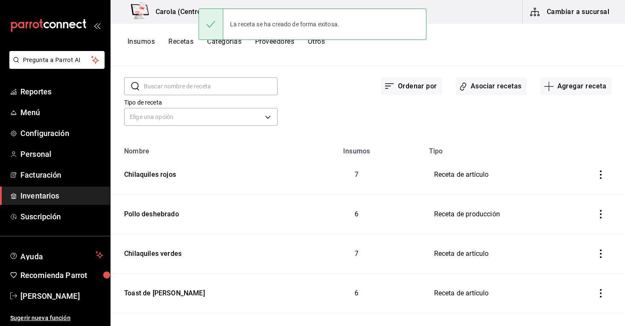
scroll to position [29, 0]
click at [172, 261] on td "Chilaquiles verdes" at bounding box center [199, 254] width 179 height 40
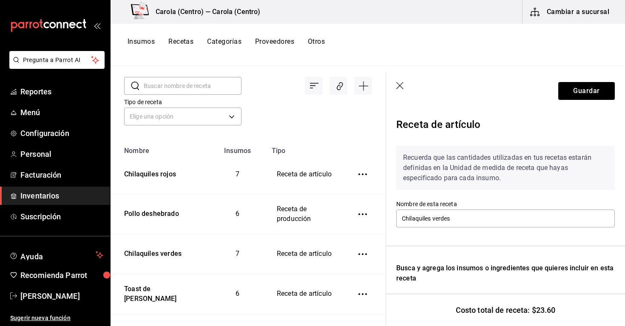
click at [401, 87] on icon "button" at bounding box center [400, 86] width 8 height 8
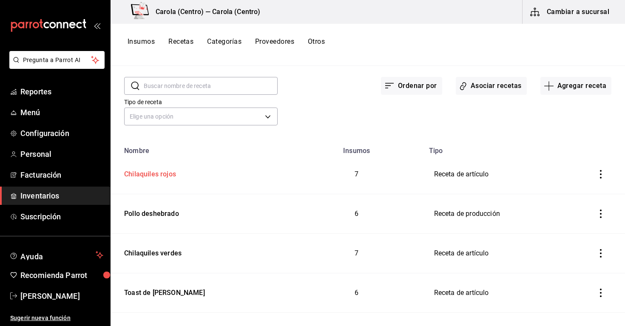
click at [177, 167] on div "Chilaquiles rojos" at bounding box center [200, 172] width 158 height 13
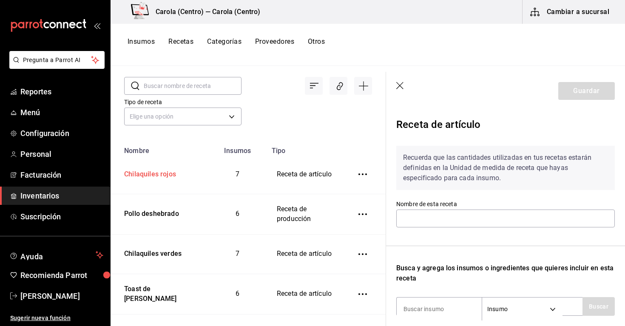
type input "Chilaquiles rojos"
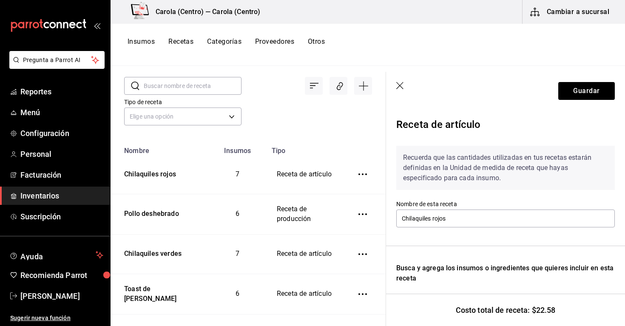
click at [398, 85] on icon "button" at bounding box center [400, 86] width 8 height 8
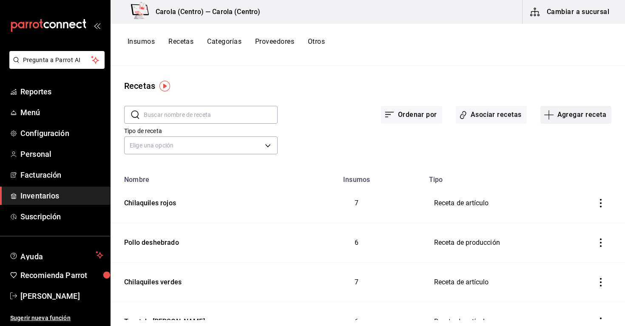
click at [572, 118] on button "Agregar receta" at bounding box center [575, 115] width 71 height 18
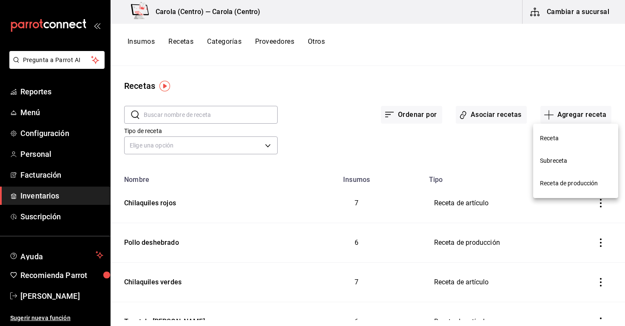
click at [555, 134] on span "Receta" at bounding box center [575, 138] width 71 height 9
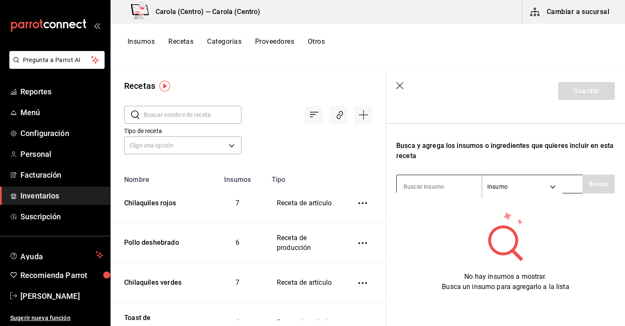
scroll to position [122, 0]
type input "r"
click at [427, 181] on input "tortilla" at bounding box center [438, 187] width 85 height 18
click at [425, 189] on input "tortilla" at bounding box center [438, 187] width 85 height 18
type input "t"
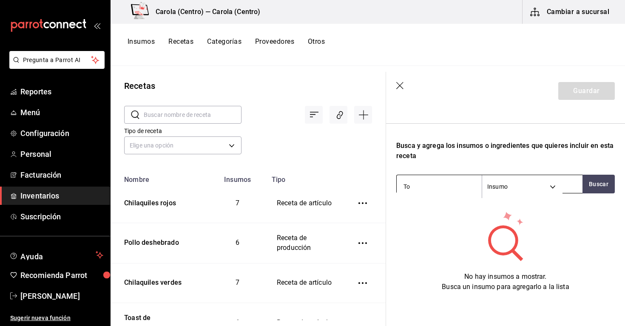
type input "T"
click at [398, 84] on icon "button" at bounding box center [400, 86] width 8 height 8
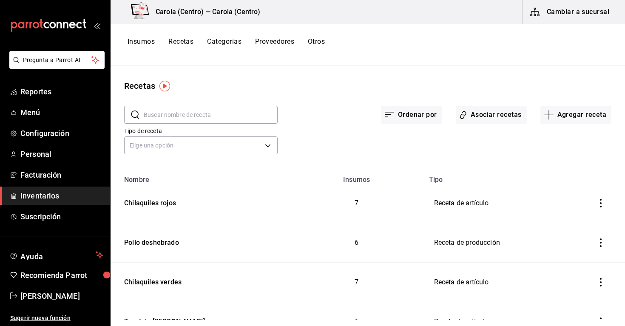
click at [140, 42] on button "Insumos" at bounding box center [140, 44] width 27 height 14
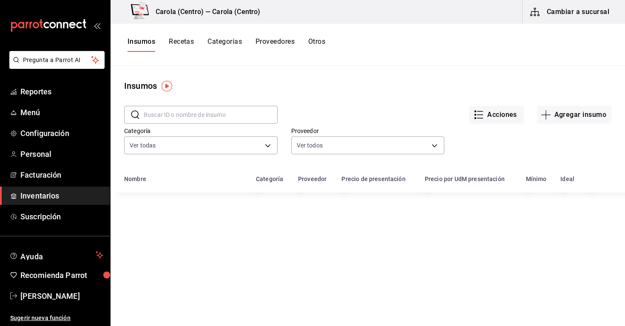
click at [173, 113] on input "text" at bounding box center [211, 114] width 134 height 17
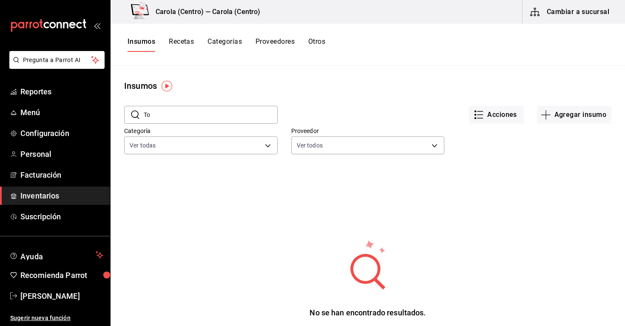
type input "T"
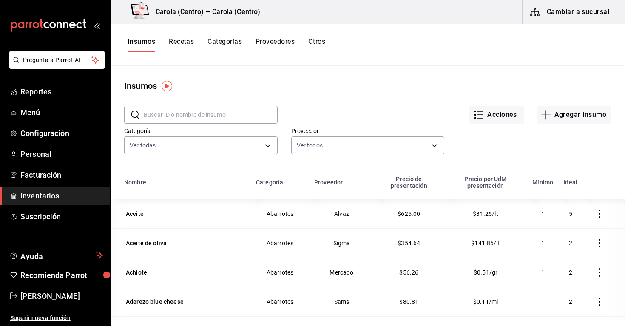
click at [270, 75] on main "Insumos ​ ​ Acciones Agregar insumo Categoría Ver todas db0c3e76-e97c-4324-986d…" at bounding box center [367, 193] width 514 height 254
